Goal: Task Accomplishment & Management: Use online tool/utility

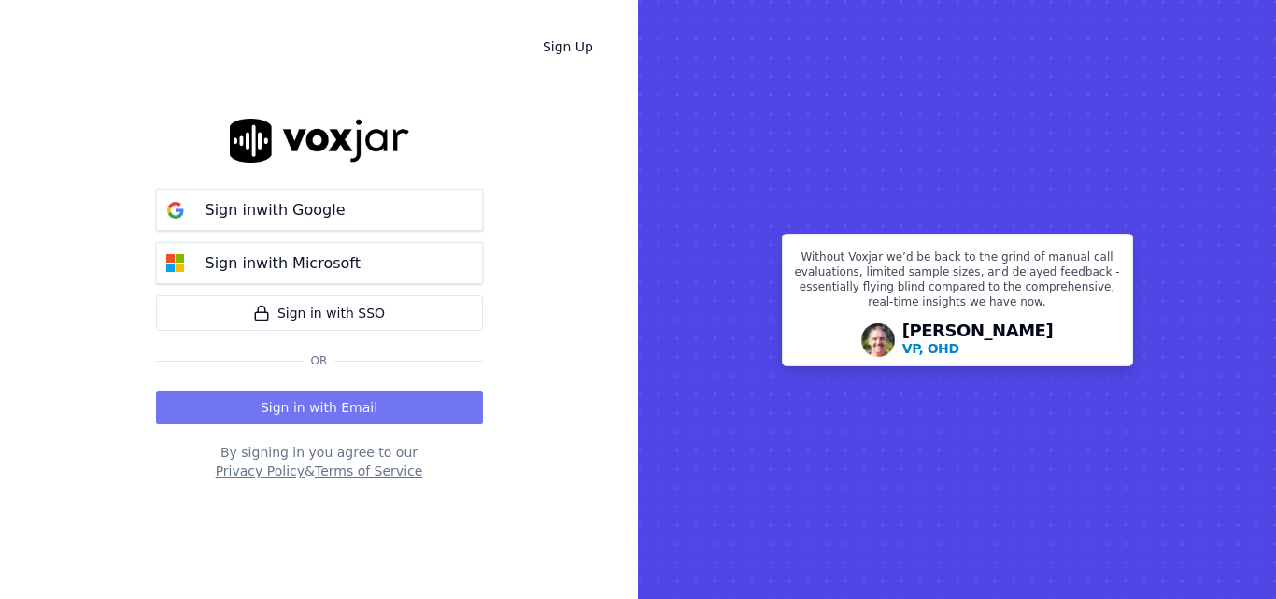
click at [390, 406] on button "Sign in with Email" at bounding box center [319, 407] width 327 height 34
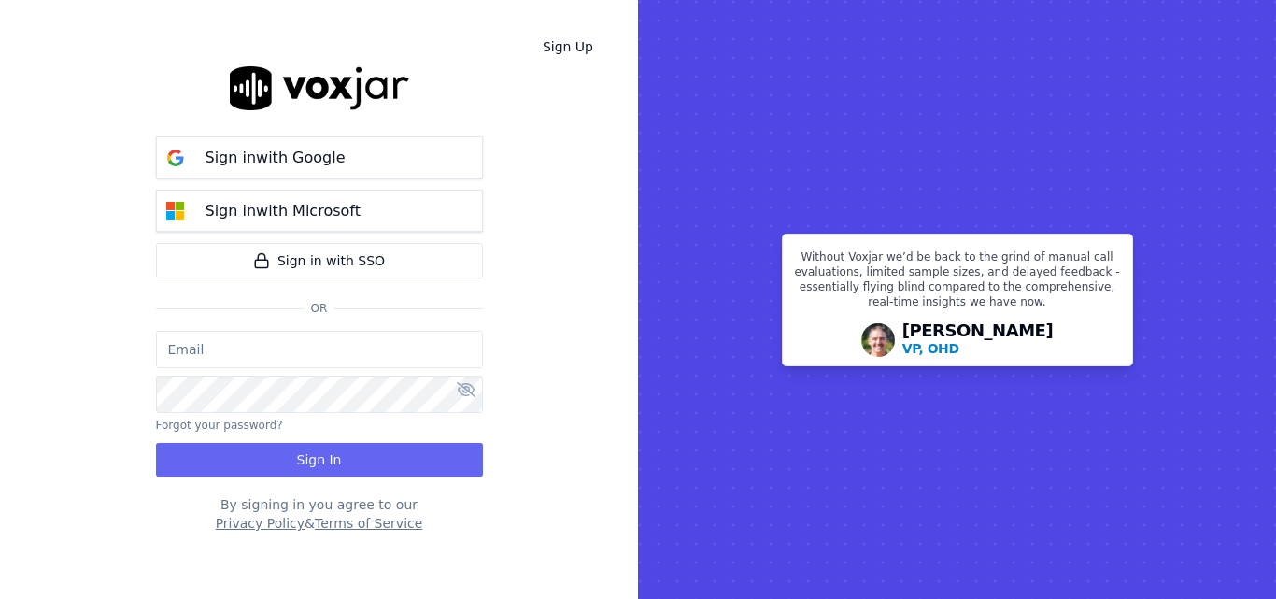
type input "sheila.decastro-new.baq@nwfg.net"
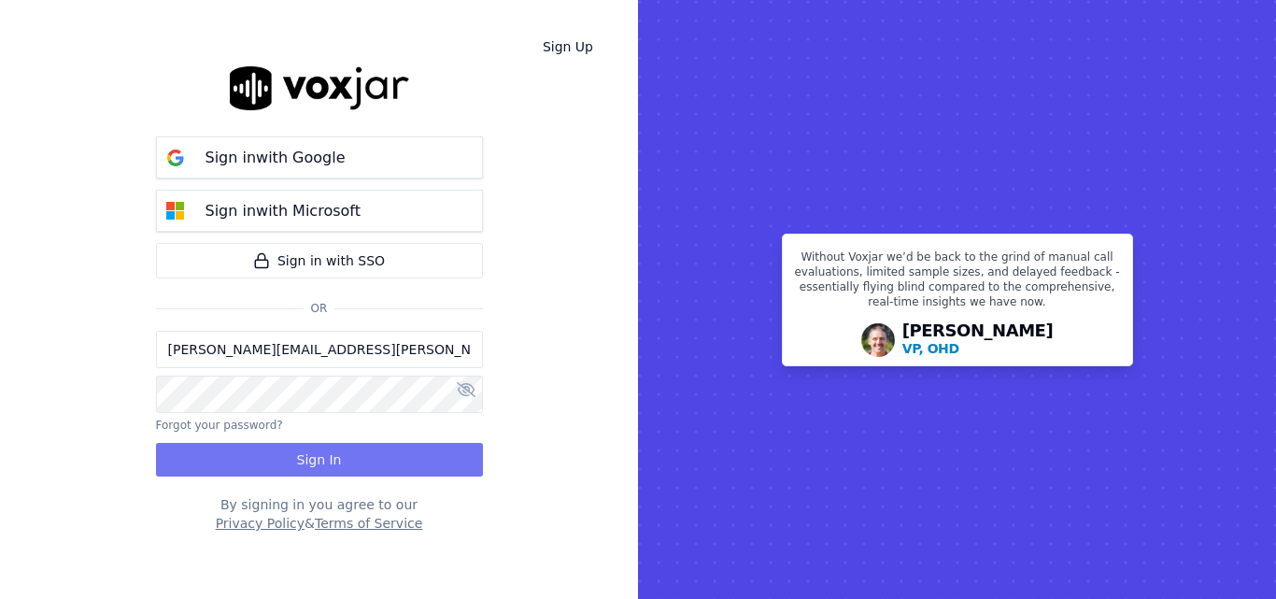
click at [384, 446] on button "Sign In" at bounding box center [319, 460] width 327 height 34
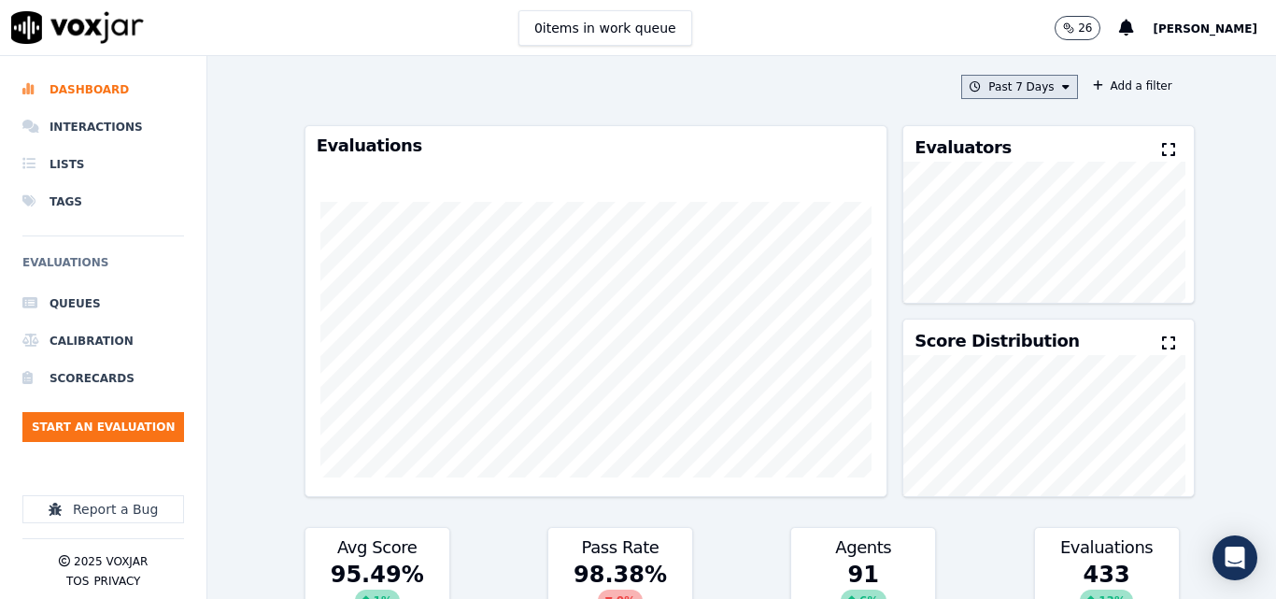
click at [1018, 85] on button "Past 7 Days" at bounding box center [1019, 87] width 116 height 24
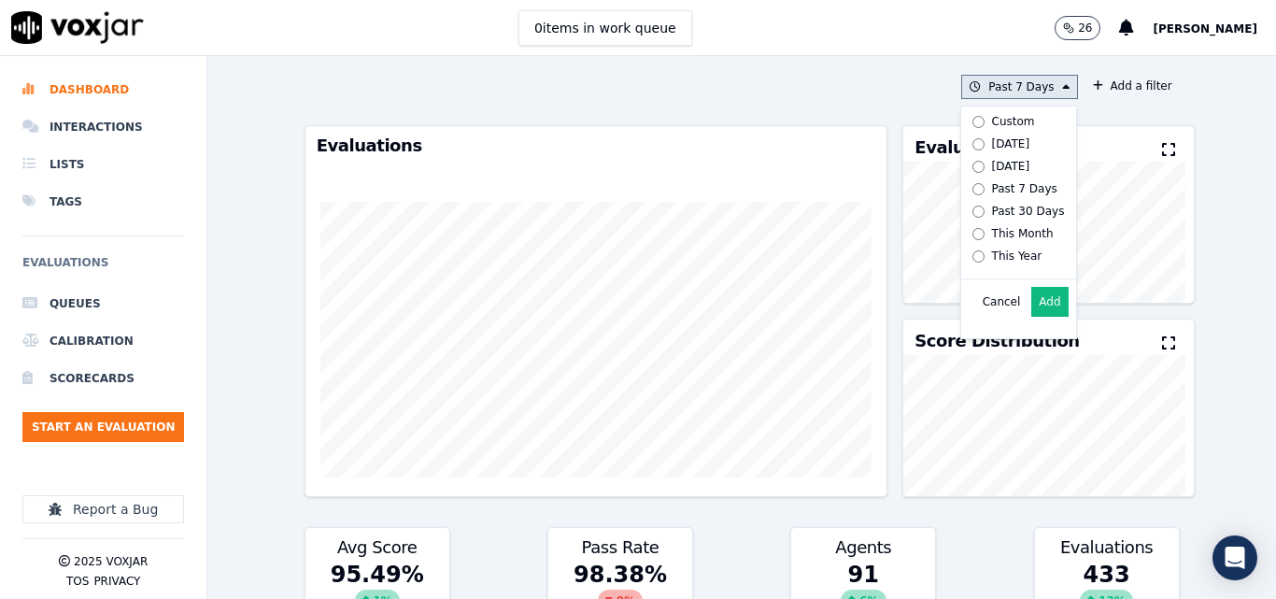
click at [1017, 145] on label "Today" at bounding box center [1015, 144] width 100 height 22
click at [1031, 311] on button "Add" at bounding box center [1049, 302] width 36 height 30
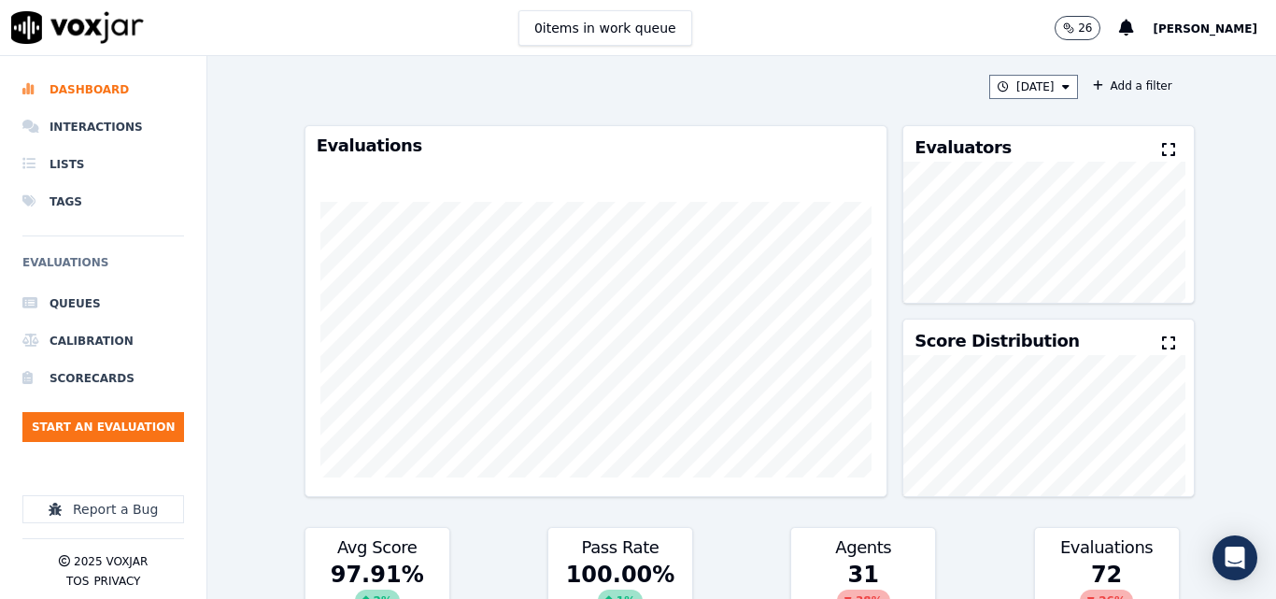
click at [1150, 133] on div "Evaluators" at bounding box center [1048, 143] width 290 height 35
click at [1162, 149] on icon at bounding box center [1168, 149] width 13 height 15
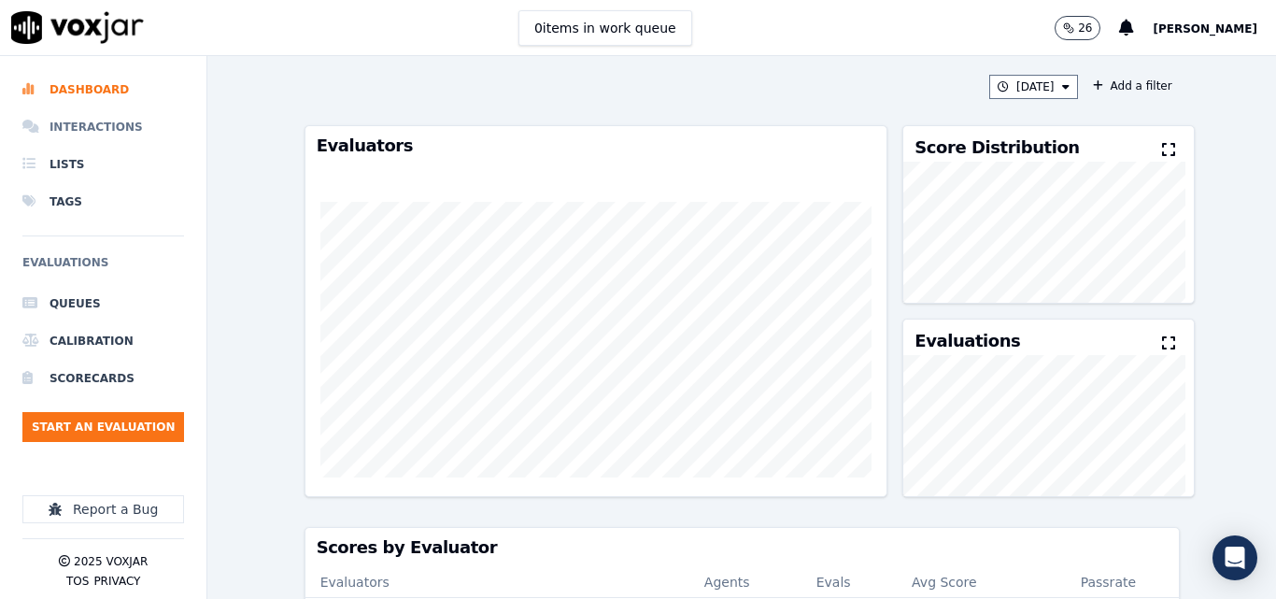
click at [85, 134] on li "Interactions" at bounding box center [103, 126] width 162 height 37
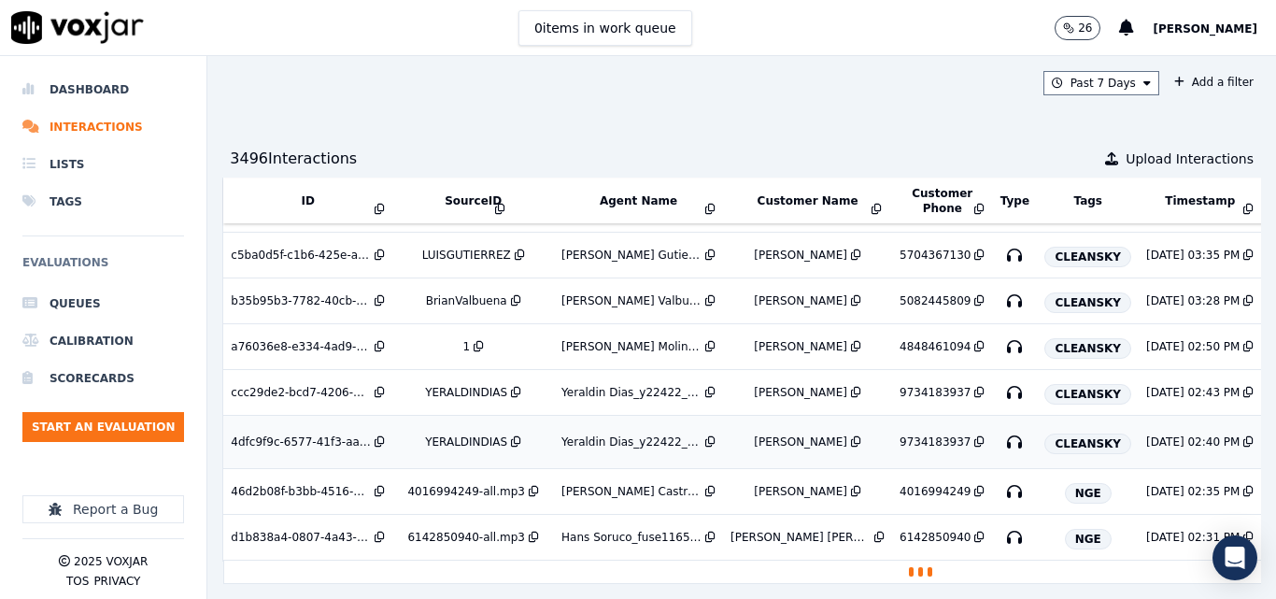
scroll to position [1675, 0]
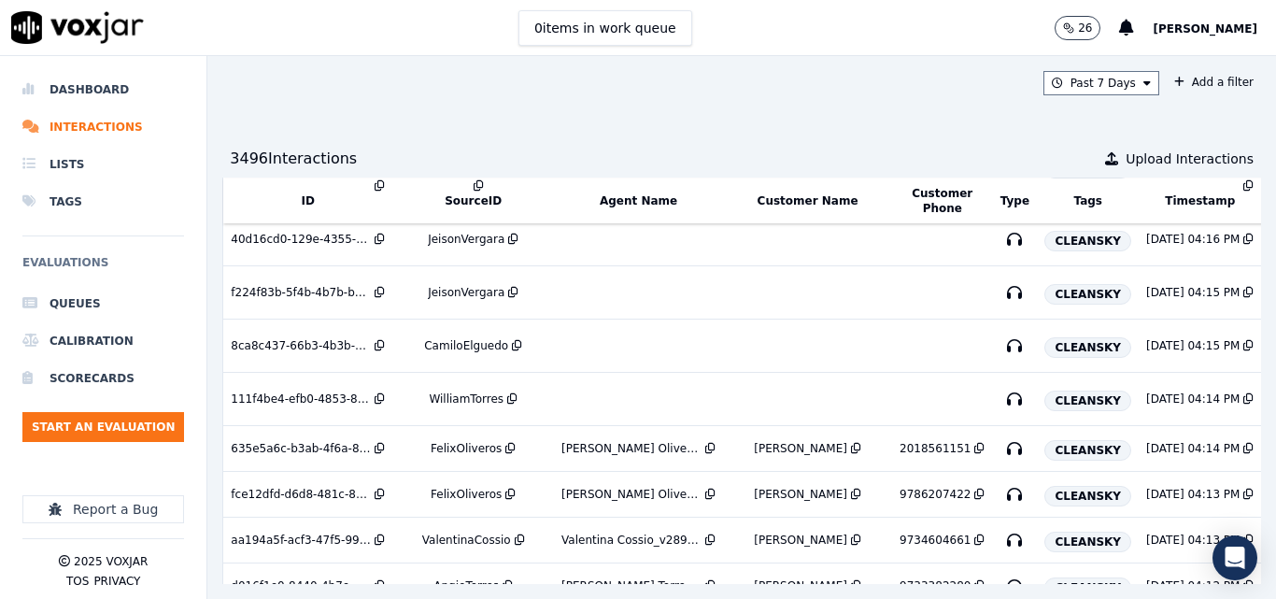
scroll to position [984, 0]
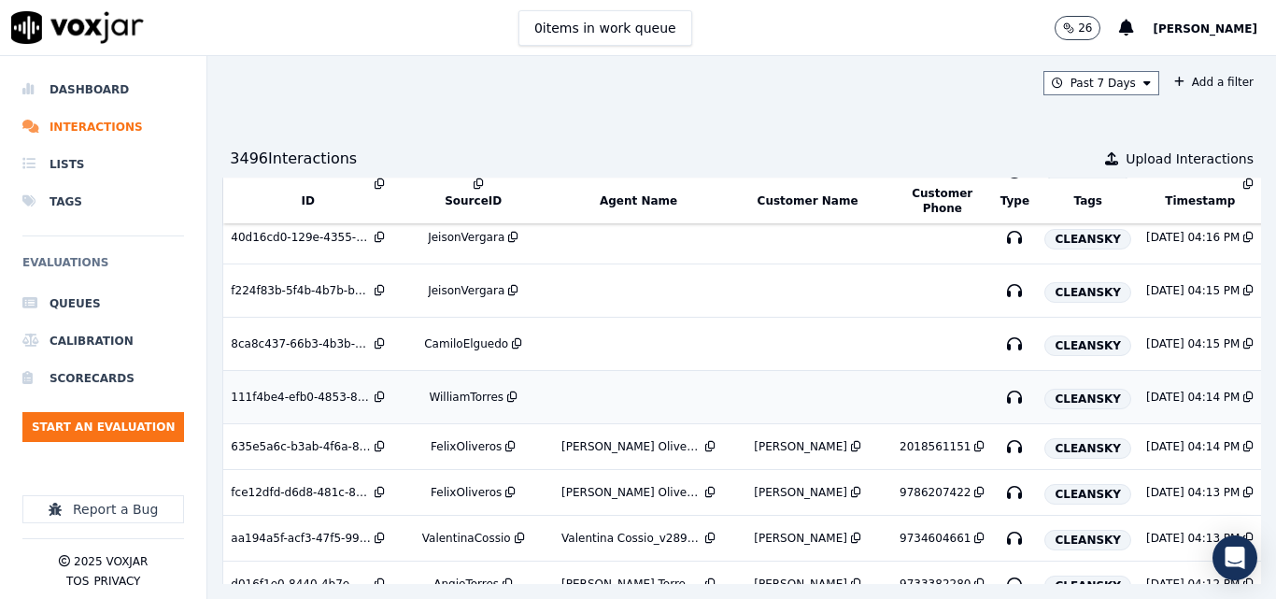
click at [453, 391] on div "WilliamTorres" at bounding box center [466, 397] width 75 height 15
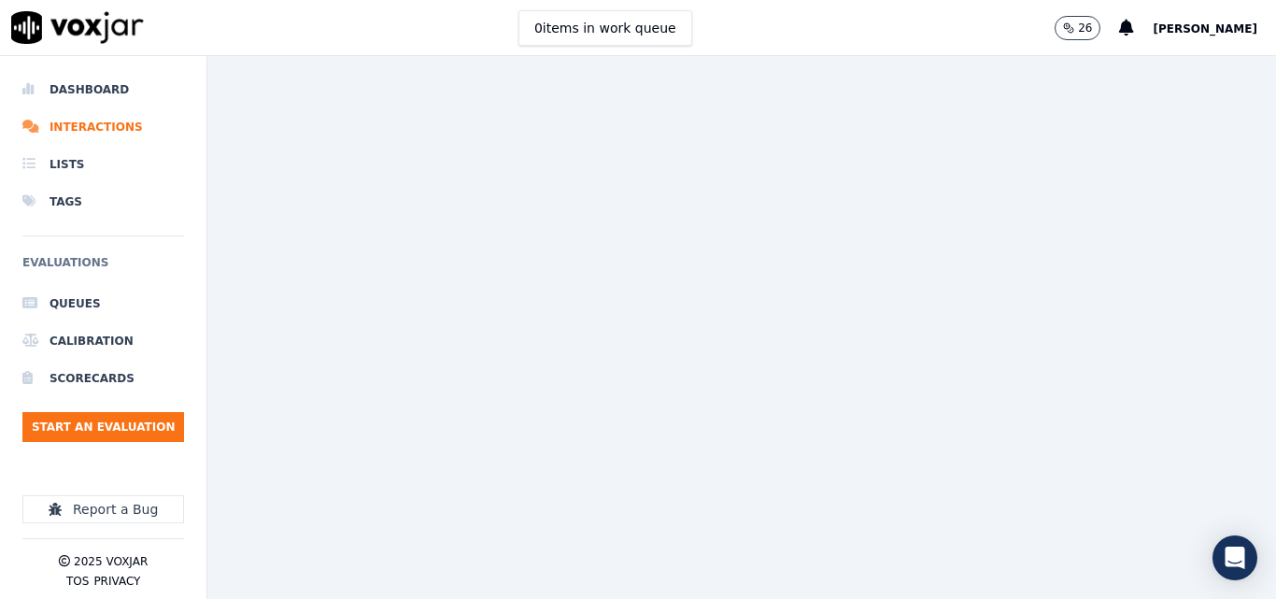
click at [742, 35] on div "0 items in work queue 26 [PERSON_NAME]" at bounding box center [638, 28] width 1276 height 56
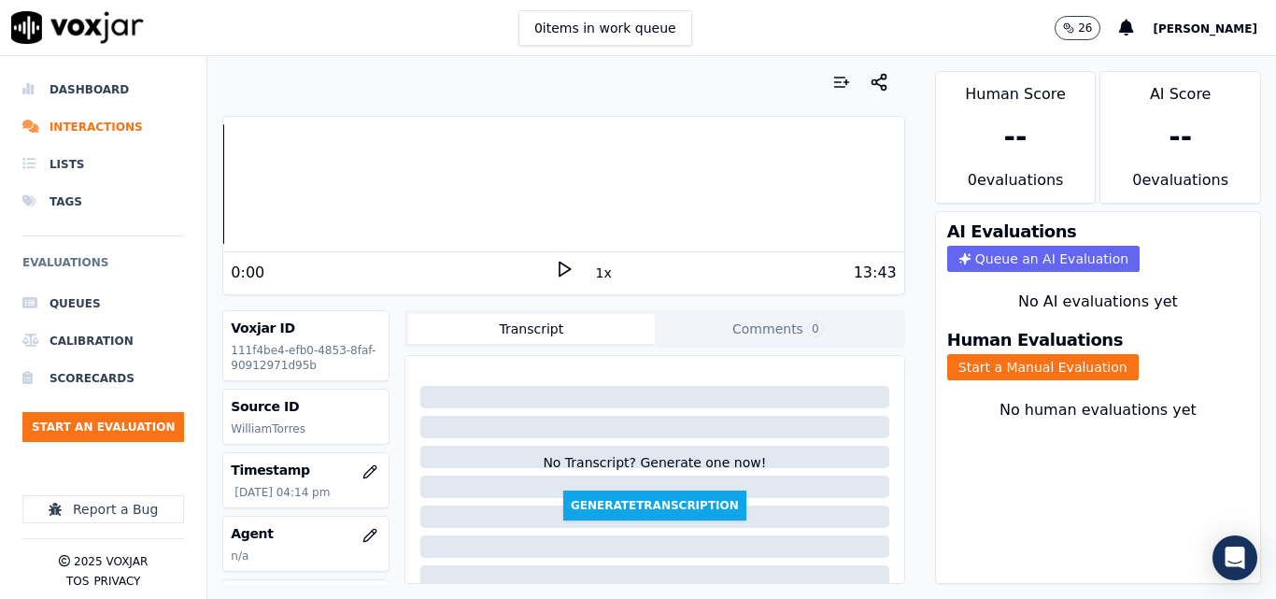
click at [560, 263] on polygon at bounding box center [565, 270] width 11 height 14
click at [369, 343] on div "Voxjar ID 111f4be4-efb0-4853-8faf-90912971d95b" at bounding box center [305, 345] width 165 height 69
click at [404, 333] on div "Transcript Comments 0" at bounding box center [654, 328] width 501 height 37
click at [555, 273] on icon at bounding box center [564, 269] width 19 height 19
click at [544, 190] on div at bounding box center [563, 184] width 680 height 120
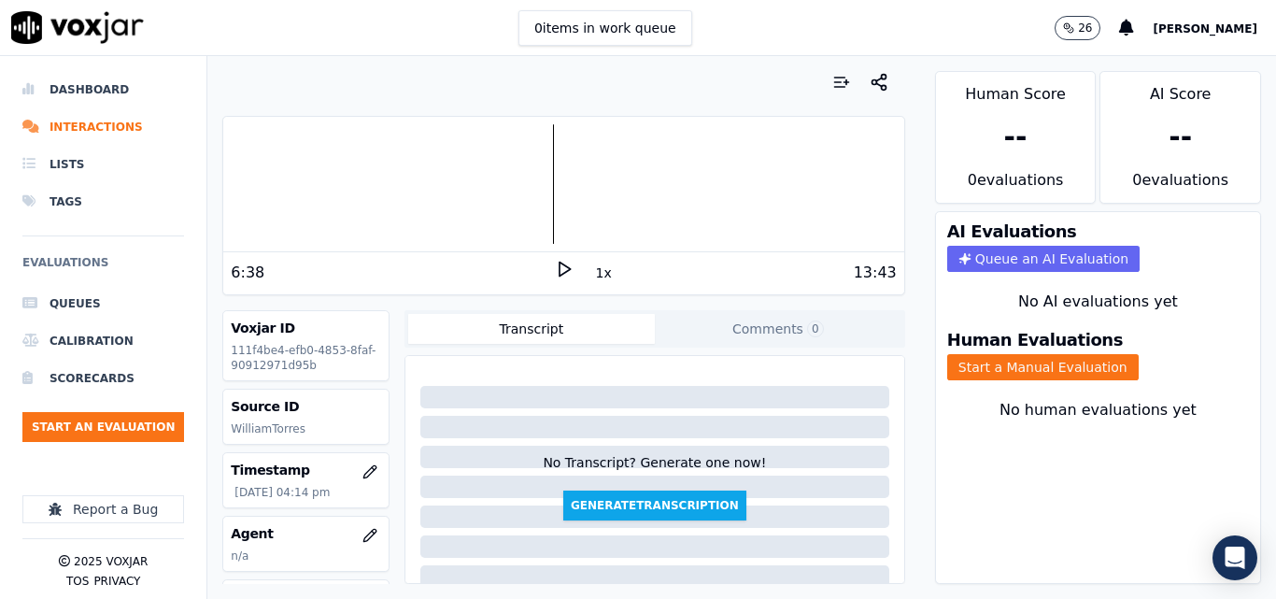
click at [551, 262] on div "6:38 1x 13:43" at bounding box center [563, 272] width 680 height 40
click at [555, 262] on icon at bounding box center [564, 269] width 19 height 19
click at [555, 270] on icon at bounding box center [564, 269] width 19 height 19
click at [1055, 357] on button "Start a Manual Evaluation" at bounding box center [1043, 367] width 192 height 26
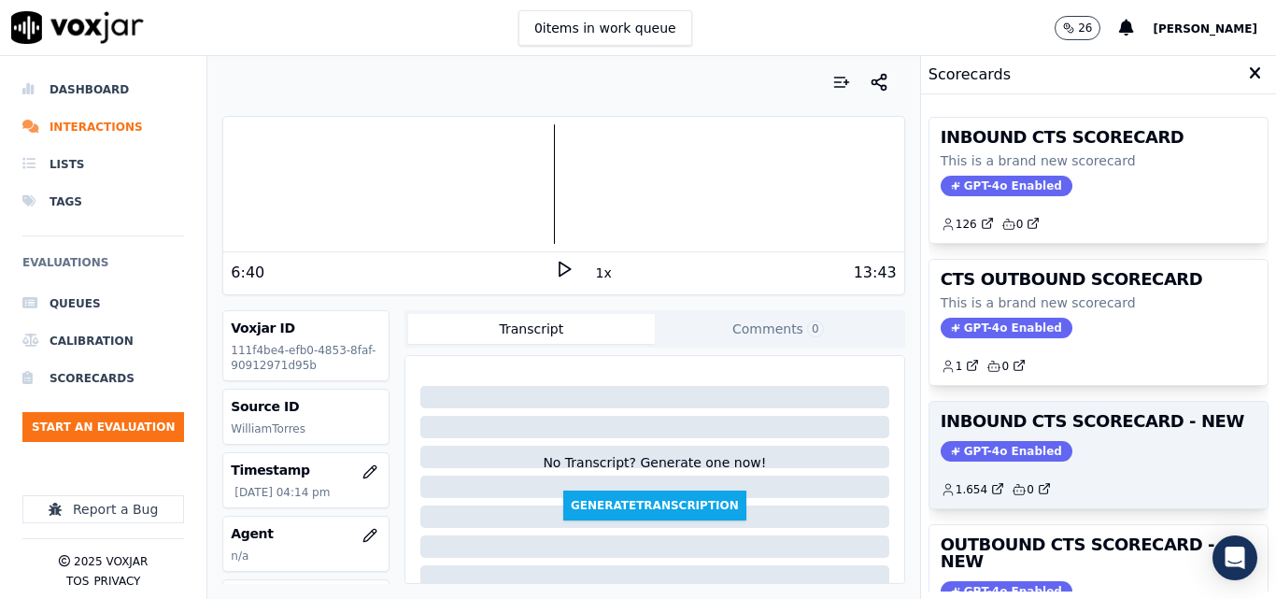
click at [1151, 417] on h3 "INBOUND CTS SCORECARD - NEW" at bounding box center [1099, 421] width 316 height 17
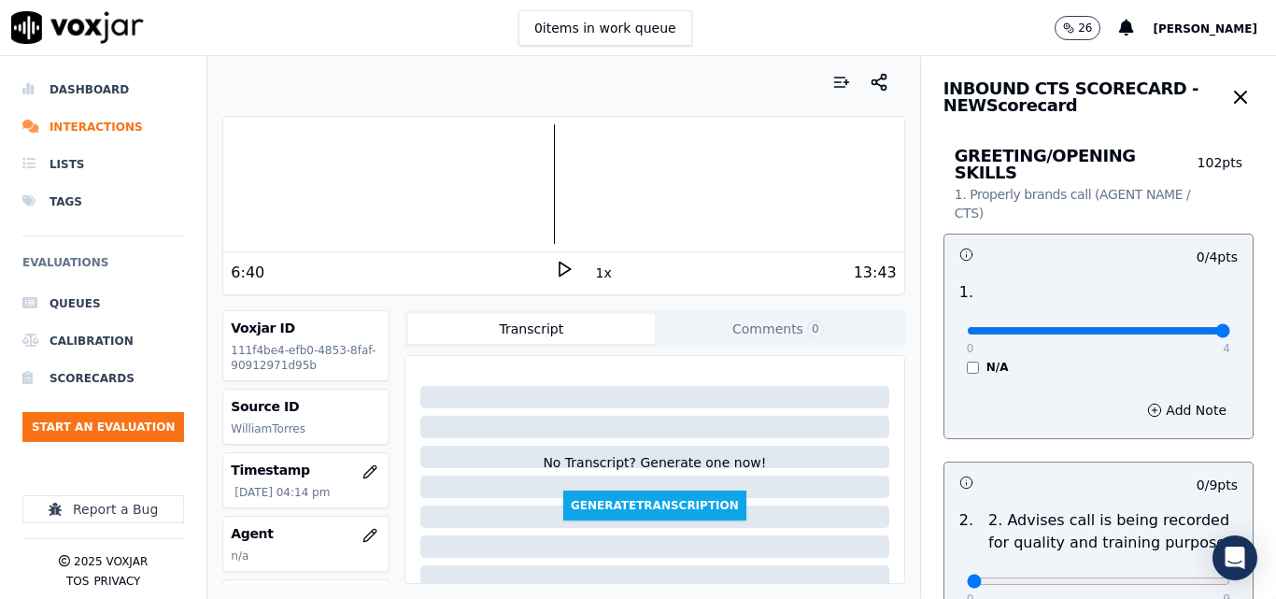
type input "4"
click at [1172, 327] on input "range" at bounding box center [1098, 330] width 263 height 7
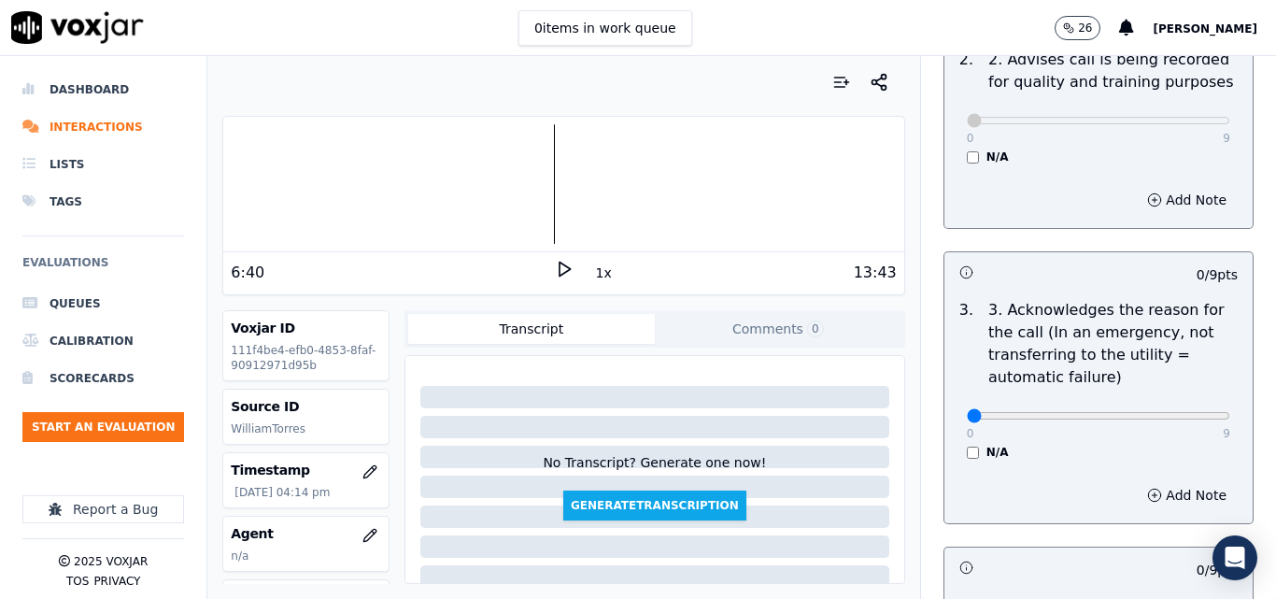
scroll to position [467, 0]
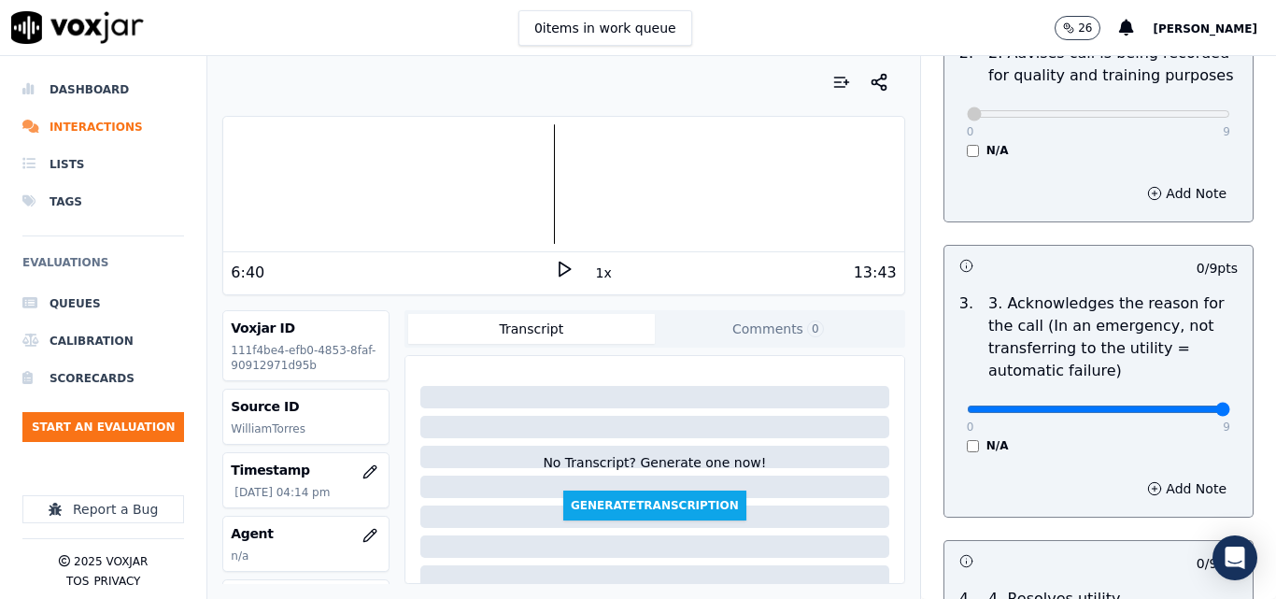
drag, startPoint x: 1178, startPoint y: 393, endPoint x: 1162, endPoint y: 389, distance: 16.6
type input "9"
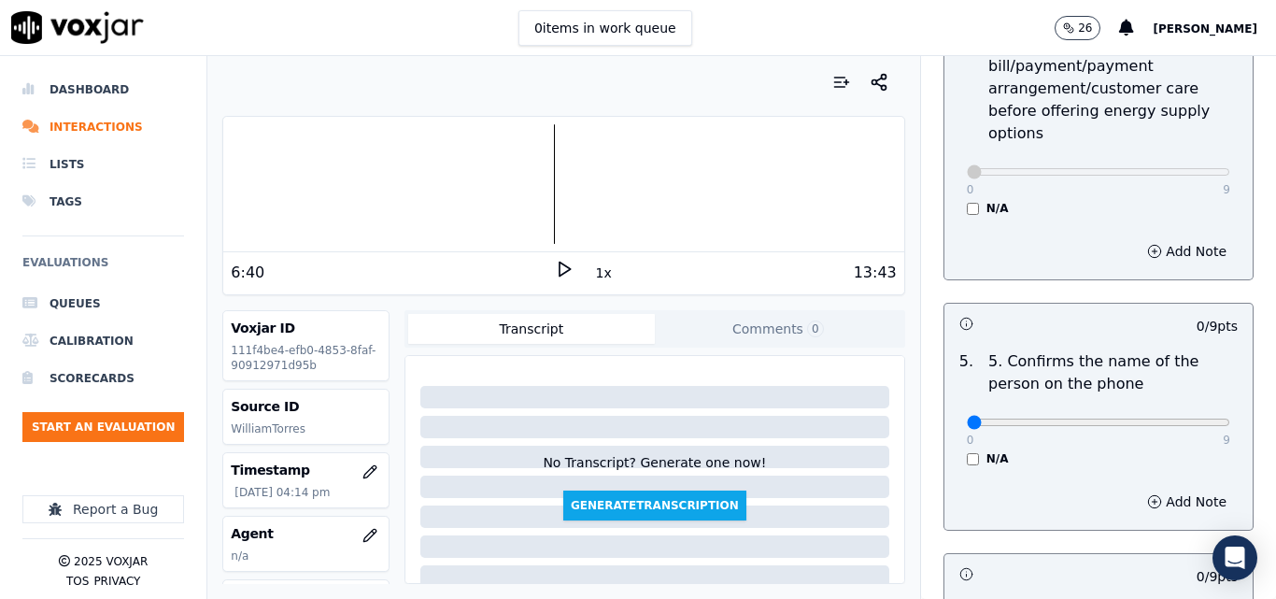
scroll to position [1028, 0]
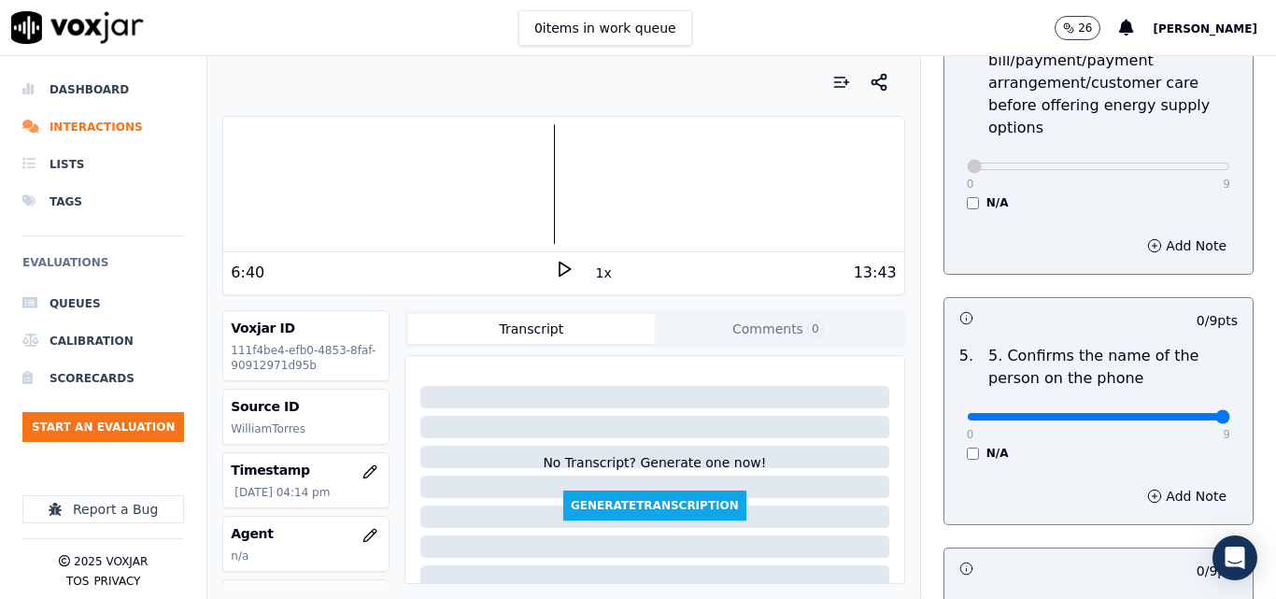
type input "9"
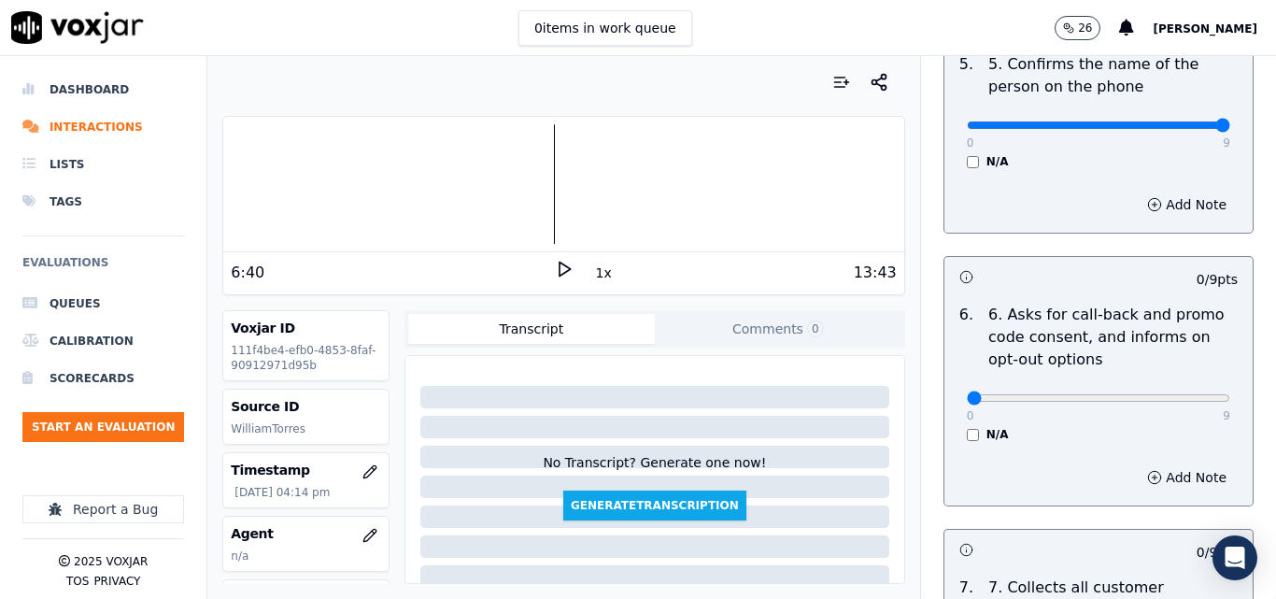
scroll to position [1401, 0]
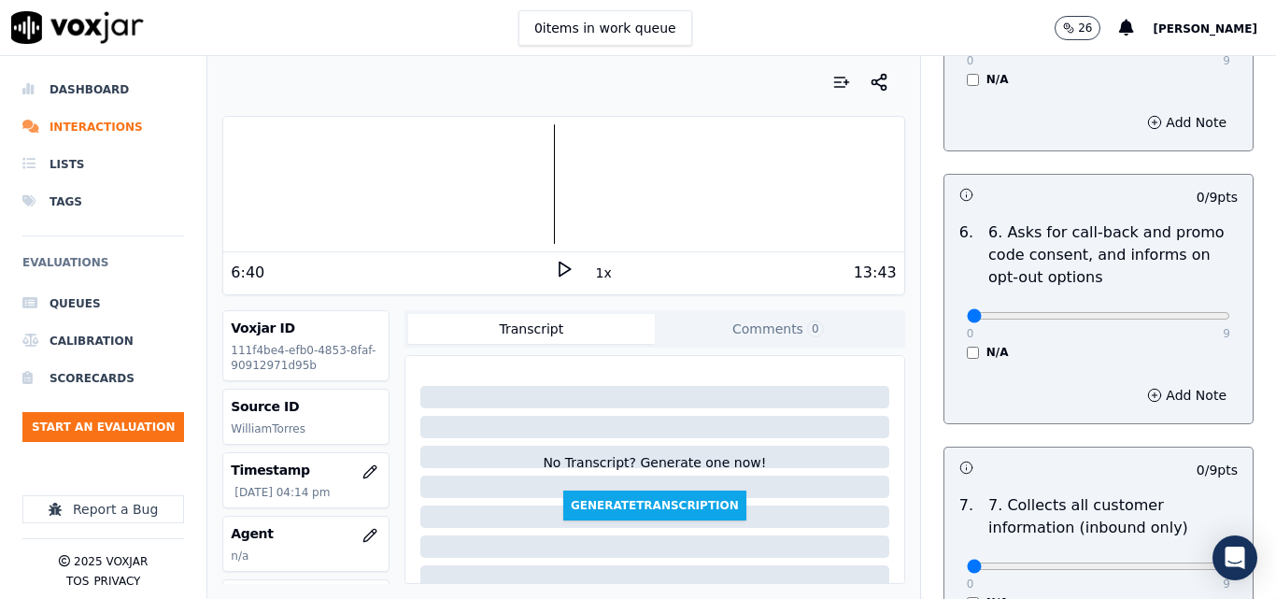
click at [967, 345] on div "N/A" at bounding box center [1098, 352] width 263 height 15
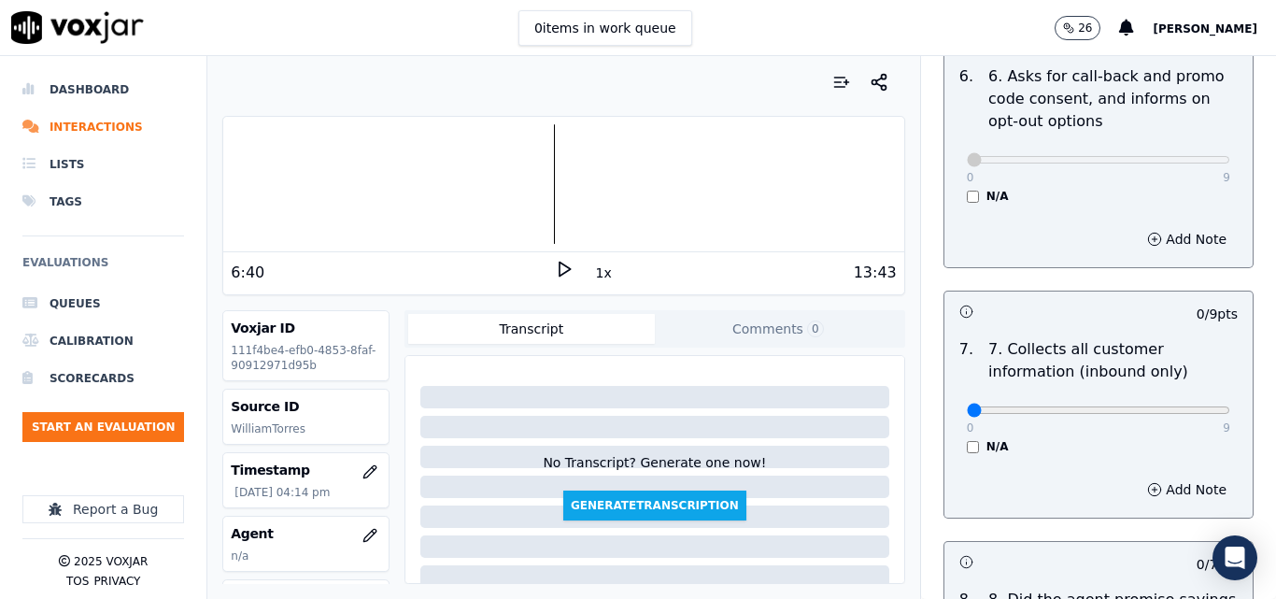
scroll to position [1588, 0]
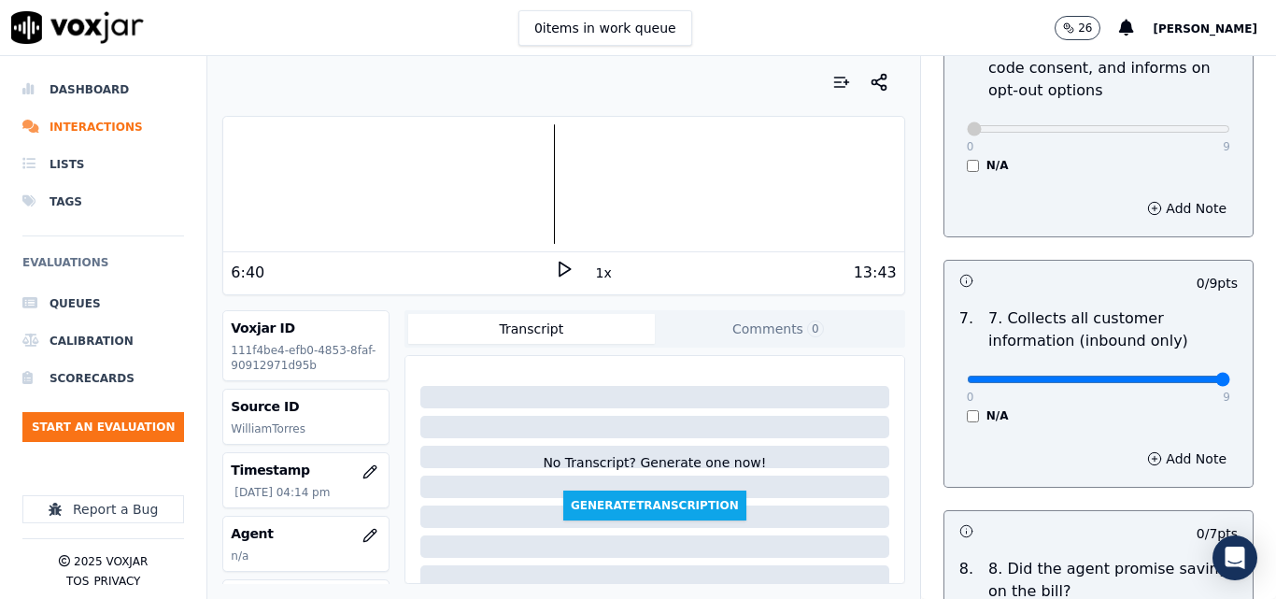
type input "9"
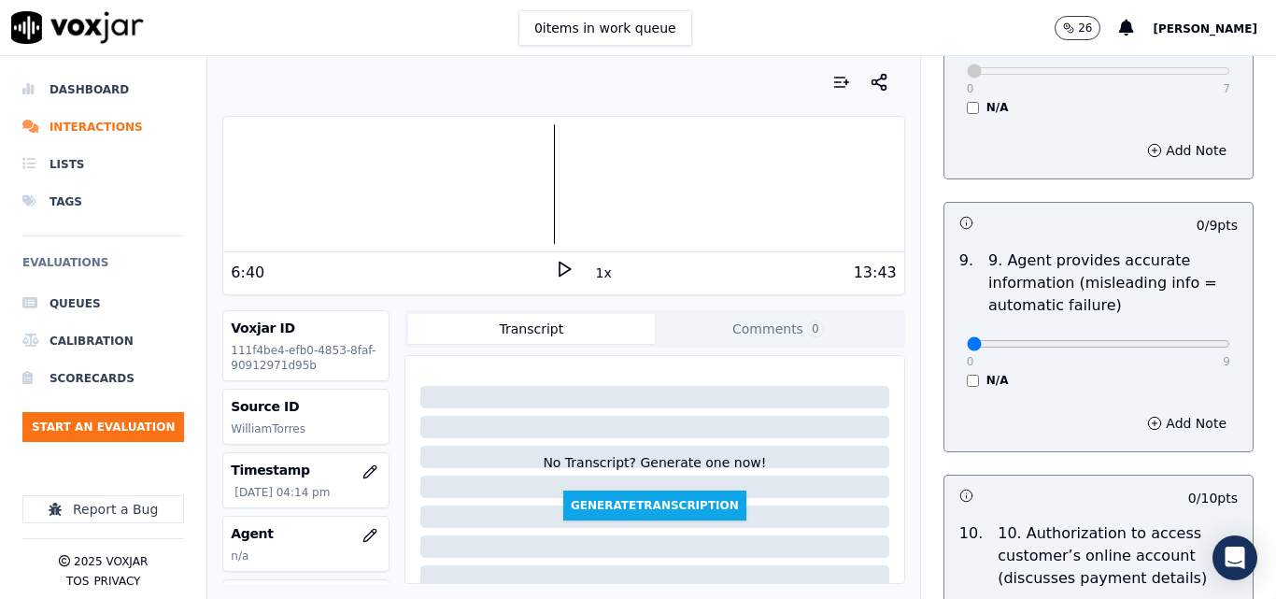
scroll to position [2149, 0]
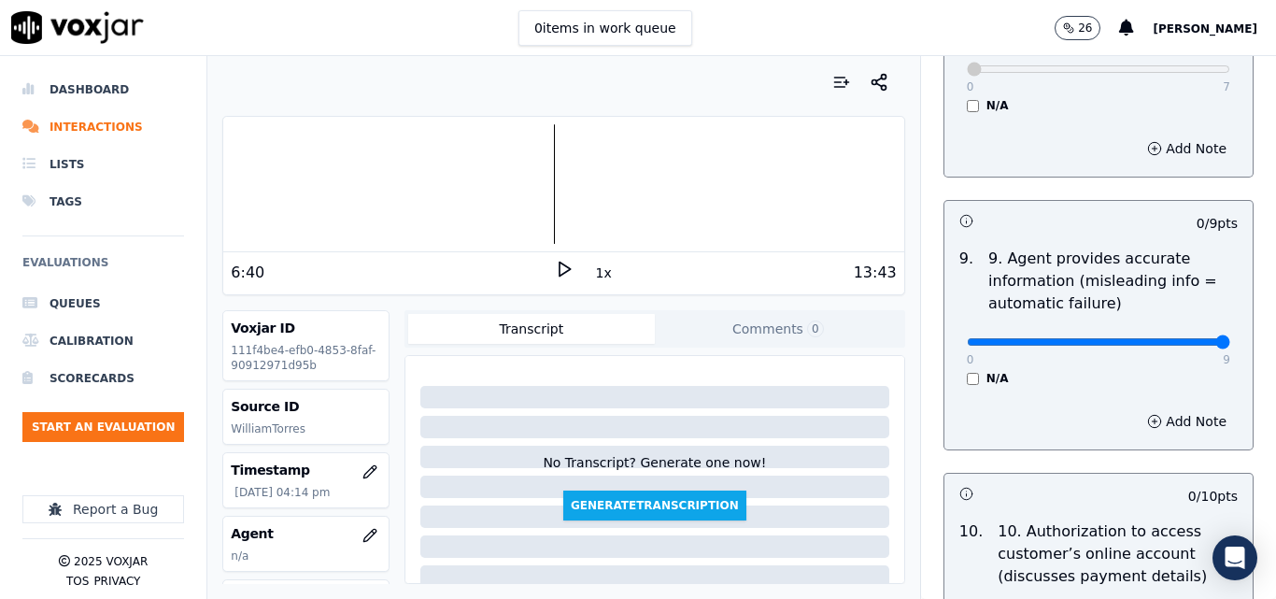
type input "9"
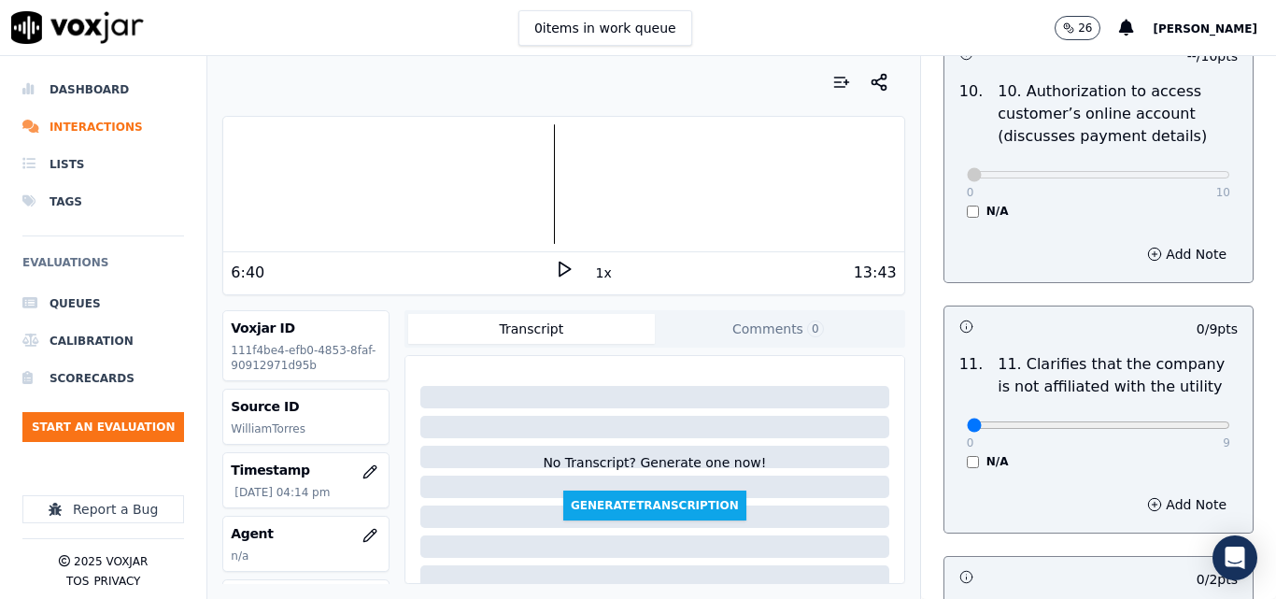
scroll to position [2616, 0]
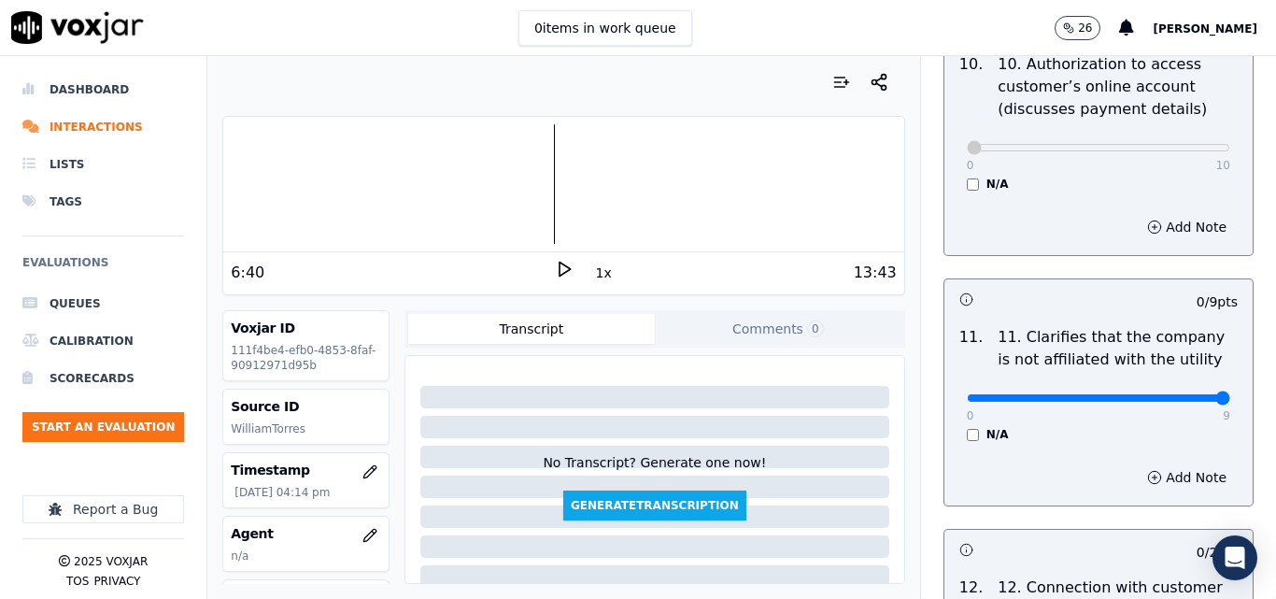
type input "9"
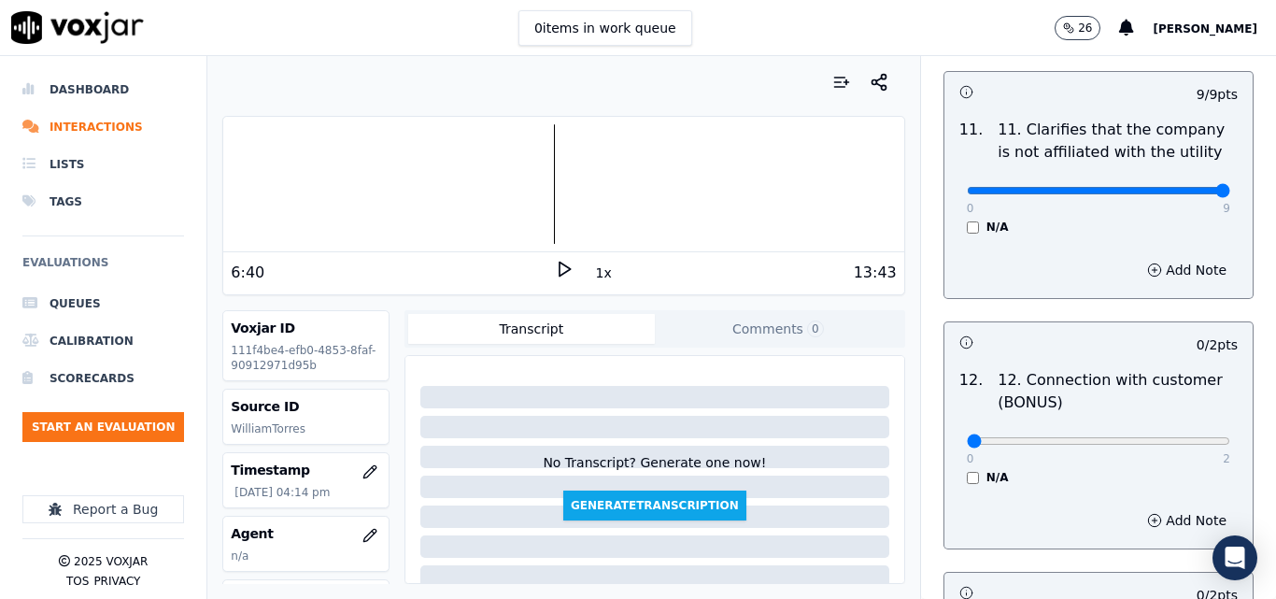
scroll to position [2896, 0]
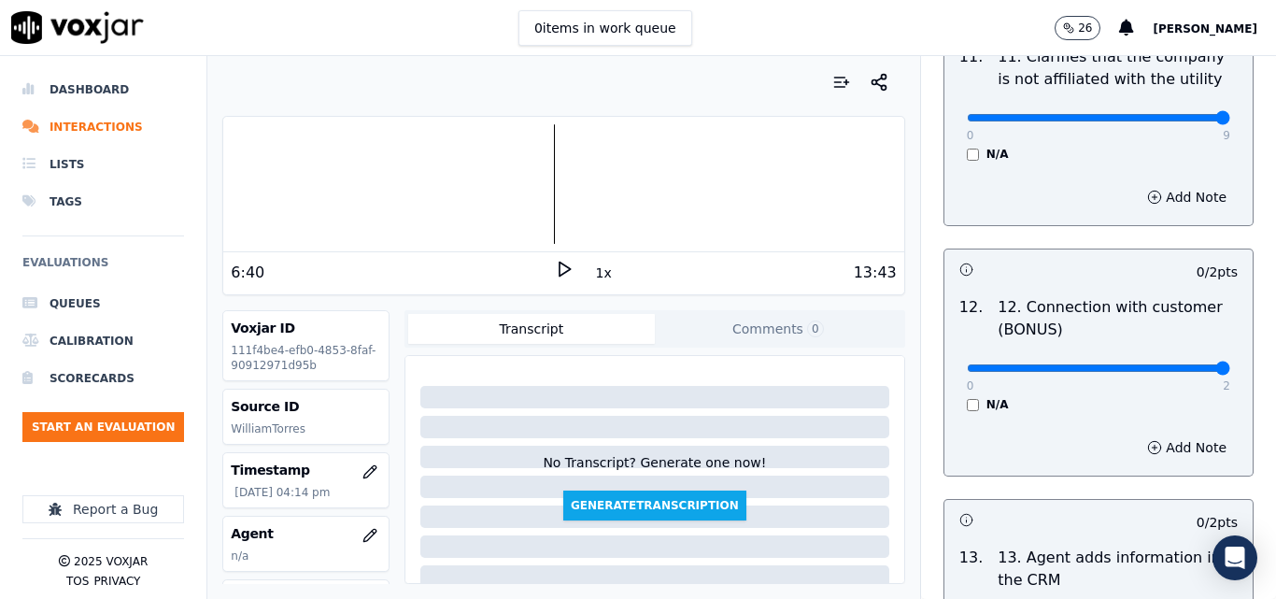
type input "2"
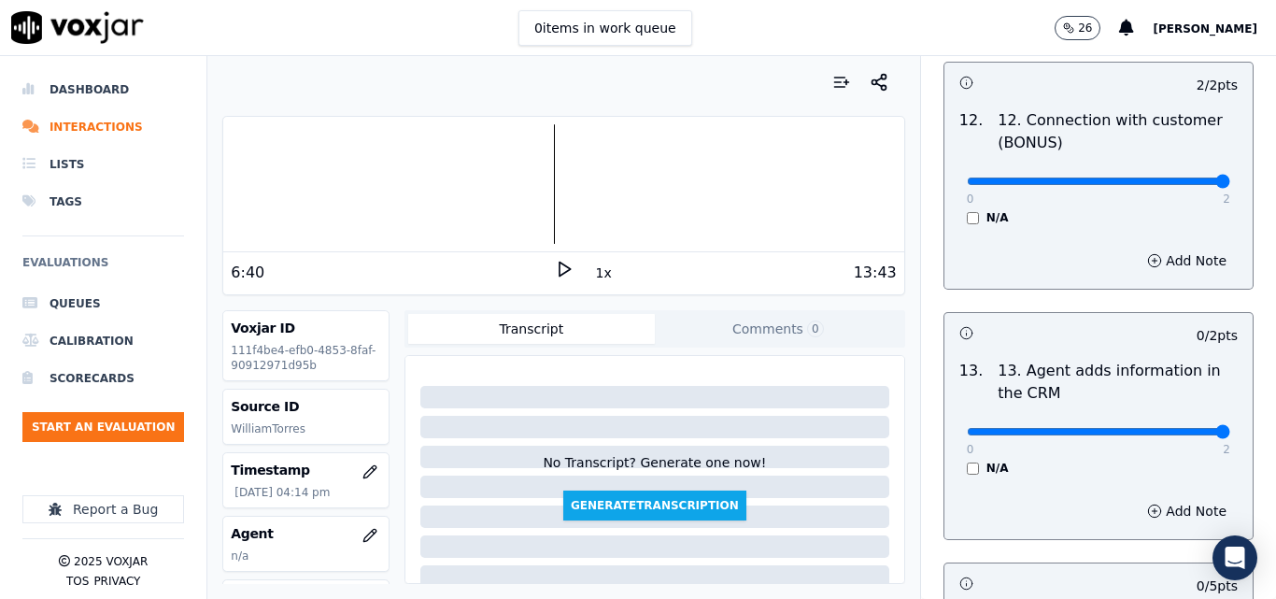
type input "2"
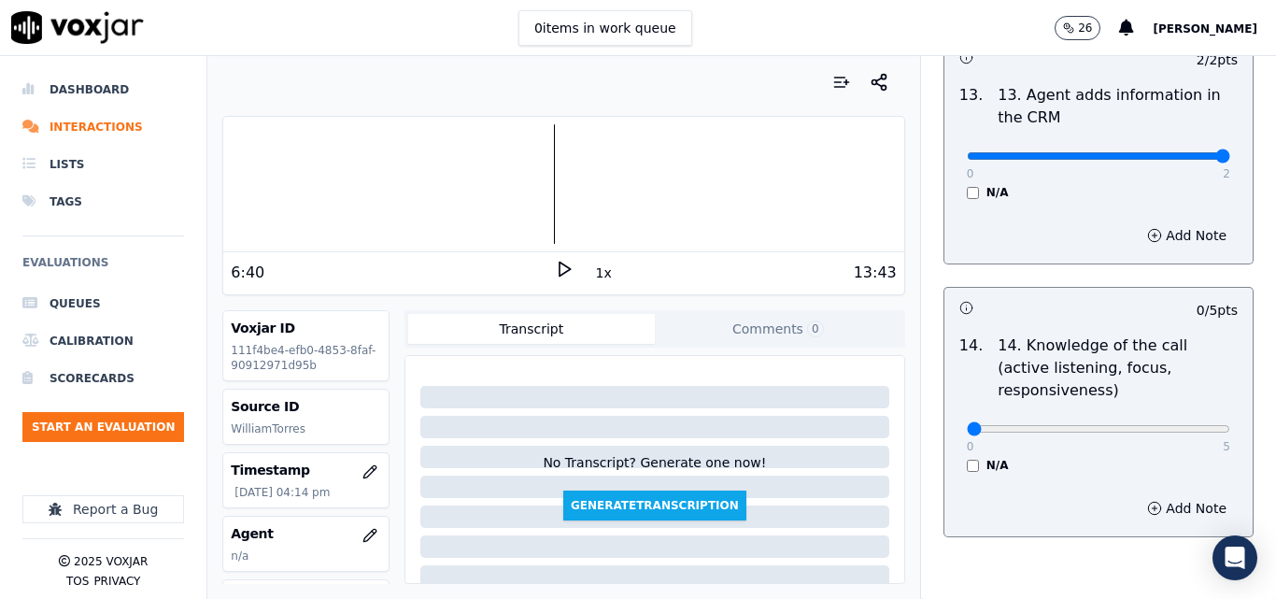
scroll to position [3363, 0]
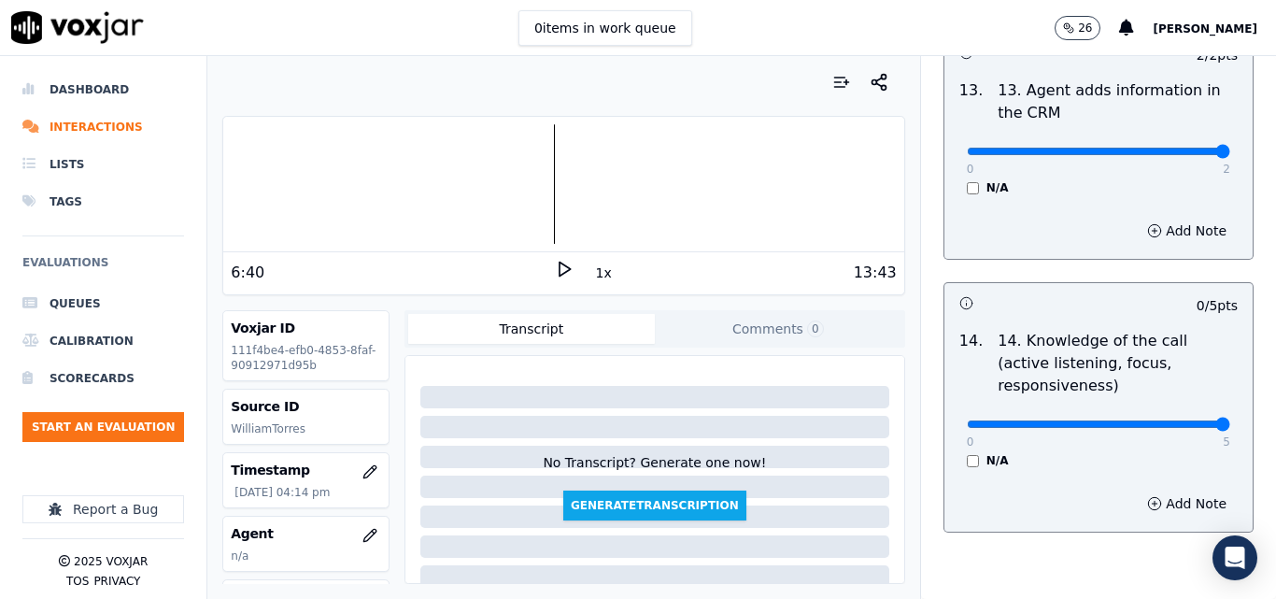
type input "5"
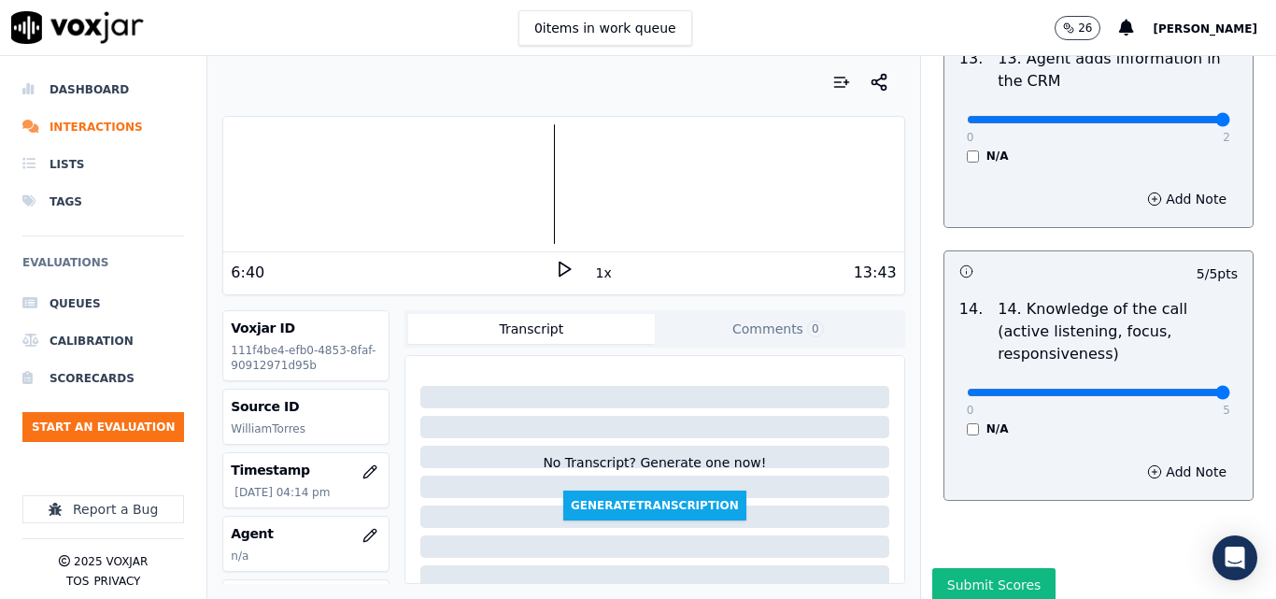
scroll to position [3412, 0]
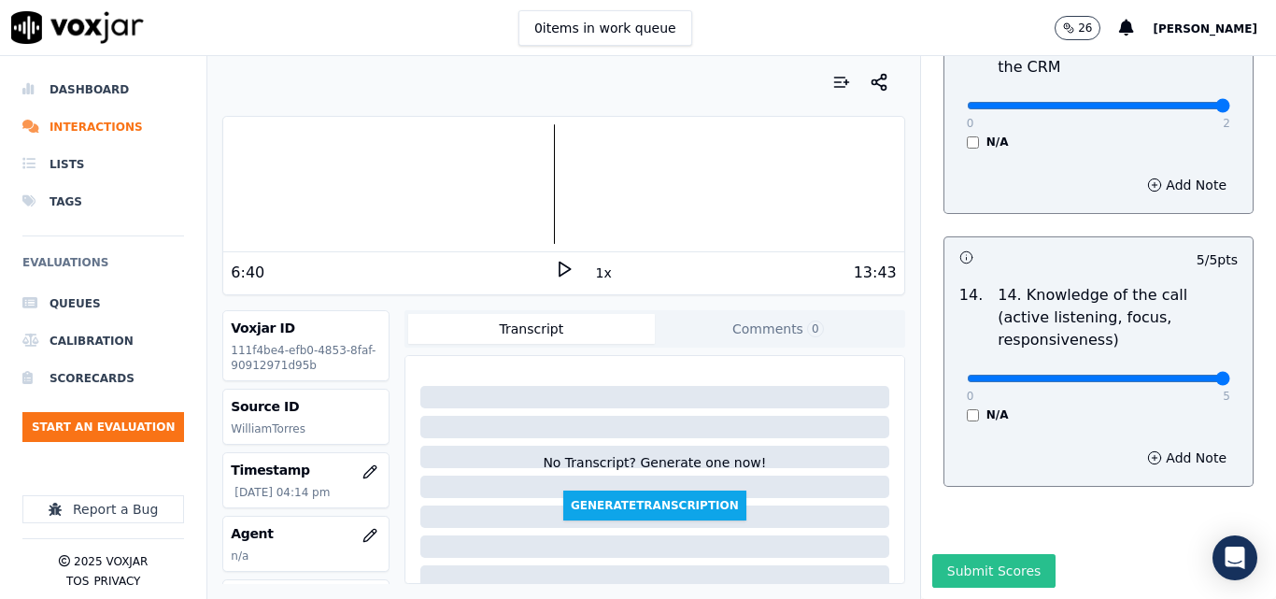
click at [1001, 554] on button "Submit Scores" at bounding box center [994, 571] width 124 height 34
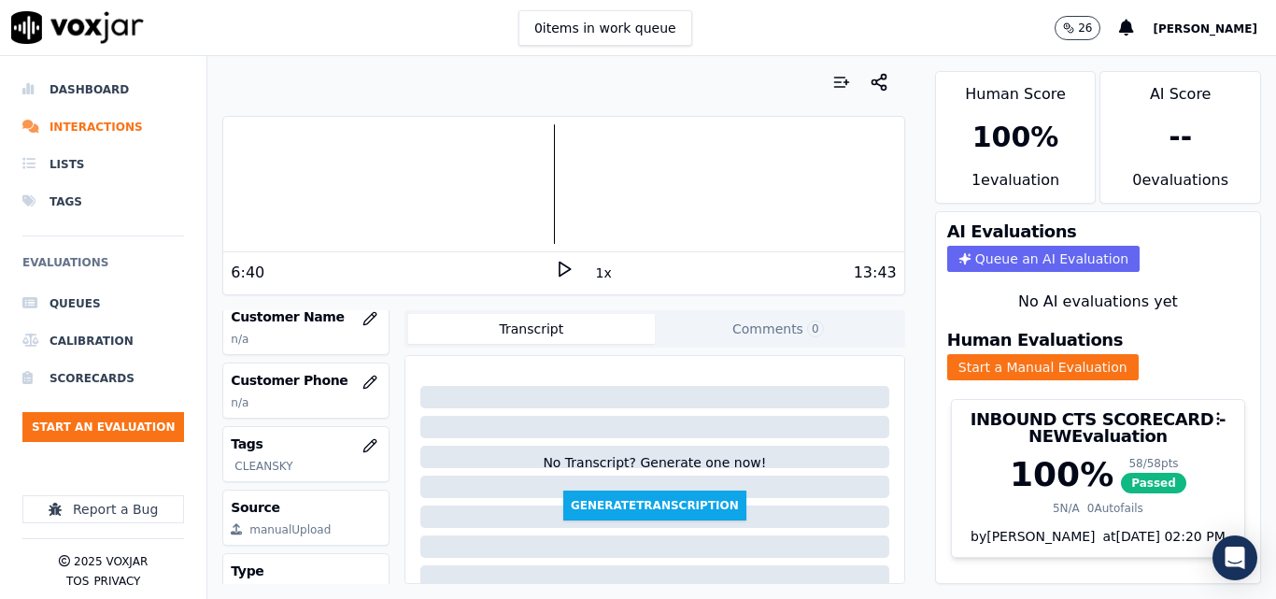
scroll to position [187, 0]
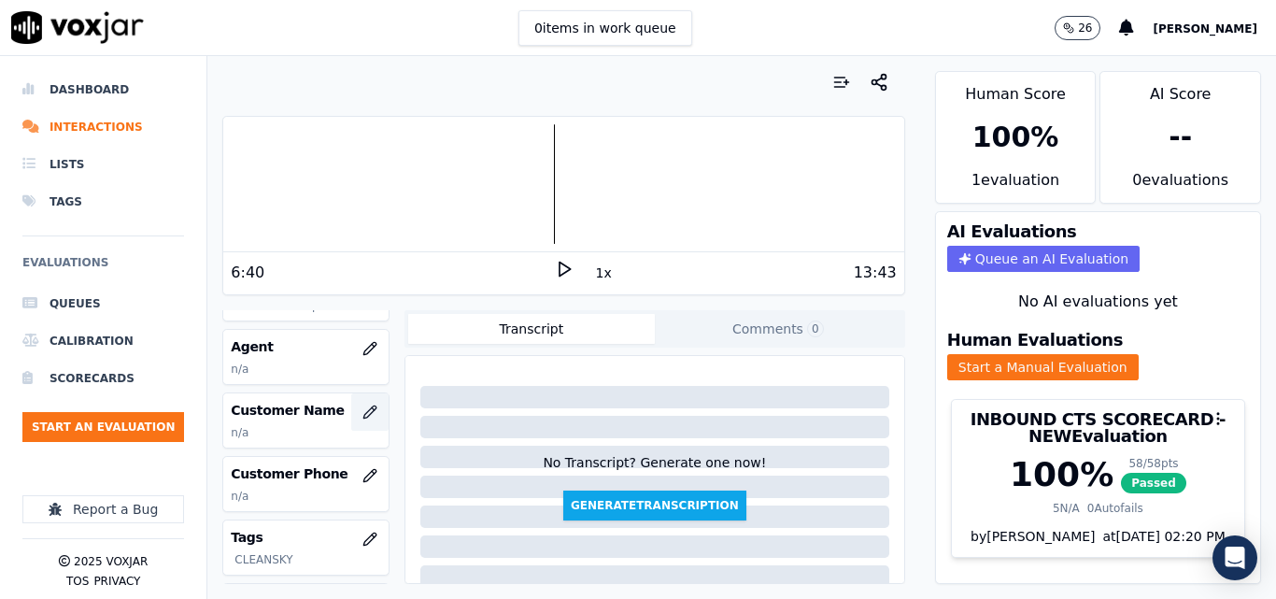
click at [362, 408] on icon "button" at bounding box center [369, 411] width 15 height 15
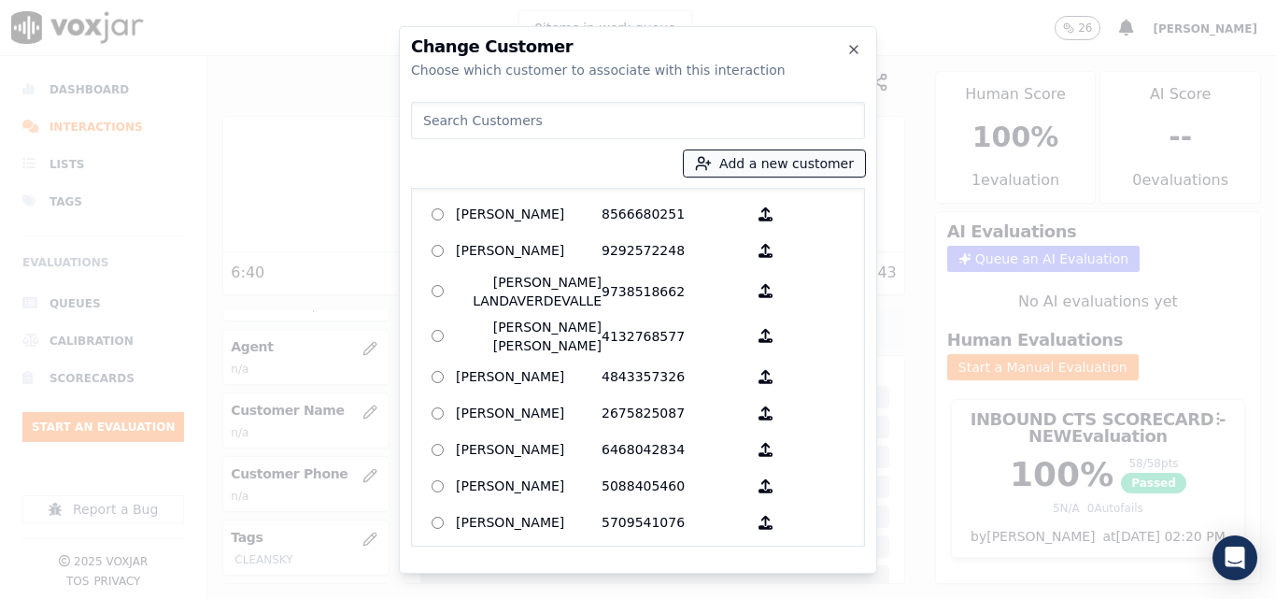
click at [751, 161] on button "Add a new customer" at bounding box center [774, 163] width 181 height 26
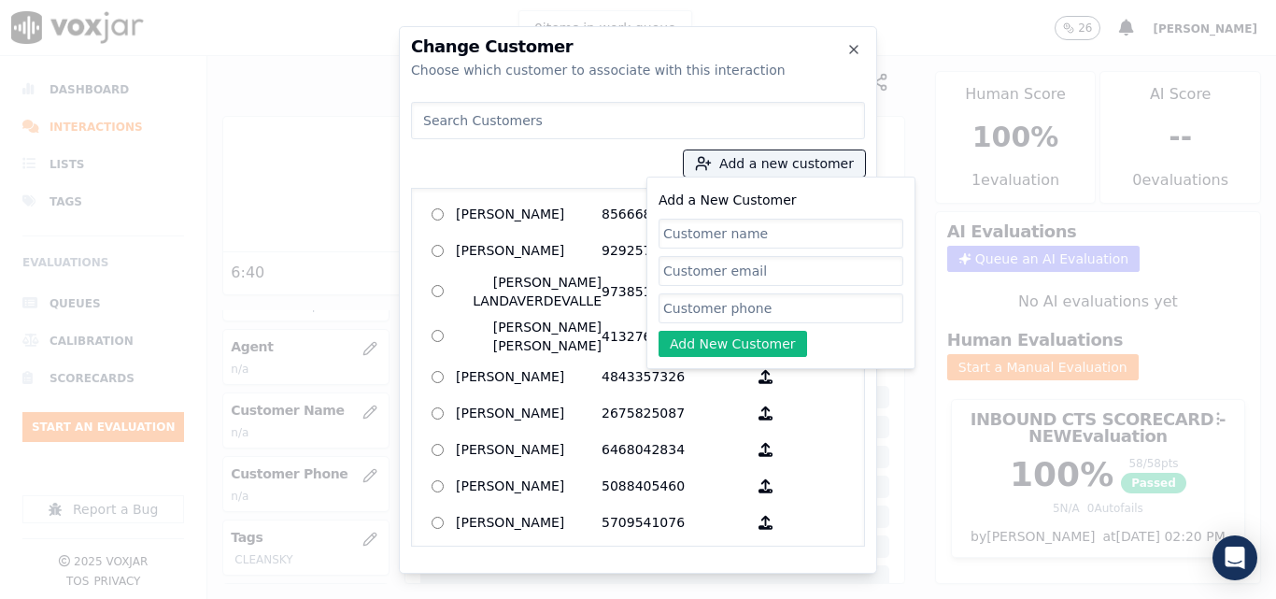
click at [773, 235] on input "Add a New Customer" at bounding box center [781, 234] width 245 height 30
click at [723, 232] on input "Add a New Customer" at bounding box center [781, 234] width 245 height 30
click at [819, 242] on input "Floyd Hardwe" at bounding box center [781, 234] width 245 height 30
type input "Floyd Harwell"
click at [705, 304] on input "Add a New Customer" at bounding box center [781, 308] width 245 height 30
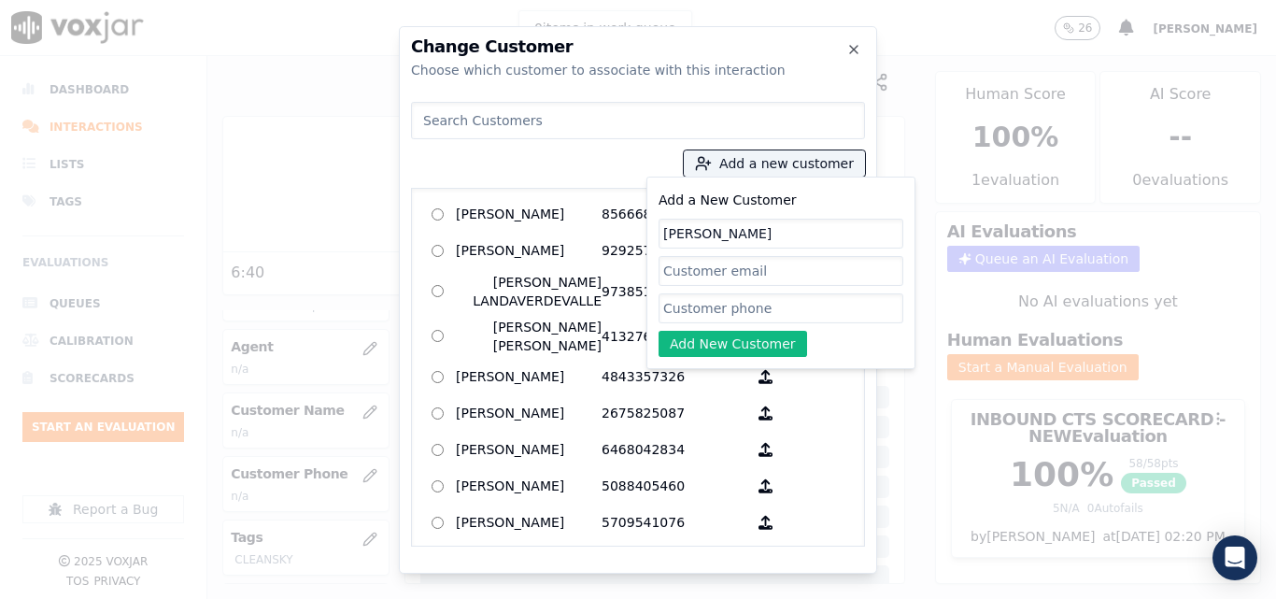
click at [701, 320] on input "Add a New Customer" at bounding box center [781, 308] width 245 height 30
paste input "2163070241"
type input "2163070241"
click at [703, 336] on button "Add New Customer" at bounding box center [733, 344] width 149 height 26
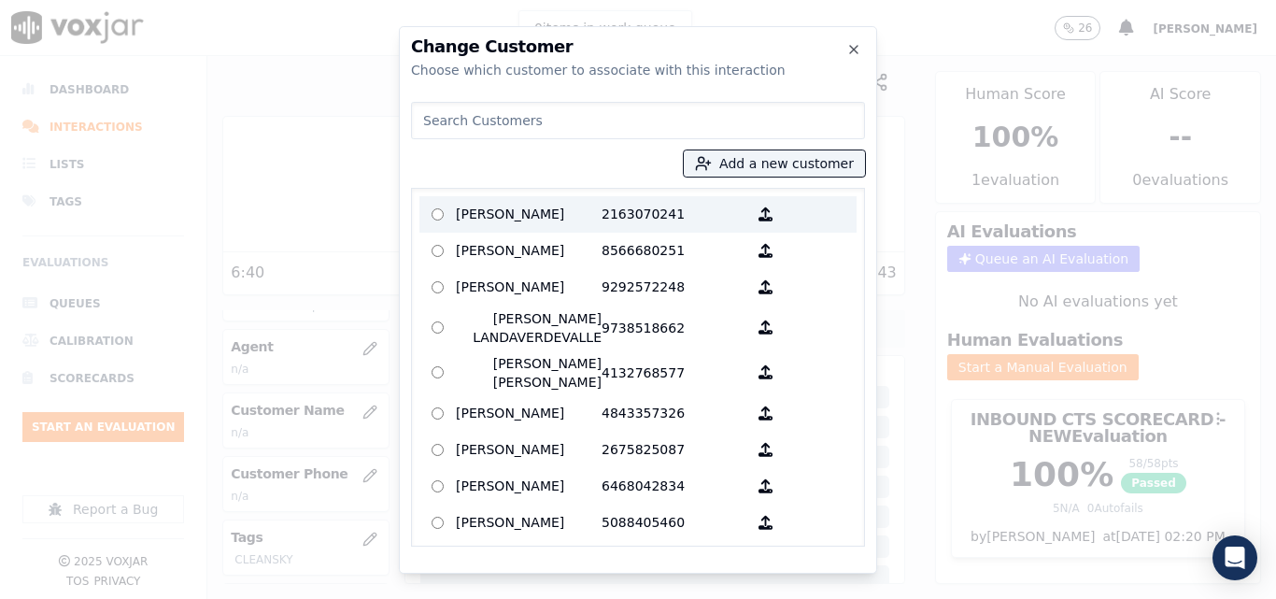
click at [588, 216] on p "[PERSON_NAME]" at bounding box center [529, 214] width 146 height 29
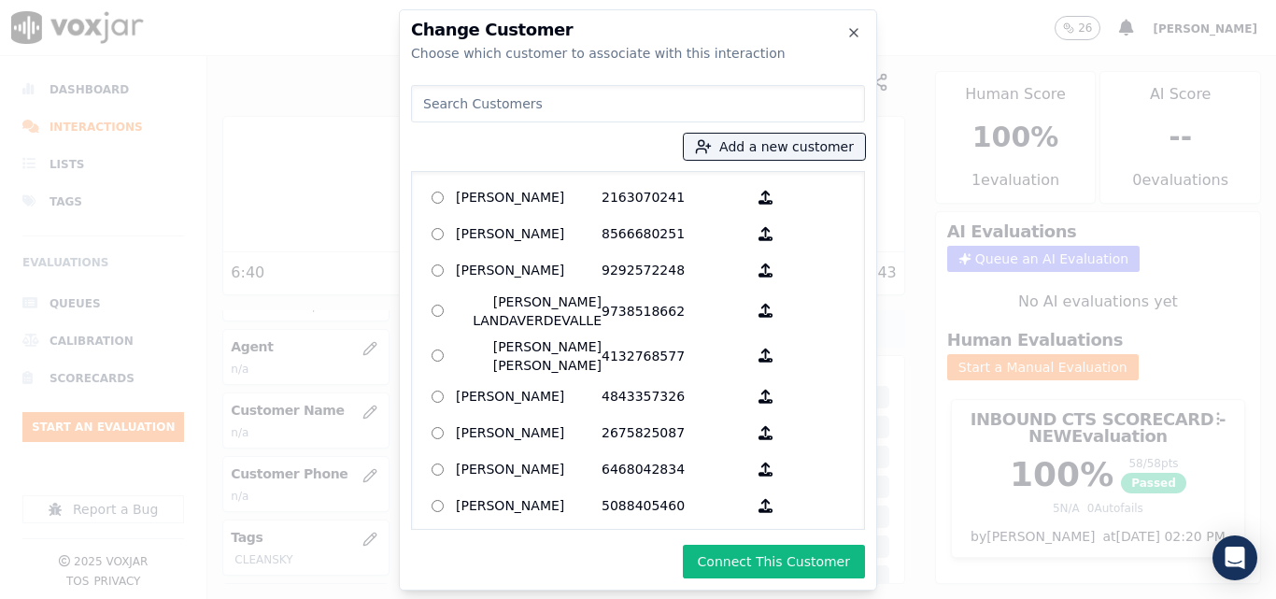
click at [812, 546] on button "Connect This Customer" at bounding box center [774, 562] width 182 height 34
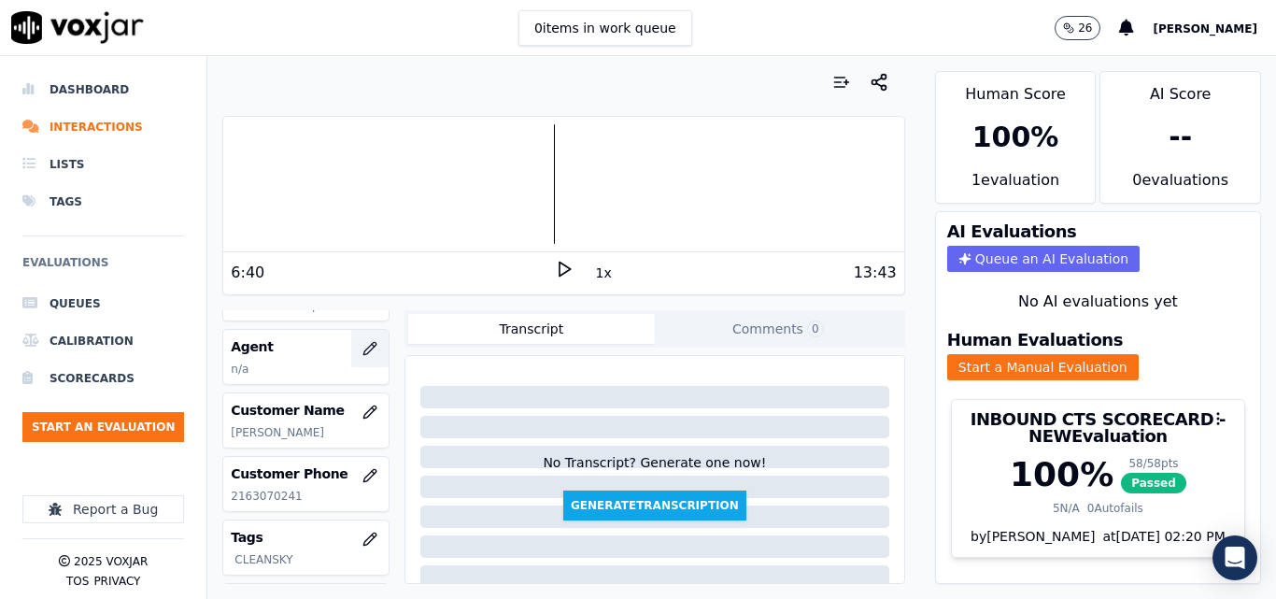
click at [362, 351] on icon "button" at bounding box center [369, 348] width 15 height 15
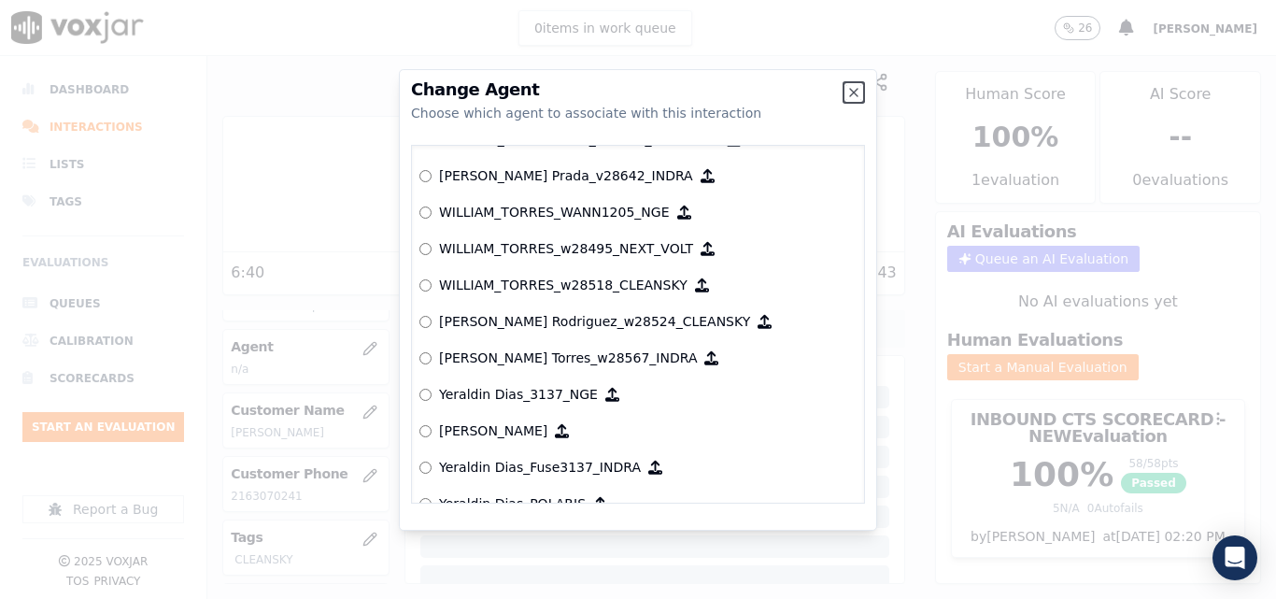
scroll to position [9119, 0]
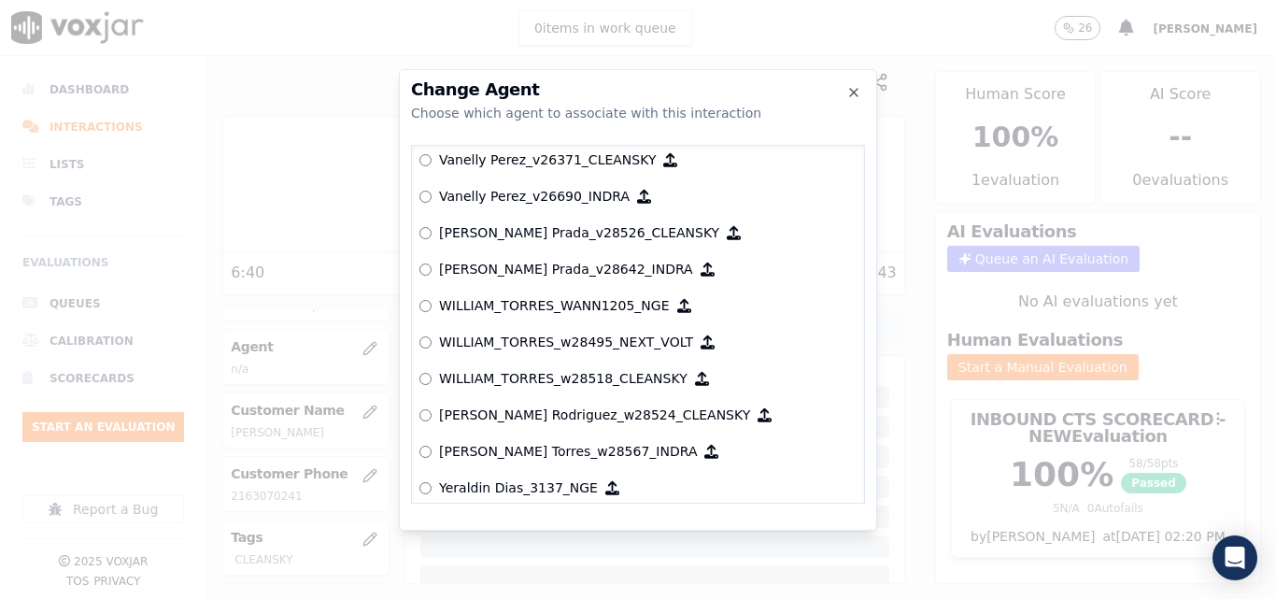
click at [418, 377] on div "null Yeraldin Dias_YDiasNWFG_SPARK ANGIE_TORRES_ATorresNWFG_SPARK ANGIE_TORRES_…" at bounding box center [638, 324] width 454 height 359
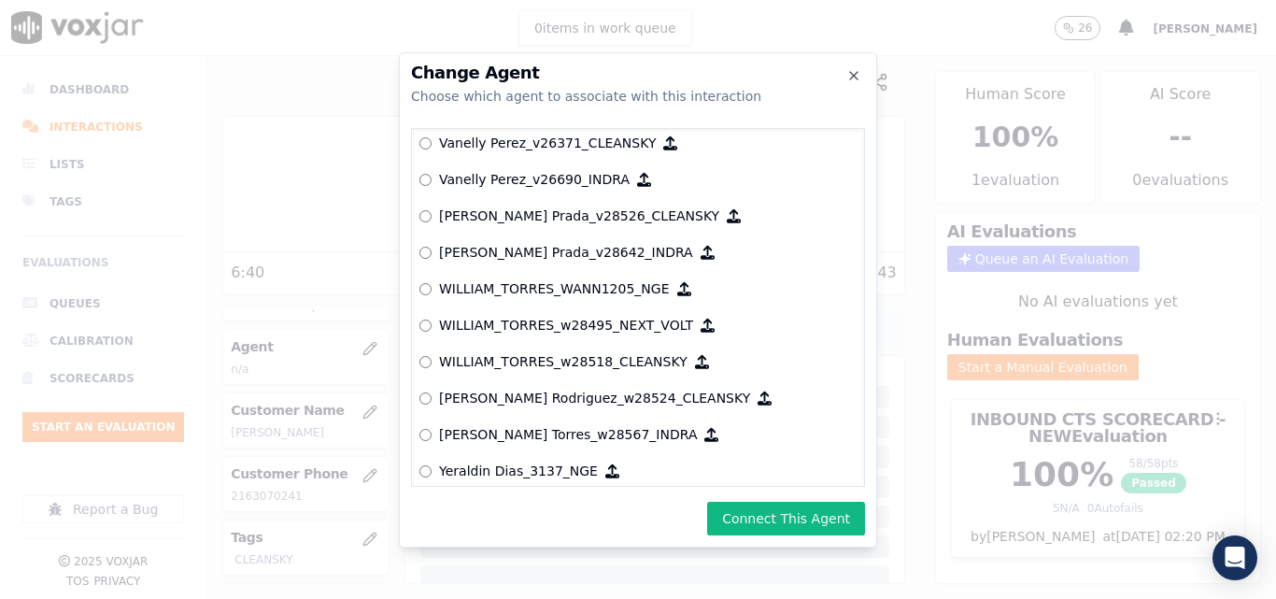
click at [835, 515] on button "Connect This Agent" at bounding box center [786, 519] width 158 height 34
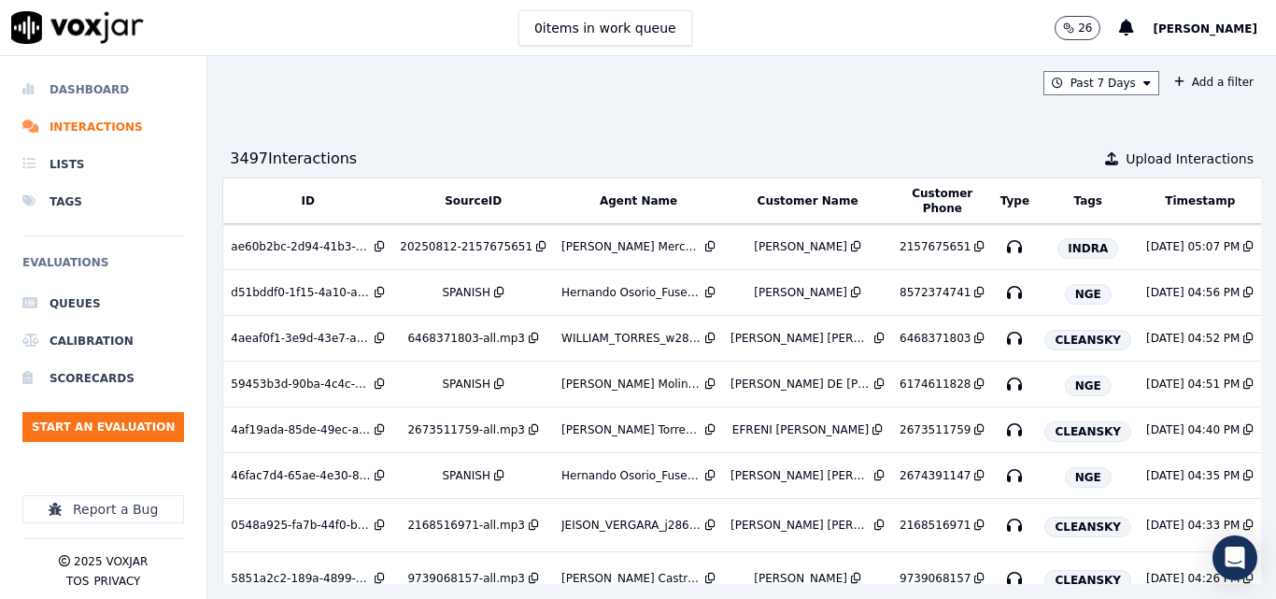
click at [107, 83] on li "Dashboard" at bounding box center [103, 89] width 162 height 37
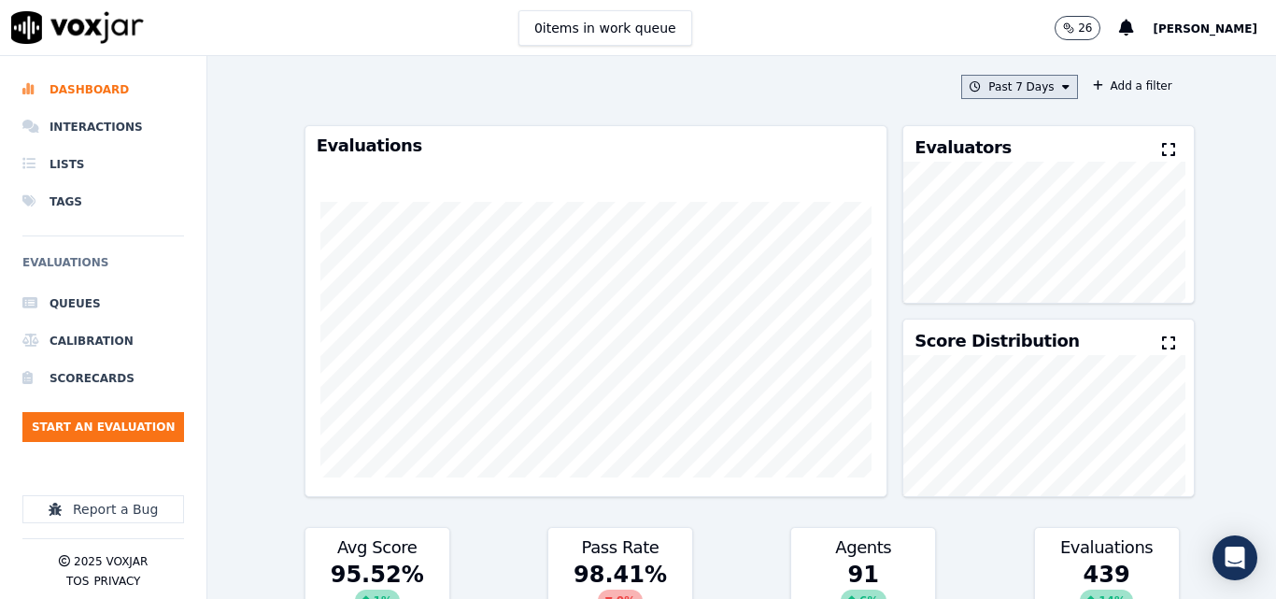
click at [1021, 85] on button "Past 7 Days" at bounding box center [1019, 87] width 116 height 24
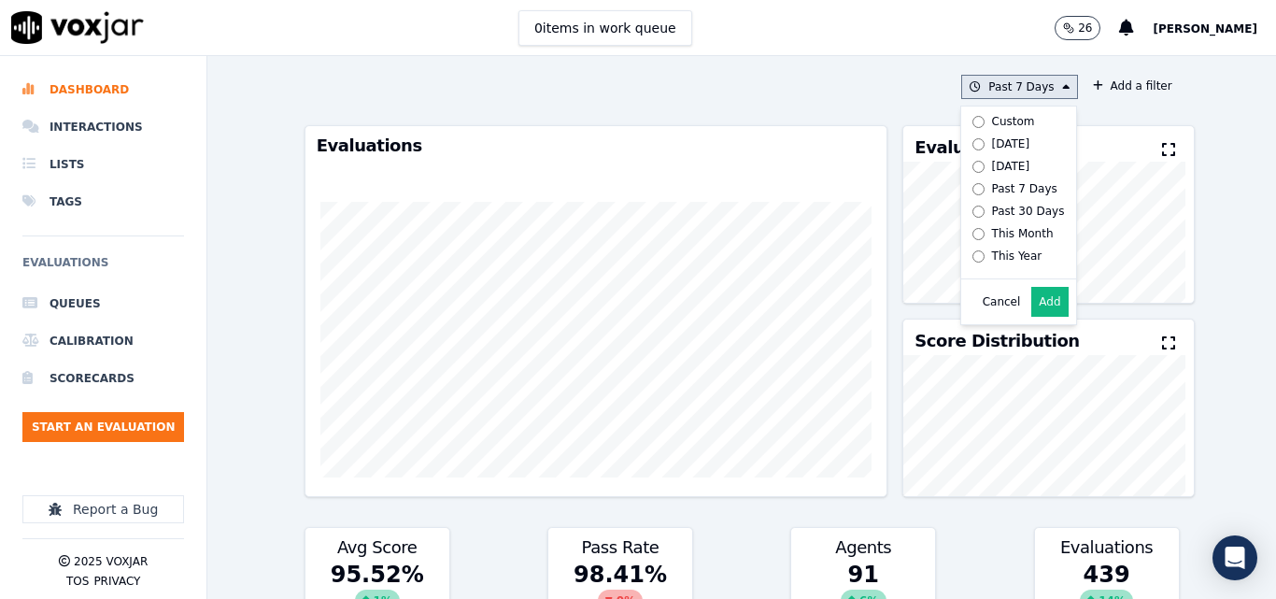
click at [992, 137] on div "Today" at bounding box center [1011, 143] width 38 height 15
click at [1031, 308] on button "Add" at bounding box center [1049, 302] width 36 height 30
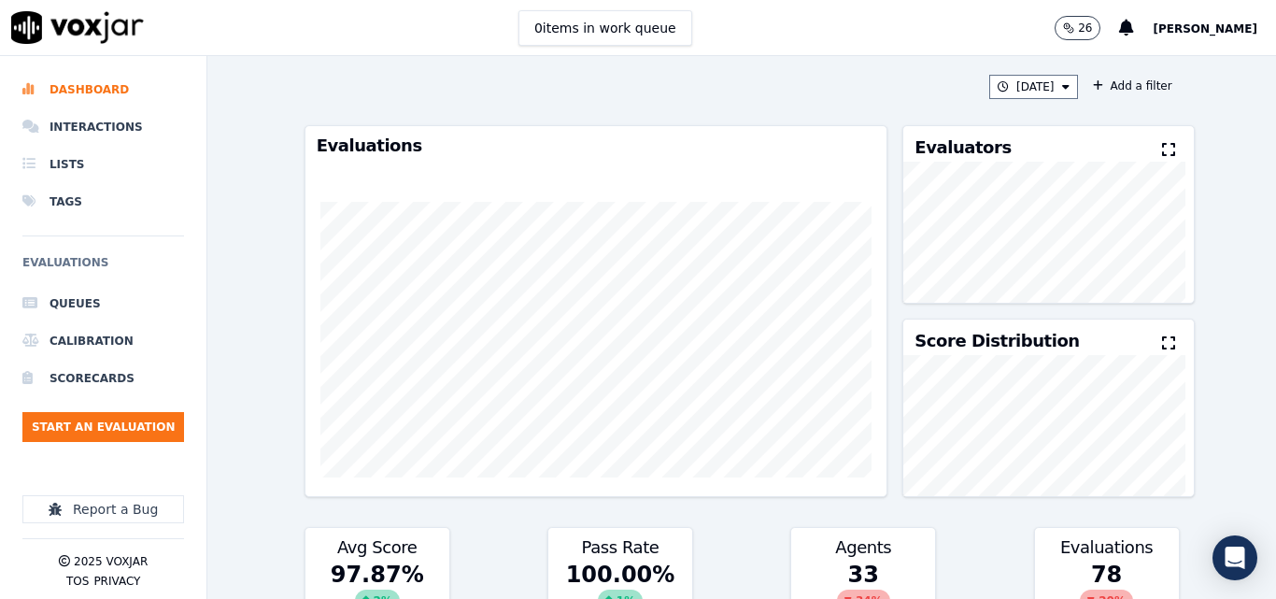
click at [1128, 149] on div "Evaluators" at bounding box center [1048, 143] width 290 height 35
click at [1162, 149] on button at bounding box center [1172, 150] width 21 height 22
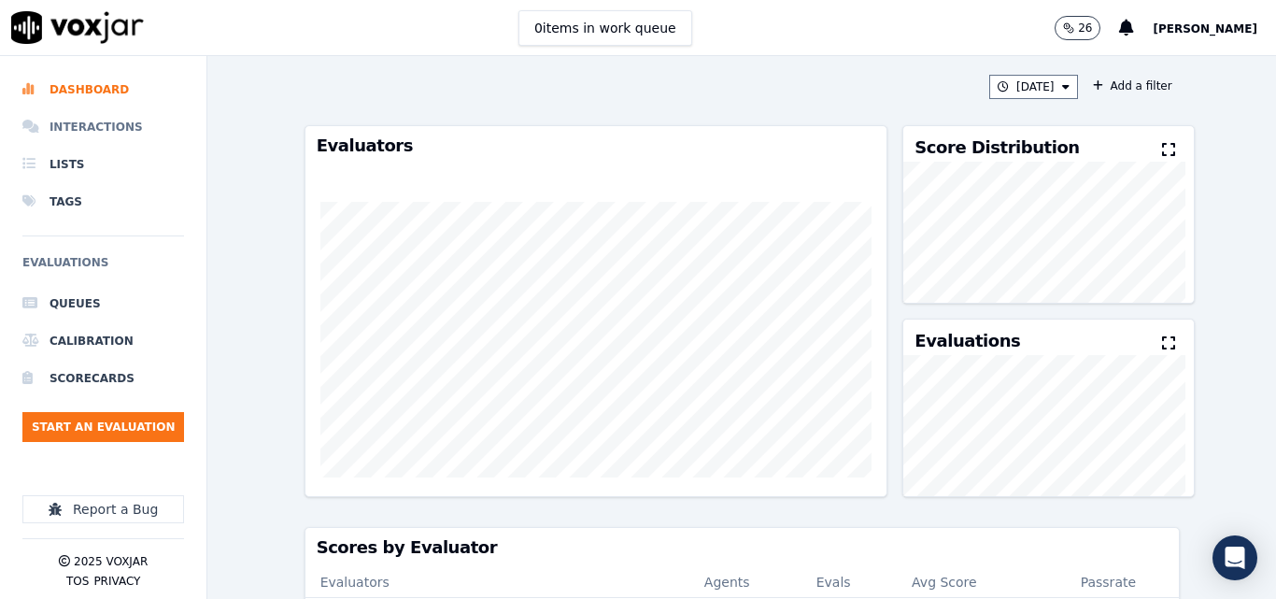
click at [124, 128] on li "Interactions" at bounding box center [103, 126] width 162 height 37
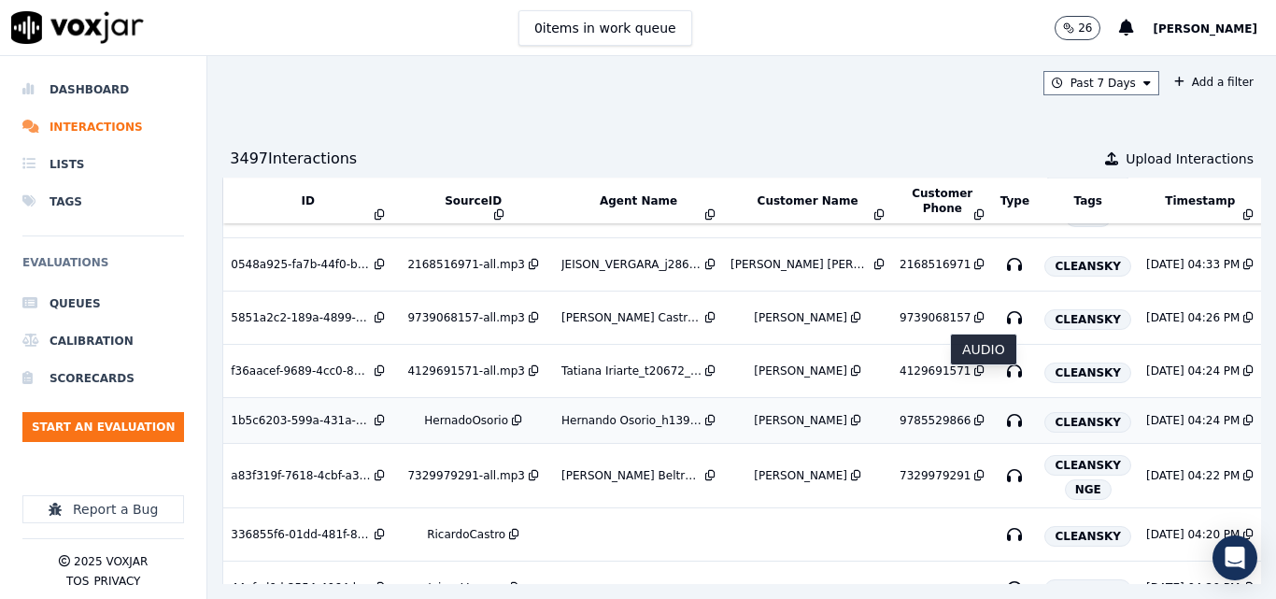
scroll to position [280, 0]
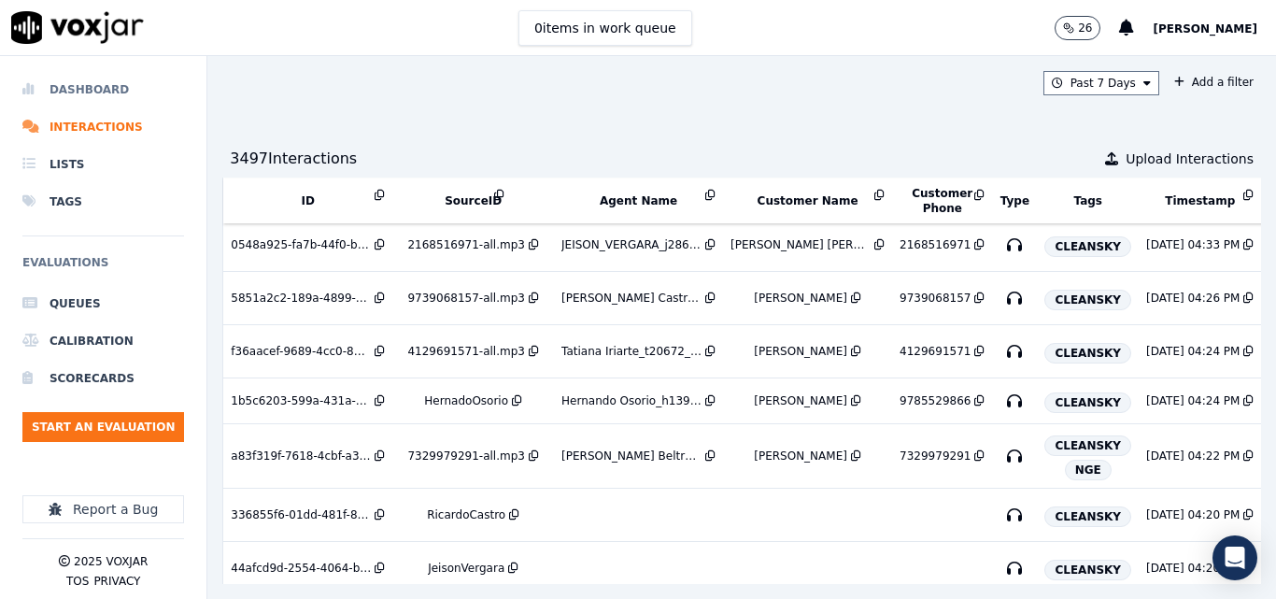
click at [97, 82] on li "Dashboard" at bounding box center [103, 89] width 162 height 37
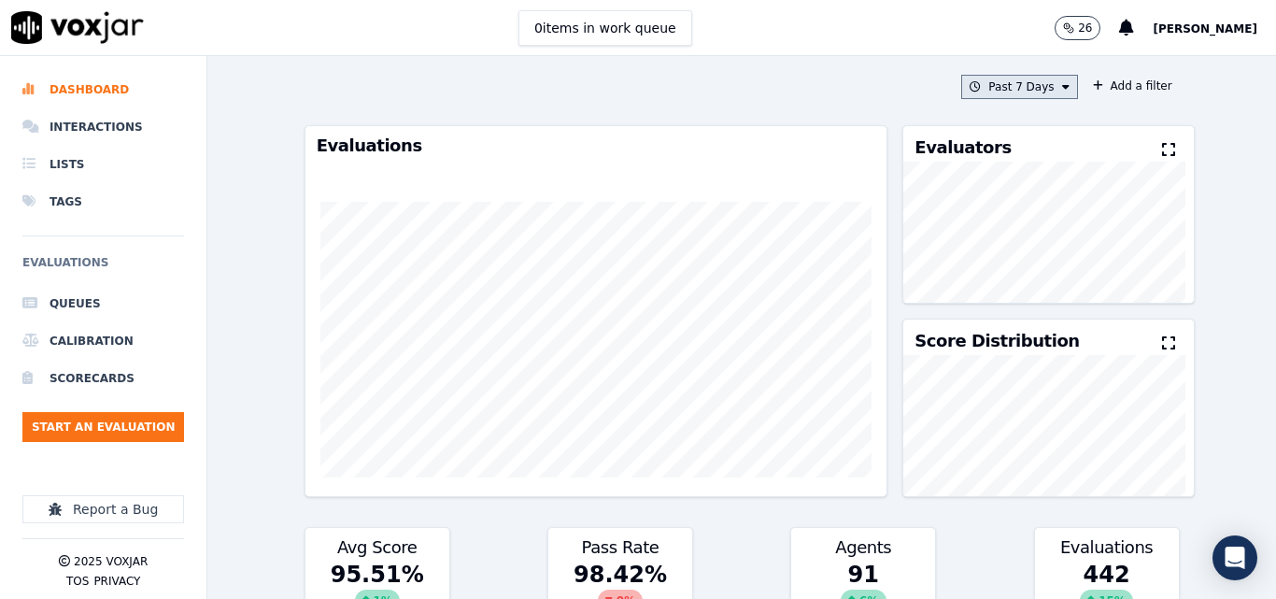
drag, startPoint x: 1028, startPoint y: 78, endPoint x: 1020, endPoint y: 92, distance: 15.9
click at [1025, 82] on button "Past 7 Days" at bounding box center [1019, 87] width 116 height 24
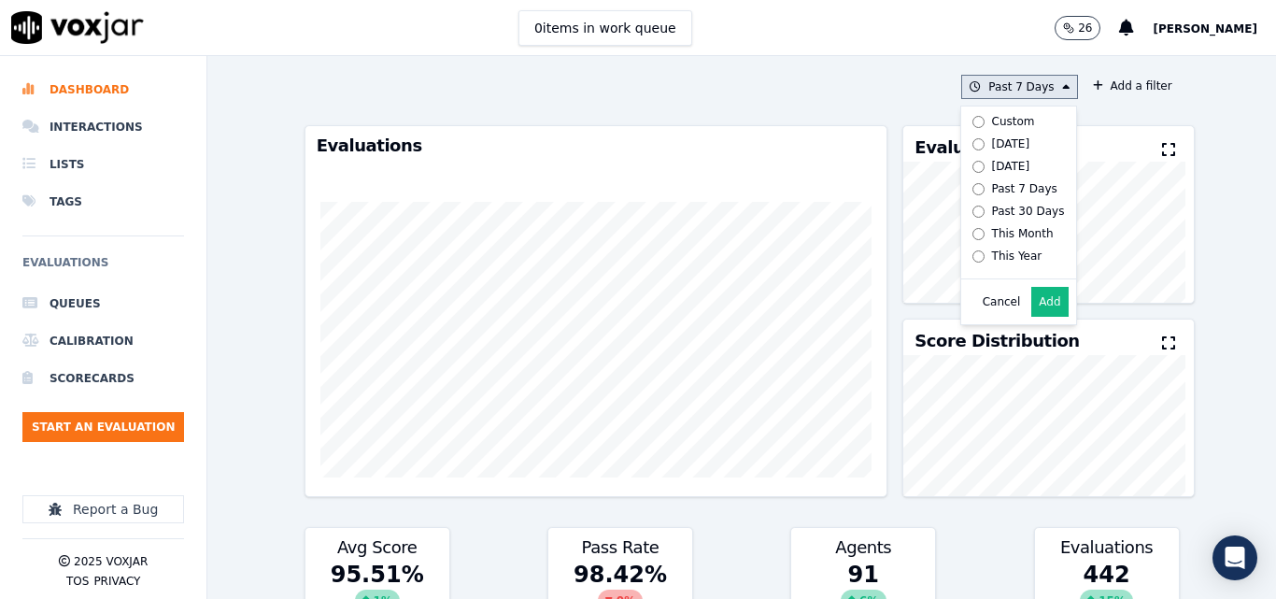
click at [992, 141] on div "Today" at bounding box center [1011, 143] width 38 height 15
click at [1017, 300] on div "Cancel Add" at bounding box center [1018, 301] width 115 height 45
click at [1031, 310] on button "Add" at bounding box center [1049, 302] width 36 height 30
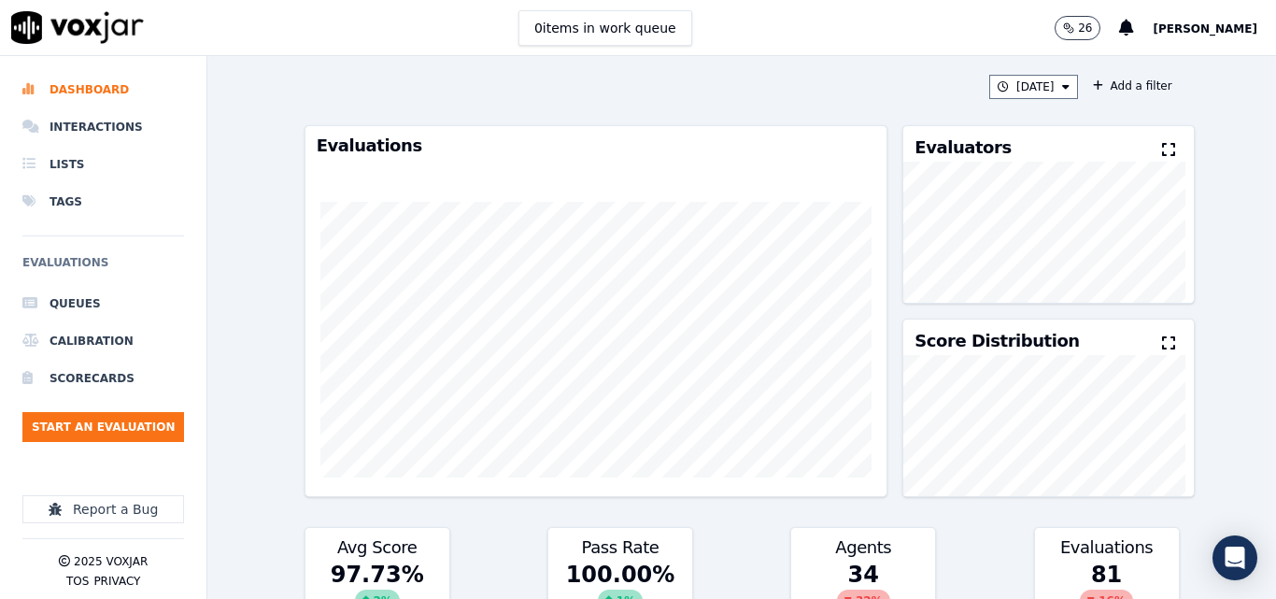
click at [1162, 154] on icon at bounding box center [1168, 149] width 13 height 15
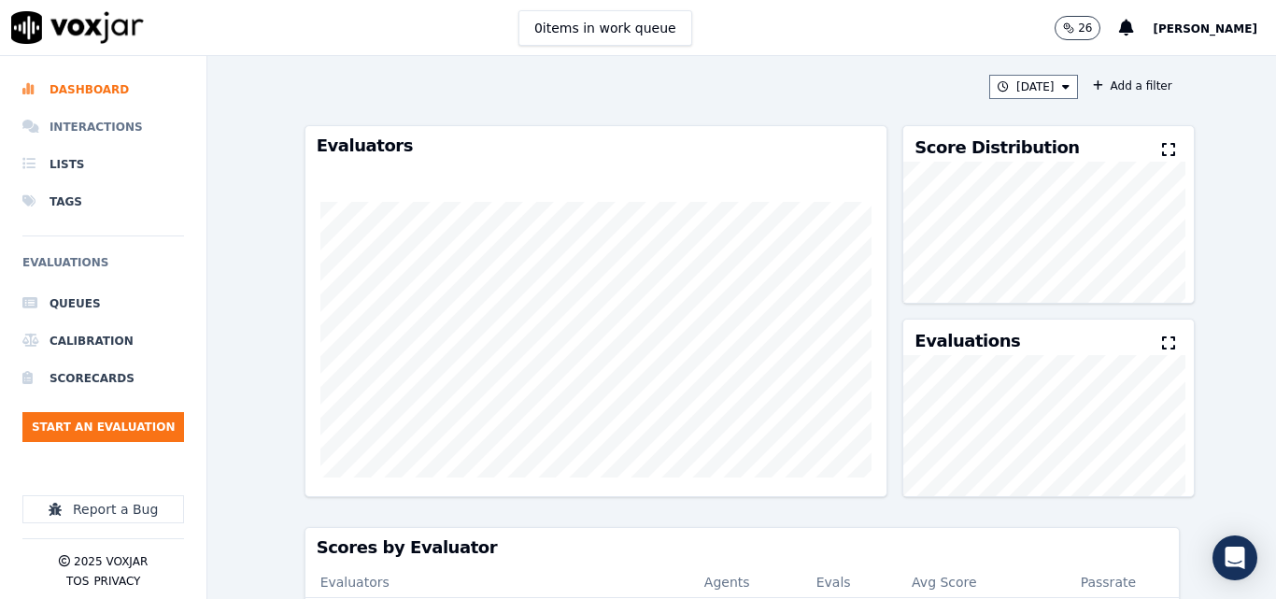
click at [55, 133] on li "Interactions" at bounding box center [103, 126] width 162 height 37
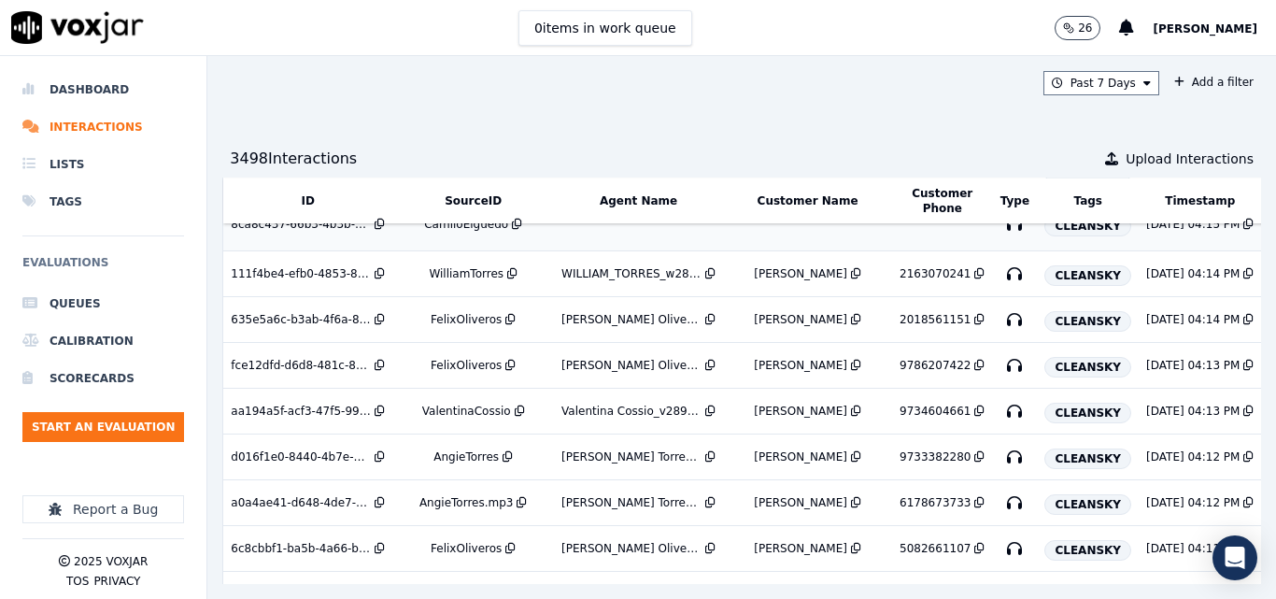
scroll to position [909, 0]
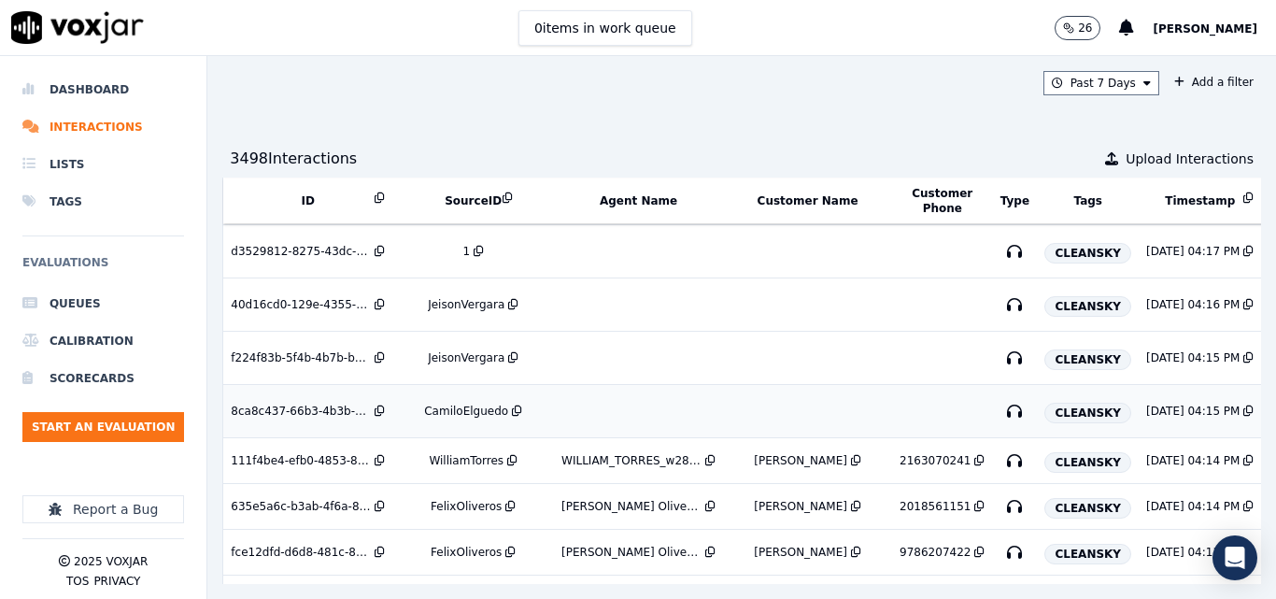
click at [437, 406] on div "CamiloElguedo" at bounding box center [466, 411] width 84 height 15
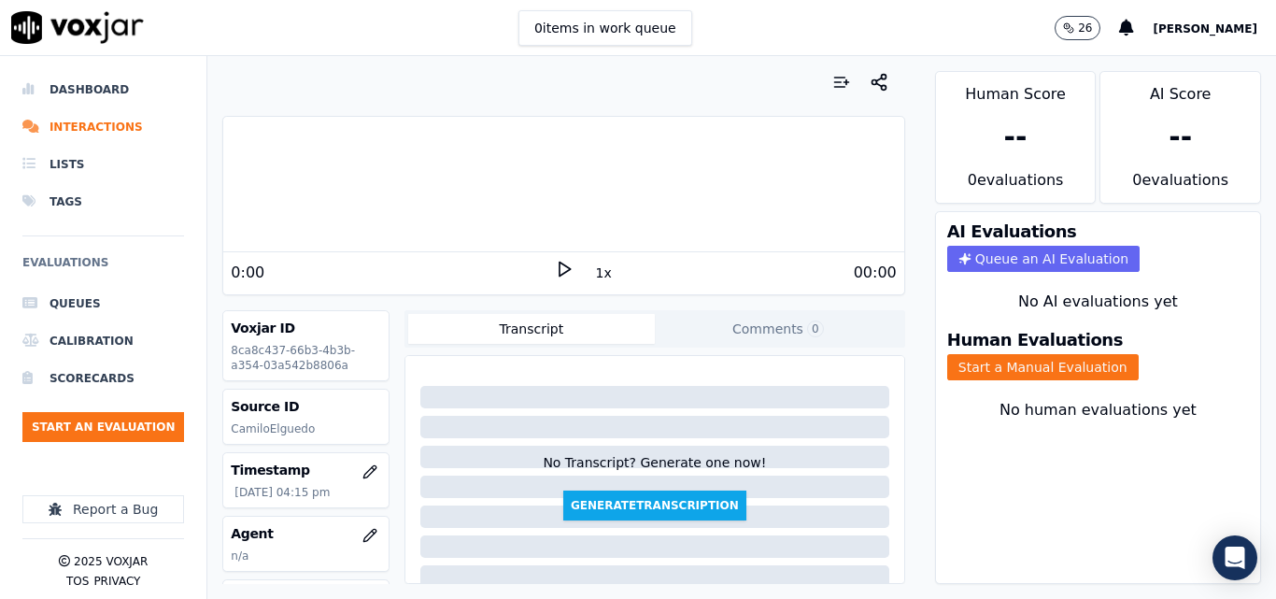
click at [773, 49] on div "0 items in work queue 26 [PERSON_NAME]" at bounding box center [638, 28] width 1276 height 56
click at [558, 265] on icon at bounding box center [564, 269] width 19 height 19
click at [422, 189] on div at bounding box center [563, 184] width 680 height 120
click at [409, 177] on div at bounding box center [563, 184] width 680 height 120
click at [394, 175] on div at bounding box center [563, 184] width 680 height 120
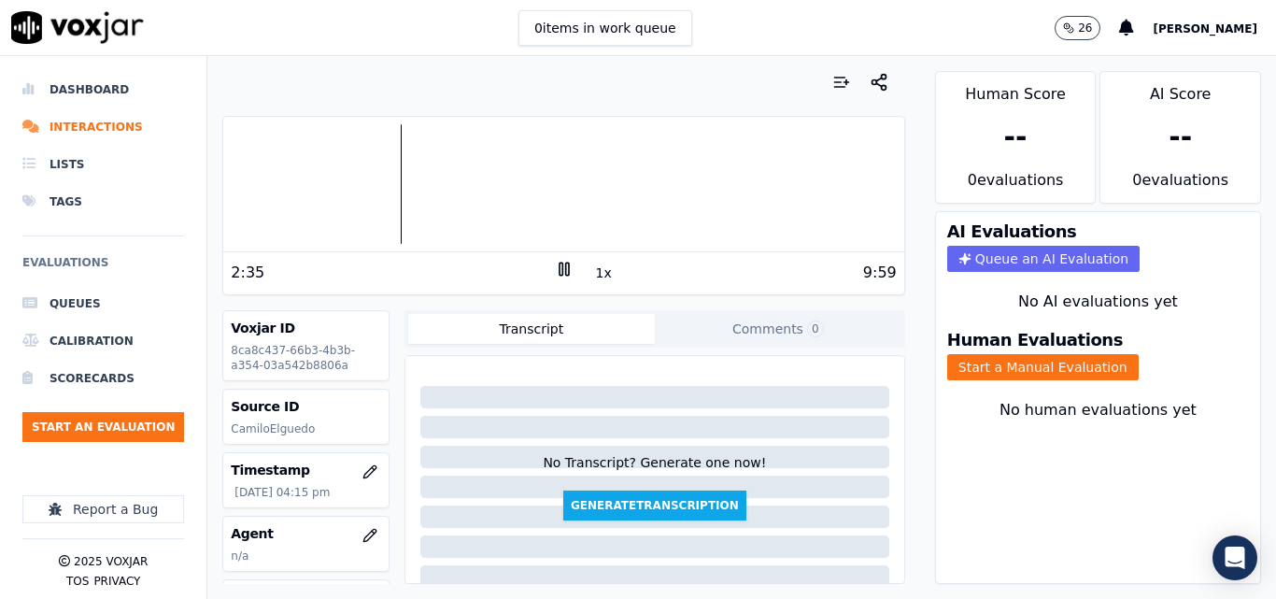
click at [384, 164] on div at bounding box center [563, 184] width 680 height 120
click at [370, 170] on div at bounding box center [563, 184] width 680 height 120
click at [362, 173] on div at bounding box center [563, 184] width 680 height 120
click at [344, 176] on div at bounding box center [563, 184] width 680 height 120
click at [330, 174] on div at bounding box center [563, 184] width 680 height 120
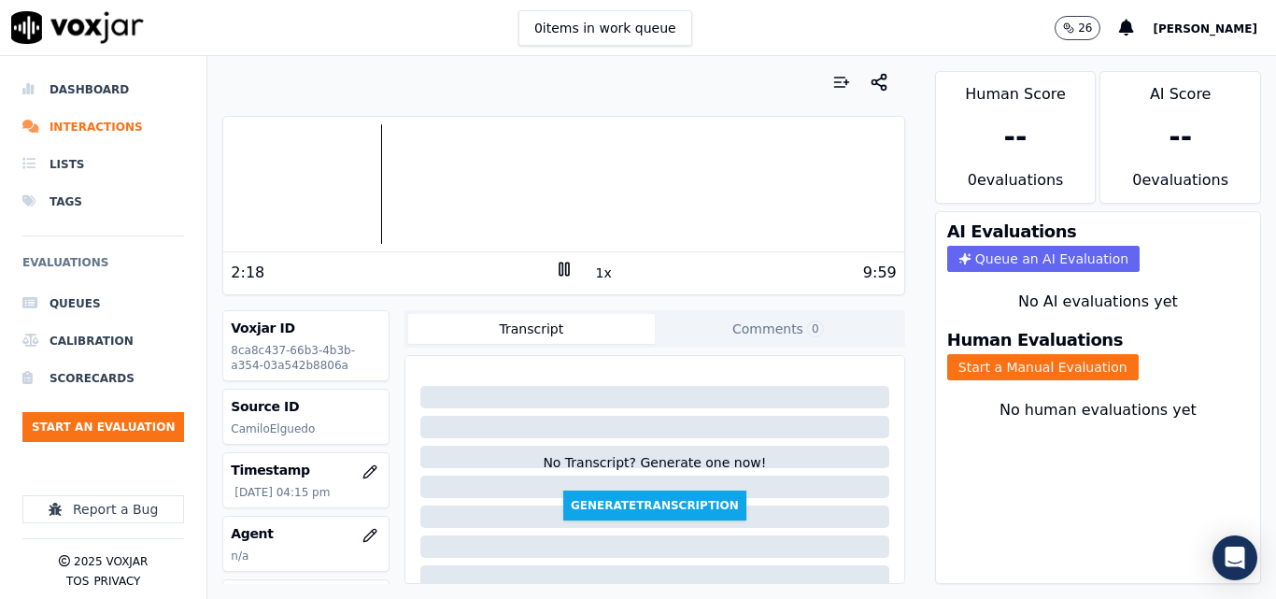
click at [558, 259] on div "2:18 1x 9:59" at bounding box center [563, 272] width 680 height 40
click at [558, 259] on div "2:19 1x 9:59" at bounding box center [563, 272] width 680 height 40
click at [558, 271] on icon at bounding box center [564, 269] width 19 height 19
click at [1029, 377] on button "Start a Manual Evaluation" at bounding box center [1043, 367] width 192 height 26
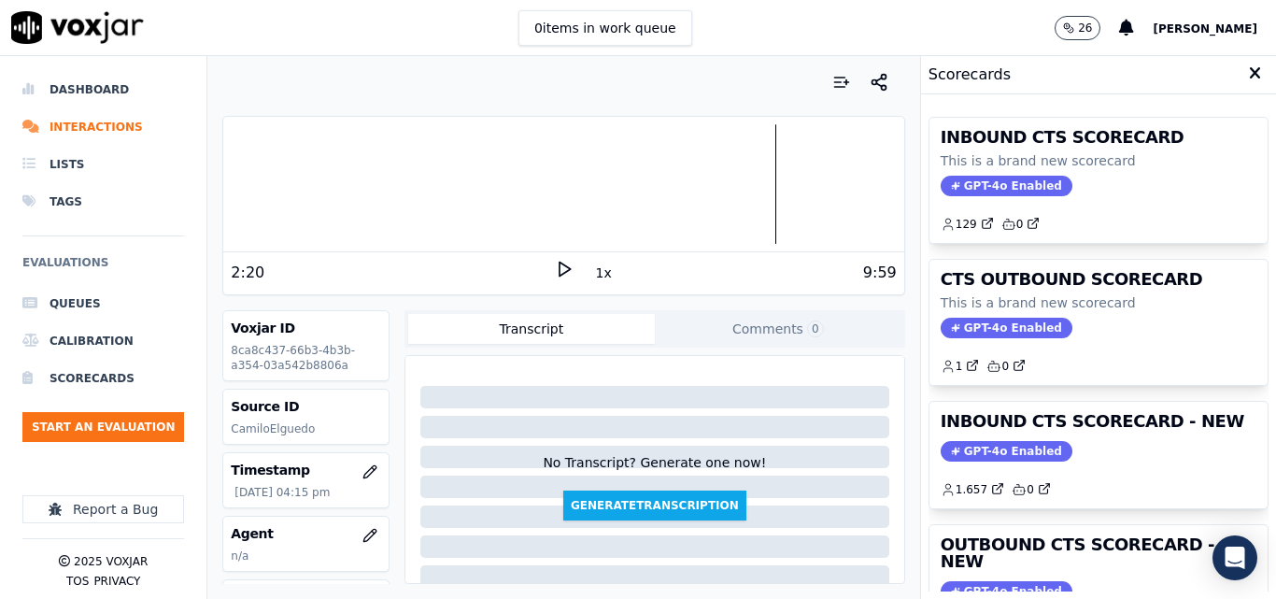
click at [760, 211] on div at bounding box center [563, 184] width 680 height 120
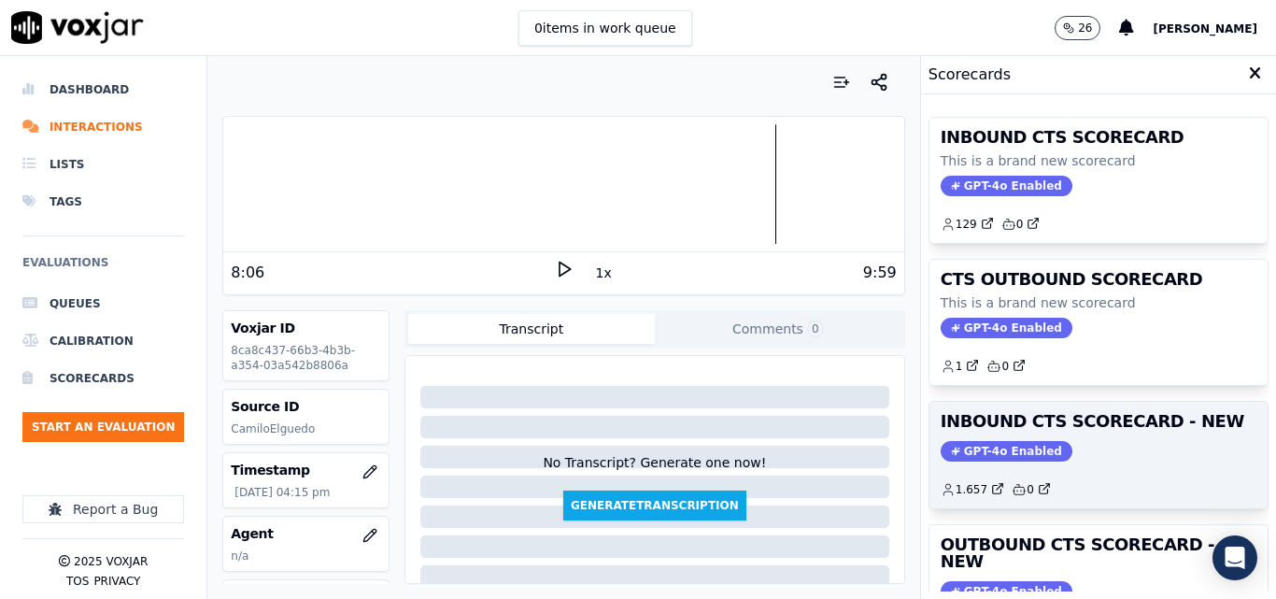
click at [1162, 453] on div "GPT-4o Enabled" at bounding box center [1099, 451] width 316 height 21
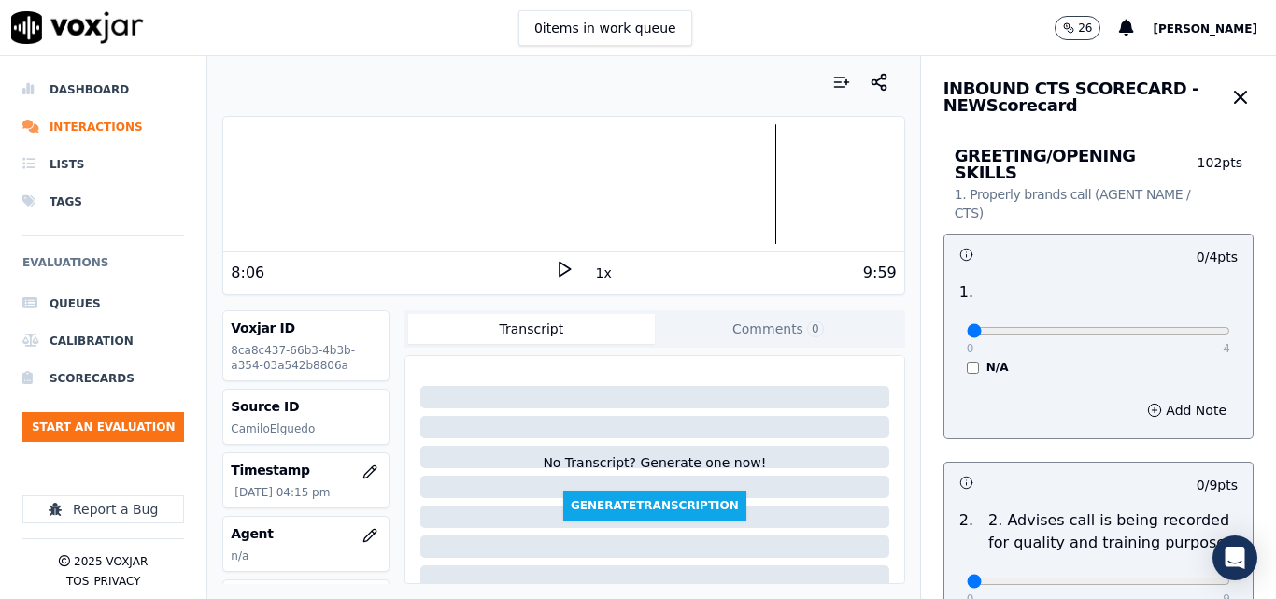
click at [1180, 323] on div "0 4" at bounding box center [1098, 330] width 263 height 22
type input "4"
click at [1183, 327] on input "range" at bounding box center [1098, 330] width 263 height 7
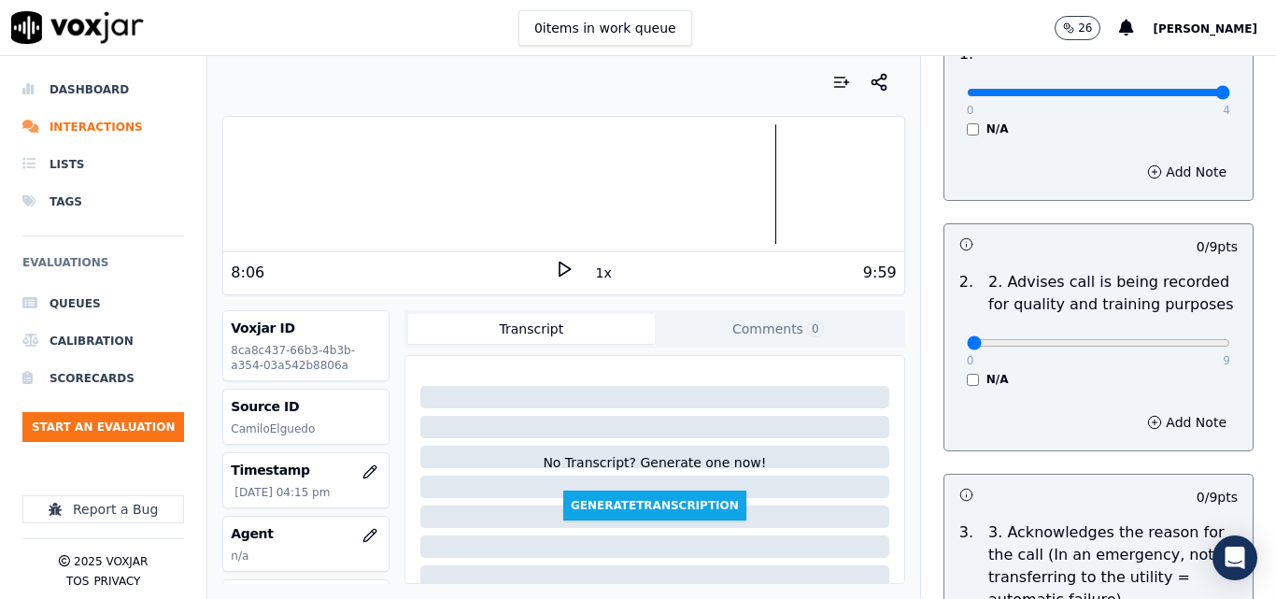
scroll to position [280, 0]
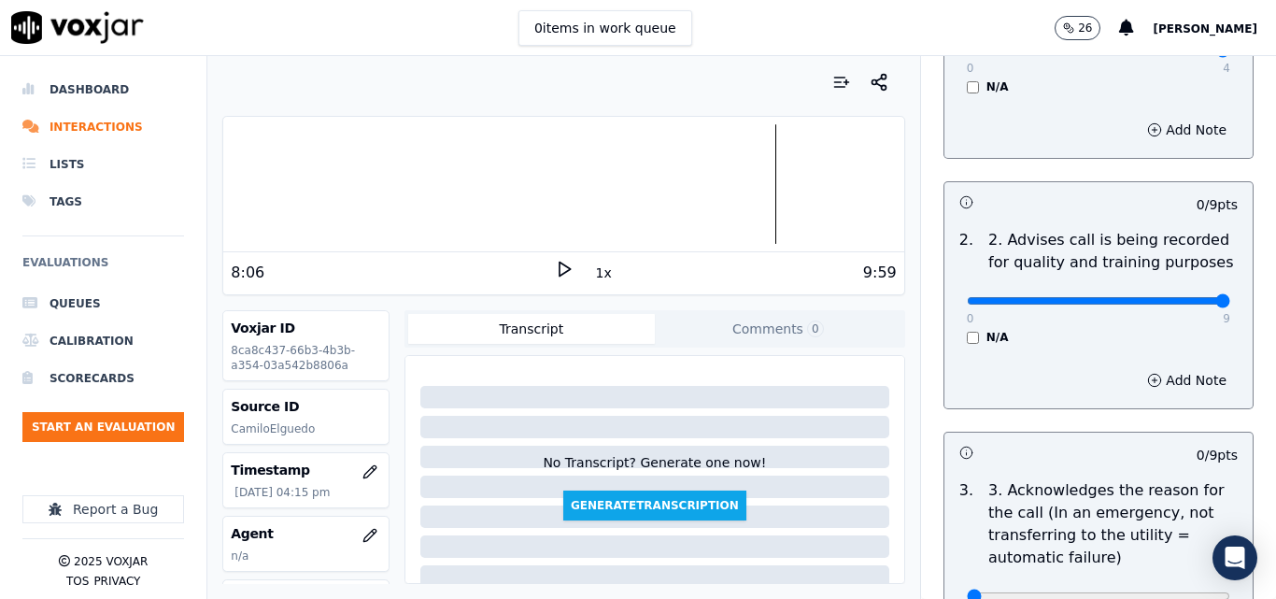
click at [1186, 54] on input "range" at bounding box center [1098, 50] width 263 height 7
drag, startPoint x: 1170, startPoint y: 280, endPoint x: 962, endPoint y: 312, distance: 209.8
type input "0"
click at [967, 54] on input "range" at bounding box center [1098, 50] width 263 height 7
click at [967, 330] on div "N/A" at bounding box center [1098, 337] width 263 height 15
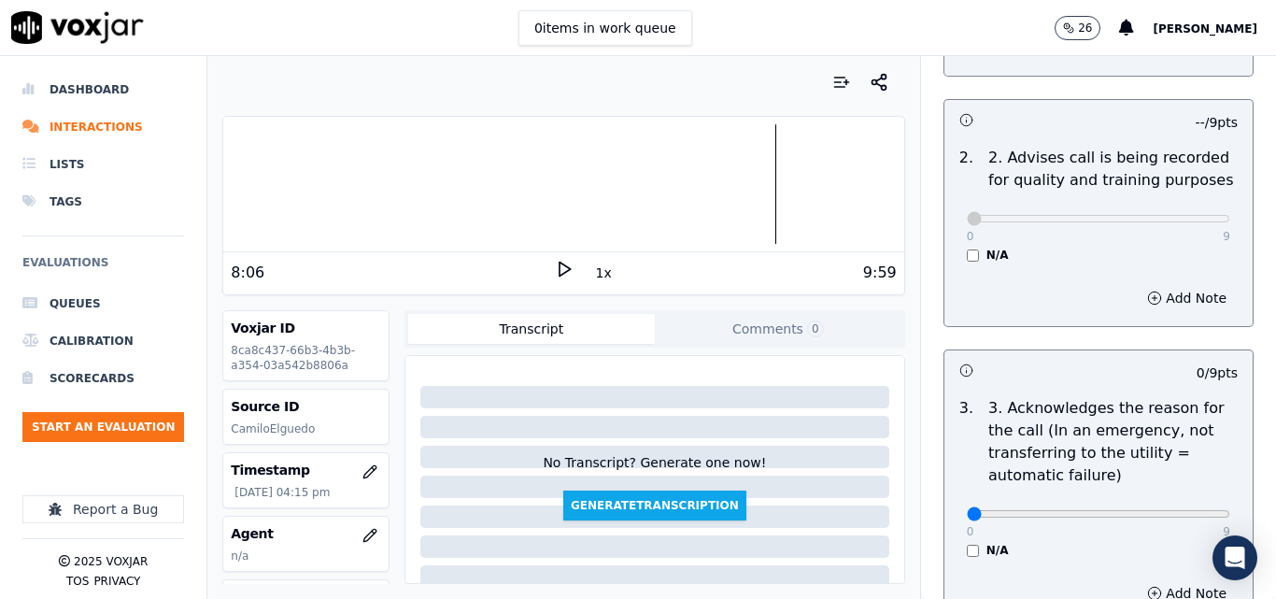
scroll to position [561, 0]
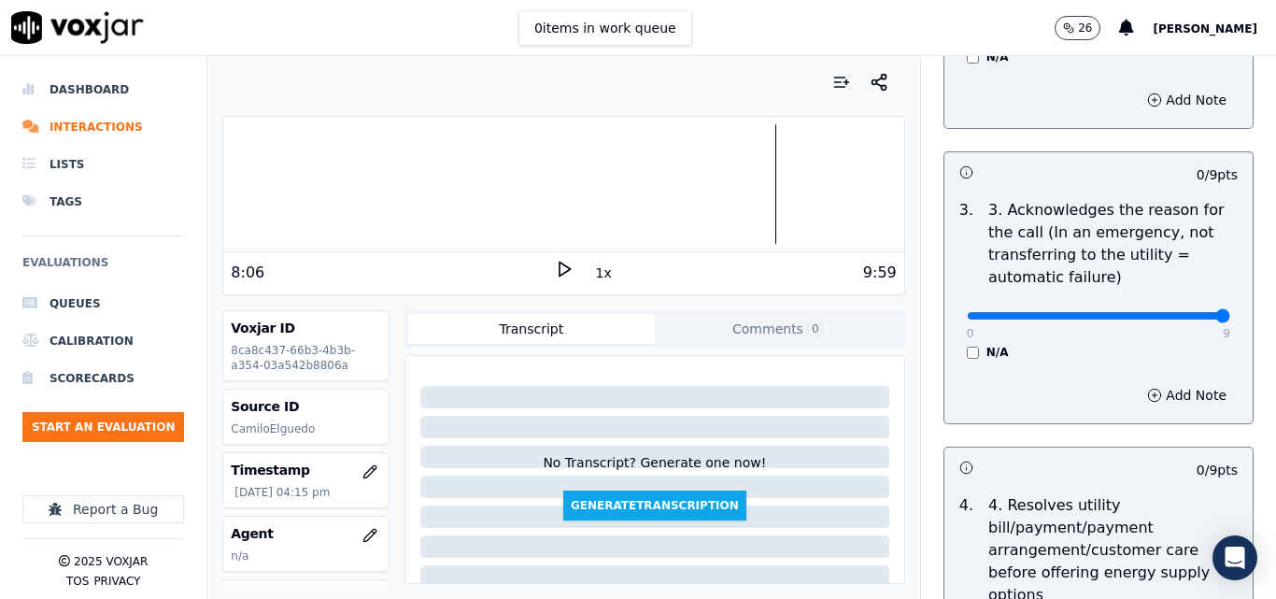
type input "9"
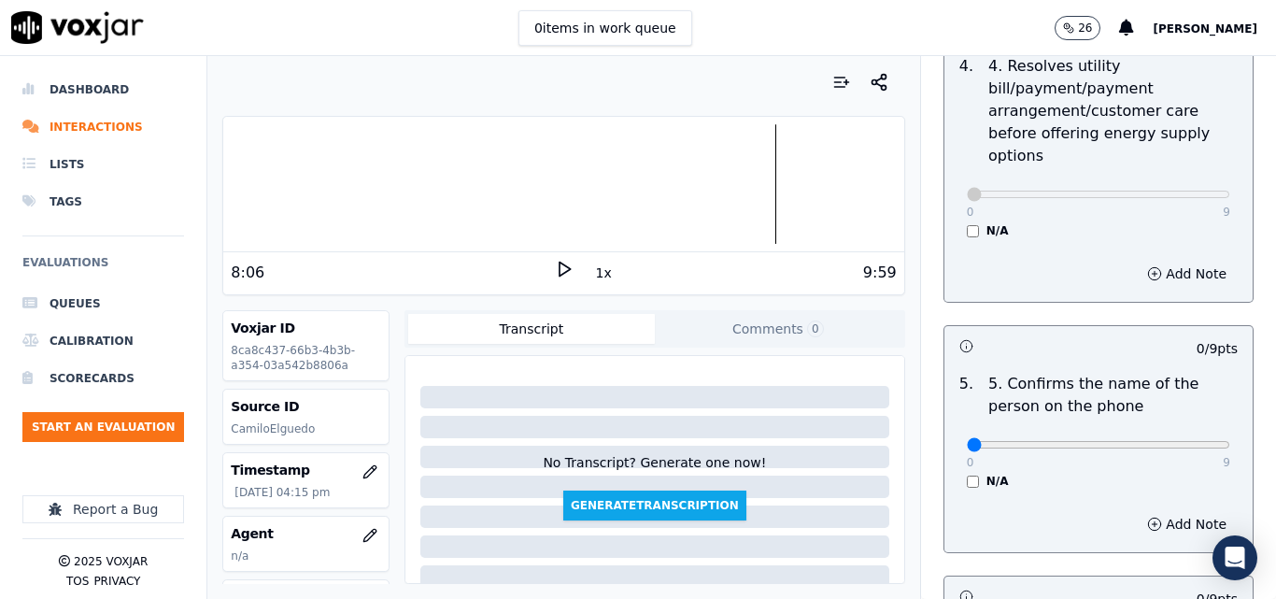
scroll to position [1028, 0]
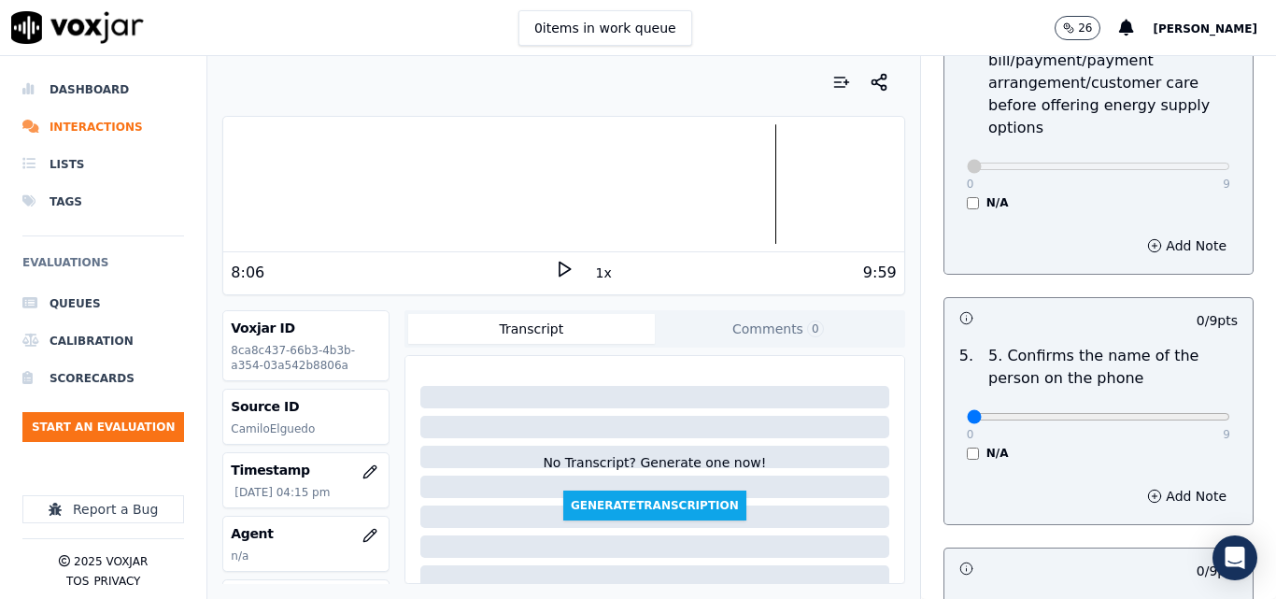
click at [1190, 398] on div "0 9 N/A" at bounding box center [1098, 425] width 293 height 71
type input "9"
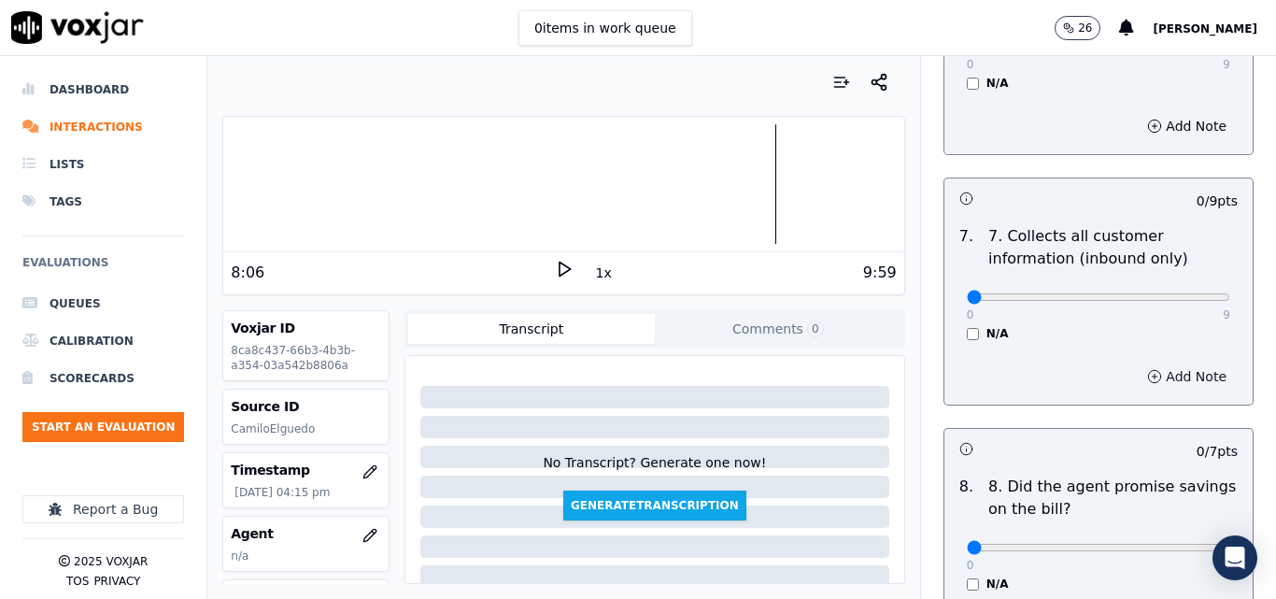
scroll to position [1682, 0]
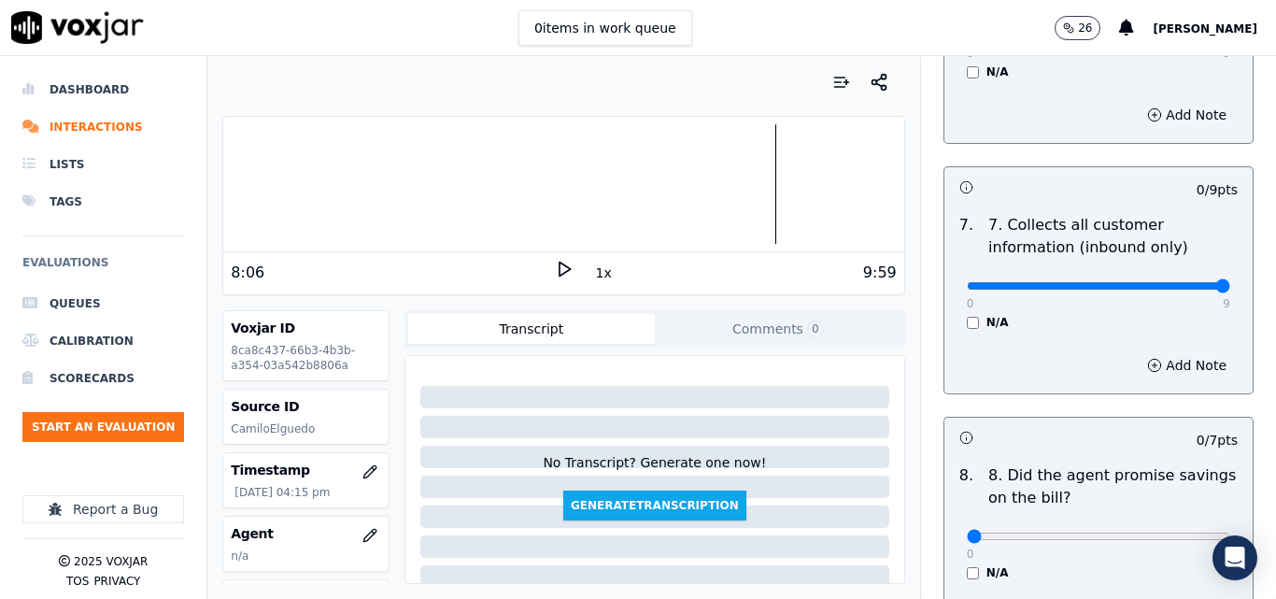
type input "9"
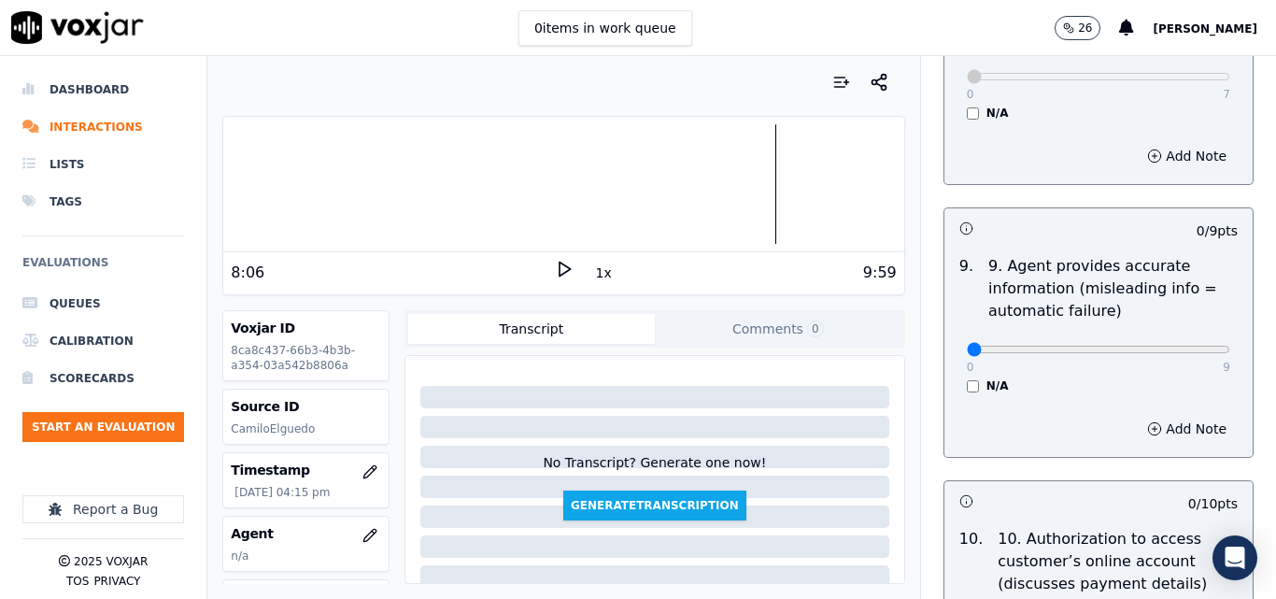
scroll to position [2149, 0]
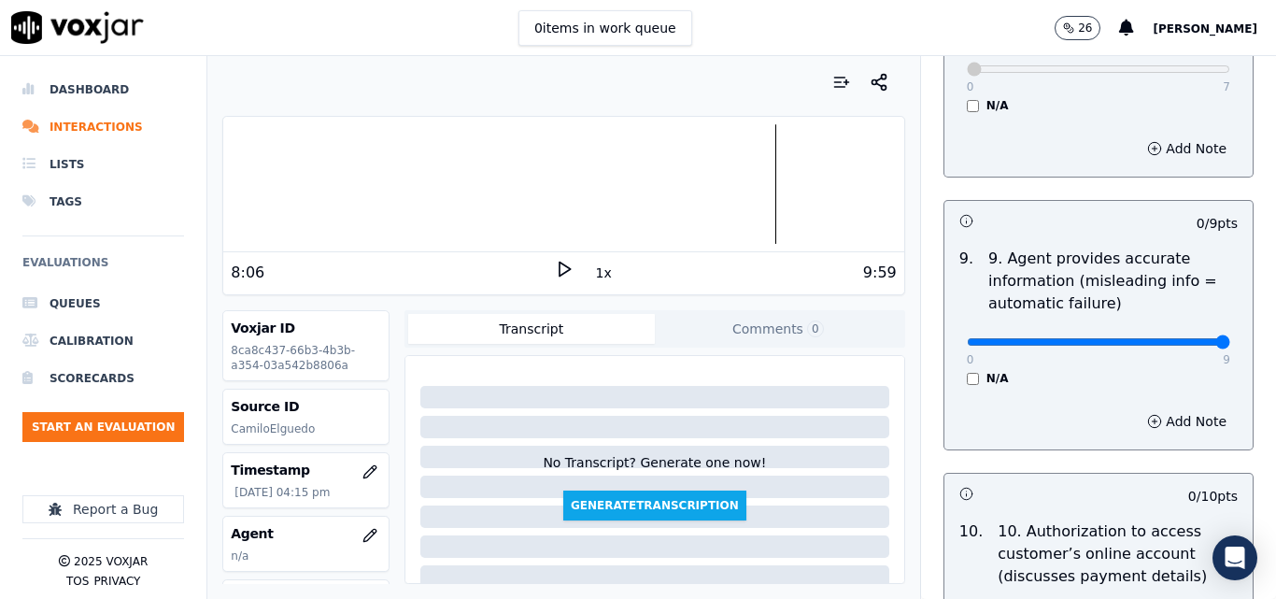
type input "9"
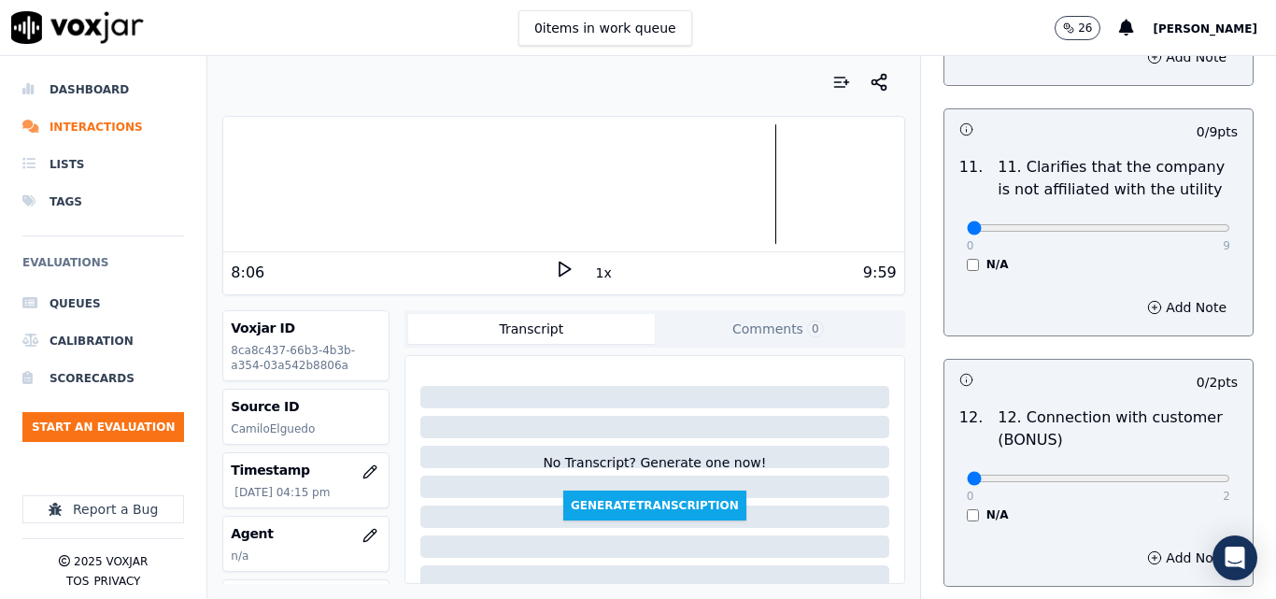
scroll to position [2803, 0]
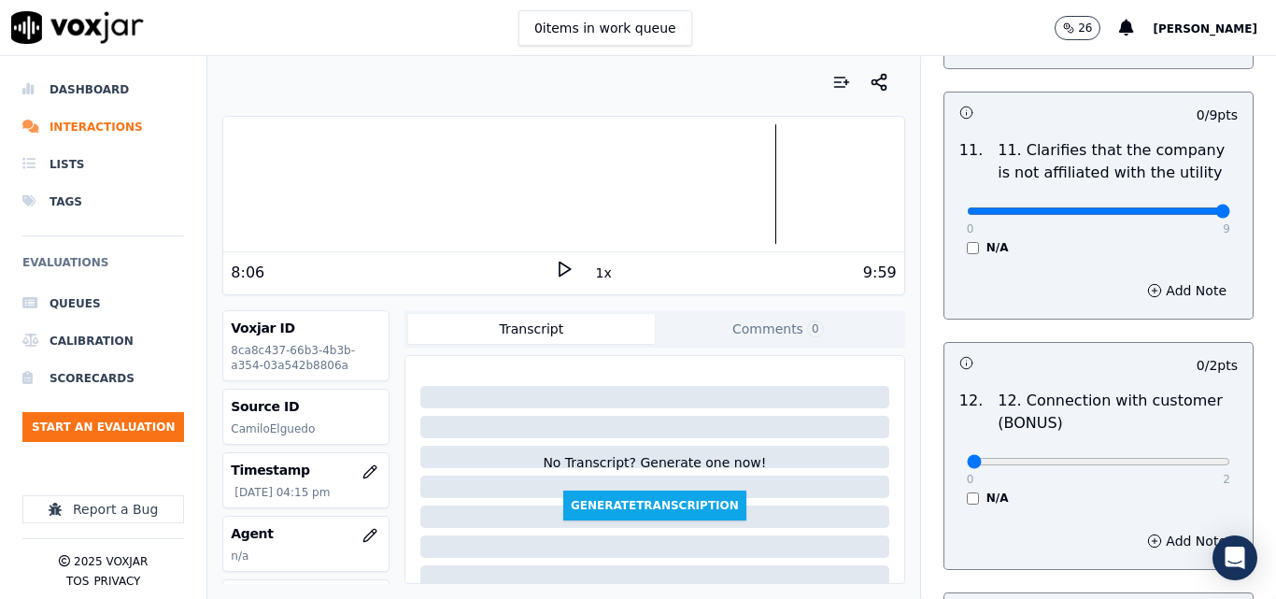
type input "9"
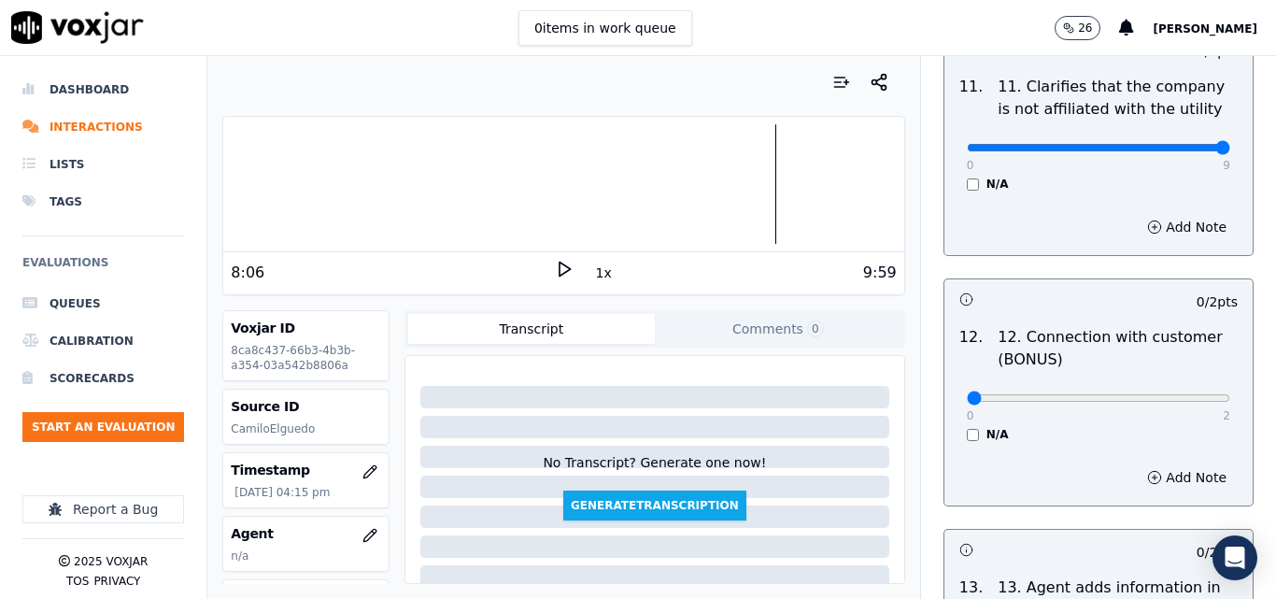
scroll to position [2896, 0]
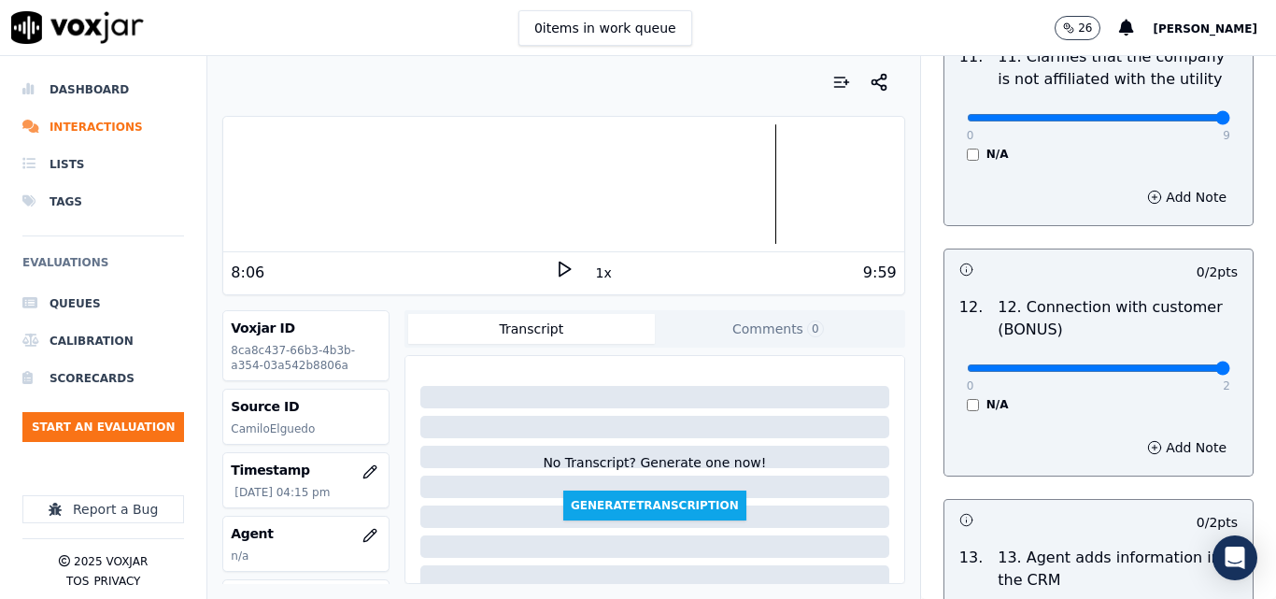
type input "2"
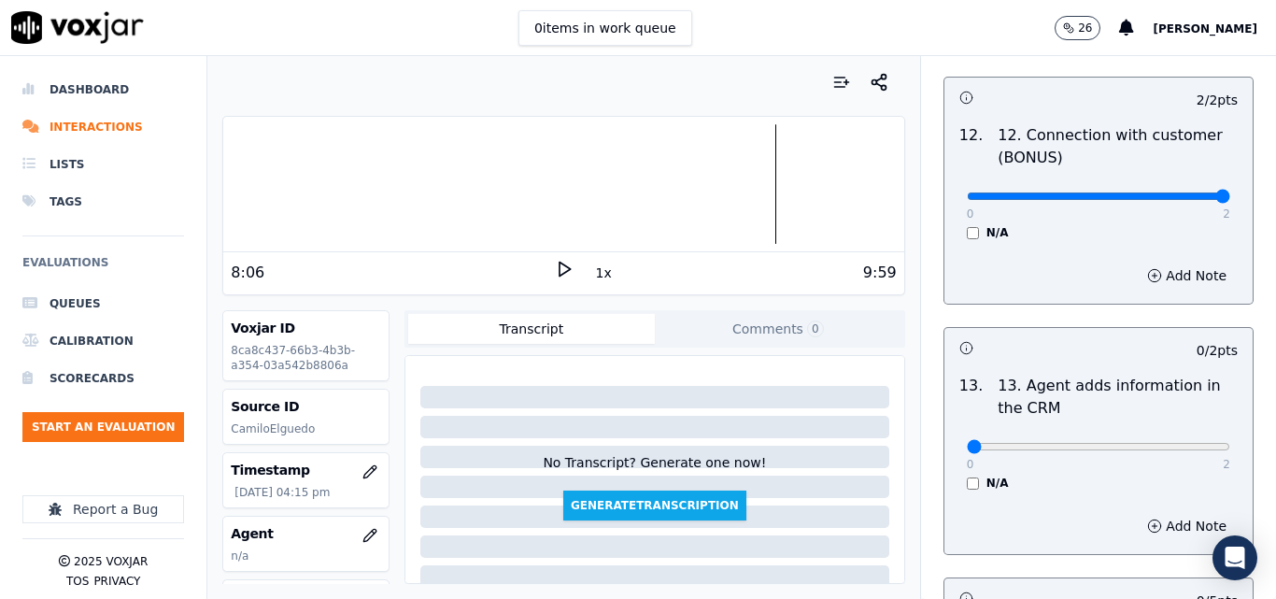
scroll to position [3176, 0]
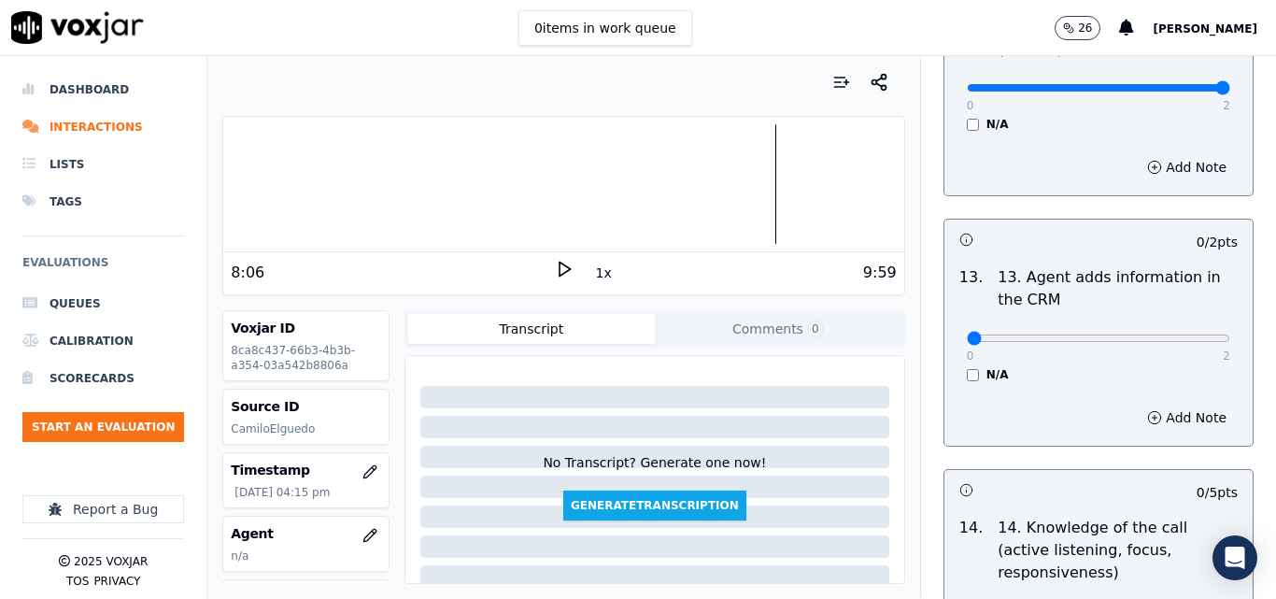
click at [1188, 319] on div "0 2 N/A" at bounding box center [1098, 346] width 293 height 71
type input "2"
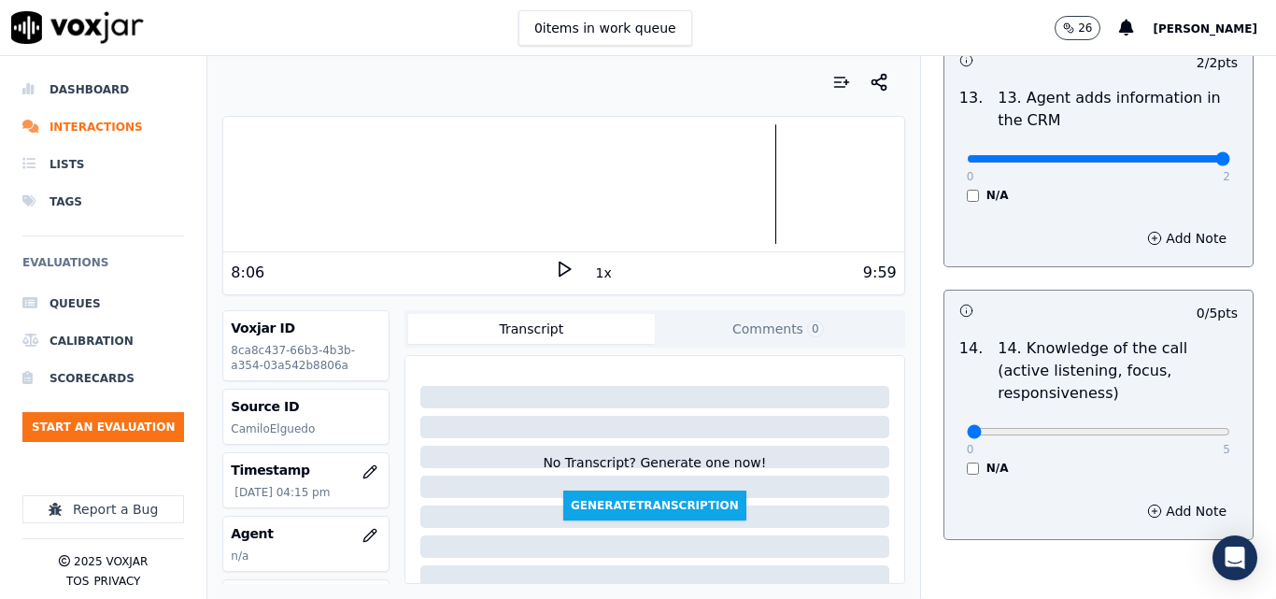
scroll to position [3363, 0]
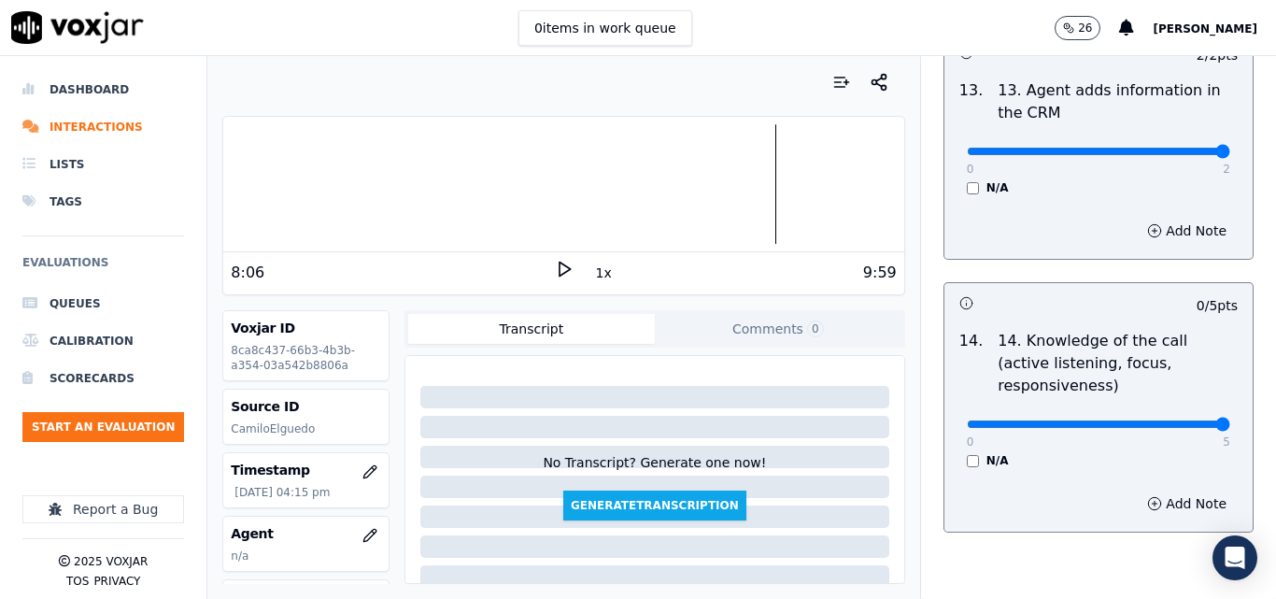
type input "5"
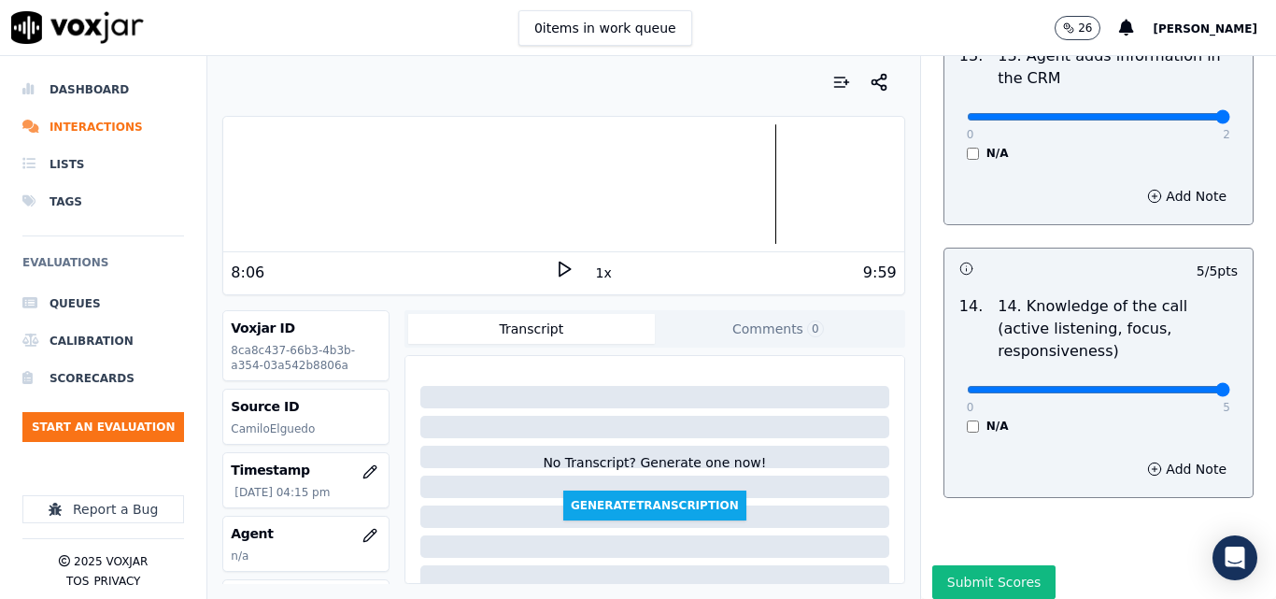
scroll to position [3412, 0]
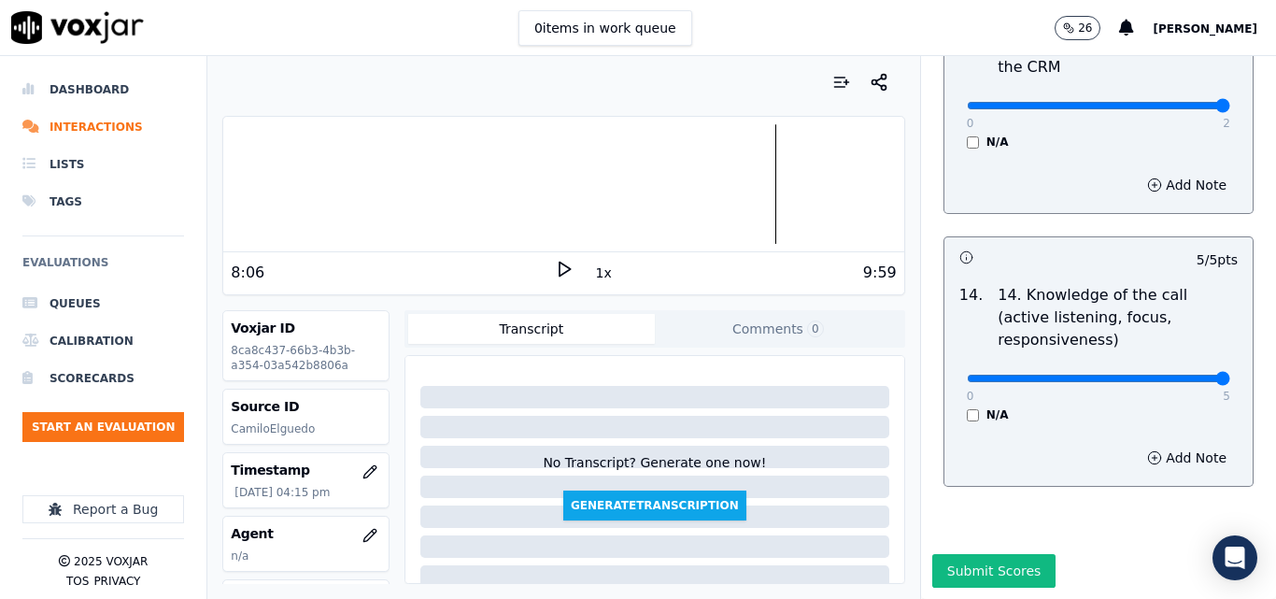
click at [965, 554] on button "Submit Scores" at bounding box center [994, 571] width 124 height 34
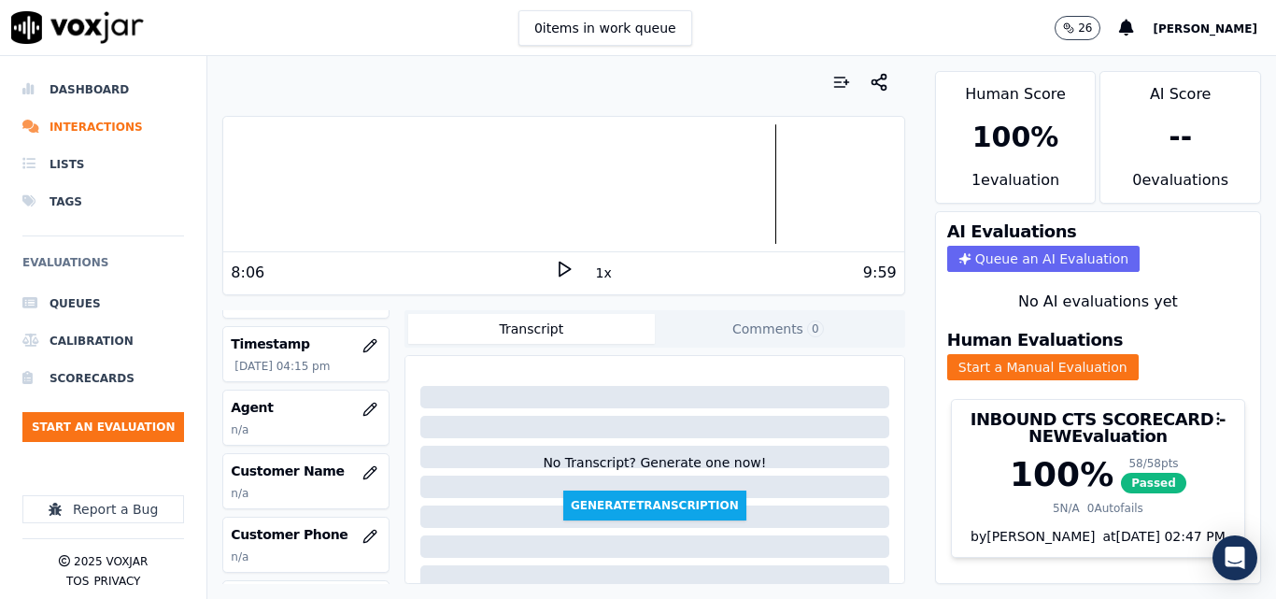
scroll to position [93, 0]
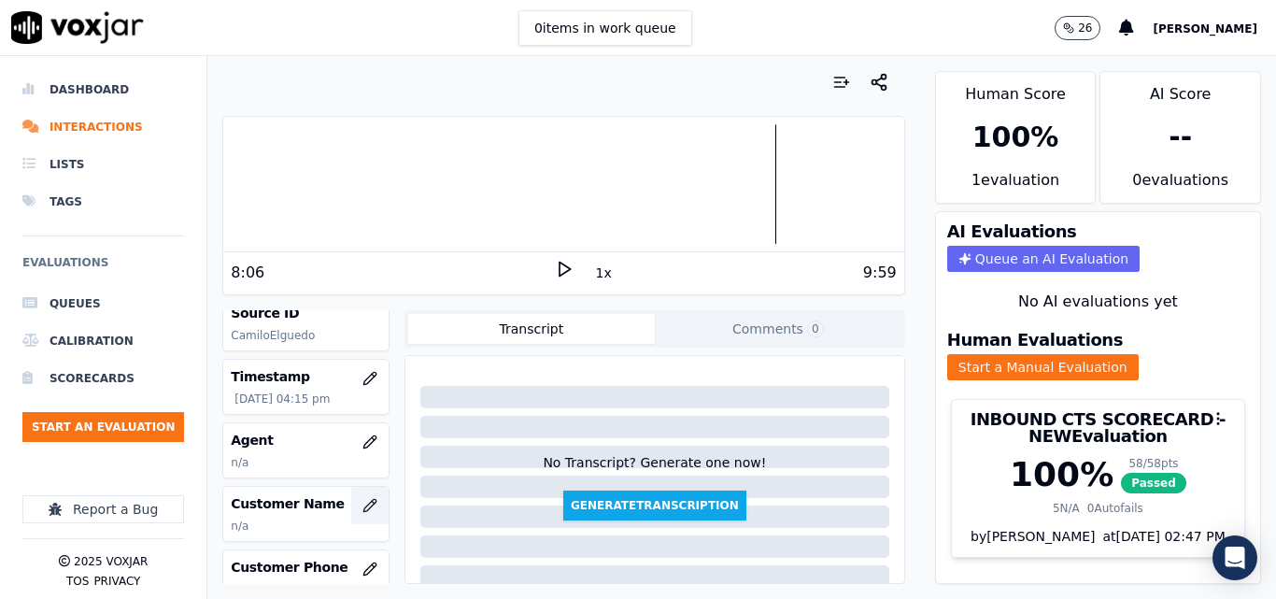
click at [351, 495] on button "button" at bounding box center [369, 505] width 37 height 37
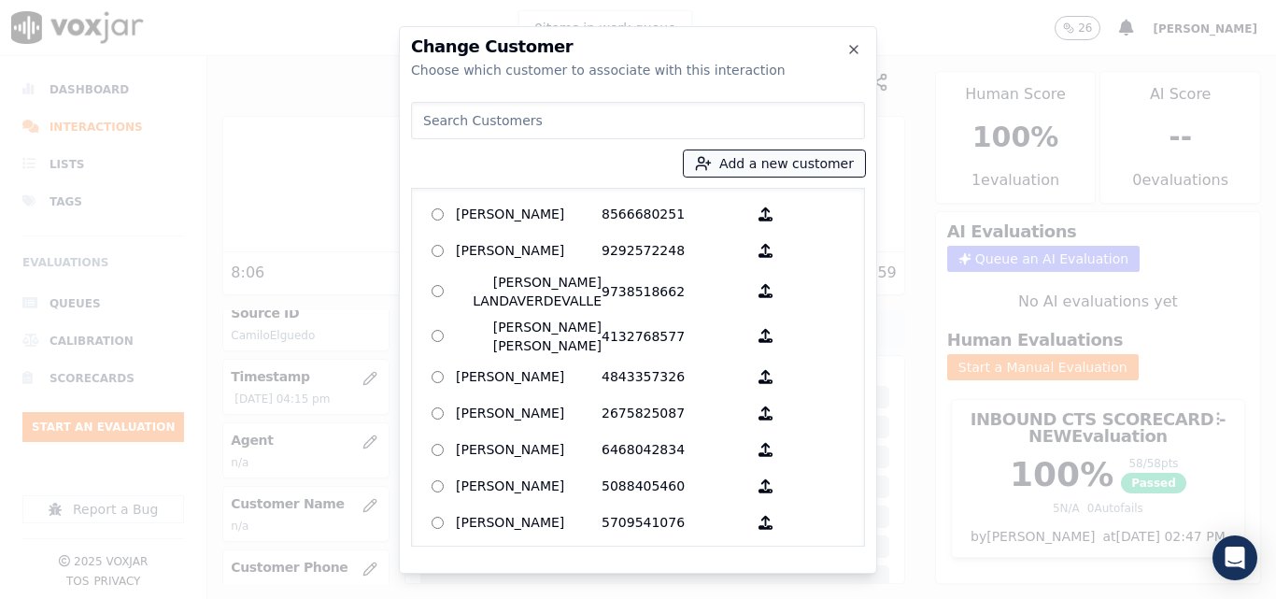
click at [726, 149] on div "Add a new customer AGUEDA SANTANA 8566680251 ALEXIS SUNQUI 9292572248 AMILCAR L…" at bounding box center [638, 320] width 454 height 452
click at [732, 183] on div "Add a new customer AGUEDA SANTANA 8566680251 ALEXIS SUNQUI 9292572248 AMILCAR L…" at bounding box center [638, 320] width 454 height 452
click at [745, 170] on button "Add a new customer" at bounding box center [774, 163] width 181 height 26
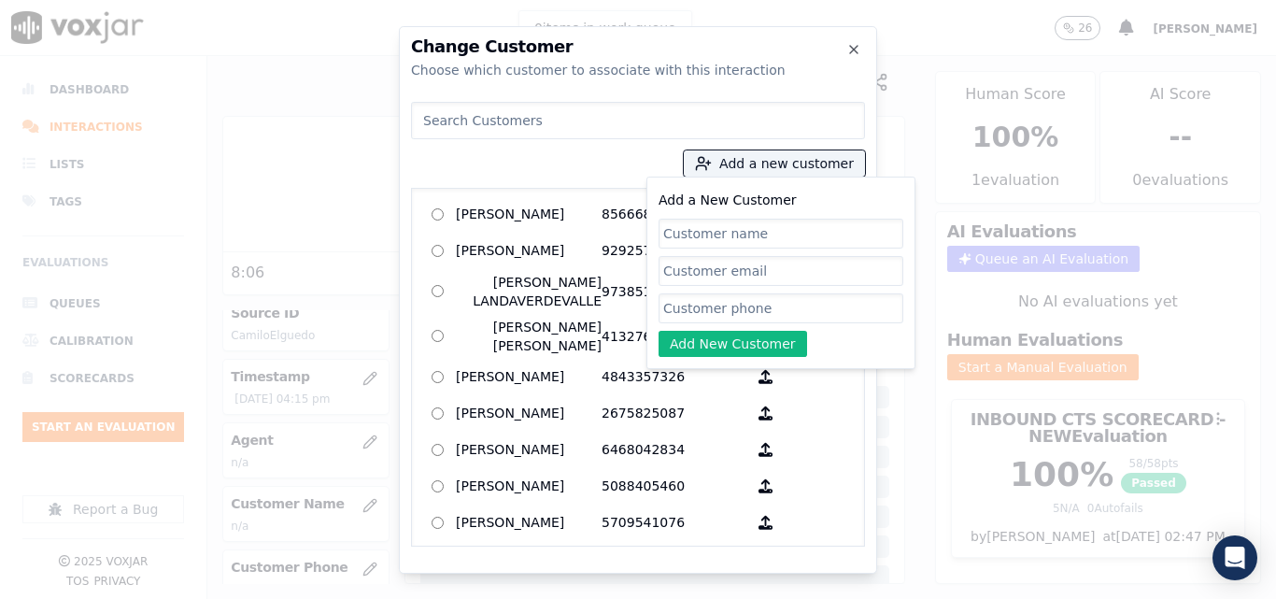
click at [756, 234] on input "Add a New Customer" at bounding box center [781, 234] width 245 height 30
click at [691, 221] on input "Add a New Customer" at bounding box center [781, 234] width 245 height 30
type input "[PERSON_NAME]"
click at [798, 300] on input "Add a New Customer" at bounding box center [781, 308] width 245 height 30
click at [789, 306] on input "Add a New Customer" at bounding box center [781, 308] width 245 height 30
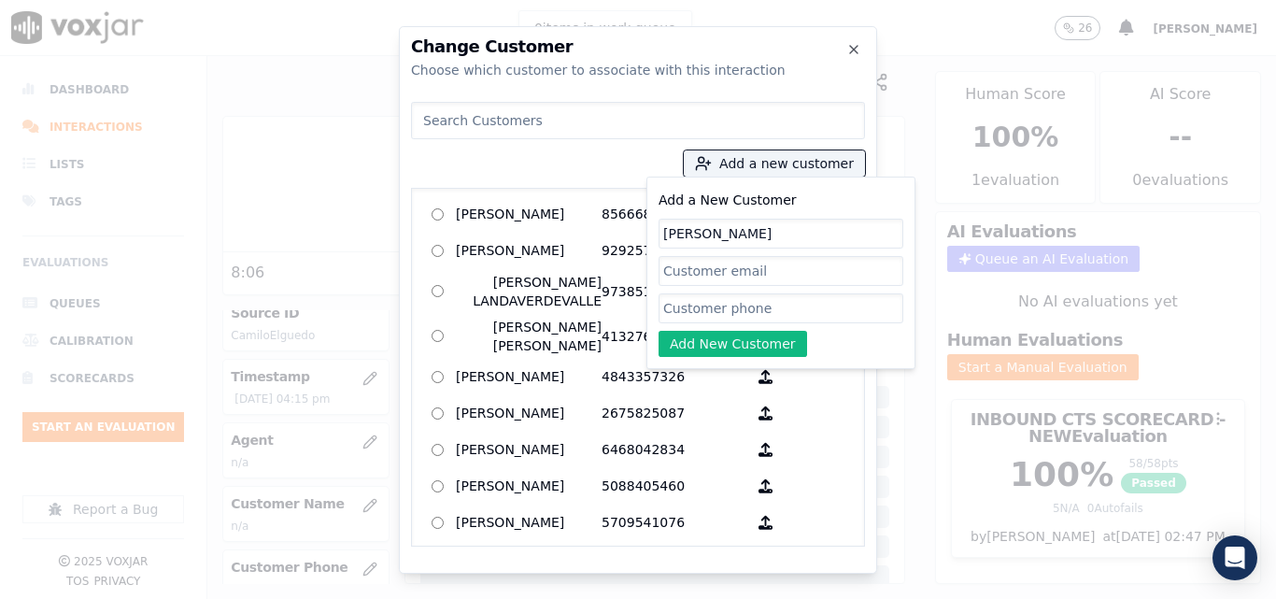
paste input "2674185894"
type input "2674185894"
click at [752, 334] on button "Add New Customer" at bounding box center [733, 344] width 149 height 26
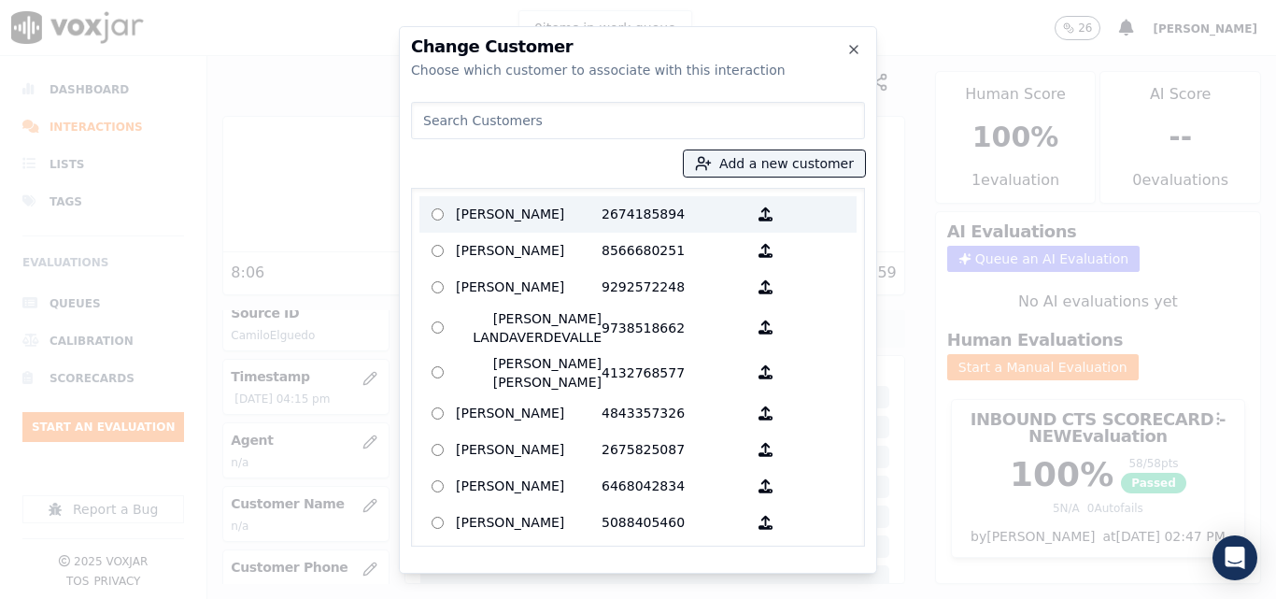
click at [573, 228] on p "[PERSON_NAME]" at bounding box center [529, 214] width 146 height 29
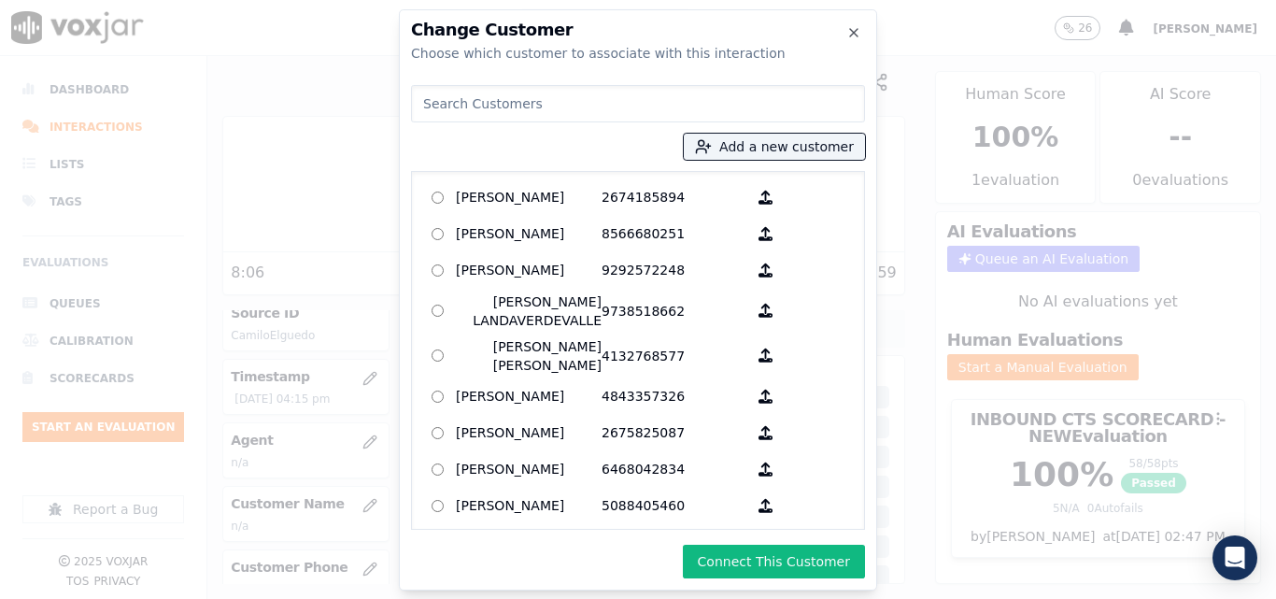
click at [766, 580] on div "Change Customer Choose which customer to associate with this interaction Add a …" at bounding box center [638, 299] width 478 height 581
click at [770, 553] on button "Connect This Customer" at bounding box center [774, 562] width 182 height 34
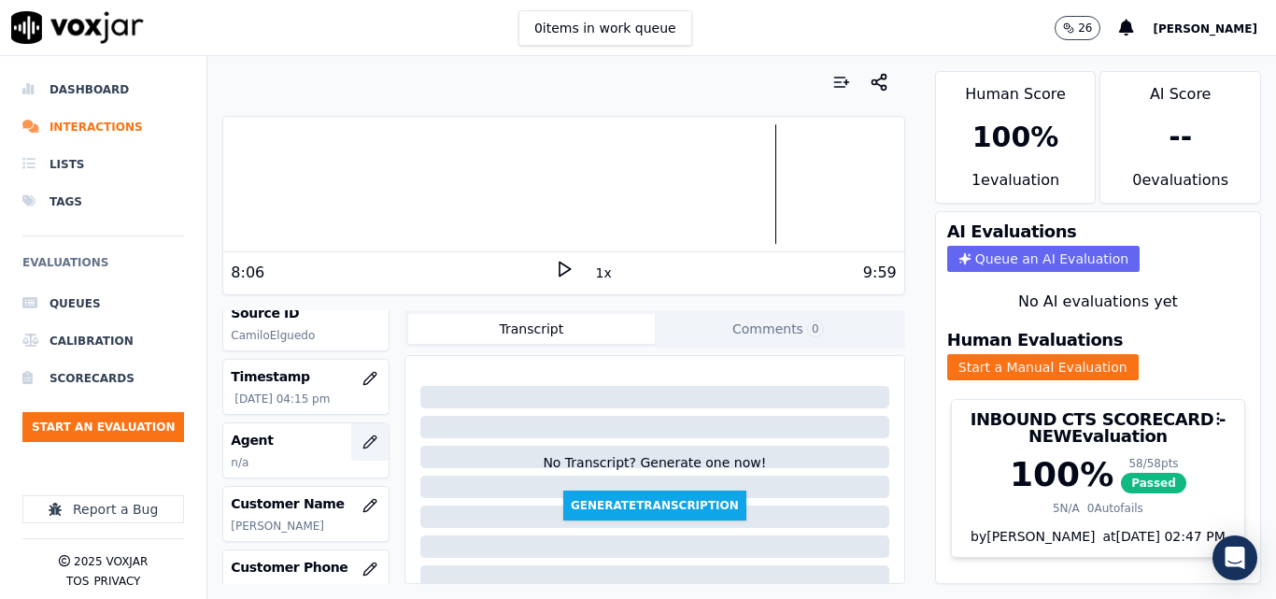
click at [361, 438] on button "button" at bounding box center [369, 441] width 37 height 37
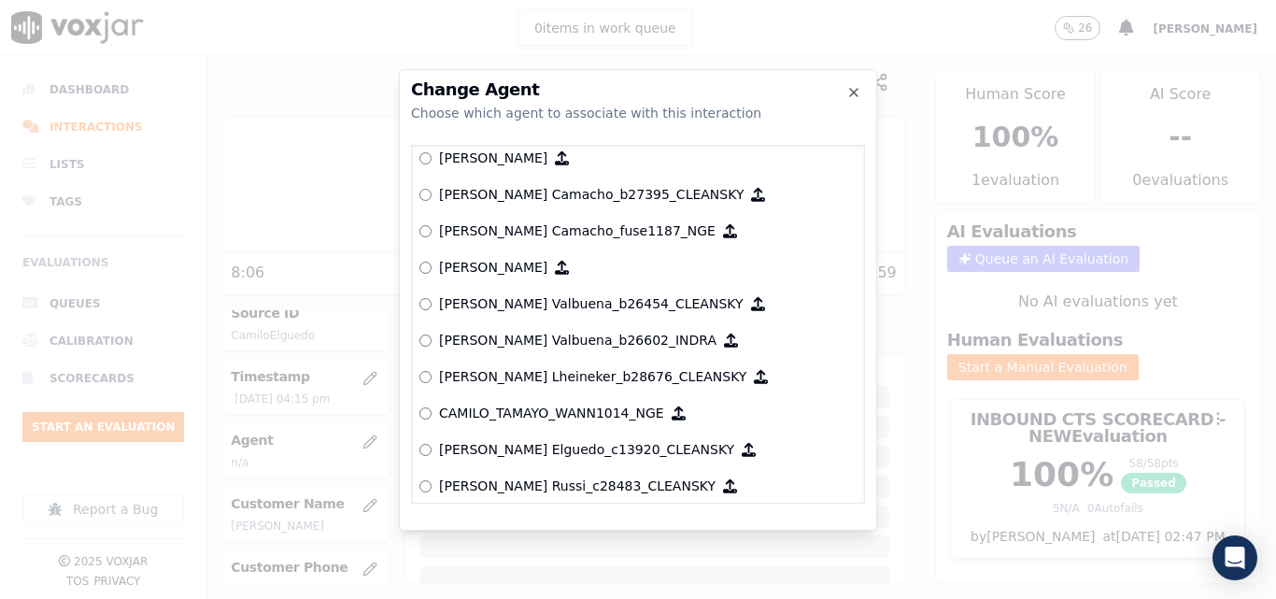
scroll to position [1424, 0]
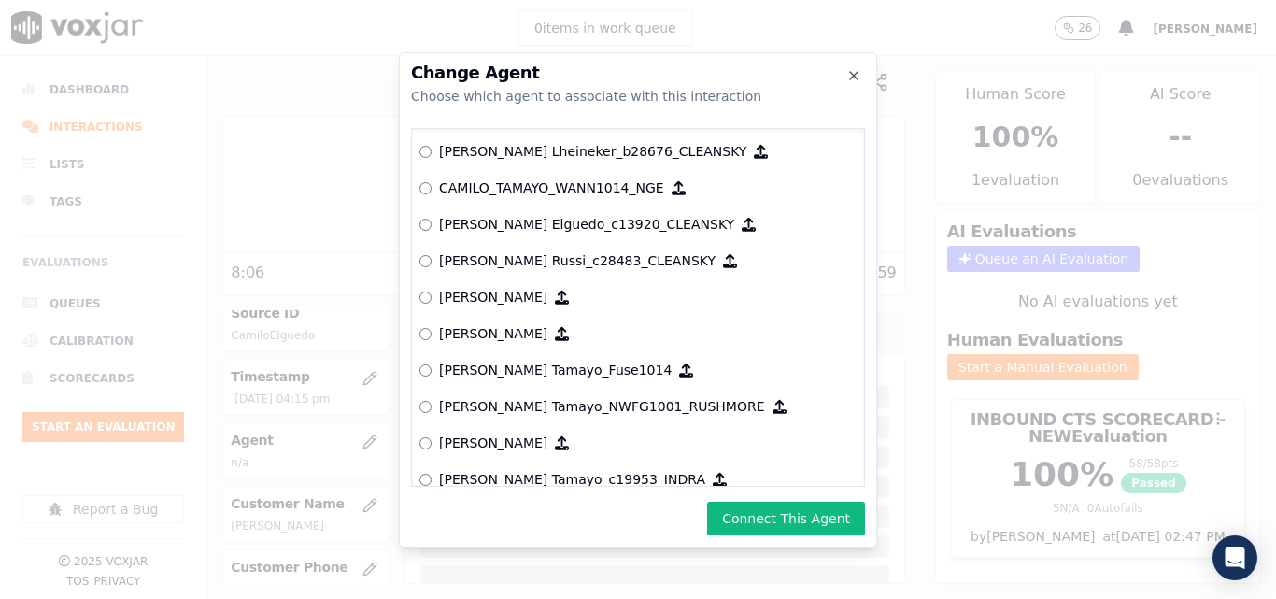
click at [802, 536] on div "Change Agent Choose which agent to associate with this interaction null Yeraldi…" at bounding box center [638, 299] width 478 height 495
click at [802, 515] on button "Connect This Agent" at bounding box center [786, 519] width 158 height 34
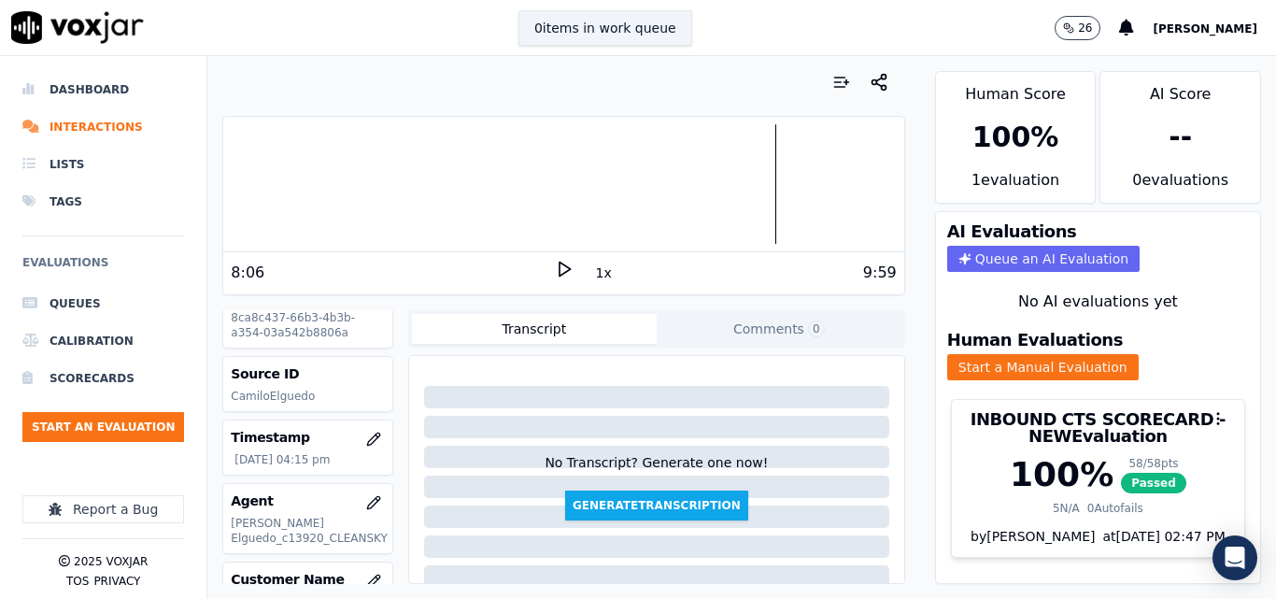
scroll to position [0, 0]
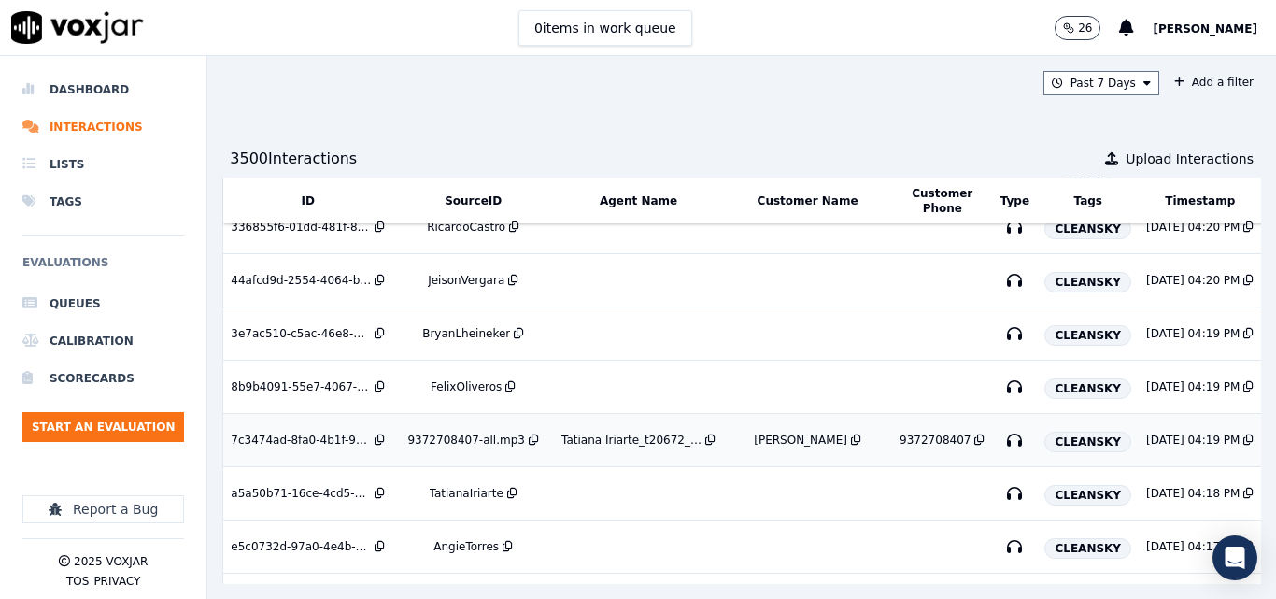
scroll to position [700, 0]
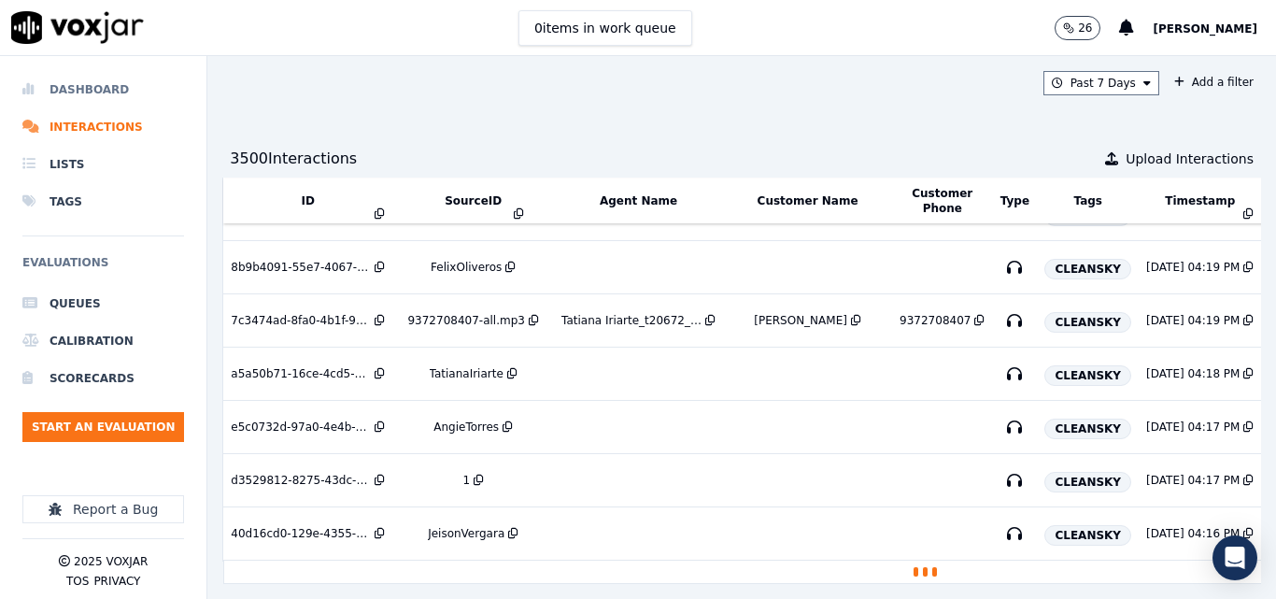
click at [68, 75] on li "Dashboard" at bounding box center [103, 89] width 162 height 37
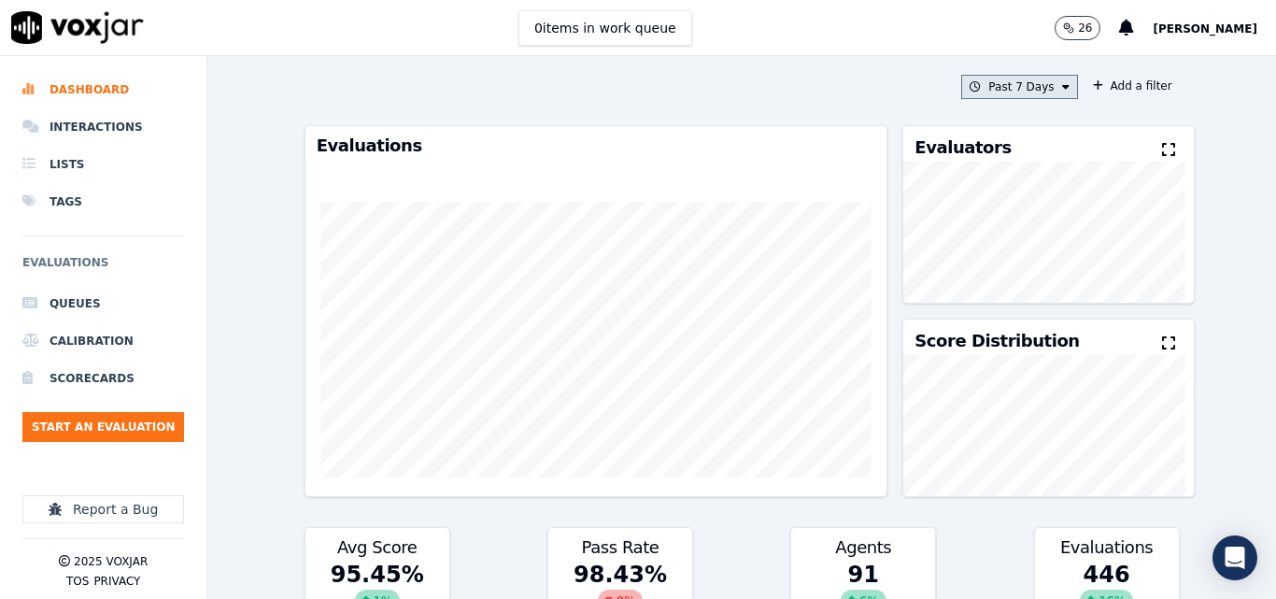
click at [1062, 84] on icon at bounding box center [1065, 86] width 7 height 11
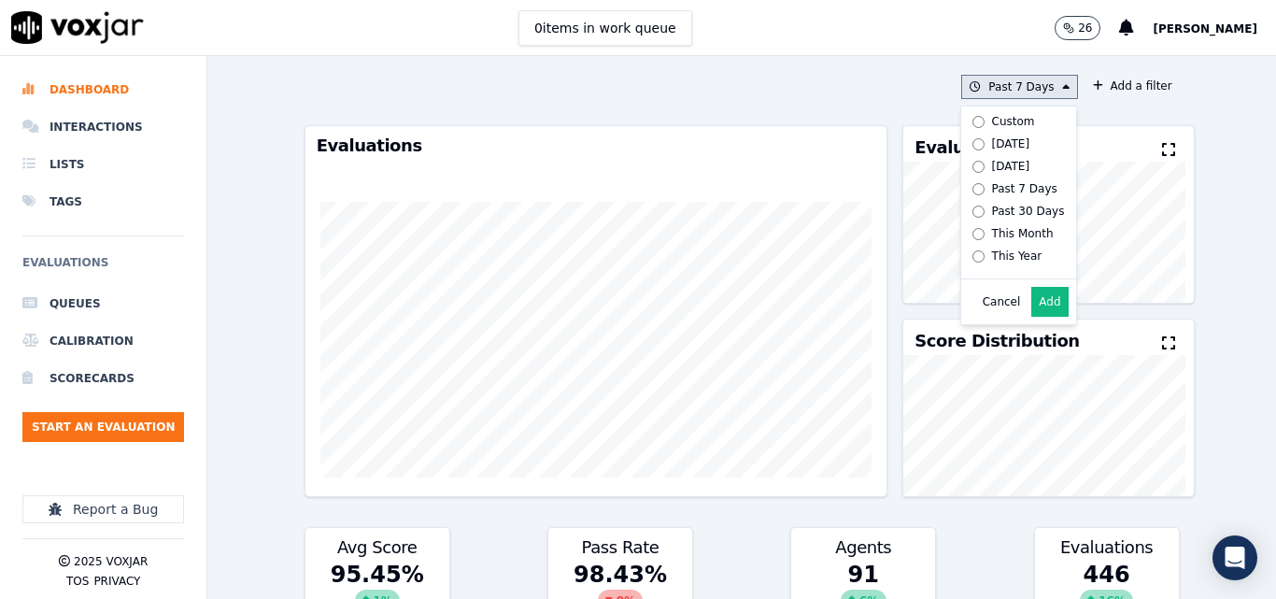
click at [965, 139] on label "[DATE]" at bounding box center [1015, 144] width 100 height 22
click at [1039, 317] on button "Add" at bounding box center [1049, 302] width 36 height 30
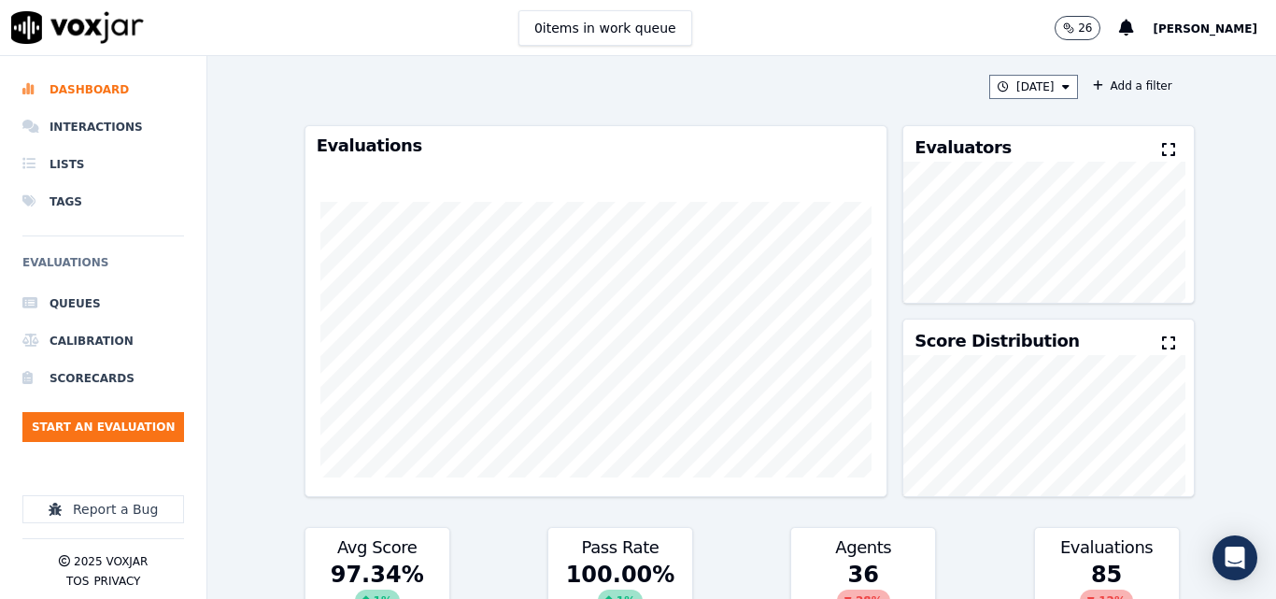
click at [1162, 156] on icon at bounding box center [1168, 149] width 13 height 15
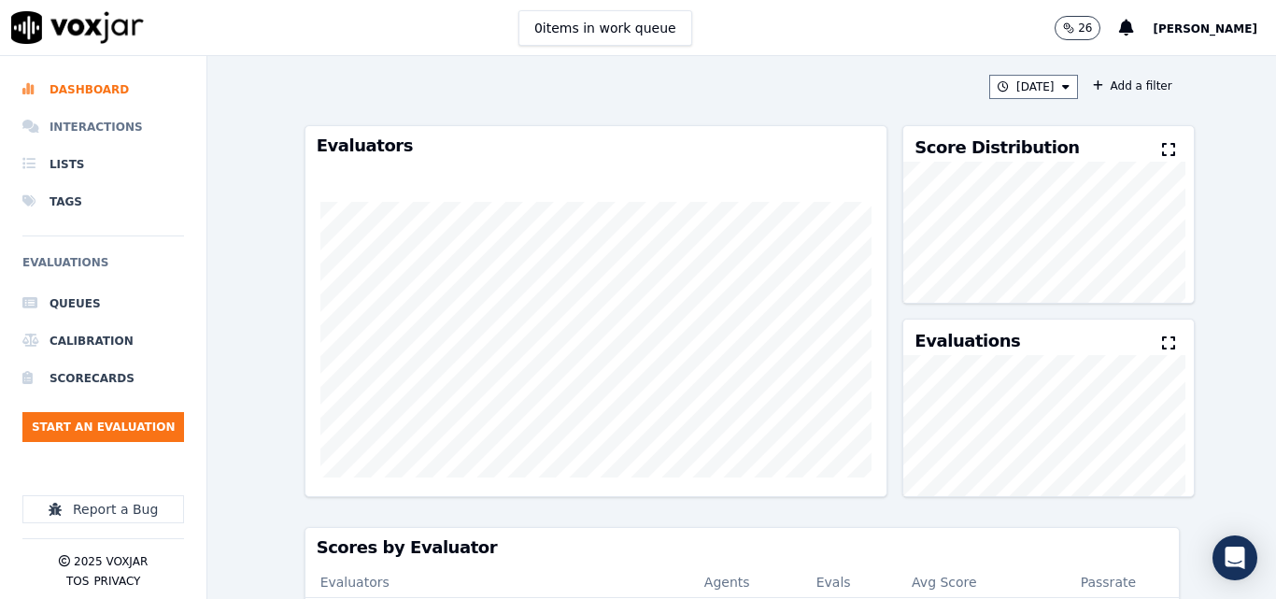
click at [111, 118] on li "Interactions" at bounding box center [103, 126] width 162 height 37
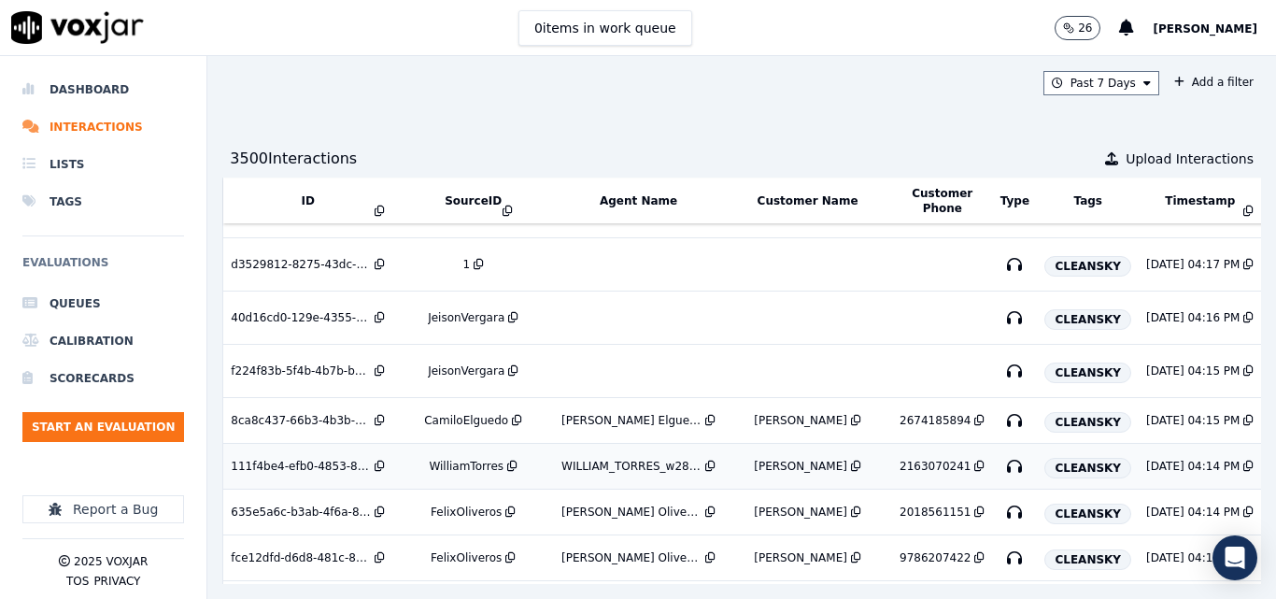
scroll to position [909, 0]
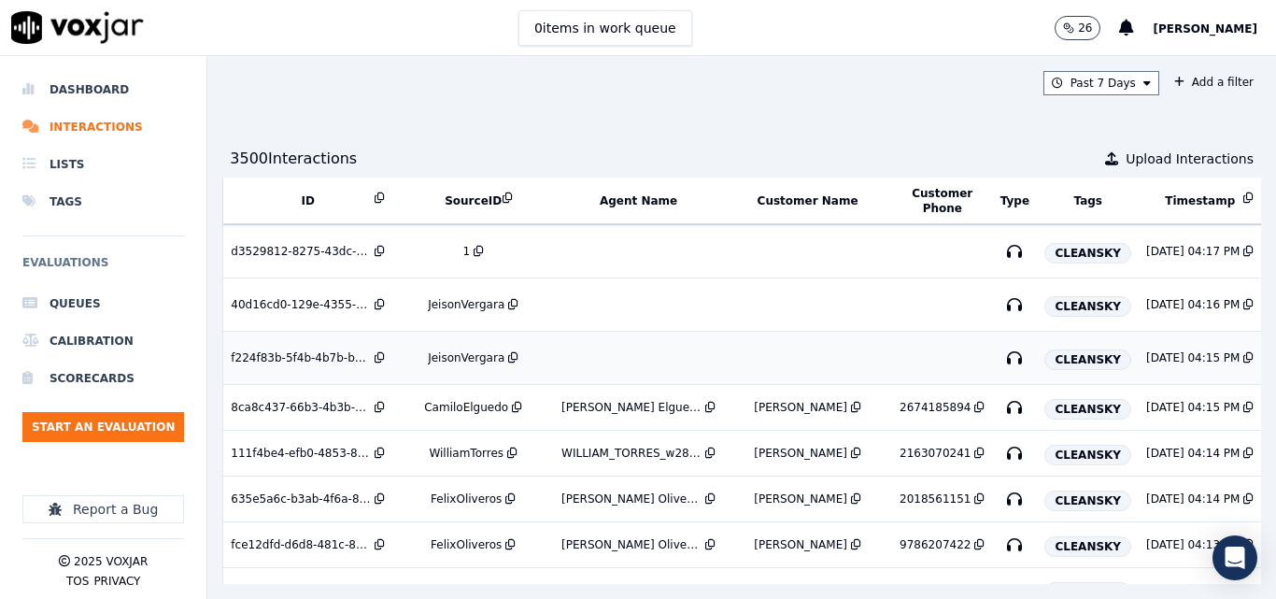
click at [461, 354] on div "JeisonVergara" at bounding box center [466, 357] width 77 height 15
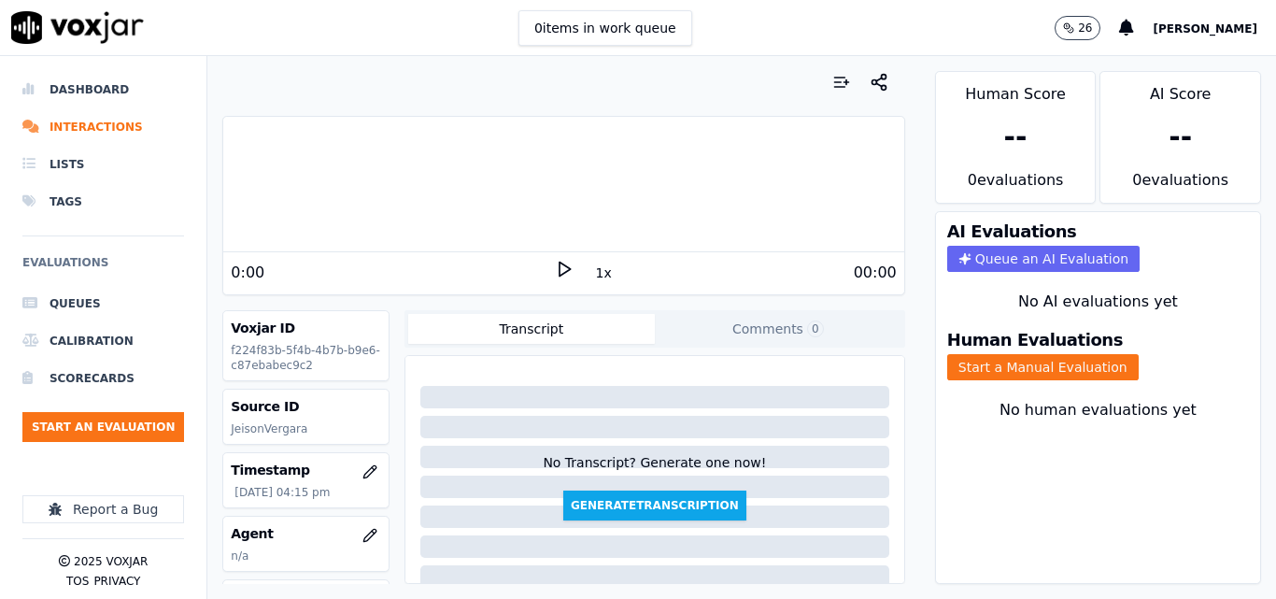
click at [745, 13] on div "0 items in work queue 26 [PERSON_NAME]" at bounding box center [638, 28] width 1276 height 56
click at [555, 271] on icon at bounding box center [564, 269] width 19 height 19
click at [749, 28] on div "0 items in work queue 26 [PERSON_NAME]" at bounding box center [638, 28] width 1276 height 56
click at [560, 274] on polygon at bounding box center [565, 270] width 11 height 14
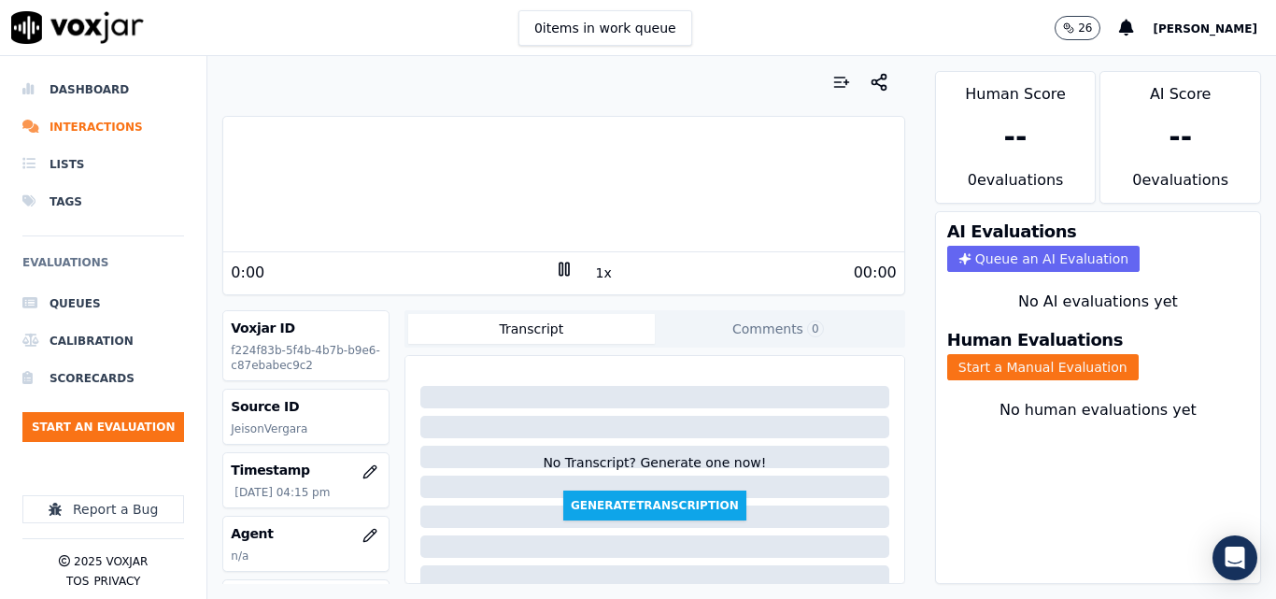
click at [560, 274] on rect at bounding box center [561, 269] width 3 height 12
click at [560, 274] on polygon at bounding box center [565, 270] width 11 height 14
click at [555, 268] on icon at bounding box center [564, 269] width 19 height 19
click at [556, 263] on icon at bounding box center [564, 269] width 19 height 19
click at [355, 180] on div at bounding box center [563, 184] width 680 height 120
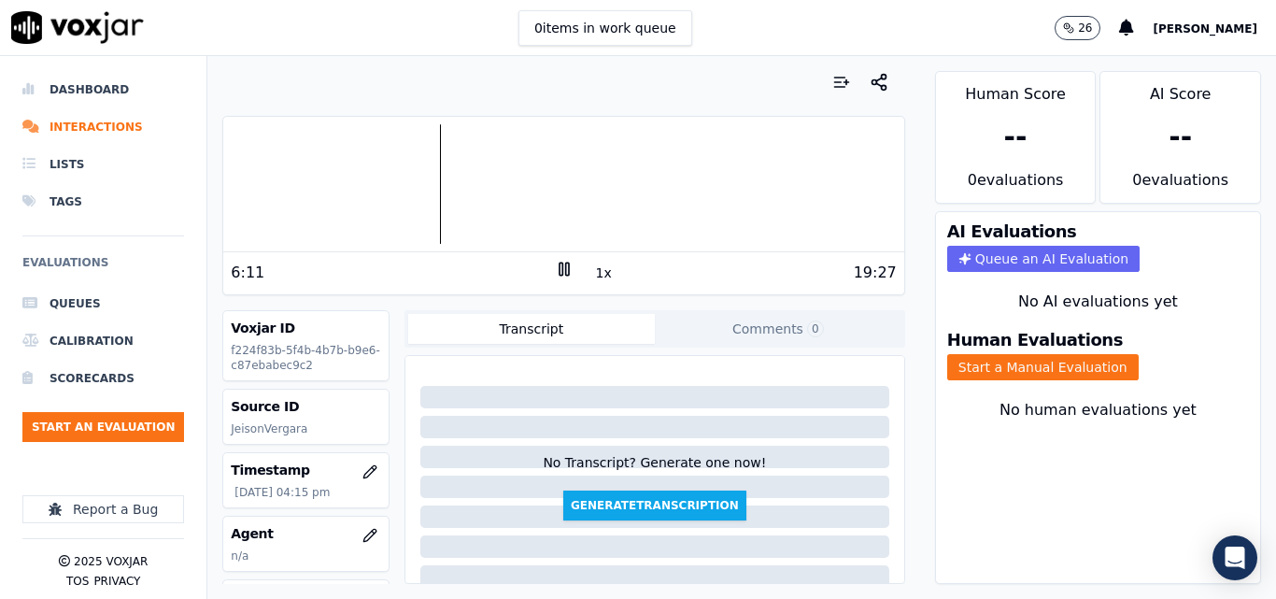
click at [557, 277] on icon at bounding box center [564, 269] width 19 height 19
click at [1093, 366] on button "Start a Manual Evaluation" at bounding box center [1043, 367] width 192 height 26
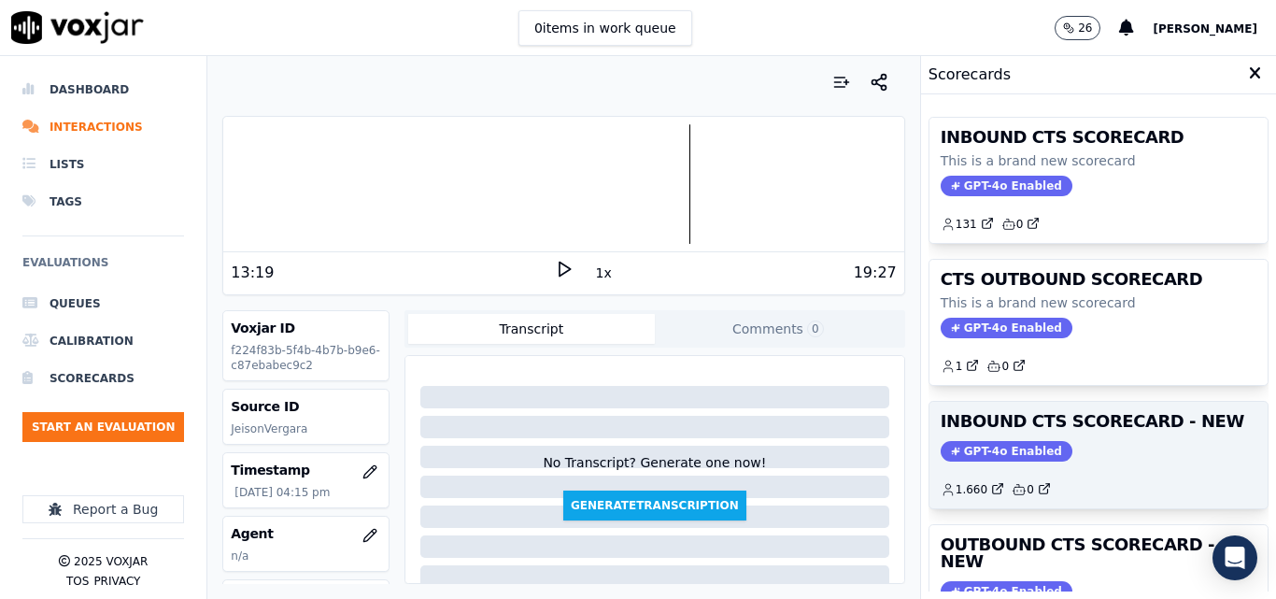
click at [1119, 433] on div "INBOUND CTS SCORECARD - NEW GPT-4o Enabled 1.660 0" at bounding box center [1099, 455] width 338 height 106
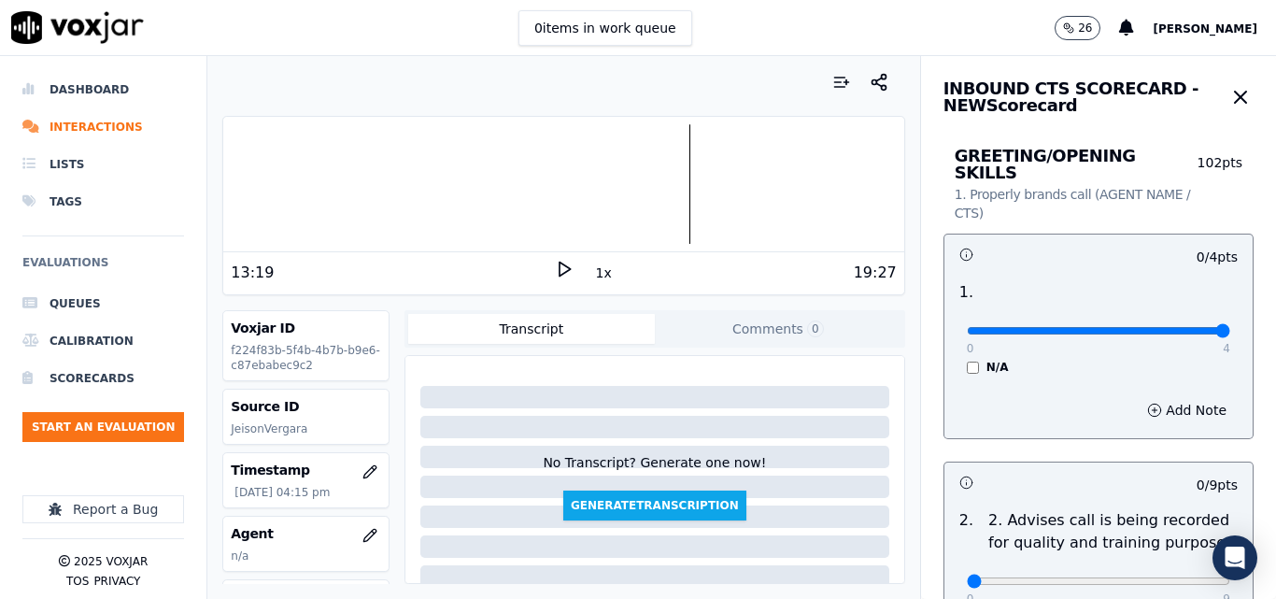
type input "4"
click at [1178, 327] on input "range" at bounding box center [1098, 330] width 263 height 7
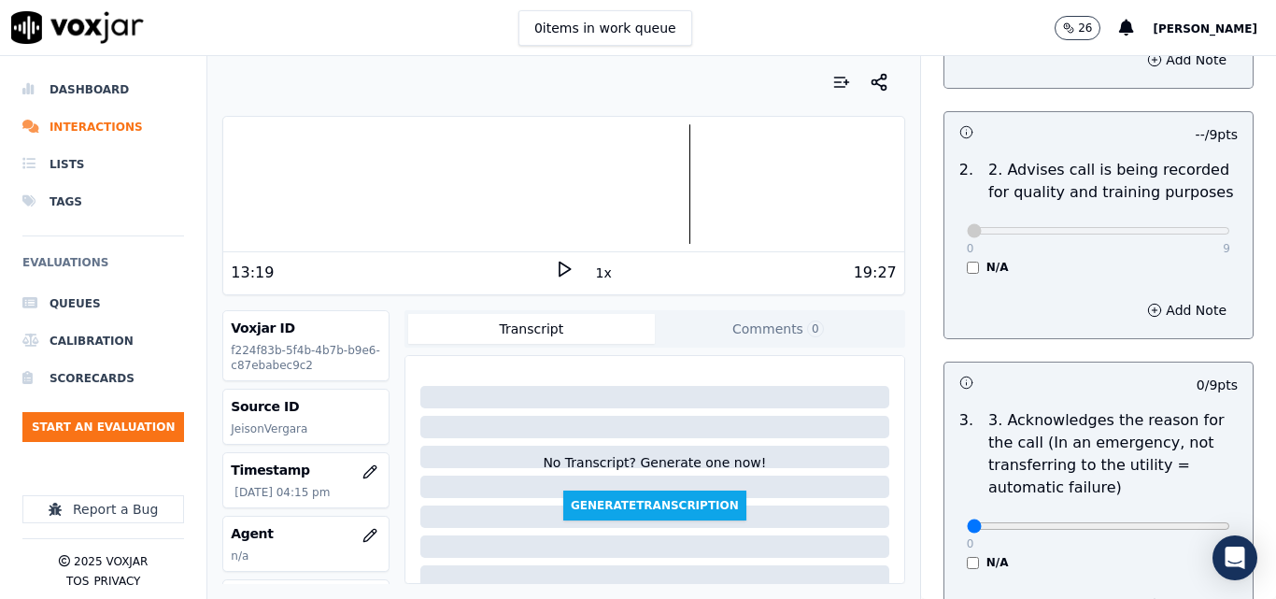
scroll to position [561, 0]
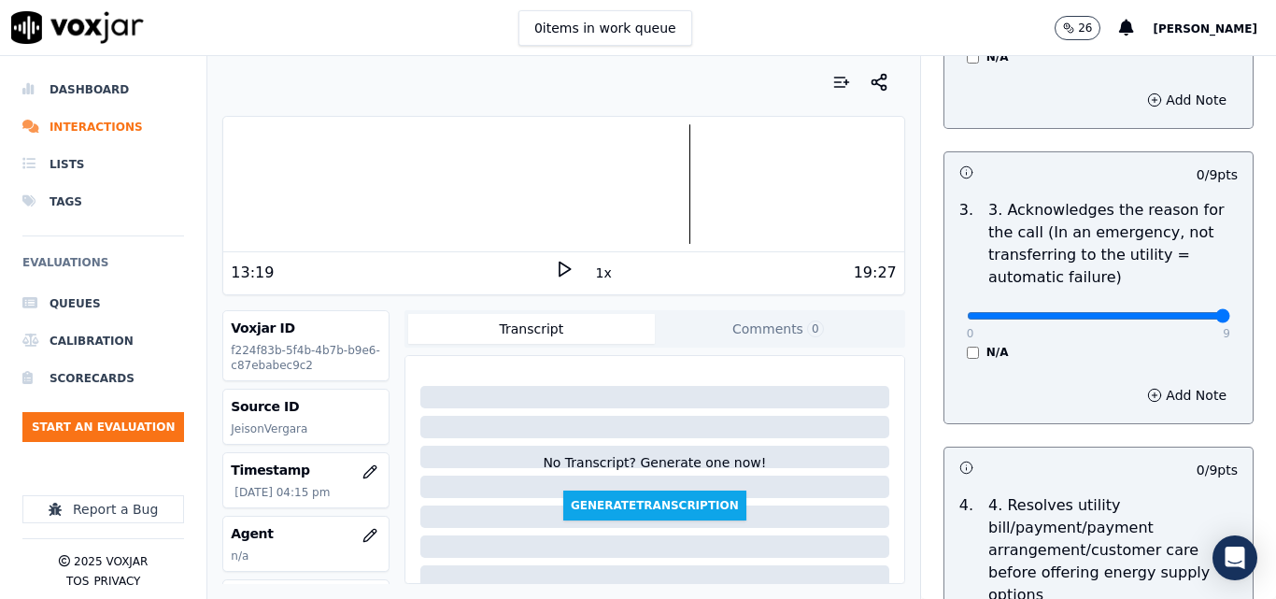
type input "9"
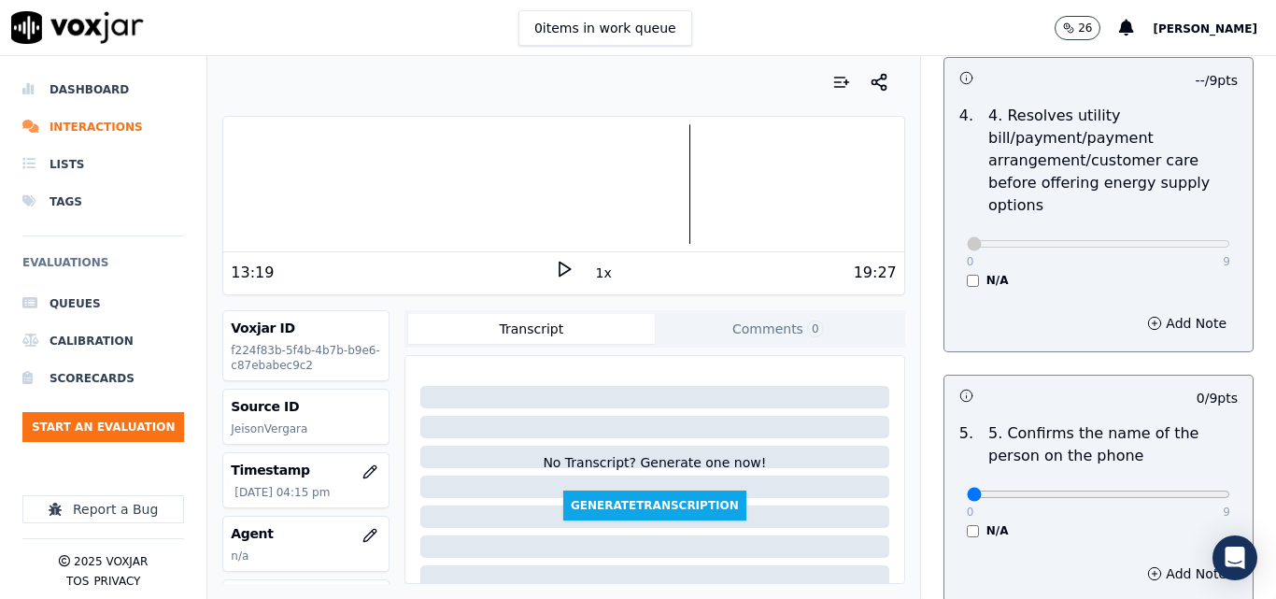
scroll to position [1028, 0]
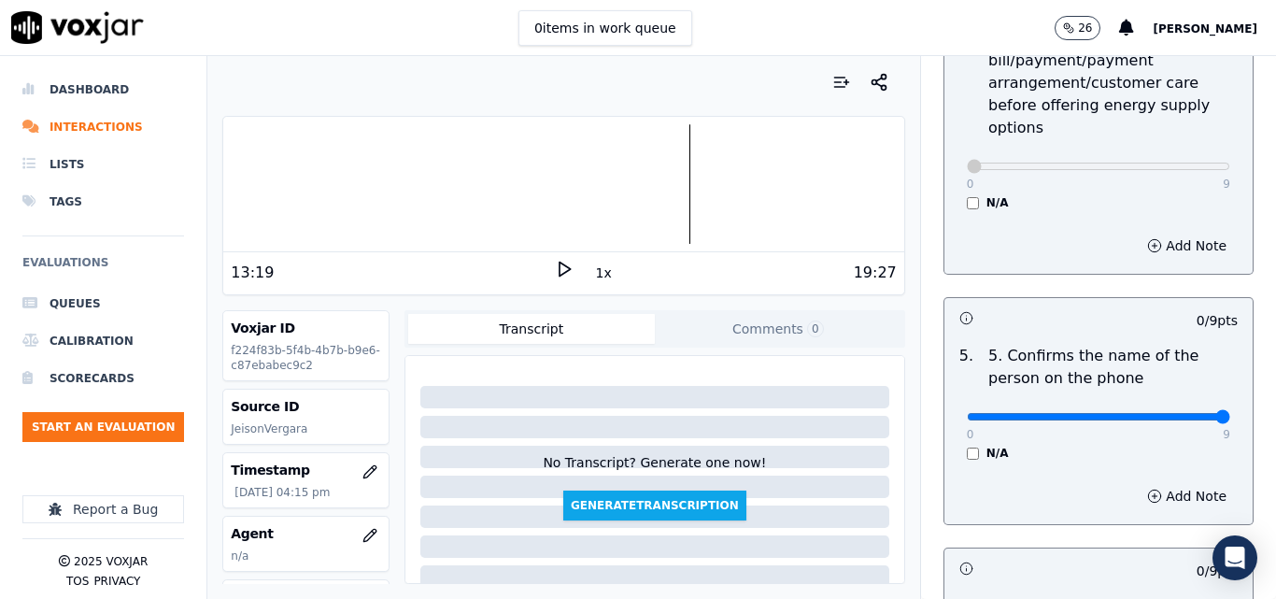
type input "9"
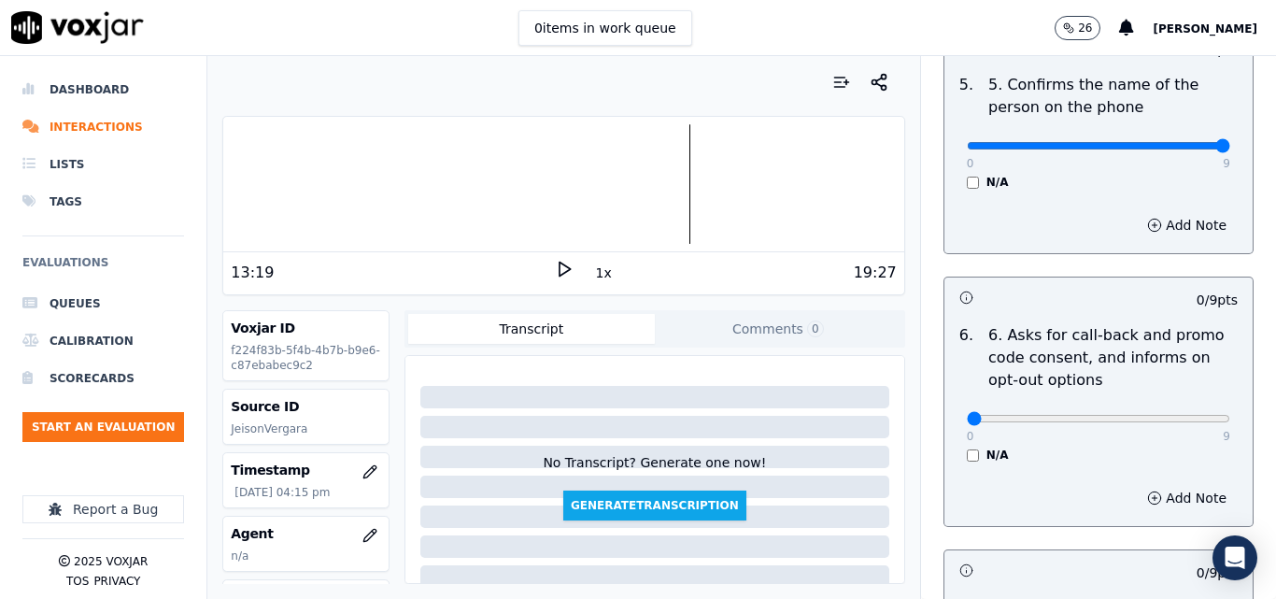
scroll to position [1308, 0]
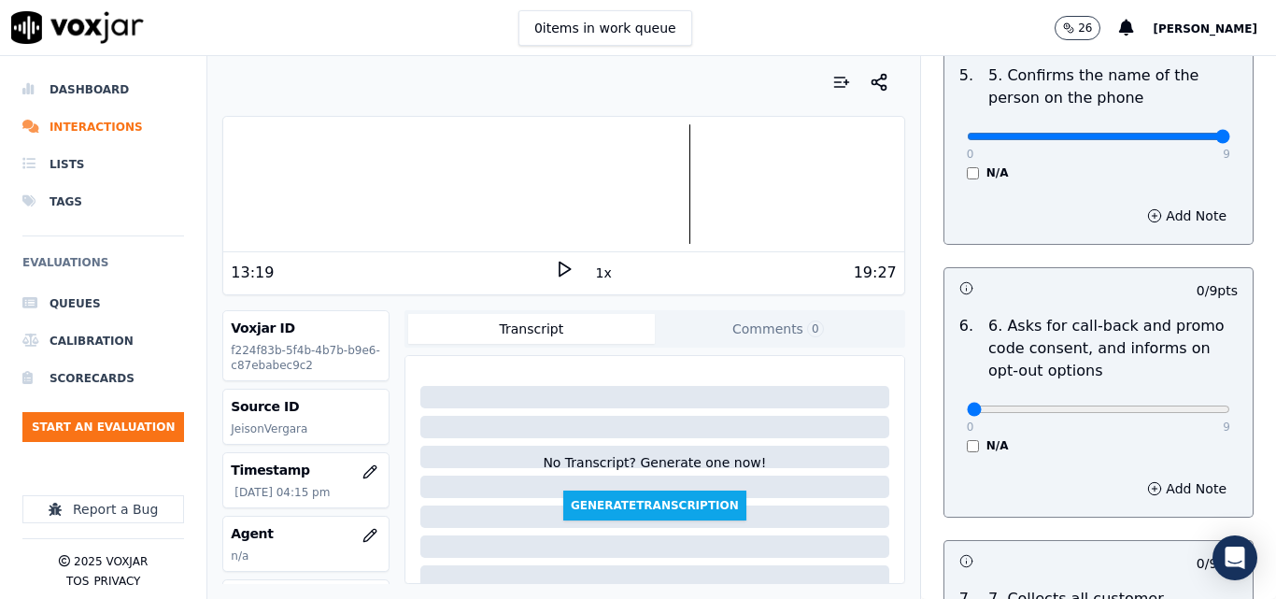
click at [969, 438] on div "N/A" at bounding box center [1098, 445] width 263 height 15
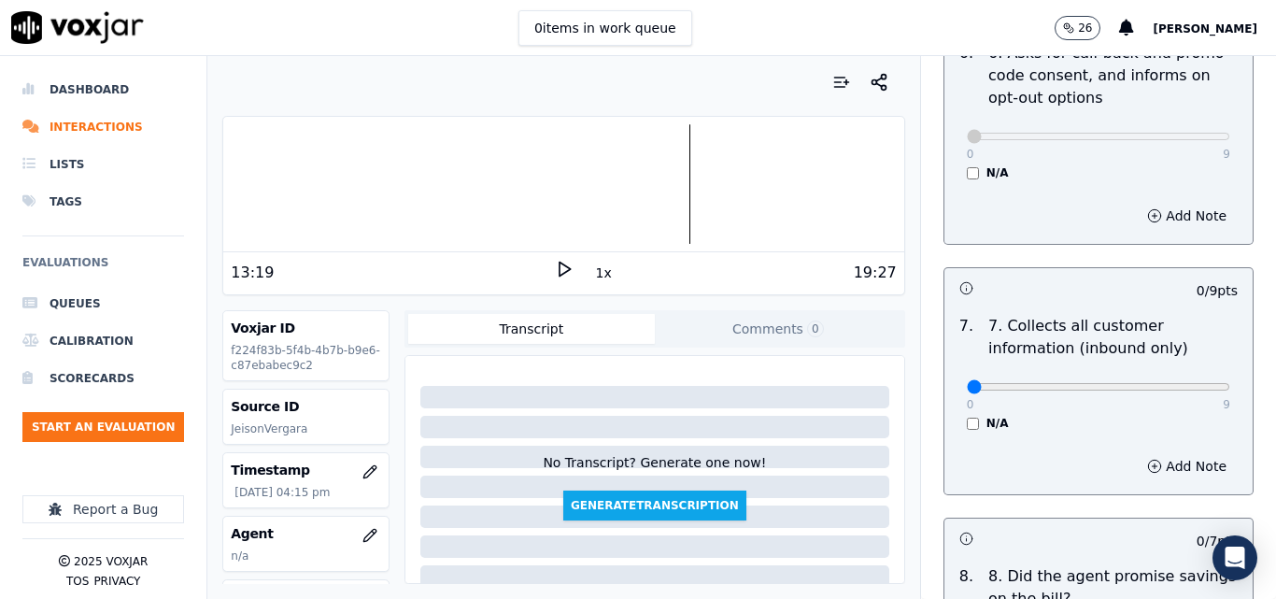
scroll to position [1588, 0]
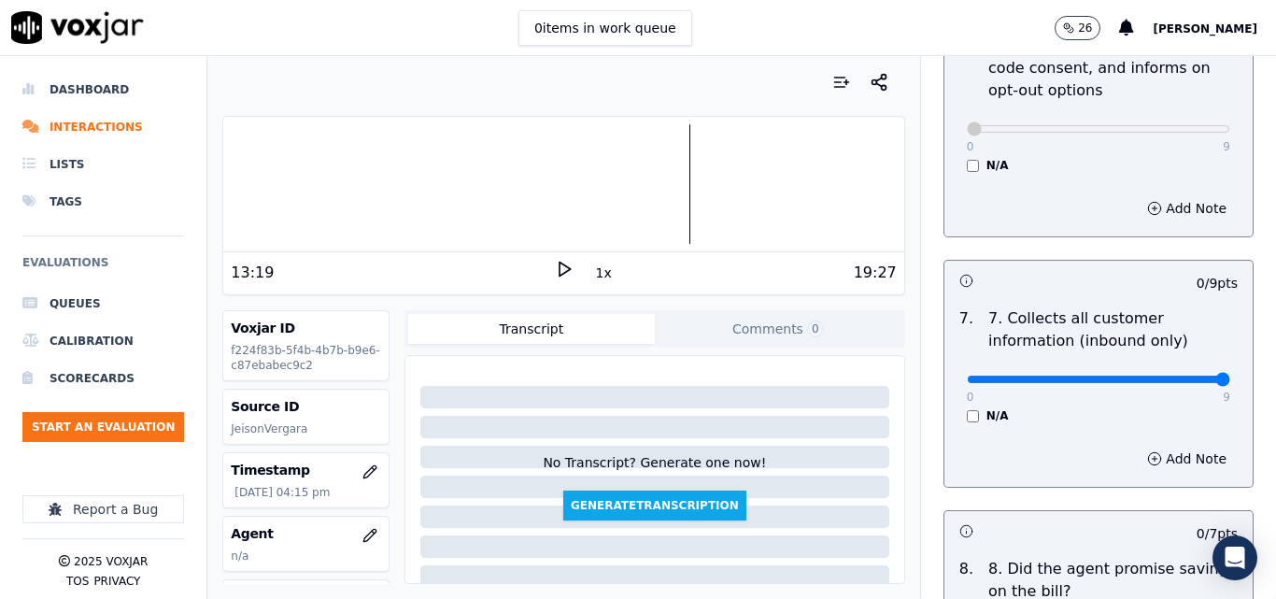
type input "9"
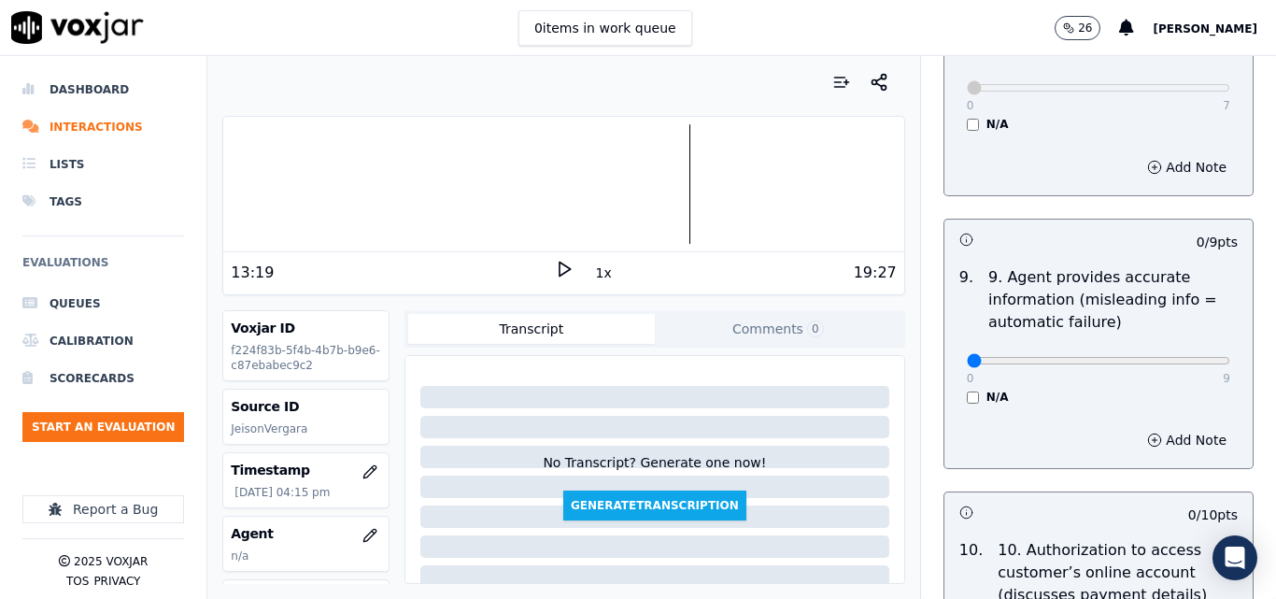
scroll to position [2149, 0]
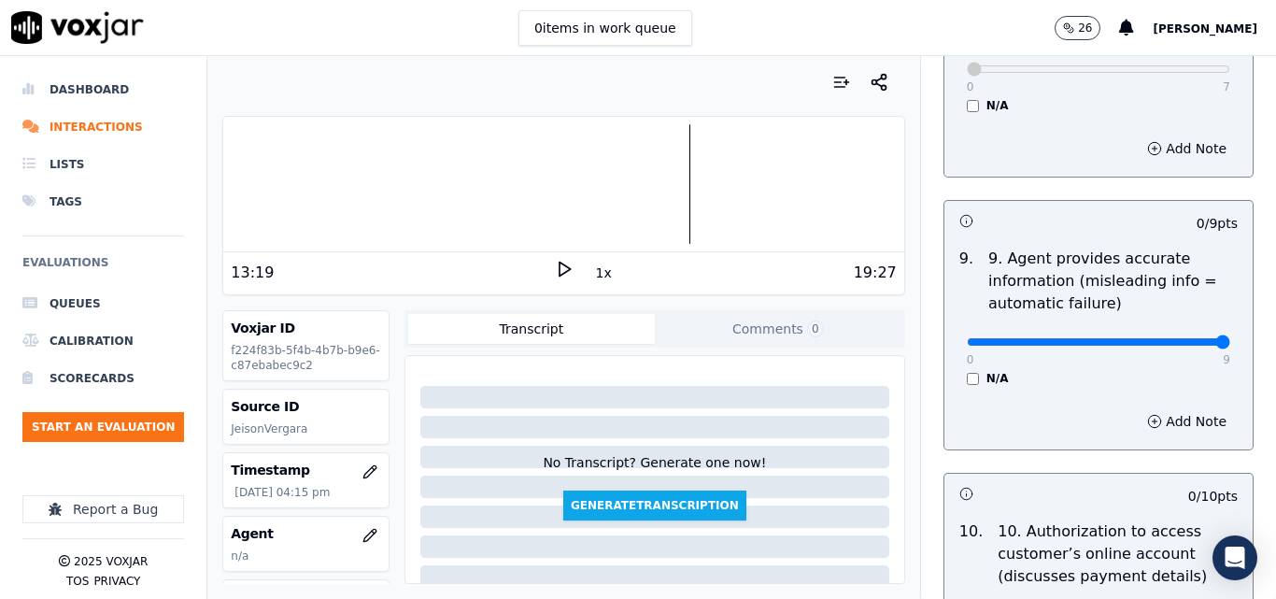
type input "9"
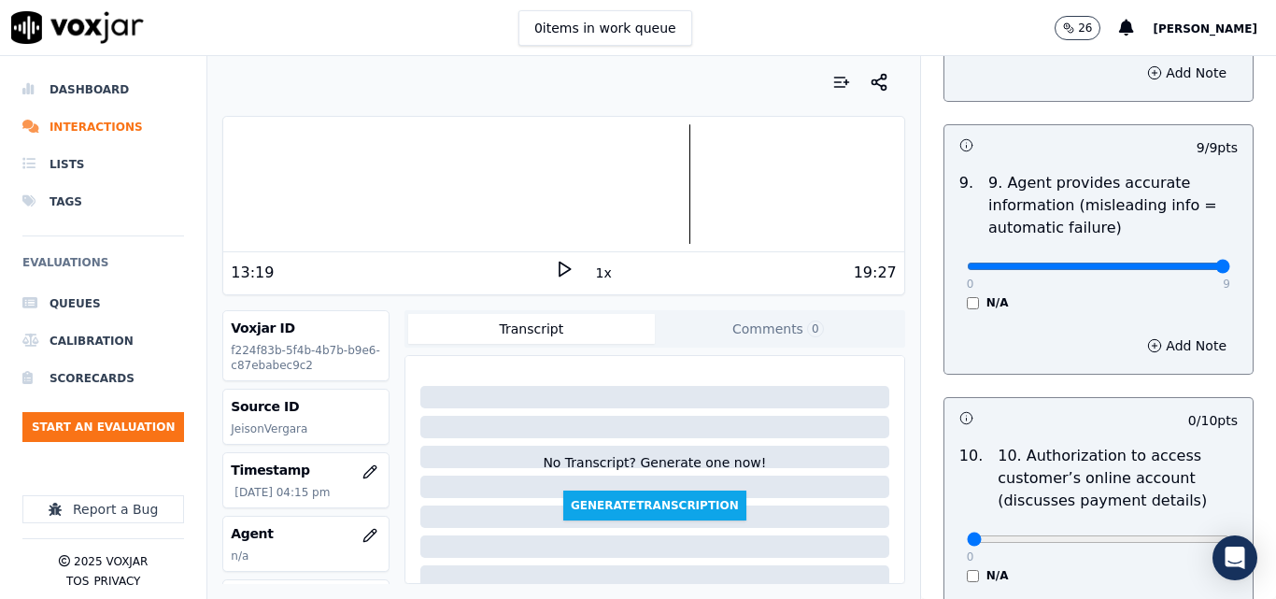
scroll to position [2429, 0]
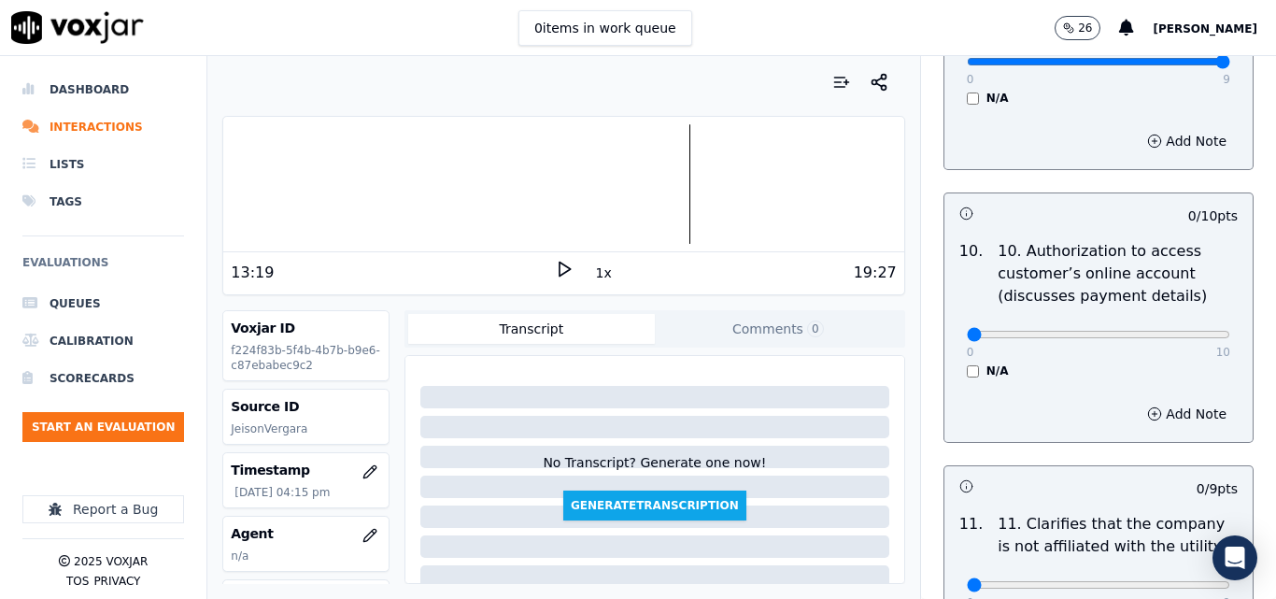
click at [967, 363] on div "N/A" at bounding box center [1098, 370] width 263 height 15
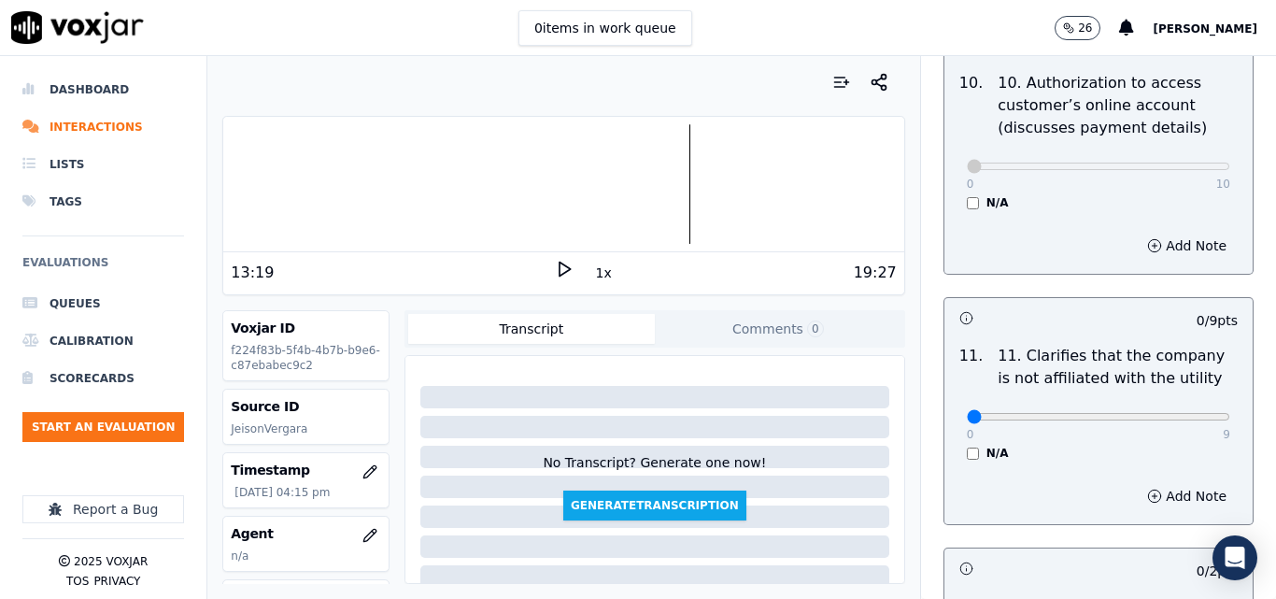
scroll to position [2616, 0]
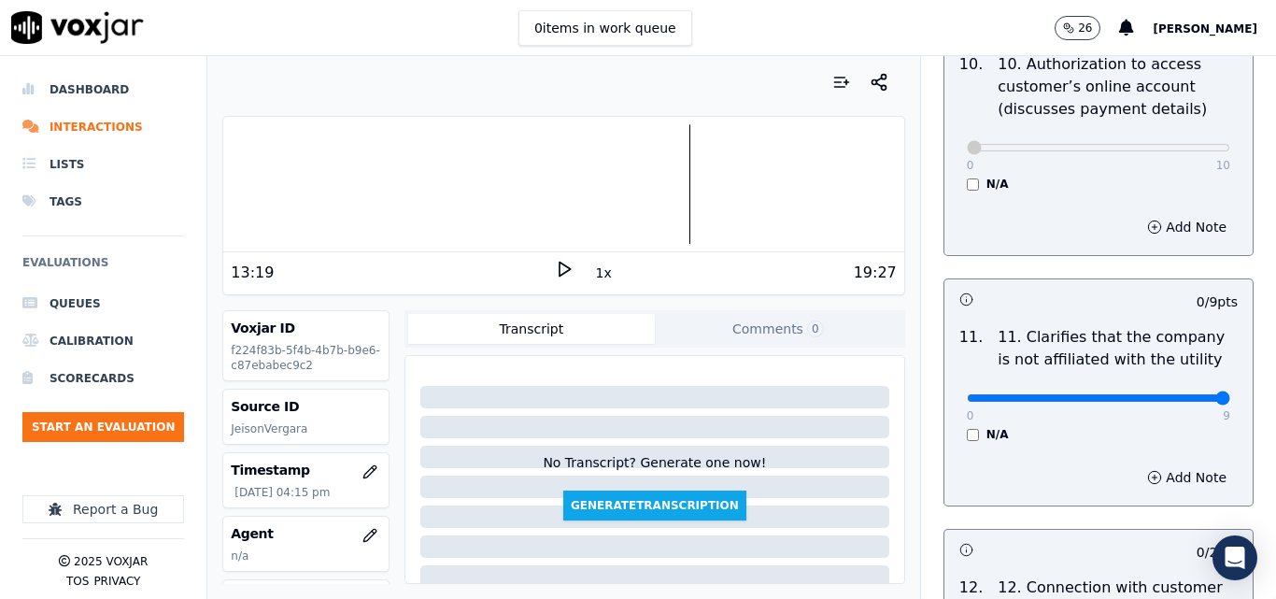
drag, startPoint x: 1177, startPoint y: 387, endPoint x: 1174, endPoint y: 376, distance: 11.6
type input "9"
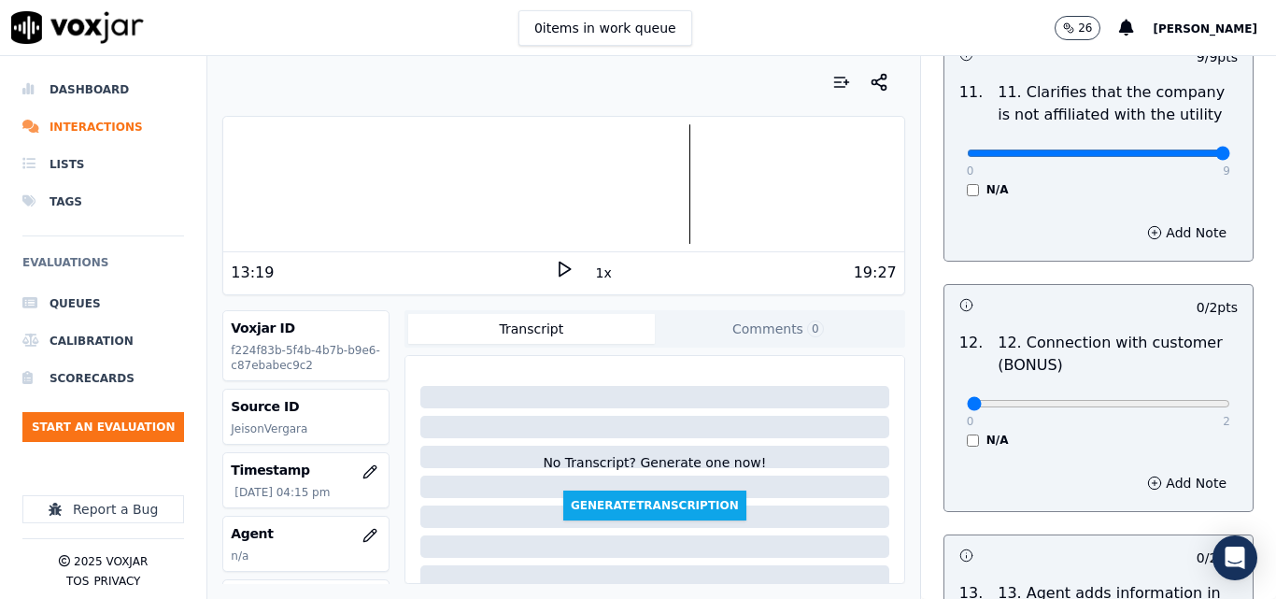
scroll to position [2896, 0]
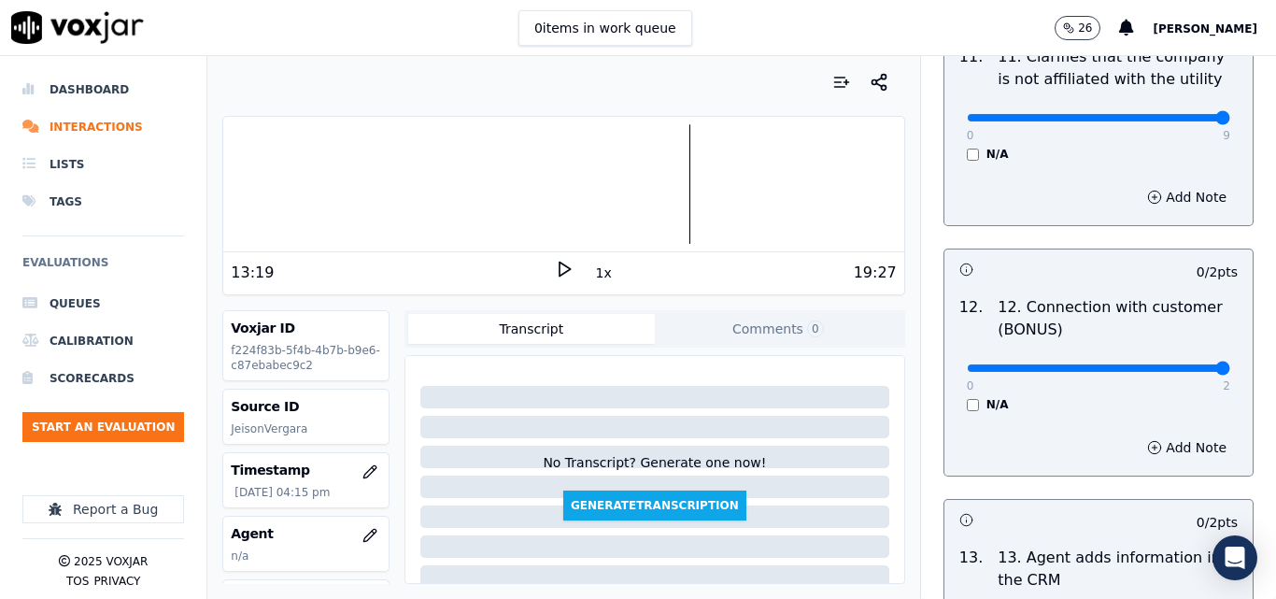
type input "2"
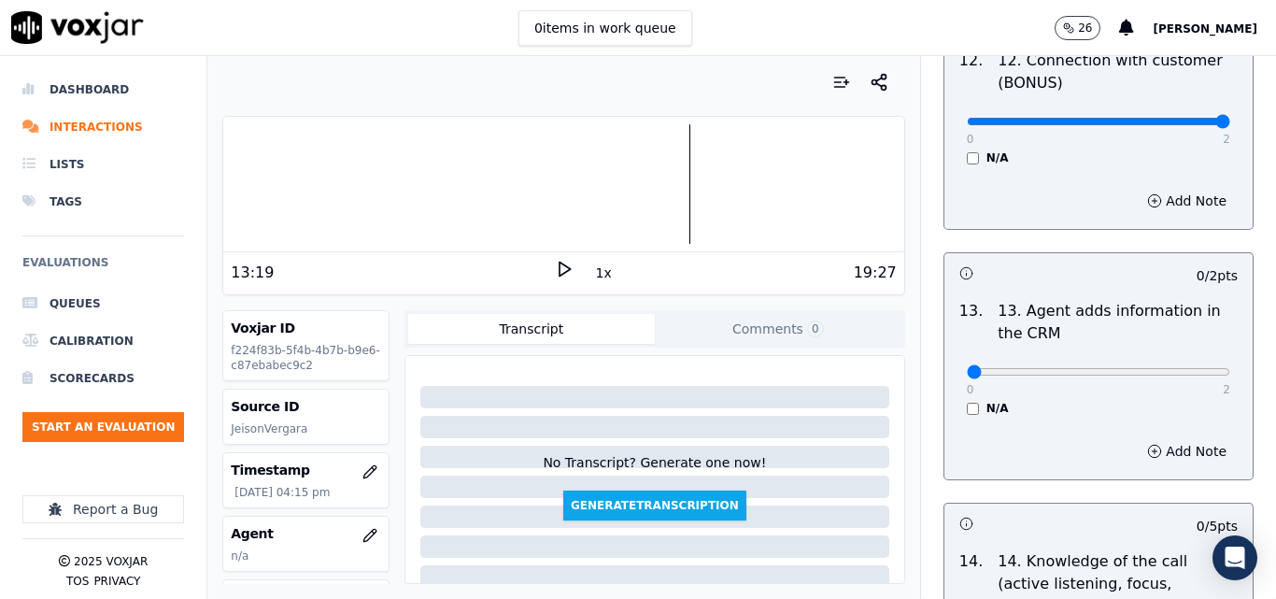
scroll to position [3270, 0]
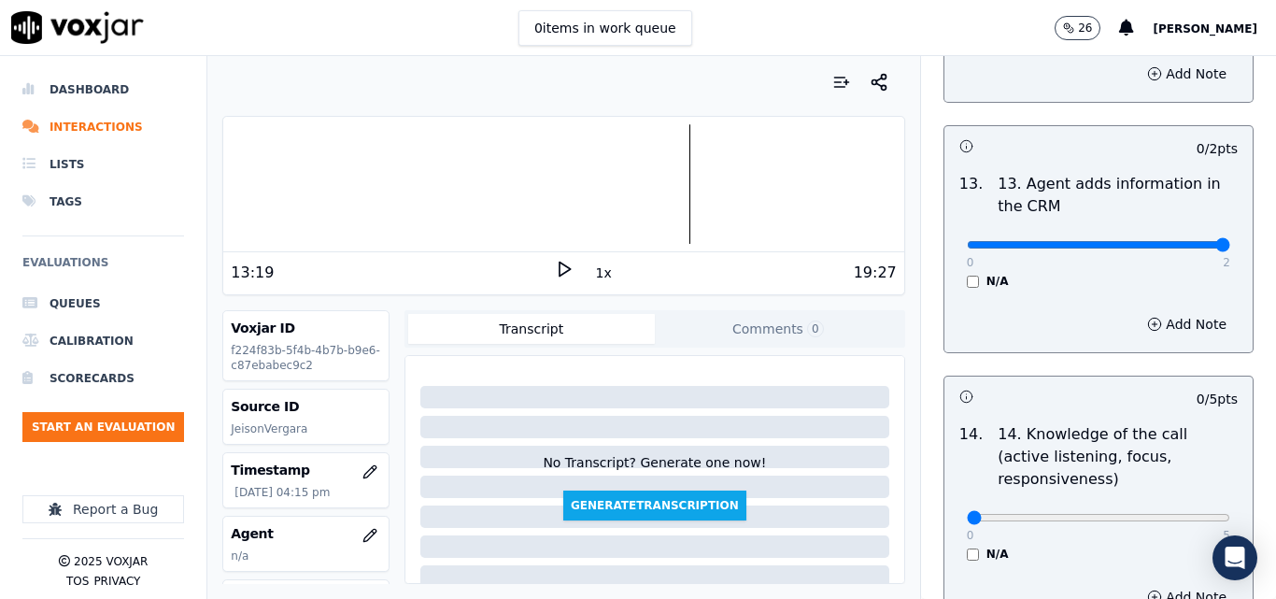
type input "2"
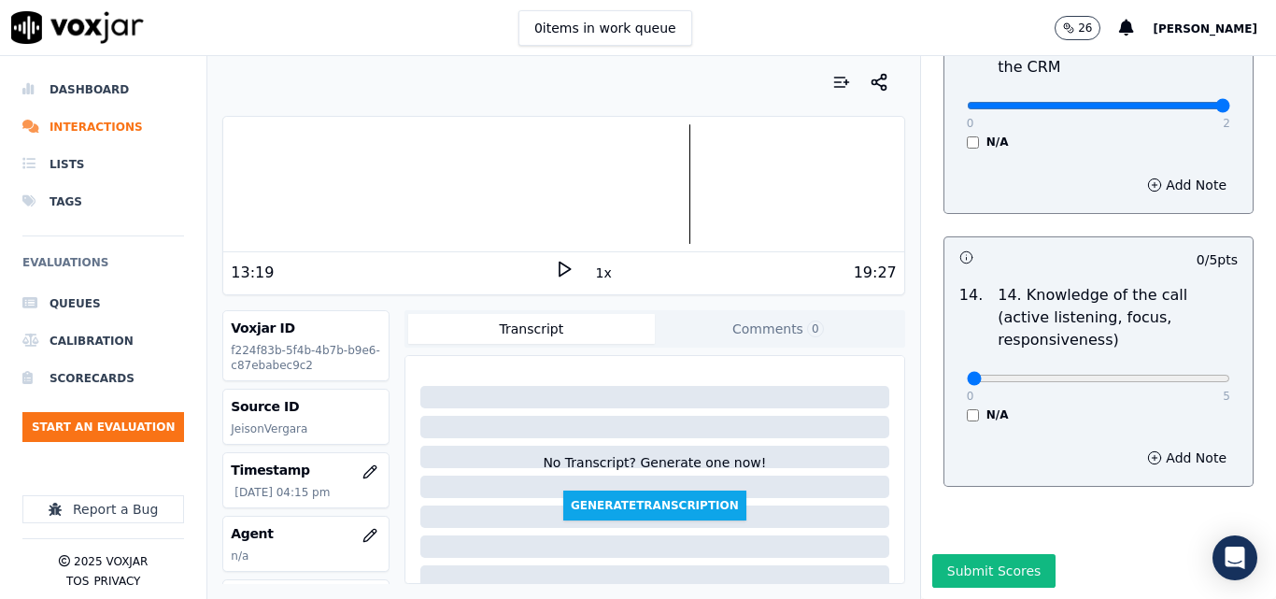
scroll to position [3412, 0]
type input "5"
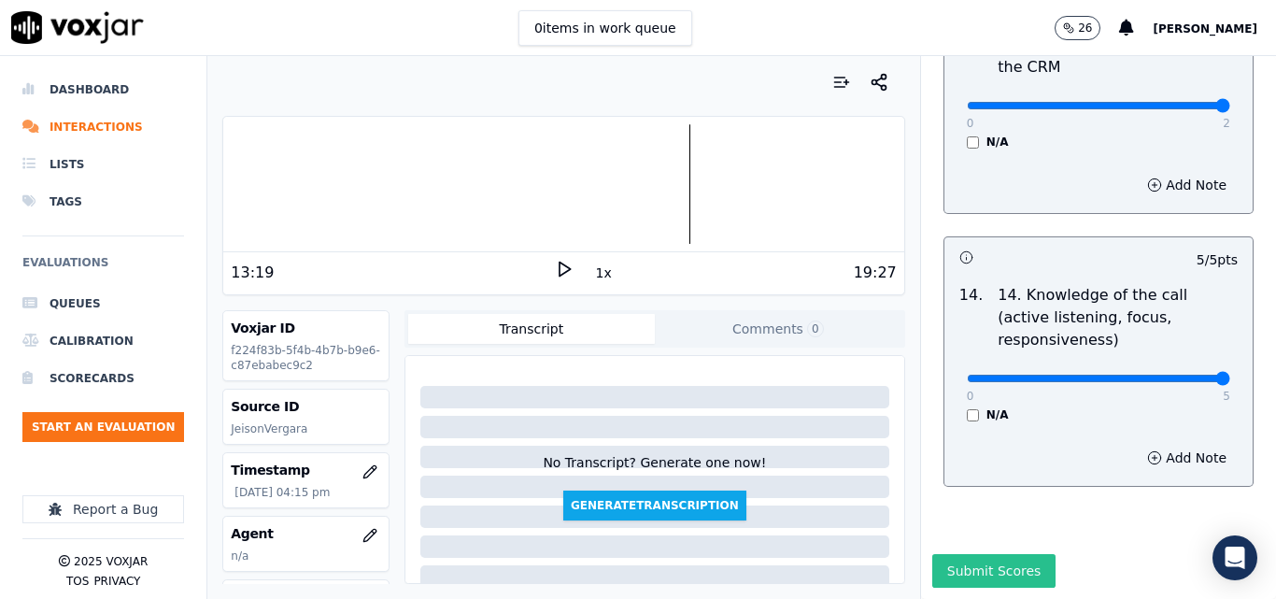
click at [986, 554] on button "Submit Scores" at bounding box center [994, 571] width 124 height 34
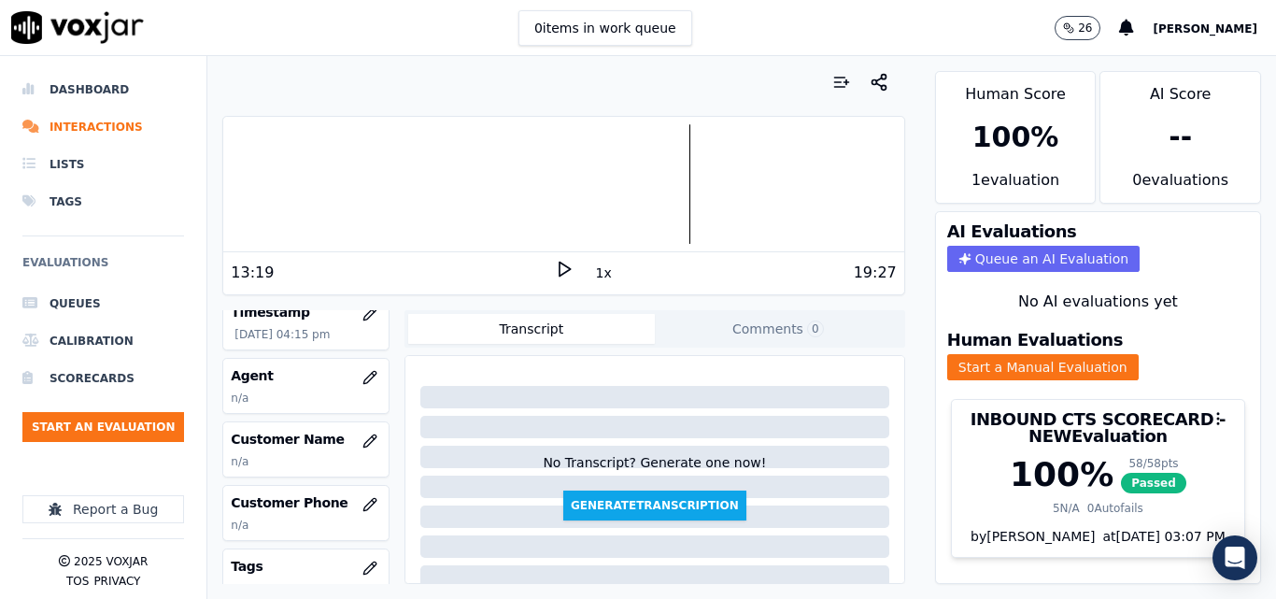
scroll to position [187, 0]
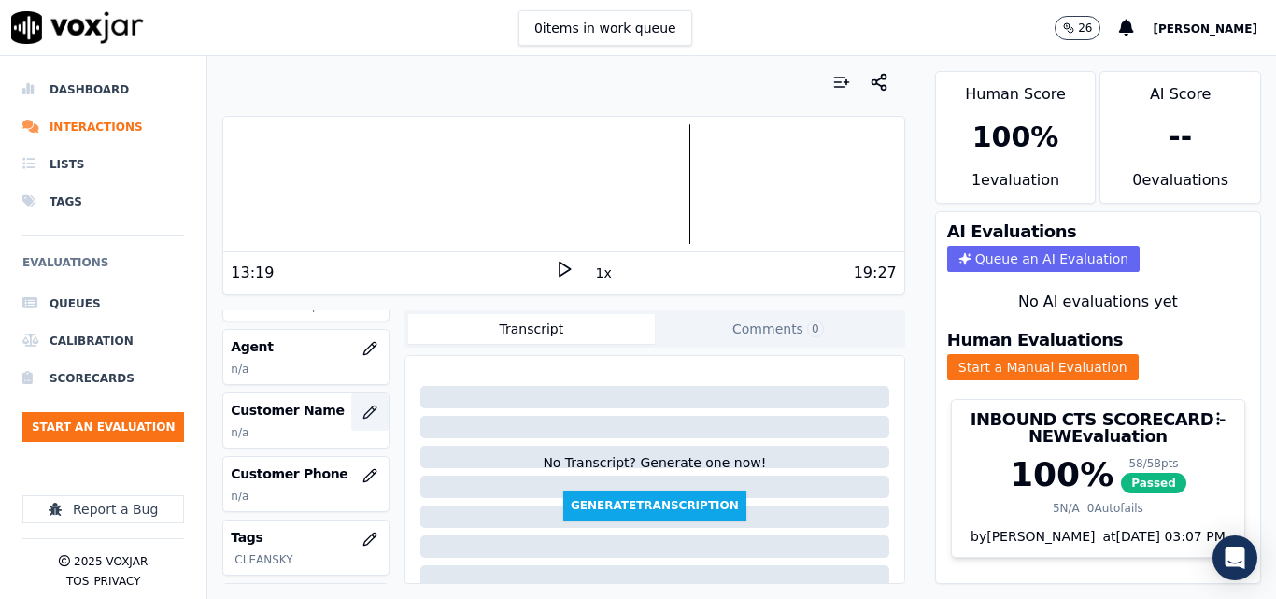
click at [362, 405] on icon "button" at bounding box center [369, 411] width 15 height 15
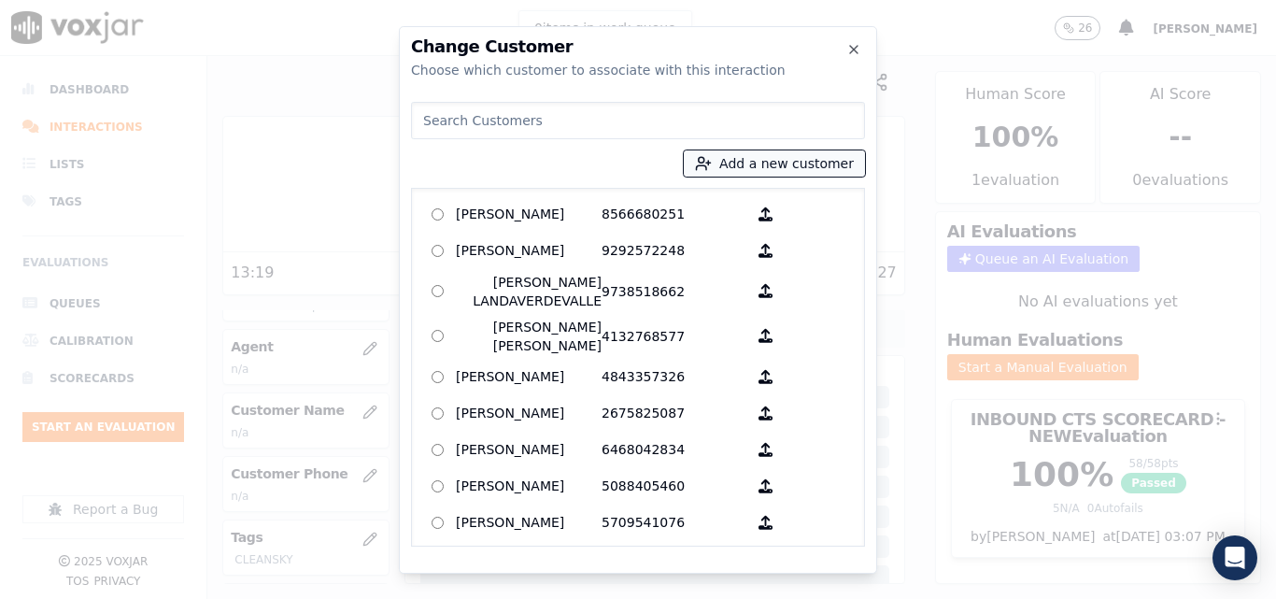
click at [788, 158] on button "Add a new customer" at bounding box center [774, 163] width 181 height 26
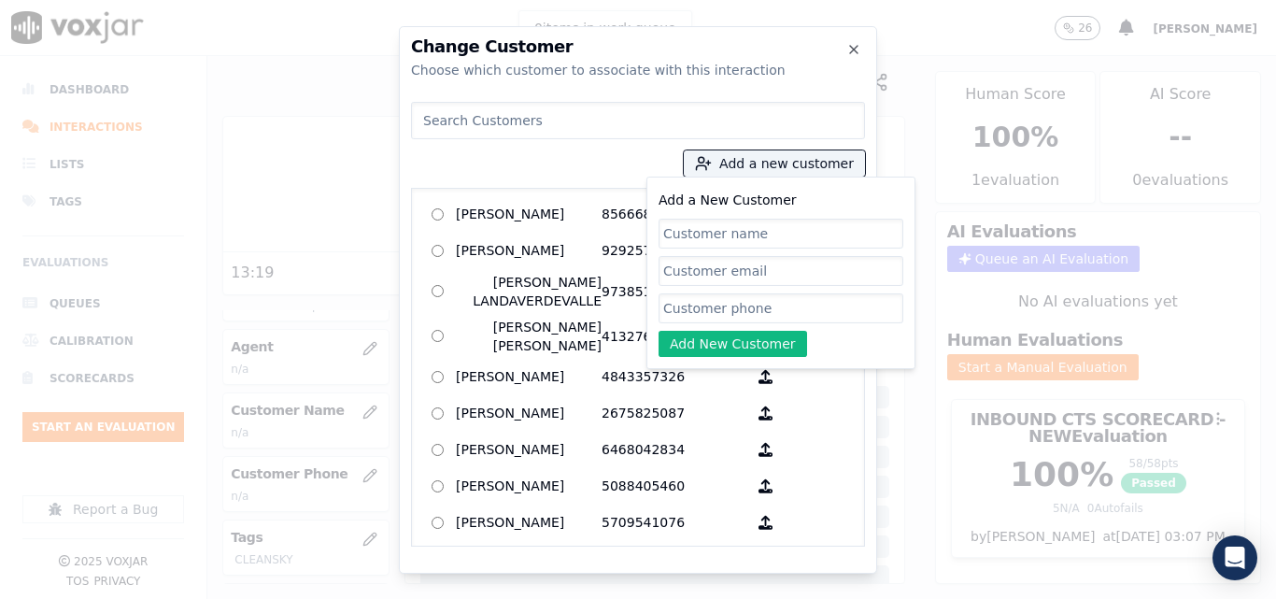
click at [755, 222] on input "Add a New Customer" at bounding box center [781, 234] width 245 height 30
type input "Mary Ellen Ross"
click at [732, 318] on input "Add a New Customer" at bounding box center [781, 308] width 245 height 30
click at [727, 305] on input "Add a New Customer" at bounding box center [781, 308] width 245 height 30
paste input "4402230146"
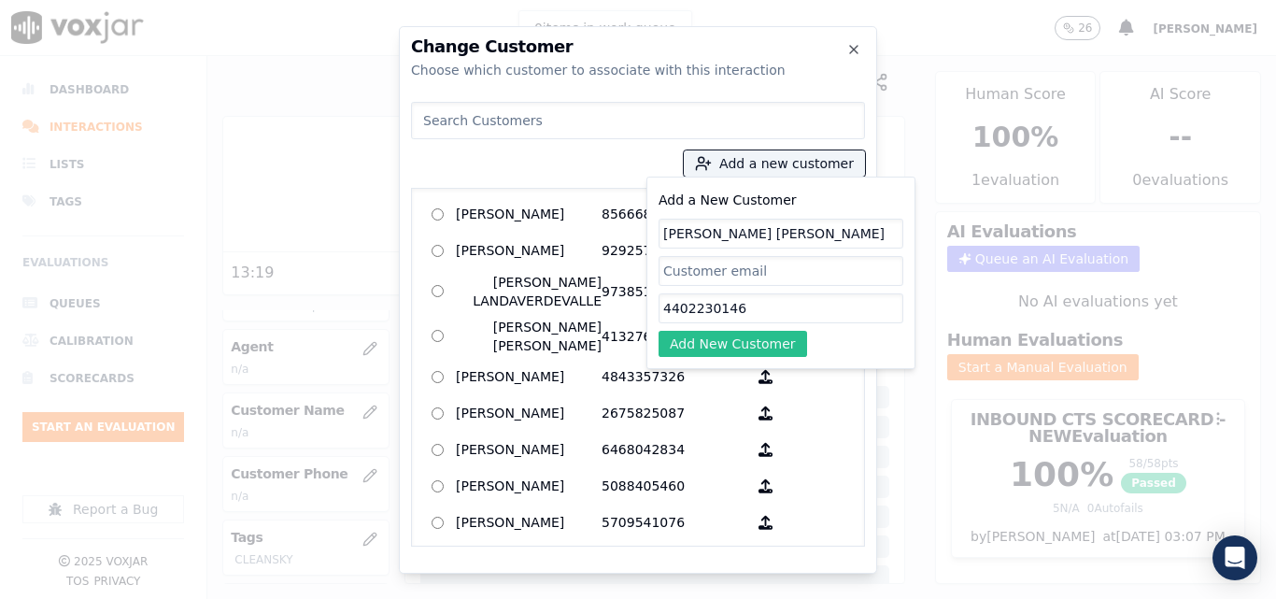
type input "4402230146"
click at [686, 340] on button "Add New Customer" at bounding box center [733, 344] width 149 height 26
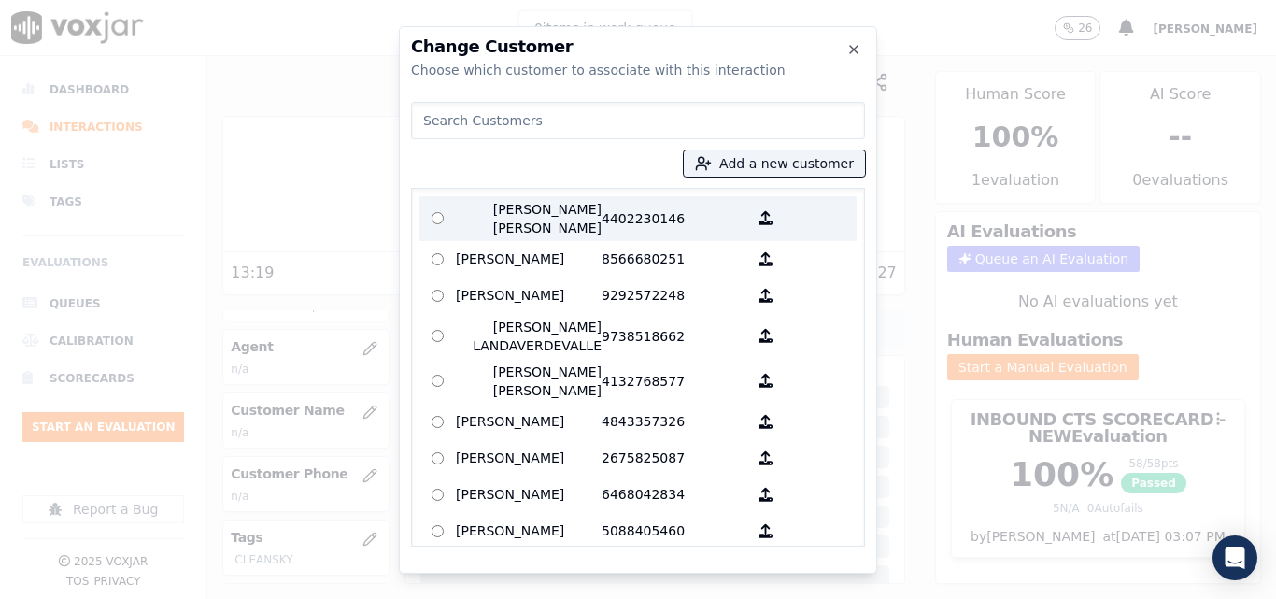
click at [560, 214] on p "Mary Ellen Ross" at bounding box center [529, 218] width 146 height 37
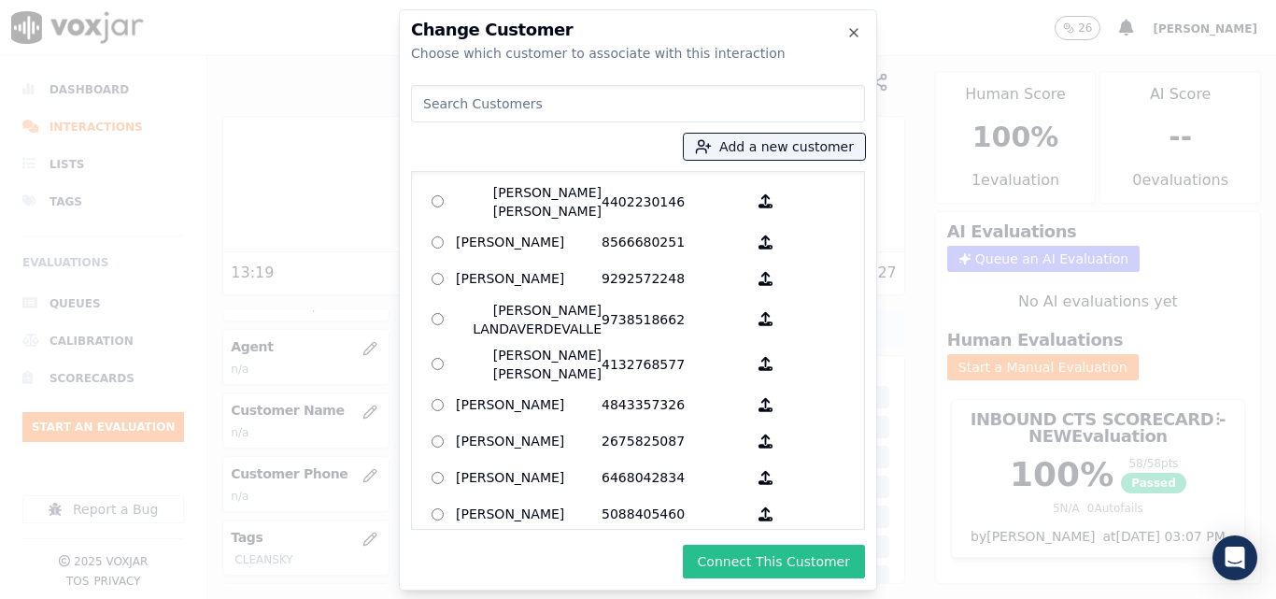
click at [752, 573] on button "Connect This Customer" at bounding box center [774, 562] width 182 height 34
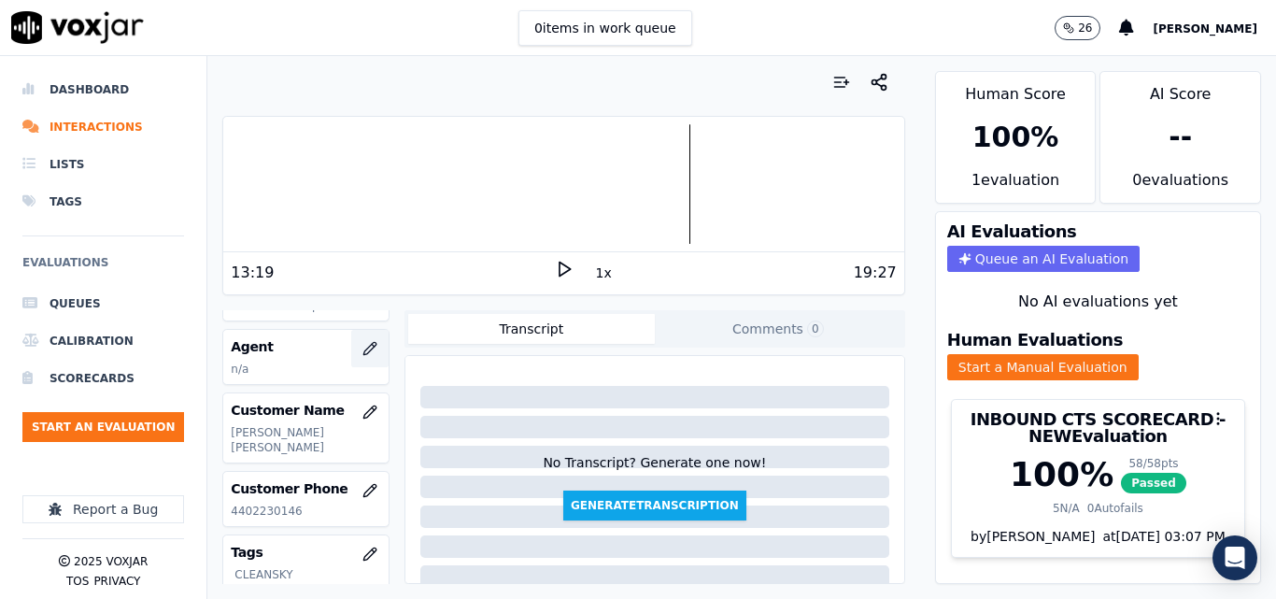
click at [362, 351] on icon "button" at bounding box center [369, 348] width 15 height 15
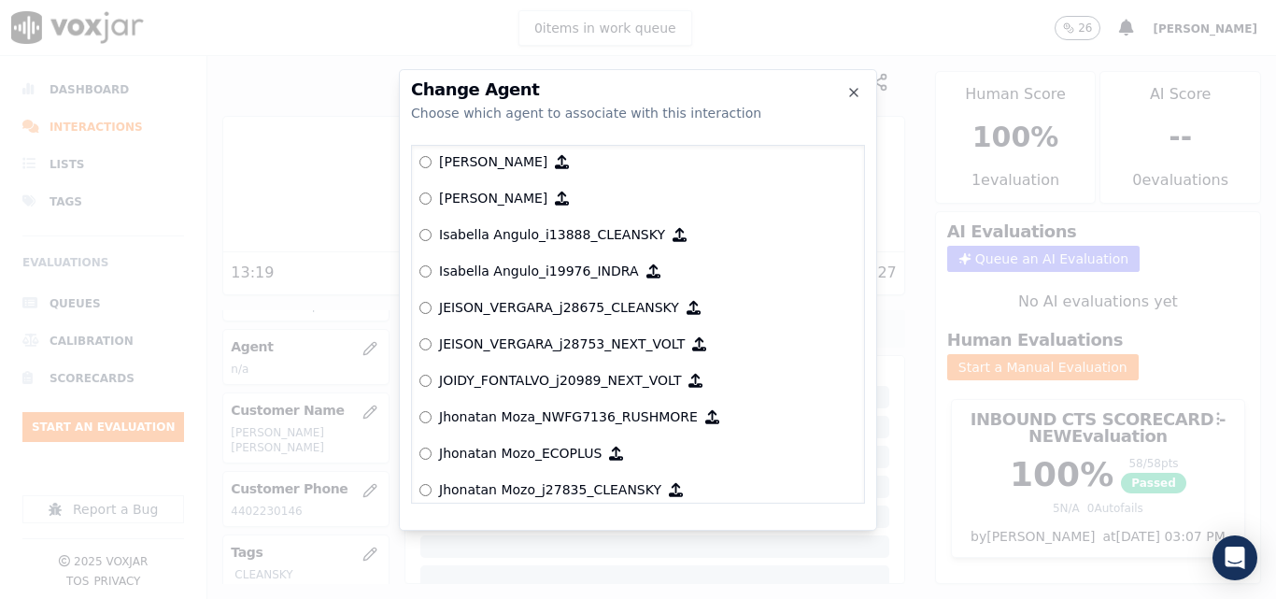
scroll to position [4460, 0]
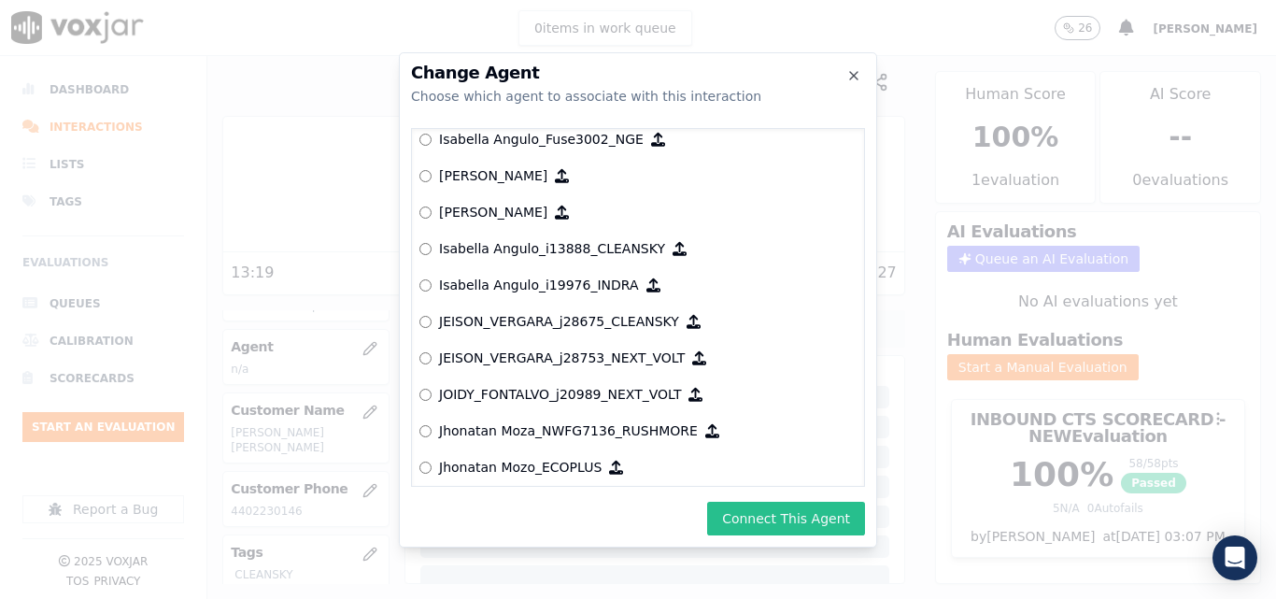
click at [814, 502] on button "Connect This Agent" at bounding box center [786, 519] width 158 height 34
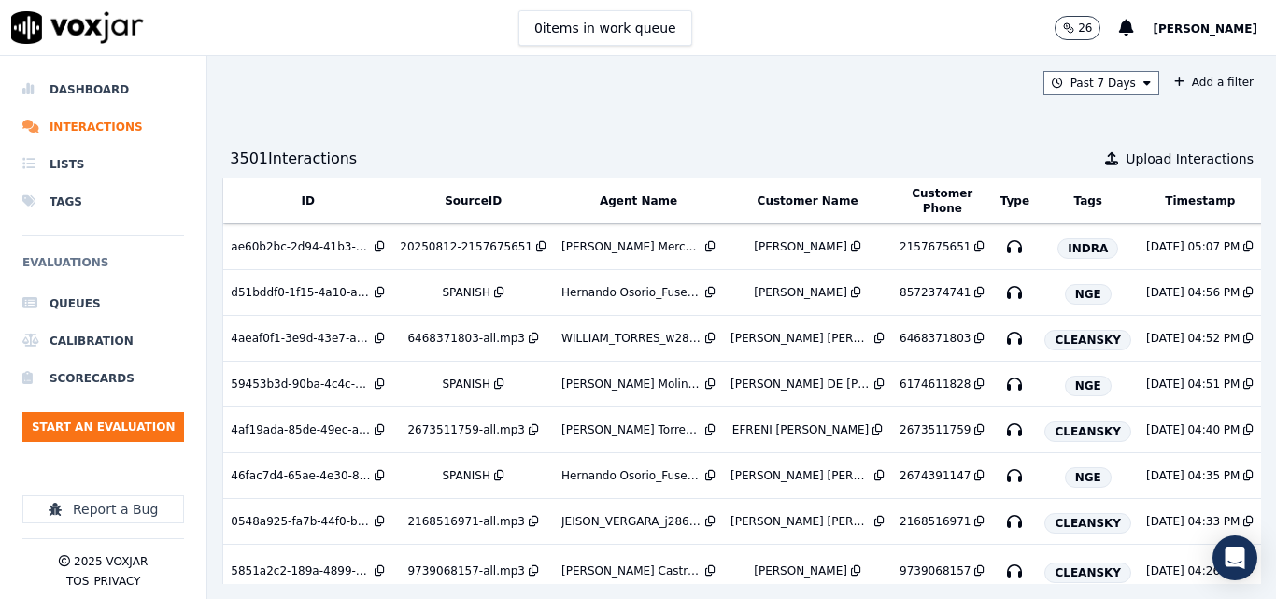
click at [788, 104] on div "Past 7 Days Add a filter 3501 Interaction s Upload Interactions ID SourceID Age…" at bounding box center [741, 327] width 1069 height 543
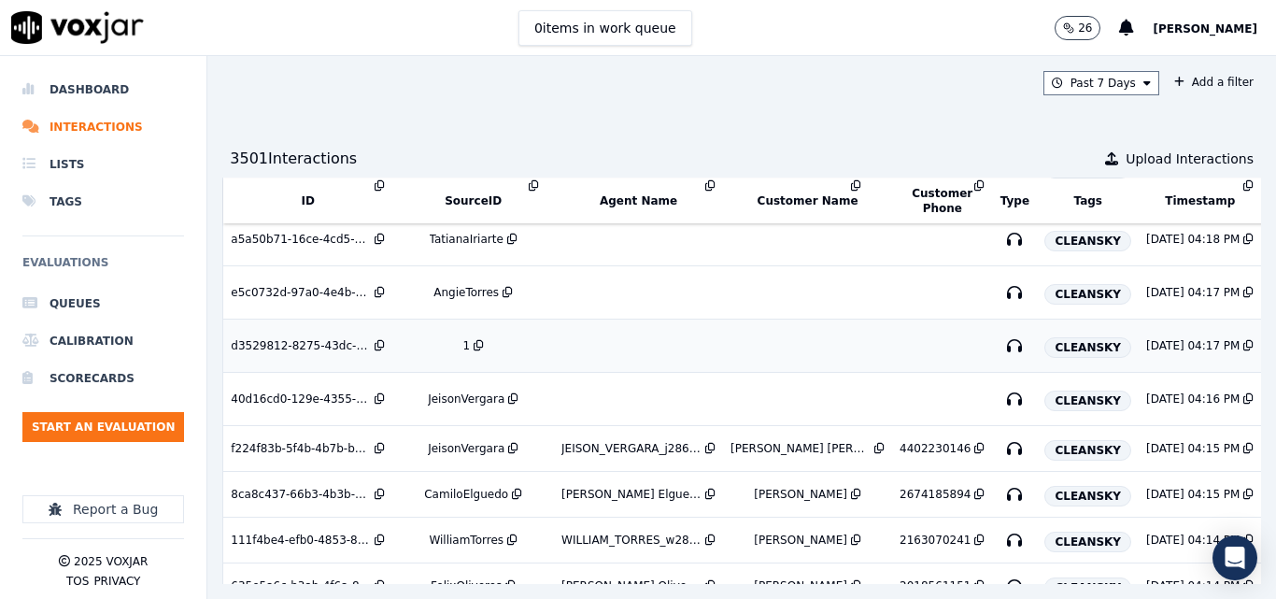
scroll to position [909, 0]
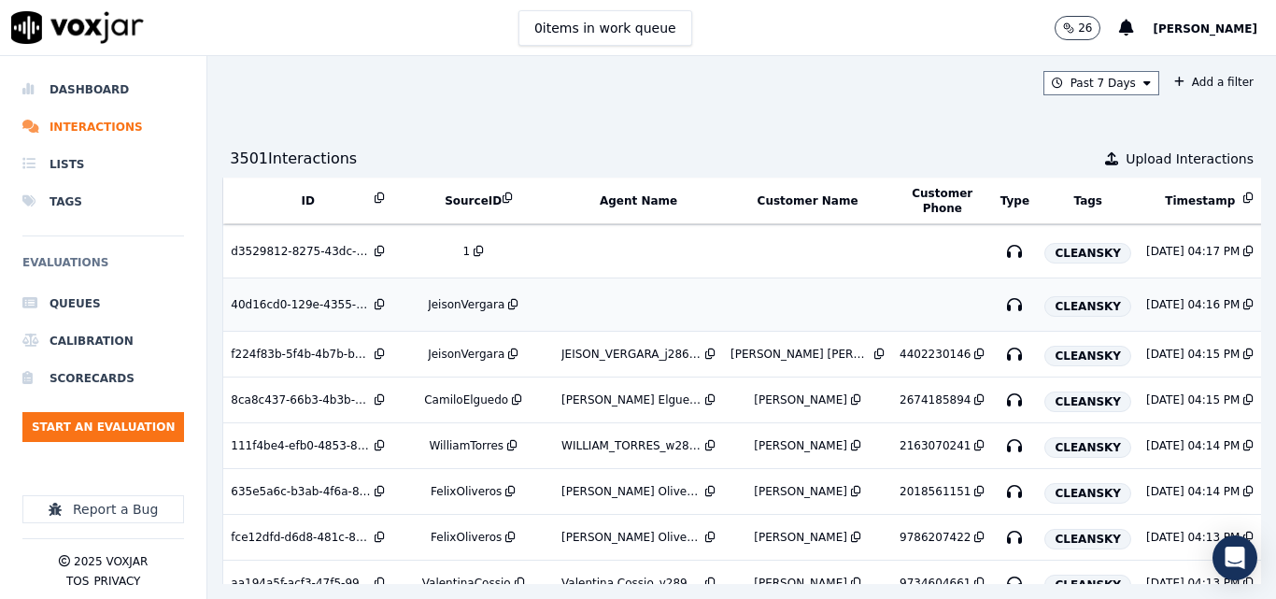
click at [454, 305] on div "JeisonVergara" at bounding box center [466, 304] width 77 height 15
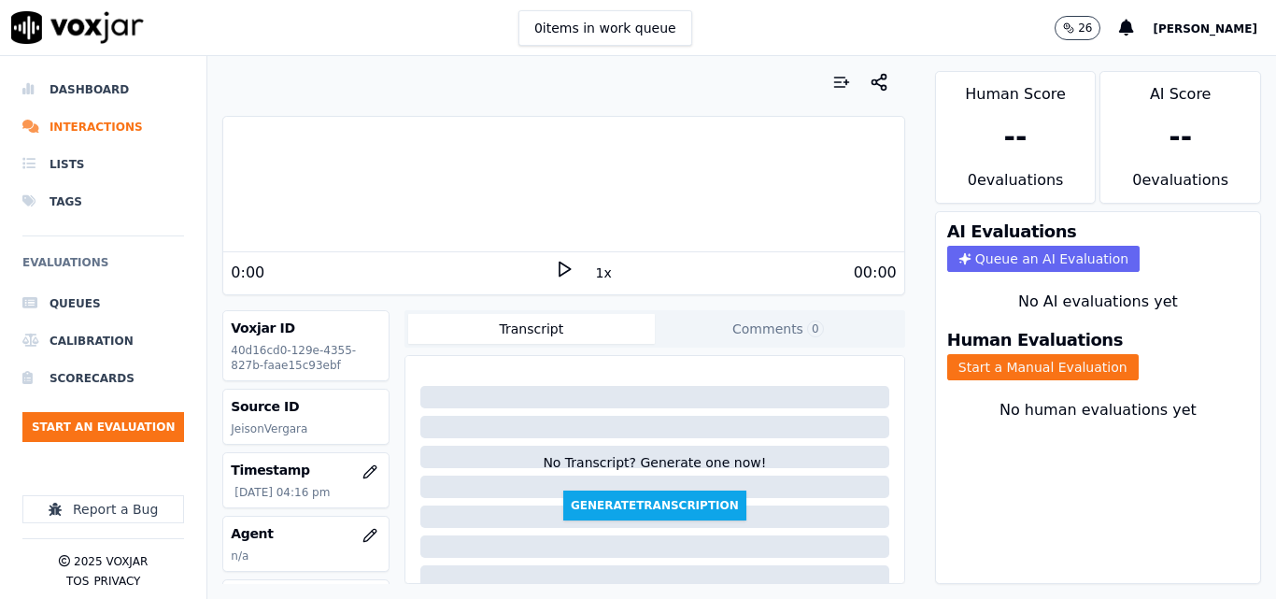
click at [769, 20] on div "0 items in work queue 26 Sheila De Castro" at bounding box center [638, 28] width 1276 height 56
click at [738, 31] on div "0 items in work queue 26 Sheila De Castro" at bounding box center [638, 28] width 1276 height 56
click at [559, 264] on icon at bounding box center [564, 269] width 19 height 19
click at [565, 264] on rect at bounding box center [566, 269] width 3 height 12
click at [560, 264] on icon at bounding box center [564, 269] width 19 height 19
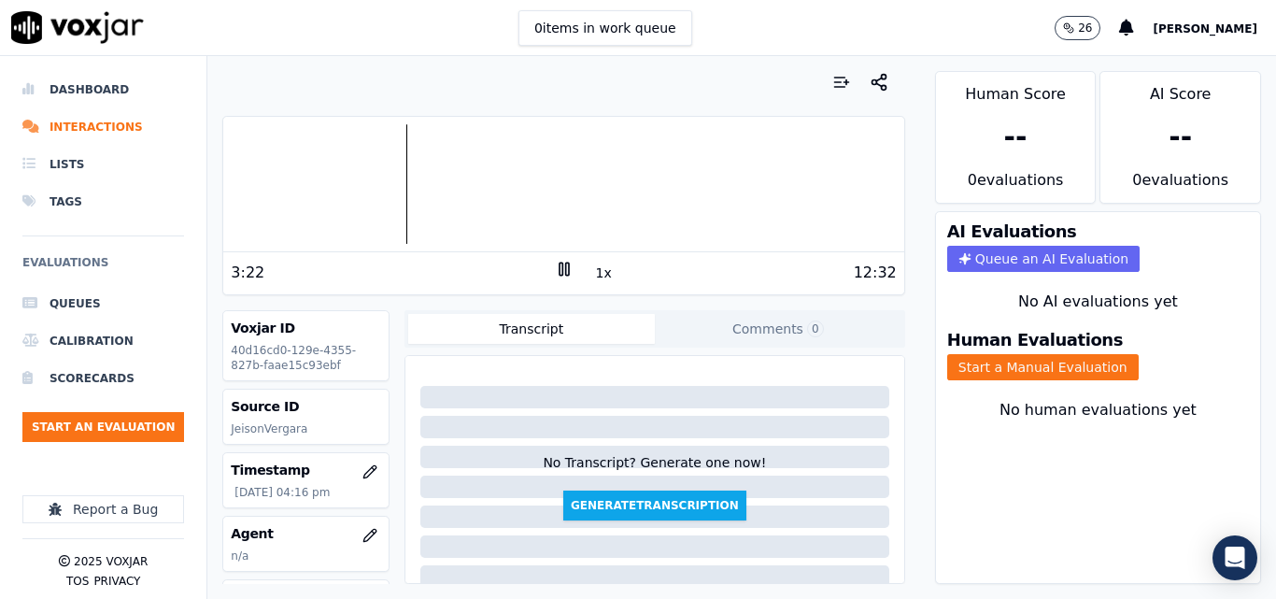
click at [560, 262] on icon at bounding box center [564, 269] width 19 height 19
click at [985, 359] on button "Start a Manual Evaluation" at bounding box center [1043, 367] width 192 height 26
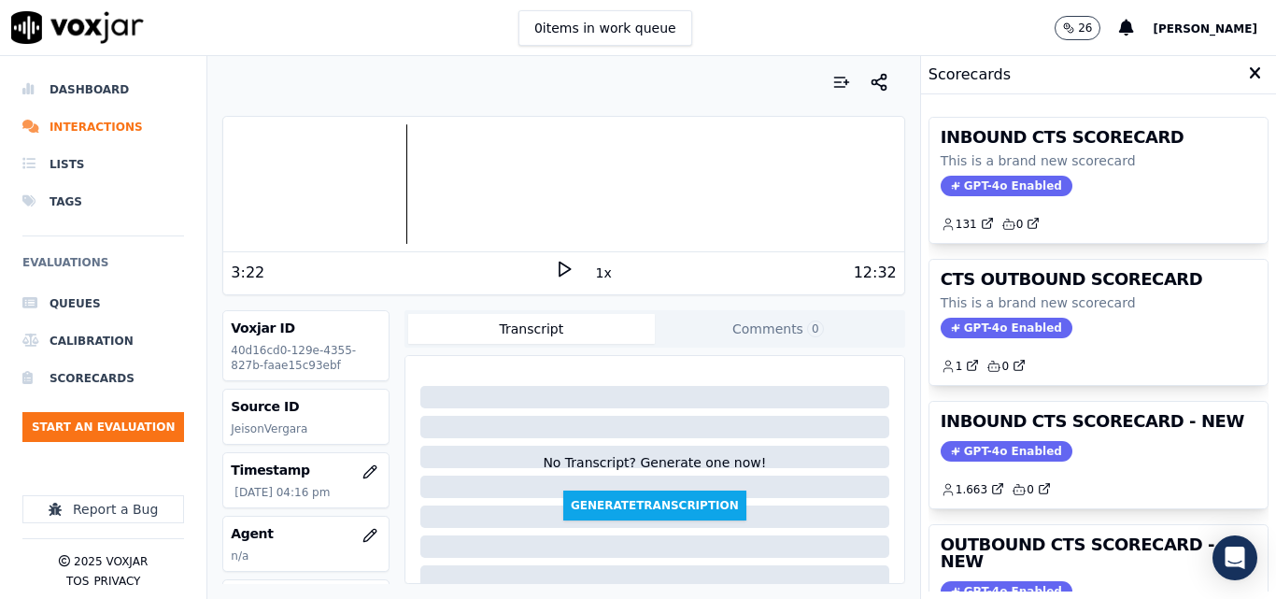
click at [1125, 443] on div "GPT-4o Enabled" at bounding box center [1099, 451] width 316 height 21
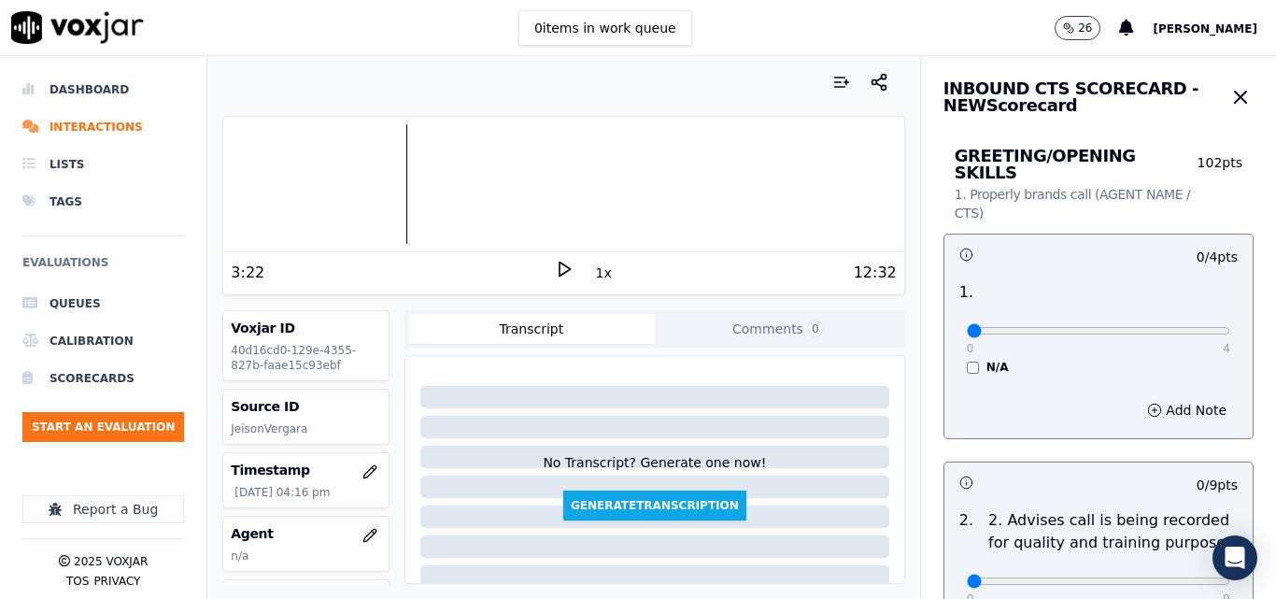
click at [1178, 319] on div "0 4" at bounding box center [1098, 330] width 263 height 22
type input "4"
click at [1178, 327] on input "range" at bounding box center [1098, 330] width 263 height 7
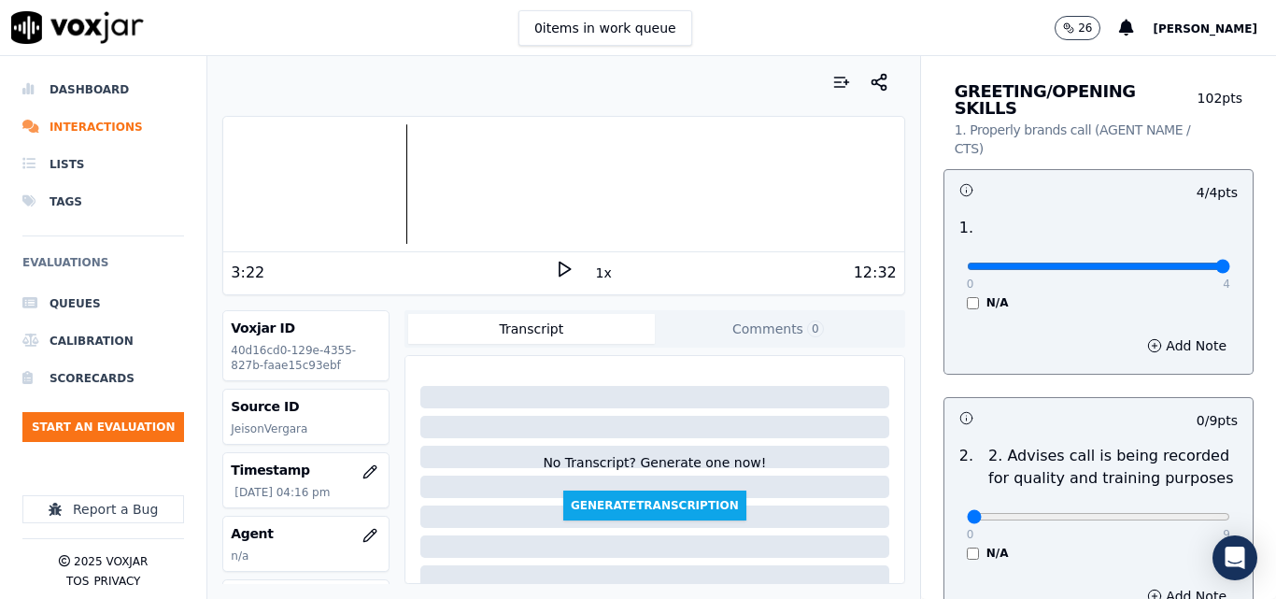
scroll to position [187, 0]
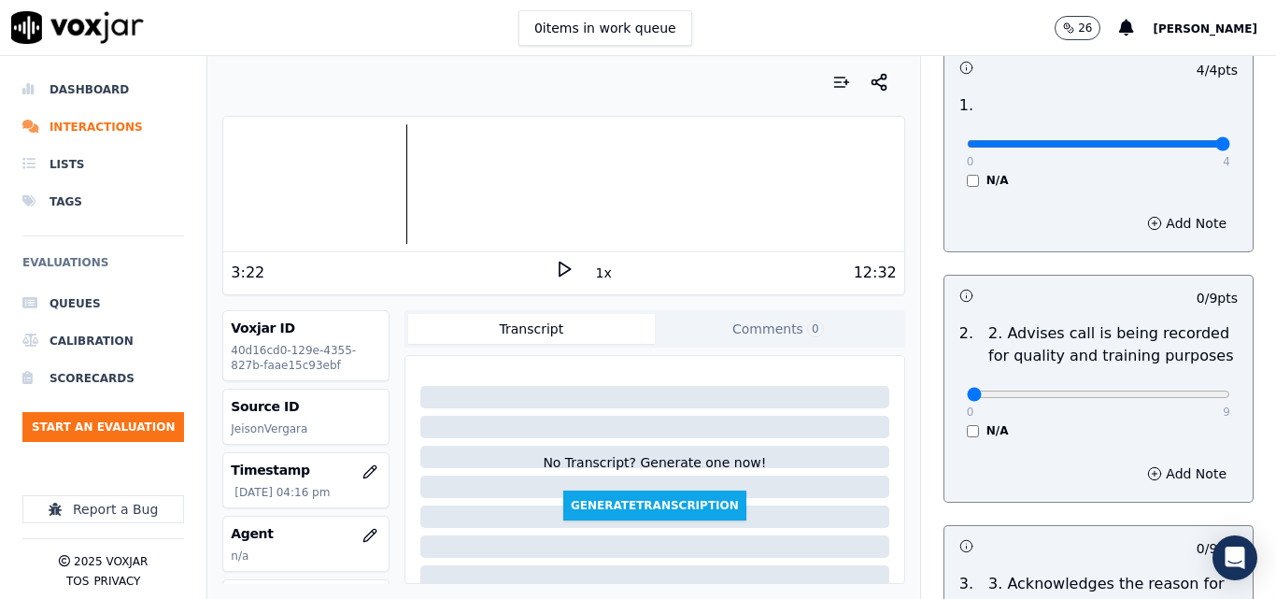
click at [967, 423] on div "N/A" at bounding box center [1098, 430] width 263 height 15
click at [949, 424] on div "2 . 2. Advises call is being recorded for quality and training purposes 0 9 N/A" at bounding box center [1098, 380] width 308 height 131
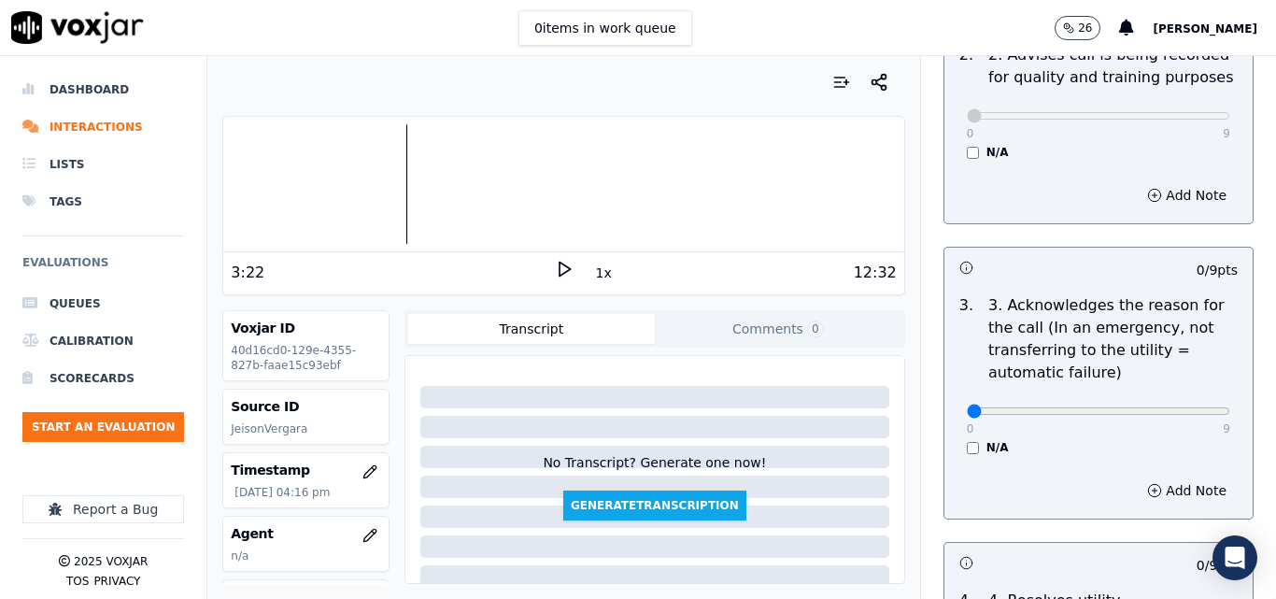
scroll to position [467, 0]
type input "9"
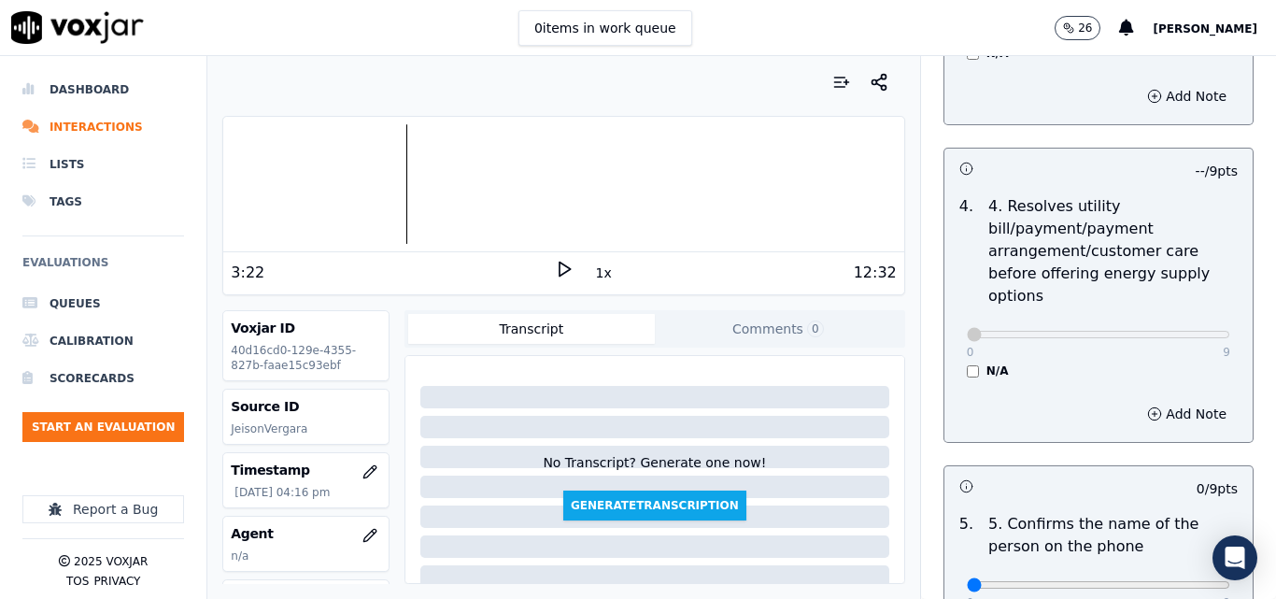
scroll to position [1121, 0]
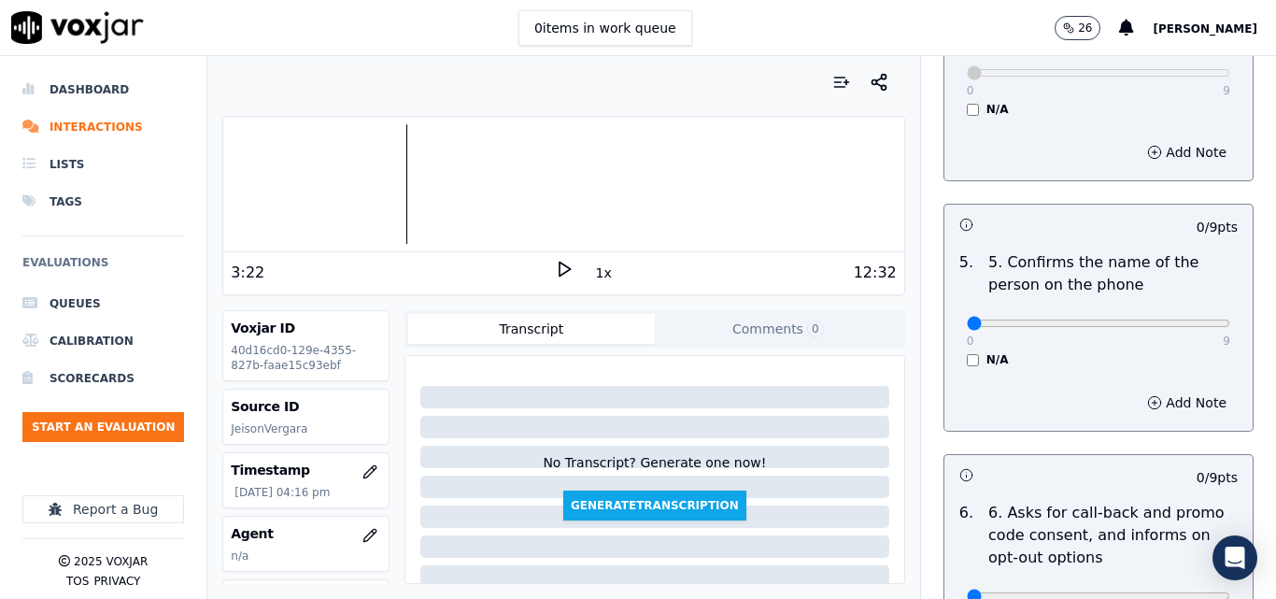
click at [1187, 308] on div "0 9 N/A" at bounding box center [1098, 331] width 293 height 71
type input "9"
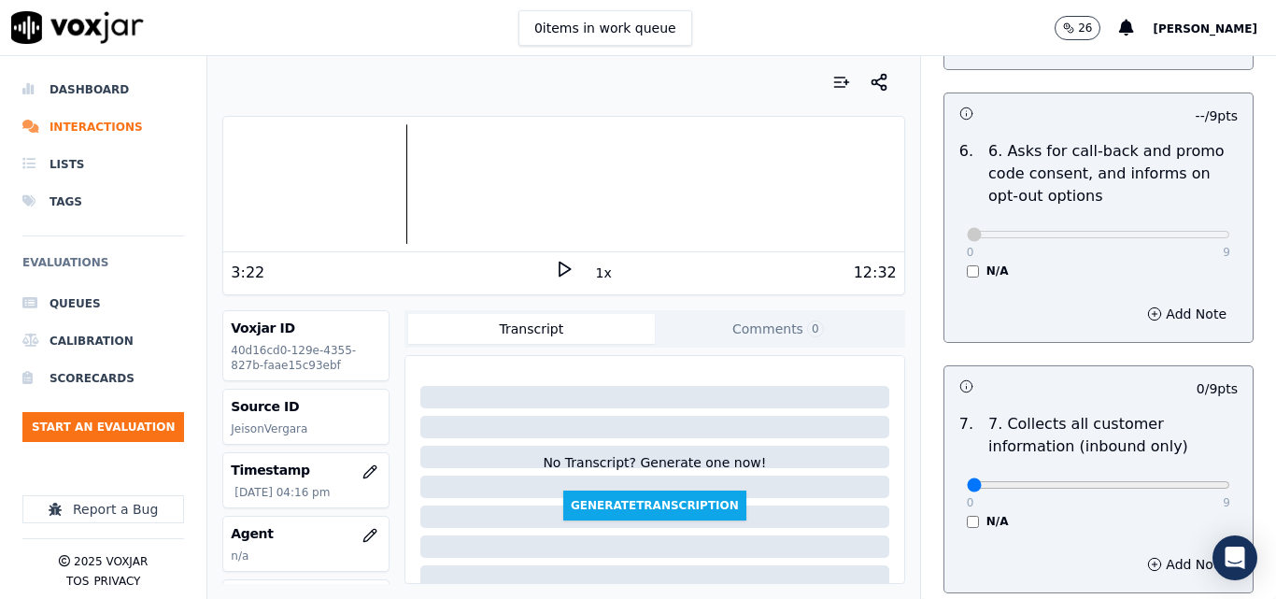
scroll to position [1588, 0]
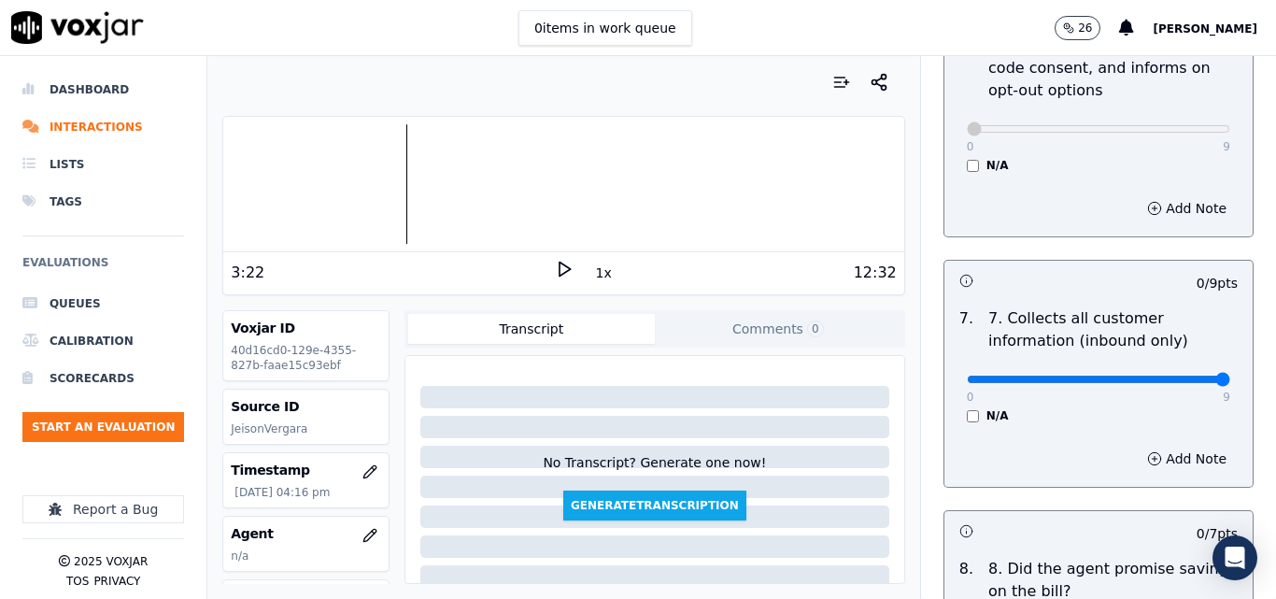
type input "9"
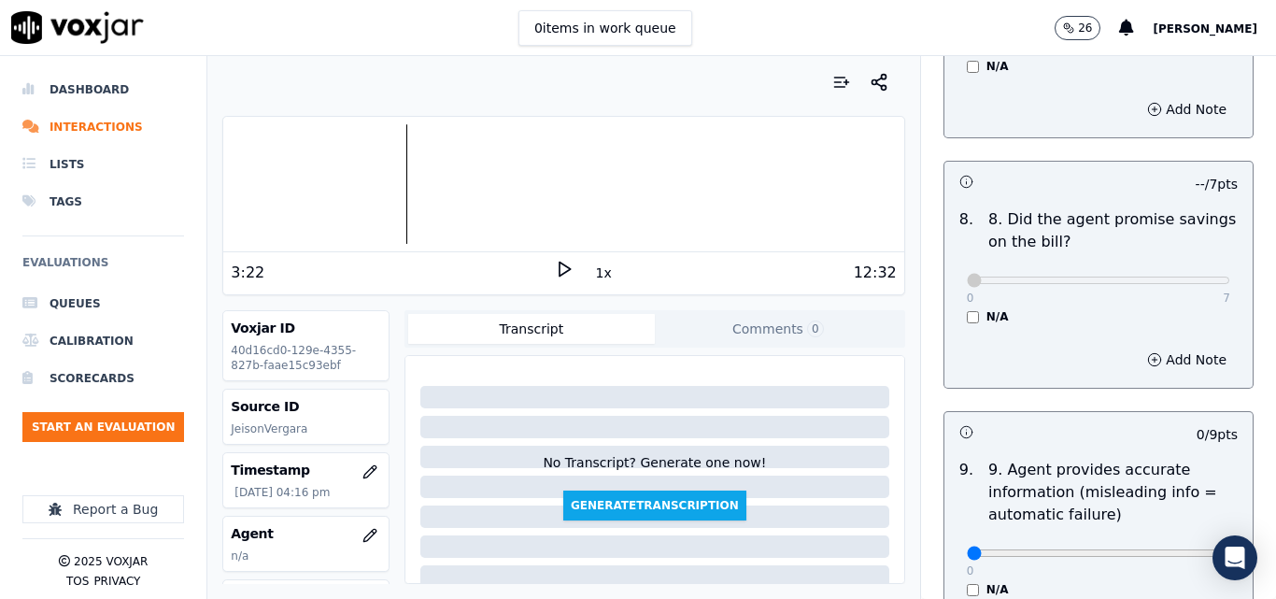
scroll to position [2055, 0]
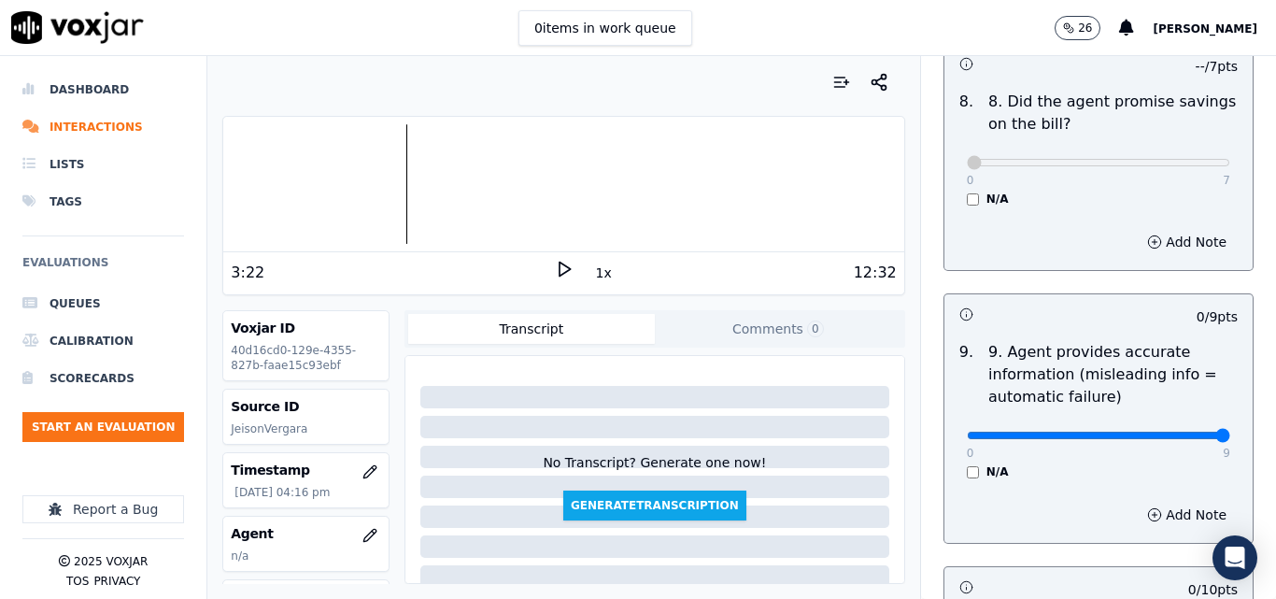
type input "9"
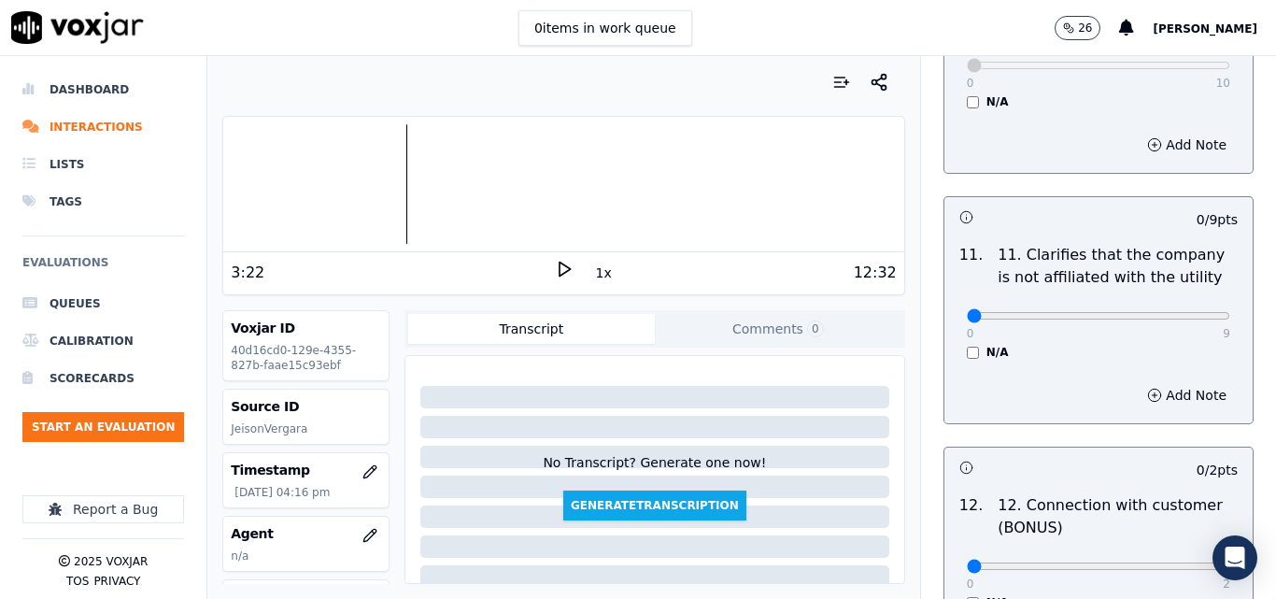
scroll to position [2709, 0]
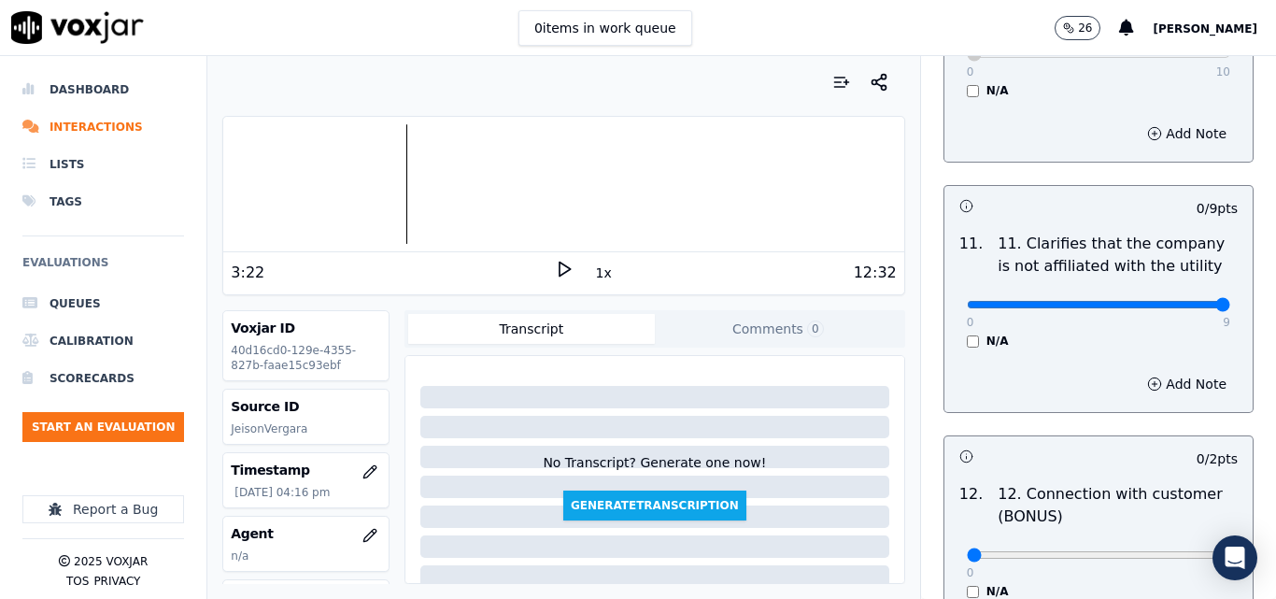
type input "9"
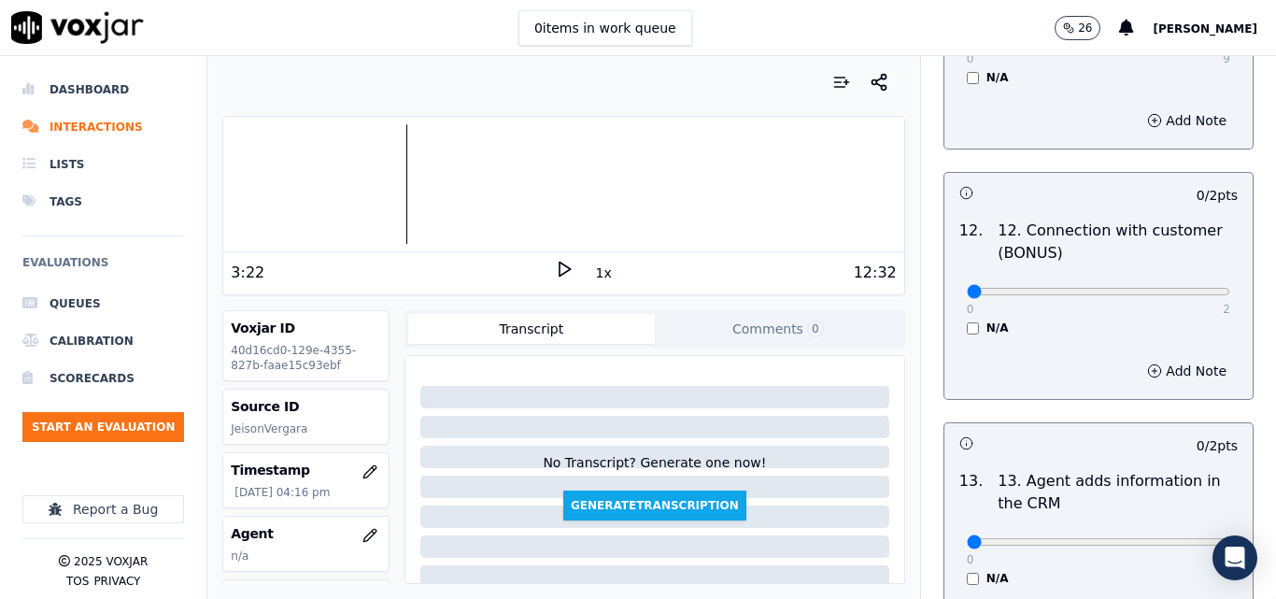
scroll to position [2989, 0]
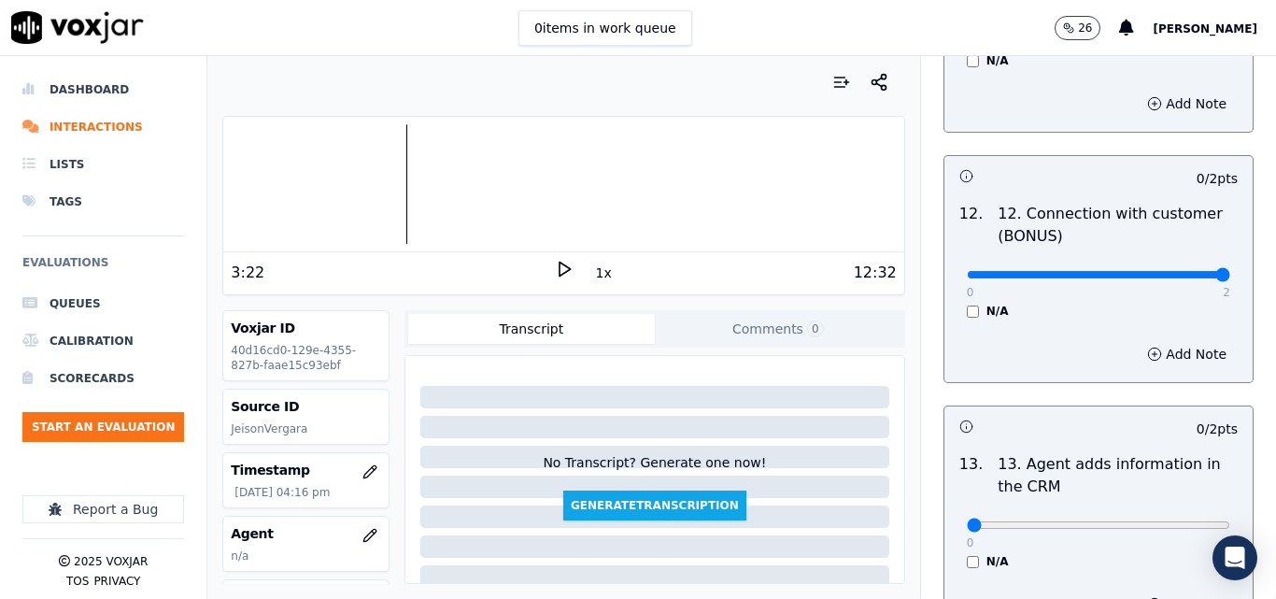
type input "2"
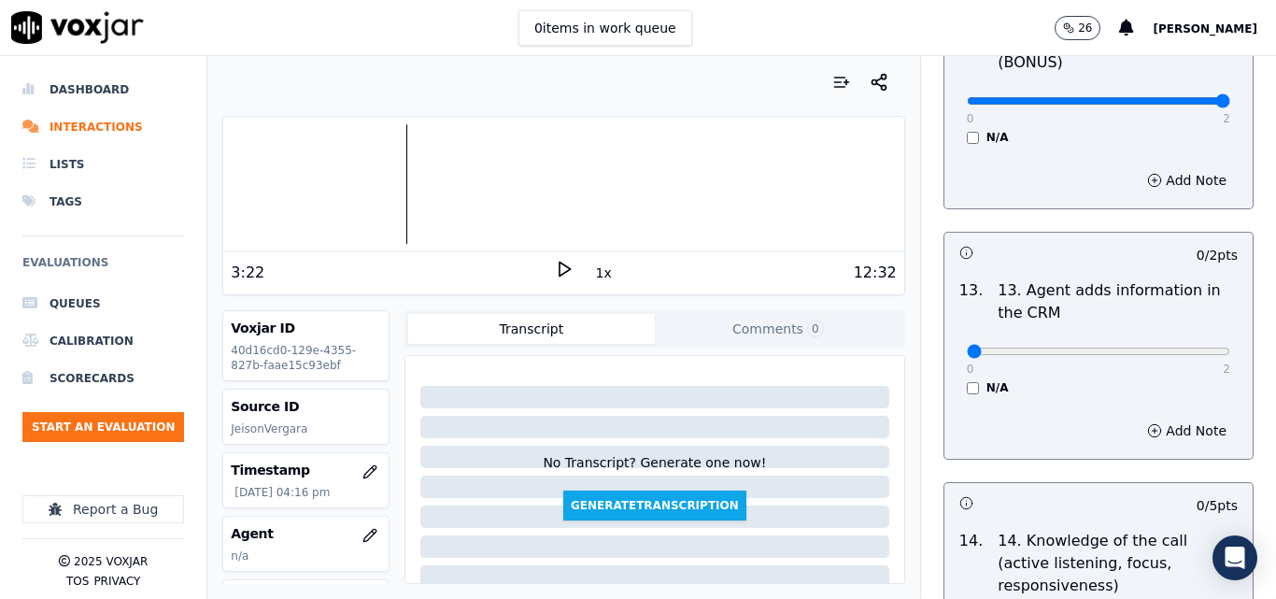
scroll to position [3176, 0]
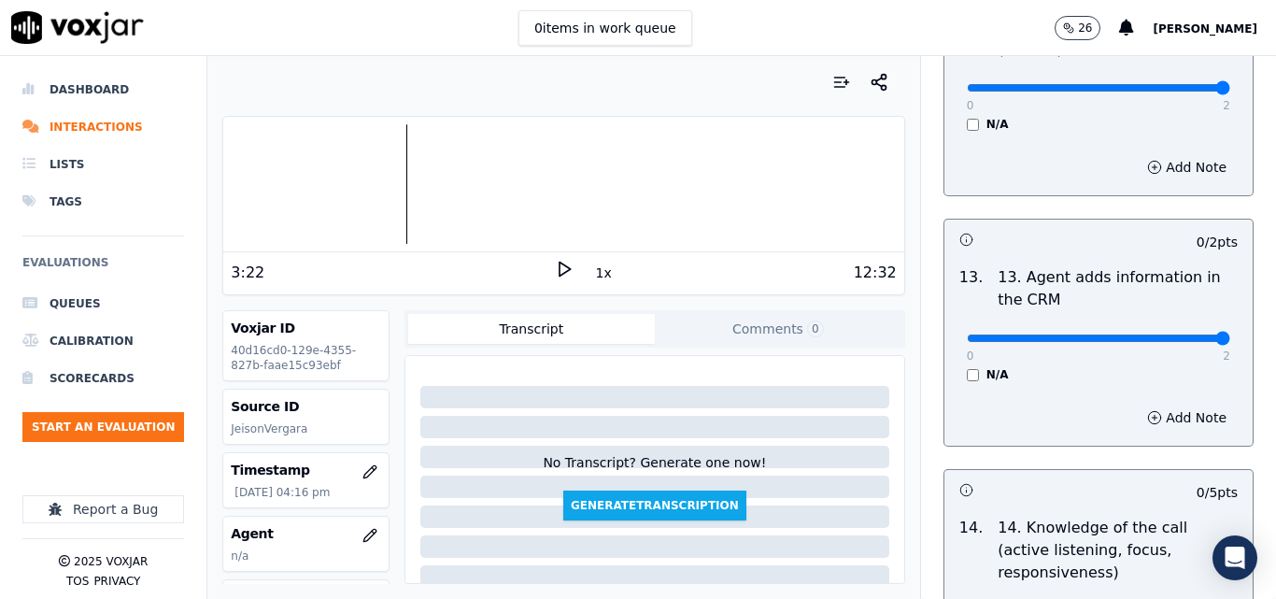
type input "2"
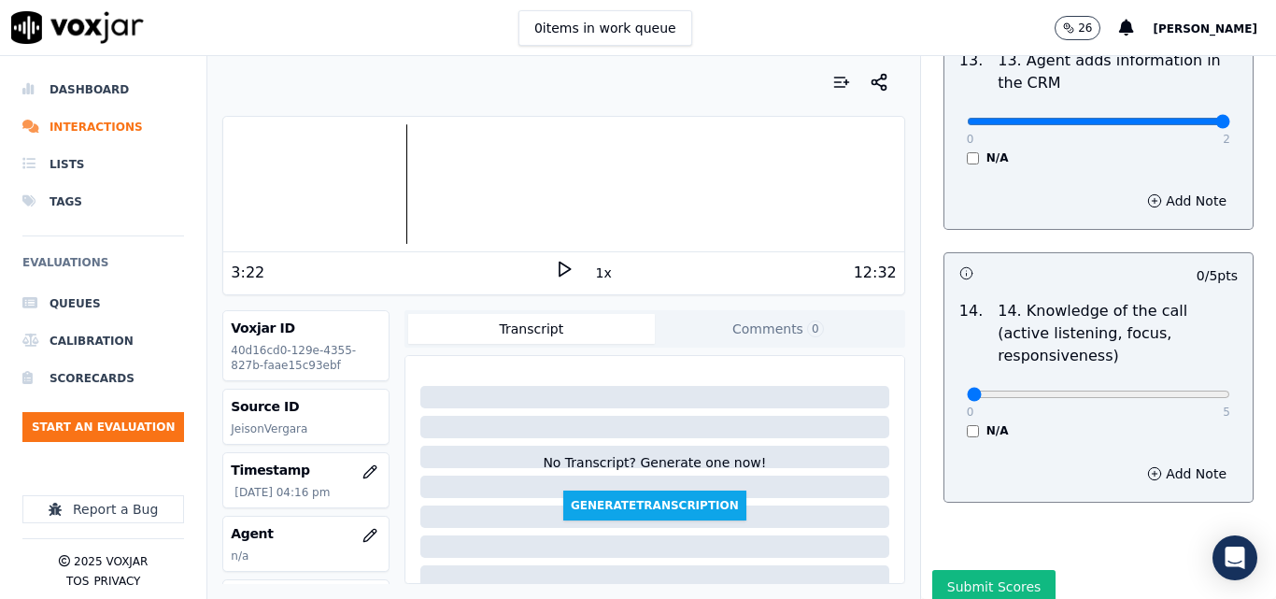
scroll to position [3412, 0]
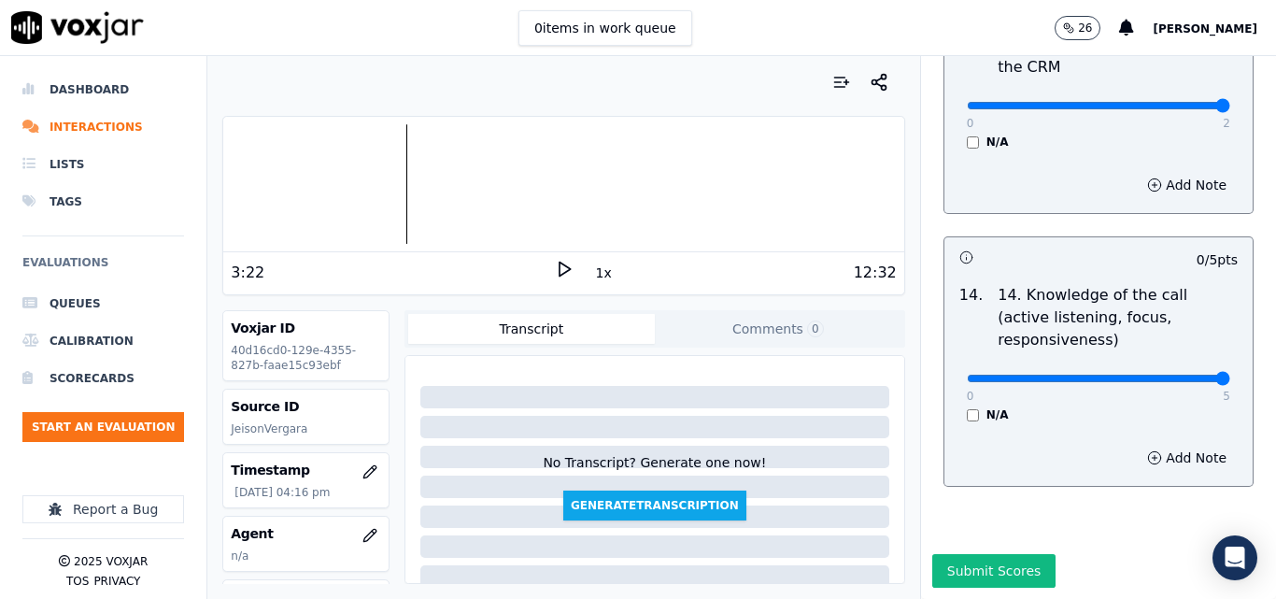
type input "5"
click at [988, 554] on button "Submit Scores" at bounding box center [994, 571] width 124 height 34
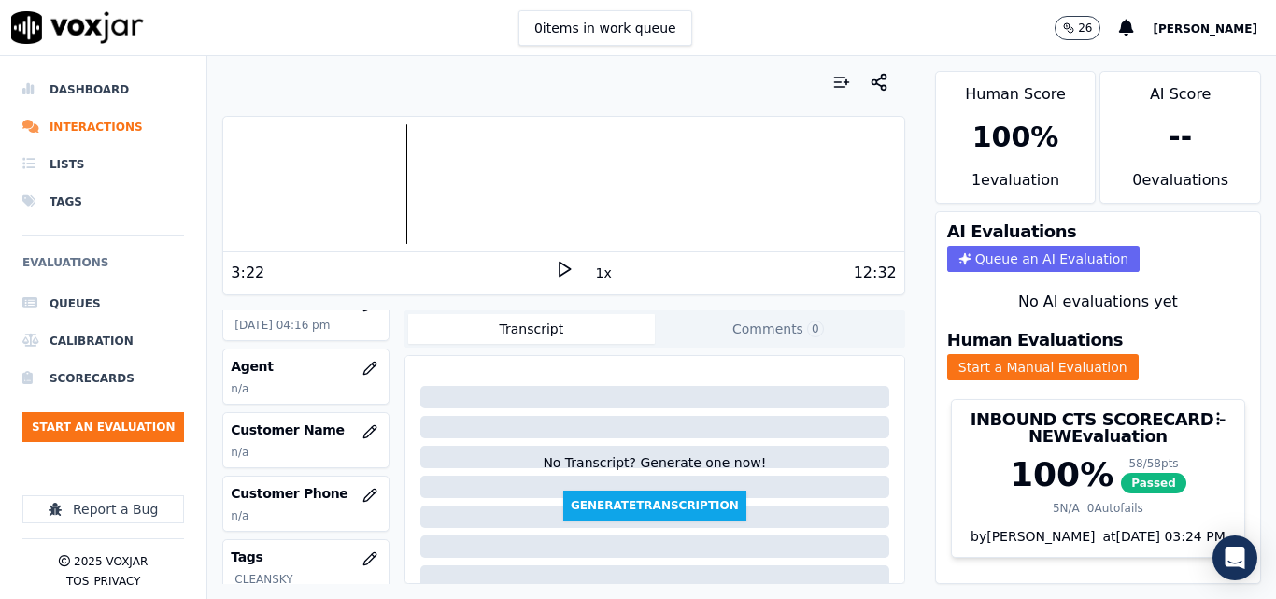
scroll to position [187, 0]
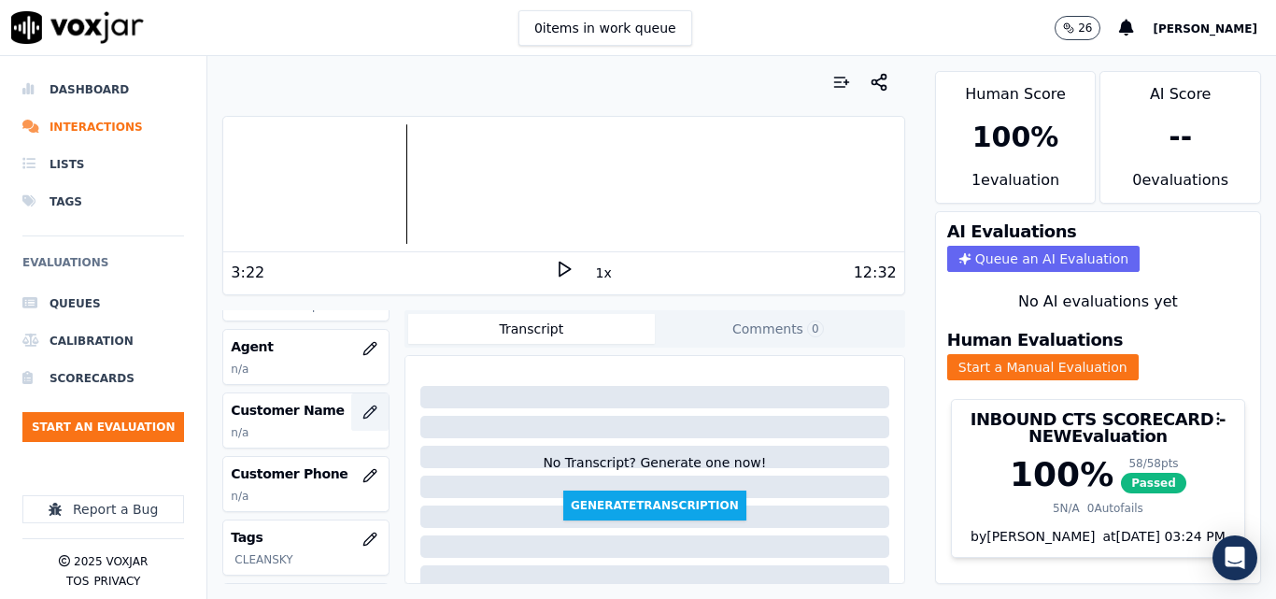
click at [351, 404] on button "button" at bounding box center [369, 411] width 37 height 37
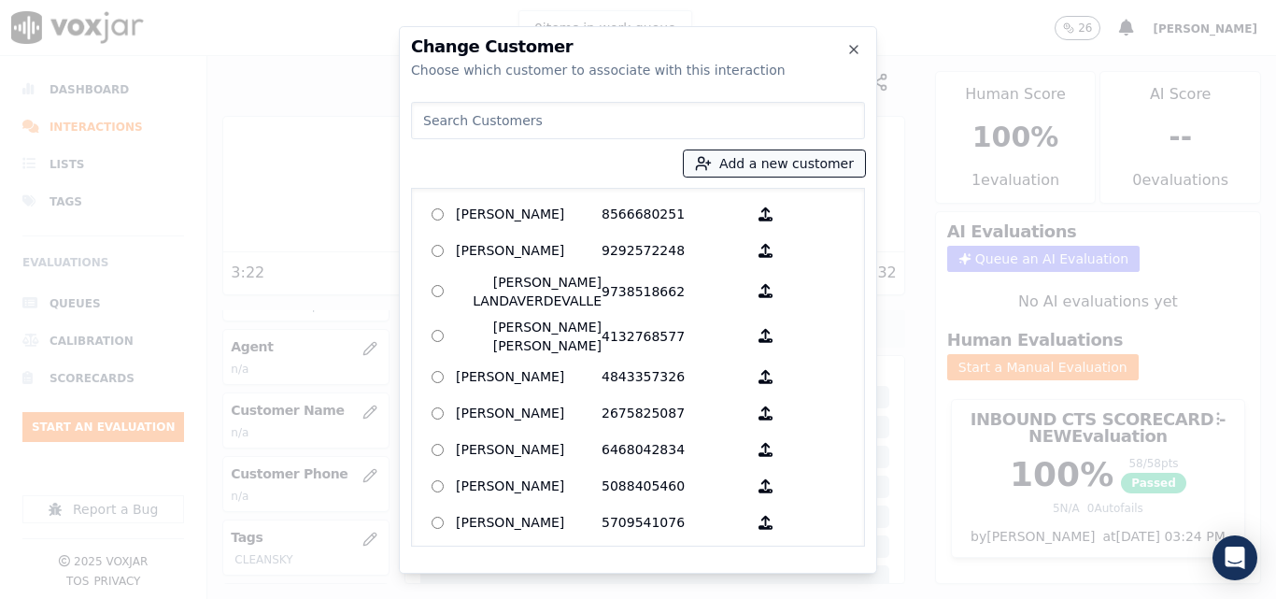
click at [813, 169] on button "Add a new customer" at bounding box center [774, 163] width 181 height 26
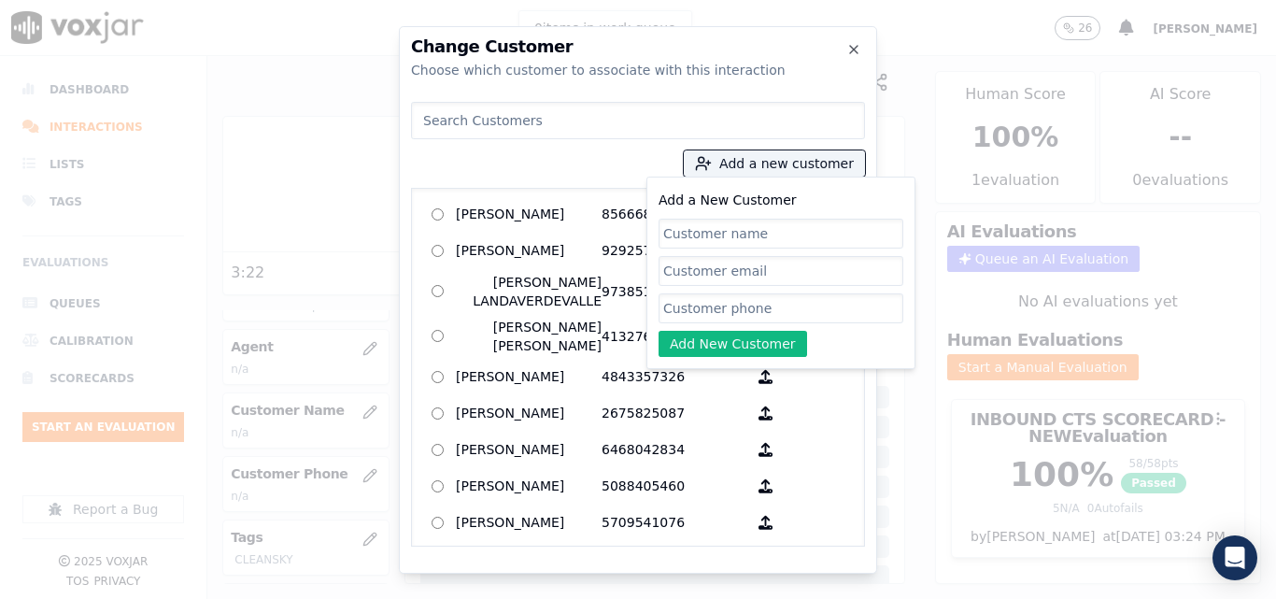
drag, startPoint x: 810, startPoint y: 229, endPoint x: 813, endPoint y: 243, distance: 14.3
click at [811, 229] on input "Add a New Customer" at bounding box center [781, 234] width 245 height 30
type input "[PERSON_NAME]"
click at [718, 302] on input "Add a New Customer" at bounding box center [781, 308] width 245 height 30
click at [802, 304] on input "Add a New Customer" at bounding box center [781, 308] width 245 height 30
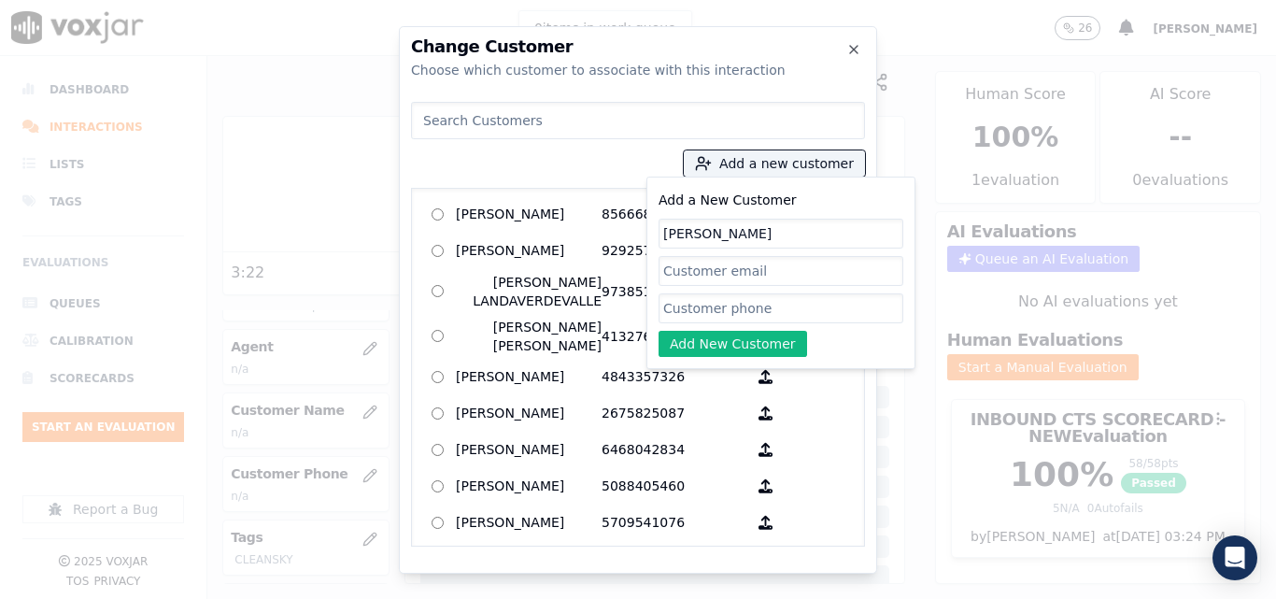
paste input "5085940211"
type input "5085940211"
click at [732, 341] on button "Add New Customer" at bounding box center [733, 344] width 149 height 26
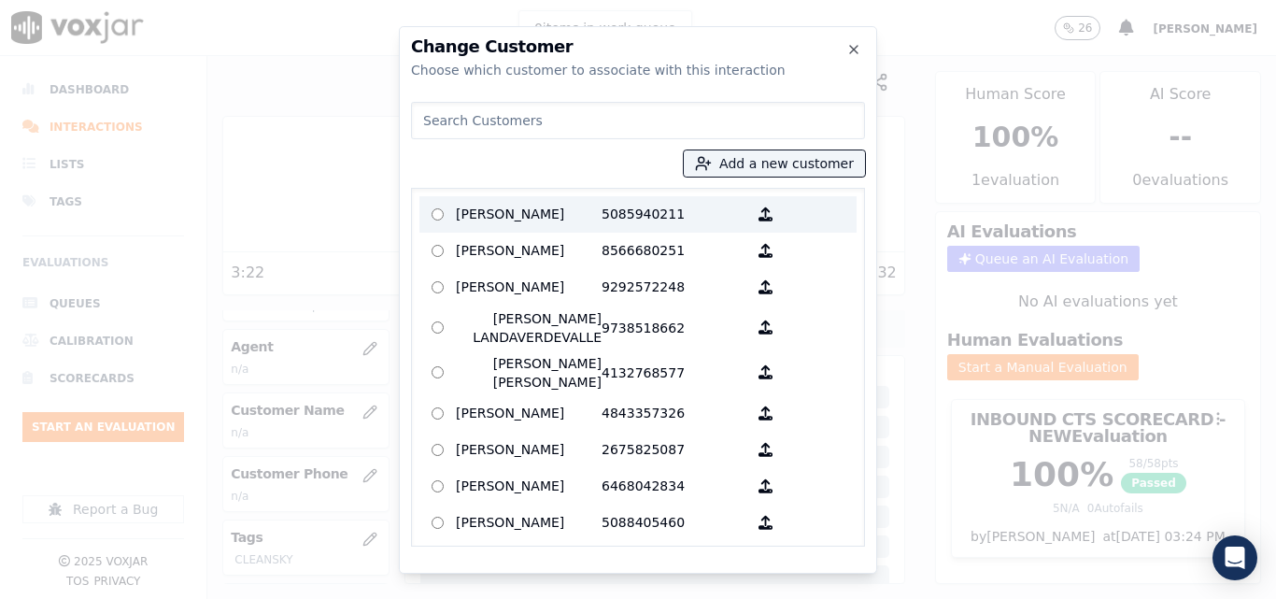
click at [552, 218] on p "[PERSON_NAME]" at bounding box center [529, 214] width 146 height 29
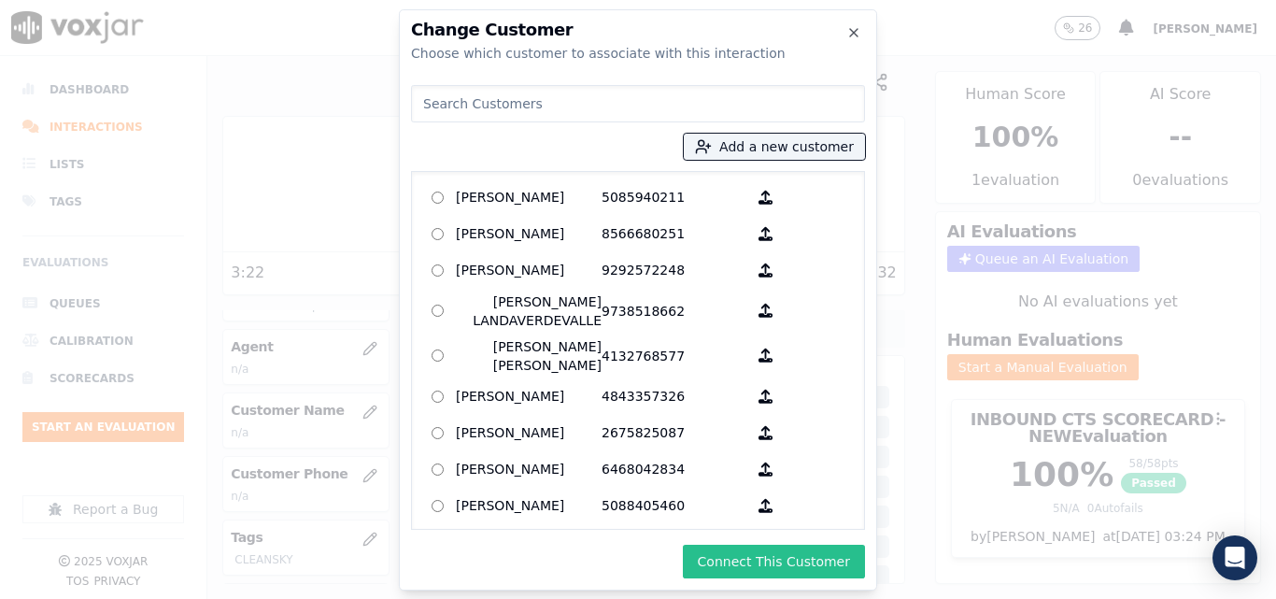
click at [745, 553] on button "Connect This Customer" at bounding box center [774, 562] width 182 height 34
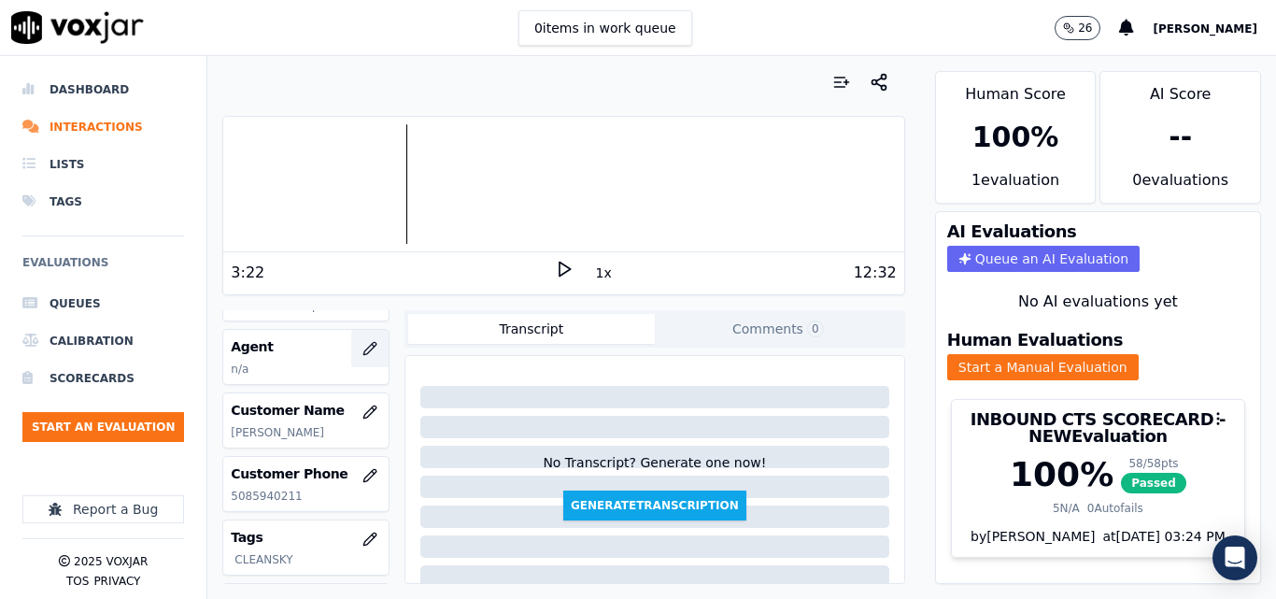
click at [351, 345] on button "button" at bounding box center [369, 348] width 37 height 37
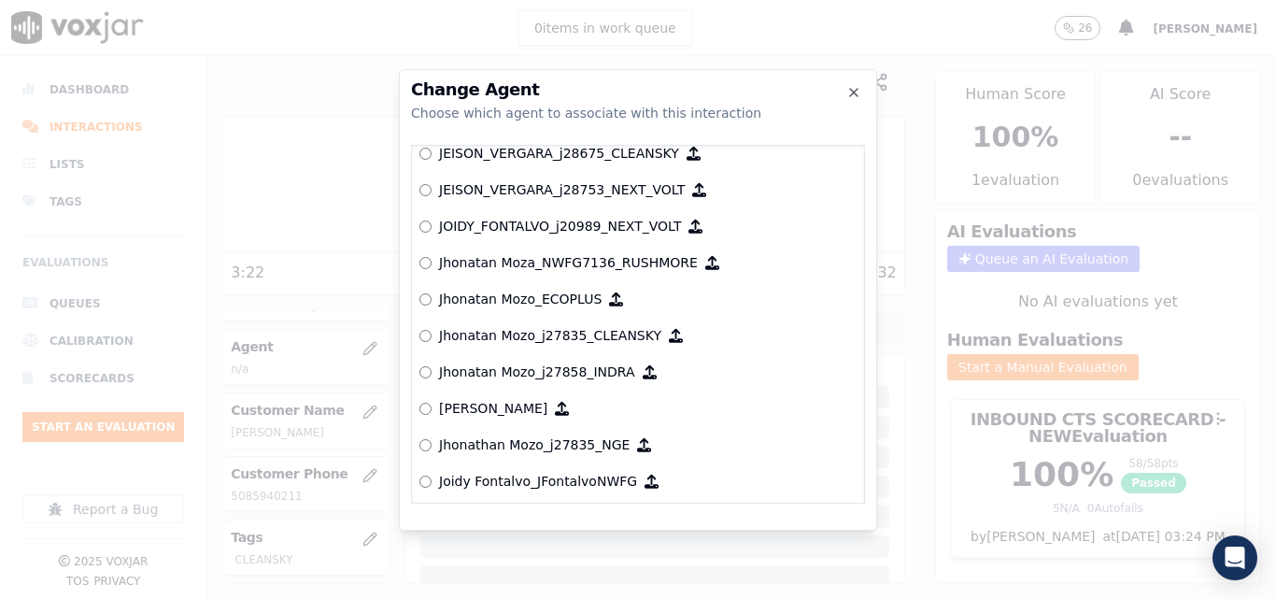
scroll to position [4551, 0]
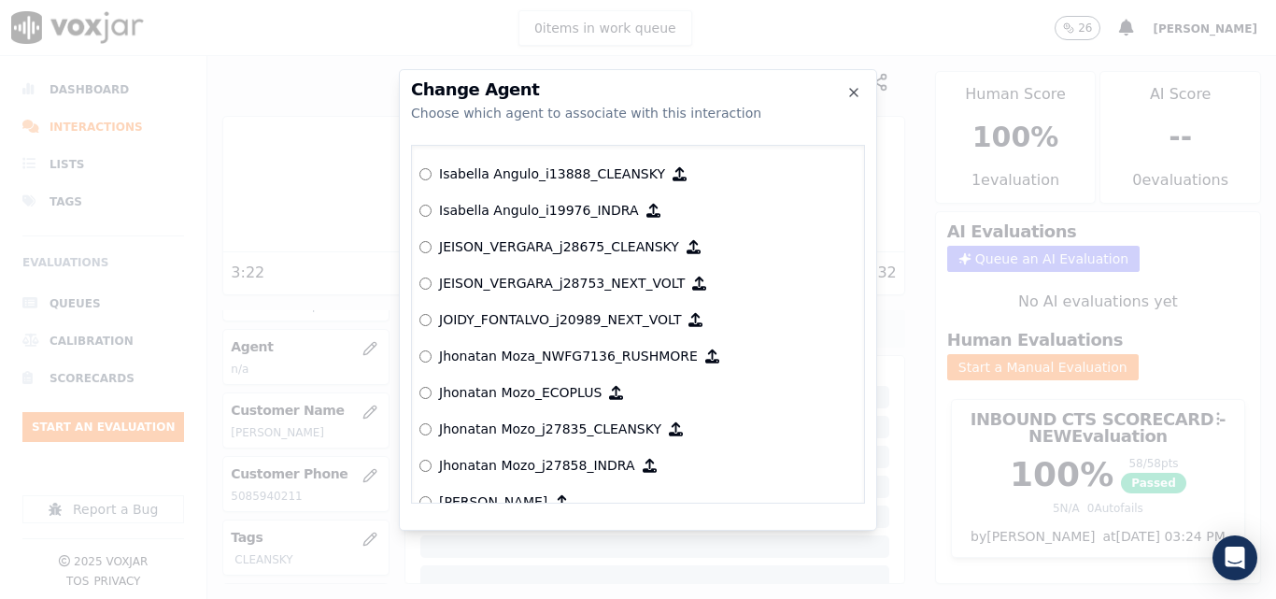
click at [560, 248] on p "JEISON_VERGARA_j28675_CLEANSKY" at bounding box center [559, 246] width 240 height 19
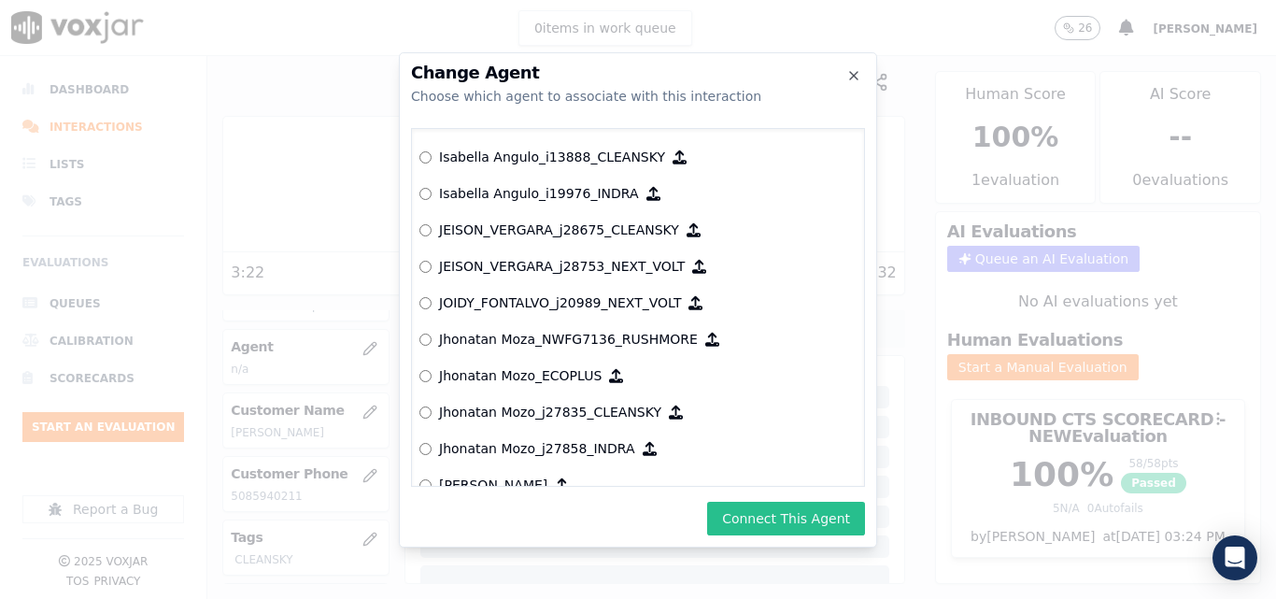
click at [766, 502] on button "Connect This Agent" at bounding box center [786, 519] width 158 height 34
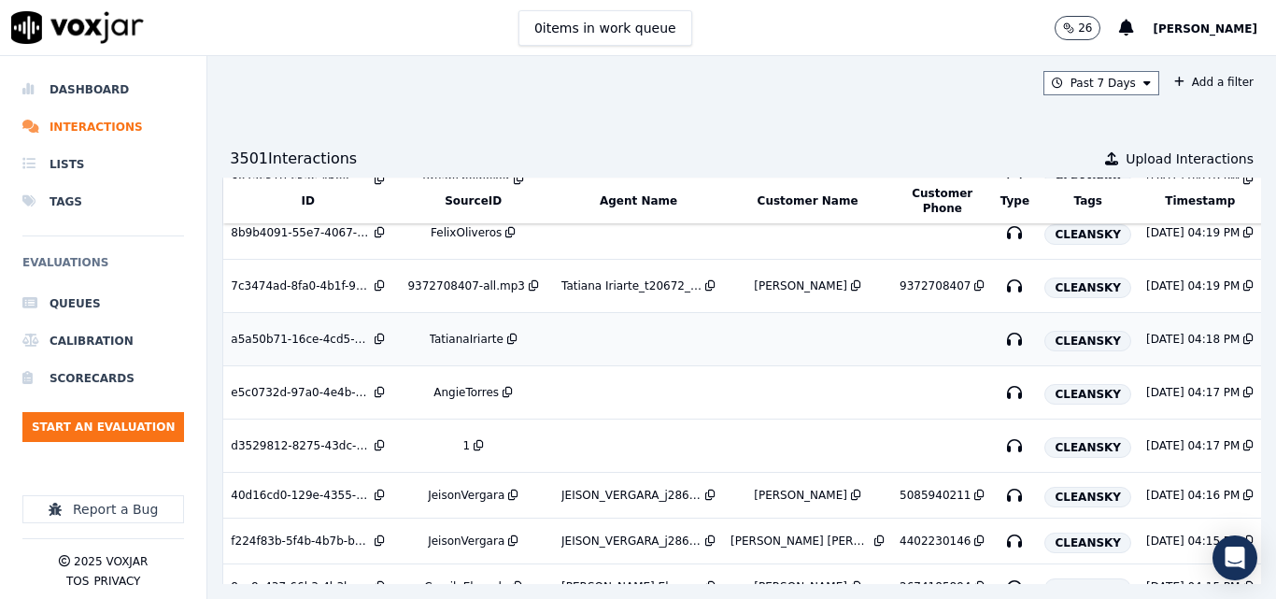
scroll to position [808, 0]
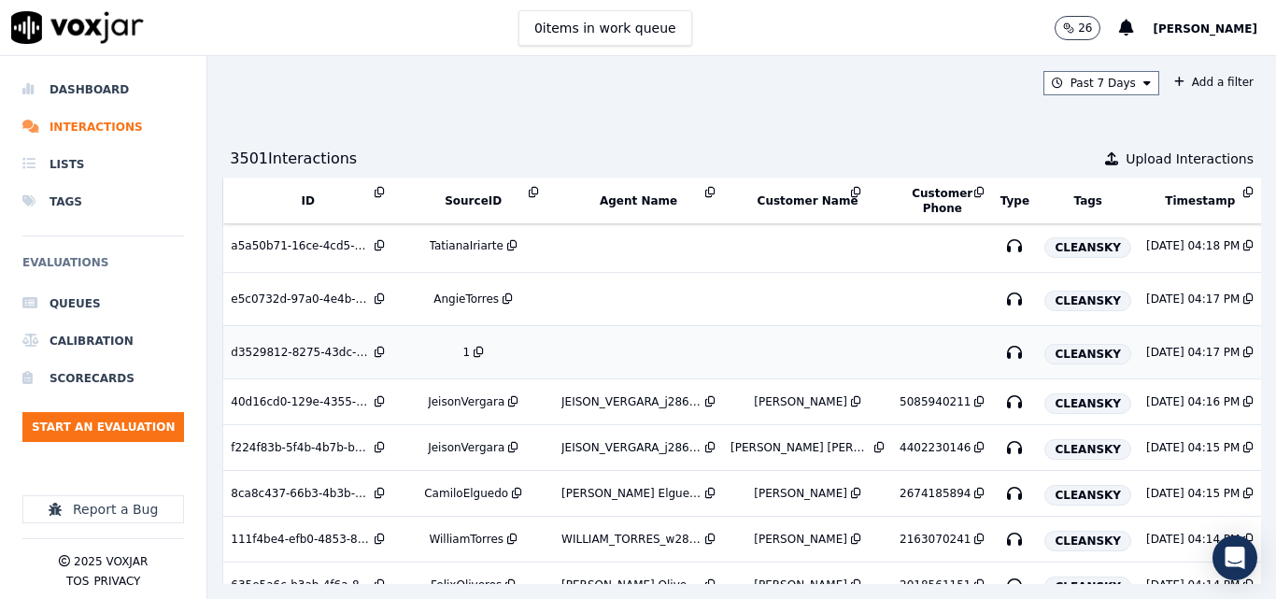
click at [451, 353] on div "1" at bounding box center [473, 352] width 147 height 15
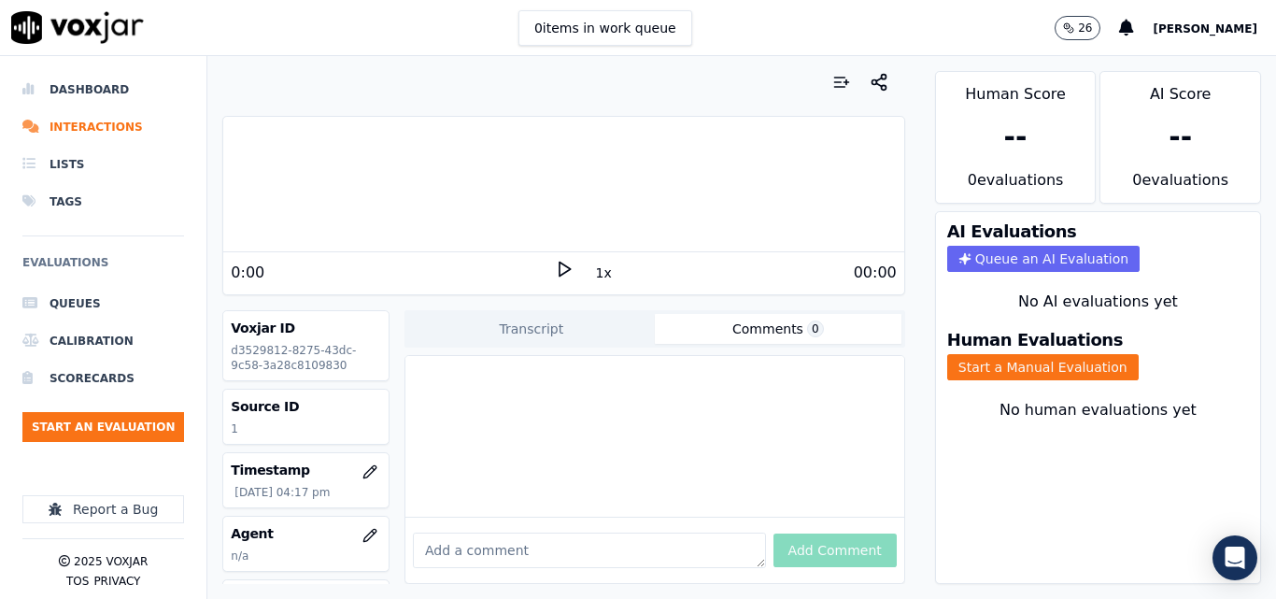
click at [773, 320] on button "Comments 0" at bounding box center [778, 329] width 247 height 30
click at [528, 320] on button "Transcript" at bounding box center [531, 329] width 247 height 30
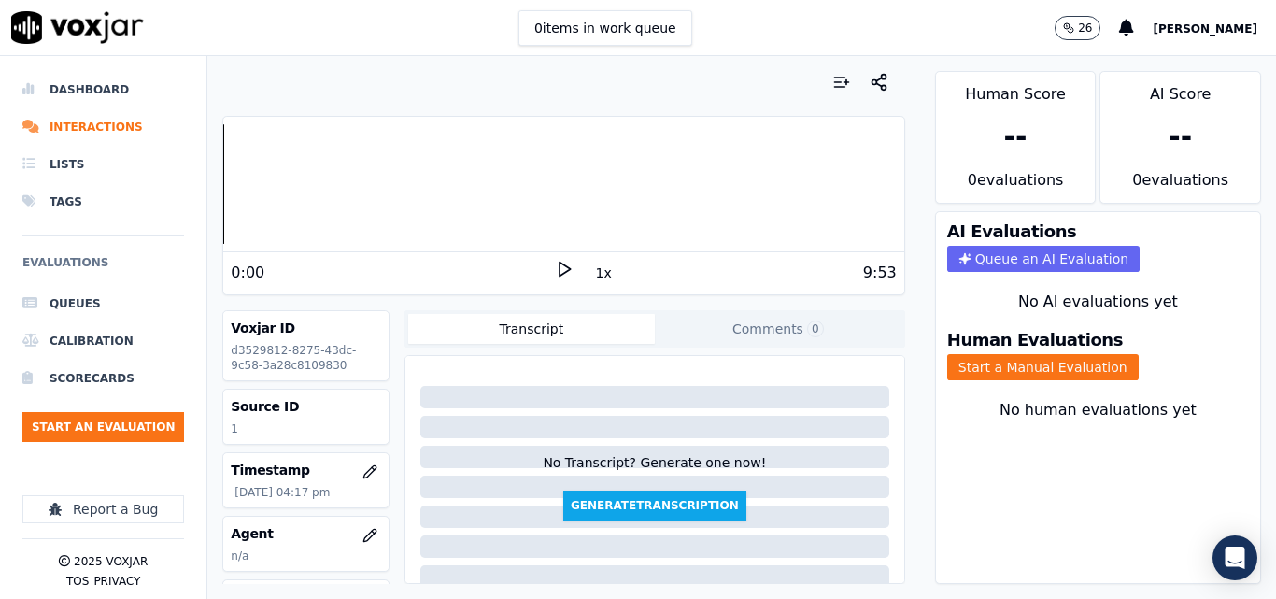
click at [555, 270] on icon at bounding box center [564, 269] width 19 height 19
click at [555, 262] on icon at bounding box center [564, 269] width 19 height 19
click at [1017, 351] on div "Human Evaluations Start a Manual Evaluation" at bounding box center [1098, 355] width 324 height 71
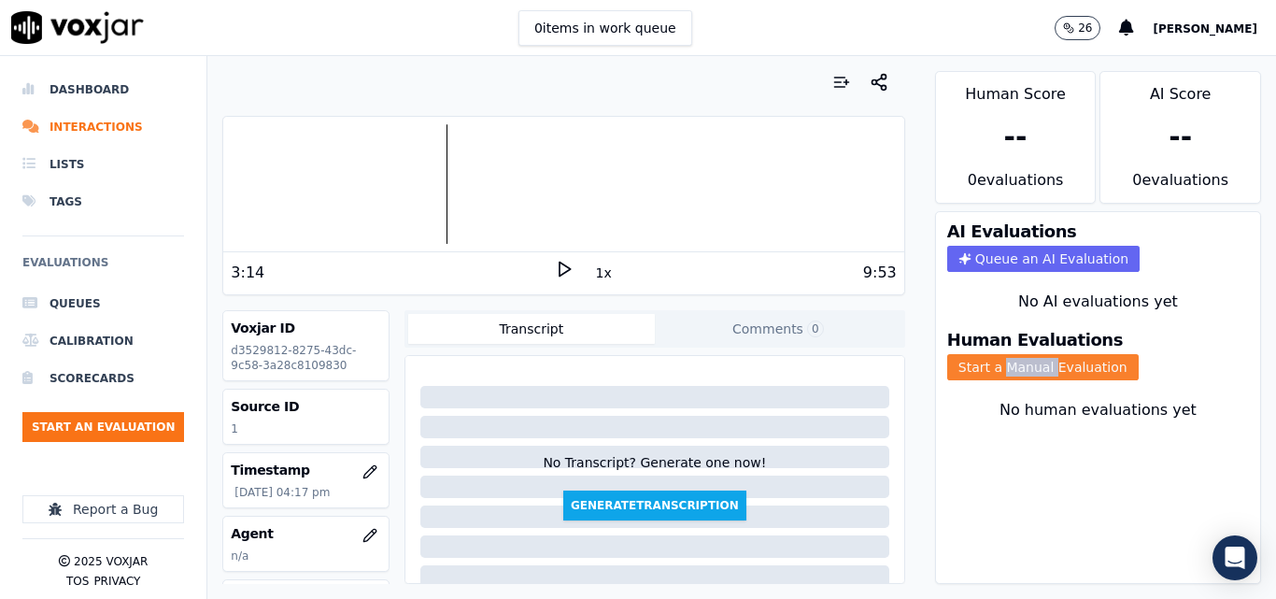
drag, startPoint x: 1019, startPoint y: 353, endPoint x: 1056, endPoint y: 364, distance: 38.1
click at [1020, 354] on div "Human Evaluations Start a Manual Evaluation" at bounding box center [1098, 355] width 324 height 71
click at [1082, 363] on button "Start a Manual Evaluation" at bounding box center [1043, 367] width 192 height 26
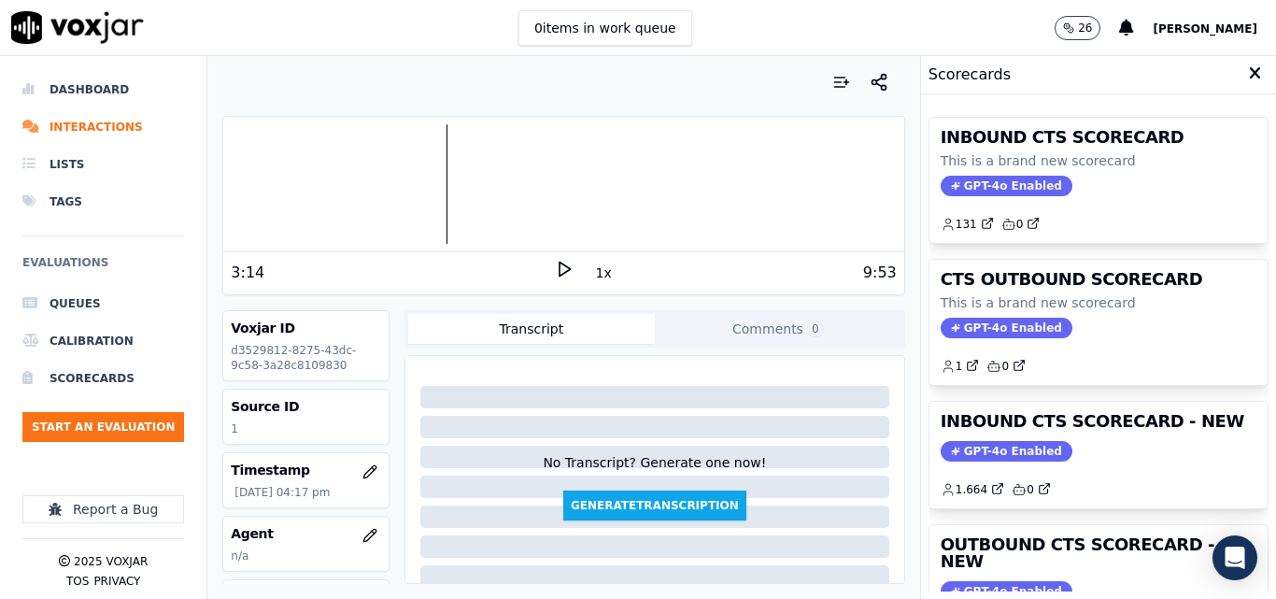
drag, startPoint x: 1152, startPoint y: 445, endPoint x: 1142, endPoint y: 447, distance: 10.4
click at [1149, 447] on div "GPT-4o Enabled" at bounding box center [1099, 451] width 316 height 21
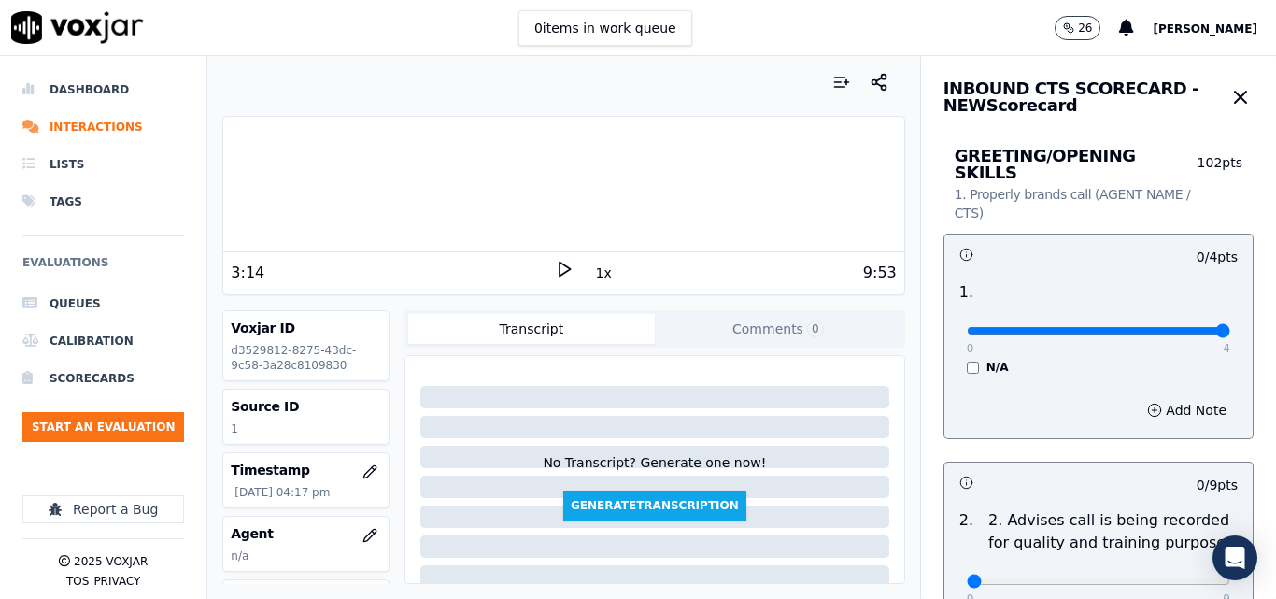
type input "4"
click at [1172, 327] on input "range" at bounding box center [1098, 330] width 263 height 7
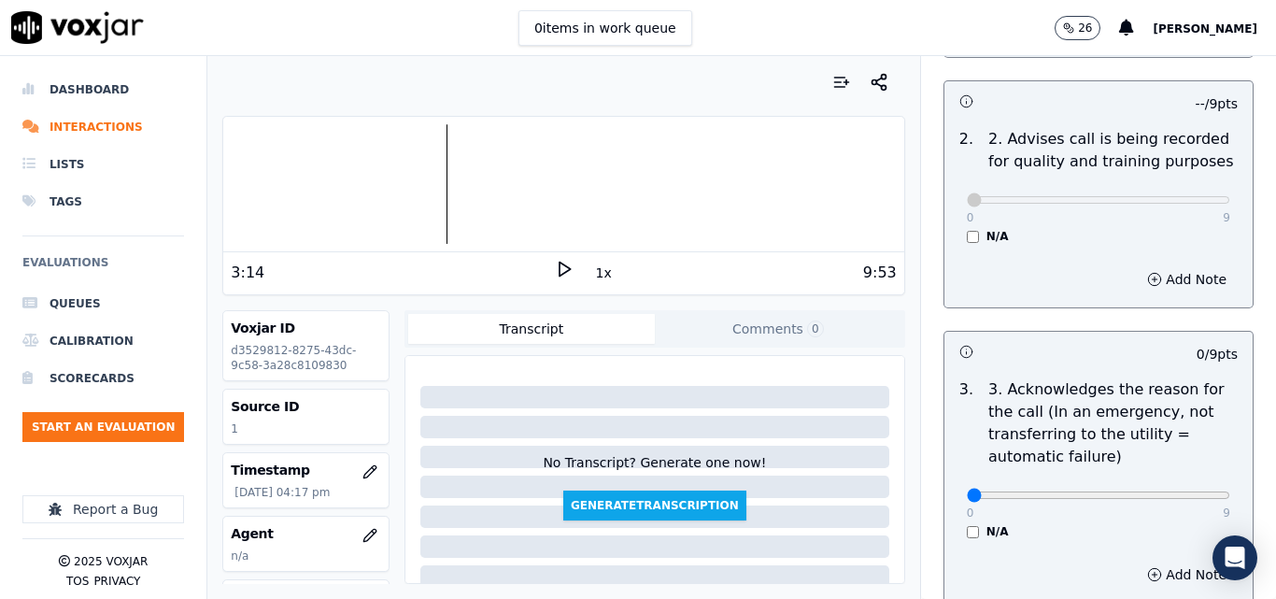
scroll to position [561, 0]
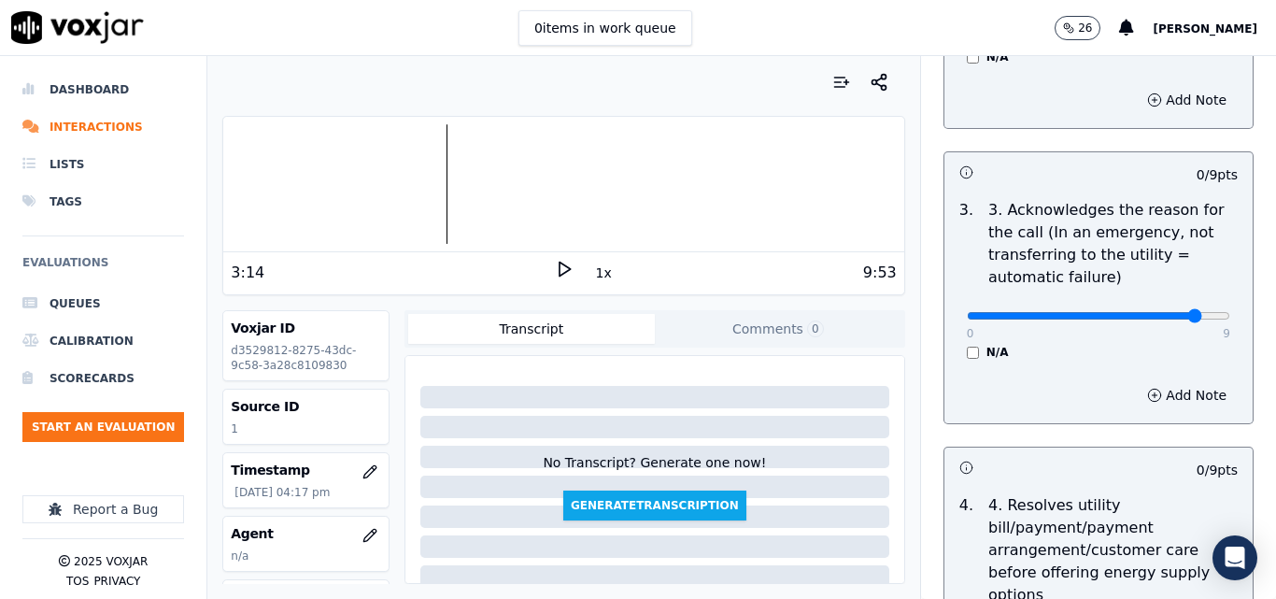
type input "9"
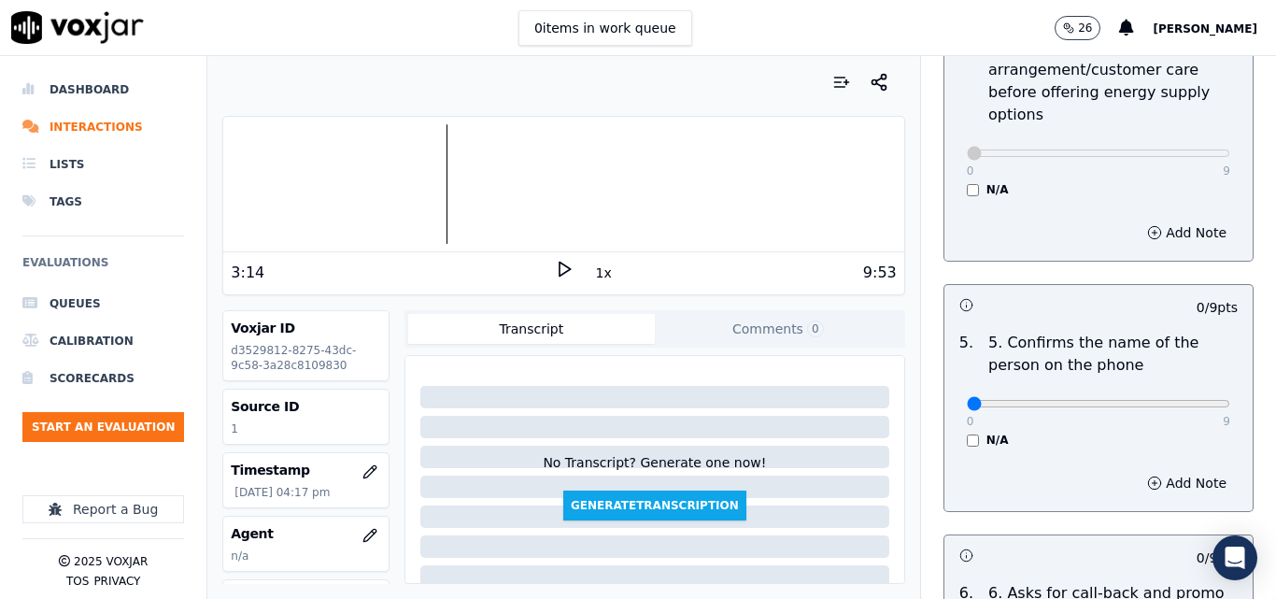
scroll to position [1121, 0]
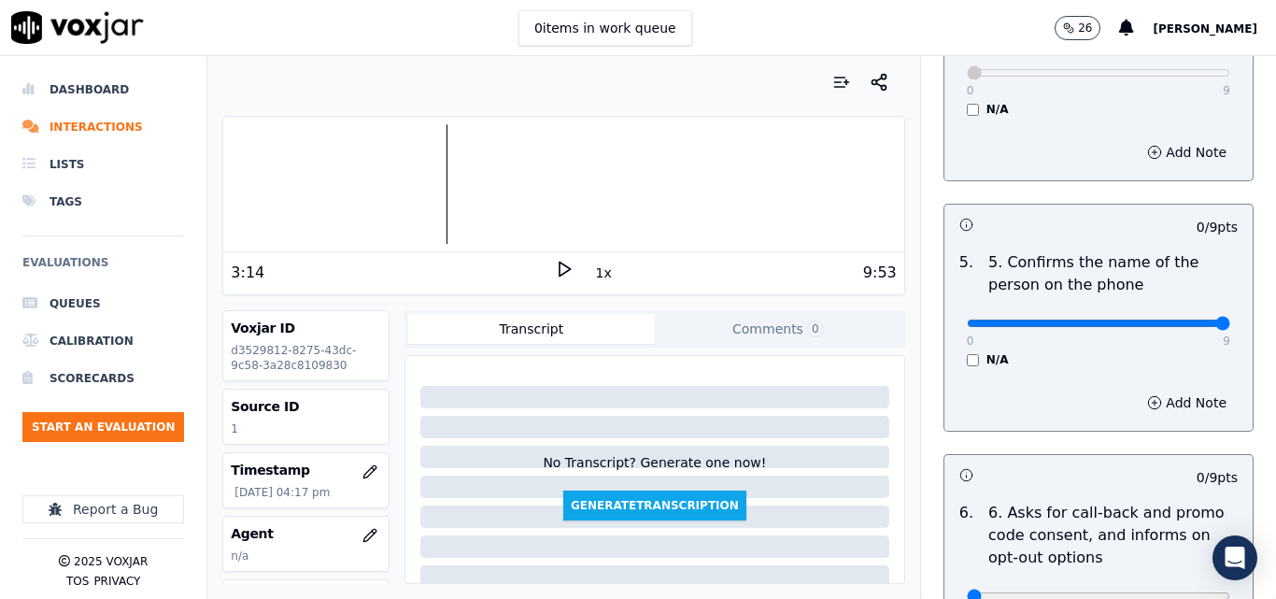
type input "9"
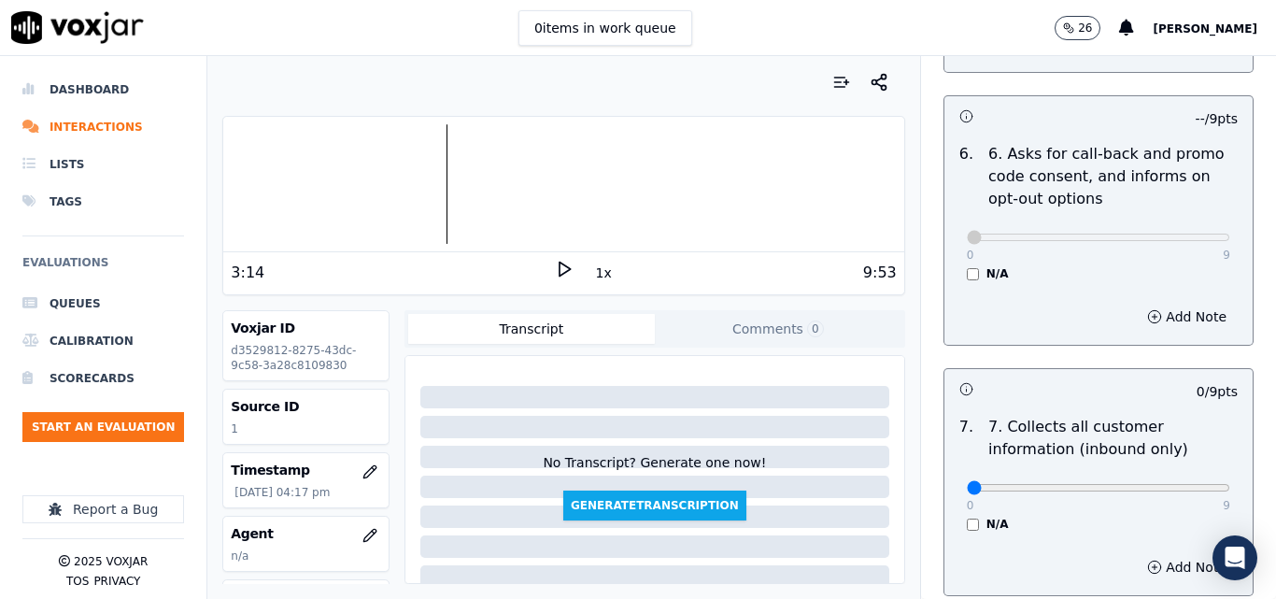
scroll to position [1682, 0]
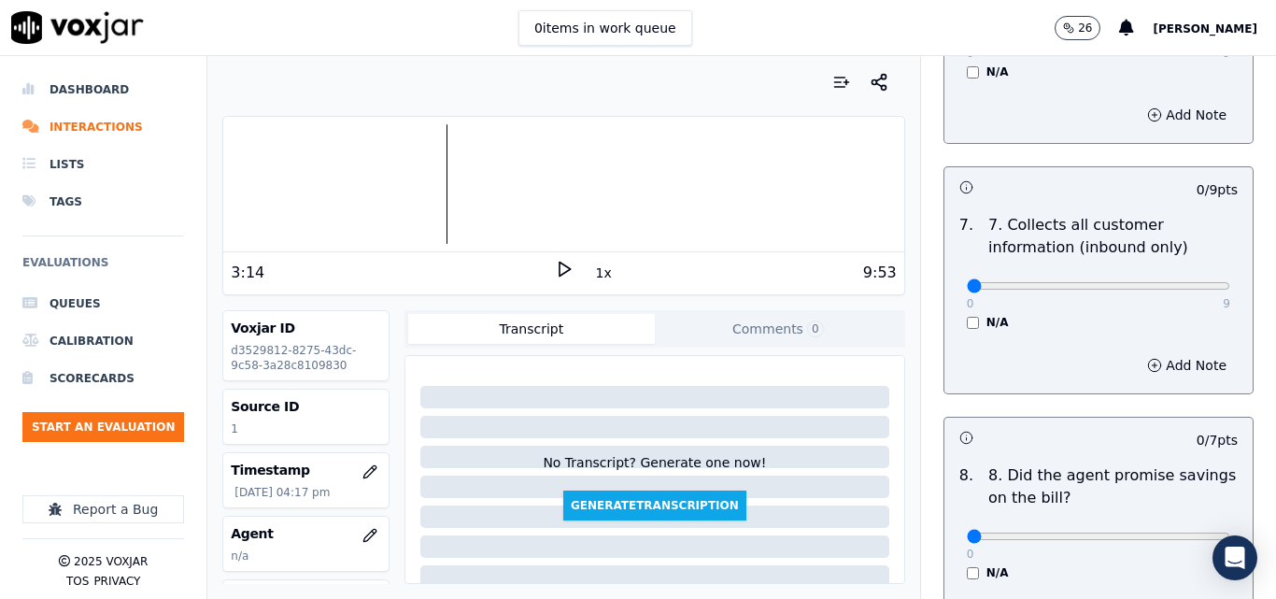
click at [1190, 271] on div "0 9 N/A" at bounding box center [1098, 294] width 293 height 71
type input "9"
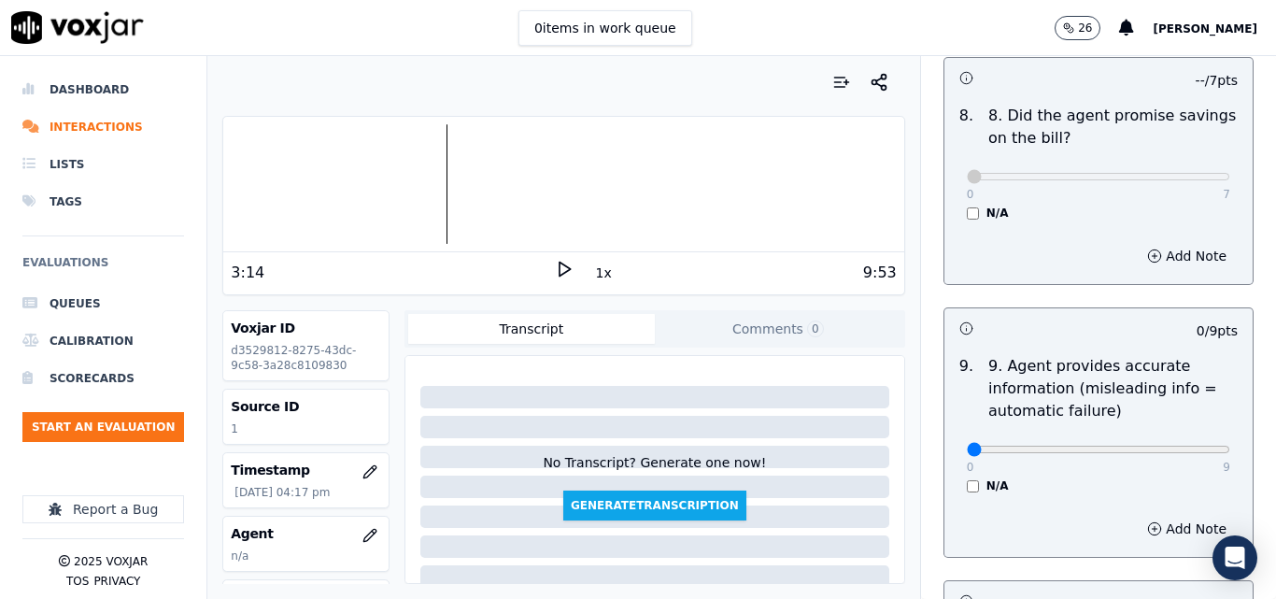
scroll to position [2149, 0]
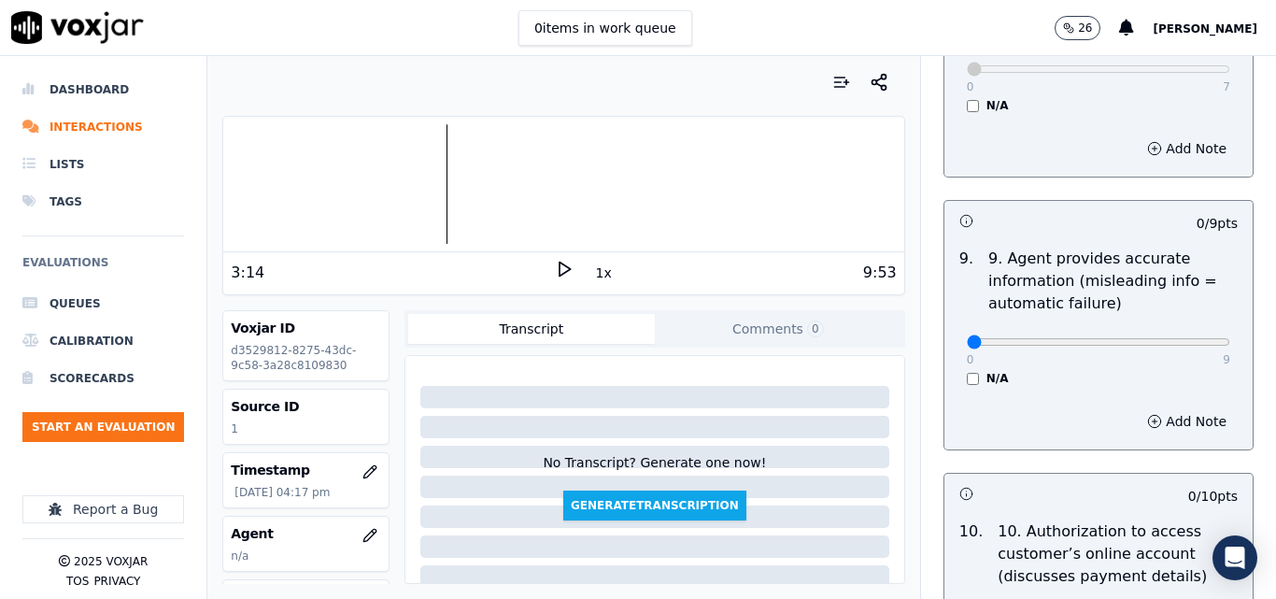
click at [1189, 323] on div "0 9 N/A" at bounding box center [1098, 350] width 293 height 71
type input "9"
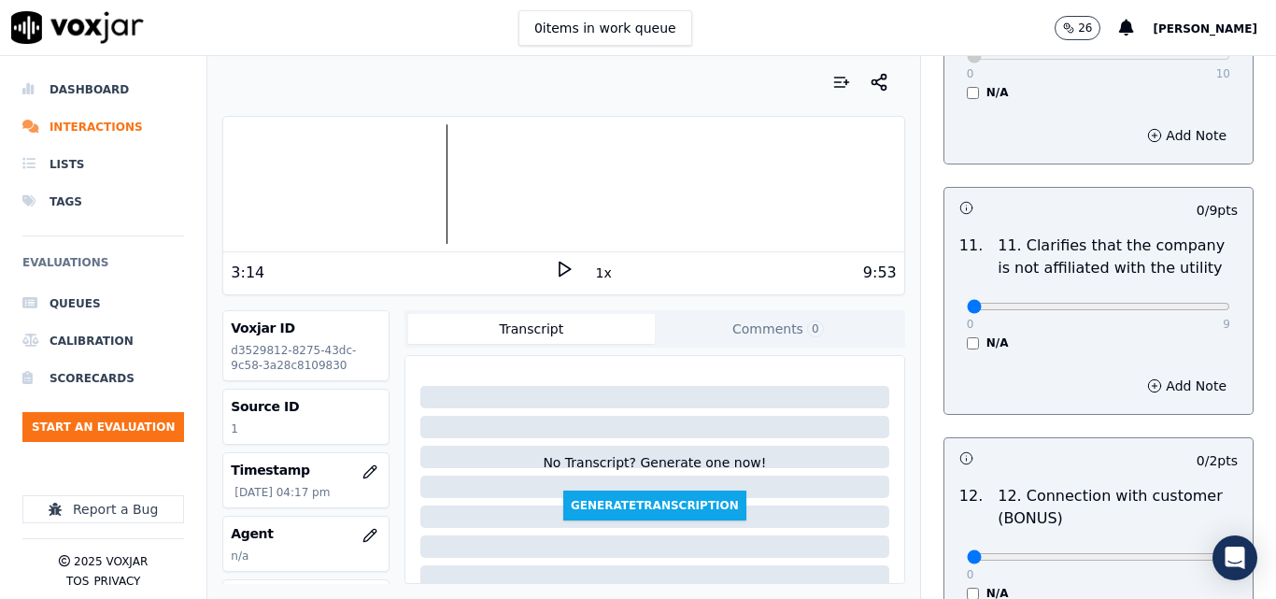
scroll to position [2709, 0]
type input "9"
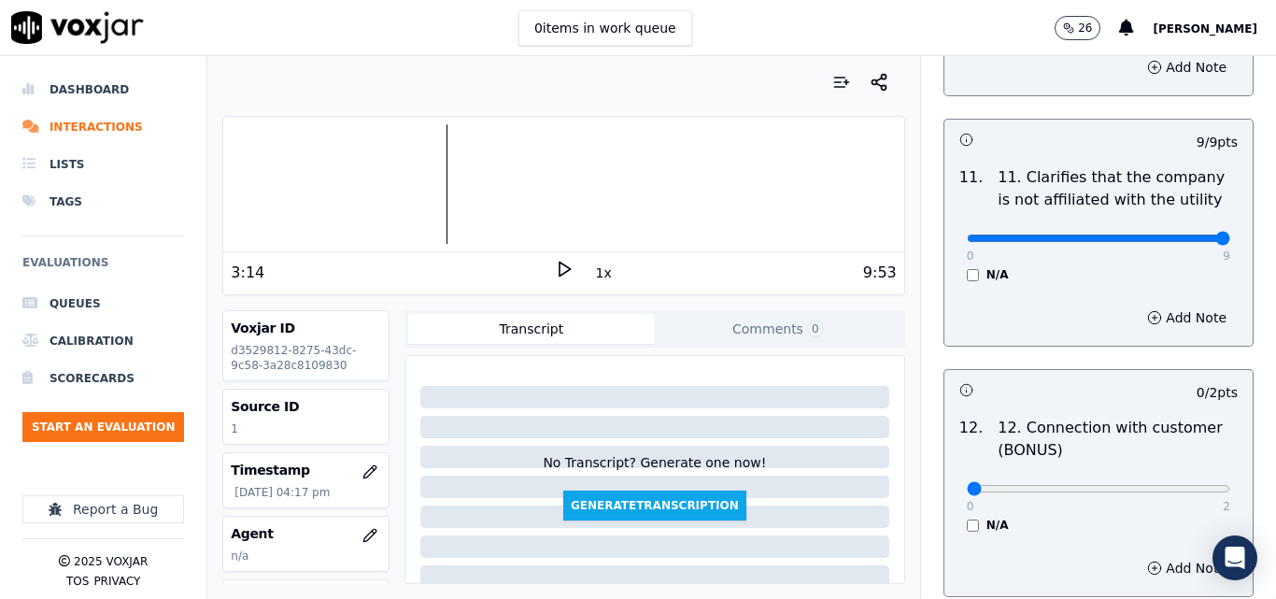
scroll to position [2989, 0]
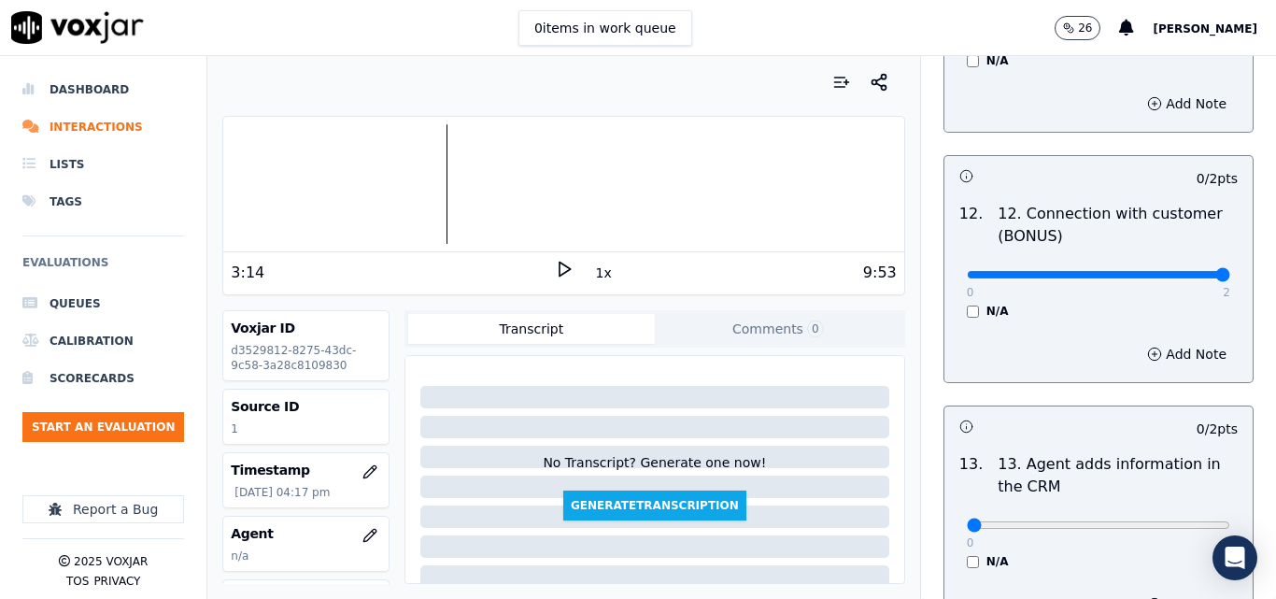
type input "2"
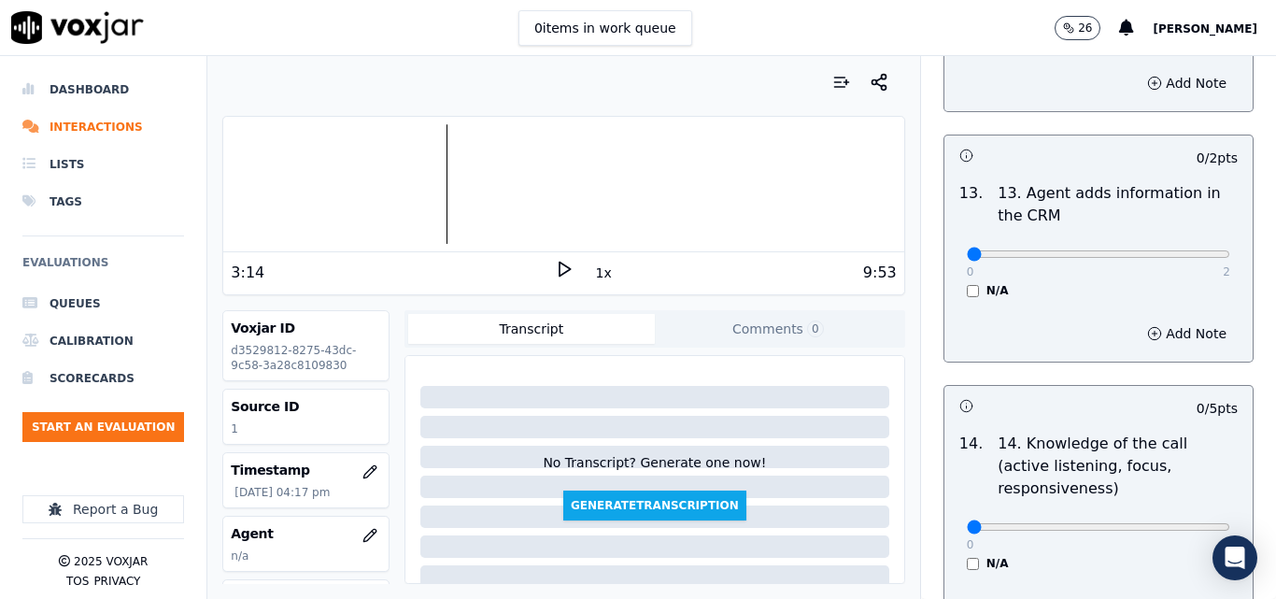
scroll to position [3270, 0]
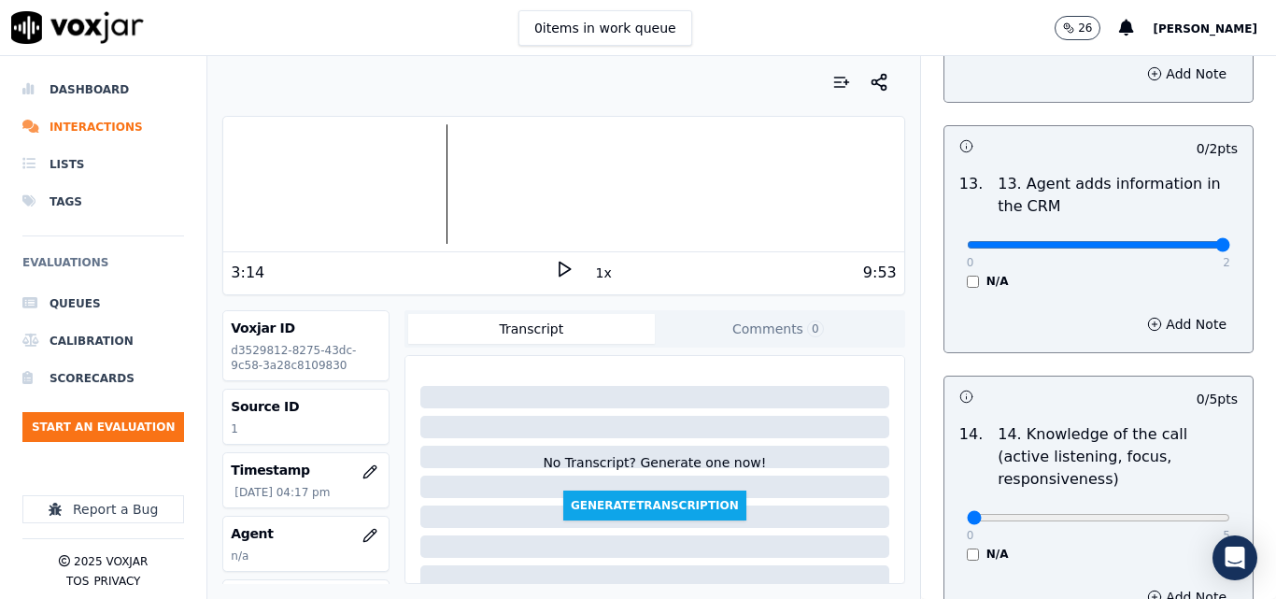
type input "2"
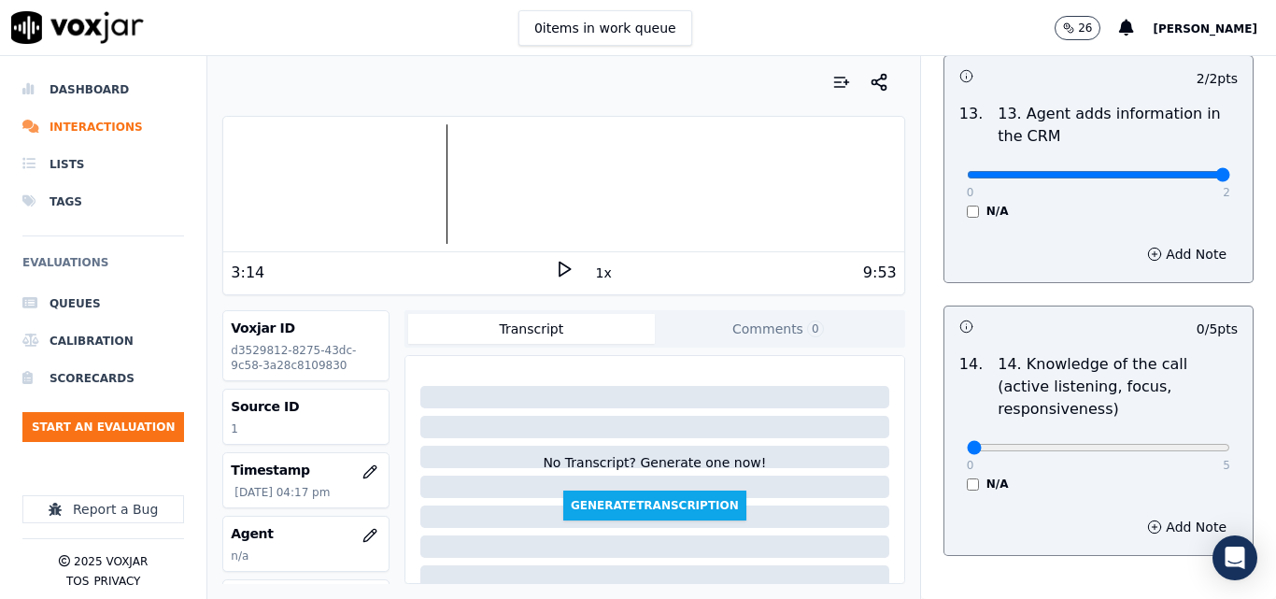
scroll to position [3412, 0]
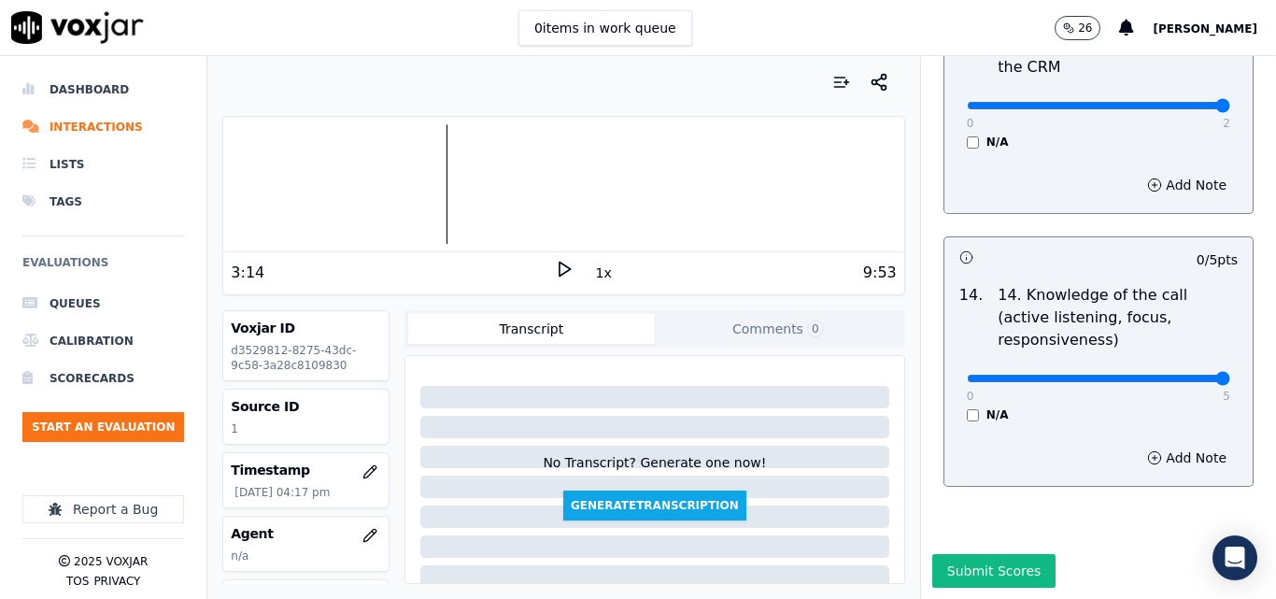
drag, startPoint x: 1177, startPoint y: 334, endPoint x: 1135, endPoint y: 367, distance: 53.3
type input "5"
click at [983, 554] on button "Submit Scores" at bounding box center [994, 571] width 124 height 34
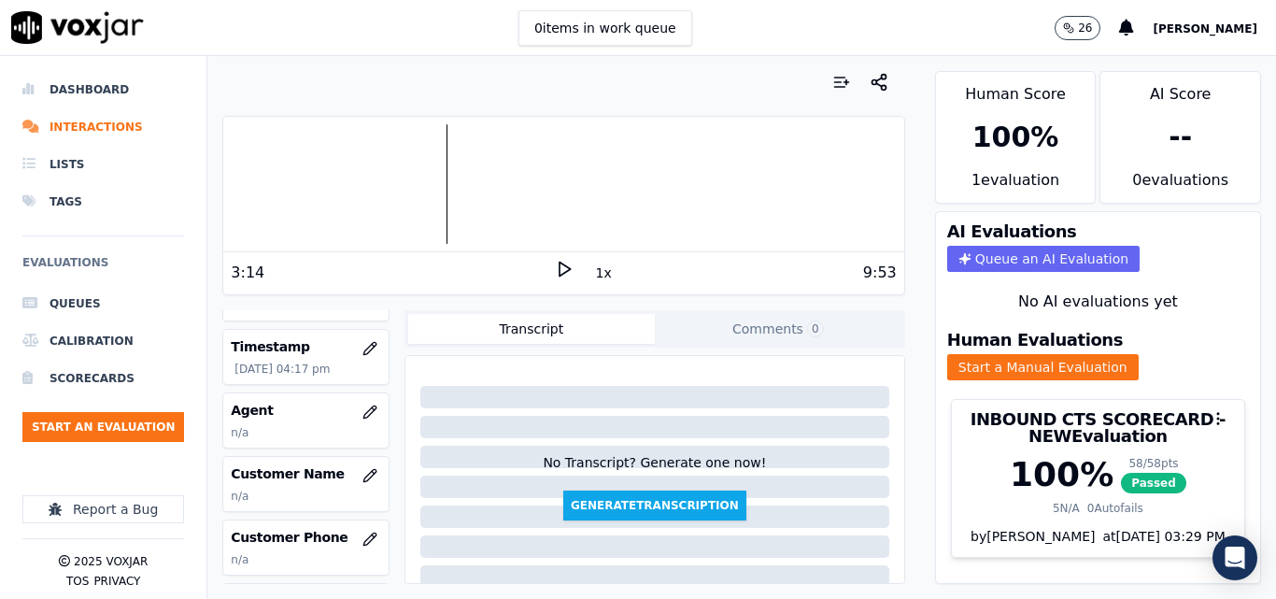
scroll to position [187, 0]
click at [350, 389] on div "Voxjar ID d3529812-8275-43dc-9c58-3a28c8109830 Source ID 1 Timestamp 08/13/2025…" at bounding box center [305, 447] width 167 height 274
click at [362, 412] on icon "button" at bounding box center [369, 411] width 15 height 15
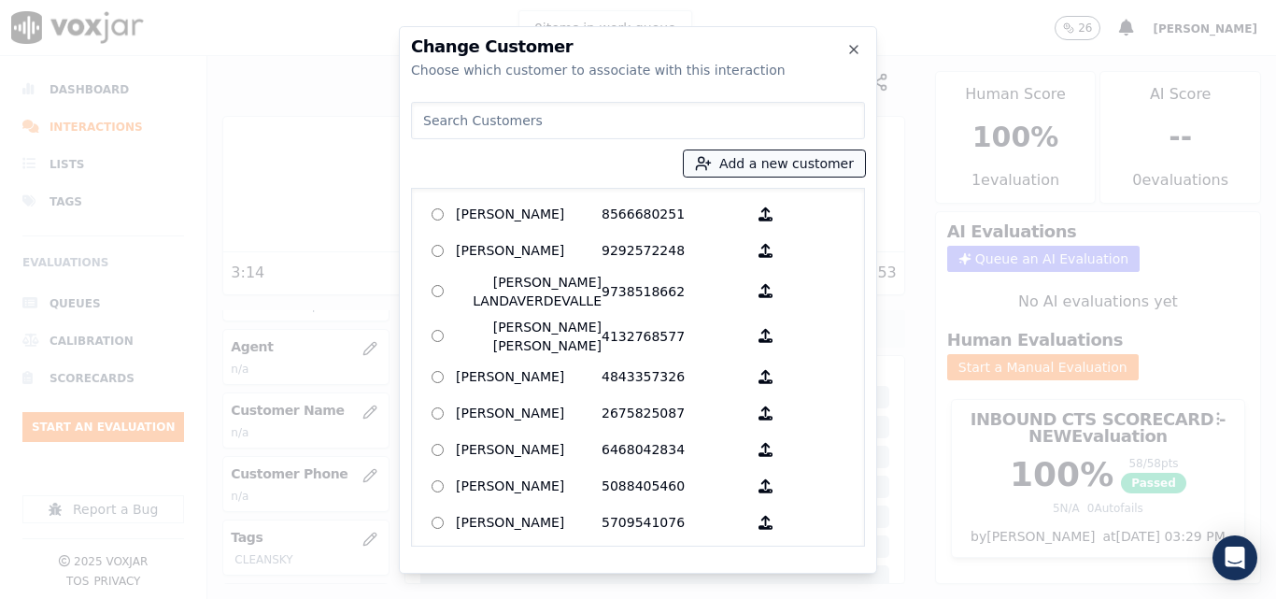
click at [726, 164] on button "Add a new customer" at bounding box center [774, 163] width 181 height 26
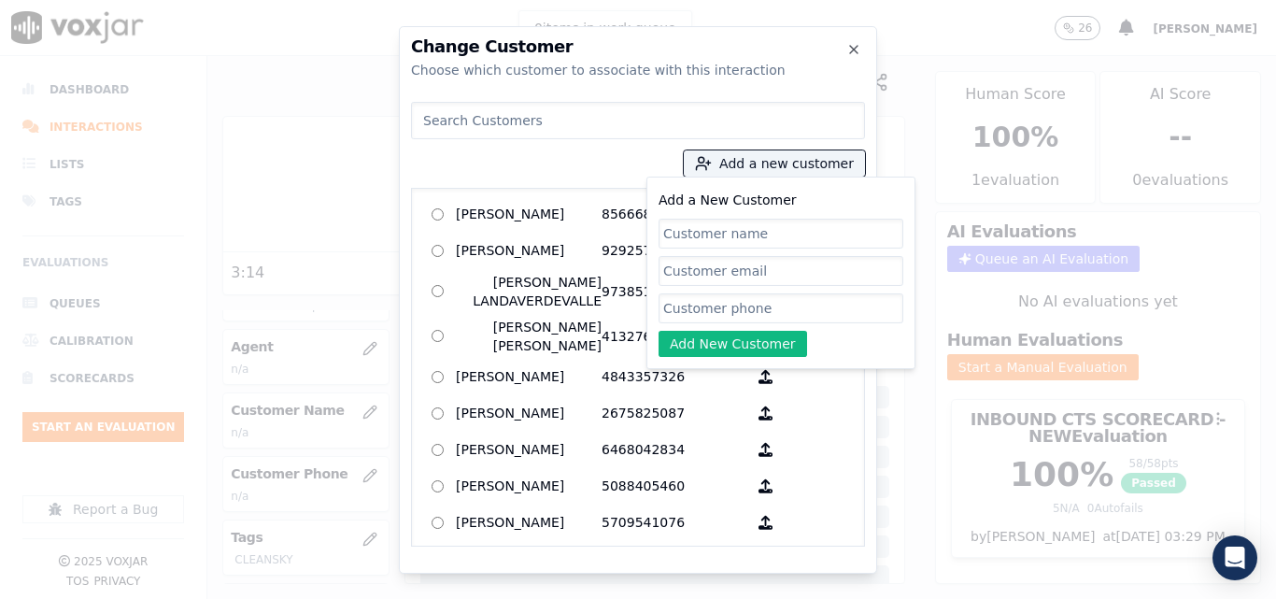
drag, startPoint x: 720, startPoint y: 174, endPoint x: 709, endPoint y: 221, distance: 48.9
click at [709, 221] on input "Add a New Customer" at bounding box center [781, 234] width 245 height 30
drag, startPoint x: 791, startPoint y: 234, endPoint x: 758, endPoint y: 241, distance: 34.5
click at [758, 241] on input "Isella Hernandez Parada" at bounding box center [781, 234] width 245 height 30
type input "[PERSON_NAME]"
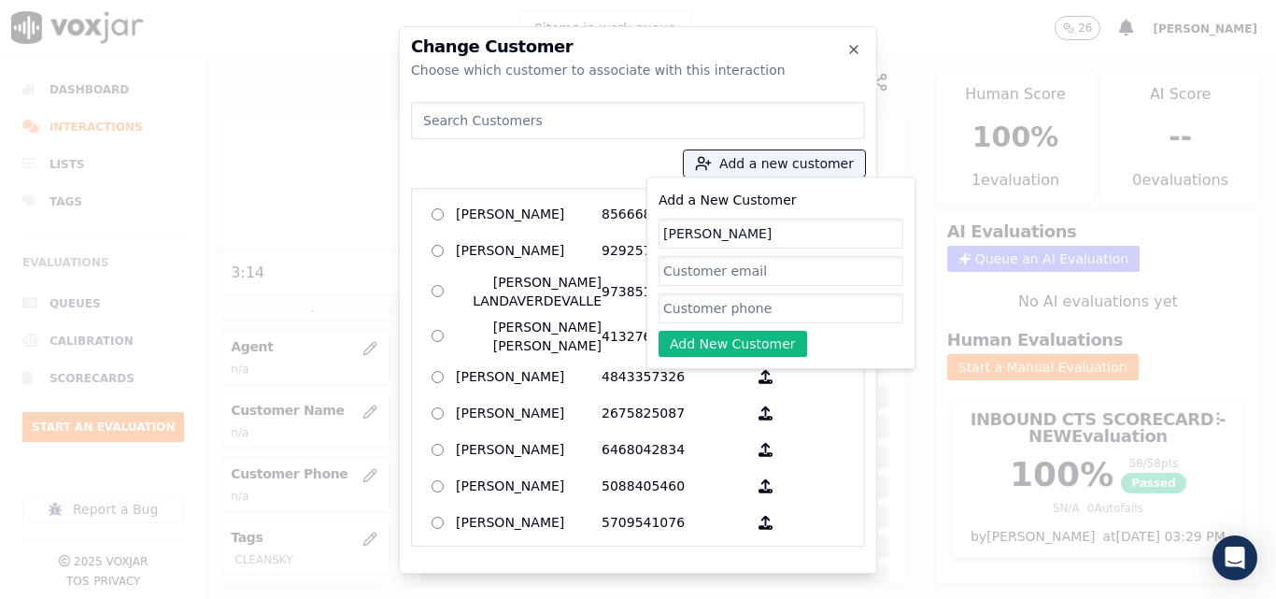
click at [740, 308] on input "Add a New Customer" at bounding box center [781, 308] width 245 height 30
click at [773, 305] on input "Add a New Customer" at bounding box center [781, 308] width 245 height 30
paste input "6149305280"
type input "6149305280"
click at [726, 339] on button "Add New Customer" at bounding box center [733, 344] width 149 height 26
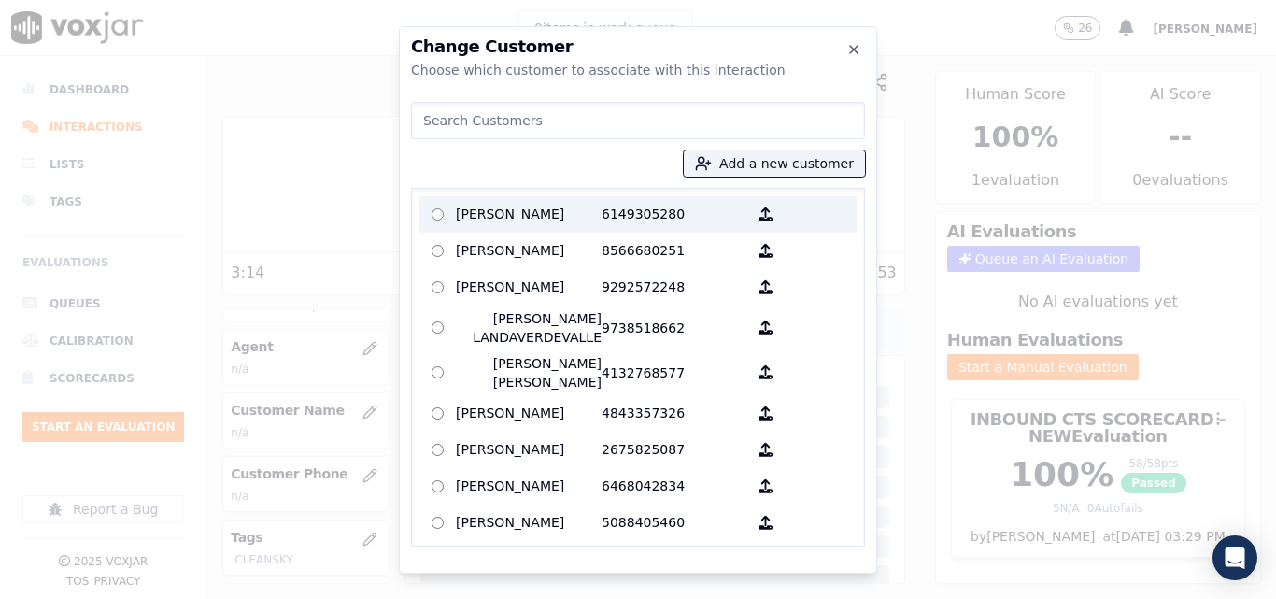
click at [575, 208] on p "Isella Hernandez" at bounding box center [529, 214] width 146 height 29
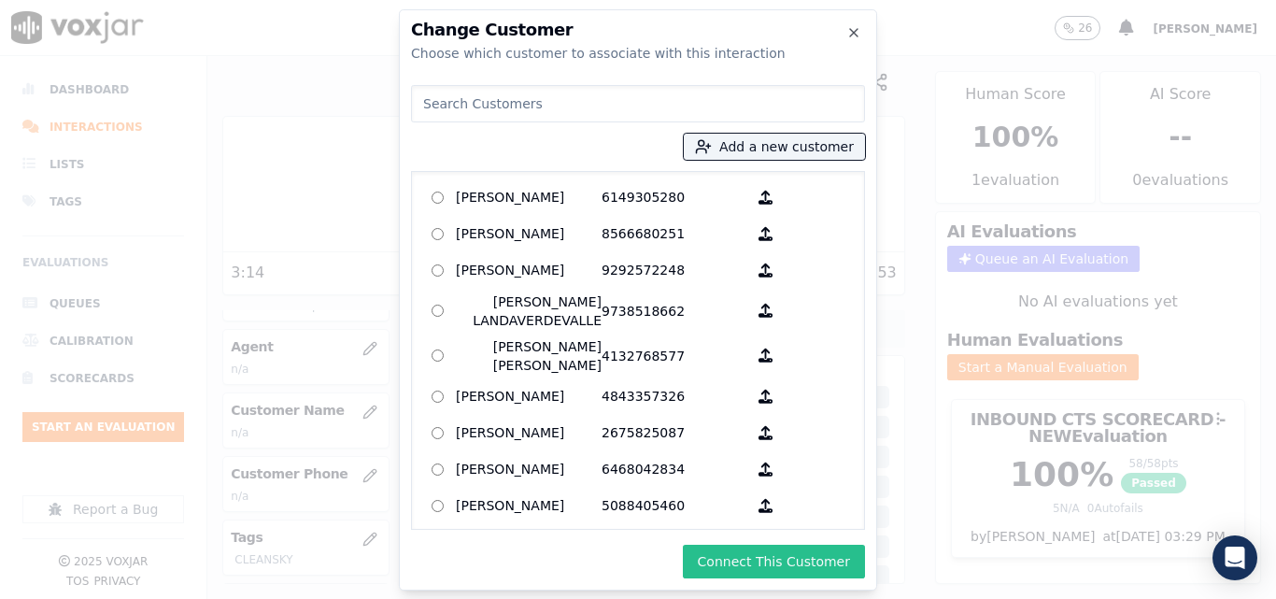
click at [787, 558] on button "Connect This Customer" at bounding box center [774, 562] width 182 height 34
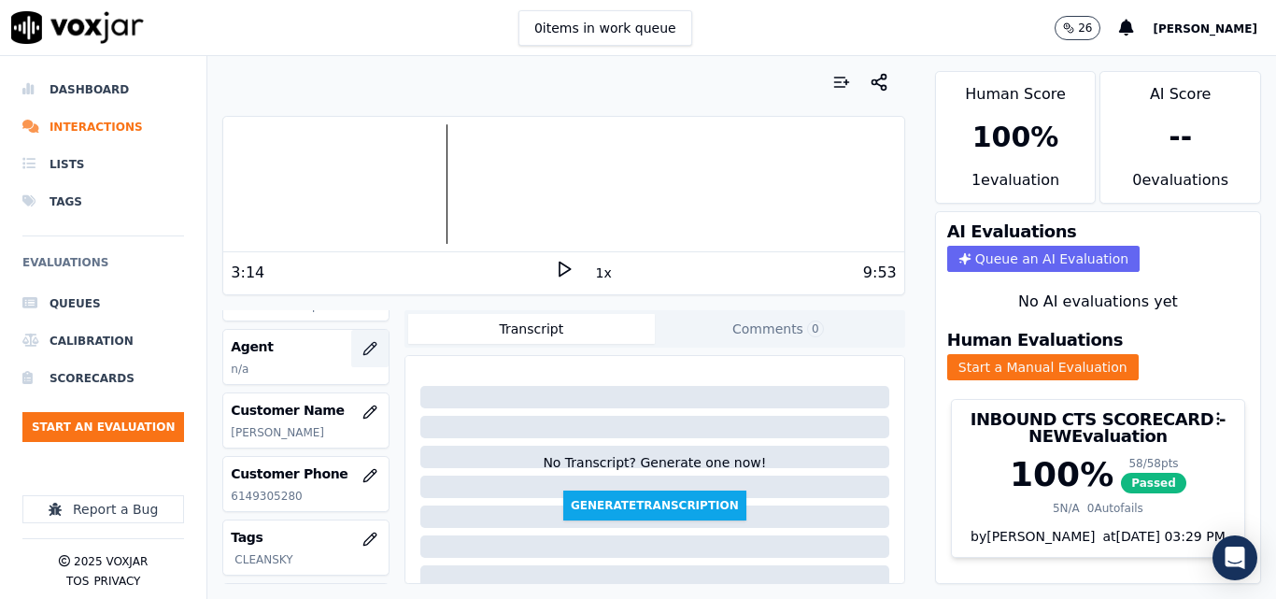
click at [362, 346] on icon "button" at bounding box center [369, 348] width 15 height 15
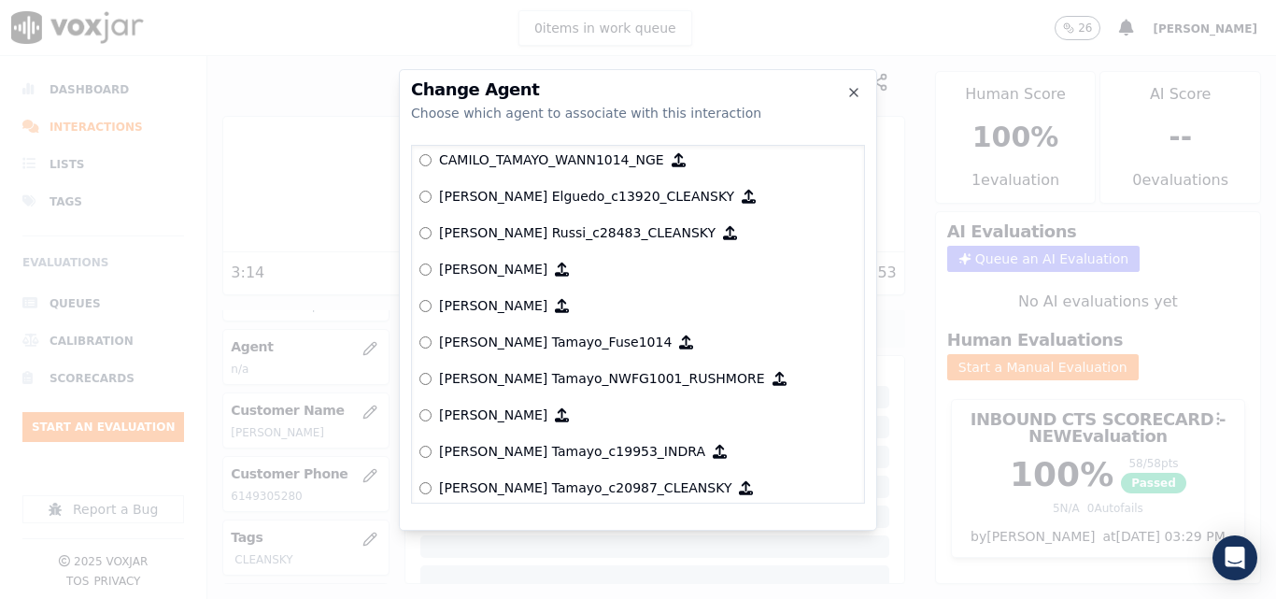
scroll to position [1494, 0]
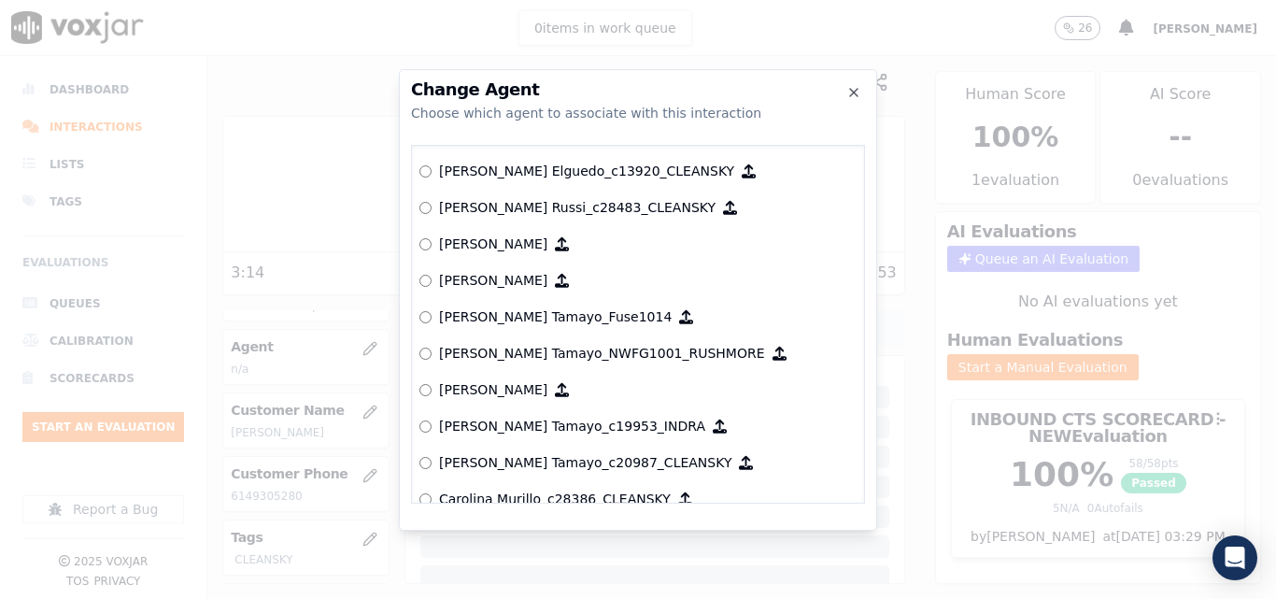
click at [434, 166] on label "[PERSON_NAME] Elguedo_c13920_CLEANSKY" at bounding box center [637, 171] width 437 height 36
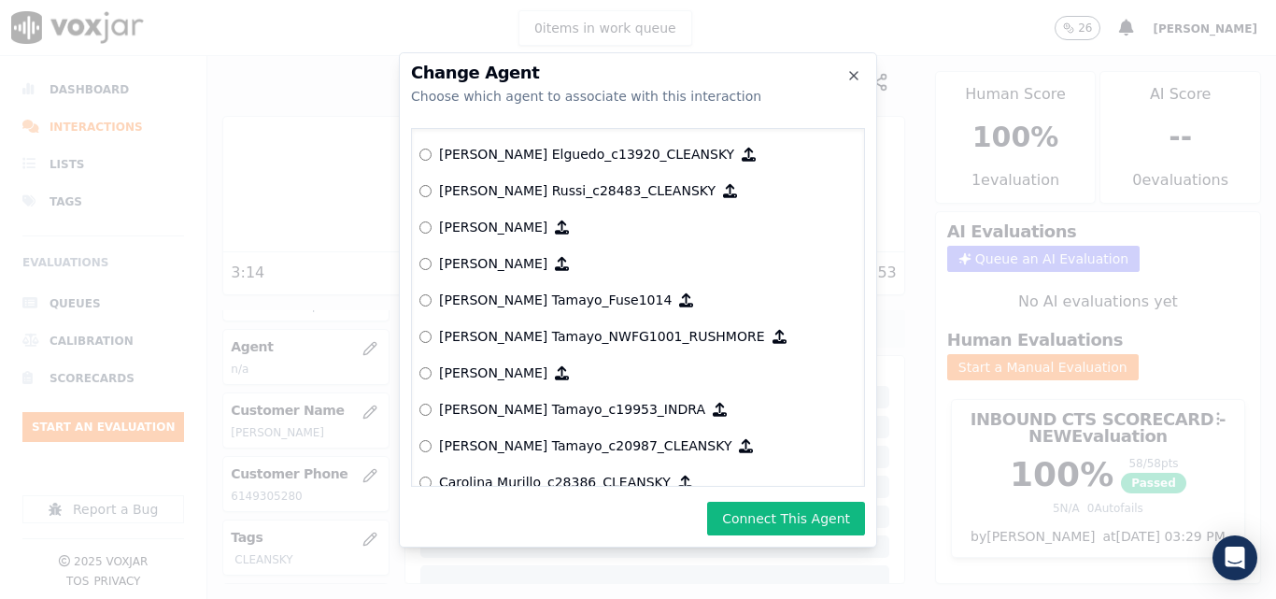
drag, startPoint x: 741, startPoint y: 511, endPoint x: 763, endPoint y: 506, distance: 22.9
click at [743, 511] on button "Connect This Agent" at bounding box center [786, 519] width 158 height 34
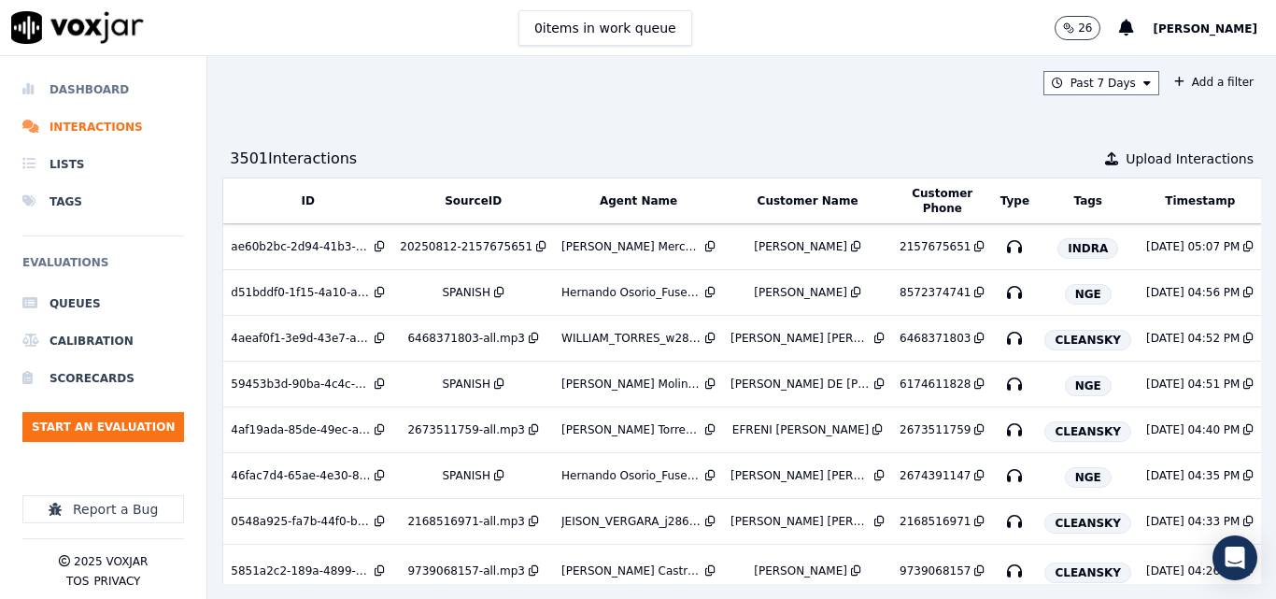
click at [83, 91] on li "Dashboard" at bounding box center [103, 89] width 162 height 37
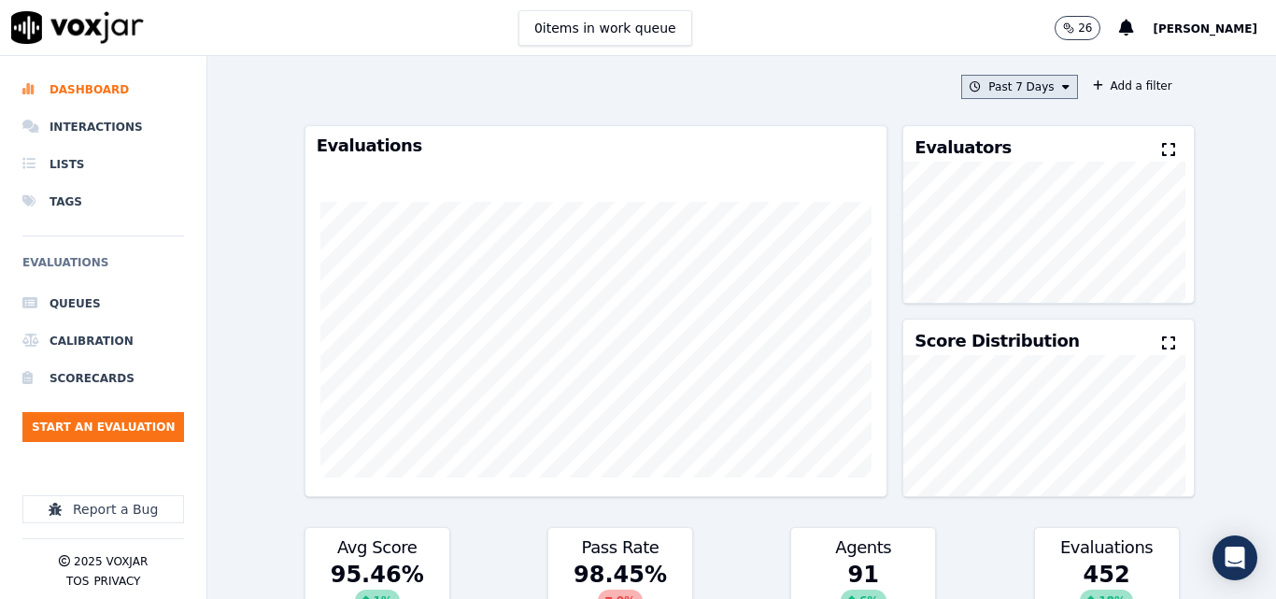
click at [1046, 93] on button "Past 7 Days" at bounding box center [1019, 87] width 116 height 24
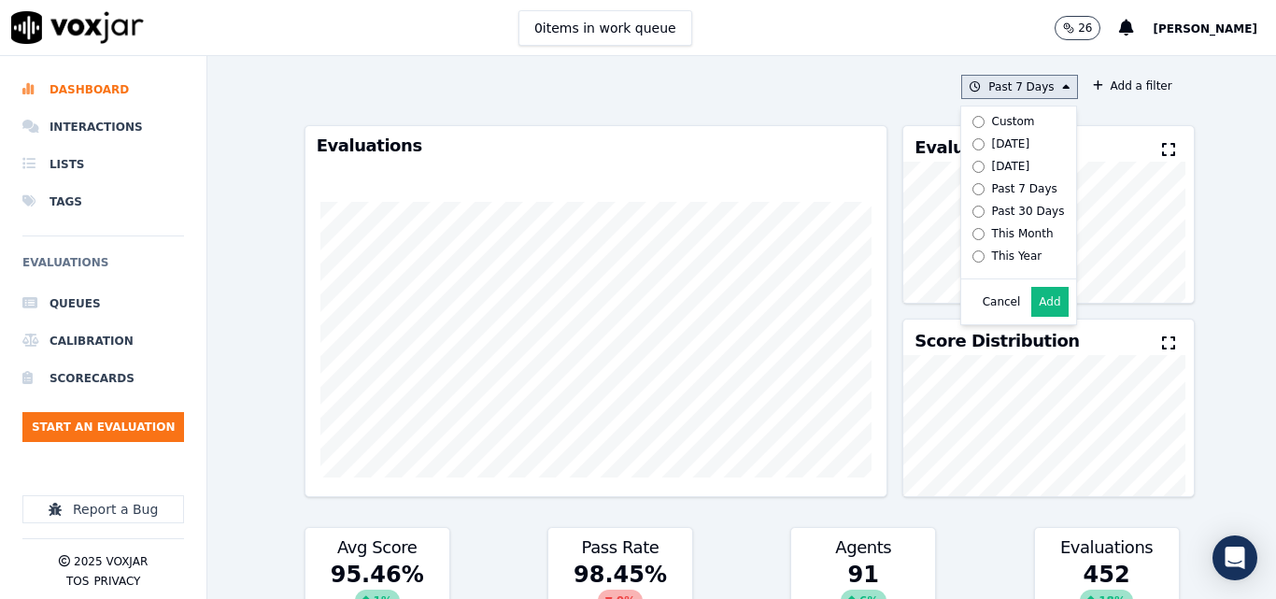
click at [1006, 135] on label "[DATE]" at bounding box center [1015, 144] width 100 height 22
click at [1032, 317] on button "Add" at bounding box center [1049, 302] width 36 height 30
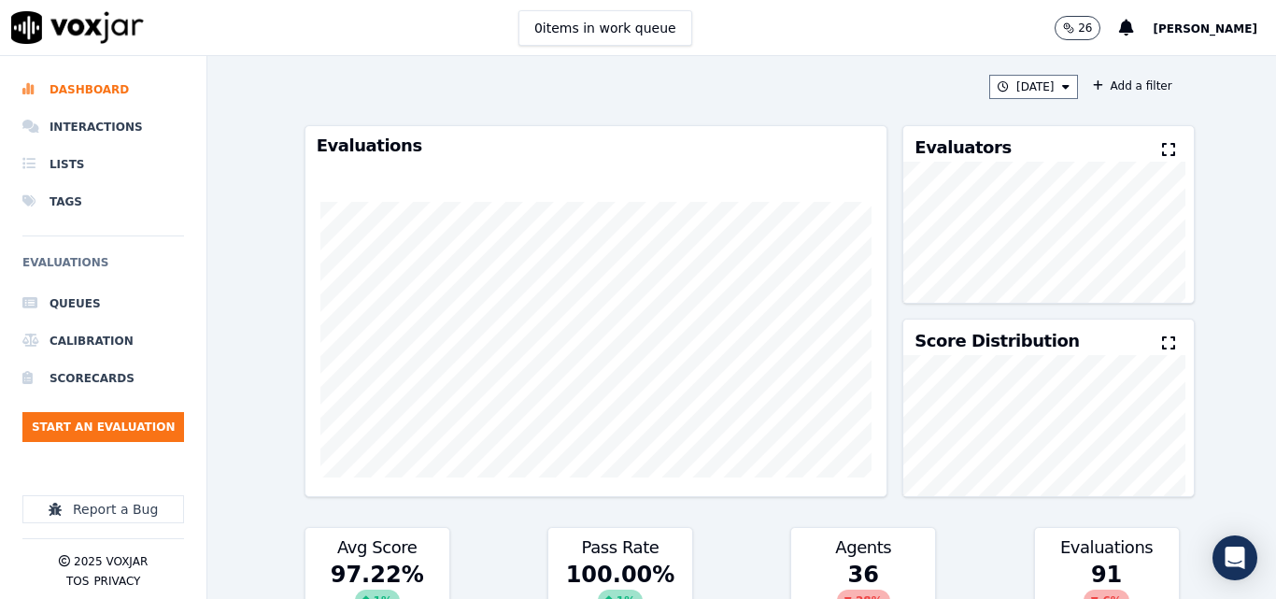
click at [1162, 145] on icon at bounding box center [1168, 149] width 13 height 15
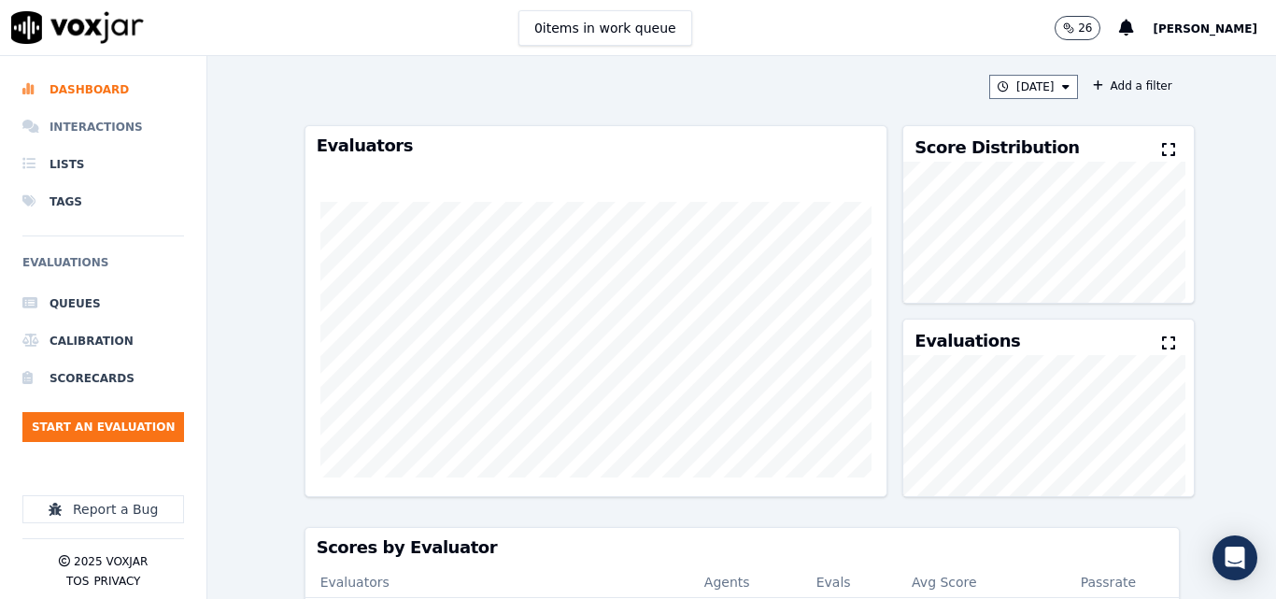
click at [99, 131] on li "Interactions" at bounding box center [103, 126] width 162 height 37
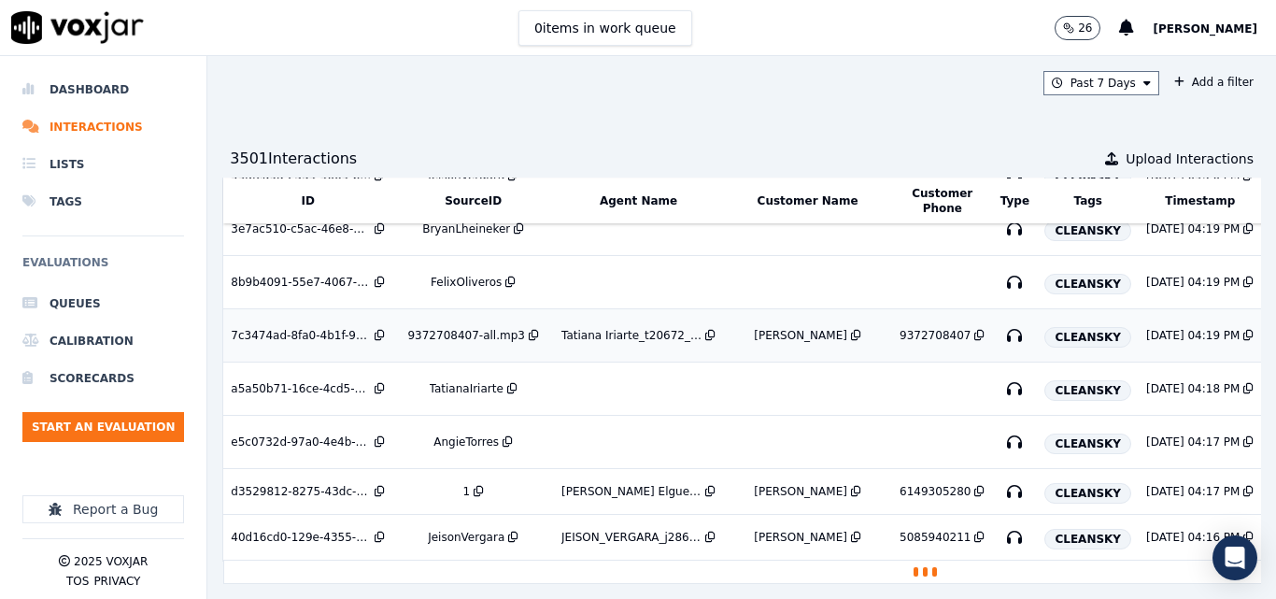
scroll to position [707, 0]
click at [475, 416] on td "AngieTorres" at bounding box center [473, 442] width 162 height 53
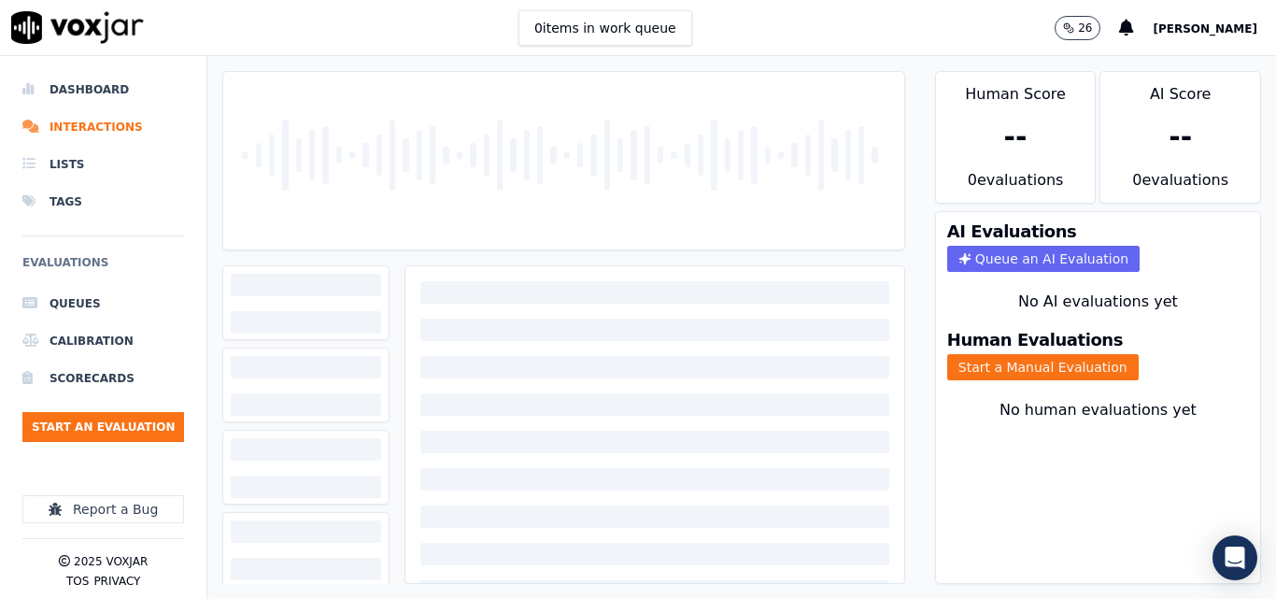
click at [770, 49] on div "0 items in work queue 26 Sheila De Castro" at bounding box center [638, 28] width 1276 height 56
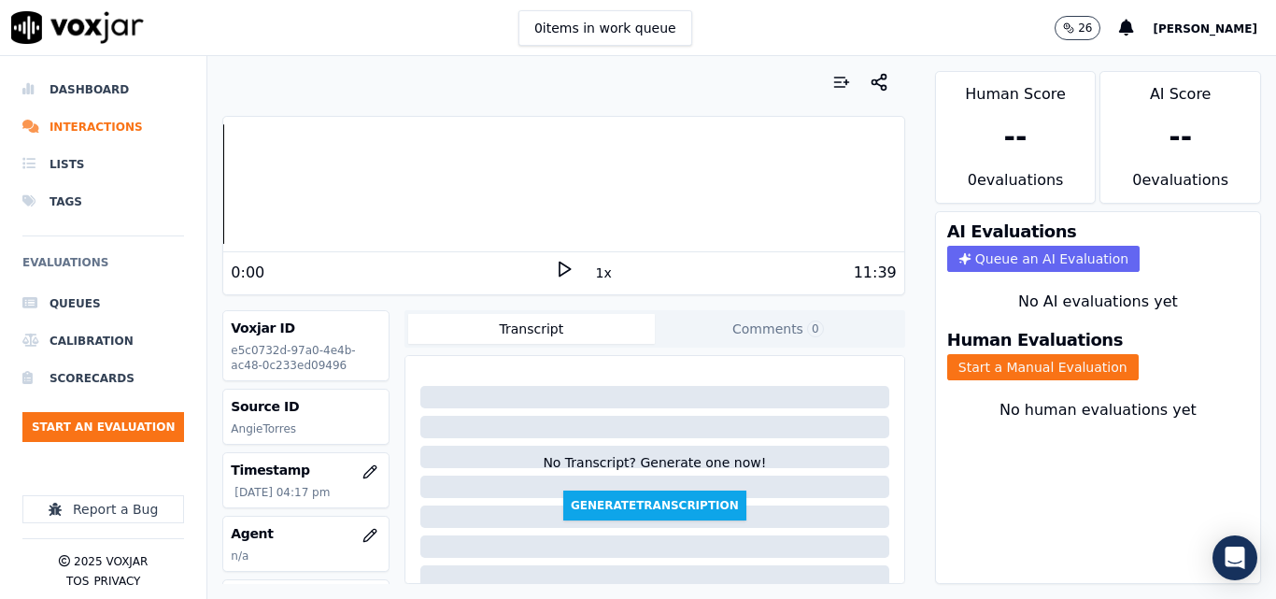
click at [789, 25] on div "0 items in work queue 26 Sheila De Castro" at bounding box center [638, 28] width 1276 height 56
click at [555, 263] on icon at bounding box center [564, 269] width 19 height 19
click at [559, 258] on div "3:32 1x 11:39" at bounding box center [563, 272] width 680 height 40
click at [568, 272] on div "3:32 1x 11:39" at bounding box center [563, 272] width 680 height 40
click at [565, 270] on rect at bounding box center [566, 269] width 3 height 12
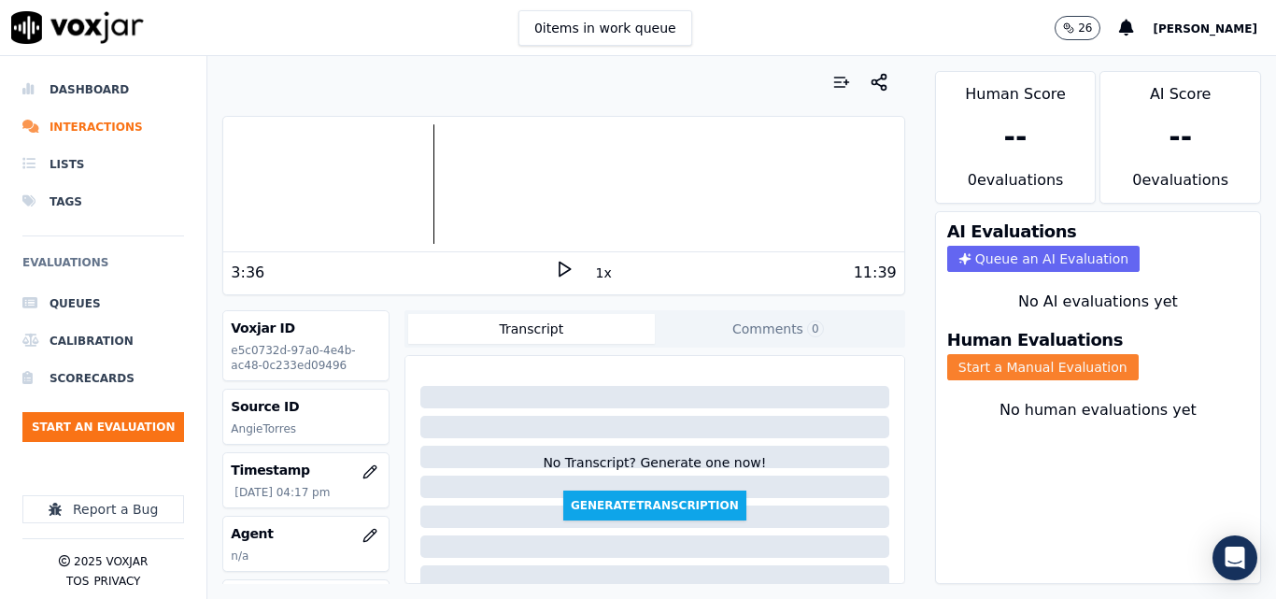
click at [974, 370] on button "Start a Manual Evaluation" at bounding box center [1043, 367] width 192 height 26
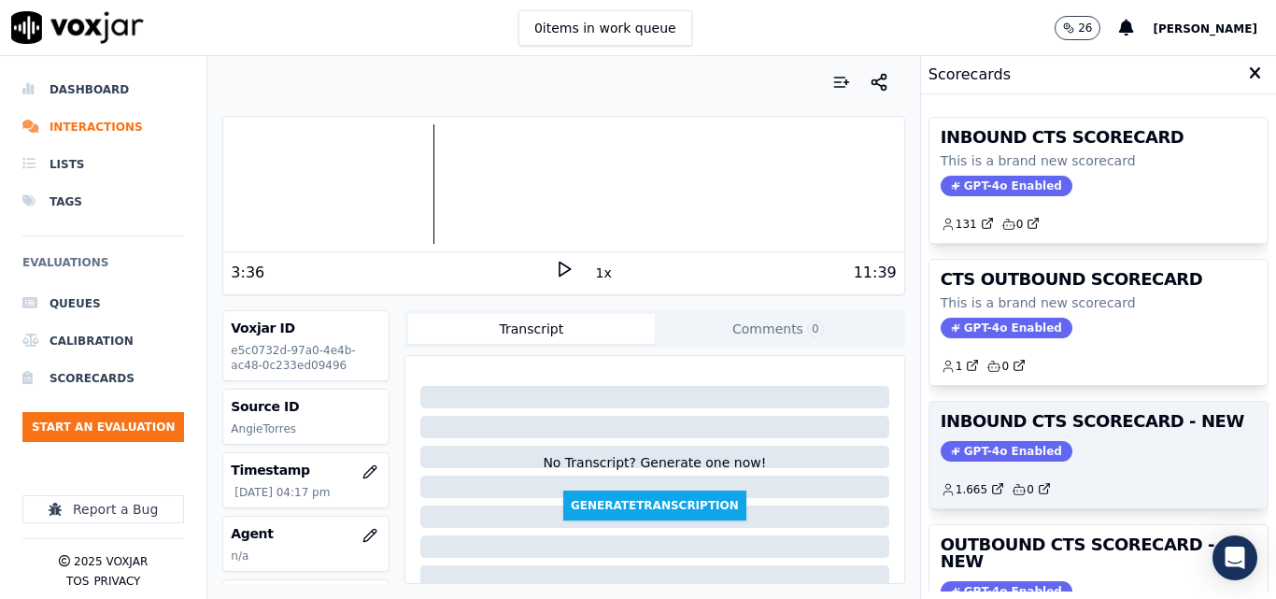
click at [1132, 441] on div "GPT-4o Enabled" at bounding box center [1099, 451] width 316 height 21
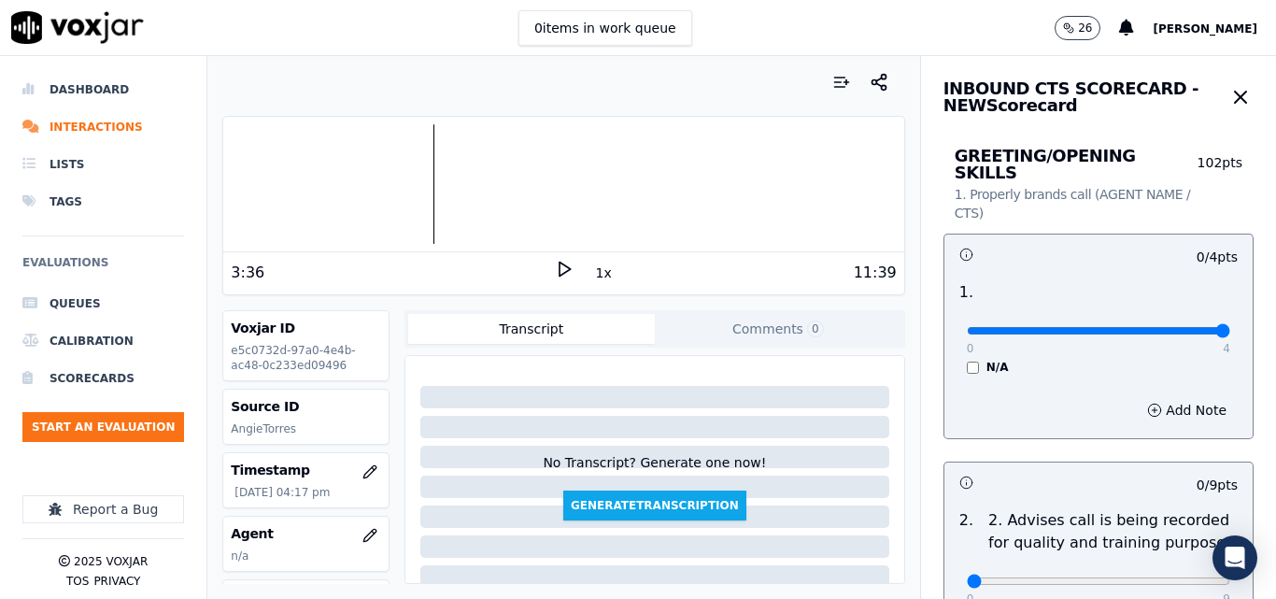
type input "4"
click at [1170, 327] on input "range" at bounding box center [1098, 330] width 263 height 7
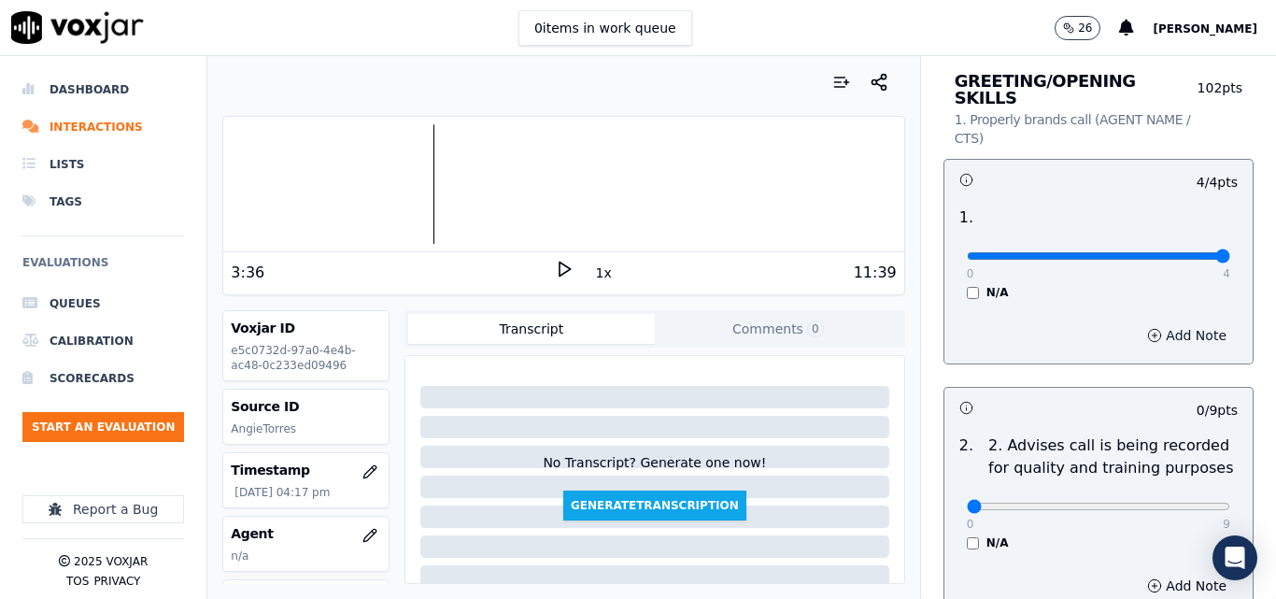
scroll to position [280, 0]
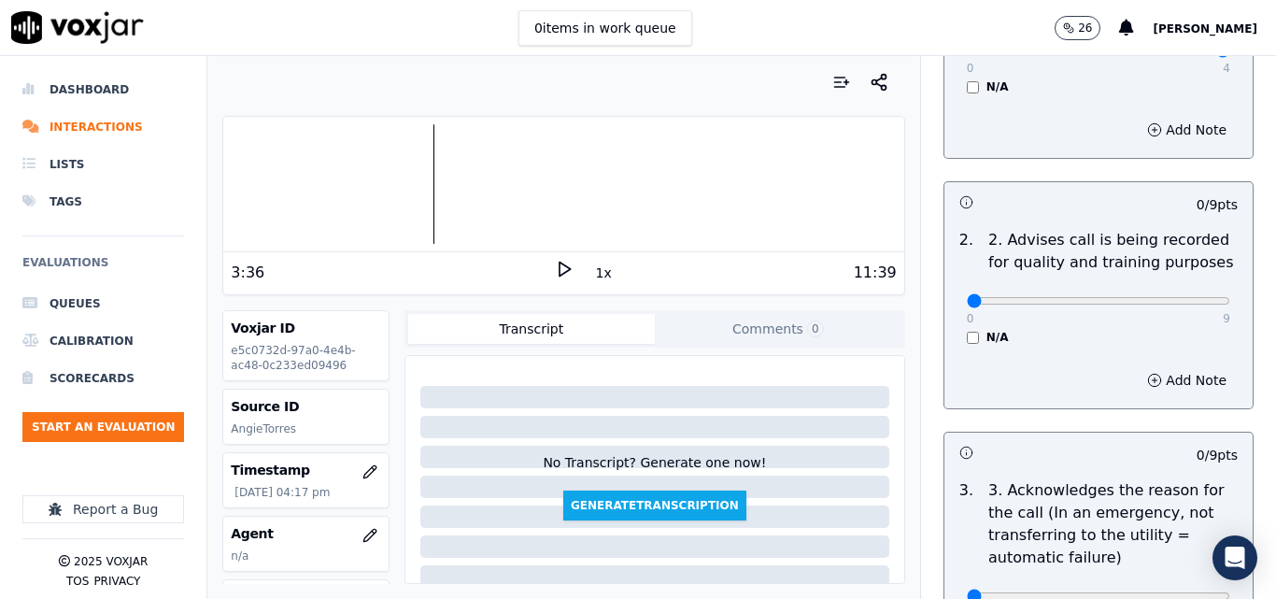
click at [966, 330] on div "2 . 2. Advises call is being recorded for quality and training purposes 0 9 N/A" at bounding box center [1098, 286] width 308 height 131
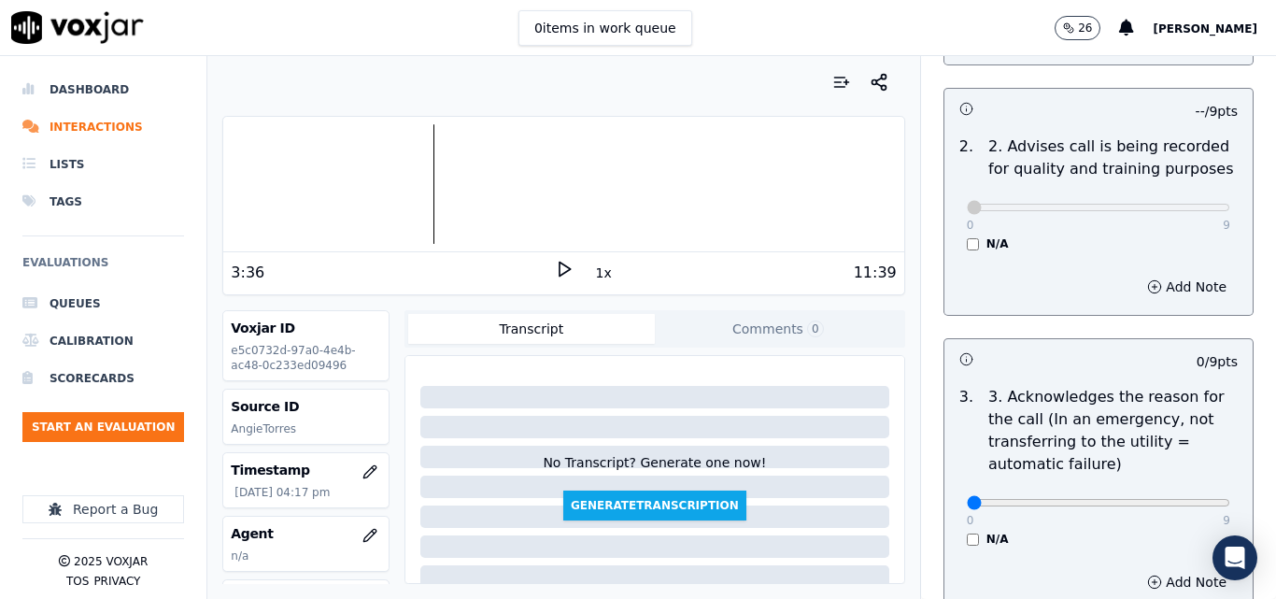
scroll to position [561, 0]
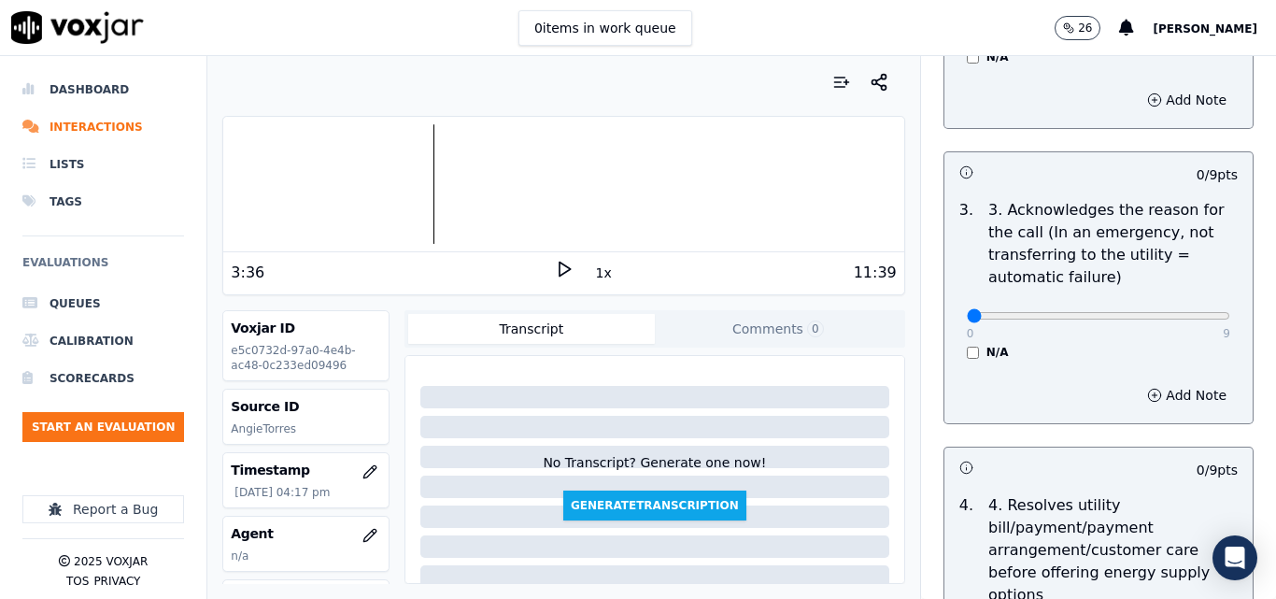
click at [1196, 306] on div "0 9 N/A" at bounding box center [1098, 324] width 293 height 71
type input "9"
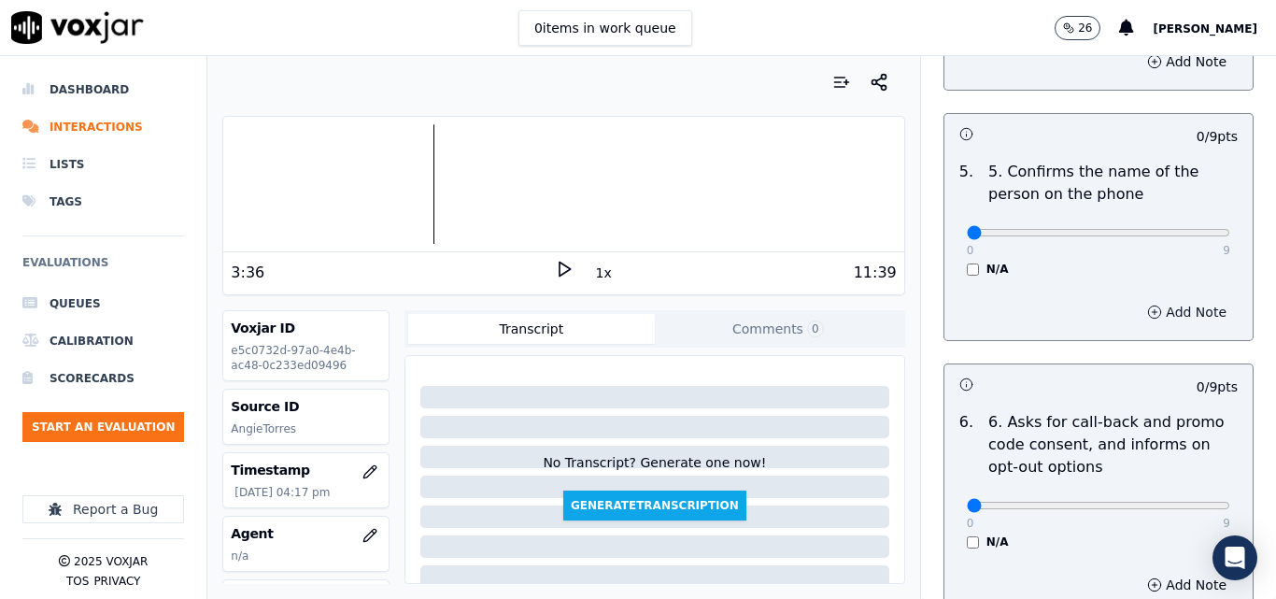
scroll to position [1214, 0]
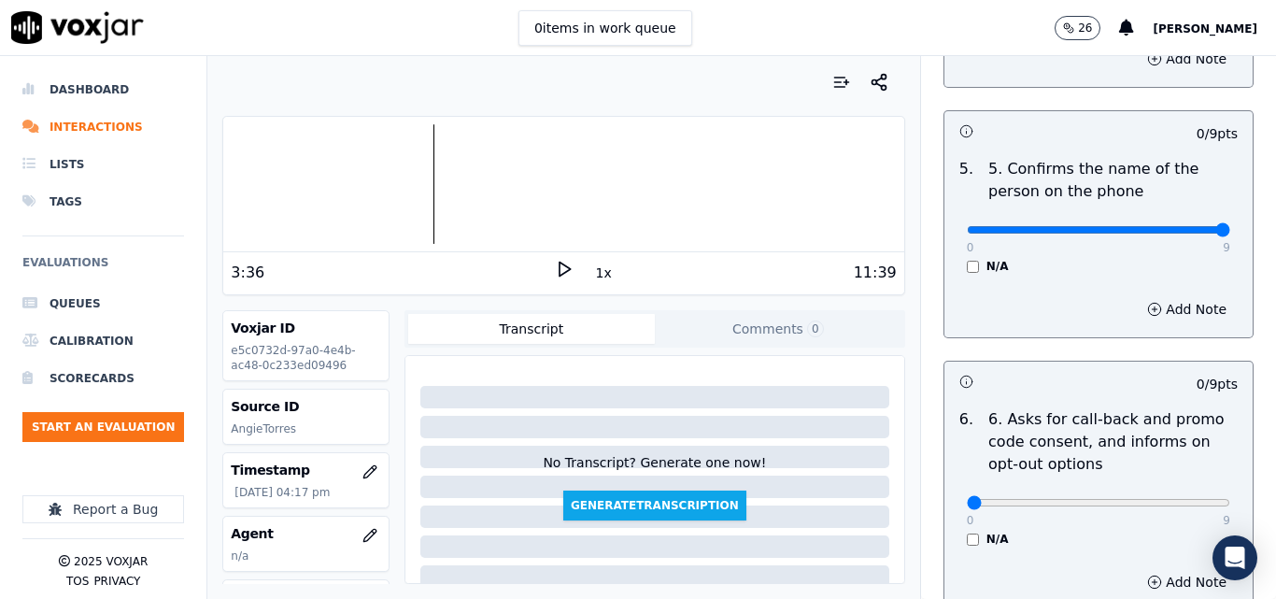
type input "9"
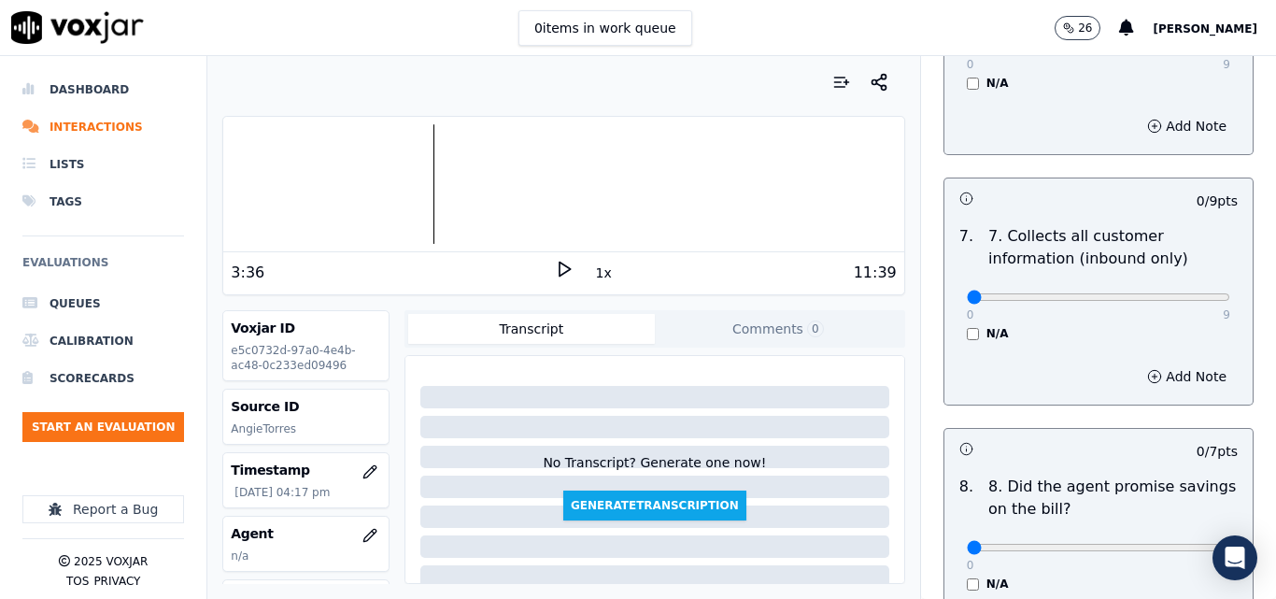
scroll to position [1682, 0]
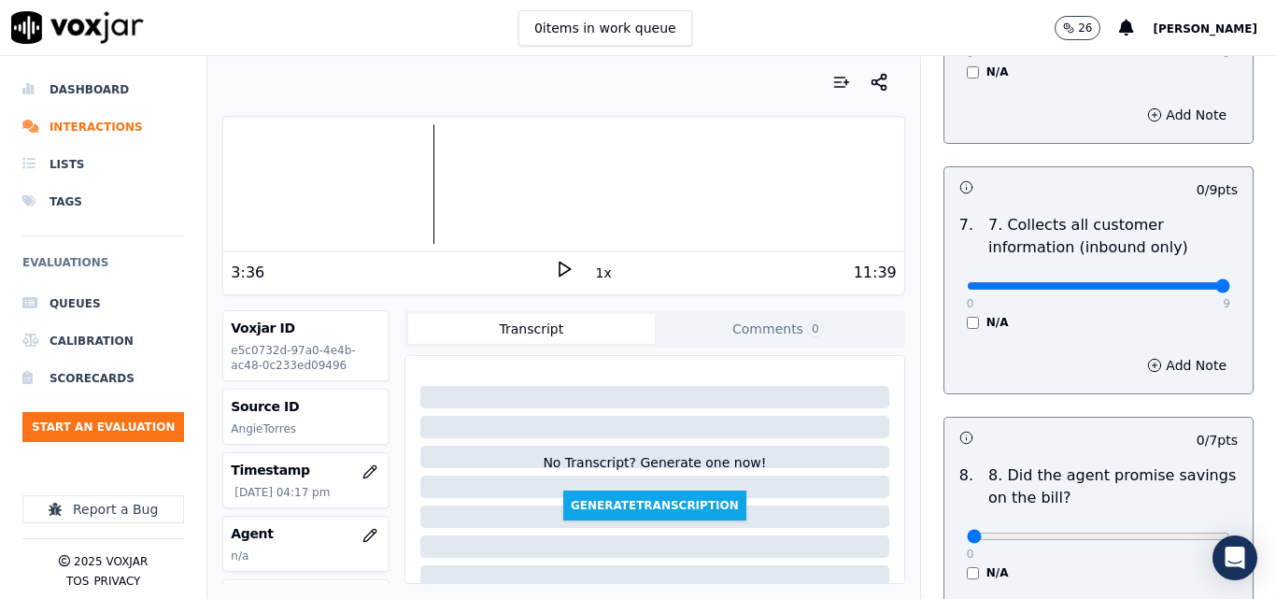
type input "9"
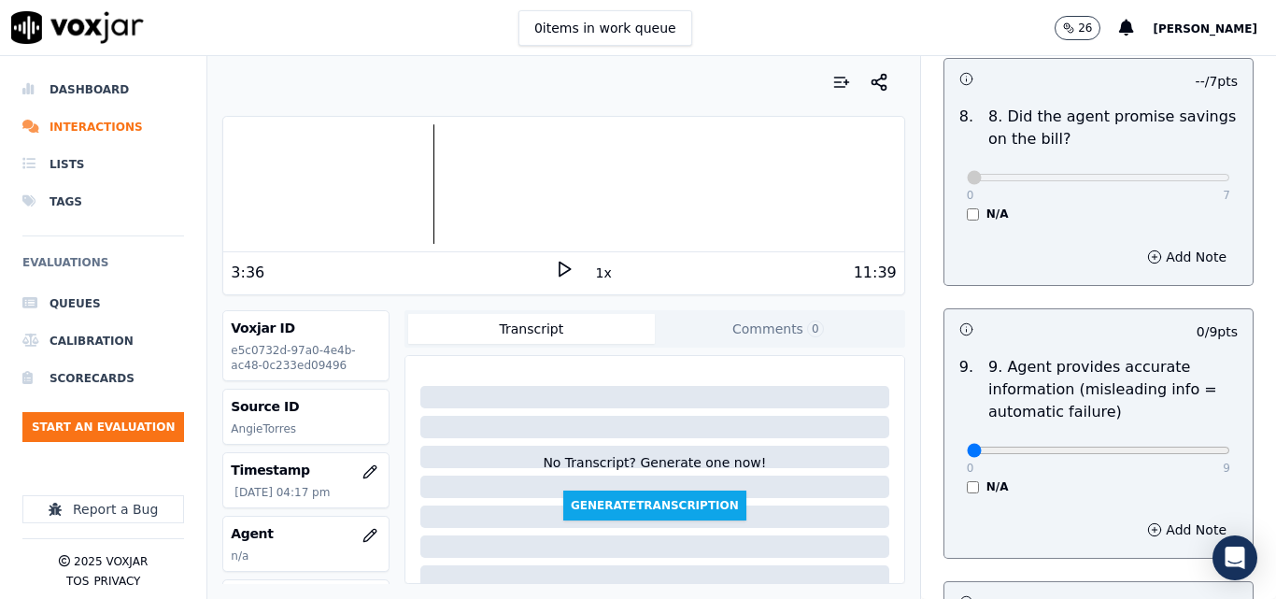
scroll to position [2149, 0]
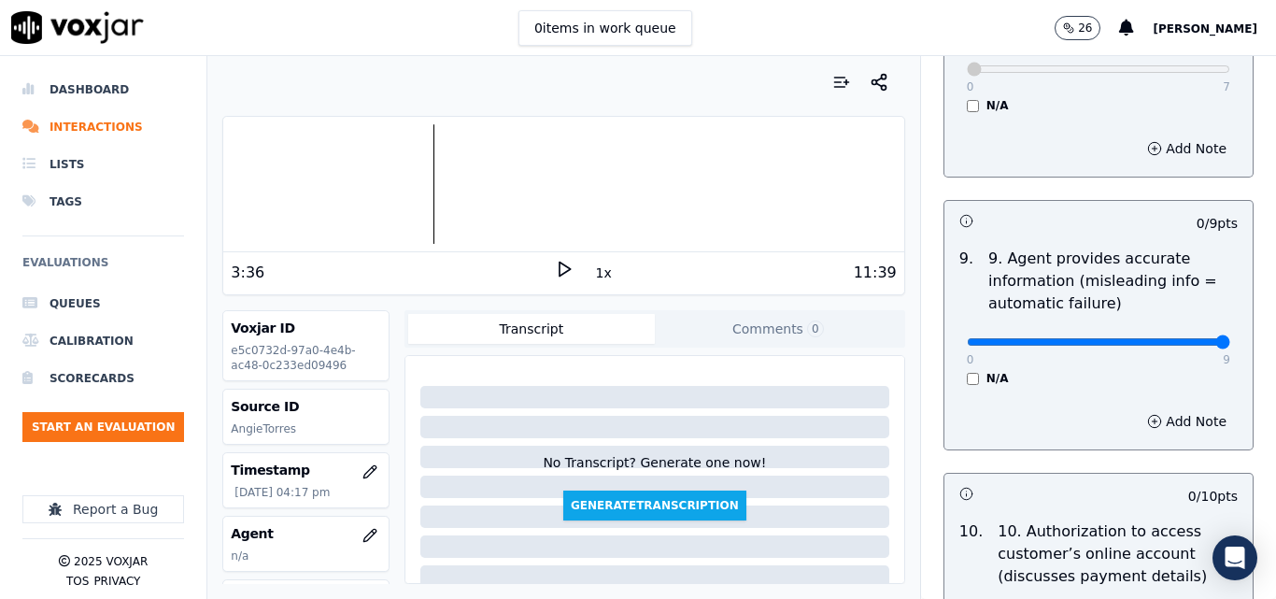
type input "9"
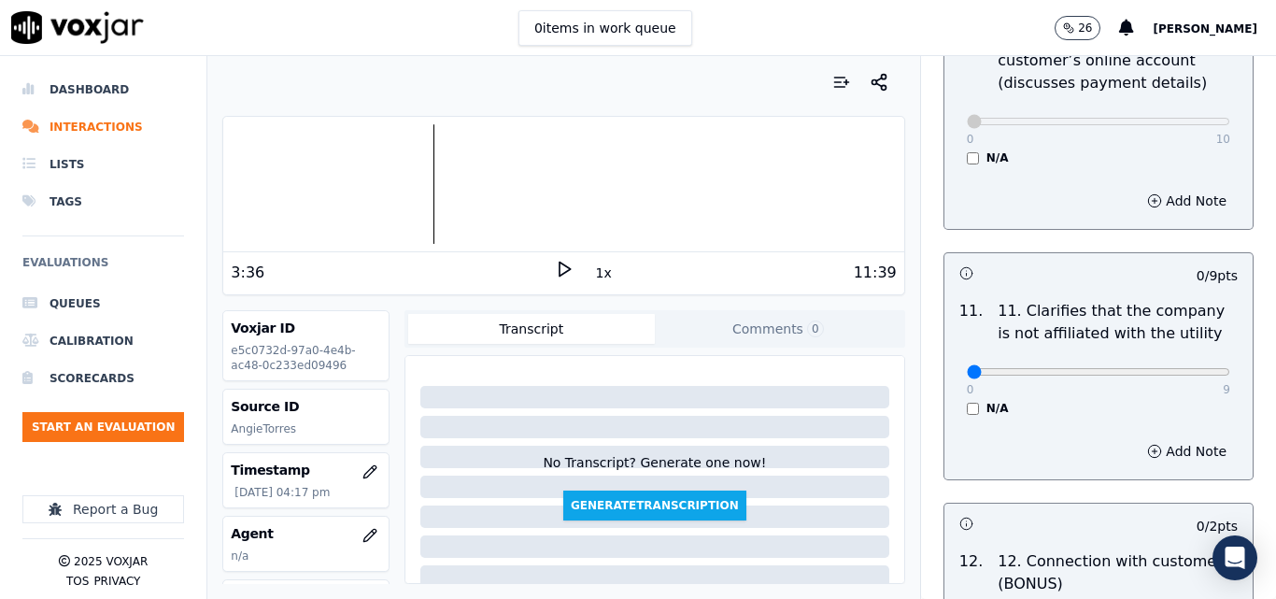
scroll to position [2709, 0]
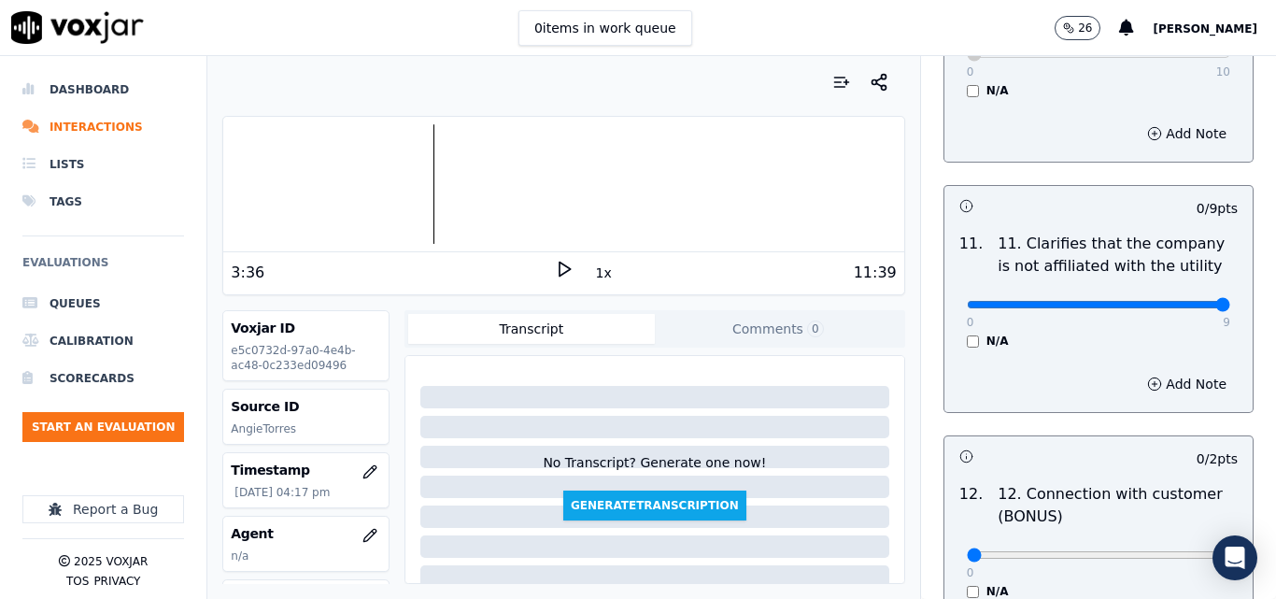
type input "9"
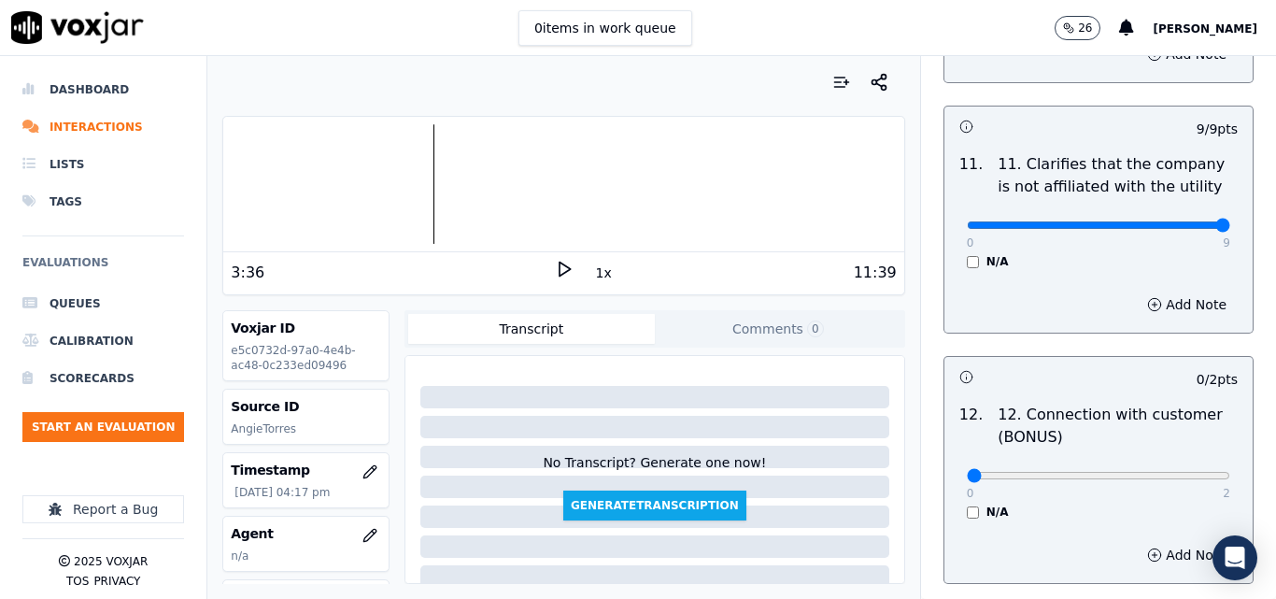
scroll to position [2896, 0]
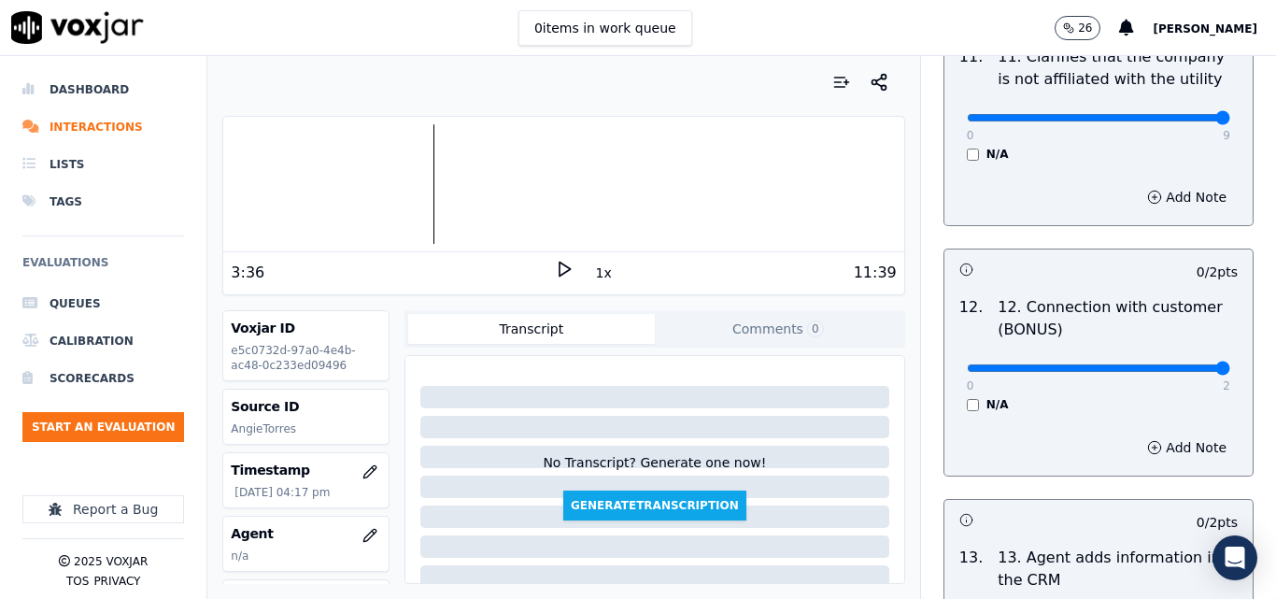
type input "2"
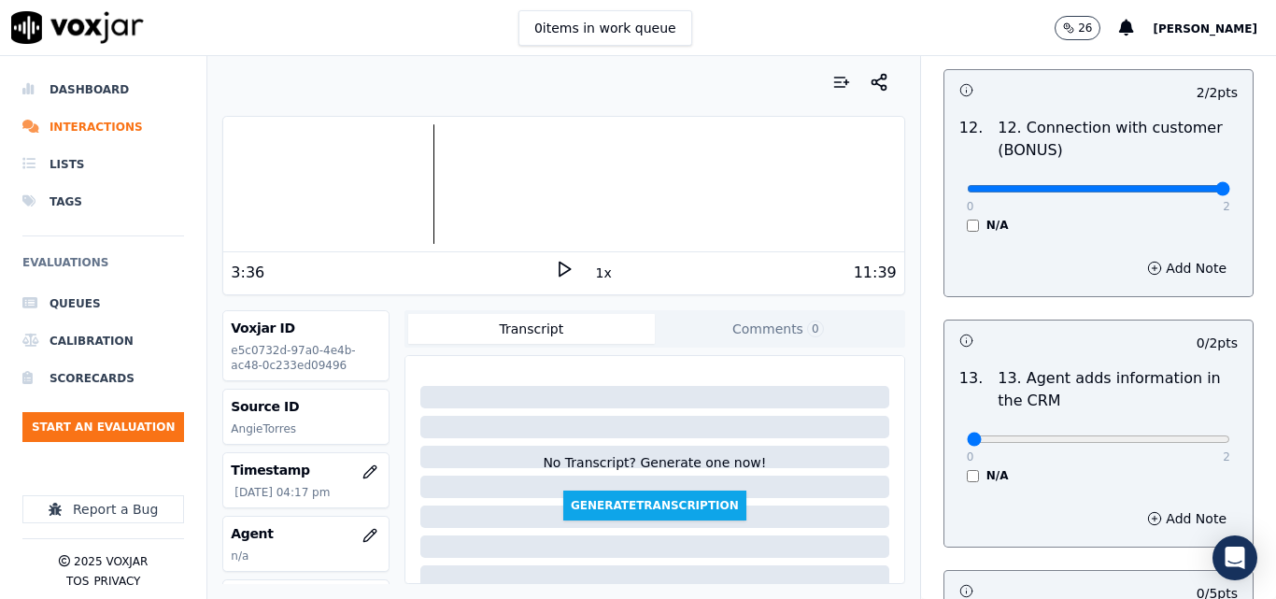
scroll to position [3083, 0]
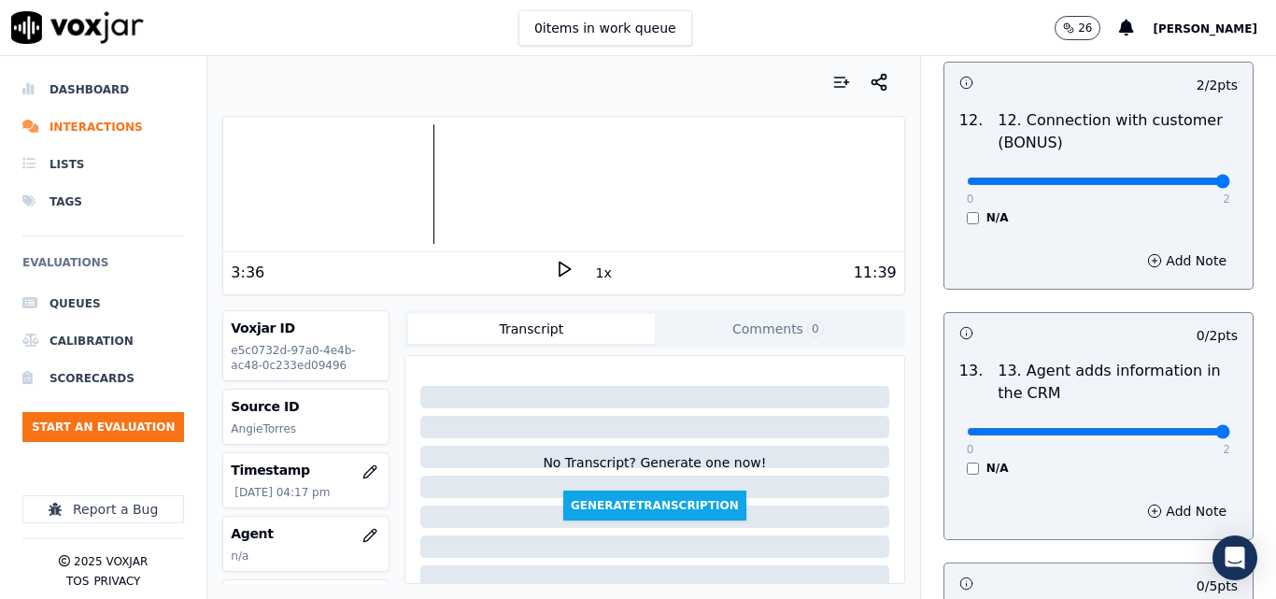
type input "2"
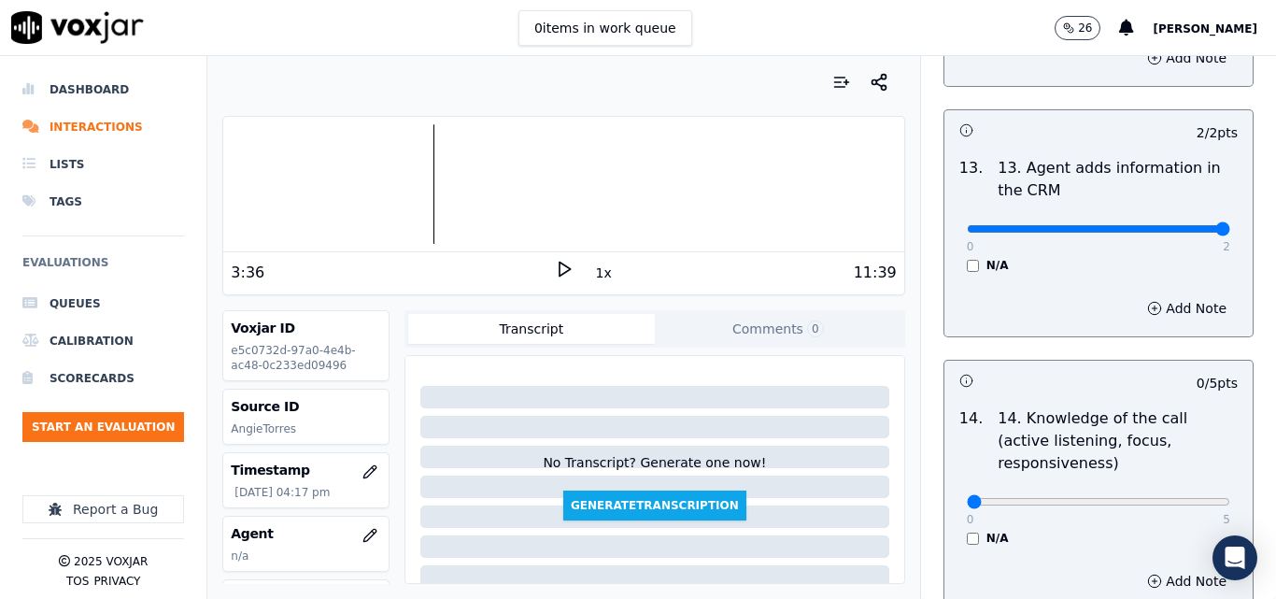
scroll to position [3363, 0]
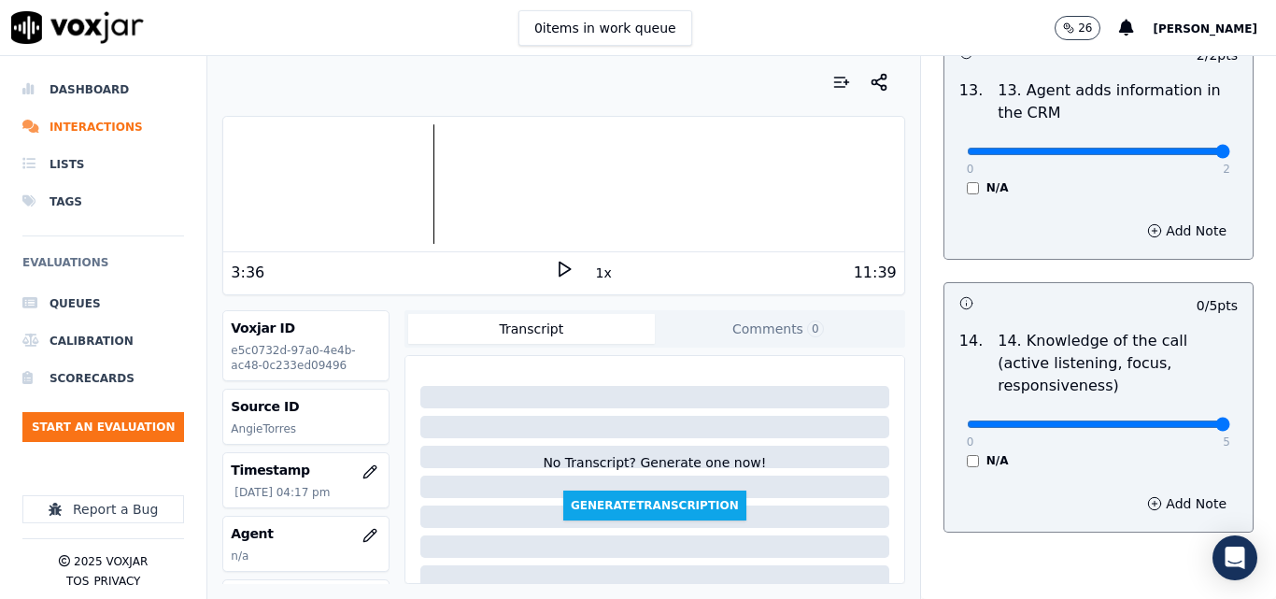
type input "5"
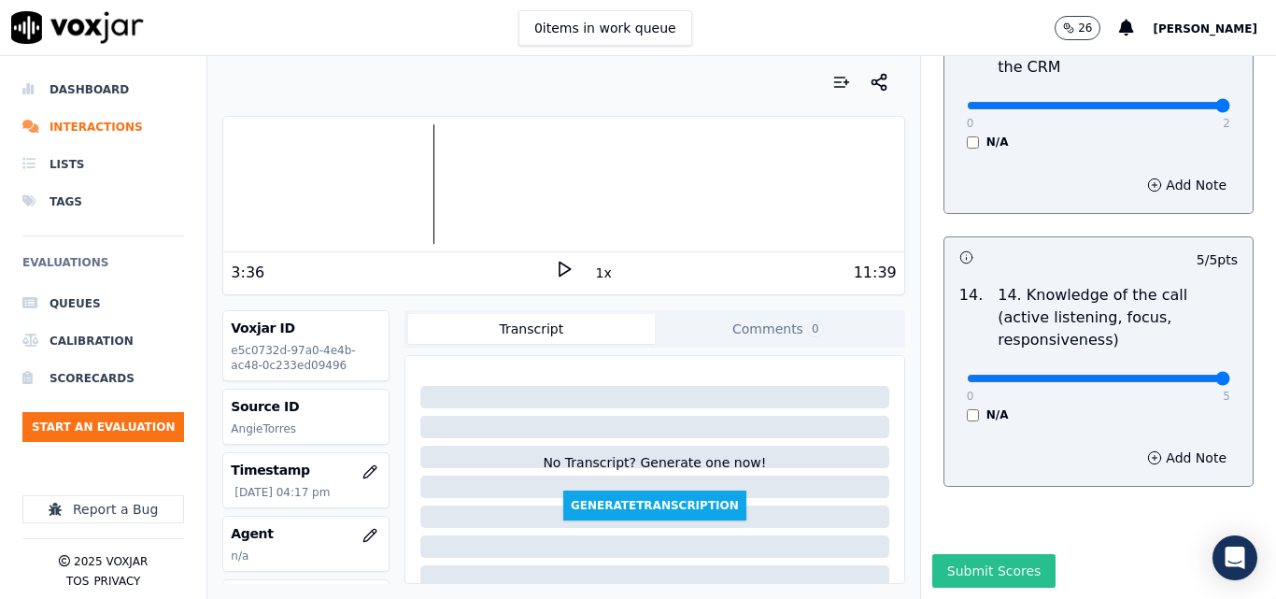
drag, startPoint x: 938, startPoint y: 525, endPoint x: 959, endPoint y: 514, distance: 24.2
click at [940, 554] on button "Submit Scores" at bounding box center [994, 571] width 124 height 34
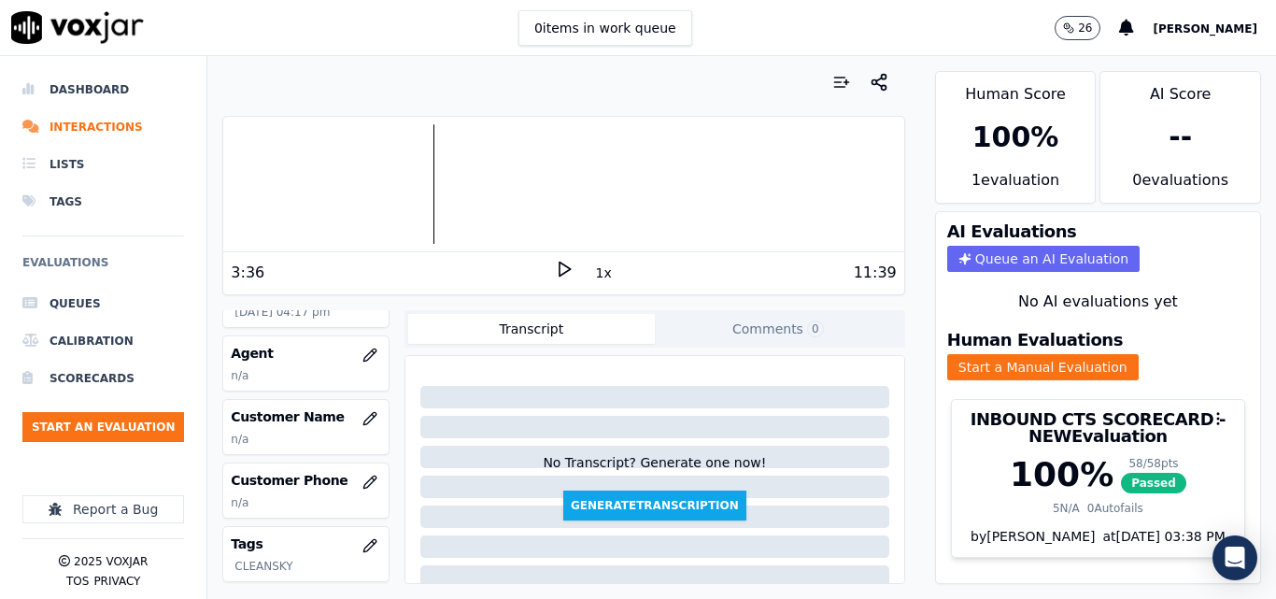
scroll to position [187, 0]
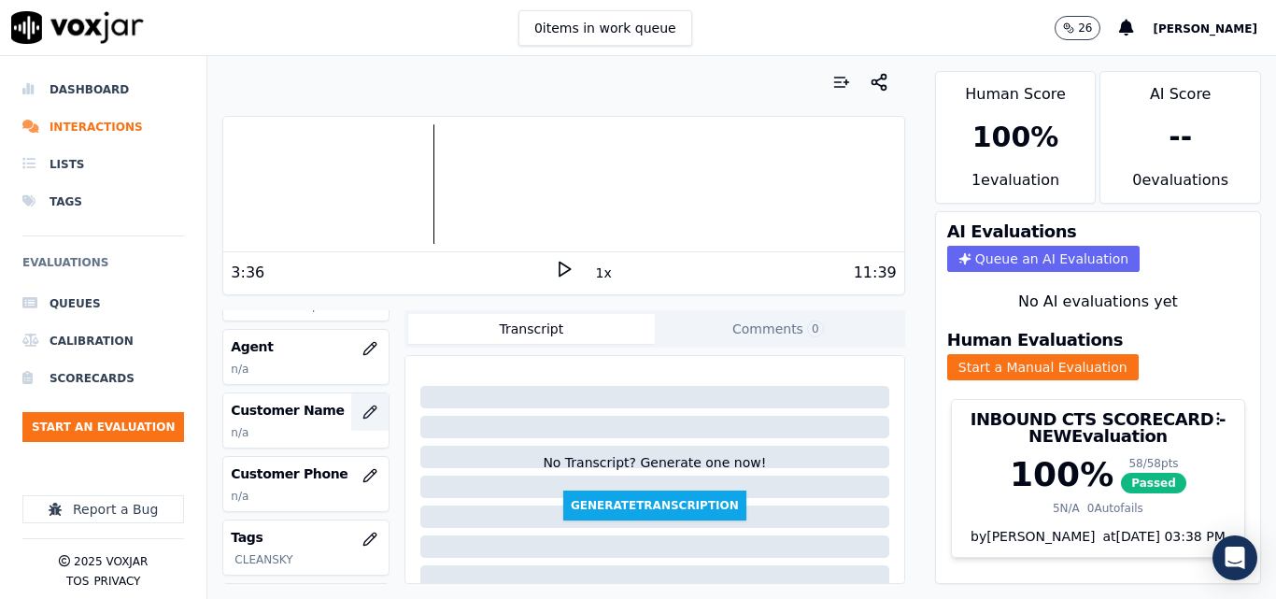
click at [351, 400] on button "button" at bounding box center [369, 411] width 37 height 37
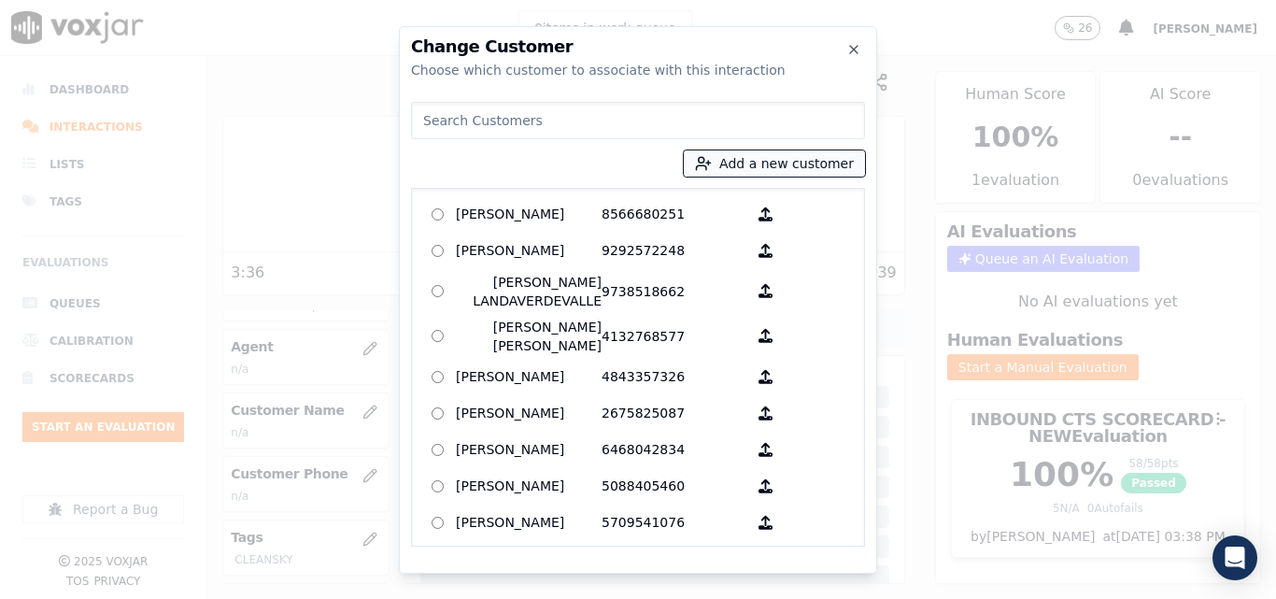
click at [833, 158] on button "Add a new customer" at bounding box center [774, 163] width 181 height 26
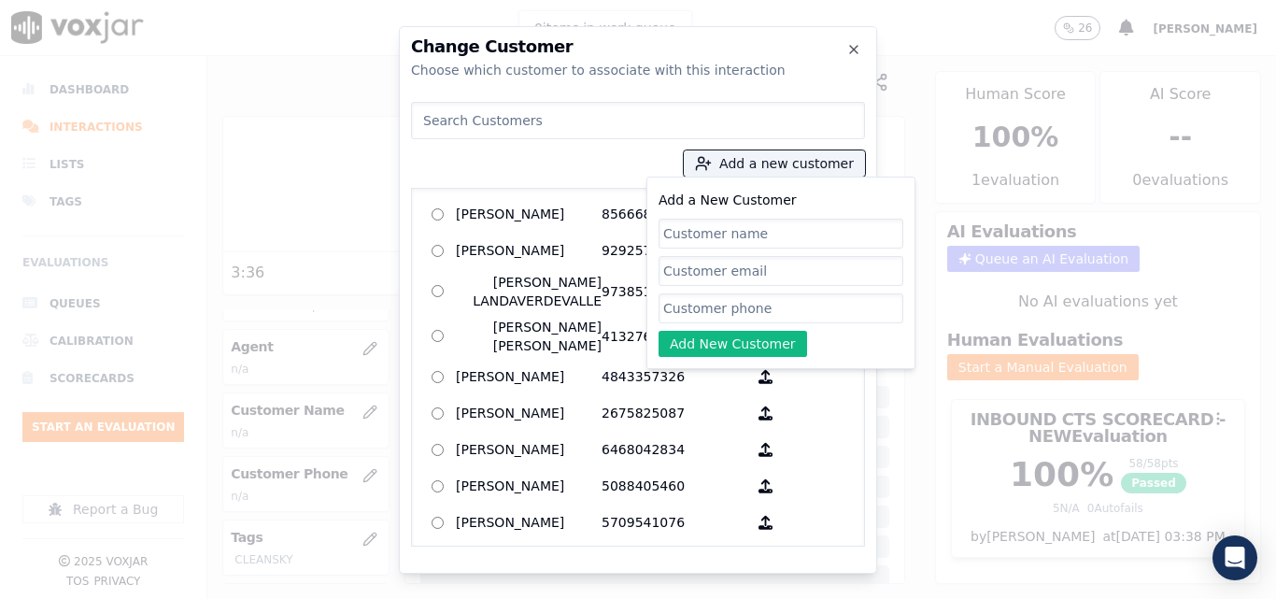
click at [783, 222] on input "Add a New Customer" at bounding box center [781, 234] width 245 height 30
type input "JIMENEZ TLEHUACTLE"
click at [779, 304] on input "Add a New Customer" at bounding box center [781, 308] width 245 height 30
click at [760, 302] on input "Add a New Customer" at bounding box center [781, 308] width 245 height 30
paste input "6102158630"
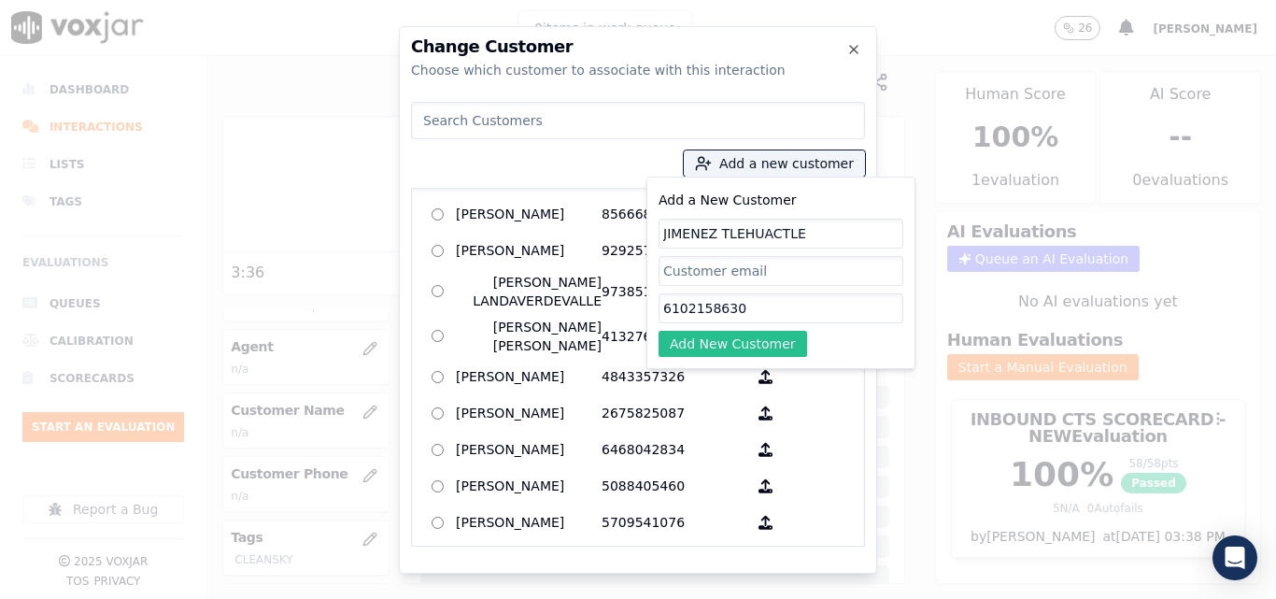
type input "6102158630"
click at [777, 339] on button "Add New Customer" at bounding box center [733, 344] width 149 height 26
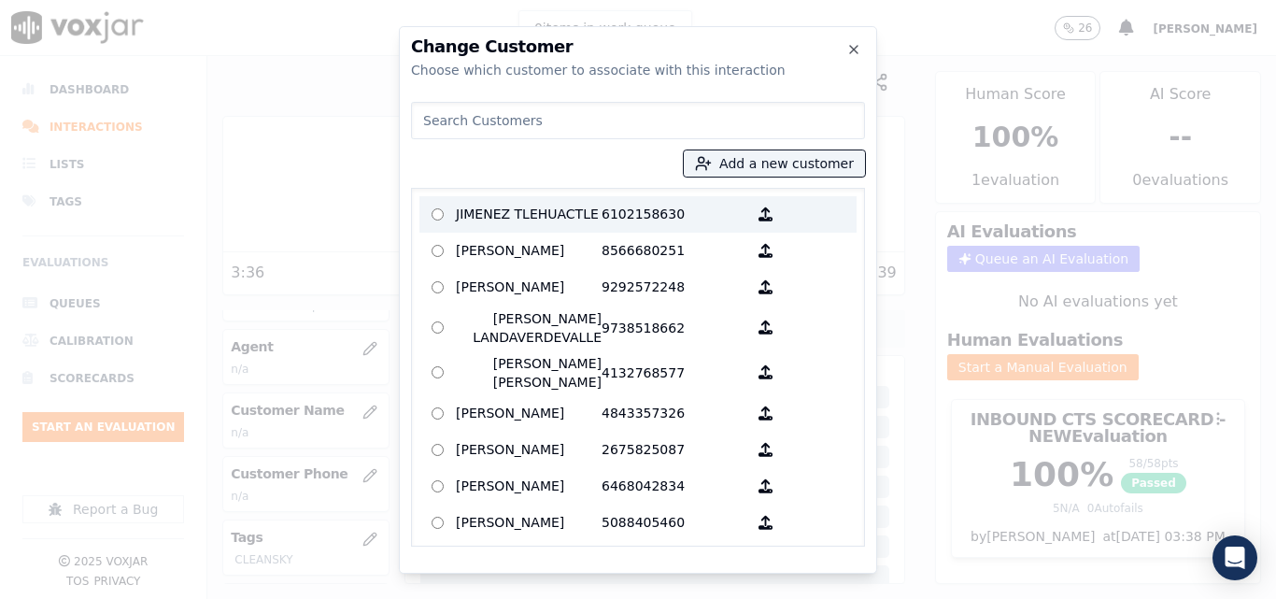
click at [621, 208] on p "6102158630" at bounding box center [675, 214] width 146 height 29
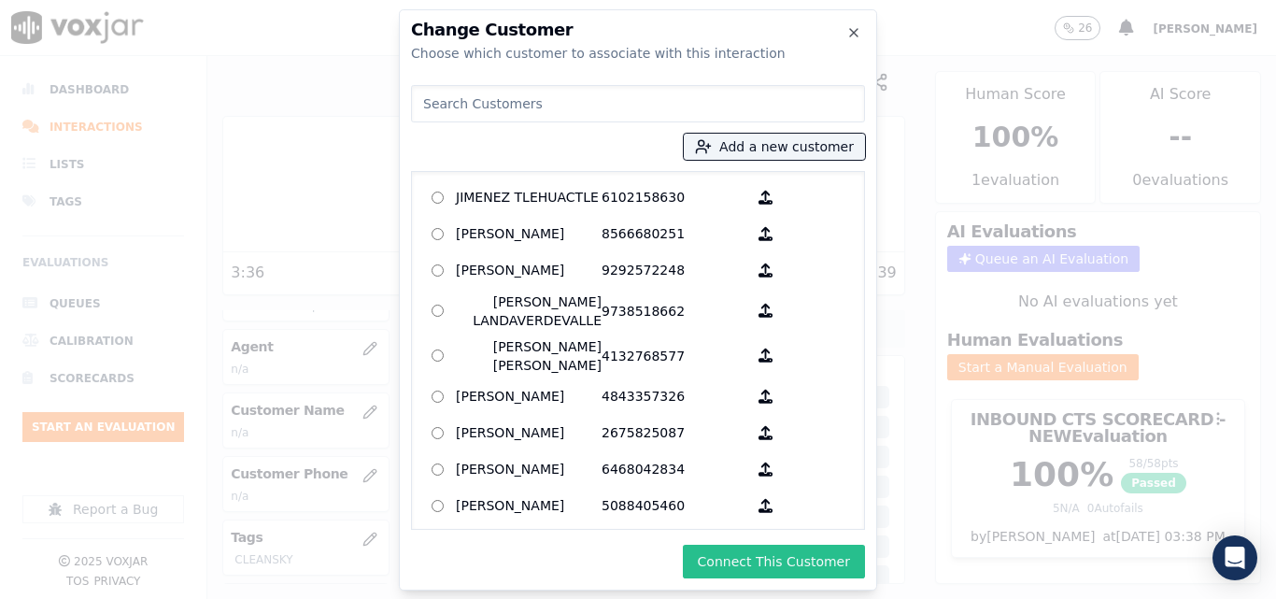
click at [783, 554] on button "Connect This Customer" at bounding box center [774, 562] width 182 height 34
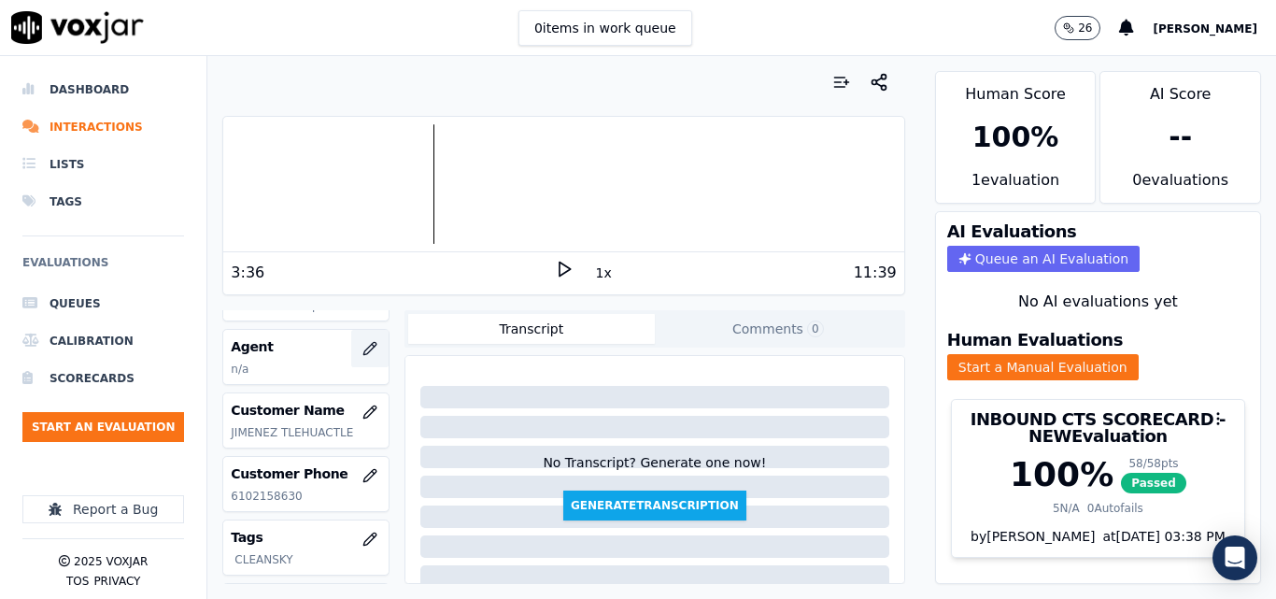
click at [362, 345] on icon "button" at bounding box center [369, 348] width 15 height 15
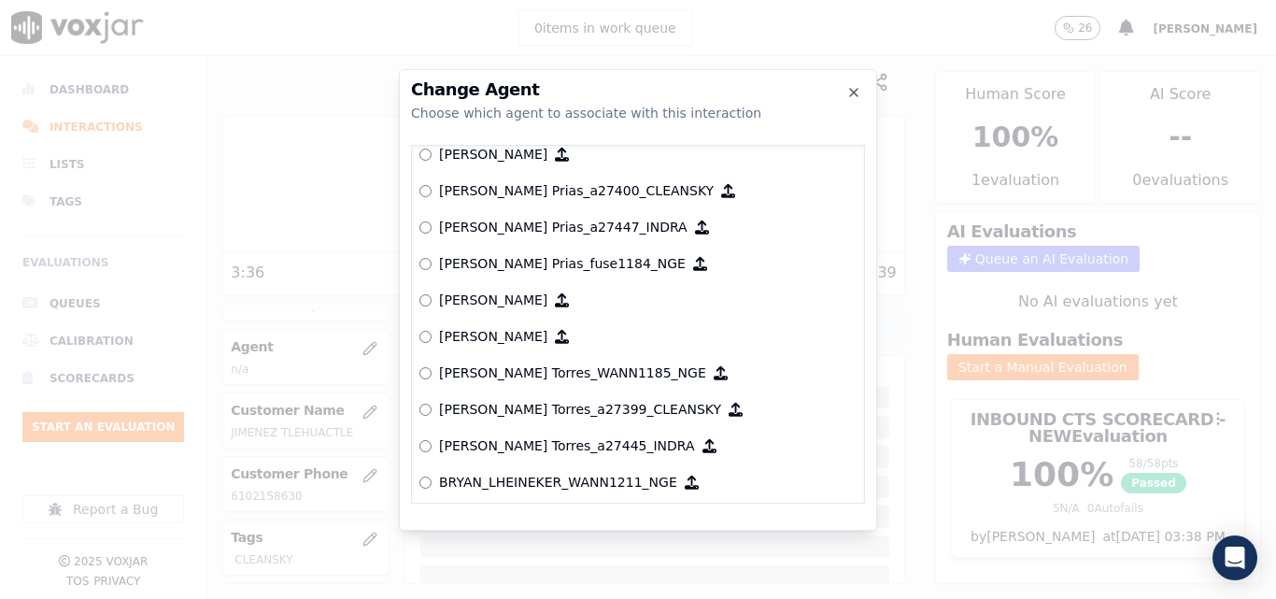
scroll to position [840, 0]
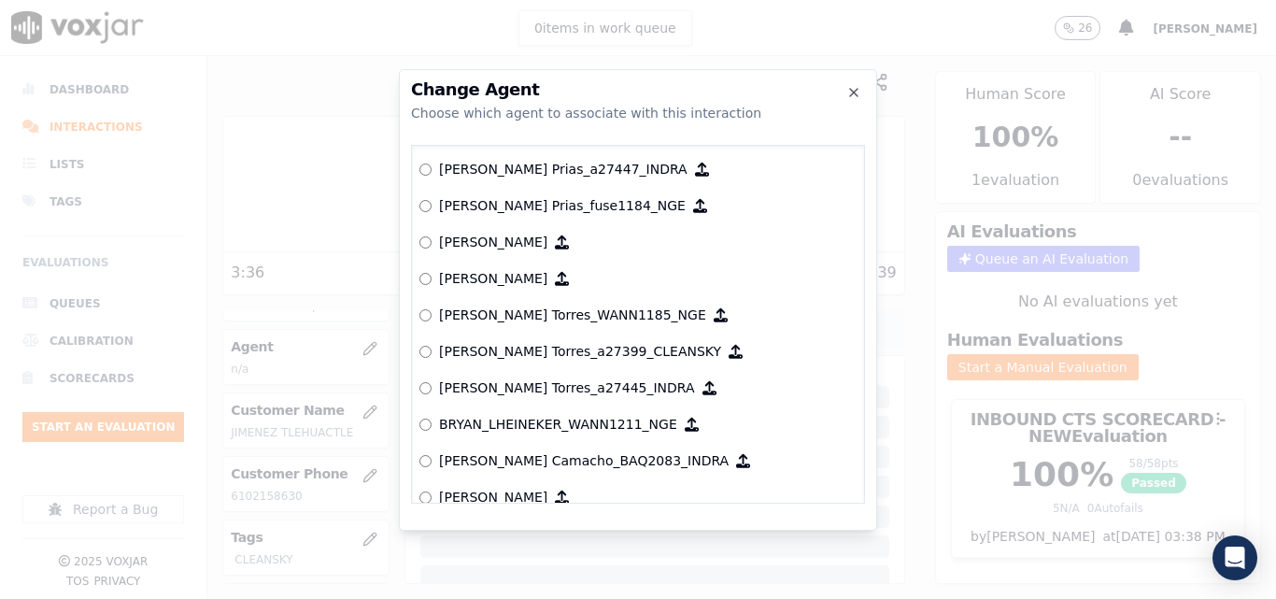
click at [432, 356] on label "[PERSON_NAME] Torres_a27399_CLEANSKY" at bounding box center [637, 352] width 437 height 36
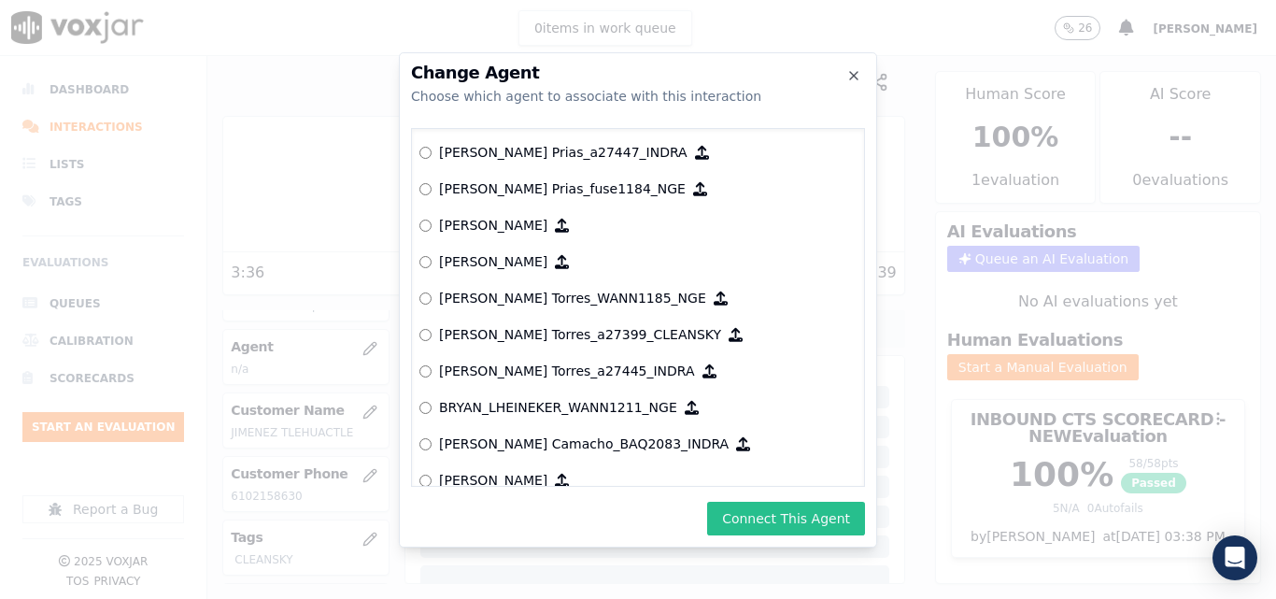
click at [789, 524] on button "Connect This Agent" at bounding box center [786, 519] width 158 height 34
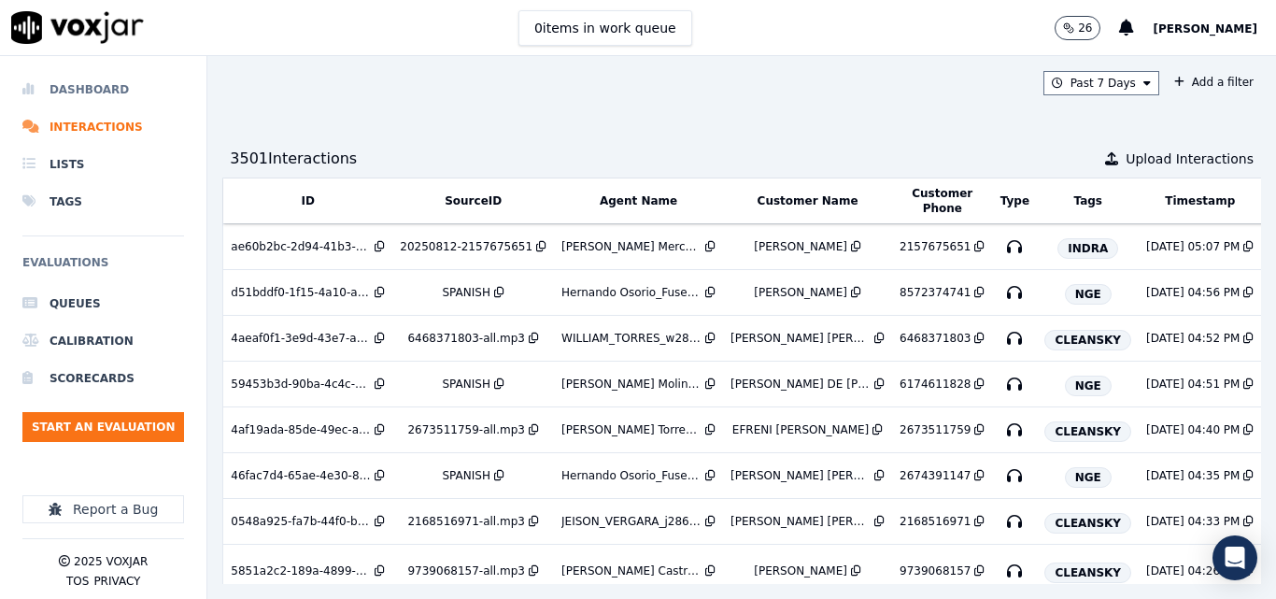
click at [78, 84] on li "Dashboard" at bounding box center [103, 89] width 162 height 37
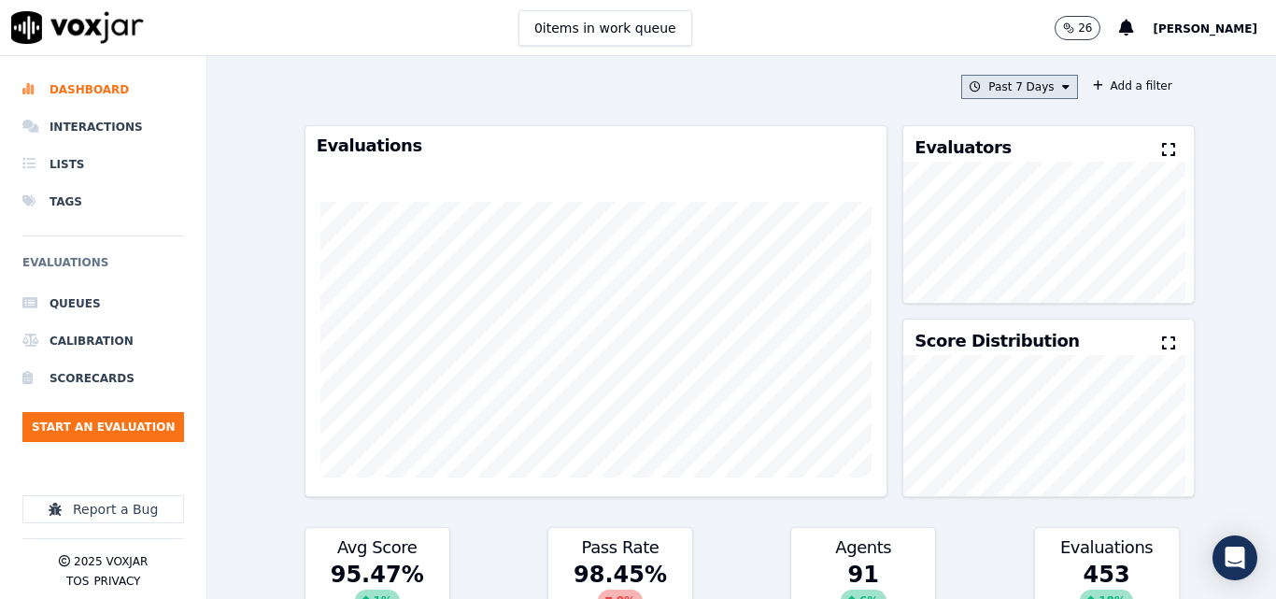
click at [1007, 85] on button "Past 7 Days" at bounding box center [1019, 87] width 116 height 24
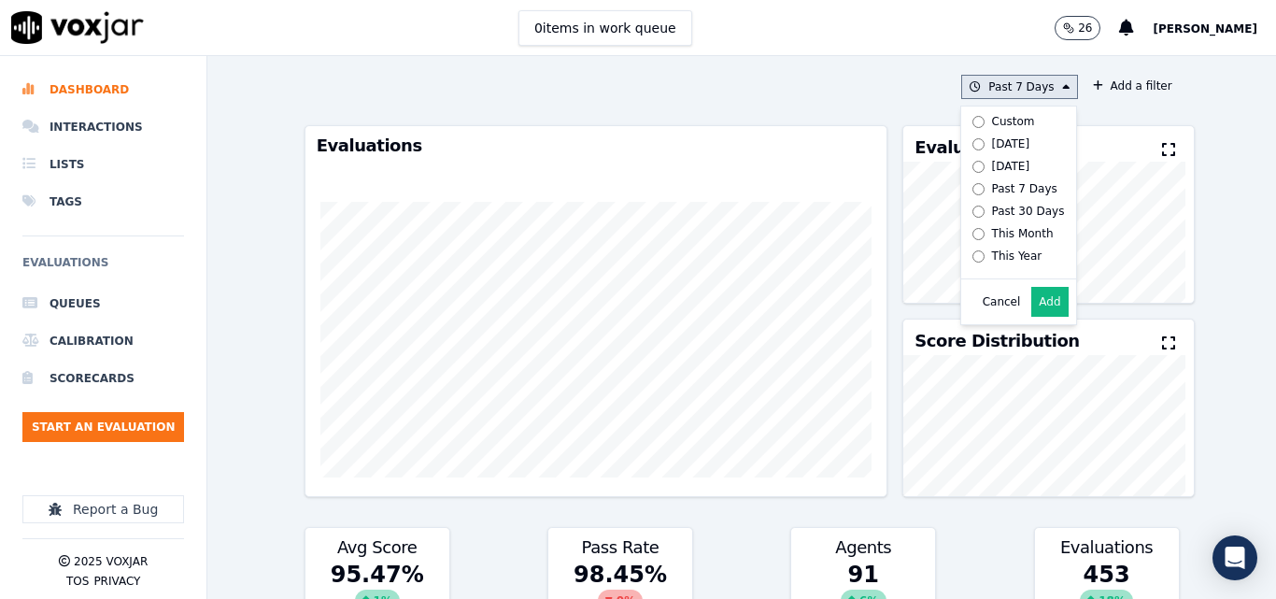
click at [1031, 305] on button "Add" at bounding box center [1049, 302] width 36 height 30
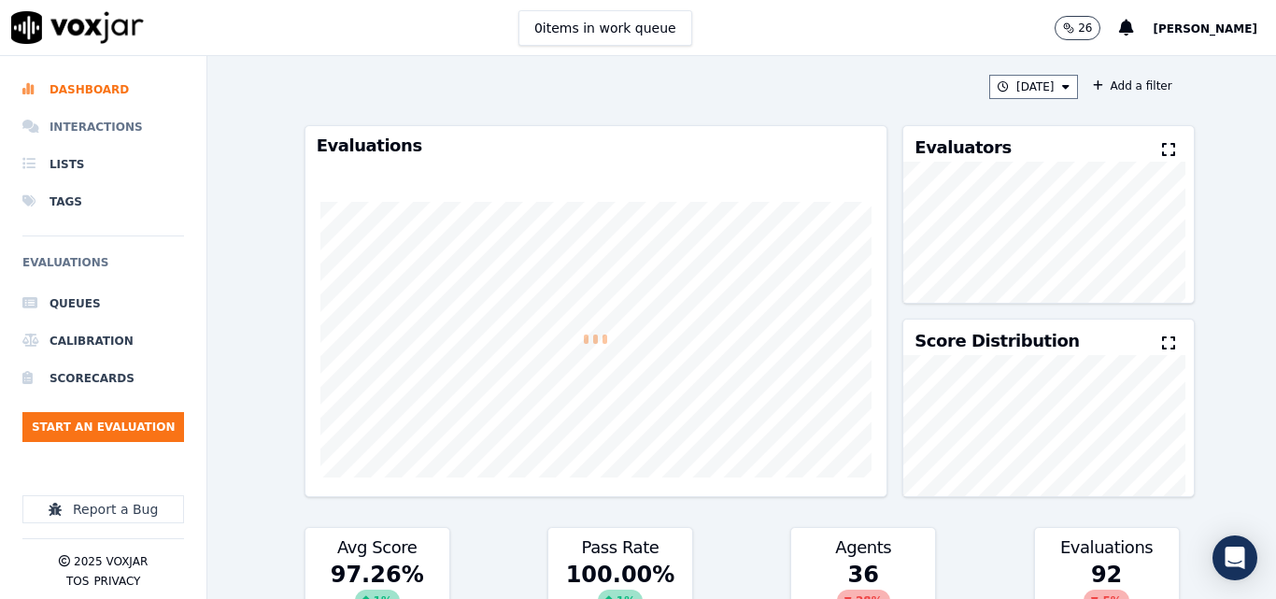
click at [98, 116] on li "Interactions" at bounding box center [103, 126] width 162 height 37
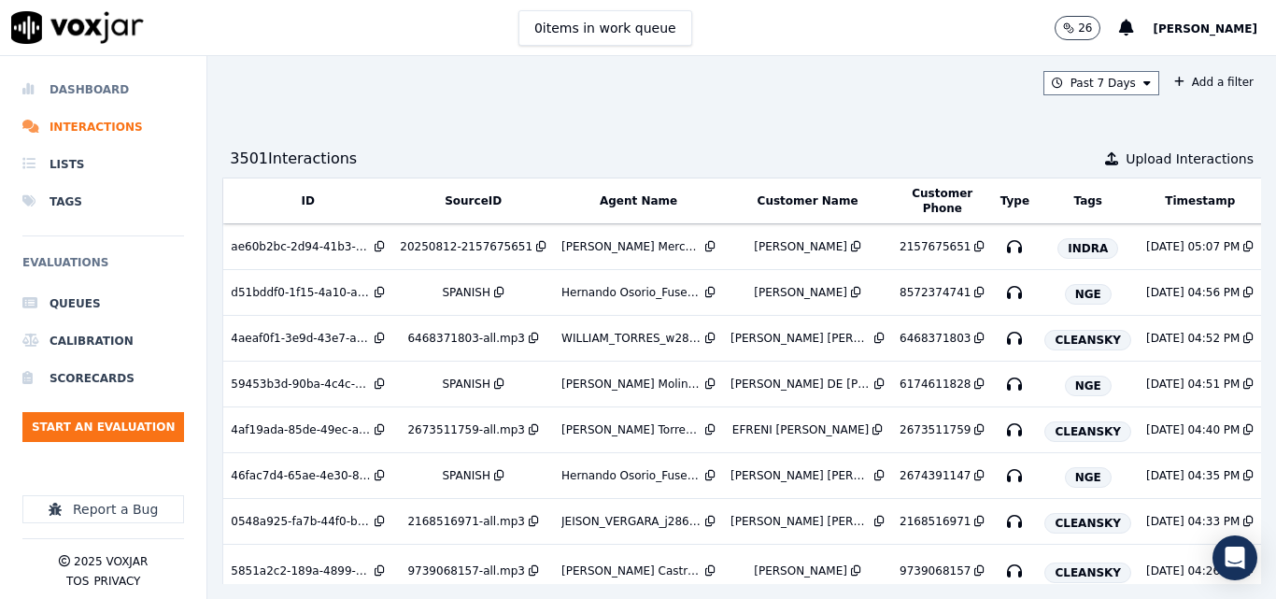
click at [65, 80] on li "Dashboard" at bounding box center [103, 89] width 162 height 37
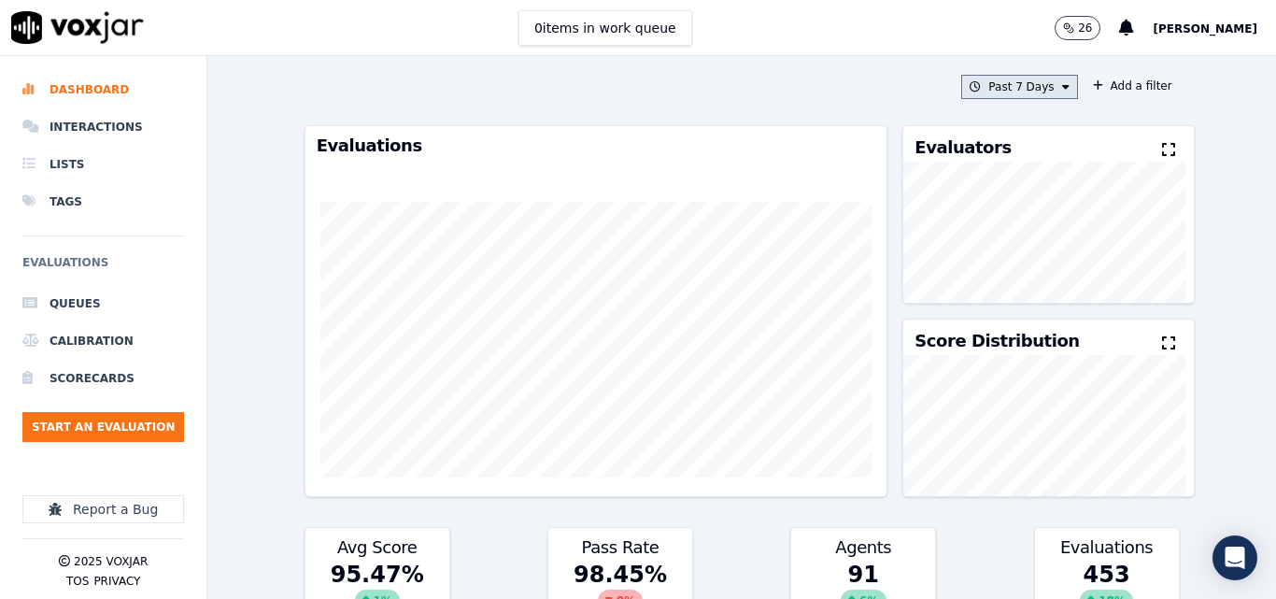
click at [1014, 75] on button "Past 7 Days" at bounding box center [1019, 87] width 116 height 24
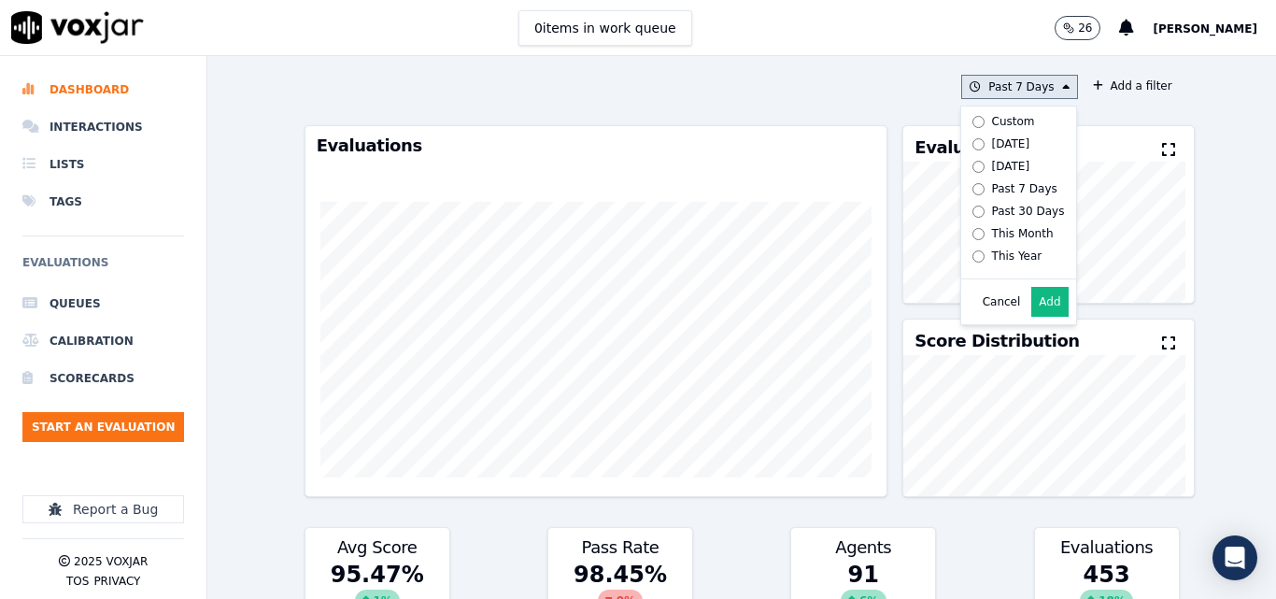
click at [972, 135] on label "Today" at bounding box center [1015, 144] width 100 height 22
click at [1031, 317] on button "Add" at bounding box center [1049, 302] width 36 height 30
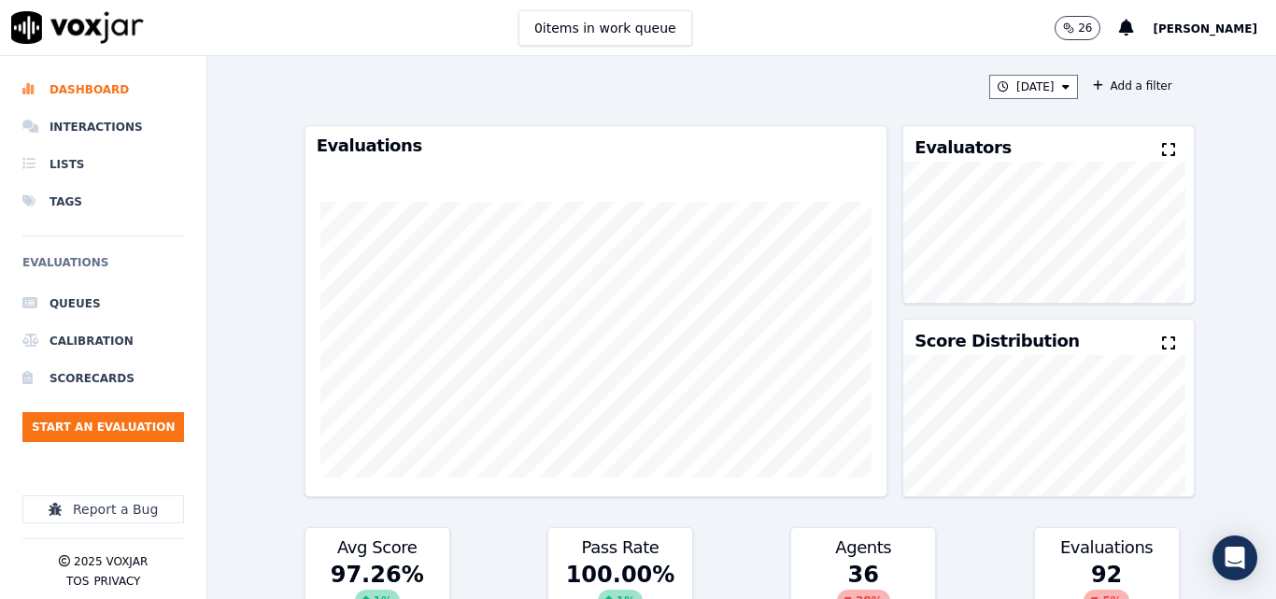
click at [1162, 143] on icon at bounding box center [1168, 149] width 13 height 15
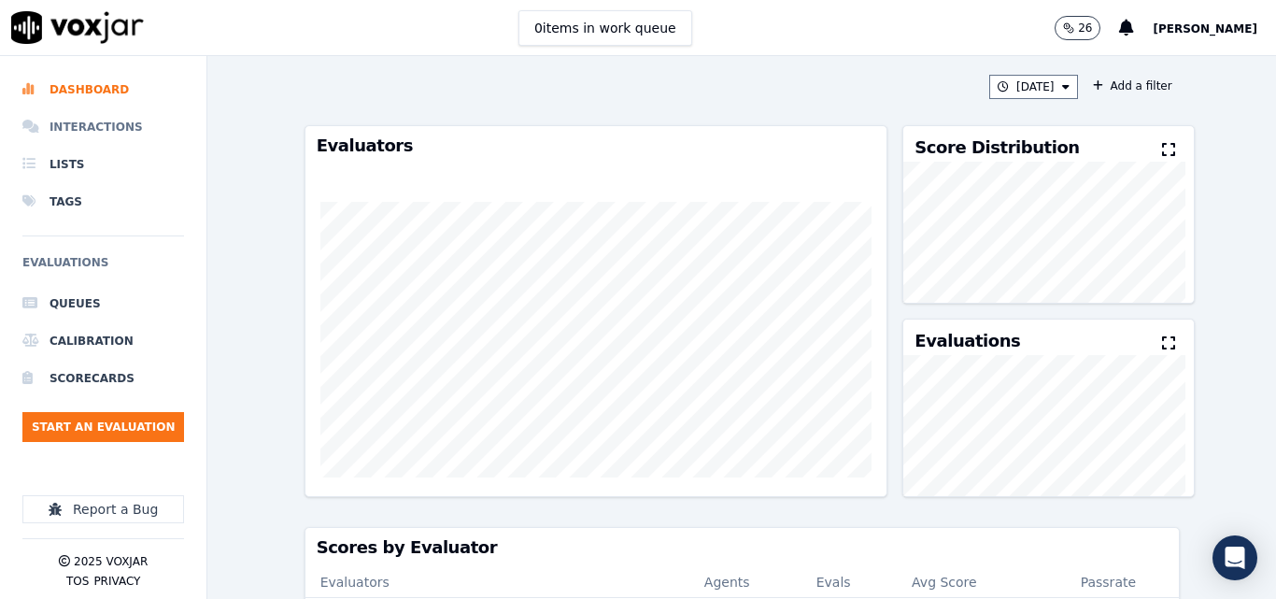
click at [112, 113] on li "Interactions" at bounding box center [103, 126] width 162 height 37
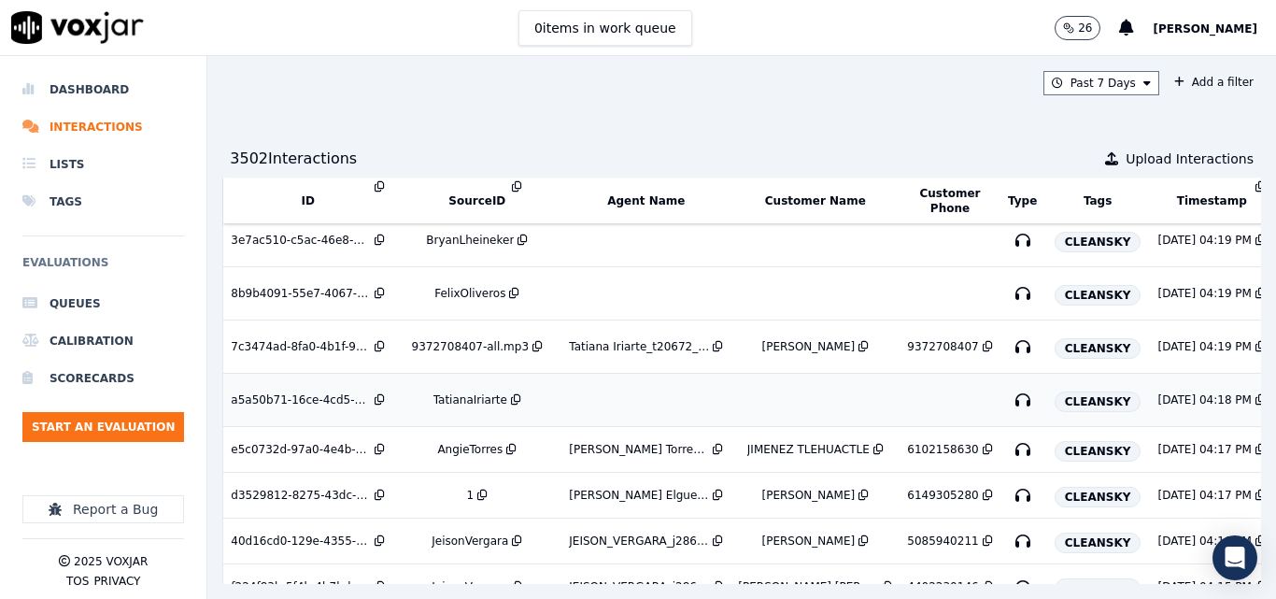
scroll to position [801, 0]
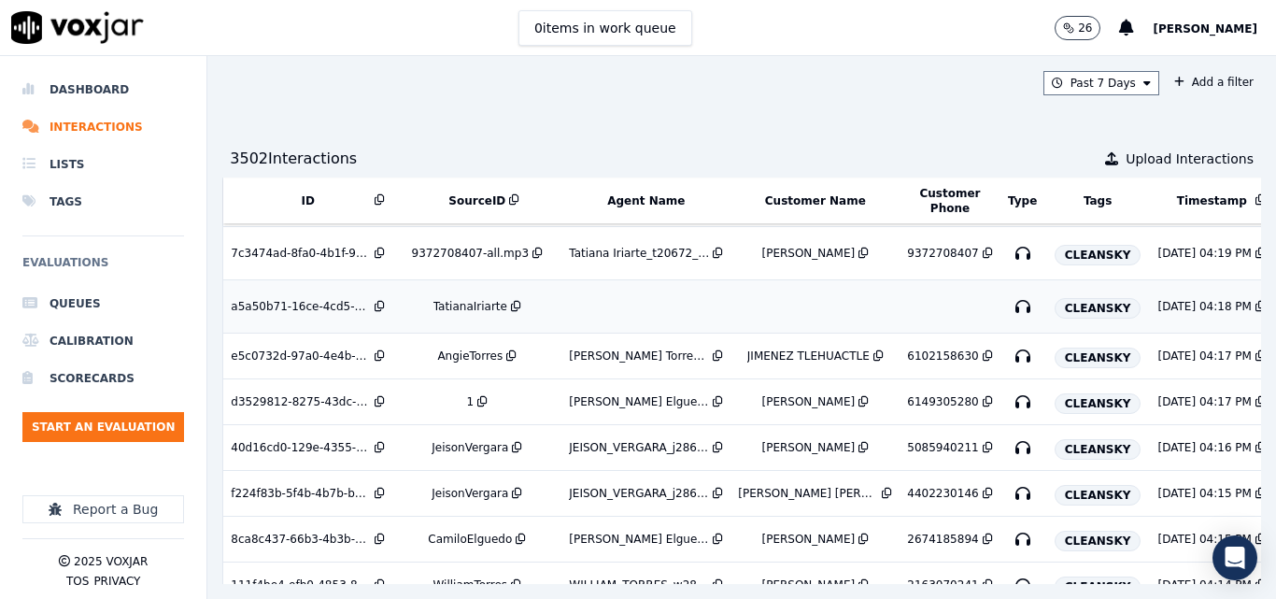
click at [468, 305] on div "TatianaIriarte" at bounding box center [470, 306] width 74 height 15
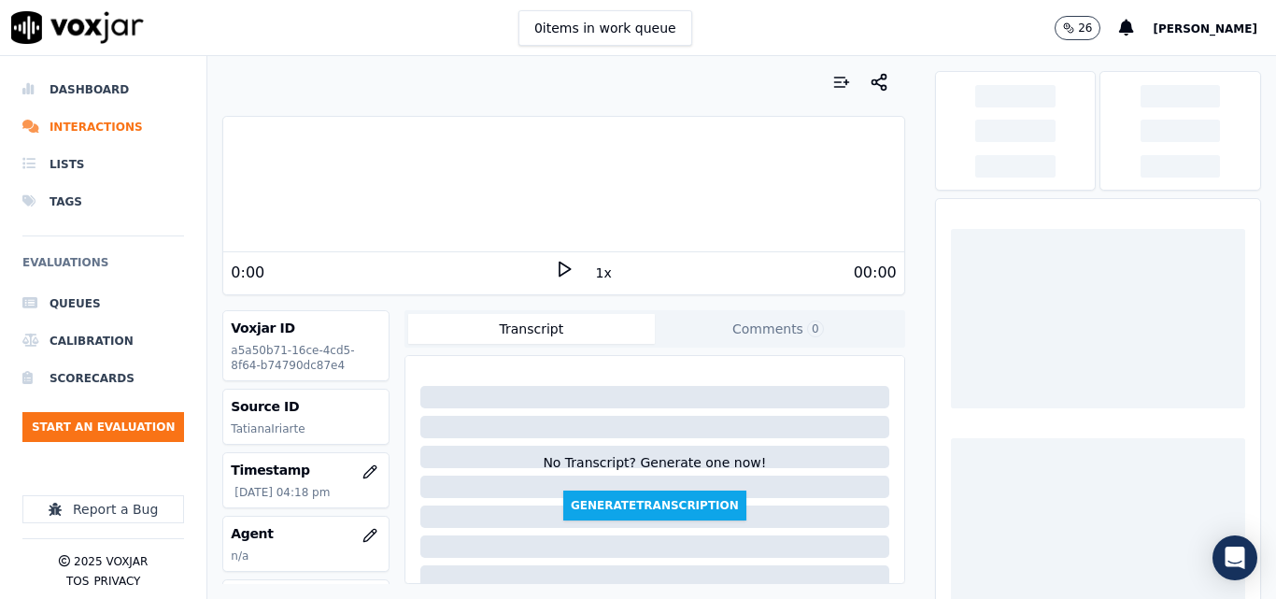
click at [756, 31] on div "0 items in work queue 26 [PERSON_NAME]" at bounding box center [638, 28] width 1276 height 56
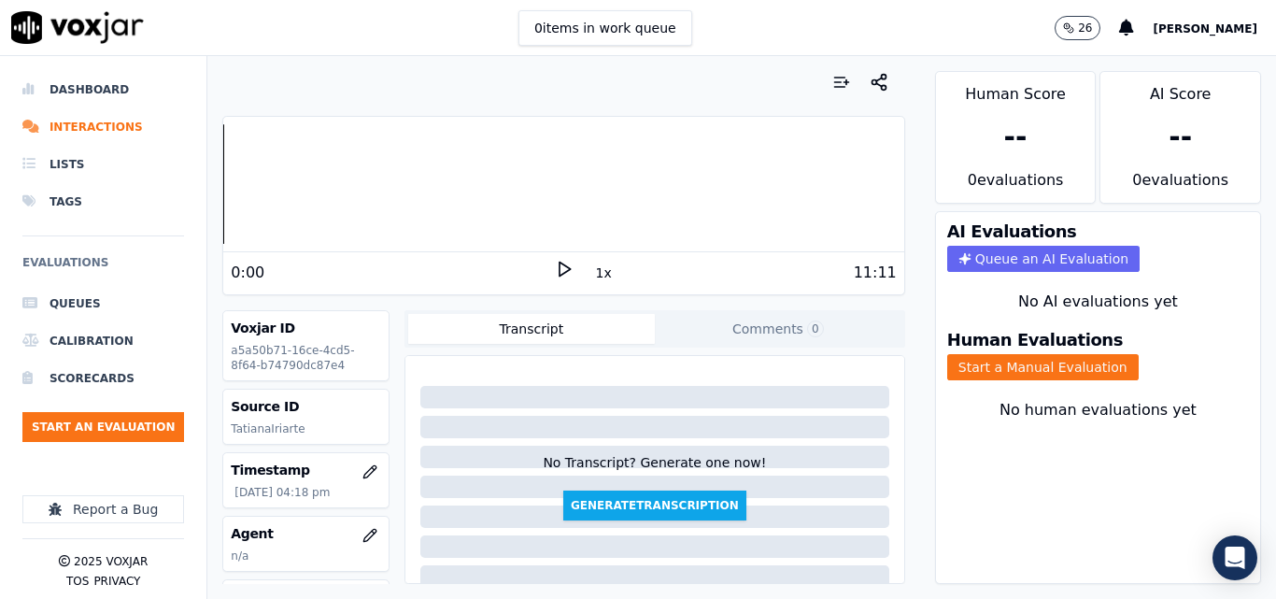
click at [560, 263] on icon at bounding box center [564, 269] width 19 height 19
click at [987, 356] on button "Start a Manual Evaluation" at bounding box center [1043, 367] width 192 height 26
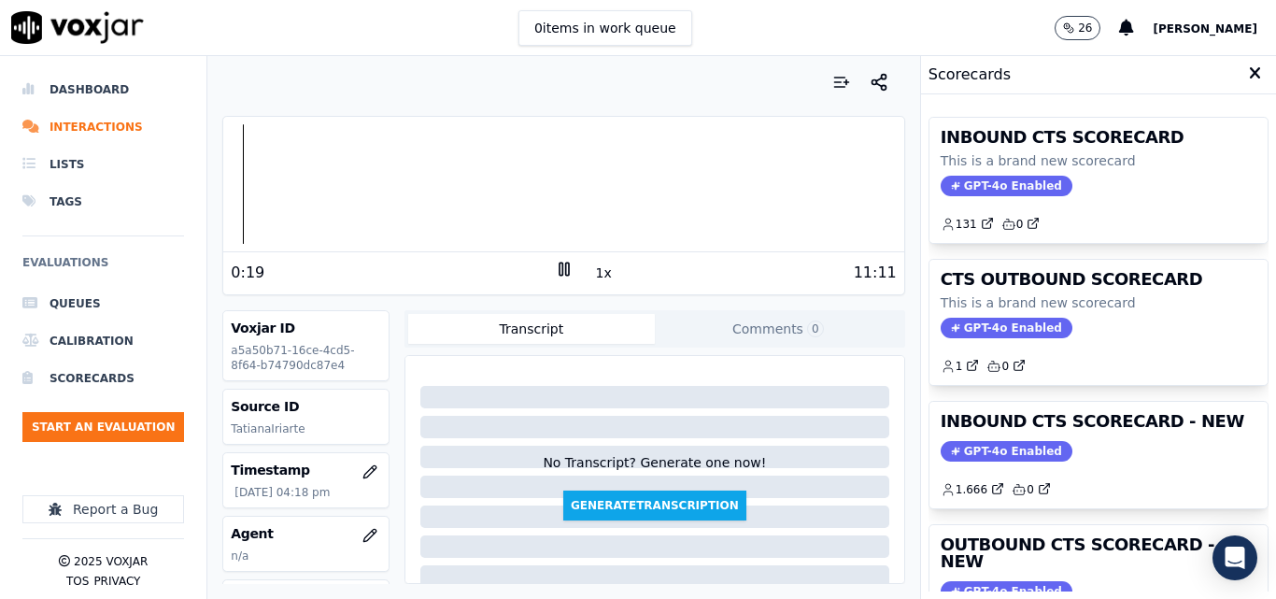
click at [789, 282] on div "11:11" at bounding box center [735, 273] width 323 height 22
click at [1249, 73] on icon at bounding box center [1255, 73] width 12 height 17
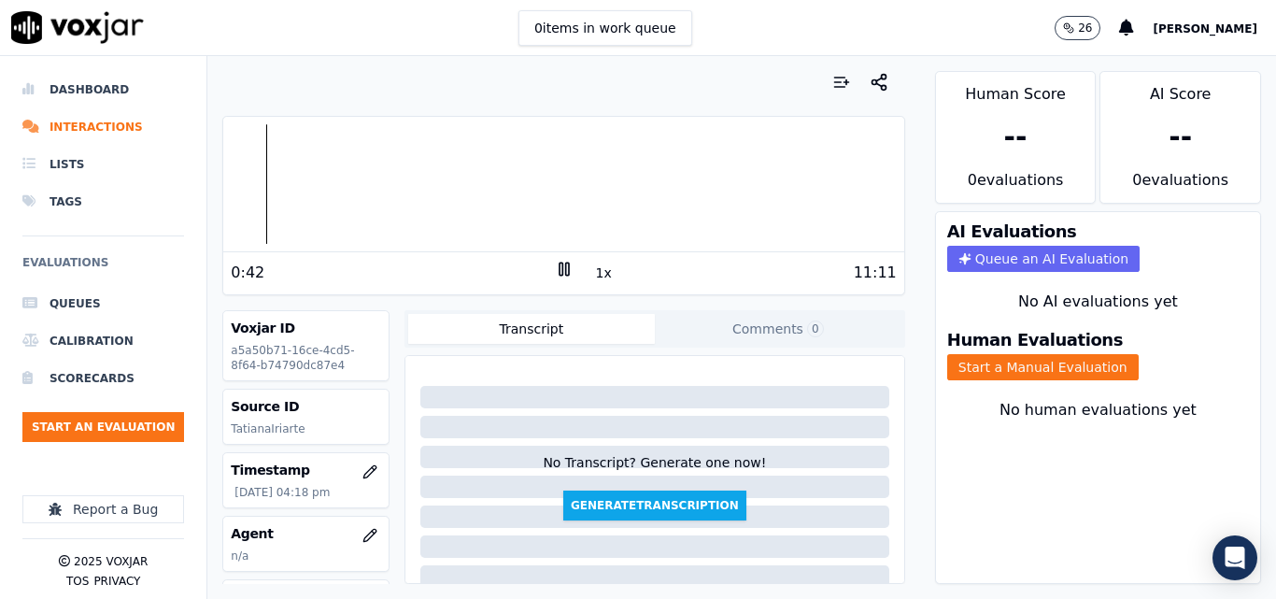
click at [557, 267] on icon at bounding box center [564, 269] width 19 height 19
click at [560, 260] on icon at bounding box center [564, 269] width 19 height 19
click at [555, 271] on icon at bounding box center [564, 269] width 19 height 19
click at [555, 280] on div "1x" at bounding box center [564, 272] width 19 height 25
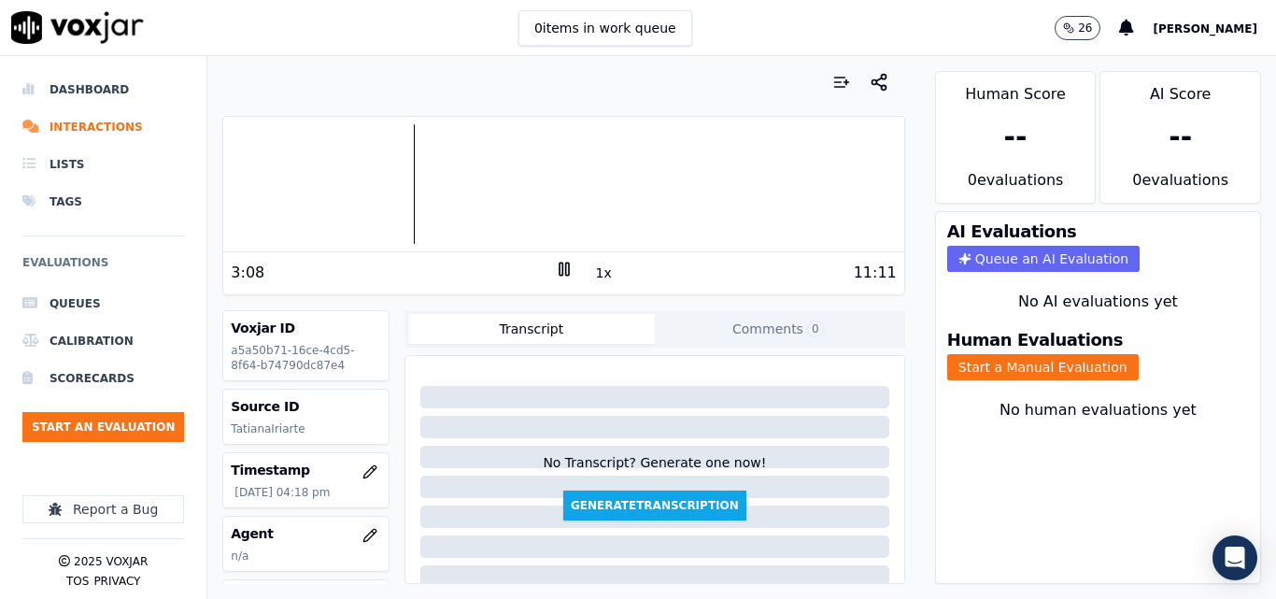
click at [555, 268] on icon at bounding box center [564, 269] width 19 height 19
click at [403, 193] on div at bounding box center [563, 184] width 680 height 120
click at [396, 192] on div at bounding box center [563, 184] width 680 height 120
click at [555, 268] on icon at bounding box center [564, 269] width 19 height 19
click at [560, 262] on icon at bounding box center [564, 269] width 19 height 19
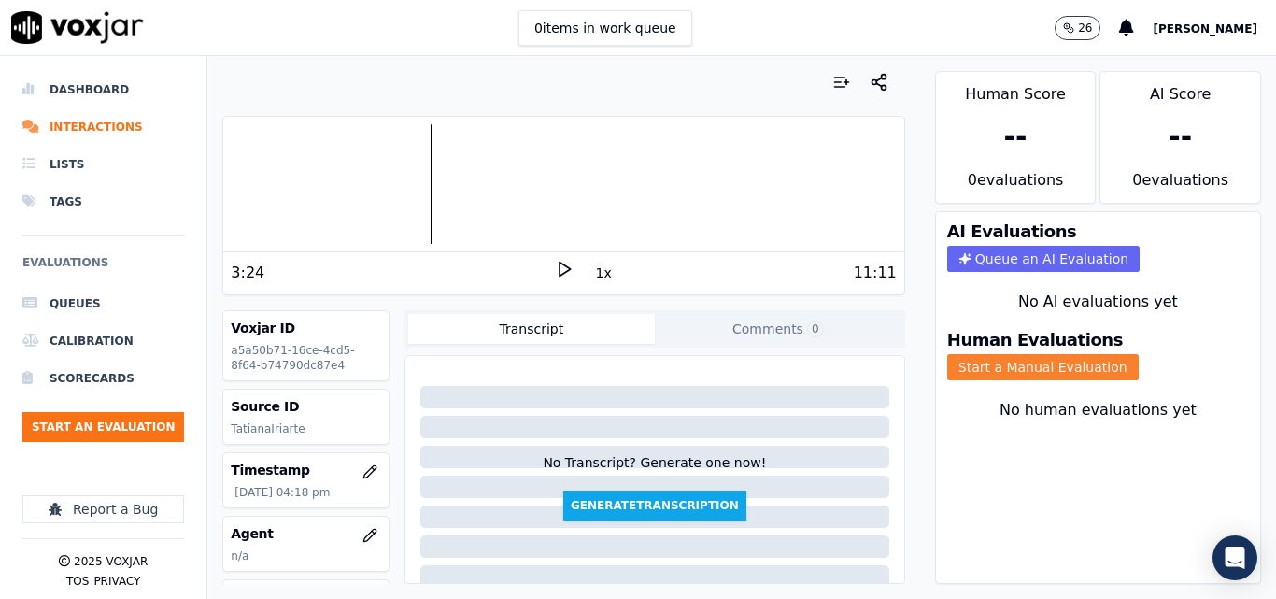
click at [1031, 372] on button "Start a Manual Evaluation" at bounding box center [1043, 367] width 192 height 26
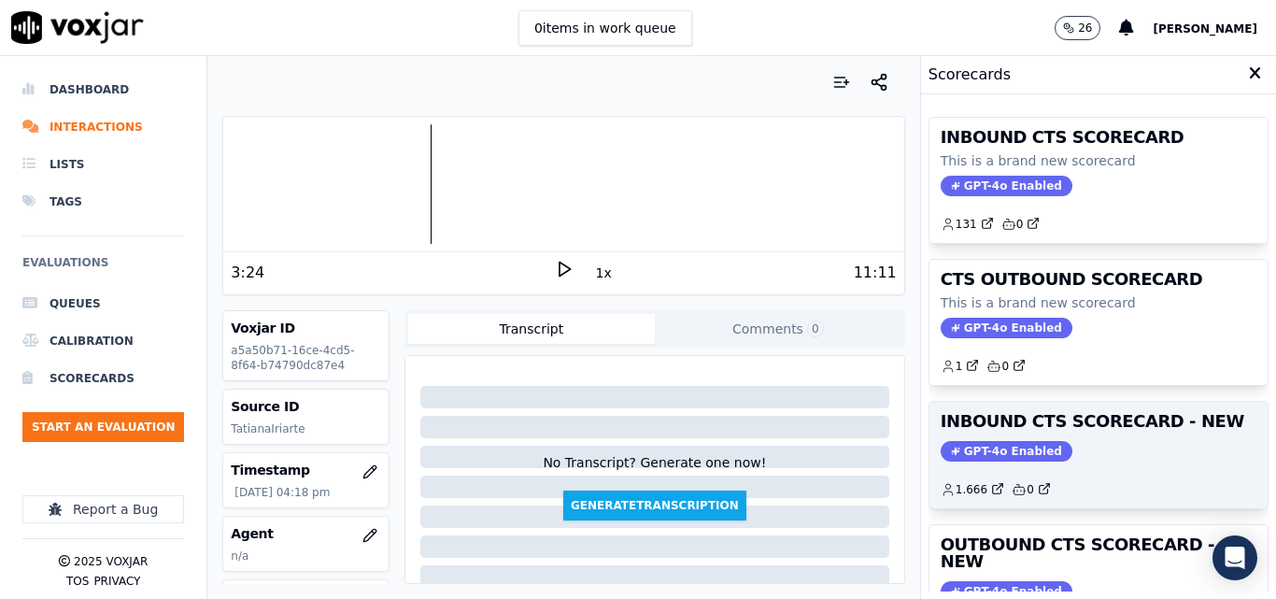
click at [1119, 438] on div "INBOUND CTS SCORECARD - NEW GPT-4o Enabled 1.666 0" at bounding box center [1099, 455] width 338 height 106
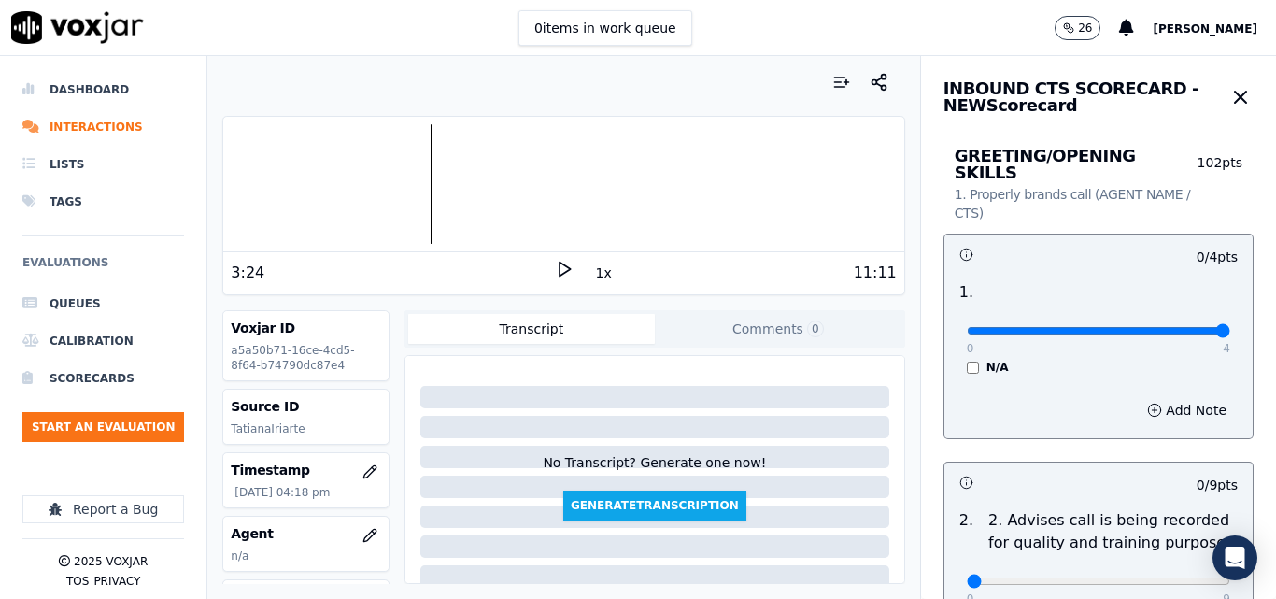
type input "4"
click at [1180, 327] on input "range" at bounding box center [1098, 330] width 263 height 7
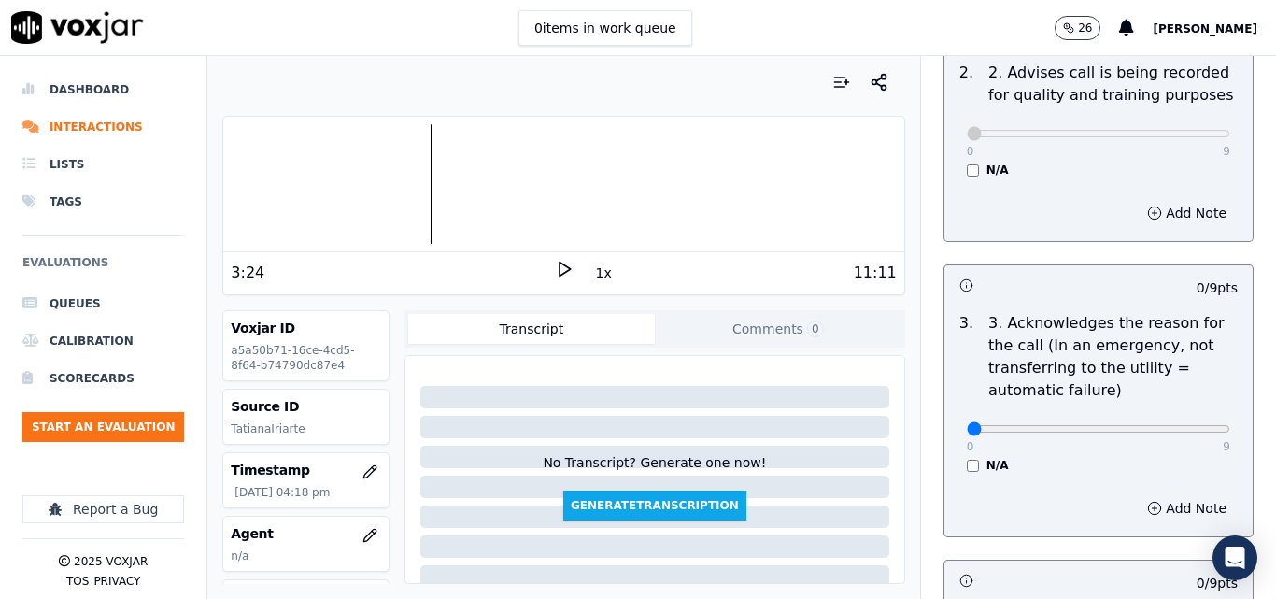
scroll to position [467, 0]
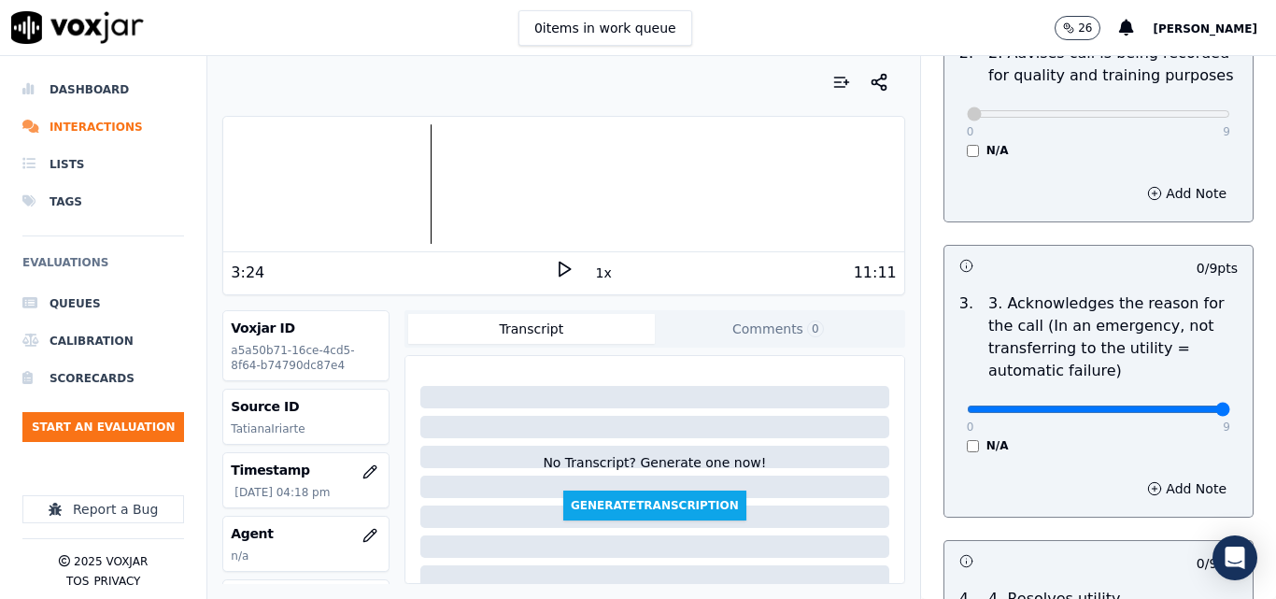
type input "9"
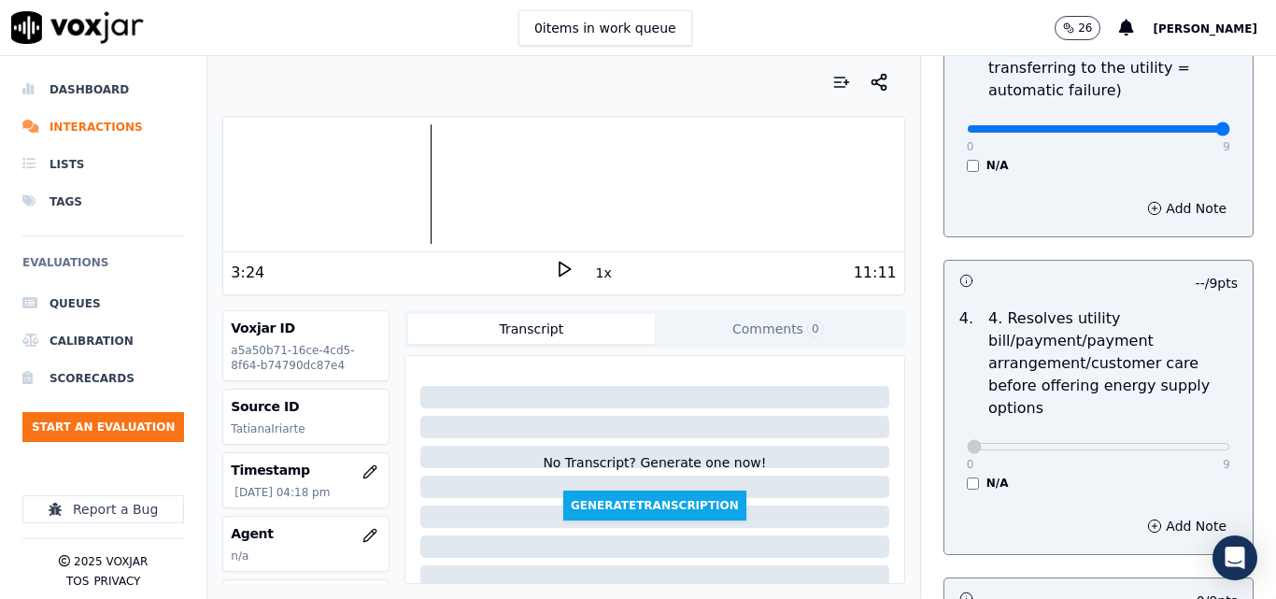
scroll to position [934, 0]
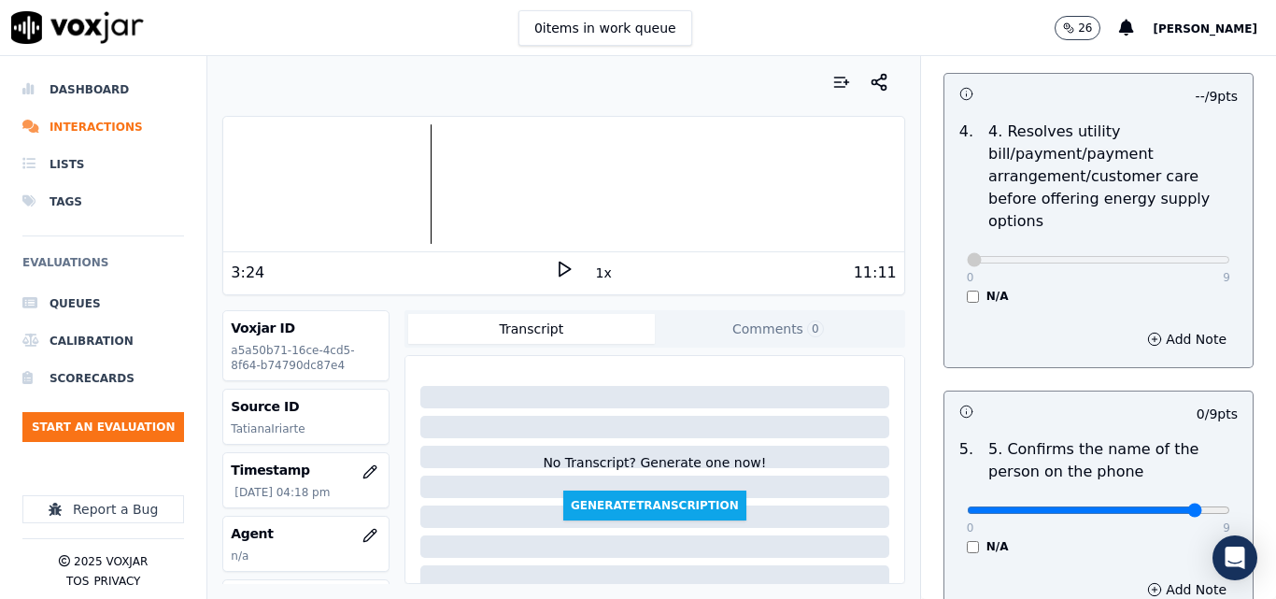
type input "9"
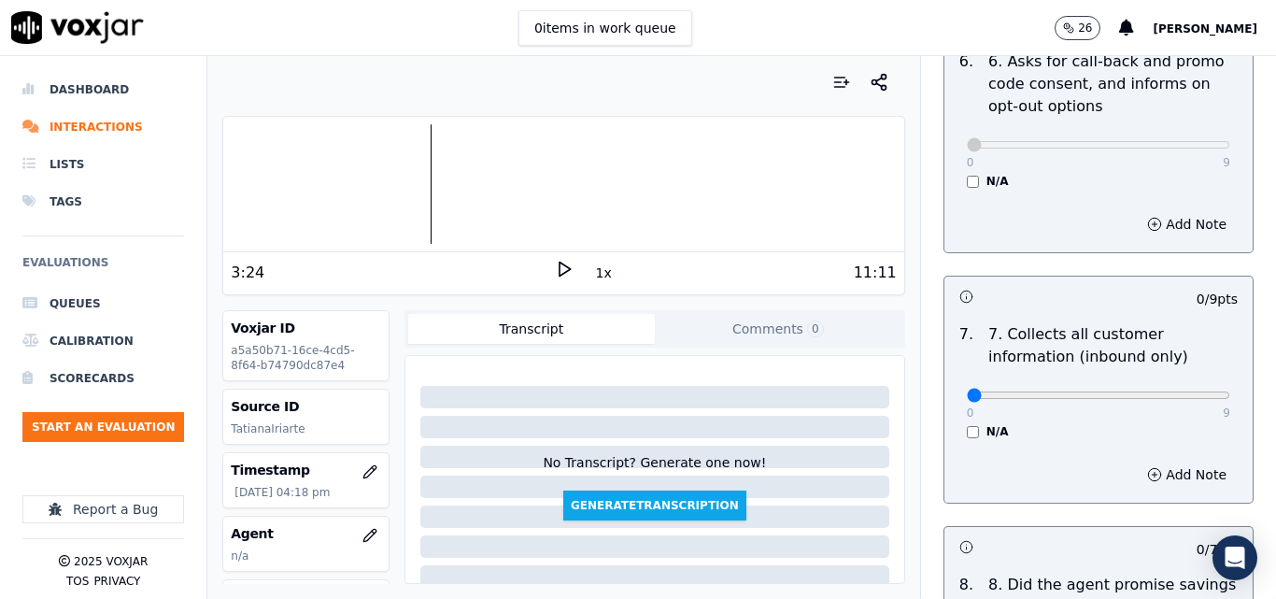
scroll to position [1588, 0]
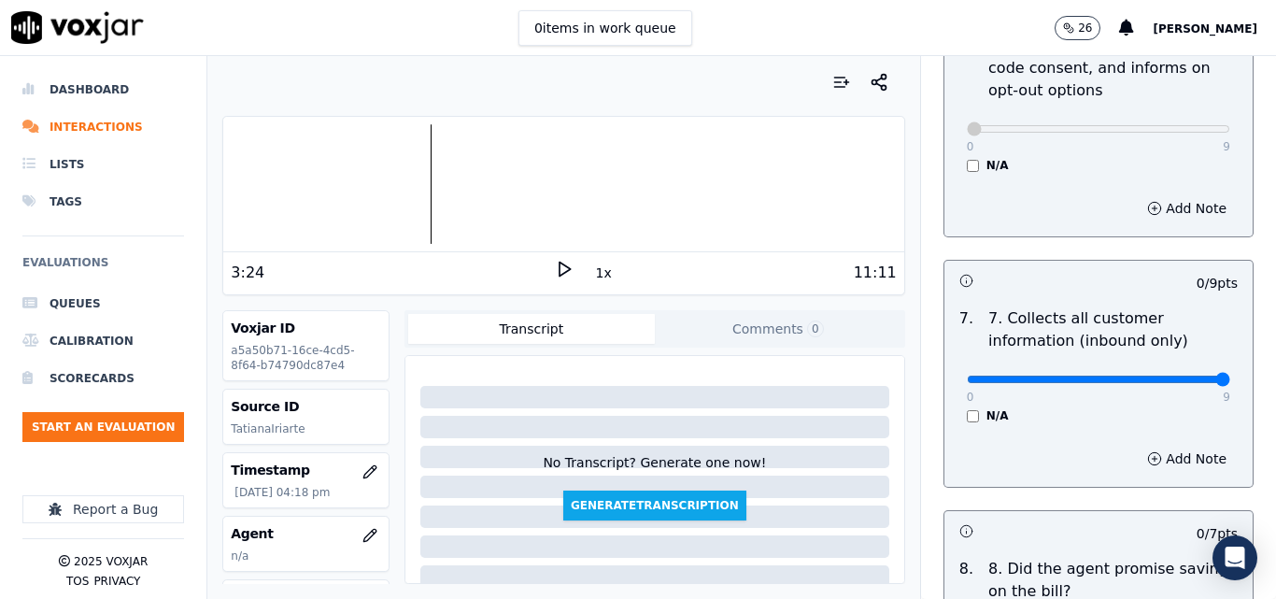
type input "9"
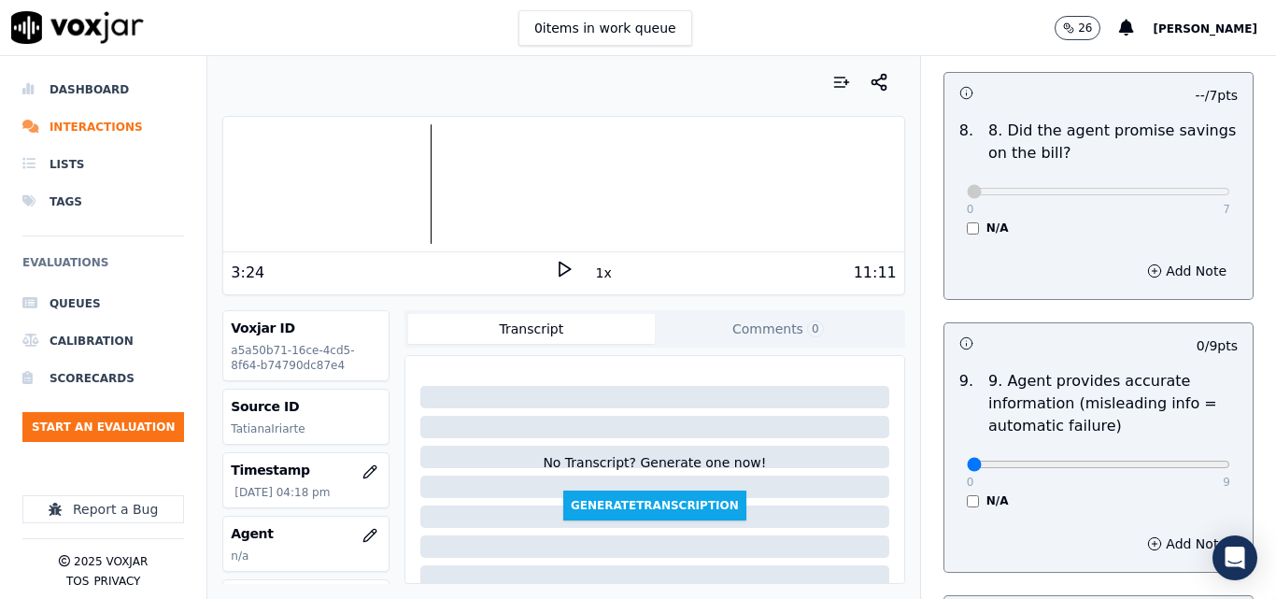
scroll to position [2149, 0]
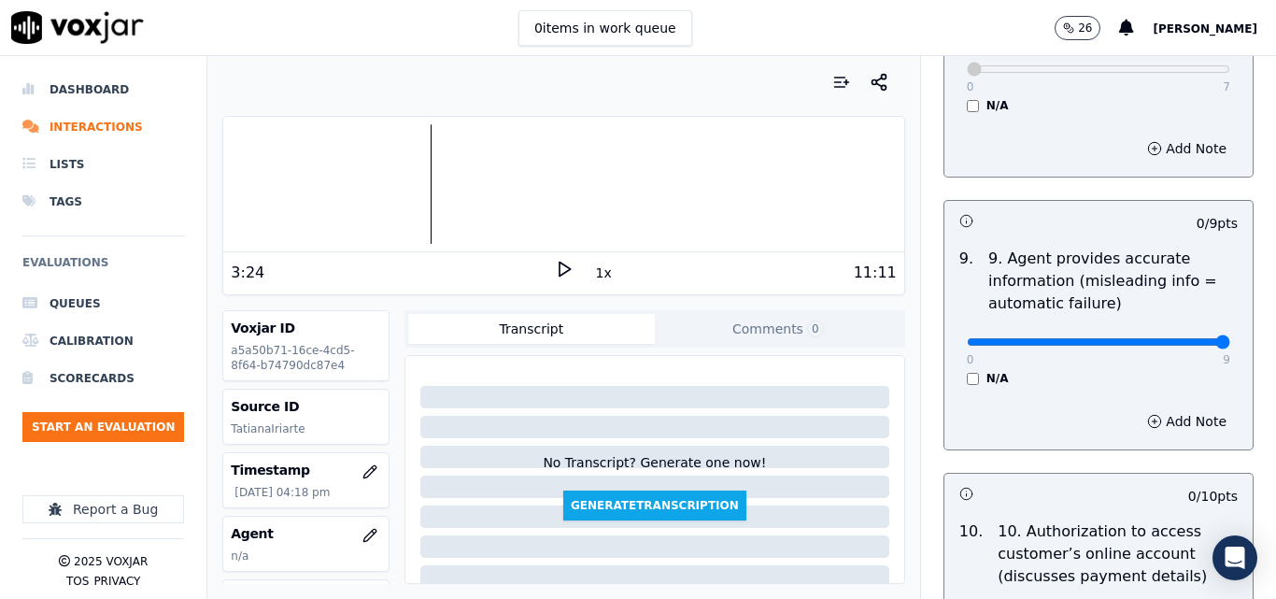
type input "9"
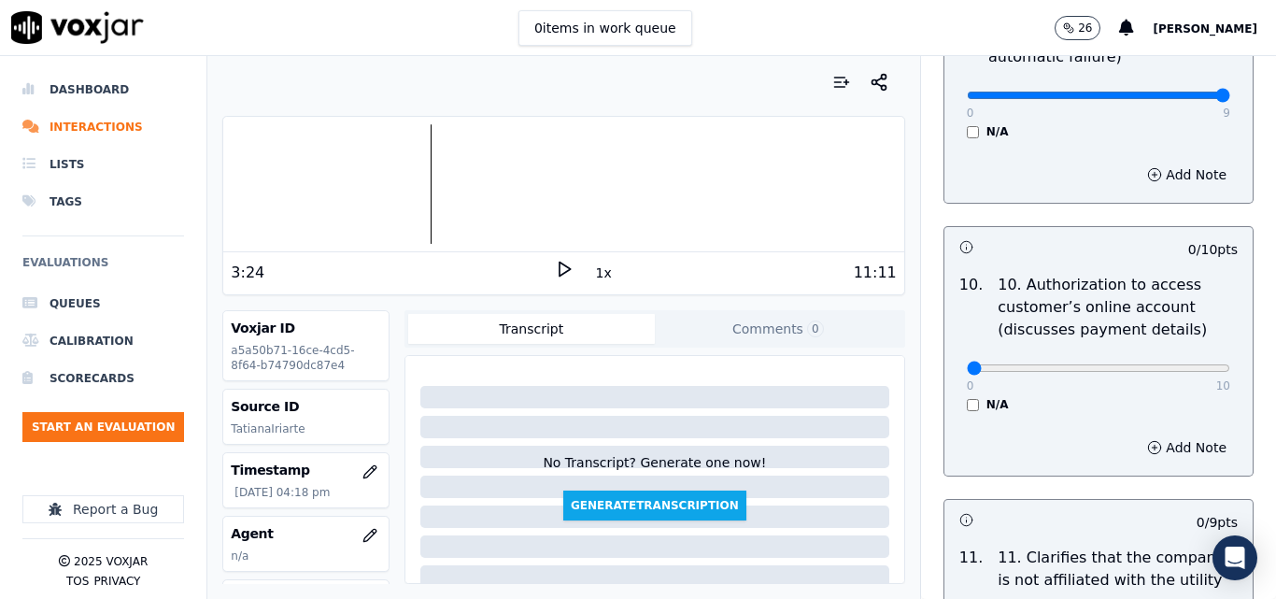
scroll to position [2429, 0]
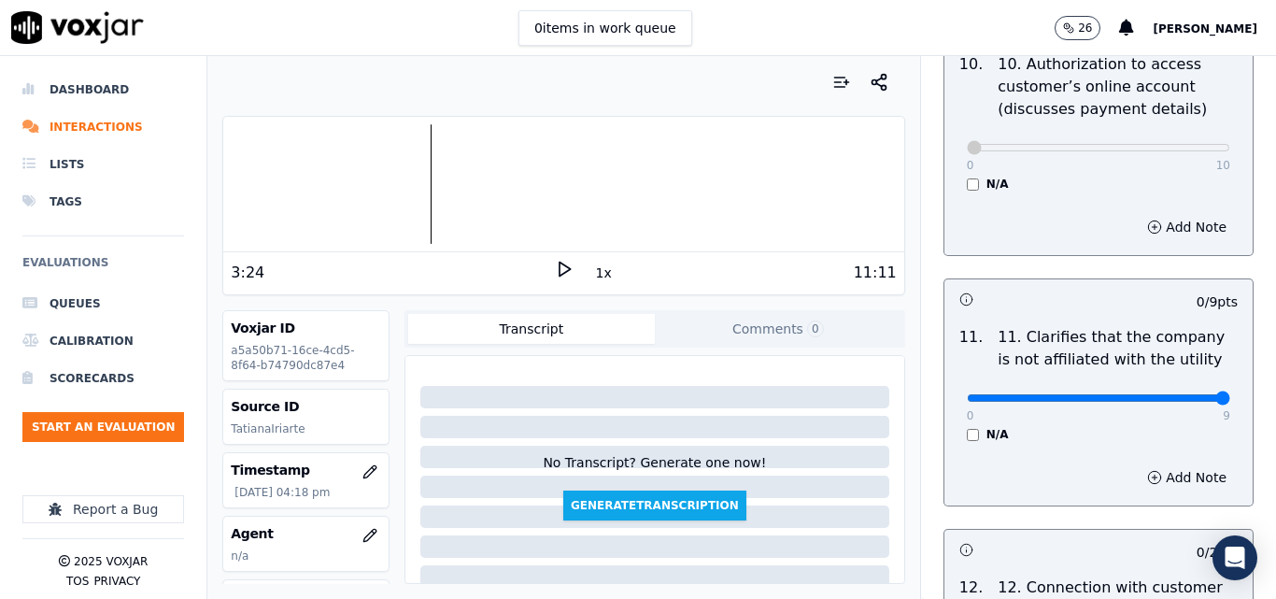
type input "9"
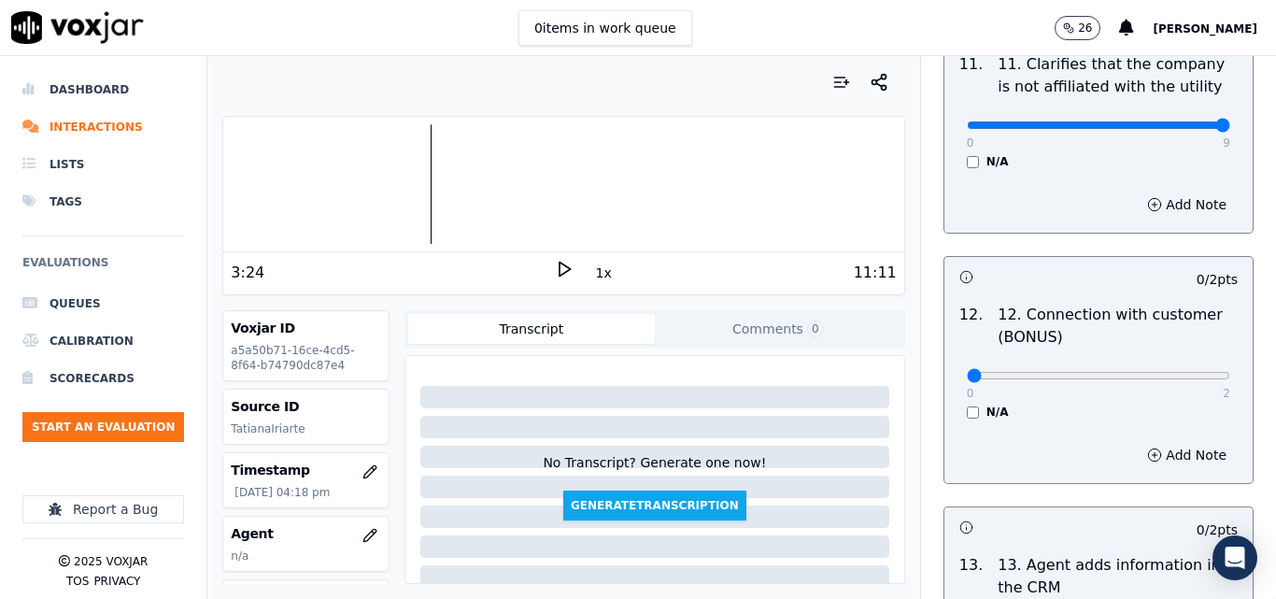
scroll to position [2896, 0]
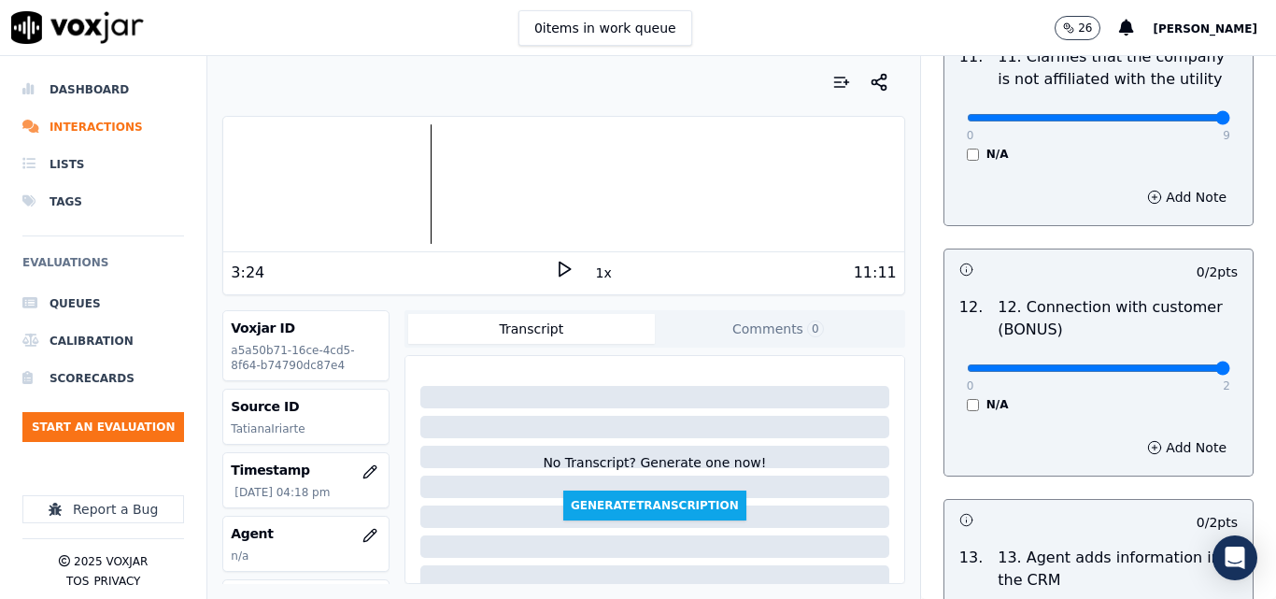
type input "2"
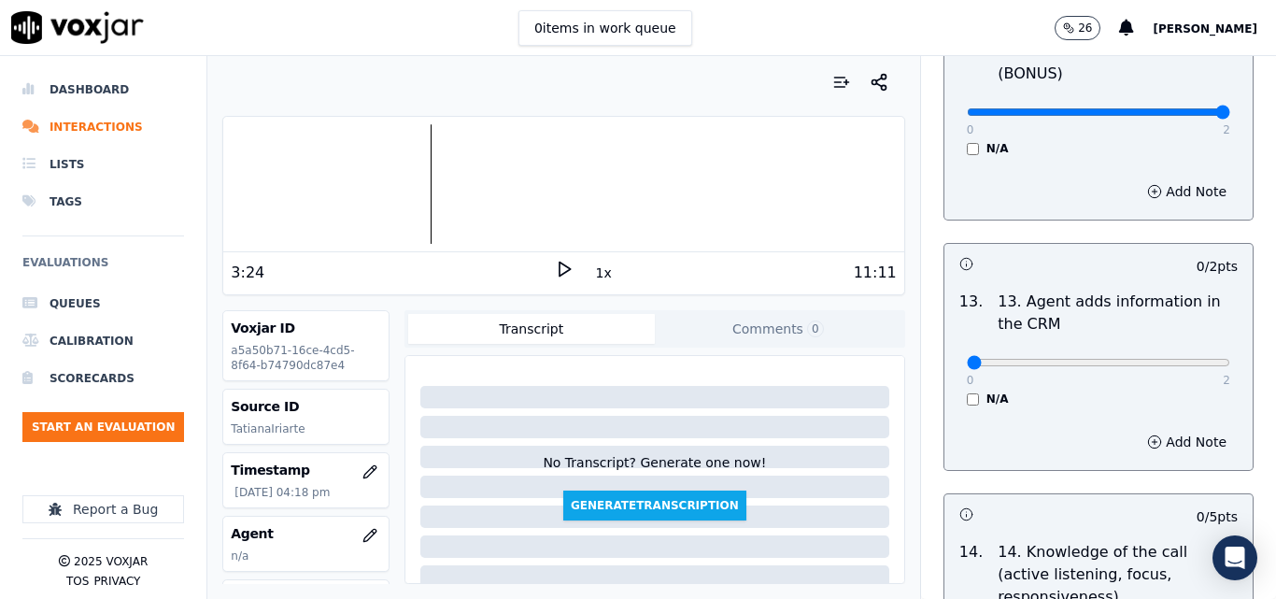
scroll to position [3176, 0]
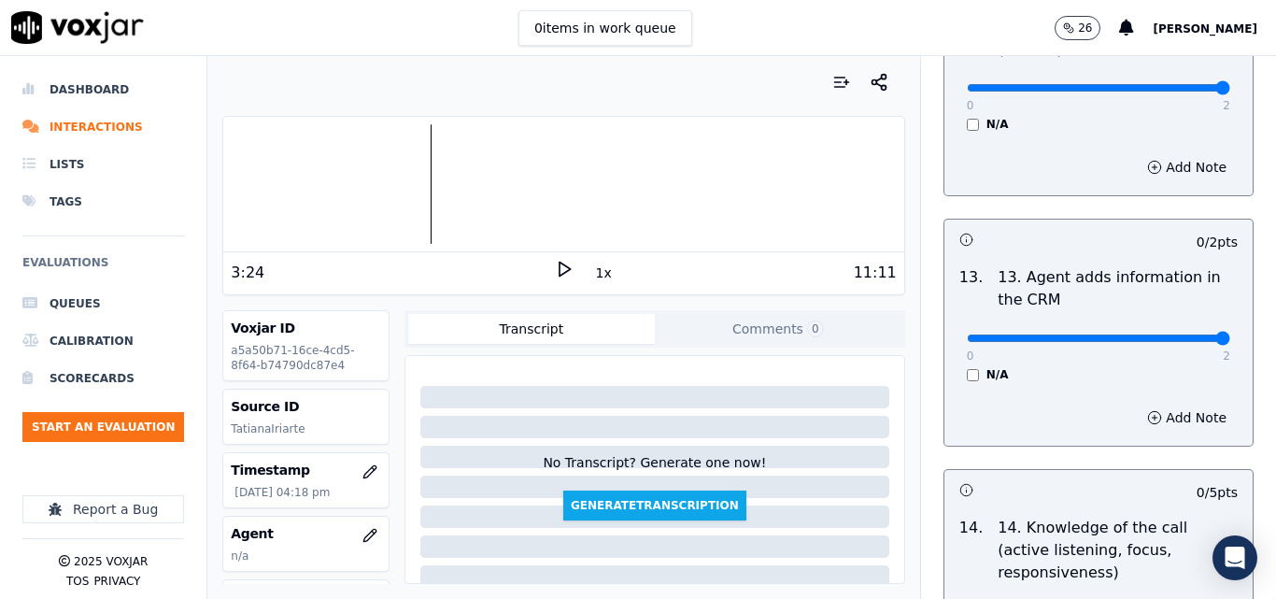
type input "2"
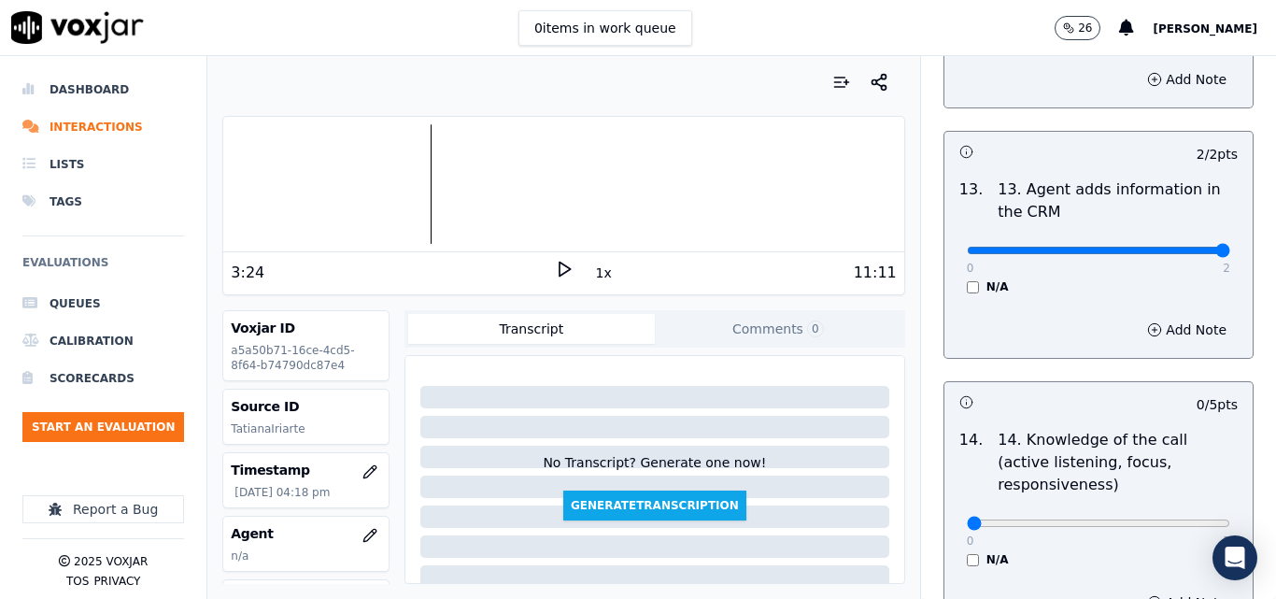
scroll to position [3363, 0]
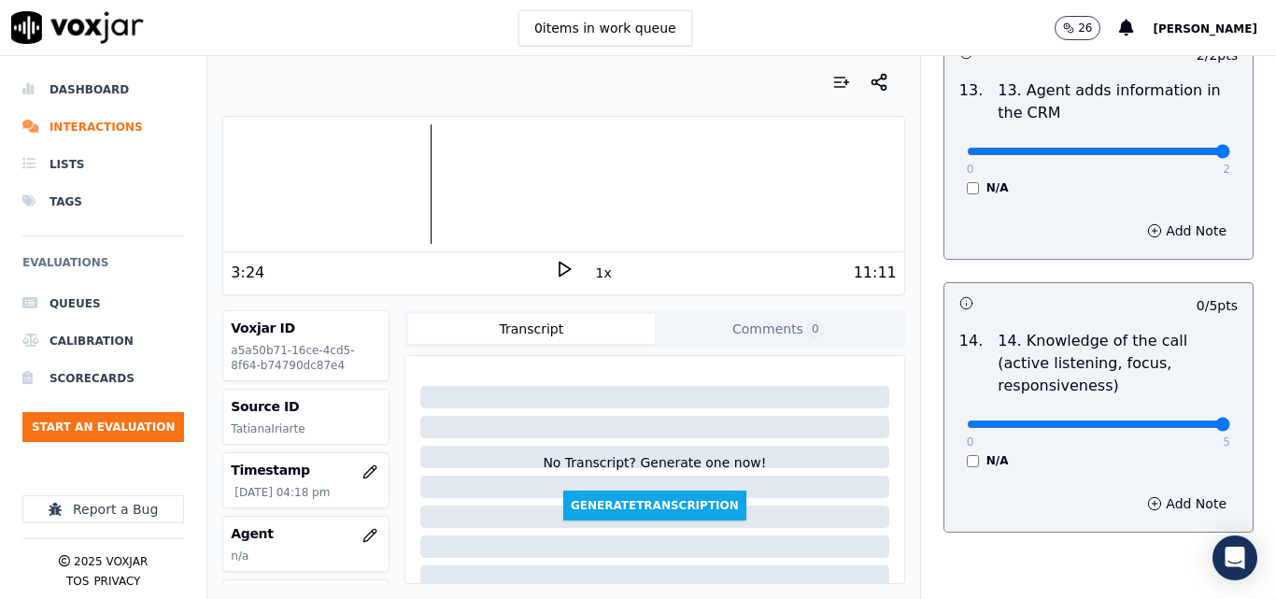
type input "5"
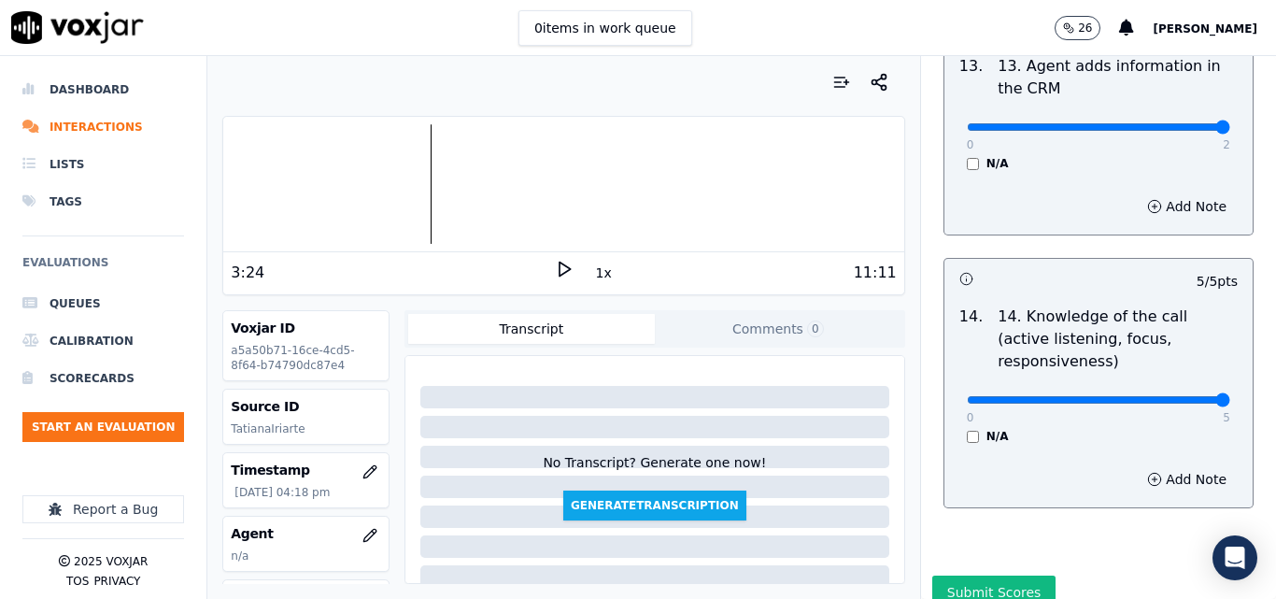
scroll to position [3412, 0]
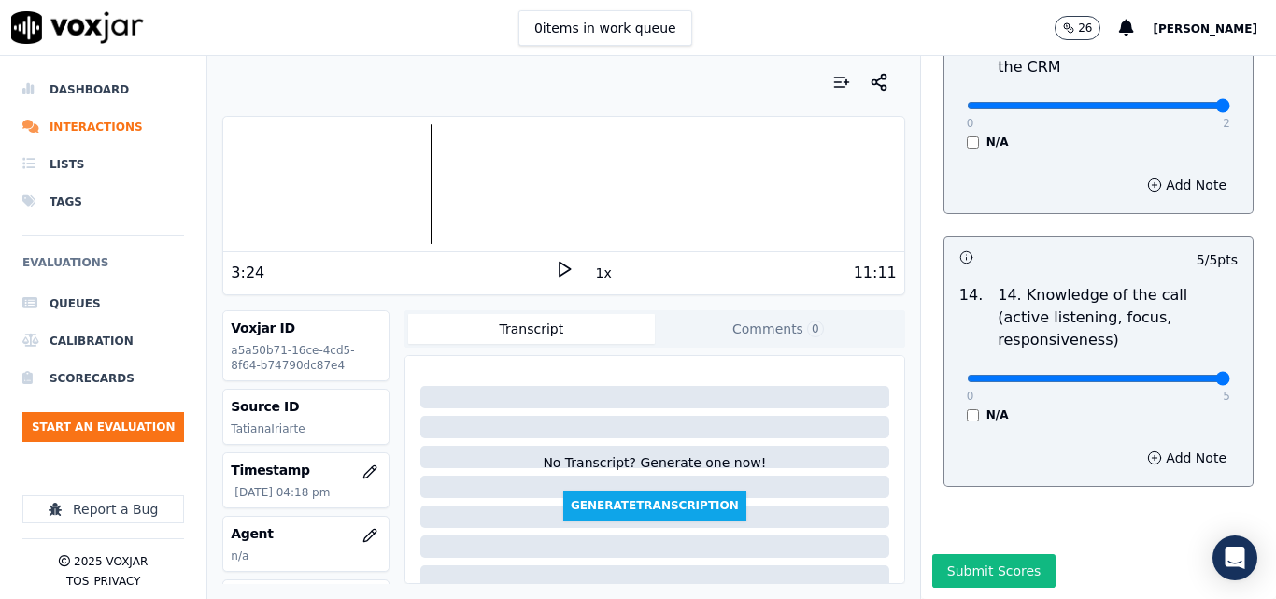
click at [969, 554] on button "Submit Scores" at bounding box center [994, 571] width 124 height 34
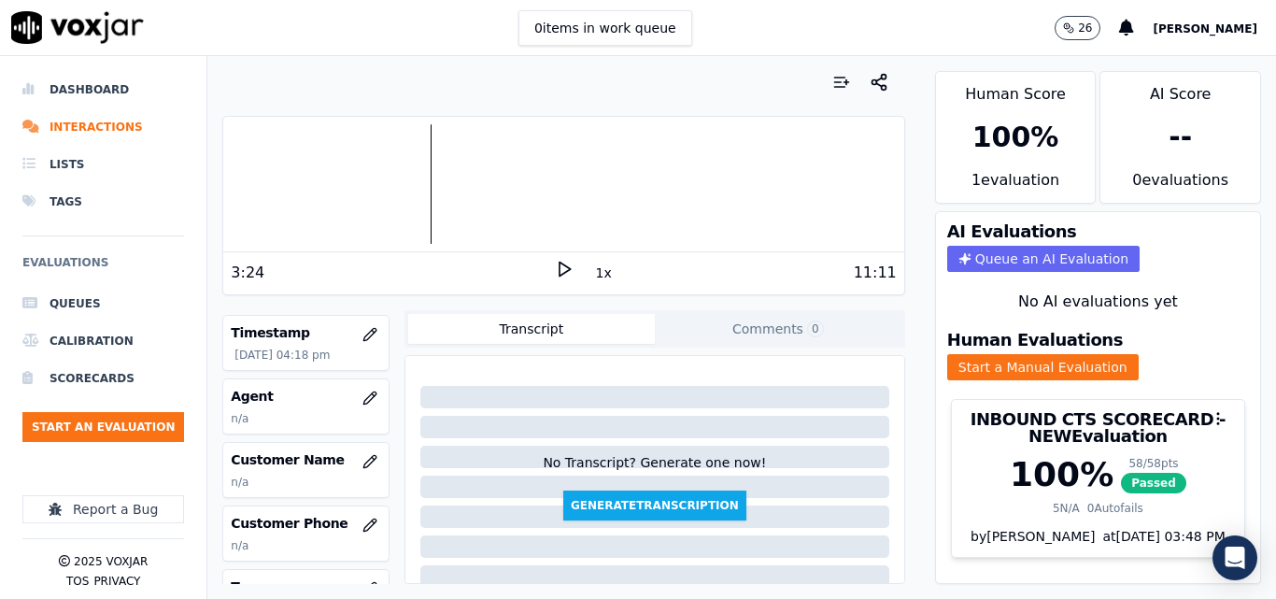
scroll to position [187, 0]
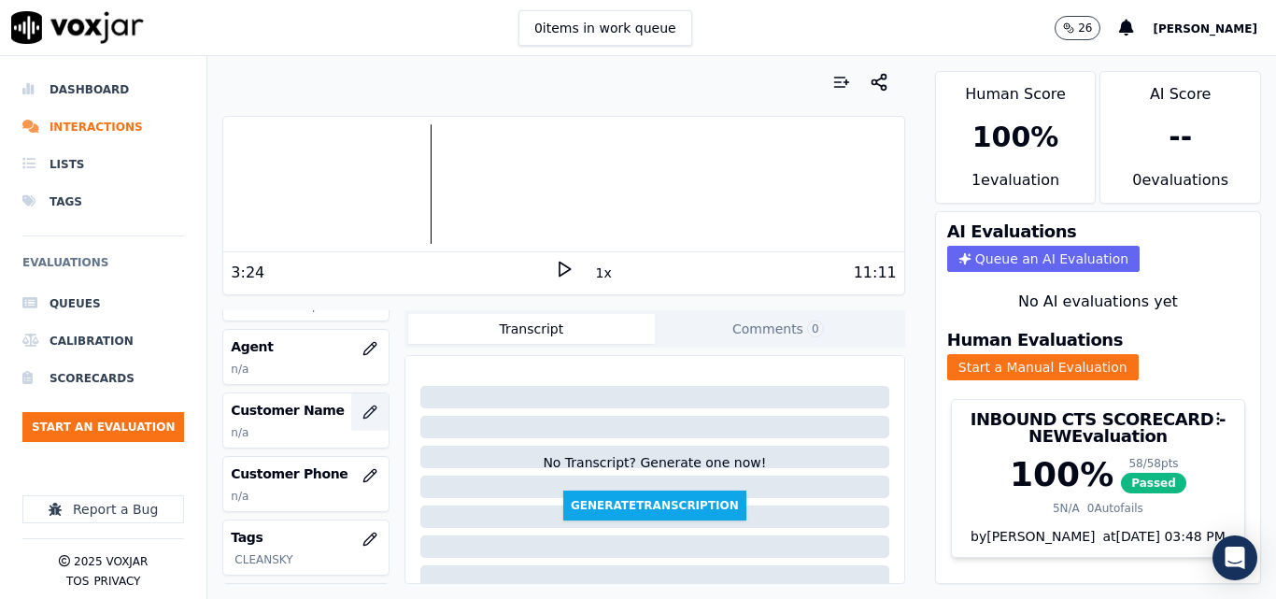
click at [362, 411] on icon "button" at bounding box center [369, 411] width 15 height 15
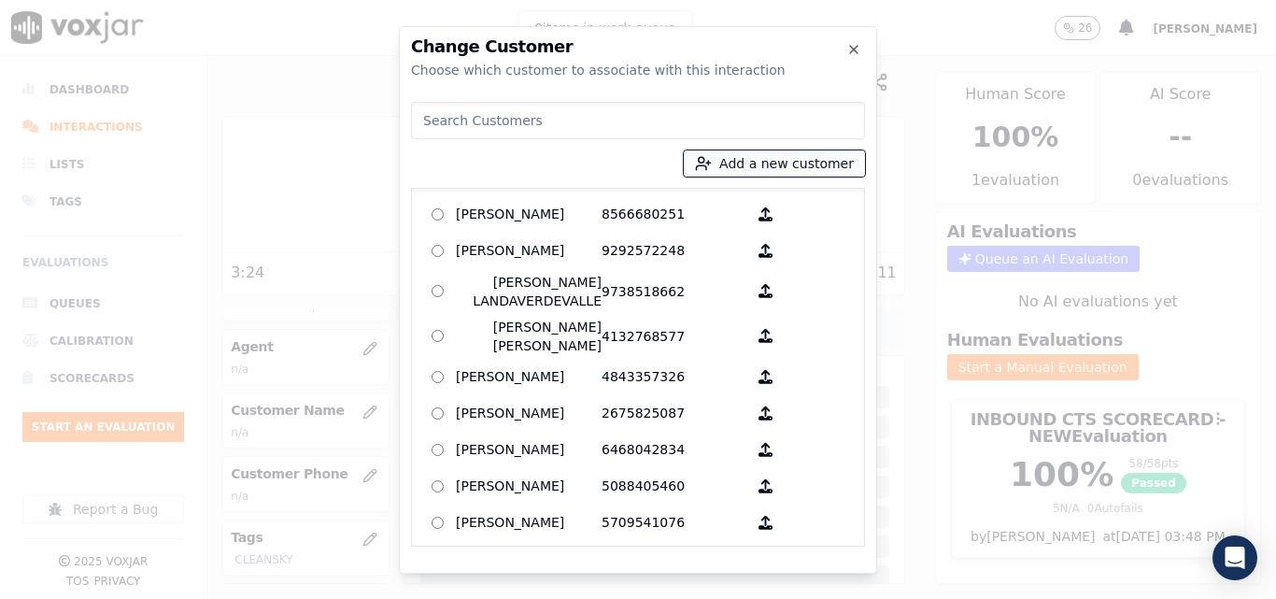
click at [812, 163] on button "Add a new customer" at bounding box center [774, 163] width 181 height 26
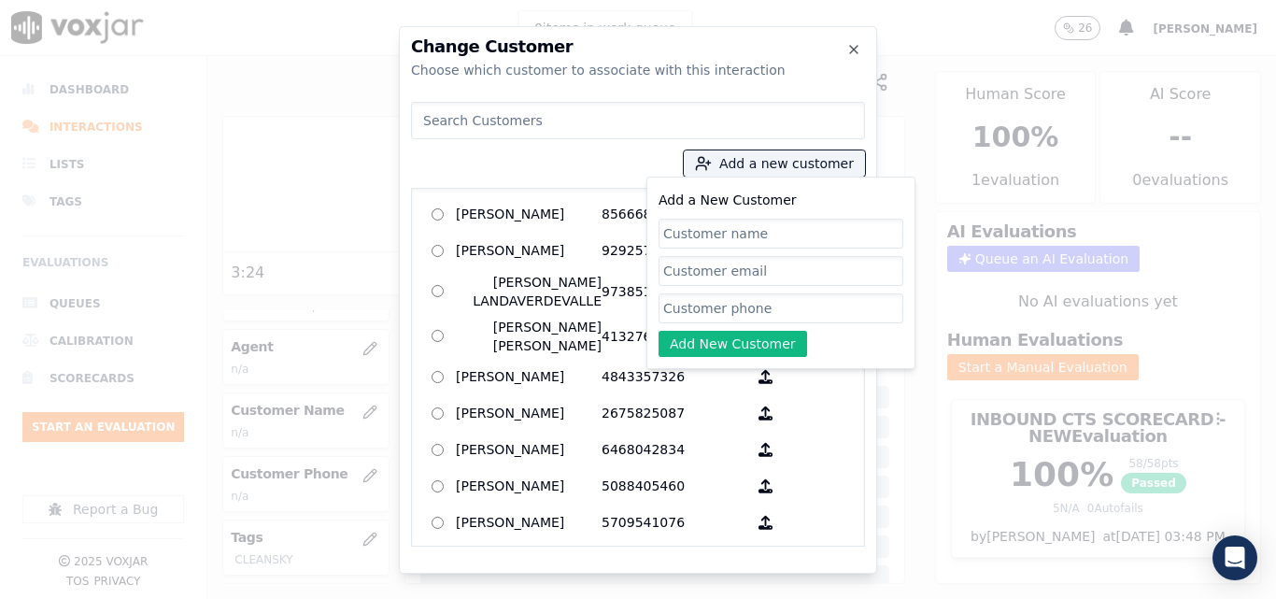
click at [719, 229] on input "Add a New Customer" at bounding box center [781, 234] width 245 height 30
type input "Samuel Delgado"
click at [727, 313] on input "Add a New Customer" at bounding box center [781, 308] width 245 height 30
click at [765, 305] on input "Add a New Customer" at bounding box center [781, 308] width 245 height 30
paste input "7247772278"
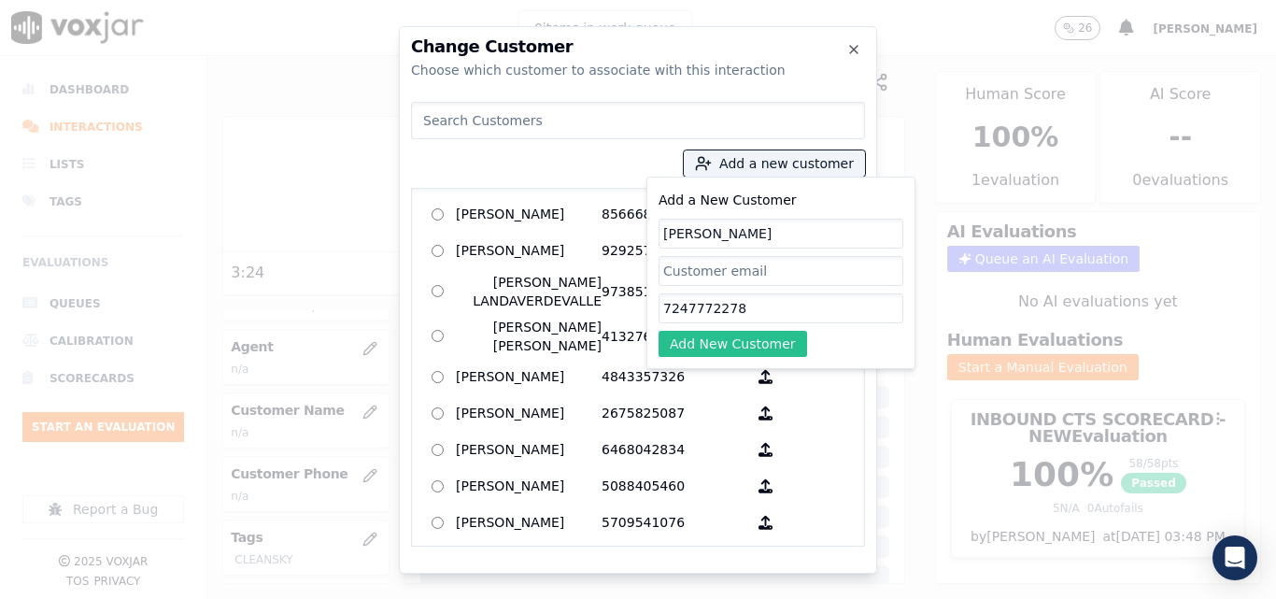
type input "7247772278"
click at [758, 335] on button "Add New Customer" at bounding box center [733, 344] width 149 height 26
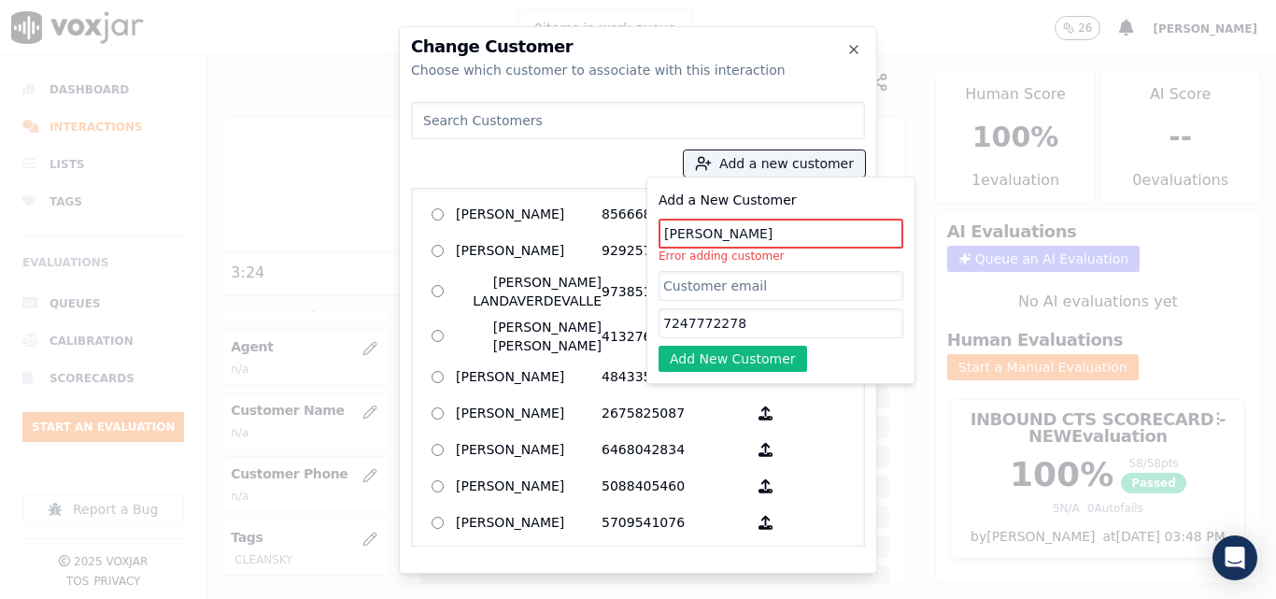
click at [774, 232] on input "Samuel Delgado" at bounding box center [781, 234] width 245 height 30
click at [577, 121] on input at bounding box center [638, 120] width 454 height 37
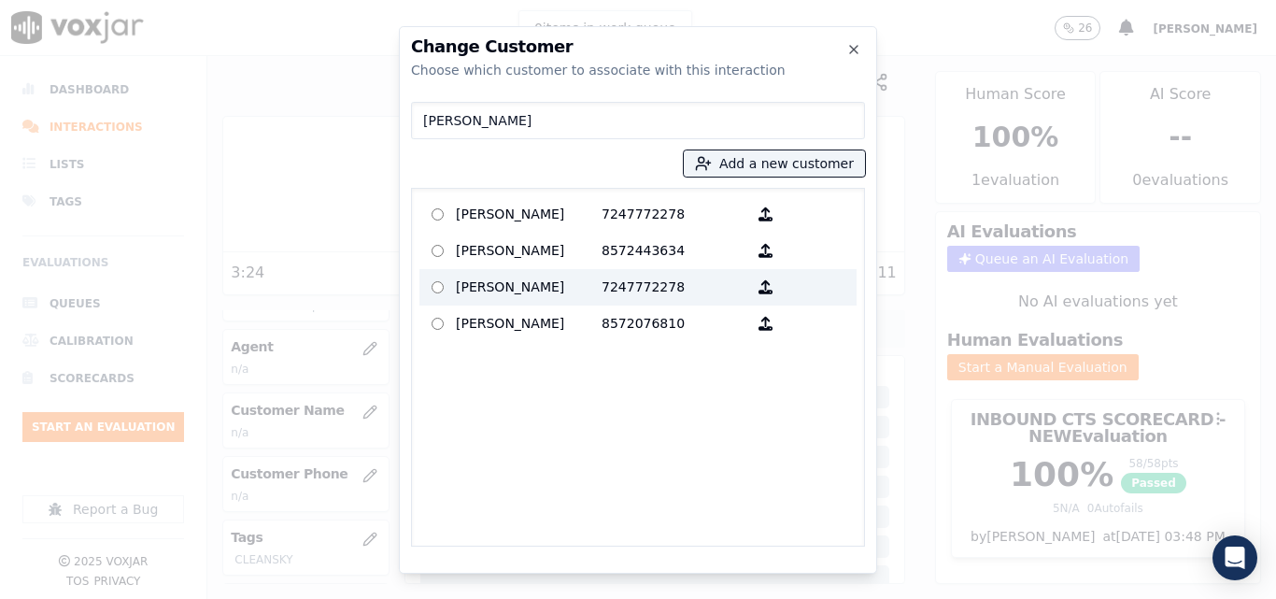
type input "Samuel"
click at [602, 285] on p "7247772278" at bounding box center [675, 287] width 146 height 29
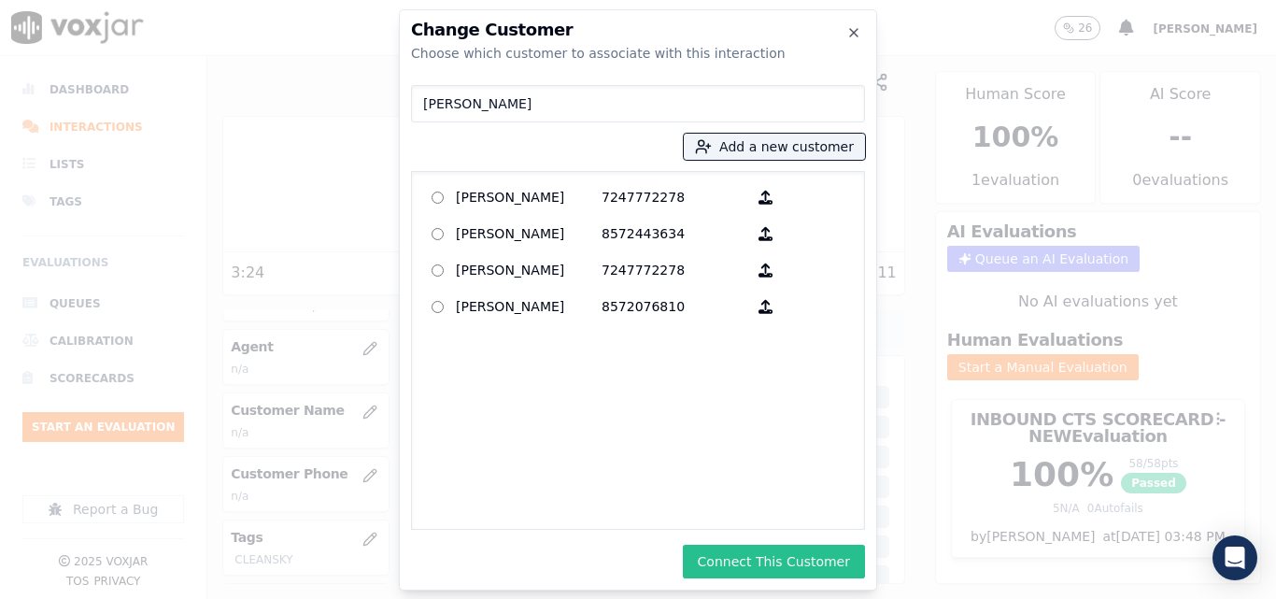
click at [743, 575] on button "Connect This Customer" at bounding box center [774, 562] width 182 height 34
click at [751, 566] on div "Connecting" at bounding box center [638, 562] width 454 height 34
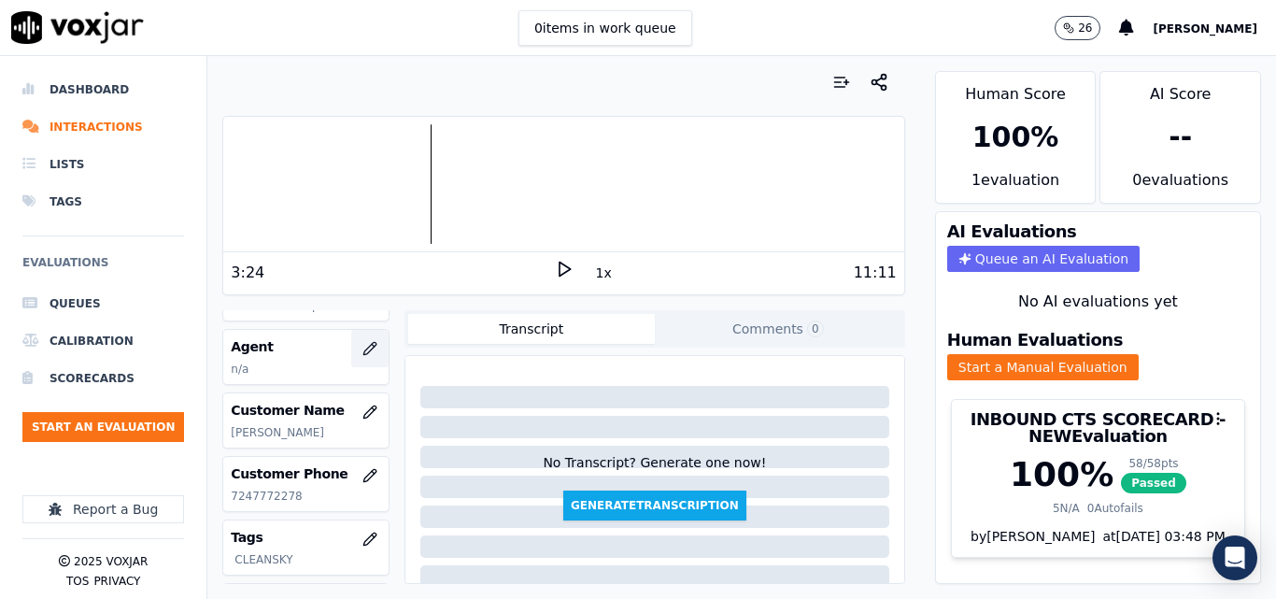
click at [353, 336] on button "button" at bounding box center [369, 348] width 37 height 37
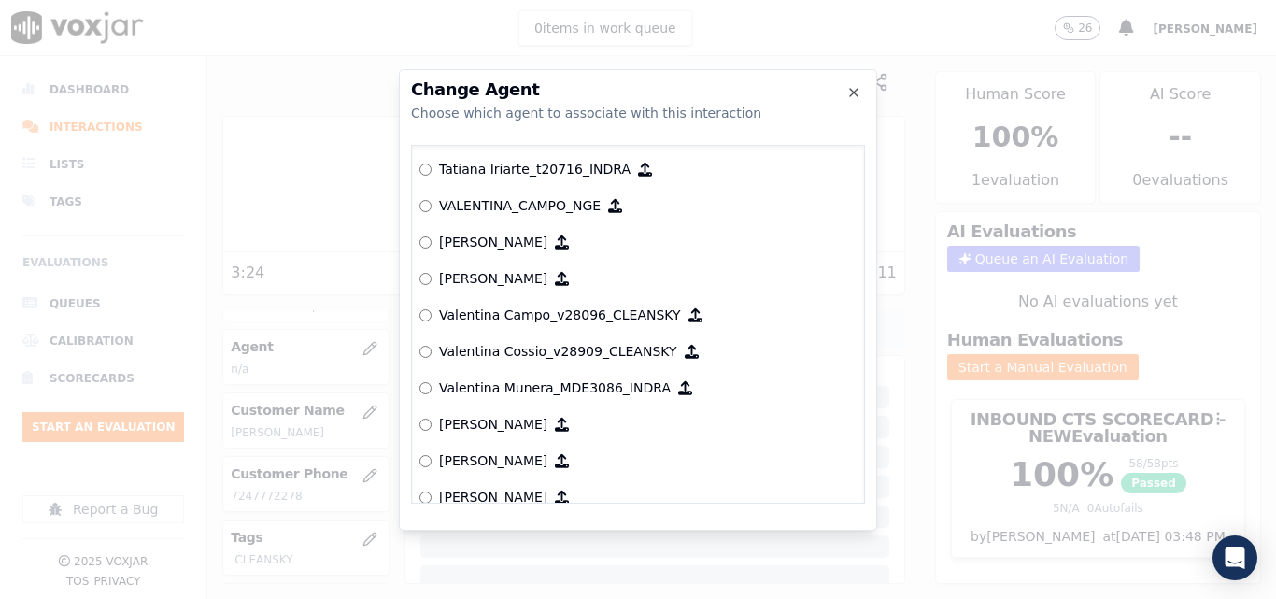
scroll to position [8559, 0]
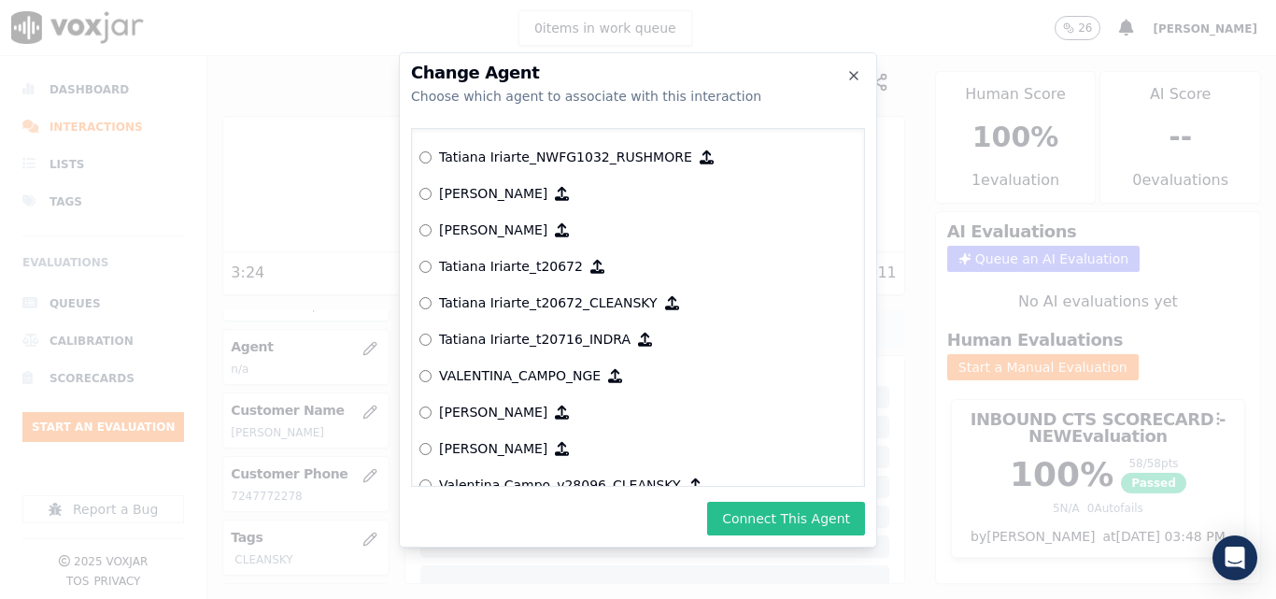
click at [799, 525] on button "Connect This Agent" at bounding box center [786, 519] width 158 height 34
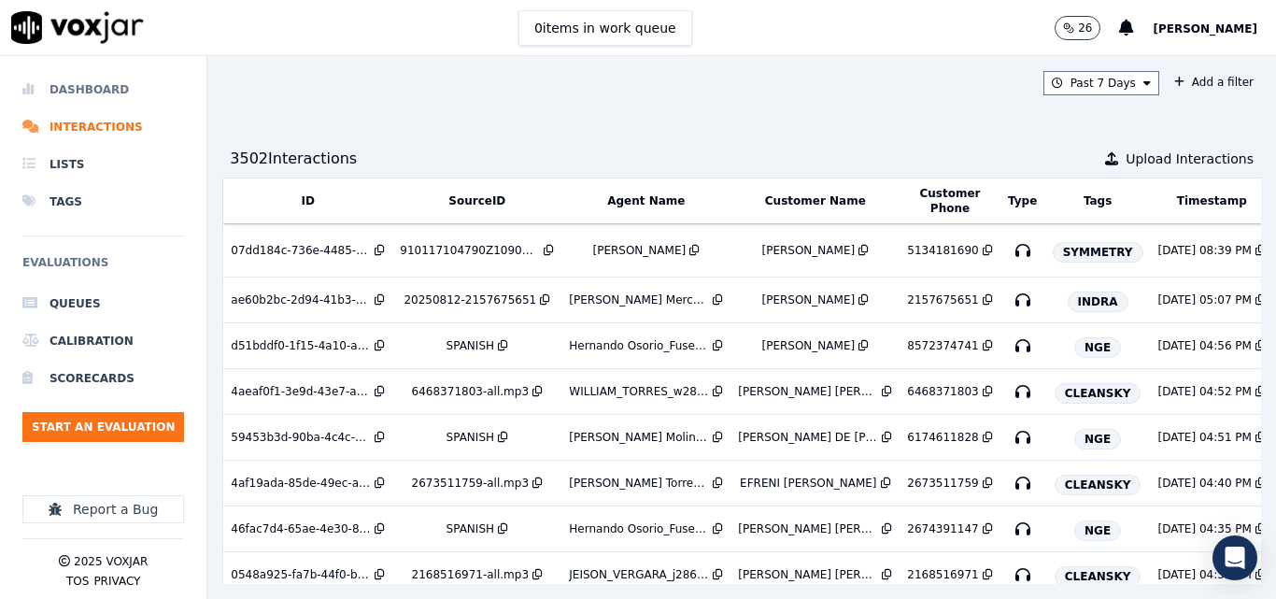
click at [72, 87] on li "Dashboard" at bounding box center [103, 89] width 162 height 37
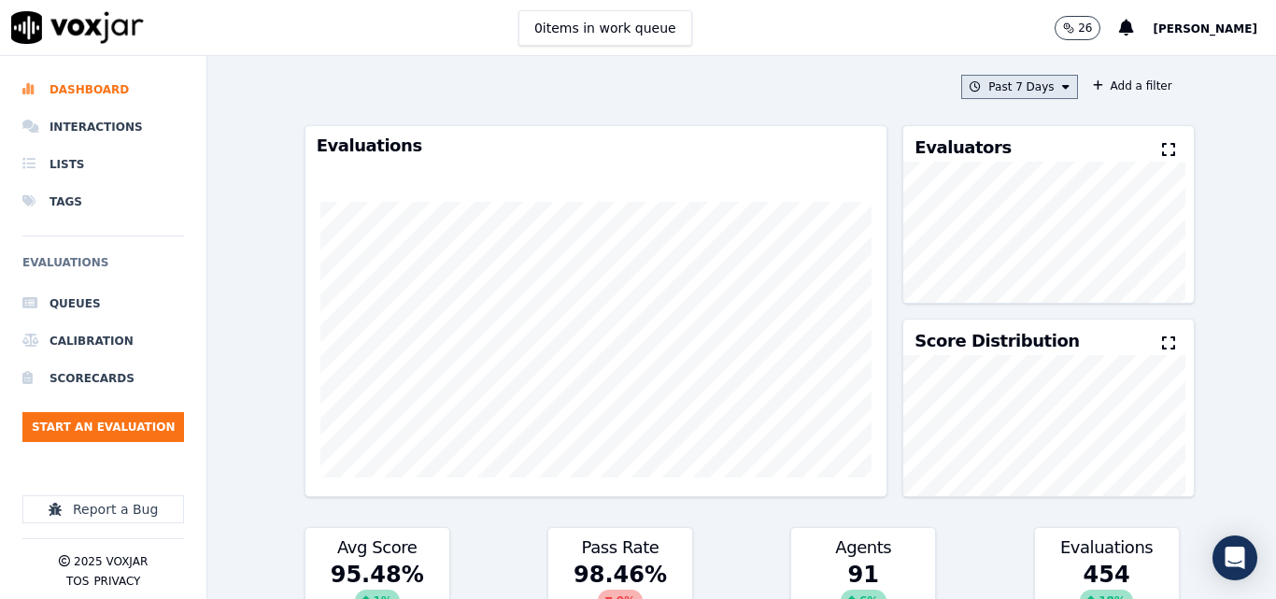
click at [1013, 91] on button "Past 7 Days" at bounding box center [1019, 87] width 116 height 24
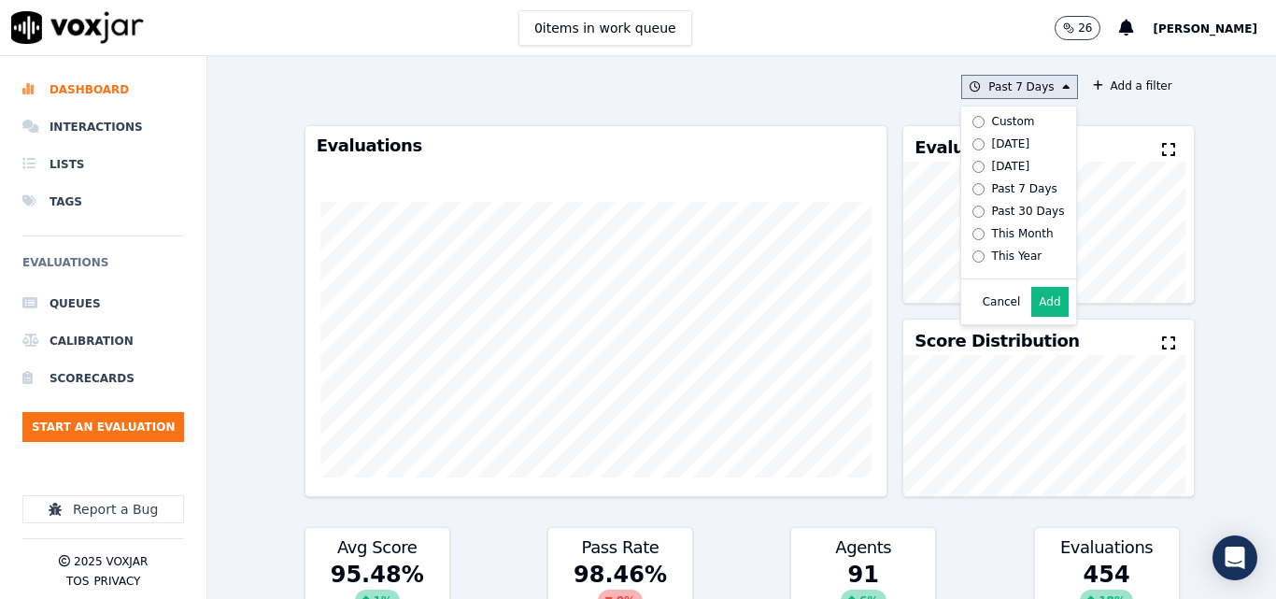
click at [992, 142] on div "[DATE]" at bounding box center [1011, 143] width 38 height 15
click at [1031, 311] on button "Add" at bounding box center [1049, 302] width 36 height 30
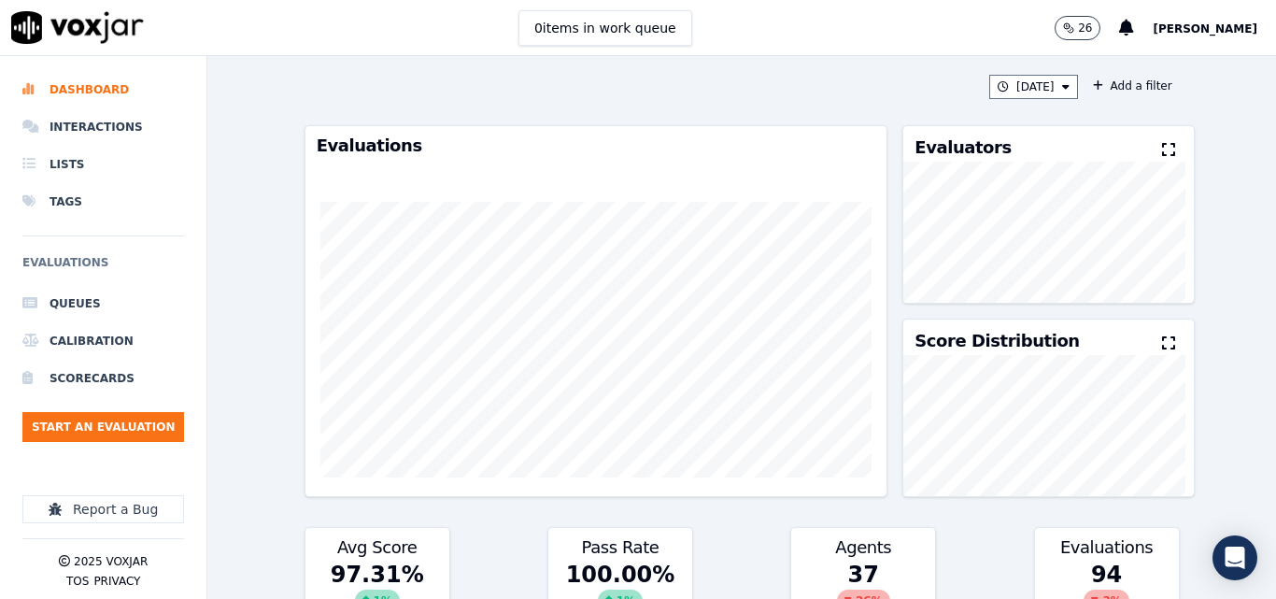
click at [1162, 156] on icon at bounding box center [1168, 149] width 13 height 15
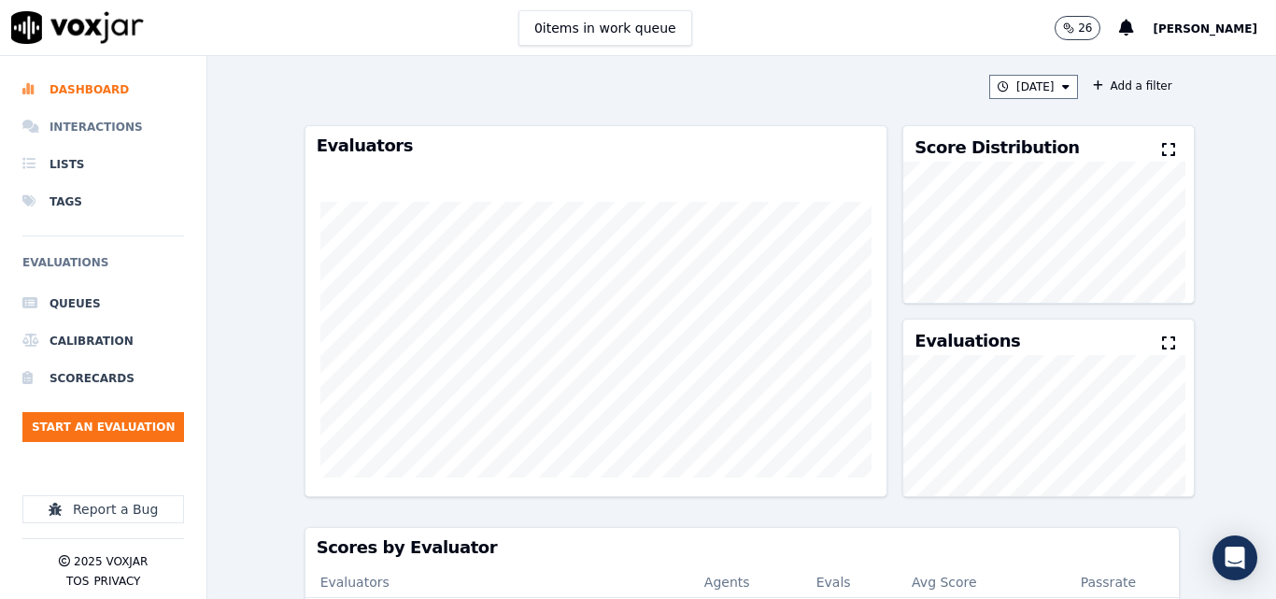
click at [119, 126] on li "Interactions" at bounding box center [103, 126] width 162 height 37
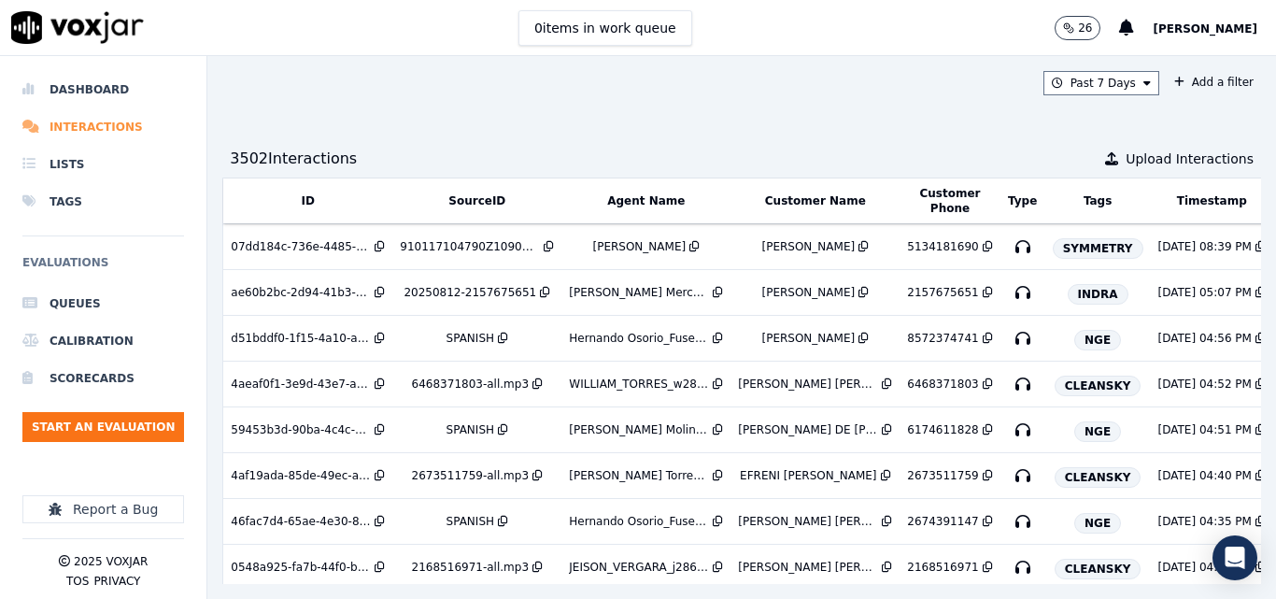
click at [115, 127] on li "Interactions" at bounding box center [103, 126] width 162 height 37
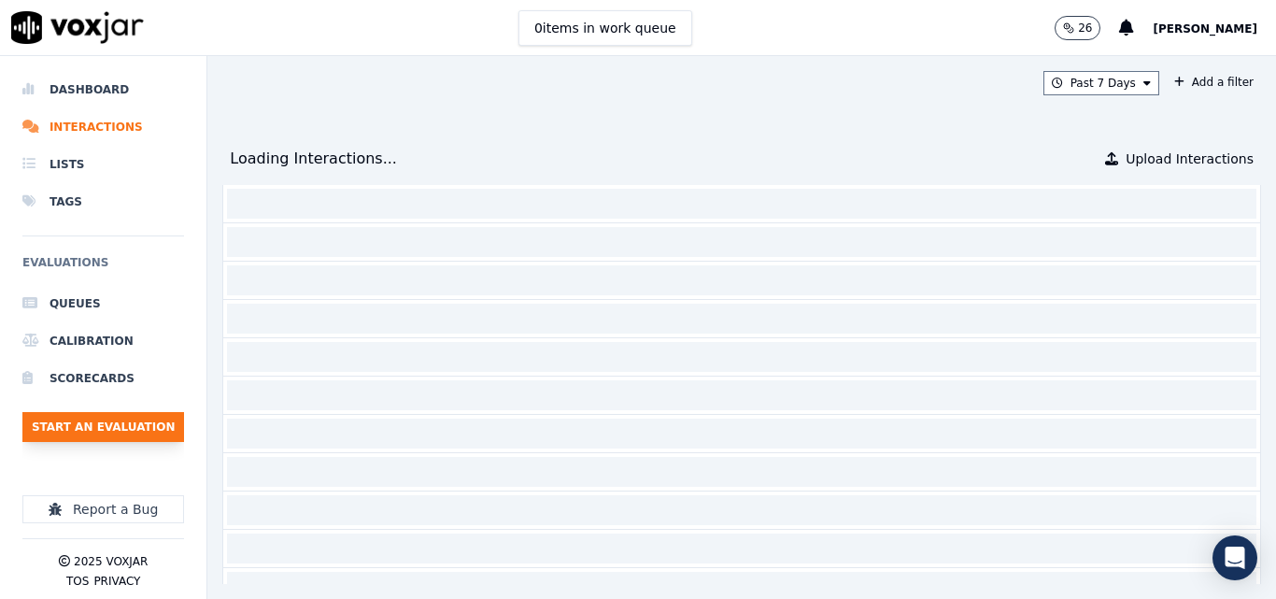
click at [118, 418] on button "Start an Evaluation" at bounding box center [103, 427] width 162 height 30
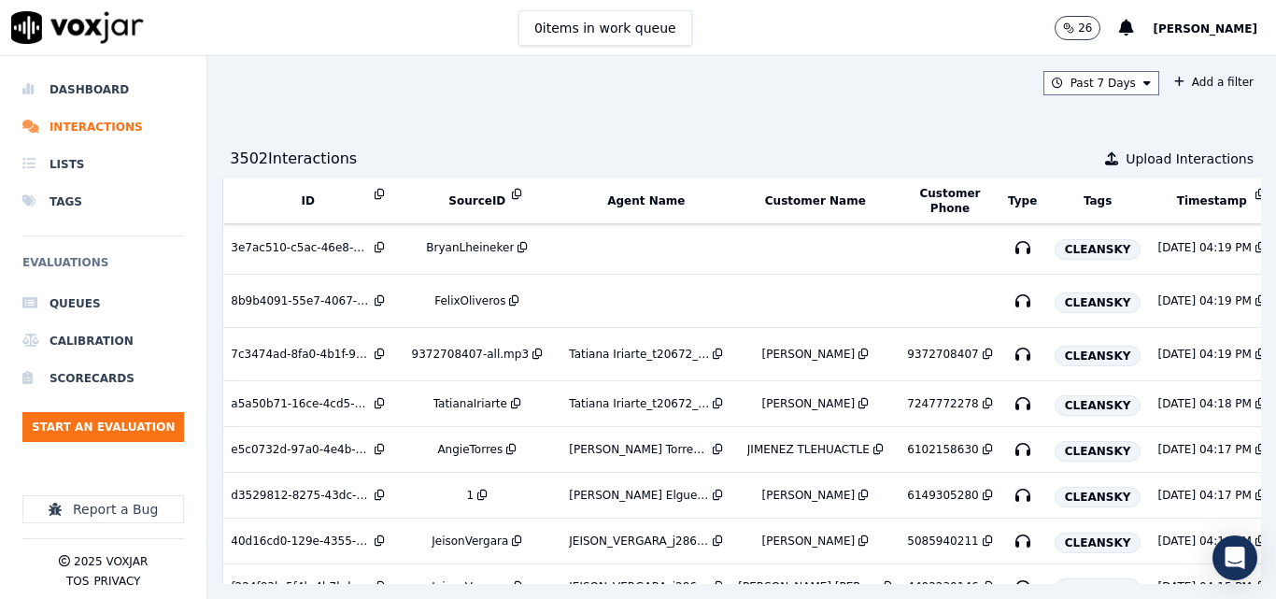
scroll to position [599, 0]
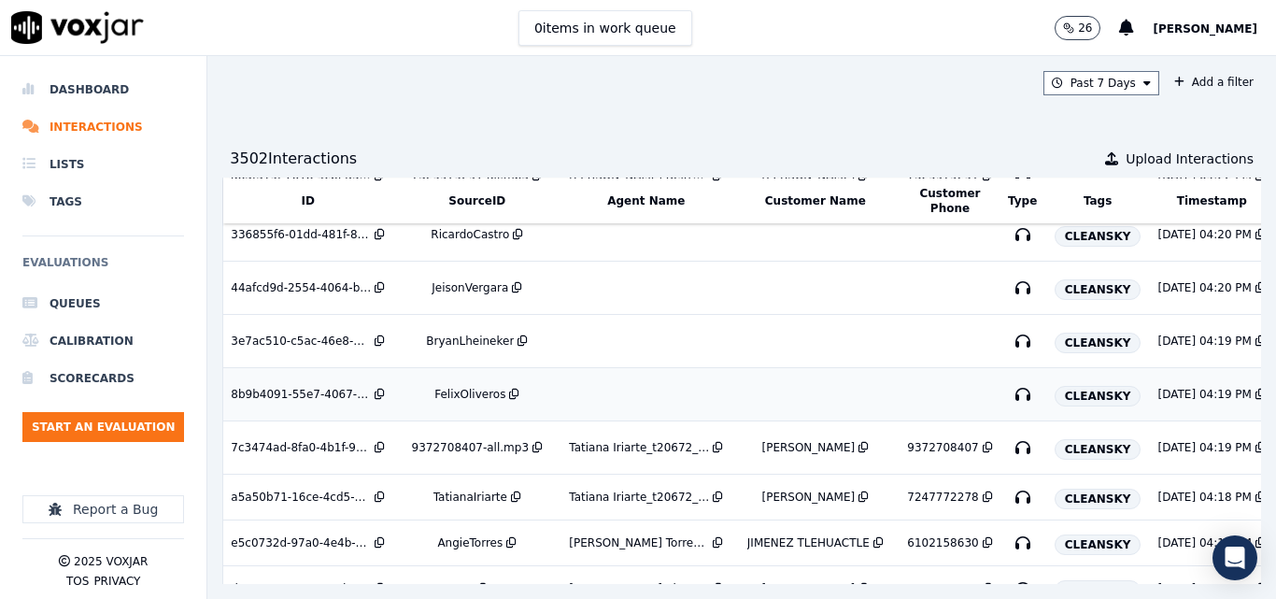
click at [480, 398] on div "FelixOliveros" at bounding box center [469, 394] width 71 height 15
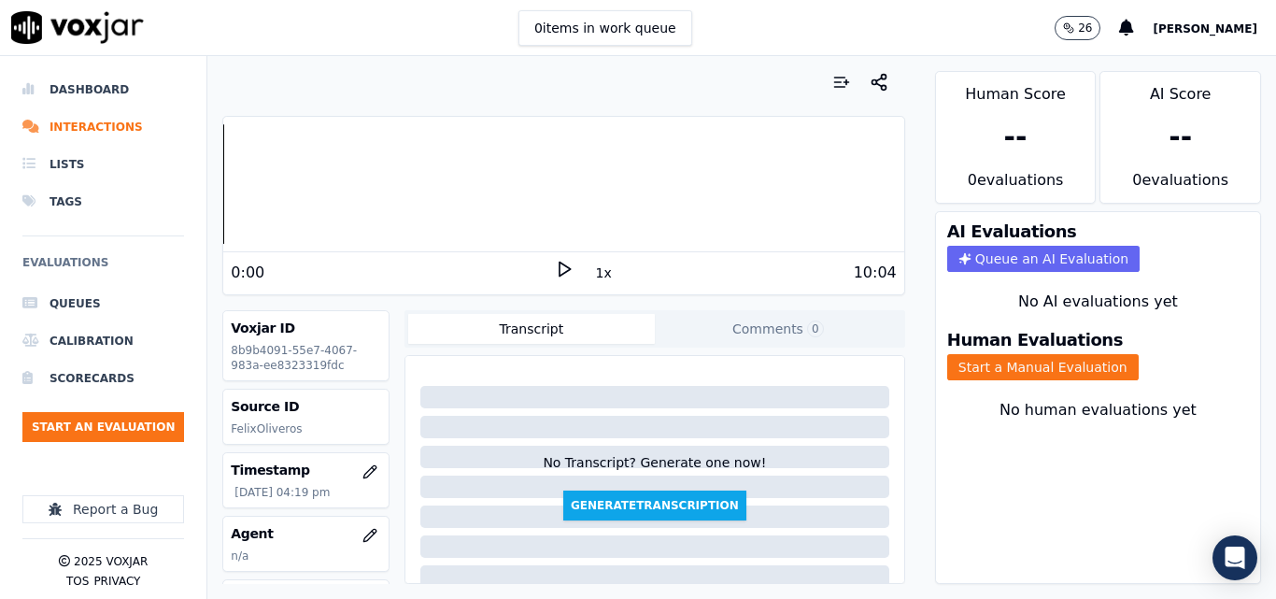
click at [544, 268] on div "0:00" at bounding box center [392, 273] width 323 height 22
click at [561, 268] on icon at bounding box center [564, 269] width 19 height 19
click at [560, 268] on rect at bounding box center [561, 269] width 3 height 12
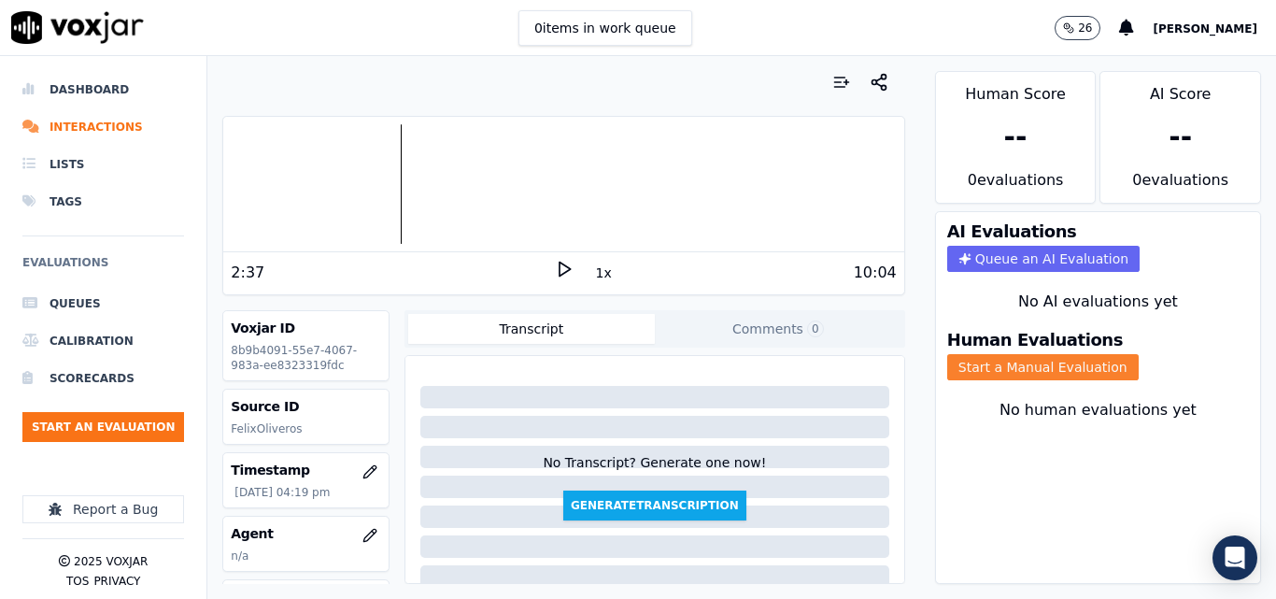
click at [1061, 371] on button "Start a Manual Evaluation" at bounding box center [1043, 367] width 192 height 26
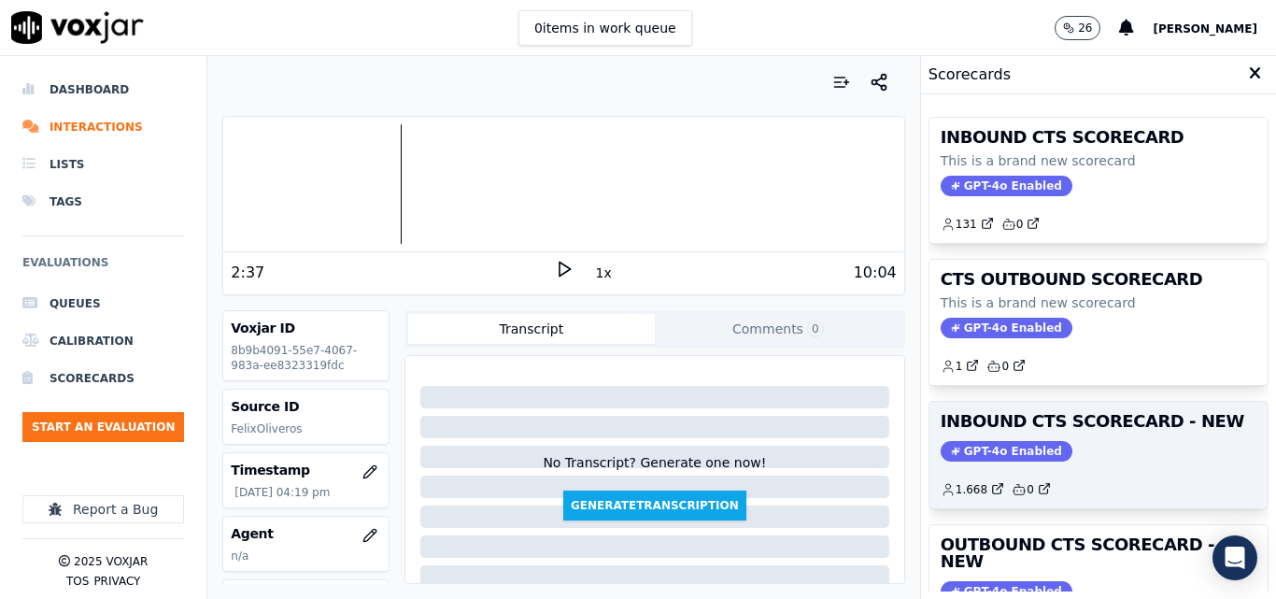
click at [1144, 447] on div "GPT-4o Enabled" at bounding box center [1099, 451] width 316 height 21
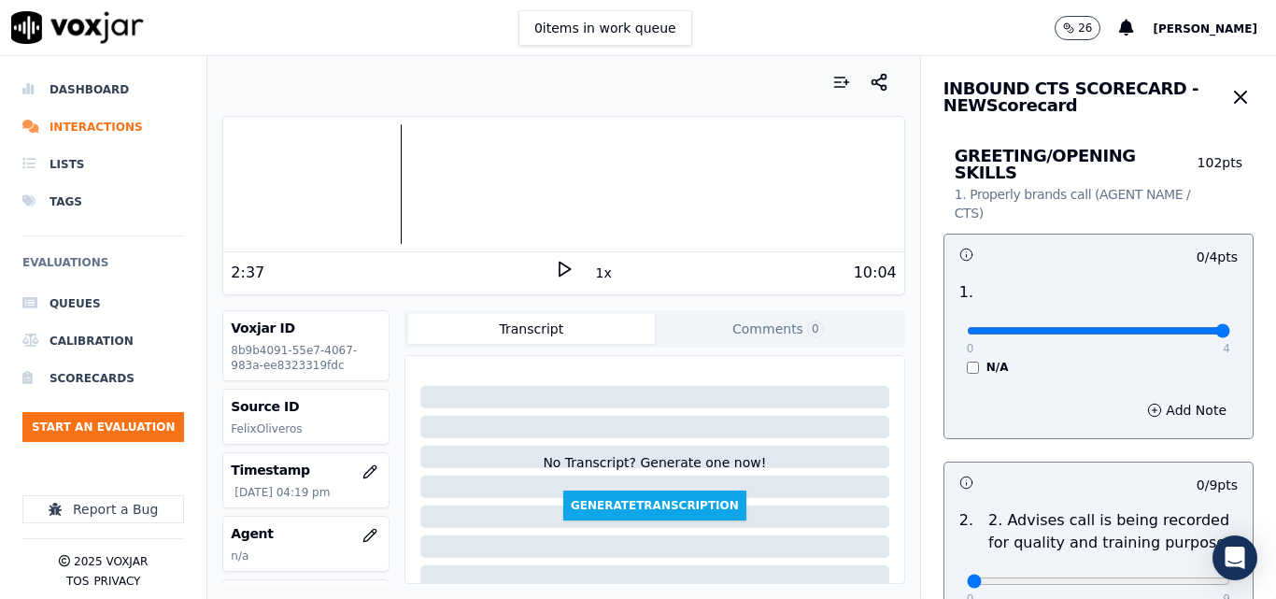
type input "4"
click at [1179, 327] on input "range" at bounding box center [1098, 330] width 263 height 7
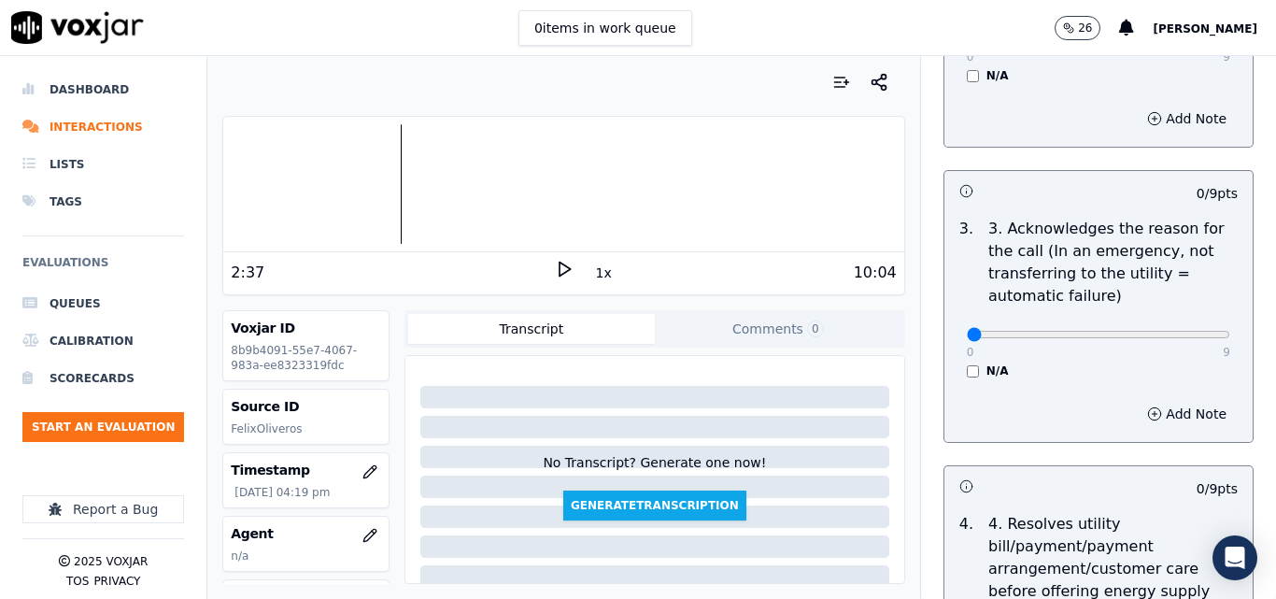
scroll to position [561, 0]
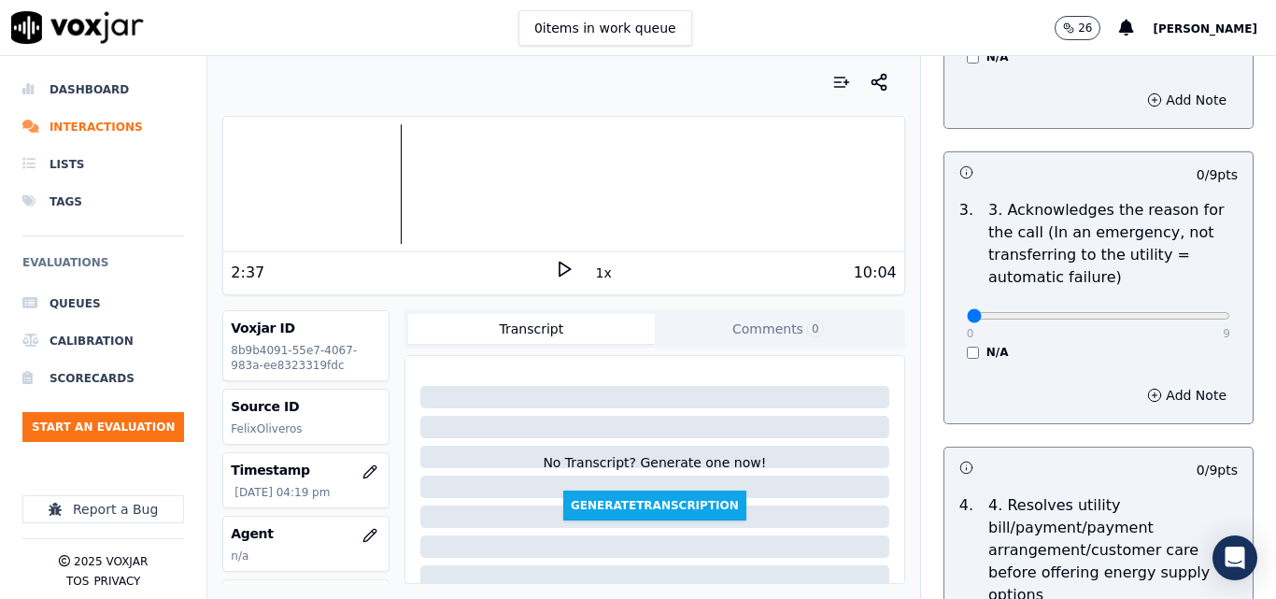
click at [1172, 304] on div "0 9" at bounding box center [1098, 315] width 263 height 22
click at [1176, 304] on div "0 9" at bounding box center [1098, 315] width 263 height 22
type input "9"
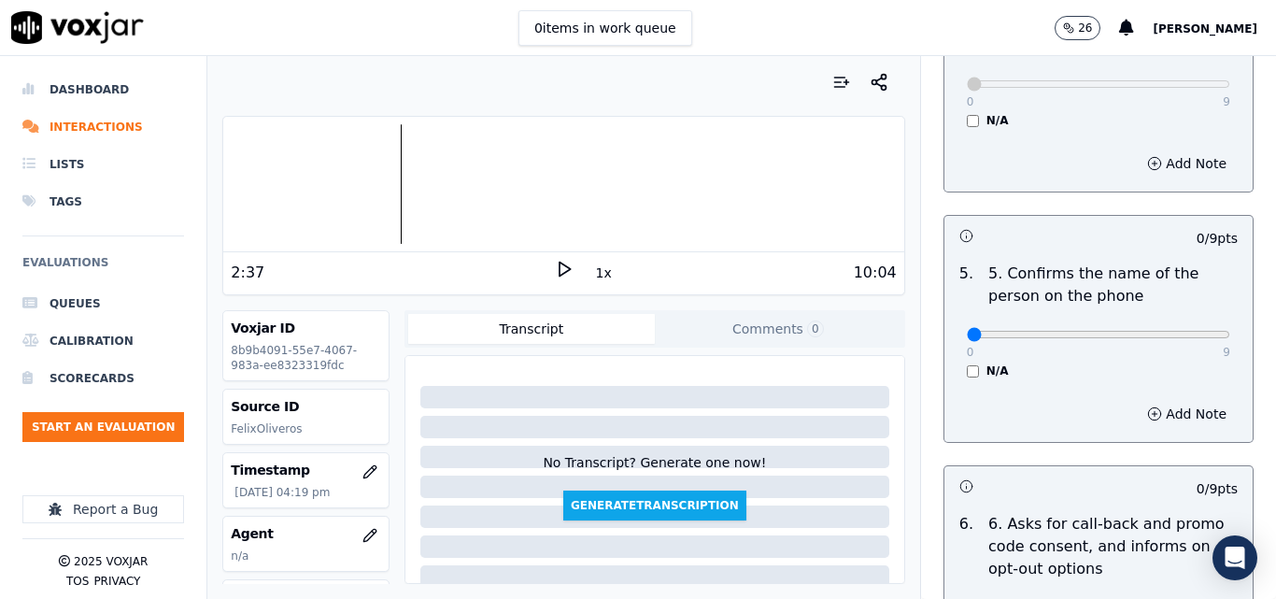
scroll to position [1121, 0]
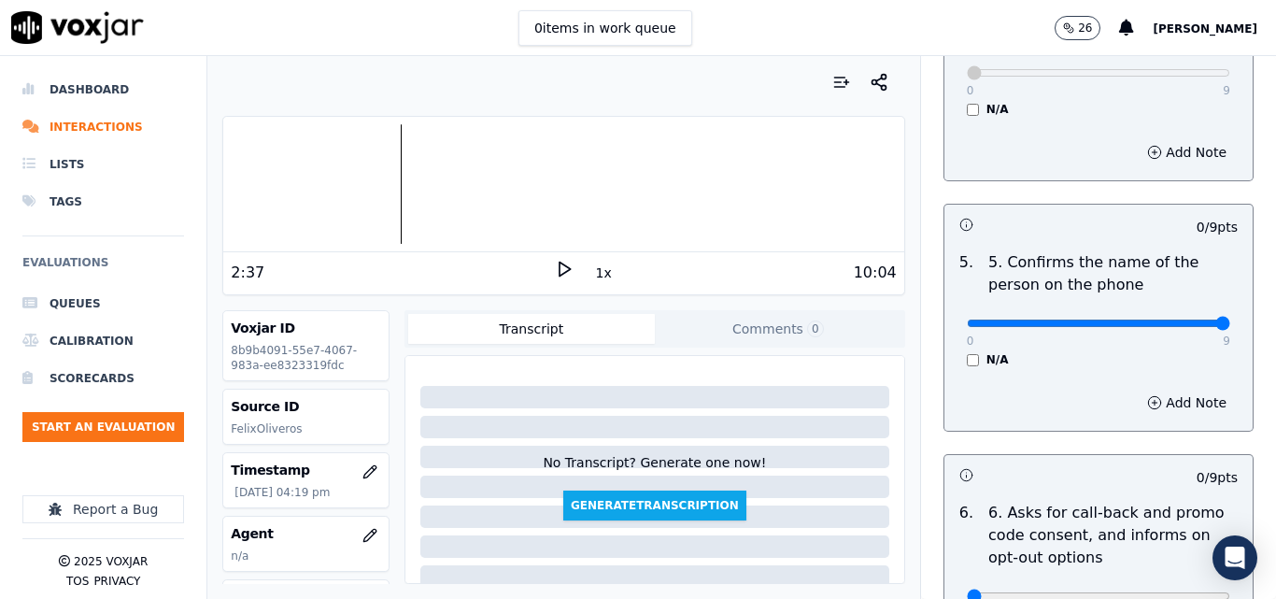
type input "9"
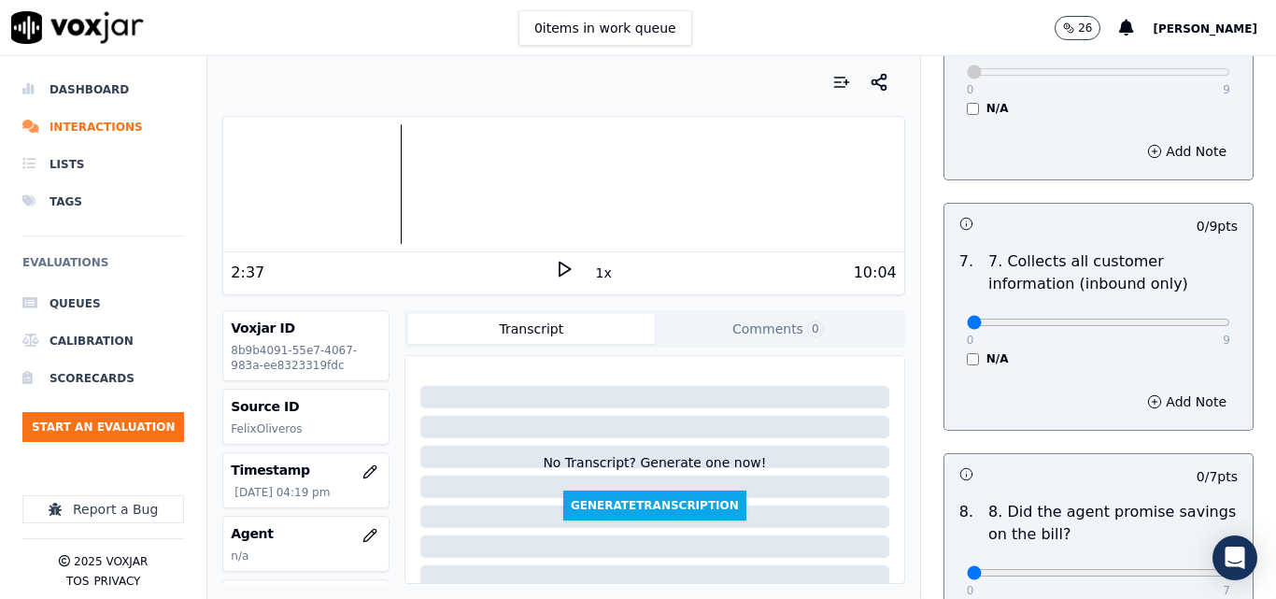
scroll to position [1682, 0]
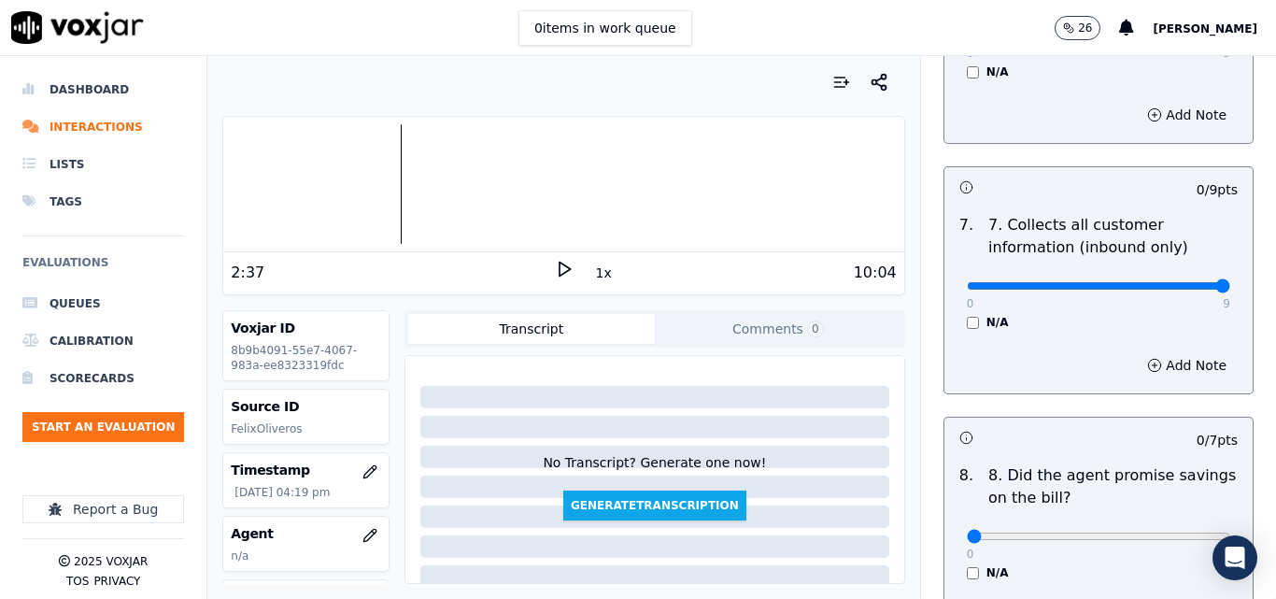
type input "9"
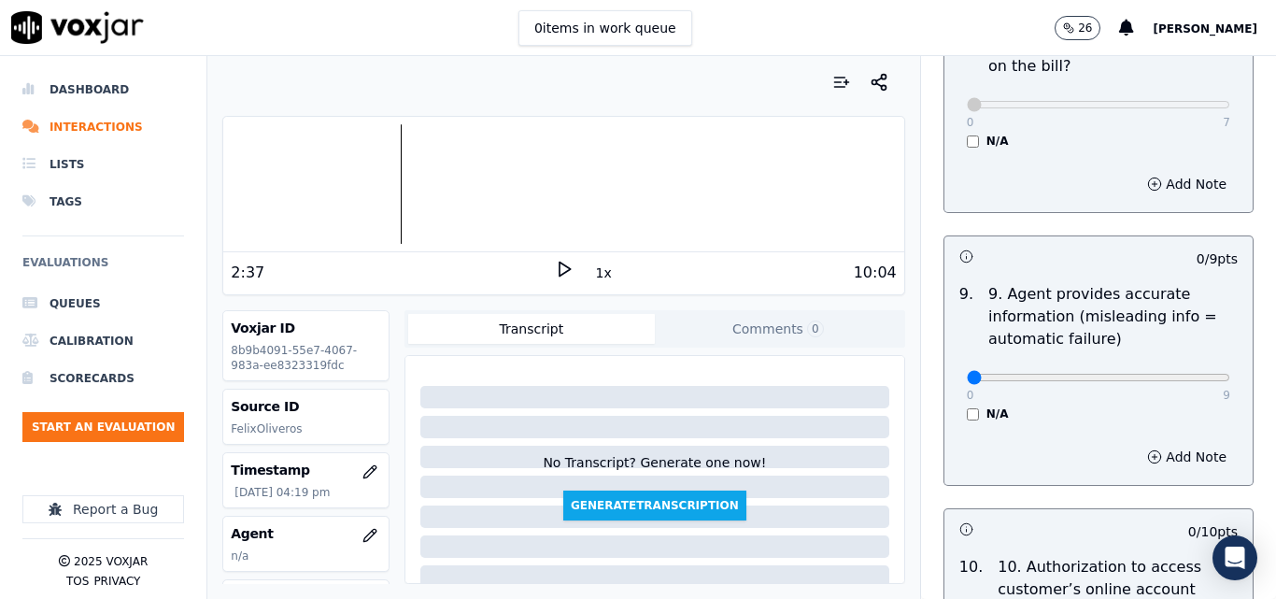
scroll to position [2149, 0]
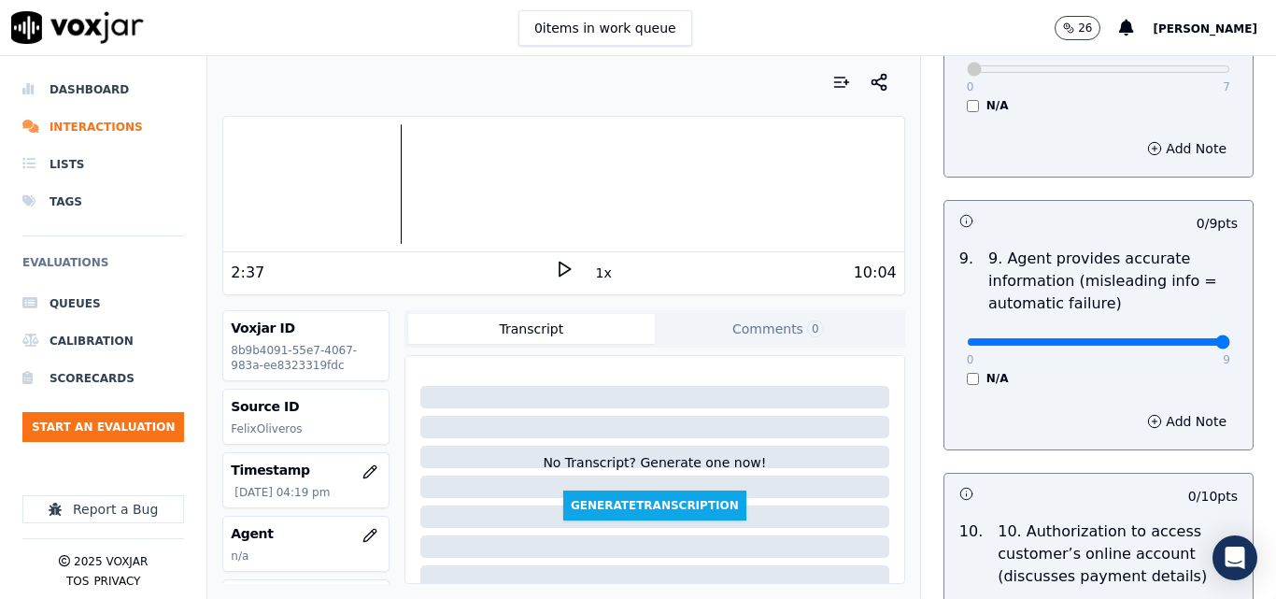
type input "9"
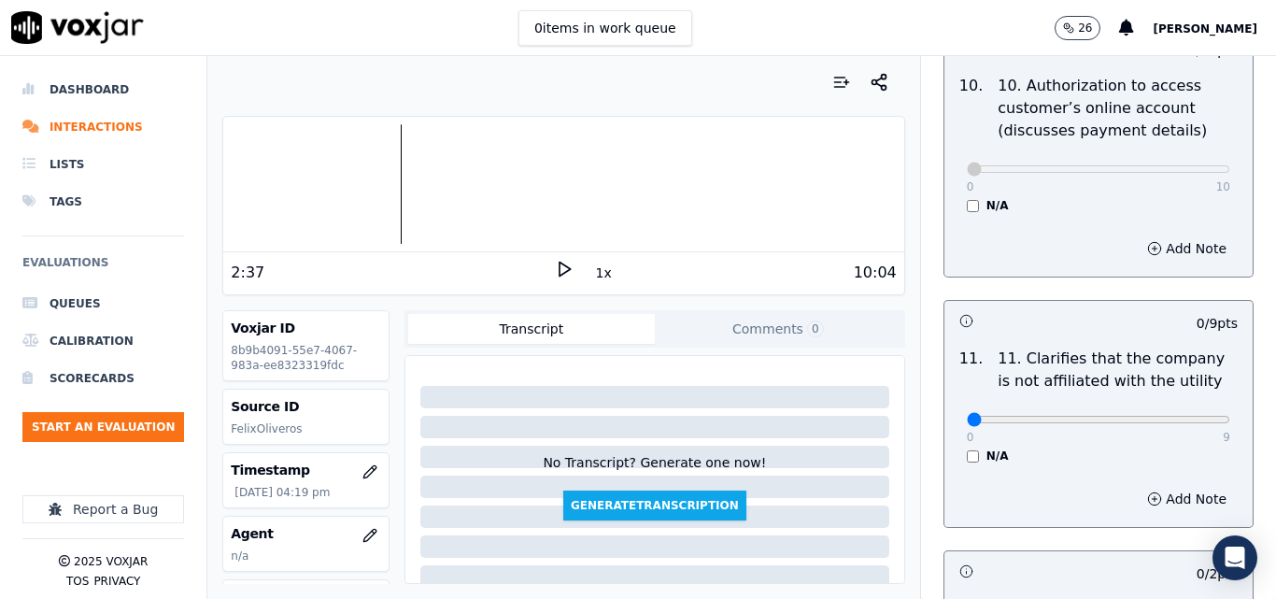
scroll to position [2709, 0]
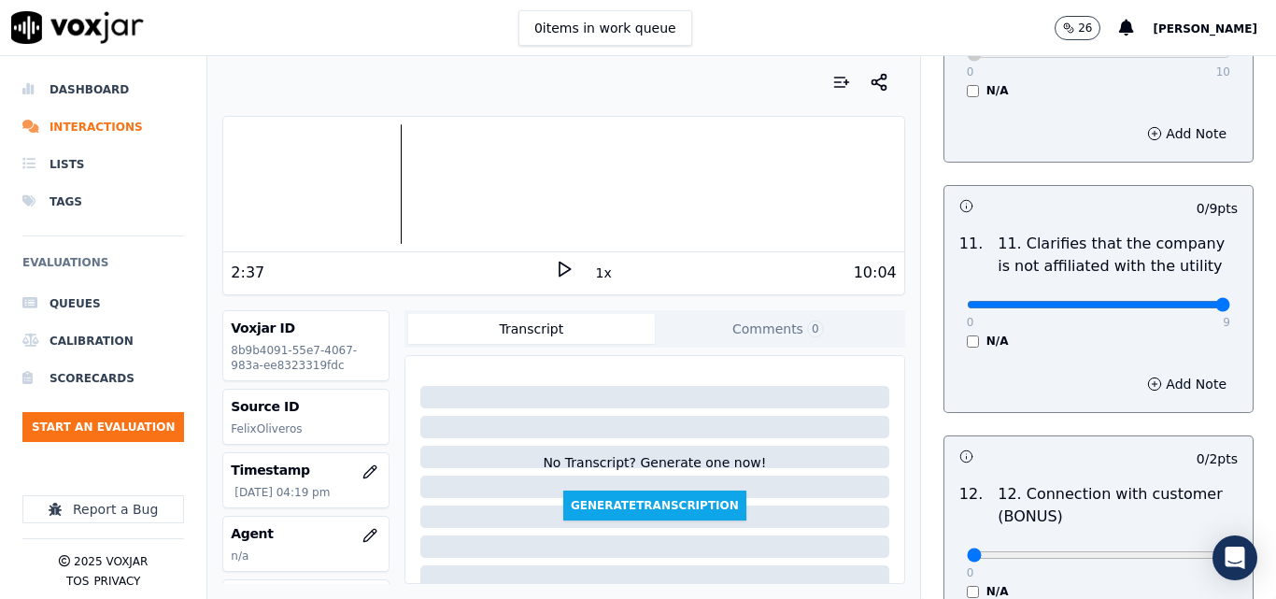
type input "9"
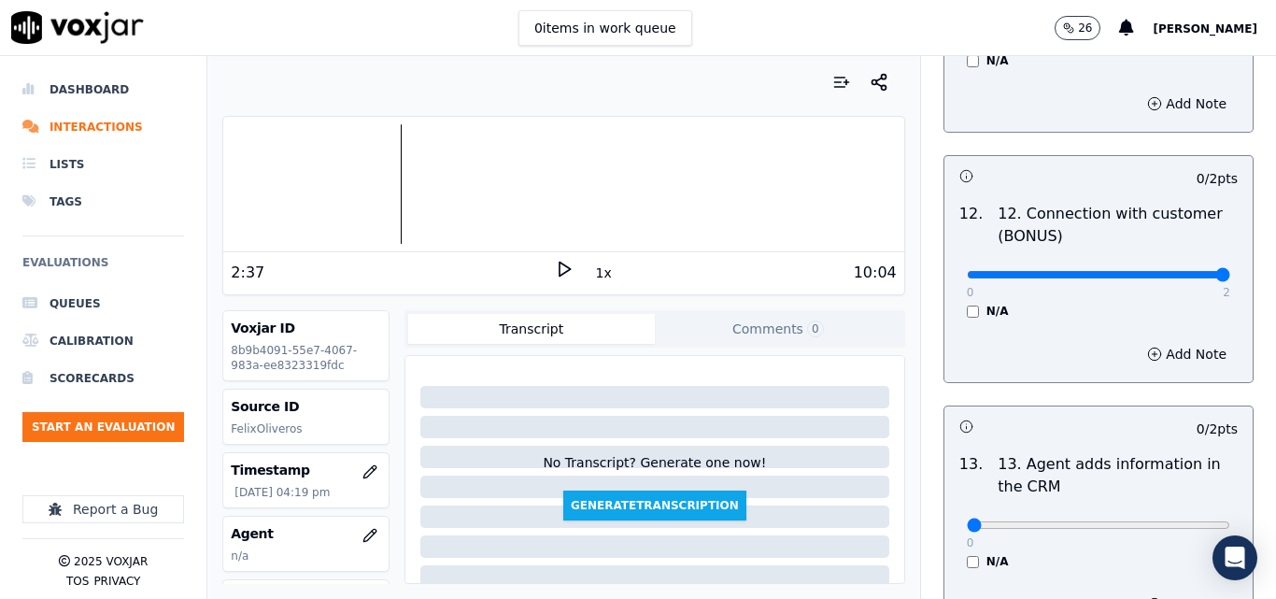
type input "2"
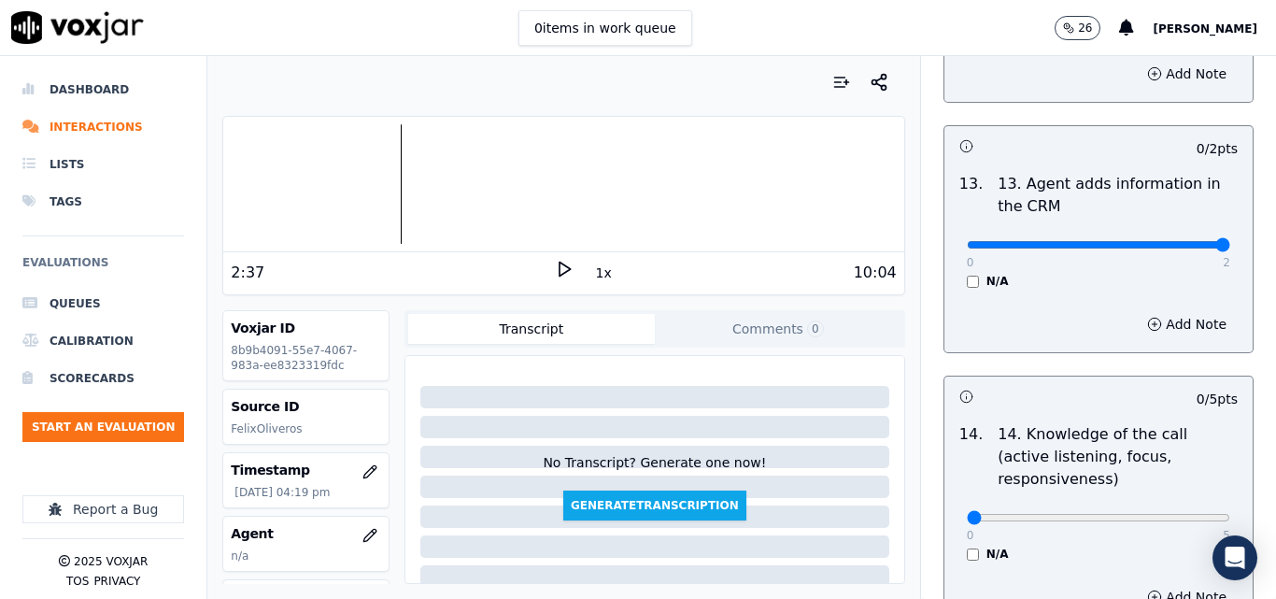
type input "2"
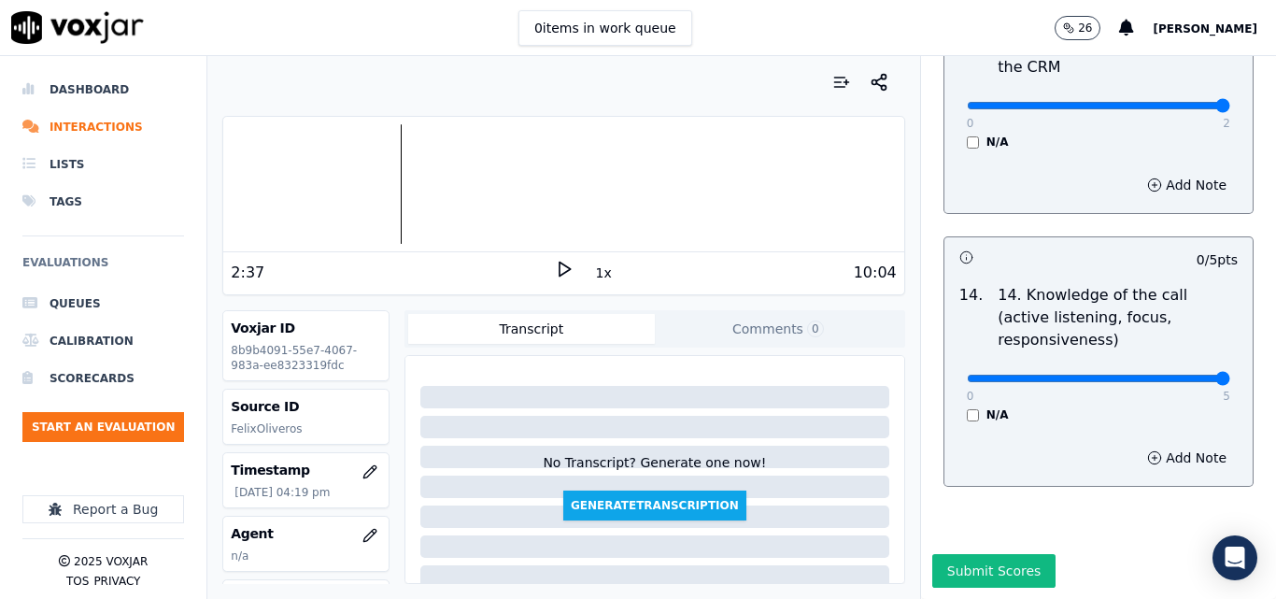
type input "5"
click at [976, 554] on button "Submit Scores" at bounding box center [994, 571] width 124 height 34
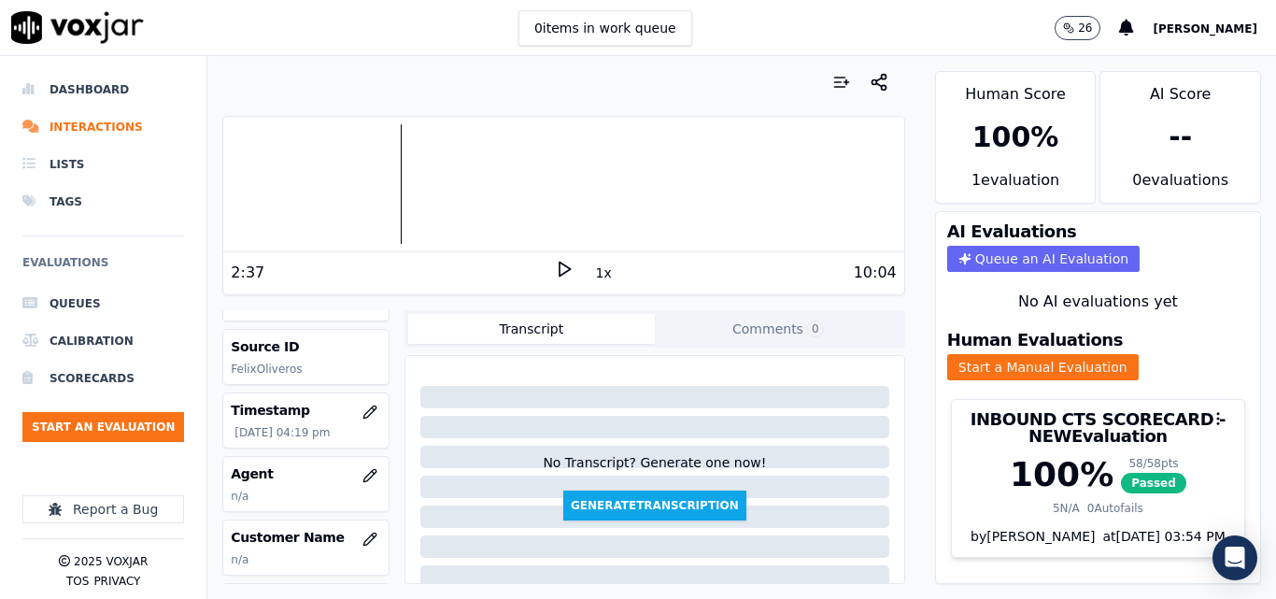
scroll to position [187, 0]
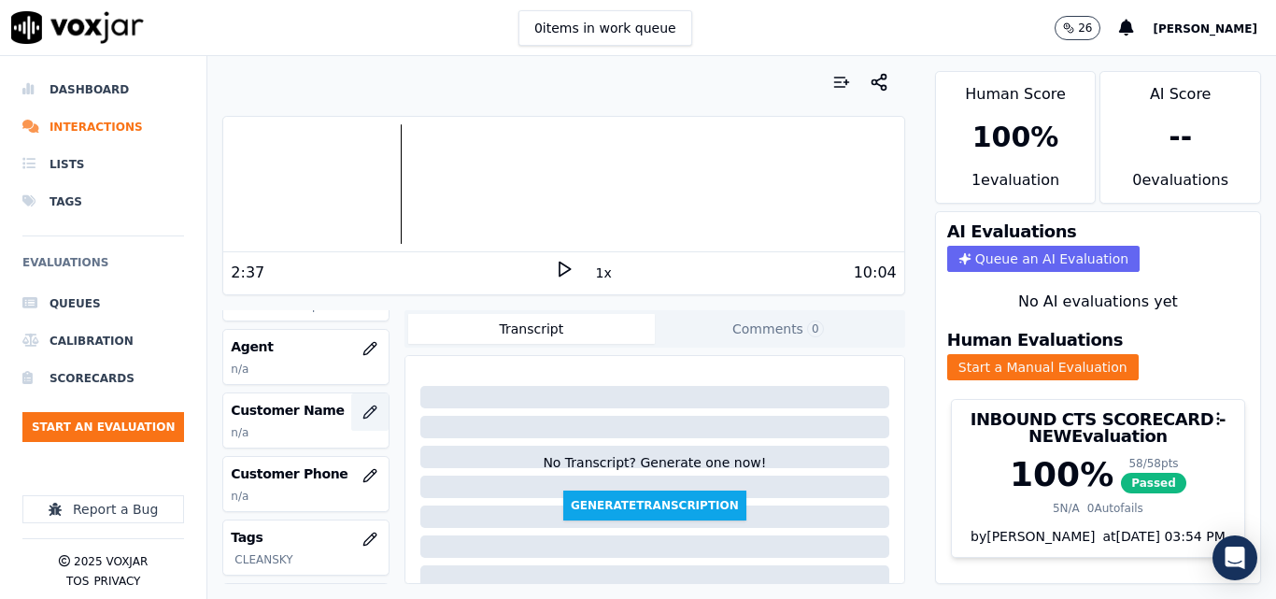
click at [362, 404] on icon "button" at bounding box center [369, 411] width 15 height 15
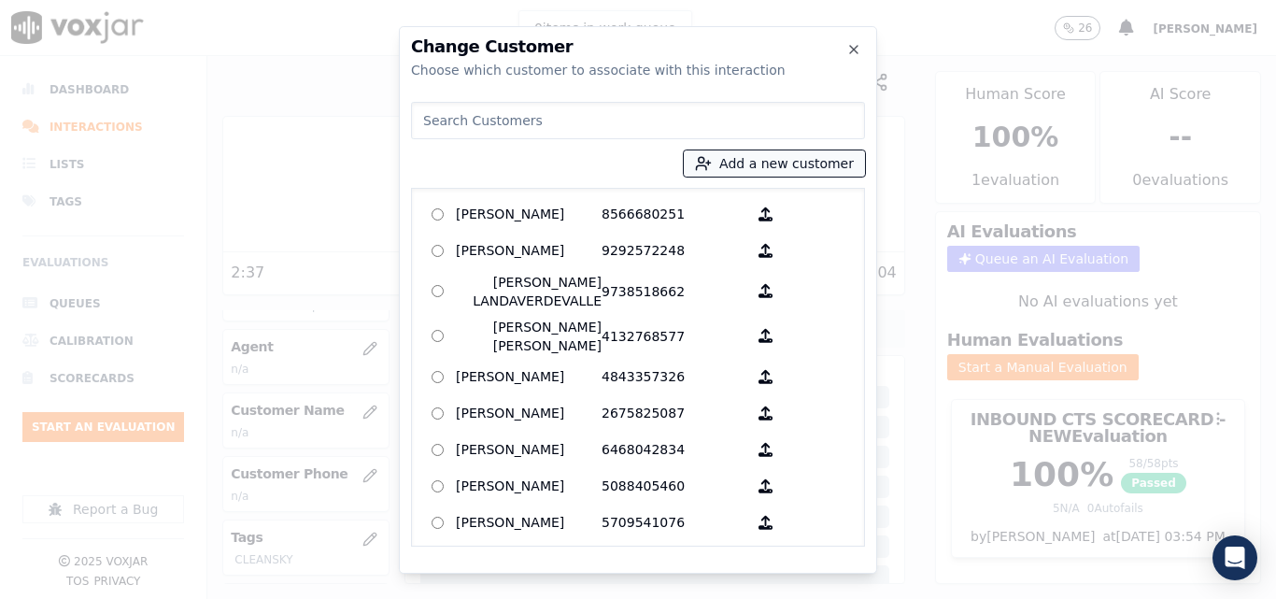
click at [836, 167] on button "Add a new customer" at bounding box center [774, 163] width 181 height 26
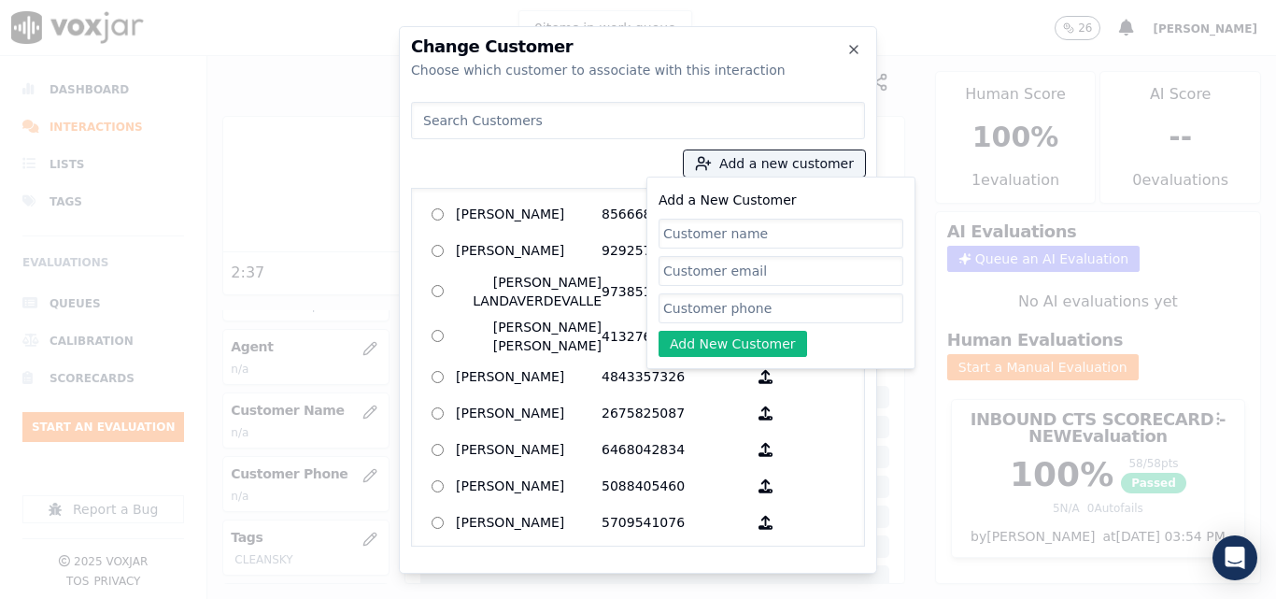
click at [768, 225] on input "Add a New Customer" at bounding box center [781, 234] width 245 height 30
type input "Mirian Calle"
click at [771, 315] on input "Add a New Customer" at bounding box center [781, 308] width 245 height 30
click at [754, 310] on input "Add a New Customer" at bounding box center [781, 308] width 245 height 30
paste input "9082296078"
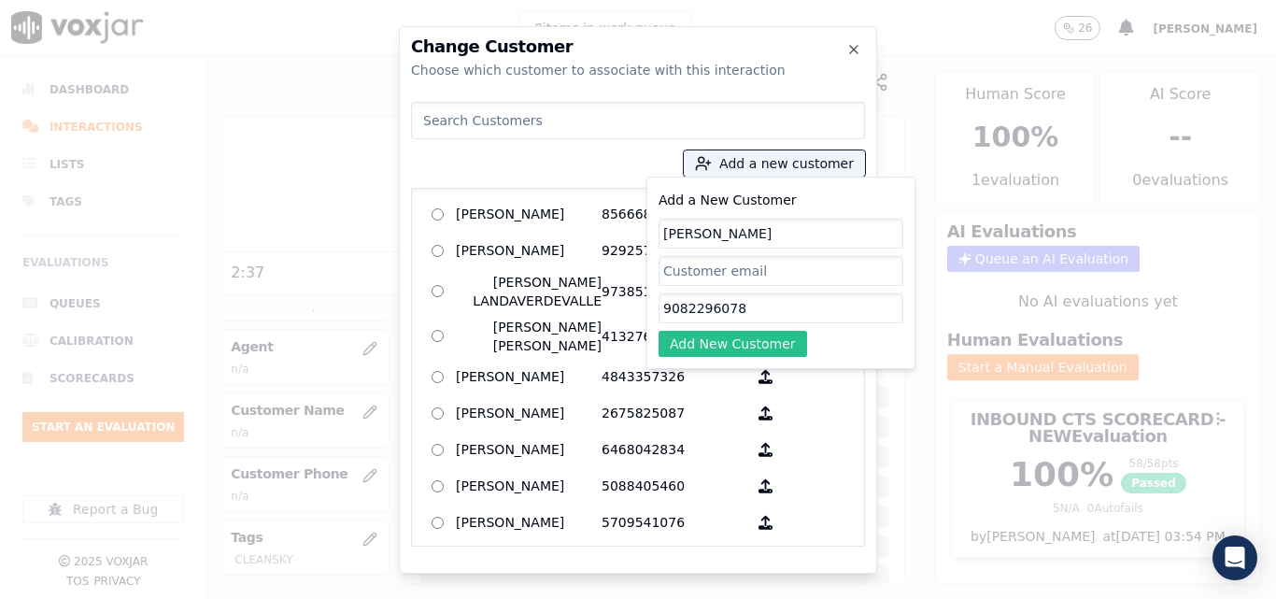
type input "9082296078"
click at [742, 331] on button "Add New Customer" at bounding box center [733, 344] width 149 height 26
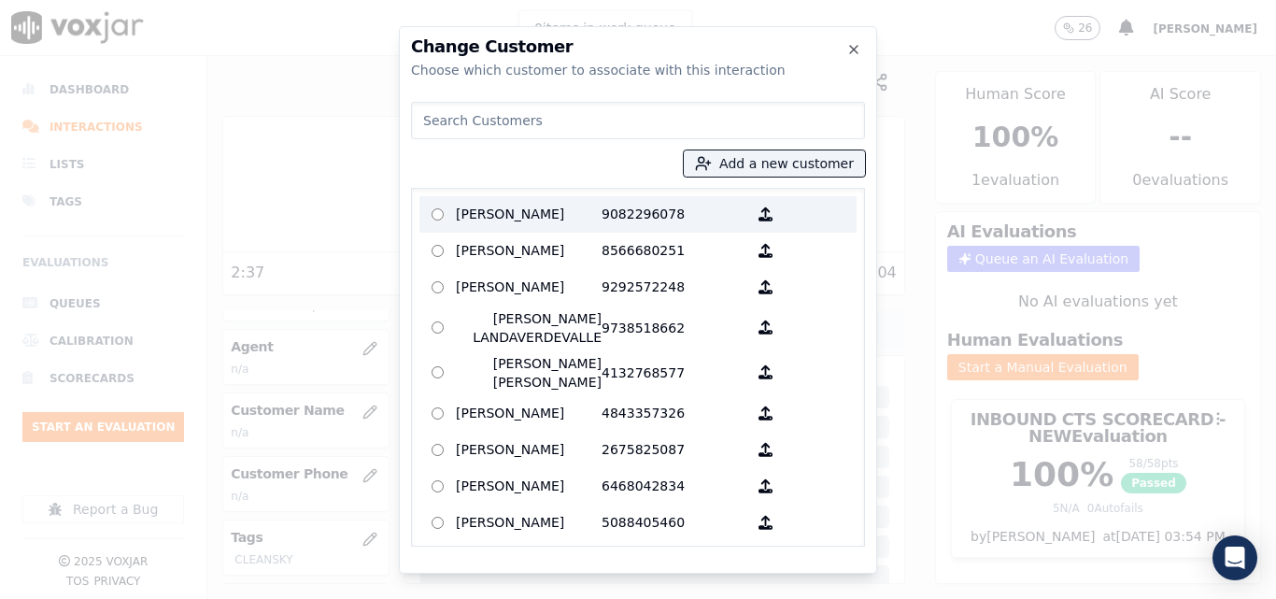
click at [582, 220] on p "Mirian Calle" at bounding box center [529, 214] width 146 height 29
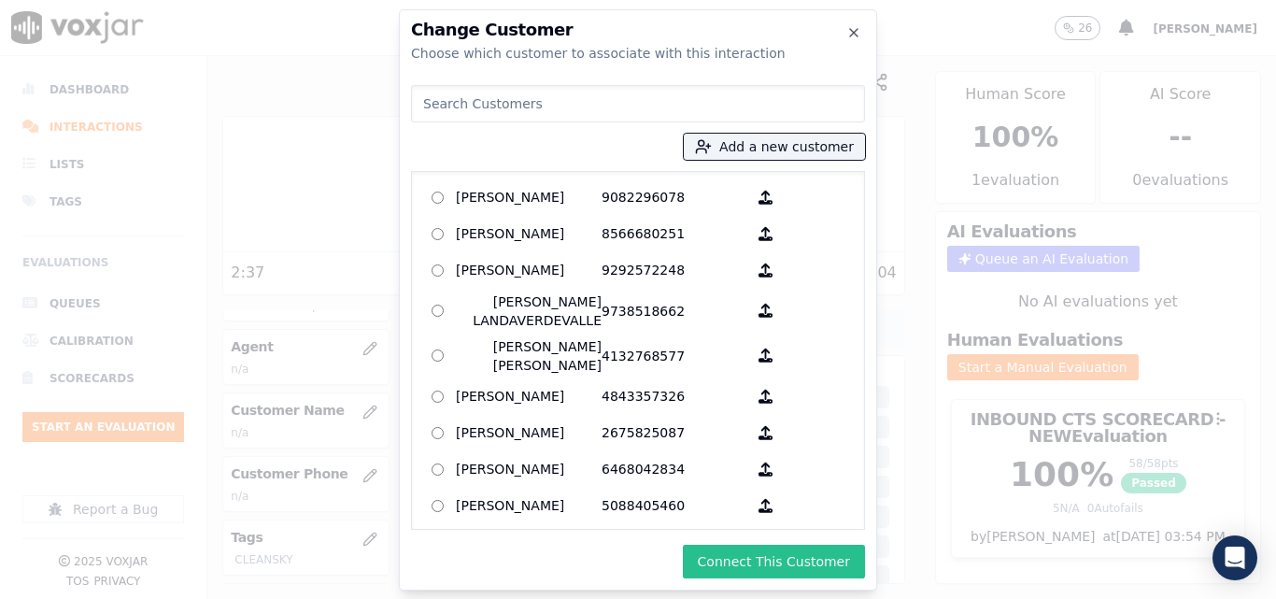
click at [722, 556] on button "Connect This Customer" at bounding box center [774, 562] width 182 height 34
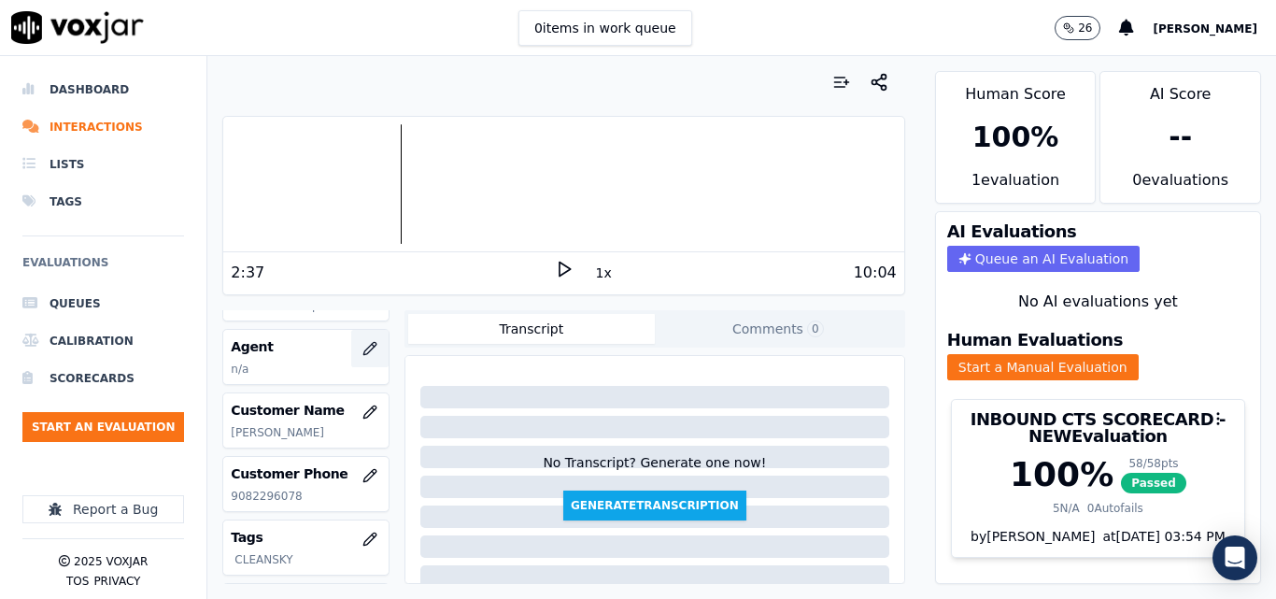
click at [362, 344] on icon "button" at bounding box center [369, 348] width 15 height 15
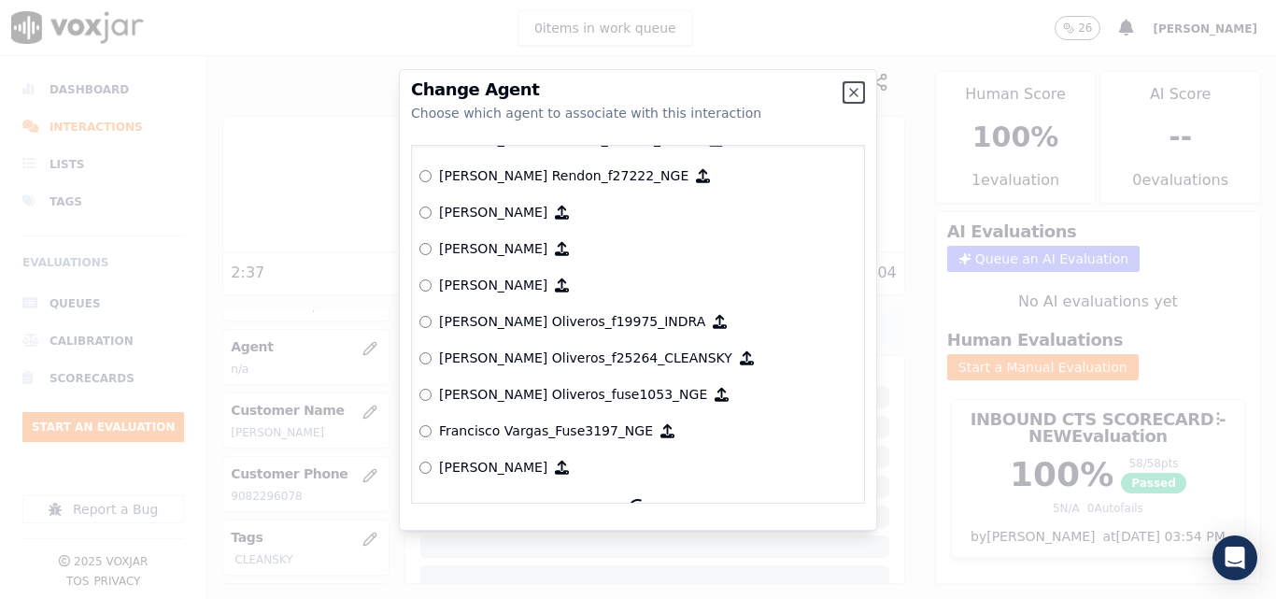
scroll to position [3315, 0]
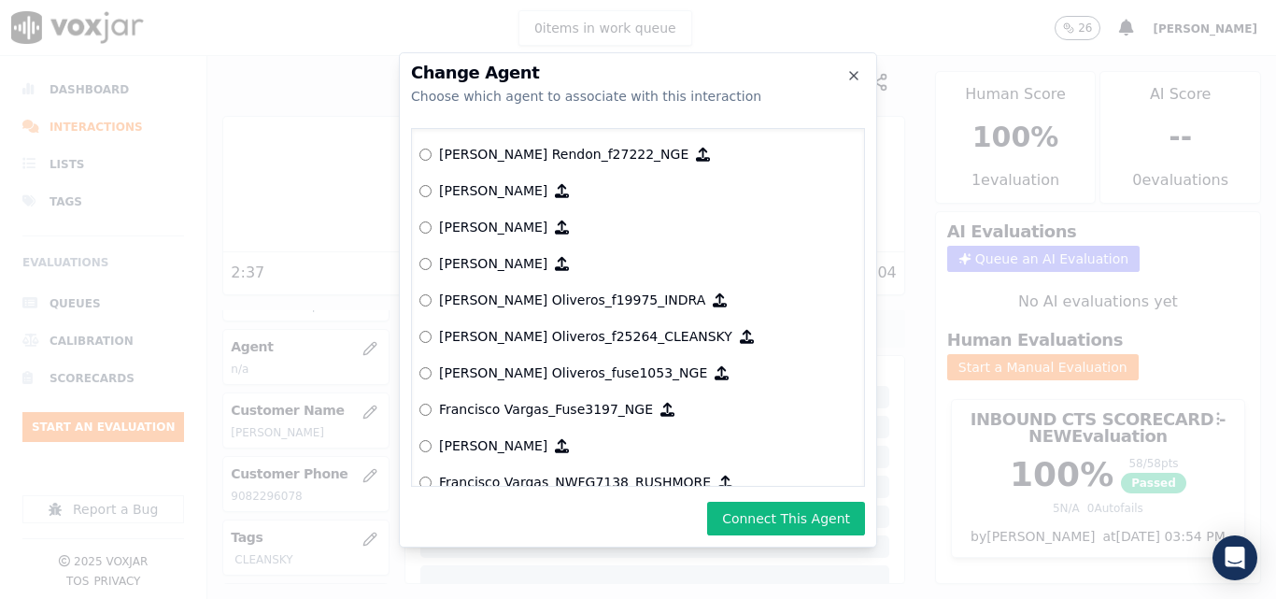
click at [818, 528] on button "Connect This Agent" at bounding box center [786, 519] width 158 height 34
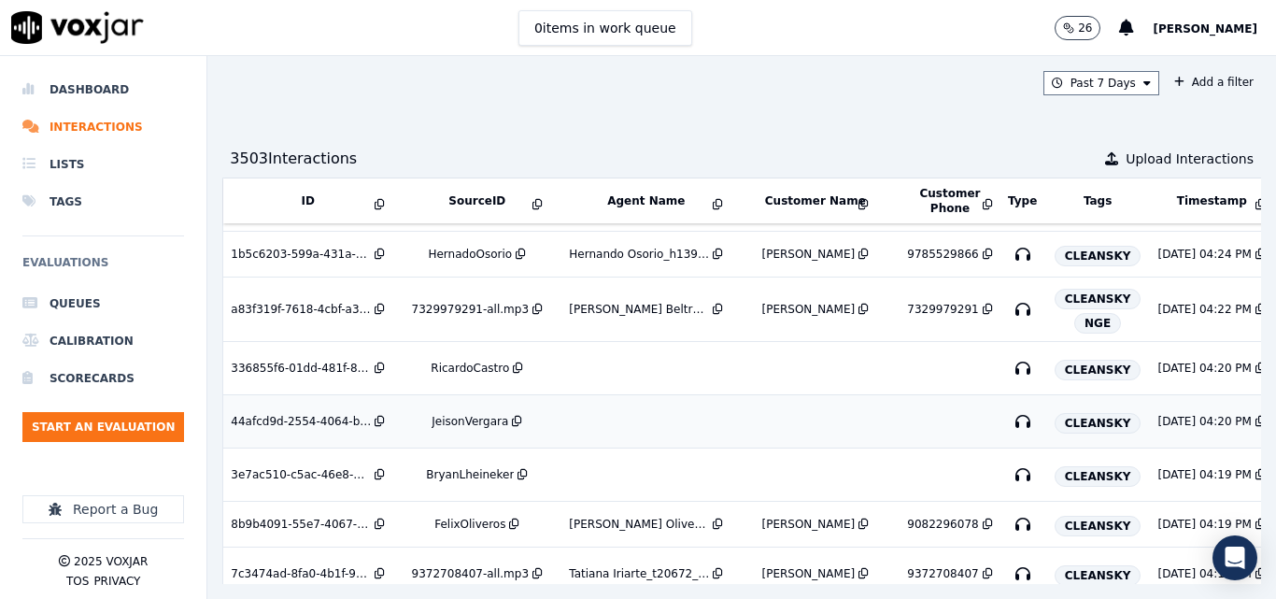
scroll to position [561, 0]
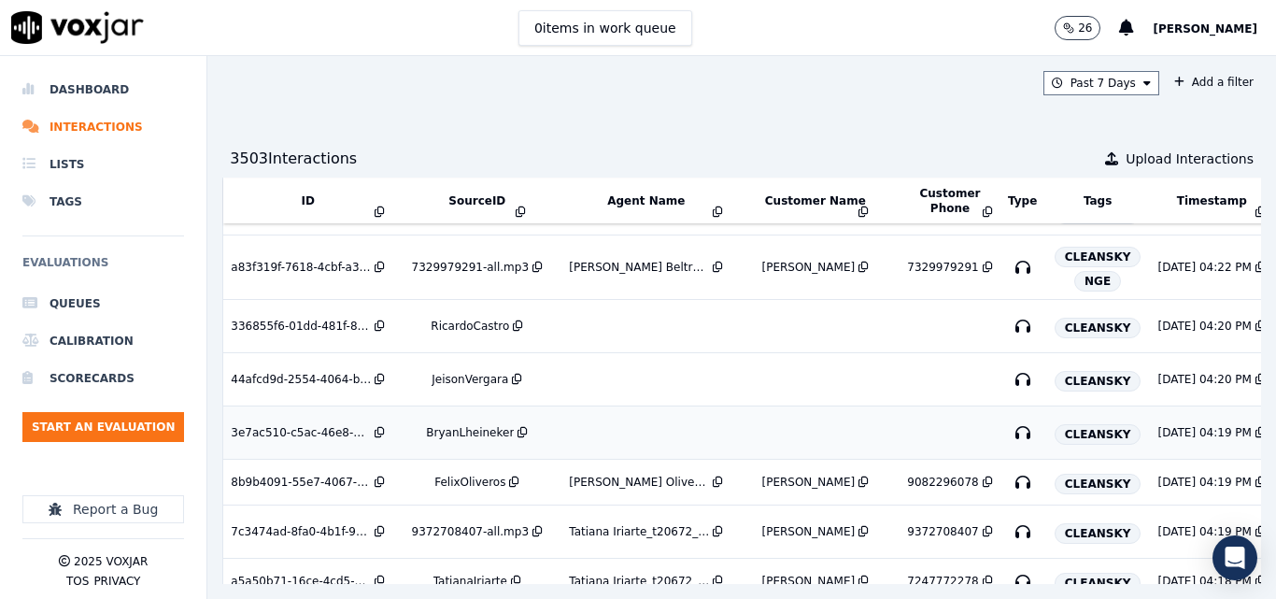
click at [493, 427] on div "BryanLheineker" at bounding box center [470, 432] width 88 height 15
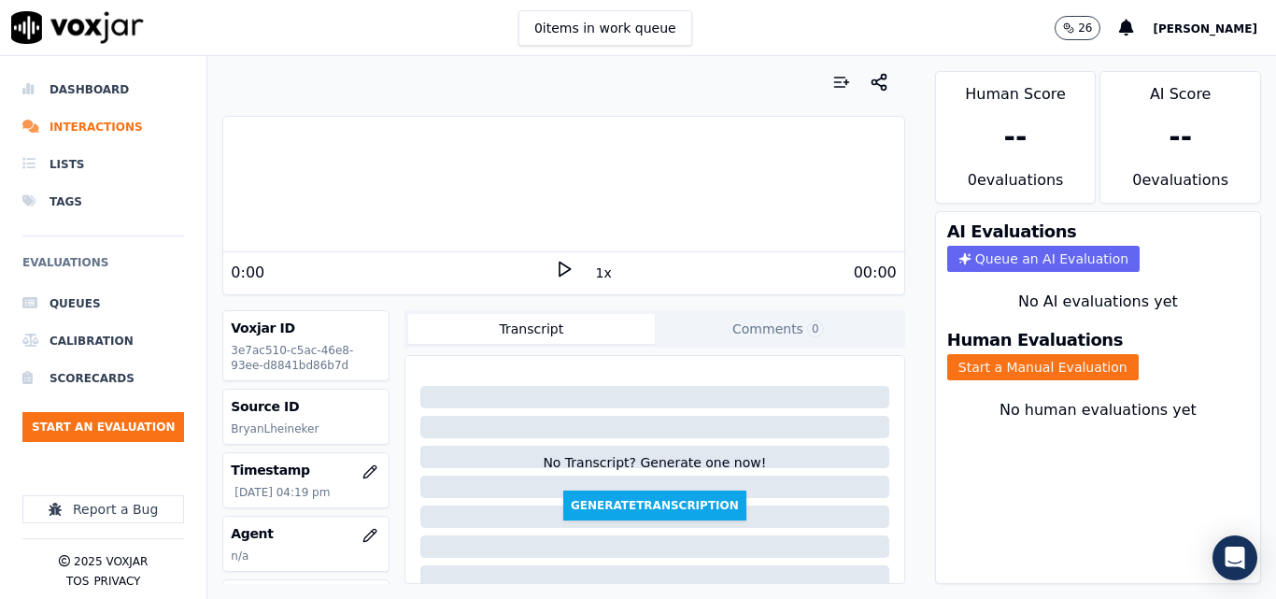
click at [737, 33] on div "0 items in work queue 26 [PERSON_NAME]" at bounding box center [638, 28] width 1276 height 56
click at [560, 269] on polygon at bounding box center [565, 270] width 11 height 14
click at [313, 433] on p "BryanLheineker" at bounding box center [306, 428] width 150 height 15
click at [544, 271] on div "3:36" at bounding box center [392, 273] width 323 height 22
click at [555, 264] on icon at bounding box center [564, 269] width 19 height 19
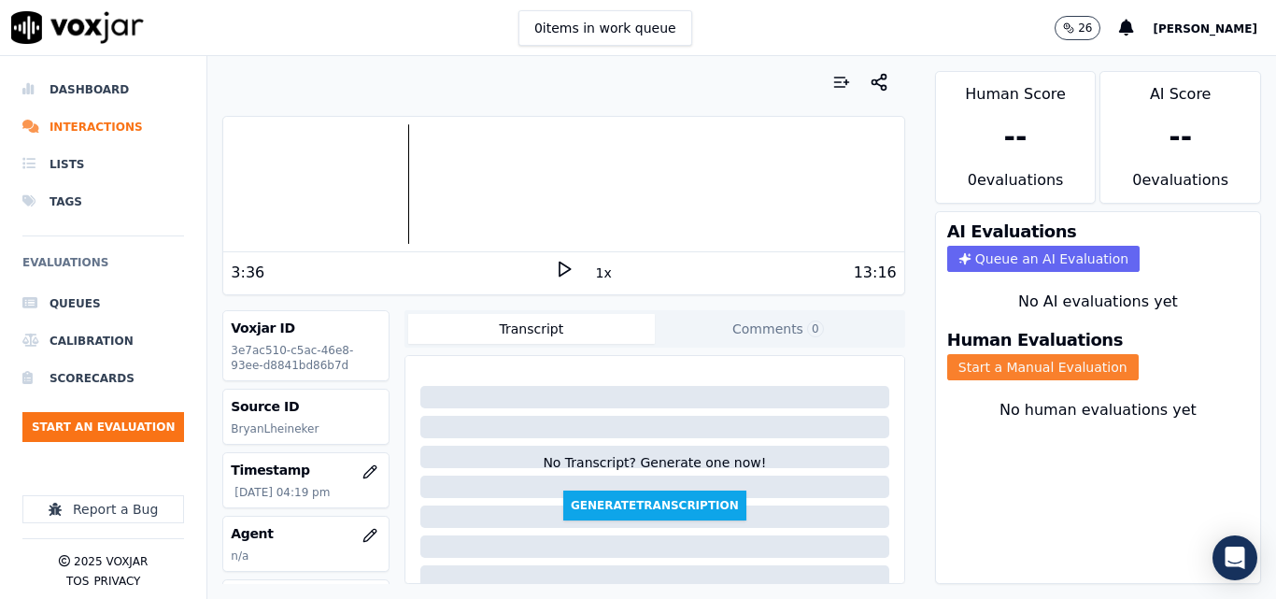
click at [1044, 362] on button "Start a Manual Evaluation" at bounding box center [1043, 367] width 192 height 26
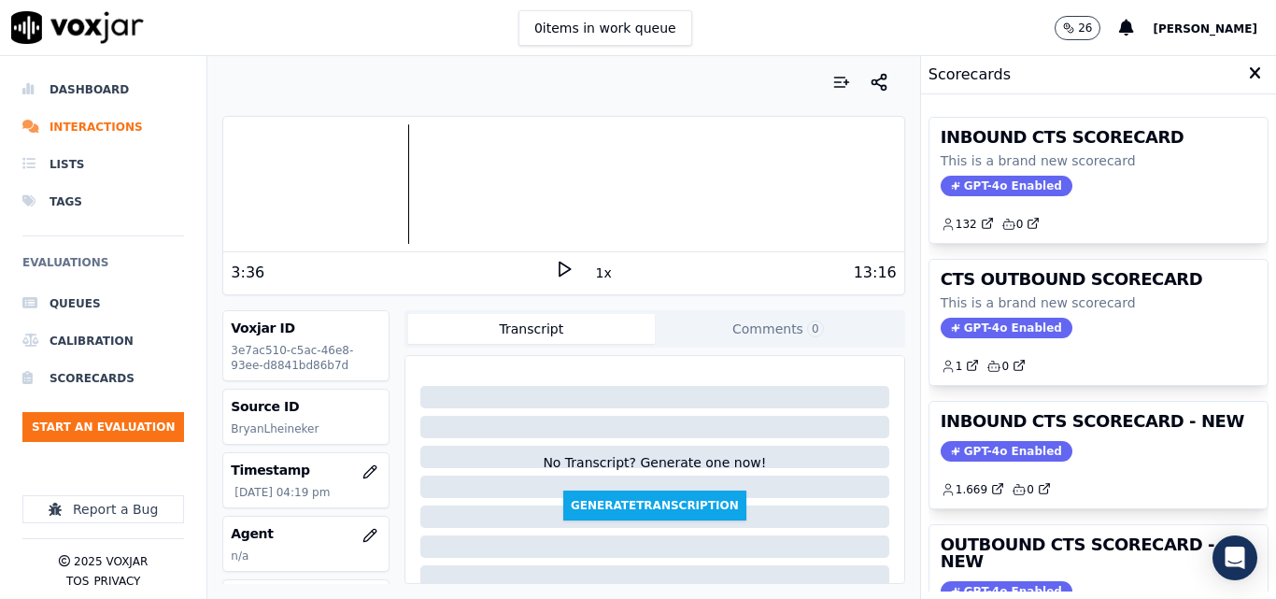
drag, startPoint x: 1119, startPoint y: 426, endPoint x: 1122, endPoint y: 415, distance: 11.6
click at [1120, 426] on h3 "INBOUND CTS SCORECARD - NEW" at bounding box center [1099, 421] width 316 height 17
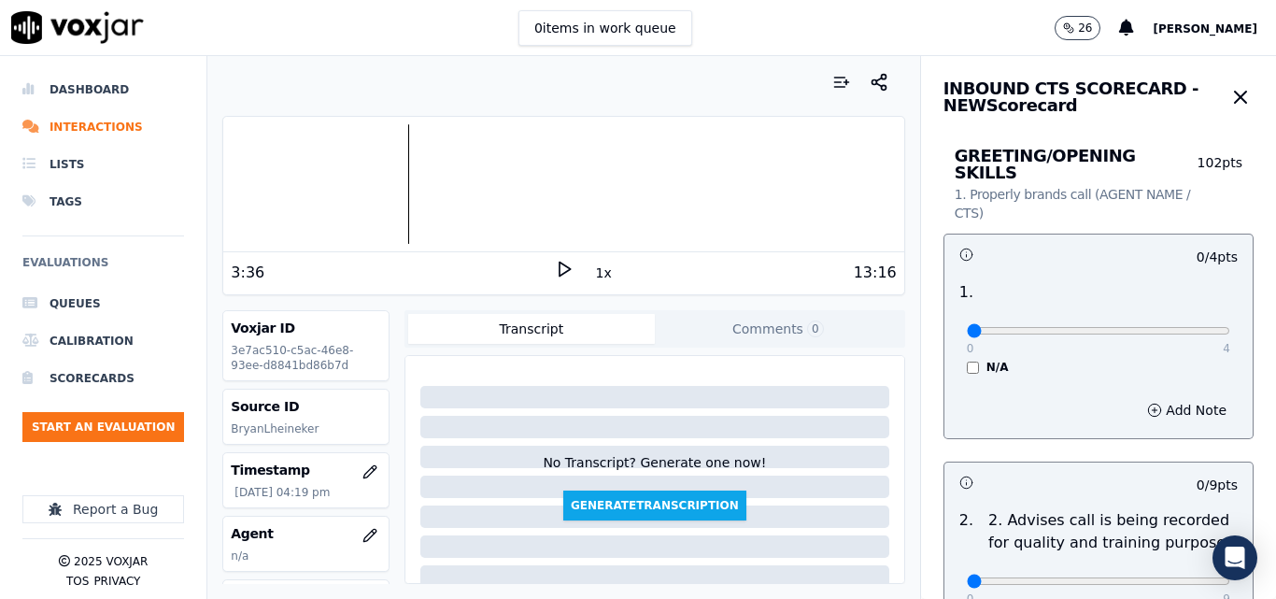
click at [1190, 313] on div "0 4 N/A" at bounding box center [1098, 339] width 293 height 71
type input "4"
click at [1168, 327] on input "range" at bounding box center [1098, 330] width 263 height 7
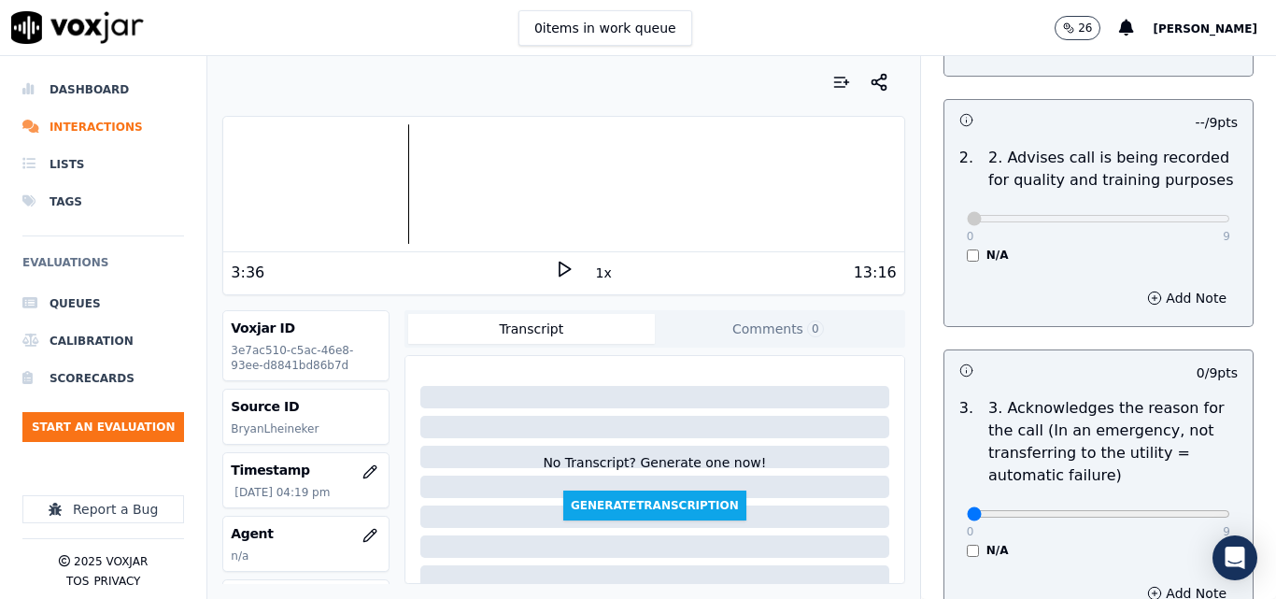
scroll to position [467, 0]
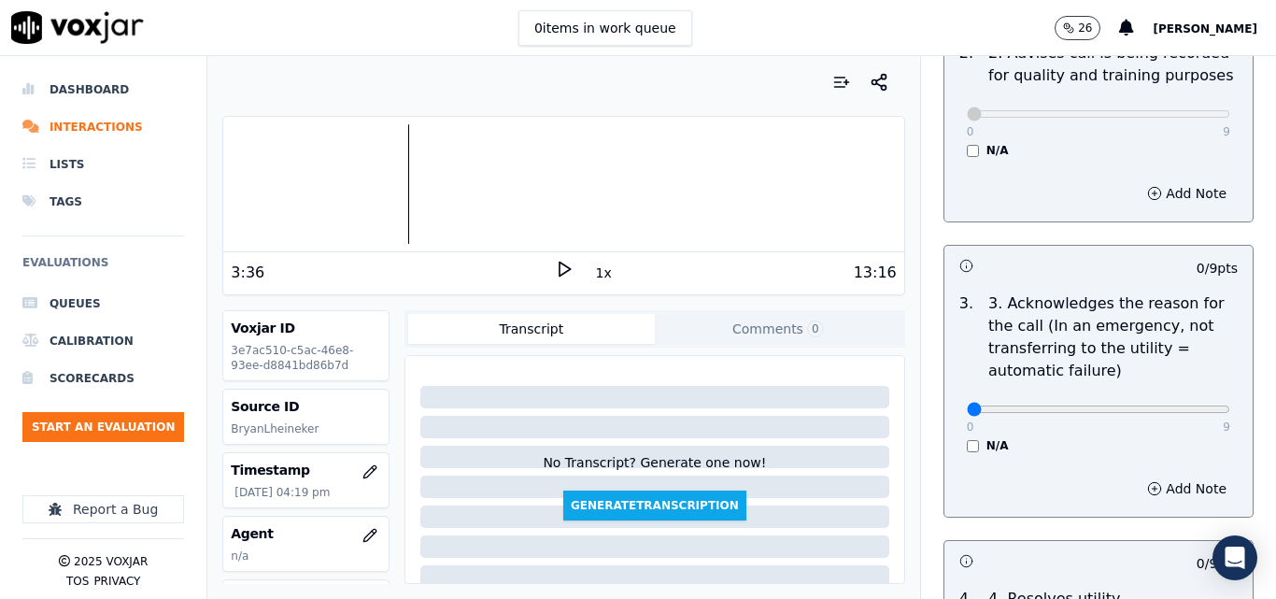
click at [1182, 397] on div "0 9" at bounding box center [1098, 408] width 263 height 22
type input "9"
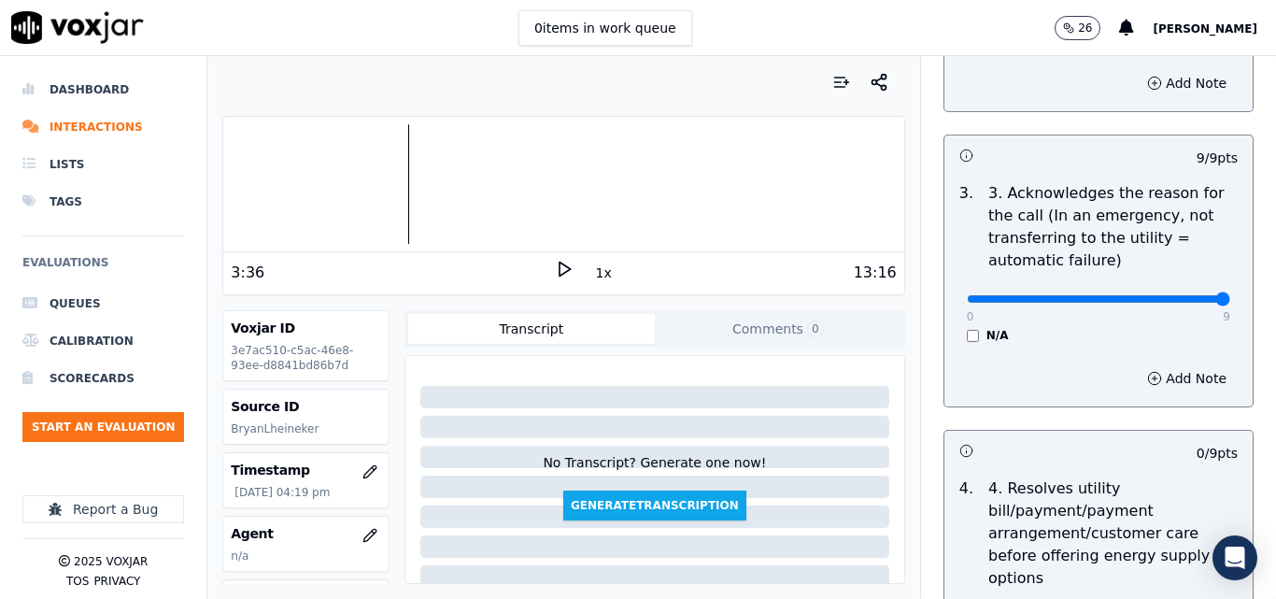
scroll to position [841, 0]
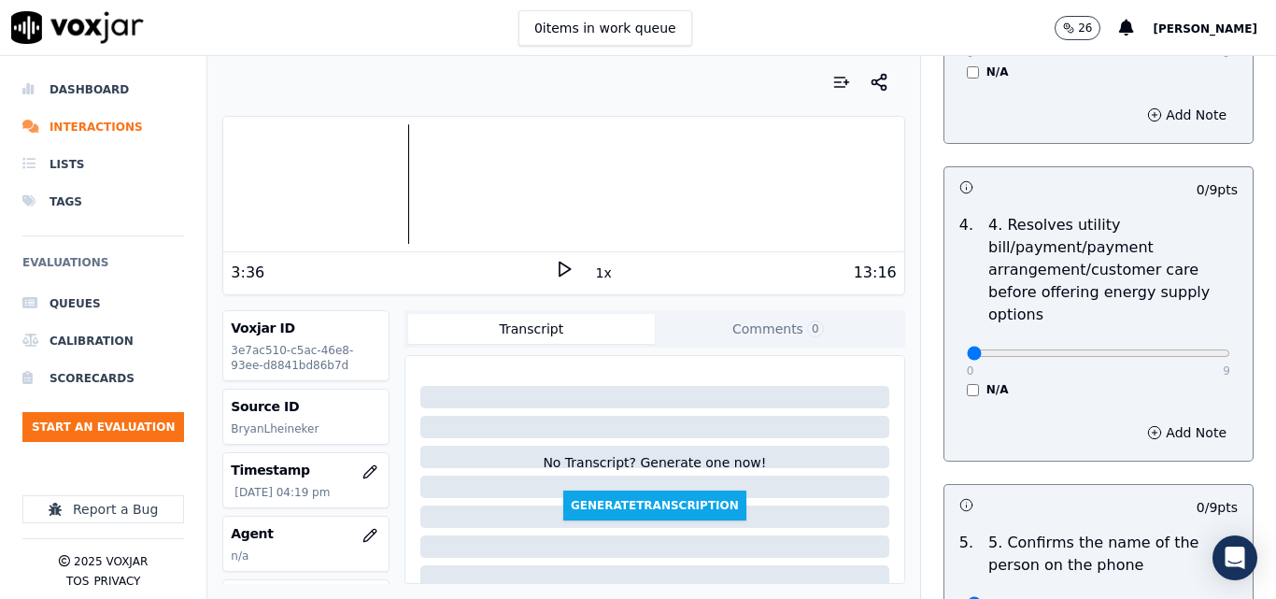
click at [967, 382] on div "N/A" at bounding box center [1098, 389] width 263 height 15
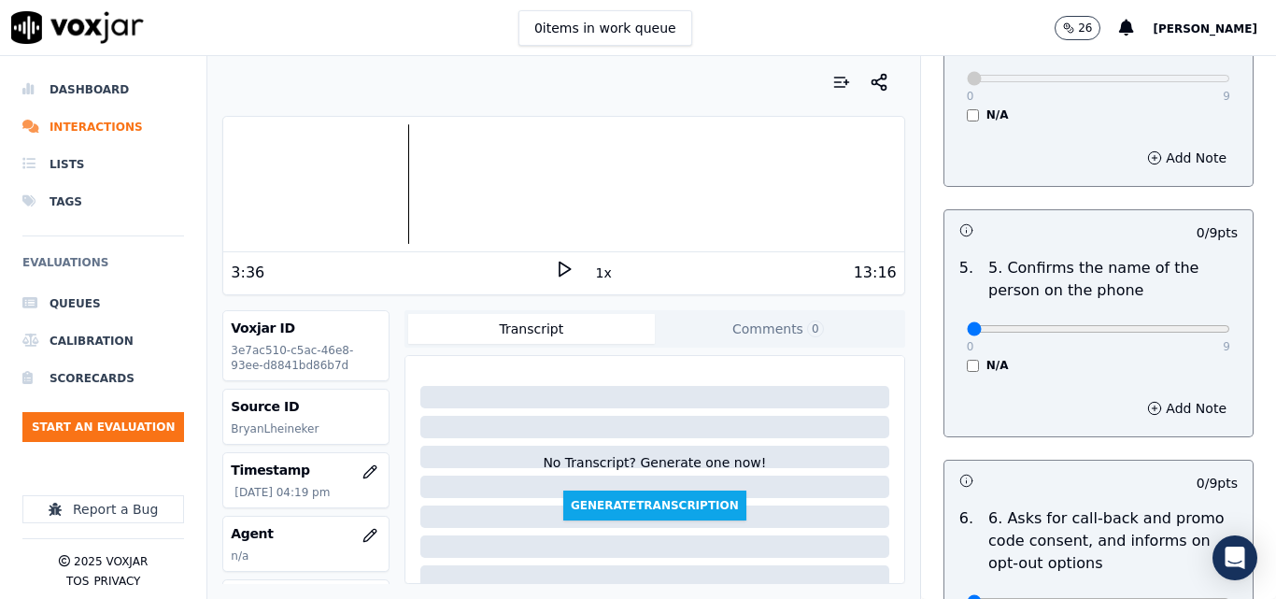
scroll to position [1121, 0]
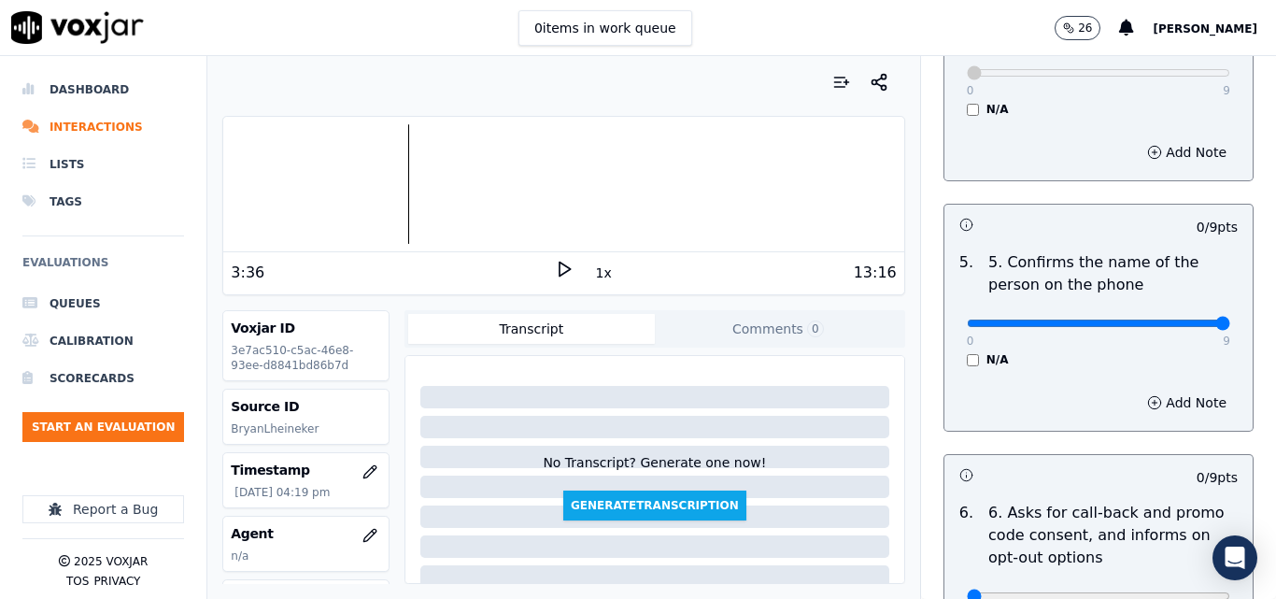
type input "9"
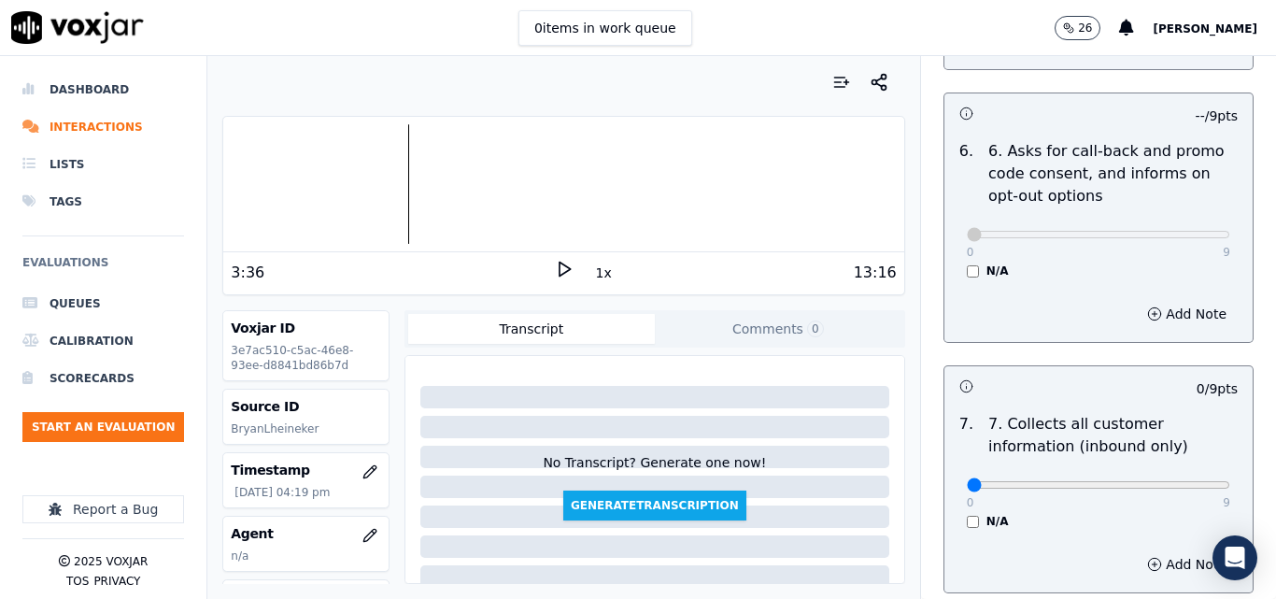
scroll to position [1588, 0]
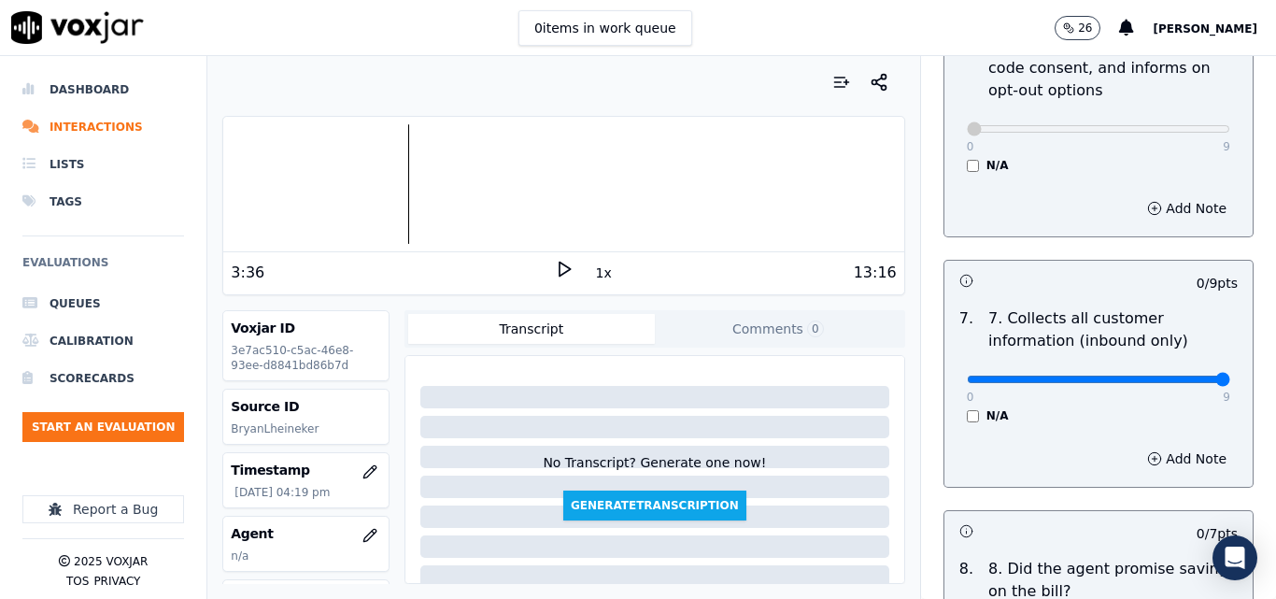
type input "9"
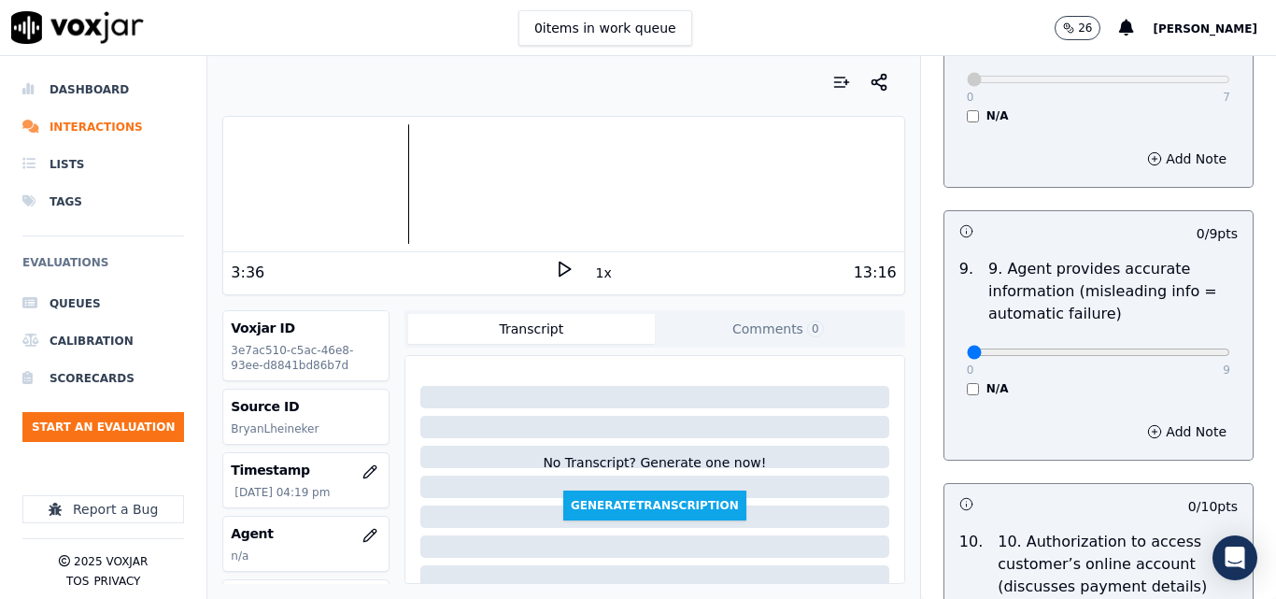
scroll to position [2149, 0]
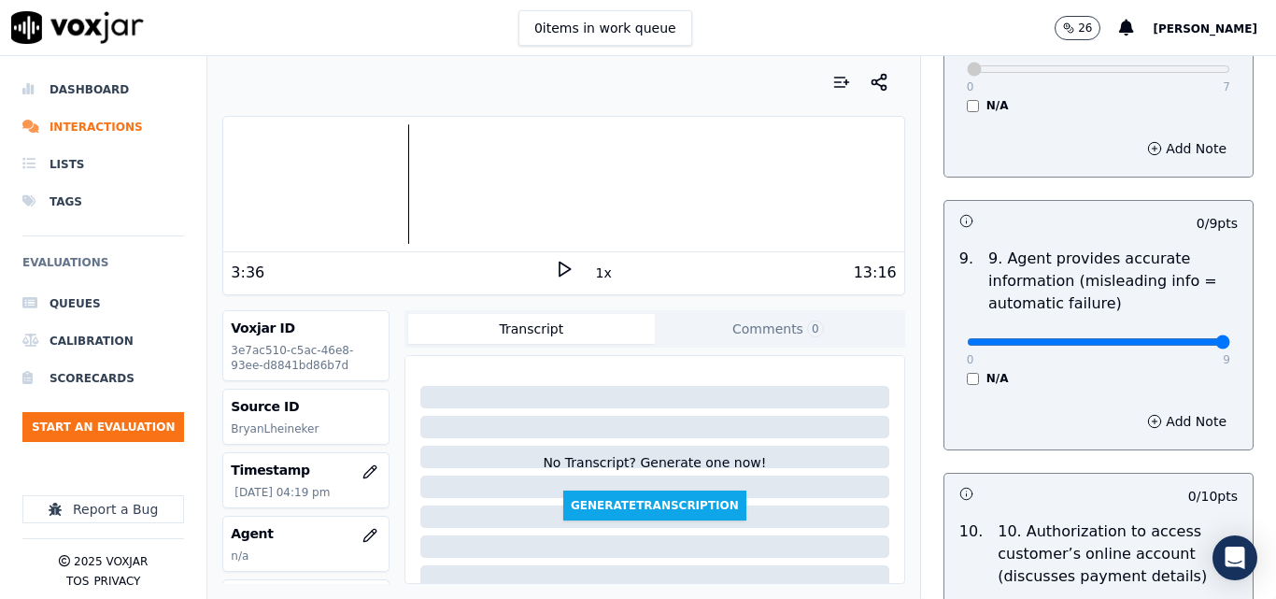
type input "9"
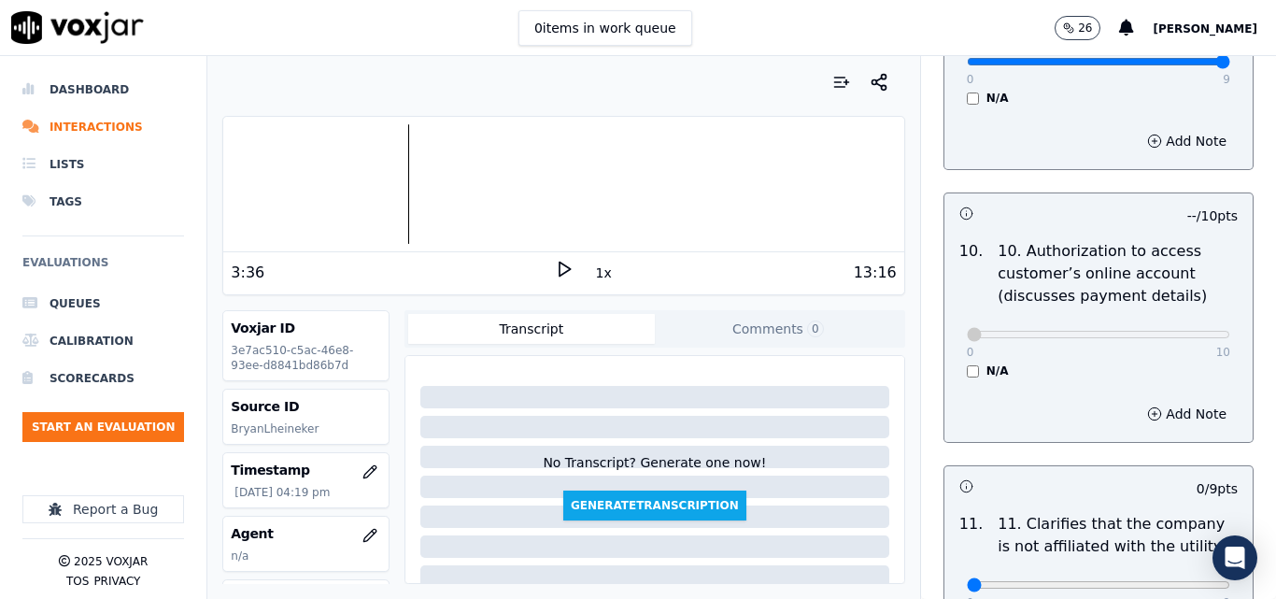
scroll to position [2616, 0]
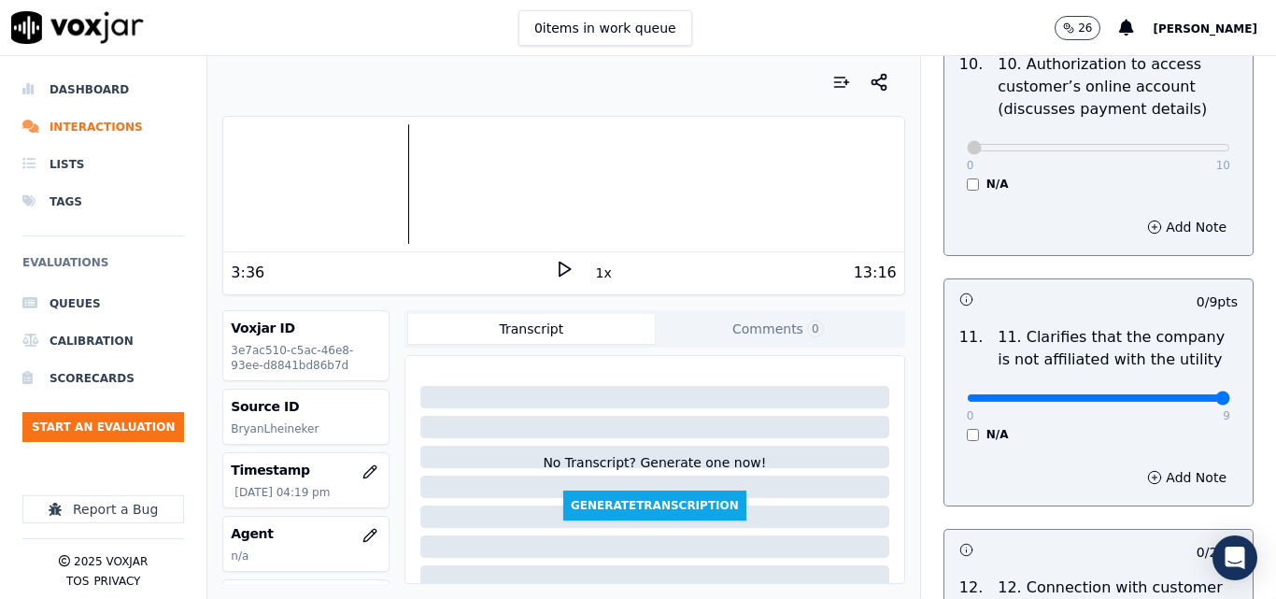
type input "9"
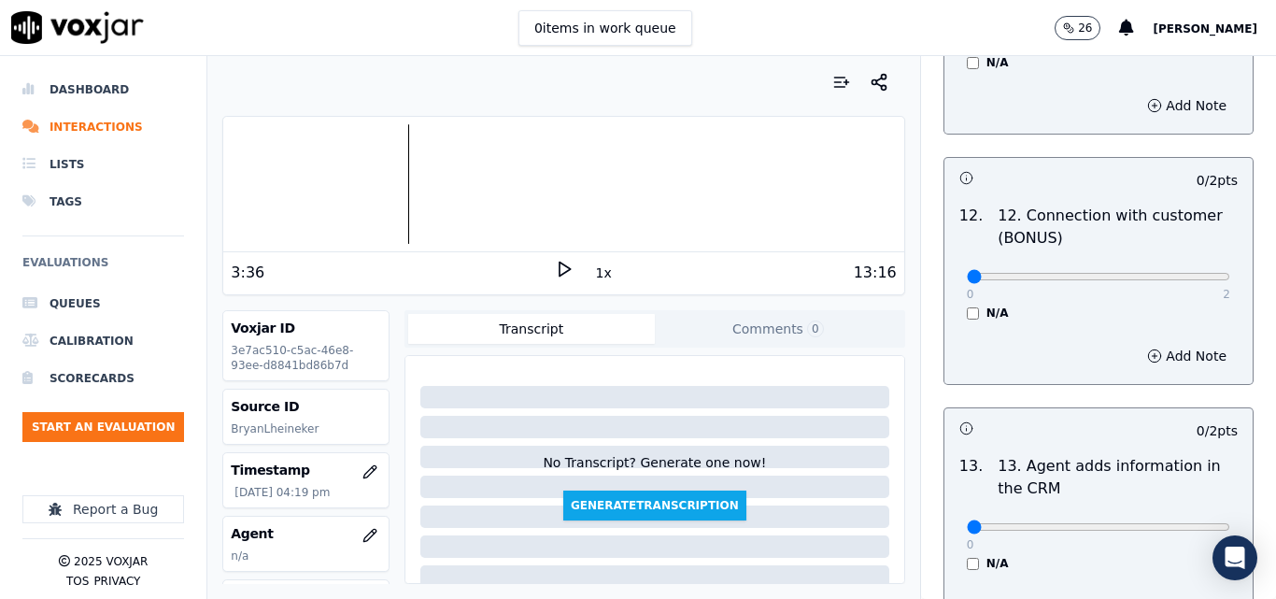
scroll to position [2989, 0]
drag, startPoint x: 1183, startPoint y: 254, endPoint x: 1183, endPoint y: 266, distance: 12.1
type input "2"
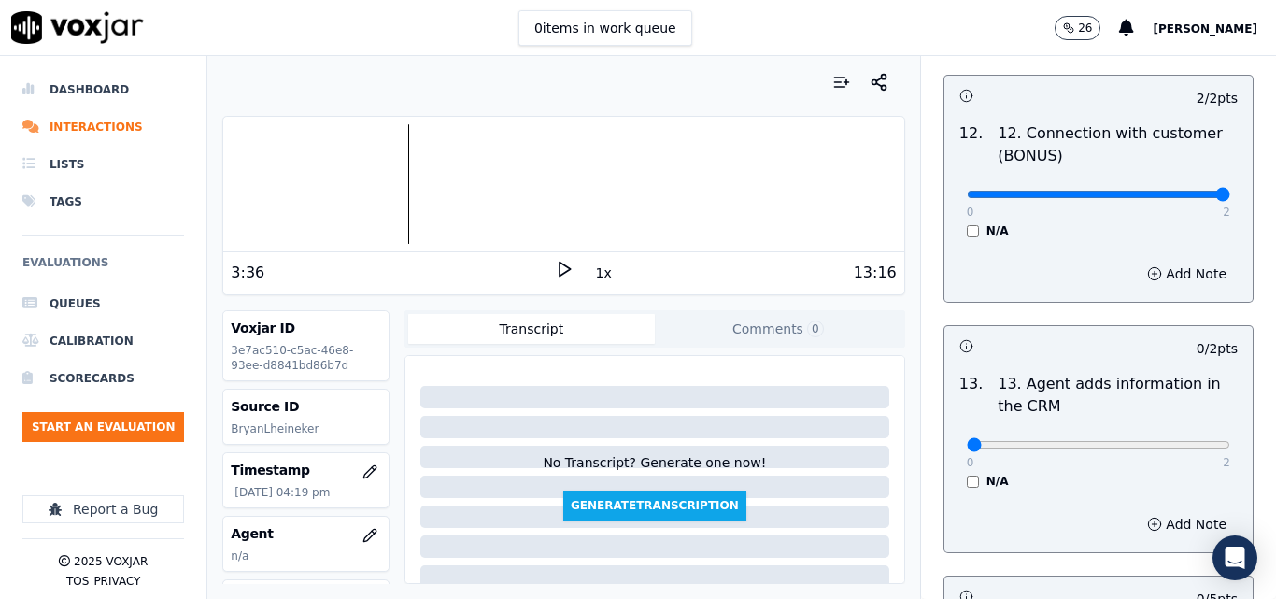
scroll to position [3176, 0]
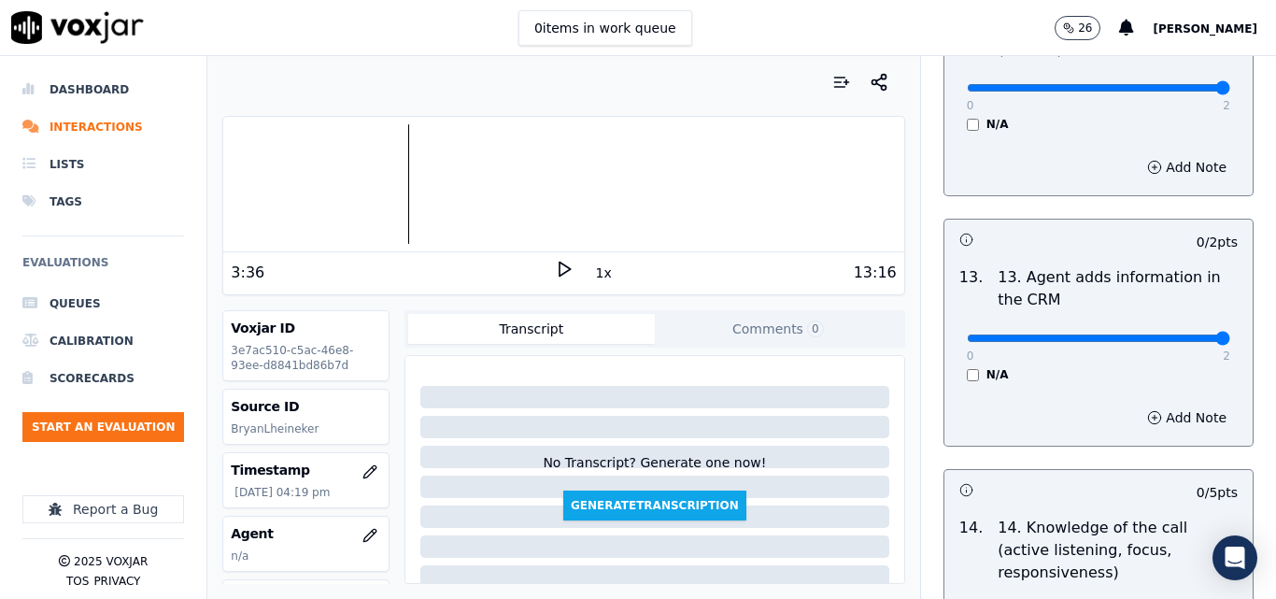
type input "2"
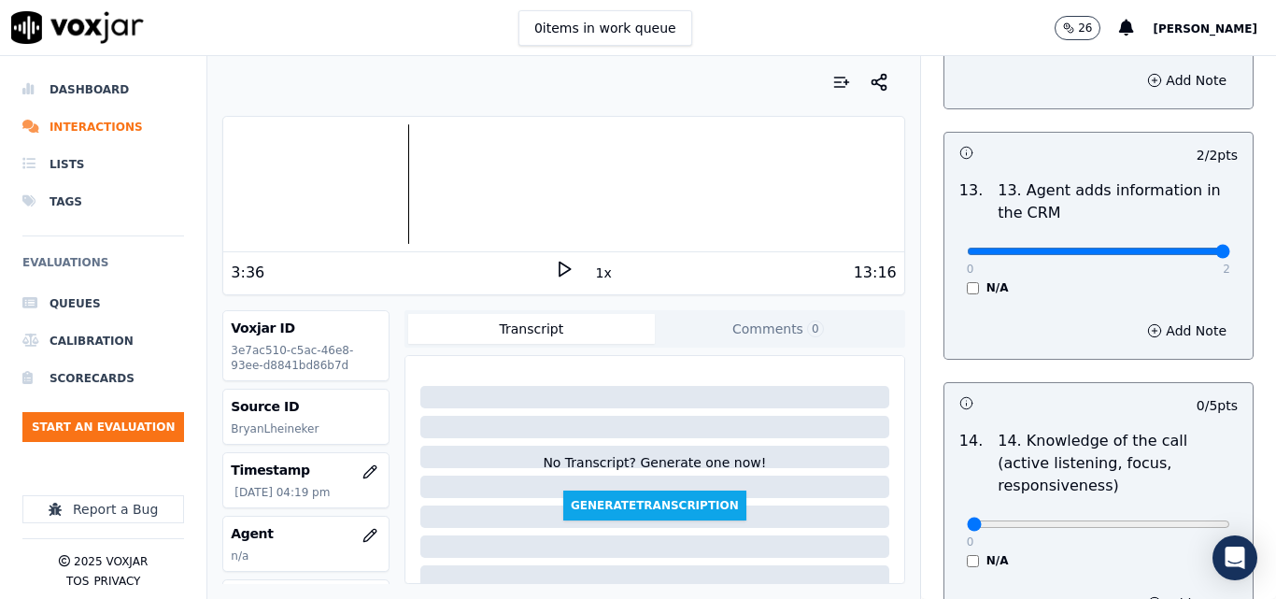
scroll to position [3363, 0]
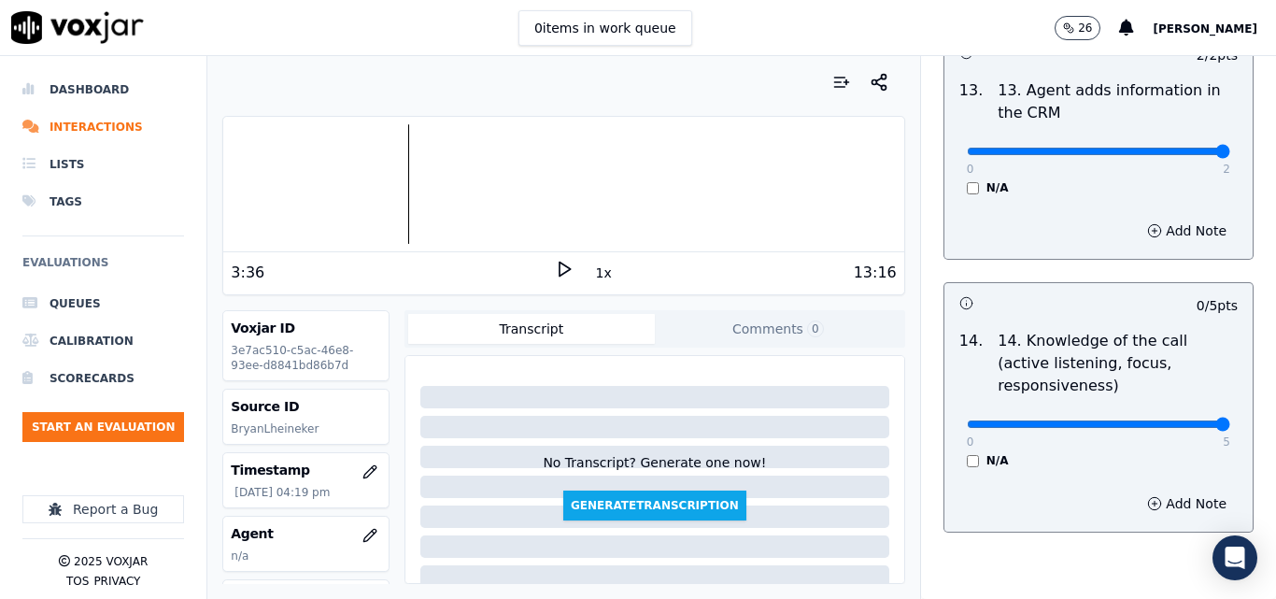
type input "5"
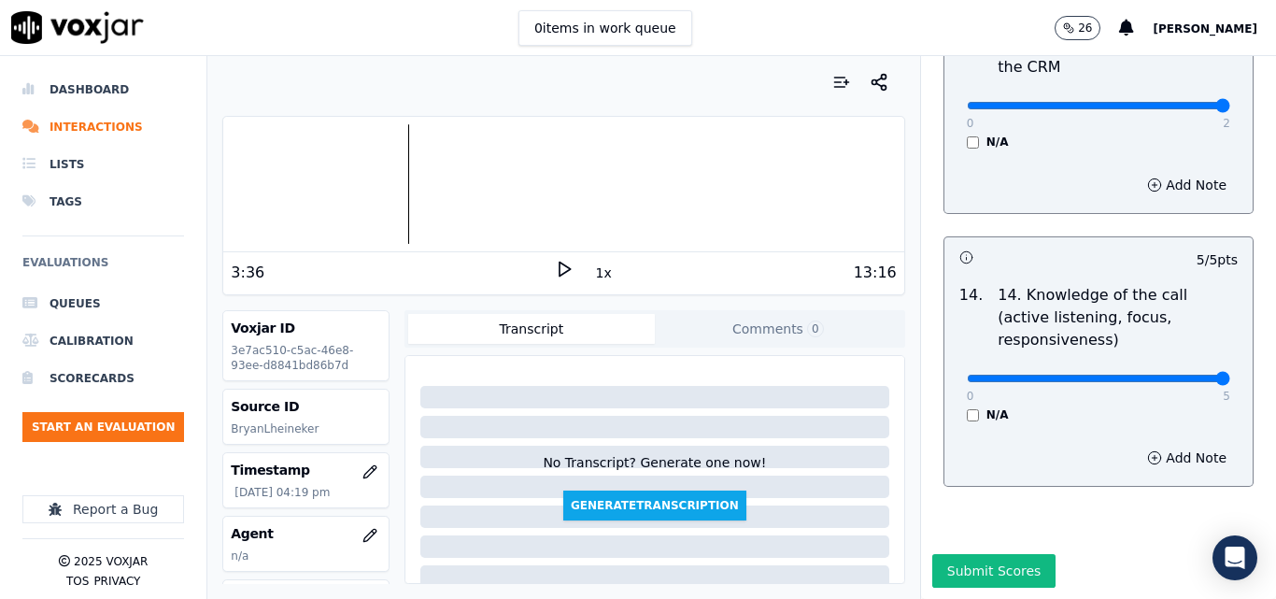
click at [1000, 554] on button "Submit Scores" at bounding box center [994, 571] width 124 height 34
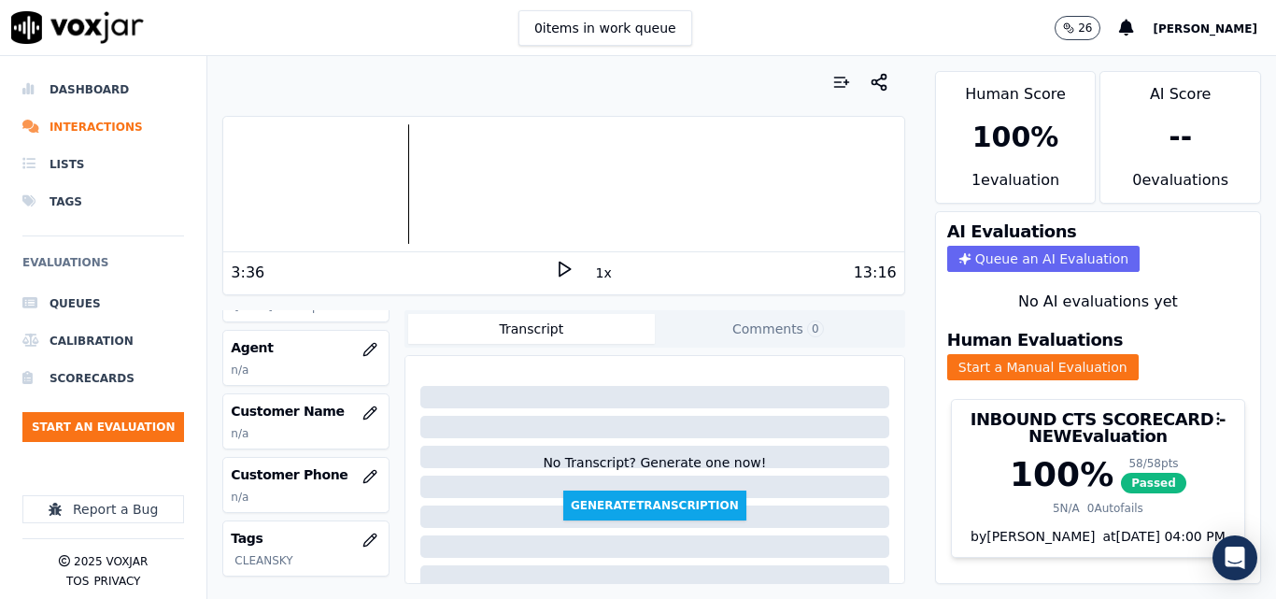
scroll to position [187, 0]
click at [361, 406] on button "button" at bounding box center [369, 411] width 37 height 37
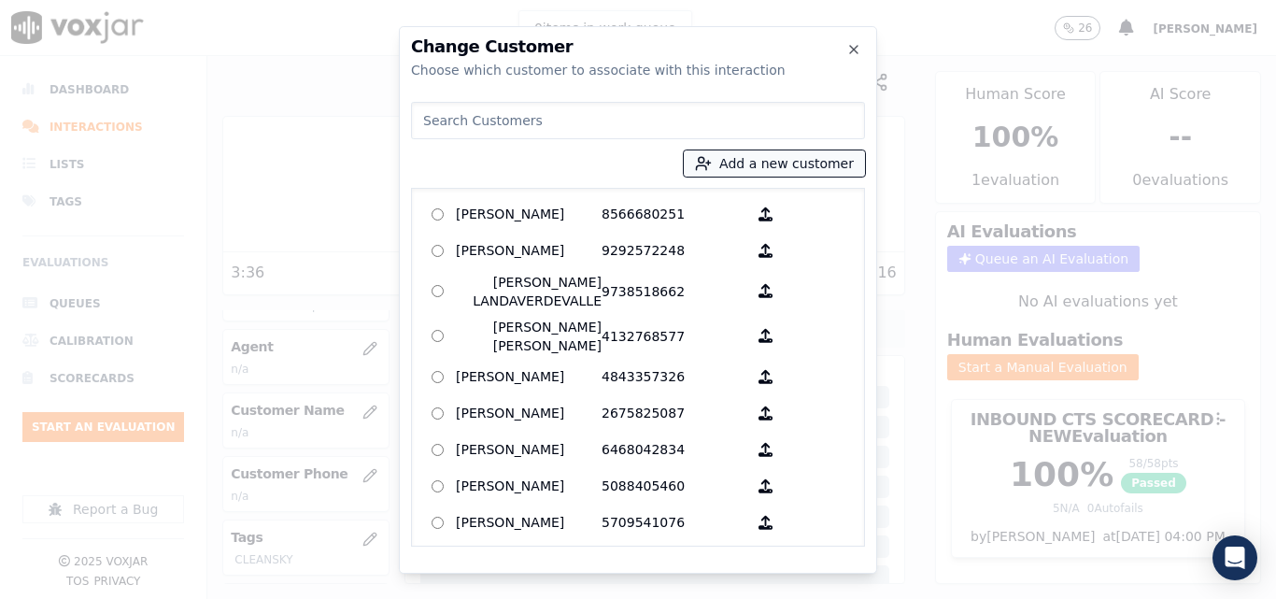
click at [742, 161] on button "Add a new customer" at bounding box center [774, 163] width 181 height 26
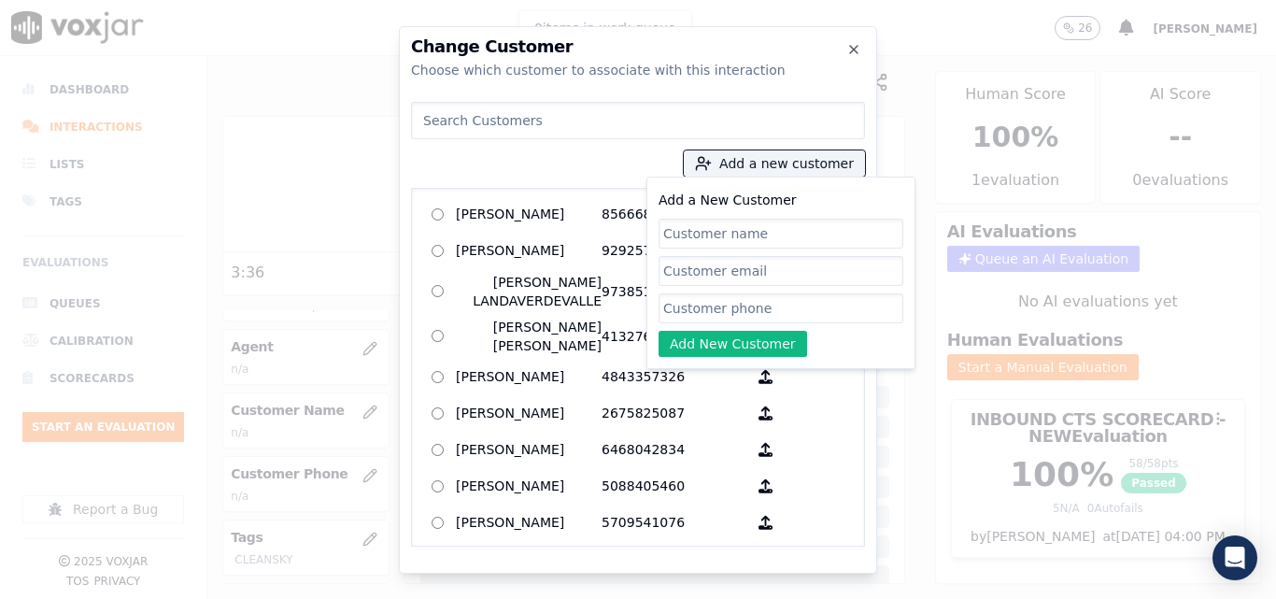
click at [784, 234] on input "Add a New Customer" at bounding box center [781, 234] width 245 height 30
type input "[PERSON_NAME]"
click at [712, 309] on input "Add a New Customer" at bounding box center [781, 308] width 245 height 30
click at [765, 293] on input "Add a New Customer" at bounding box center [781, 308] width 245 height 30
paste input "7323107096"
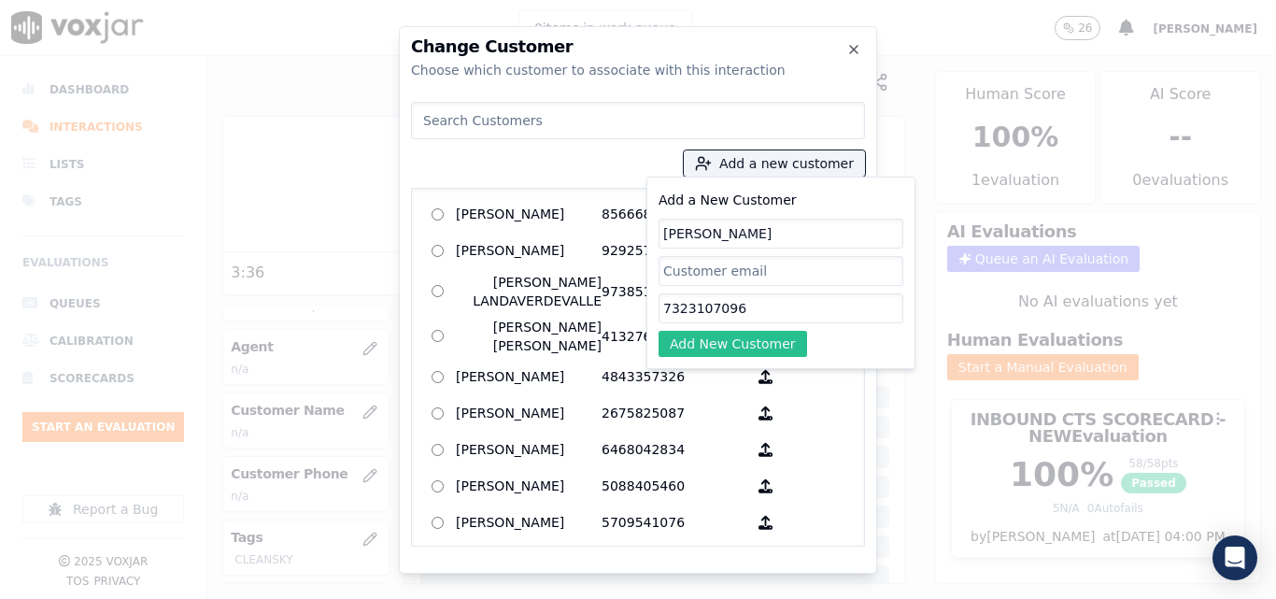
type input "7323107096"
click at [752, 332] on button "Add New Customer" at bounding box center [733, 344] width 149 height 26
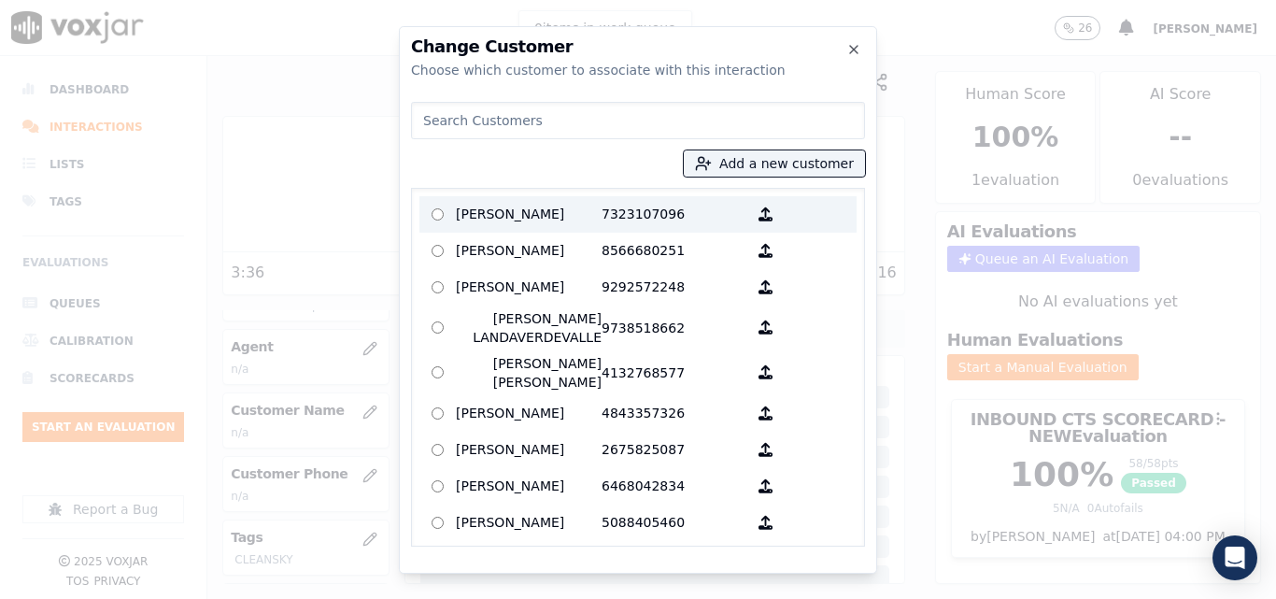
click at [583, 221] on p "[PERSON_NAME]" at bounding box center [529, 214] width 146 height 29
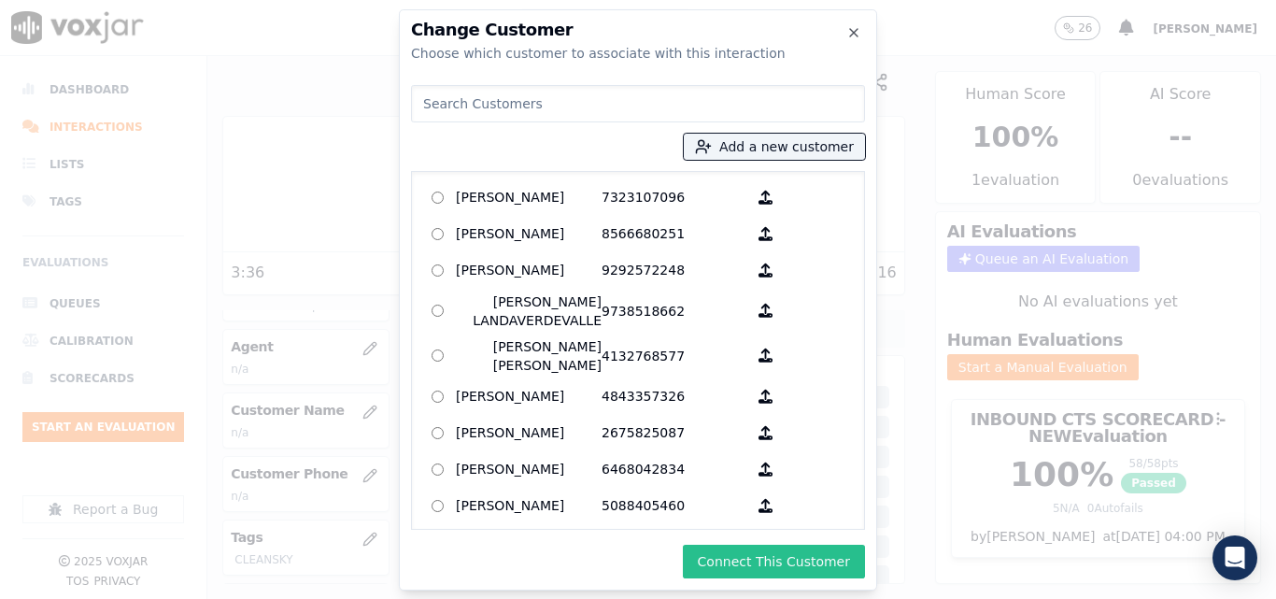
click at [828, 566] on button "Connect This Customer" at bounding box center [774, 562] width 182 height 34
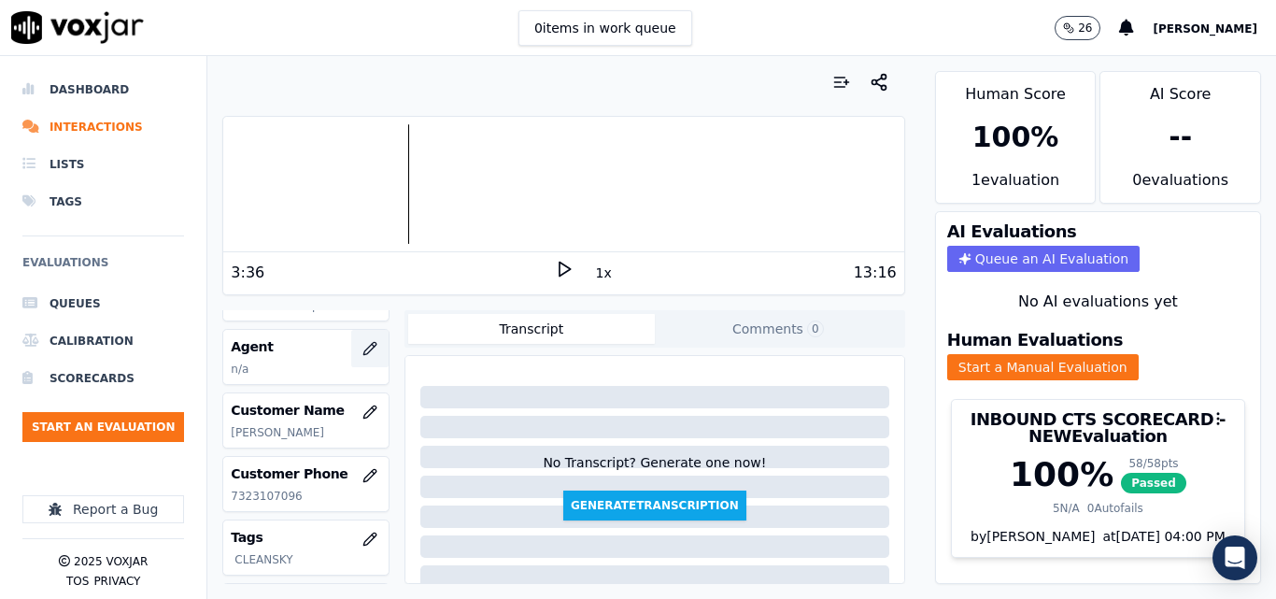
click at [353, 340] on button "button" at bounding box center [369, 348] width 37 height 37
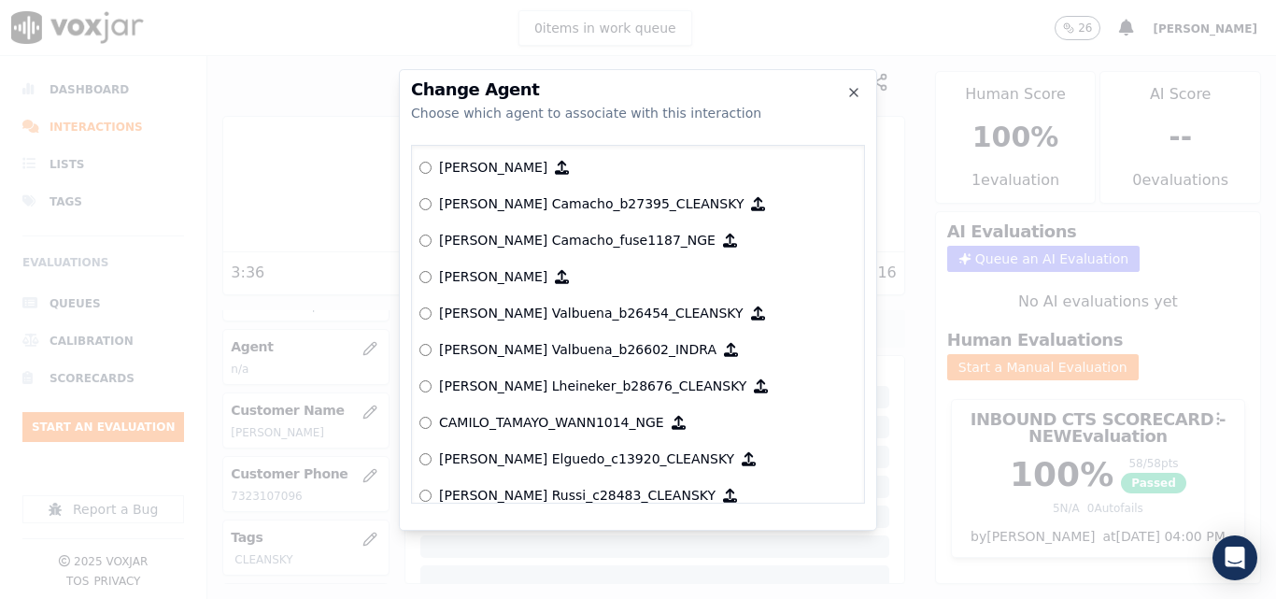
scroll to position [1188, 0]
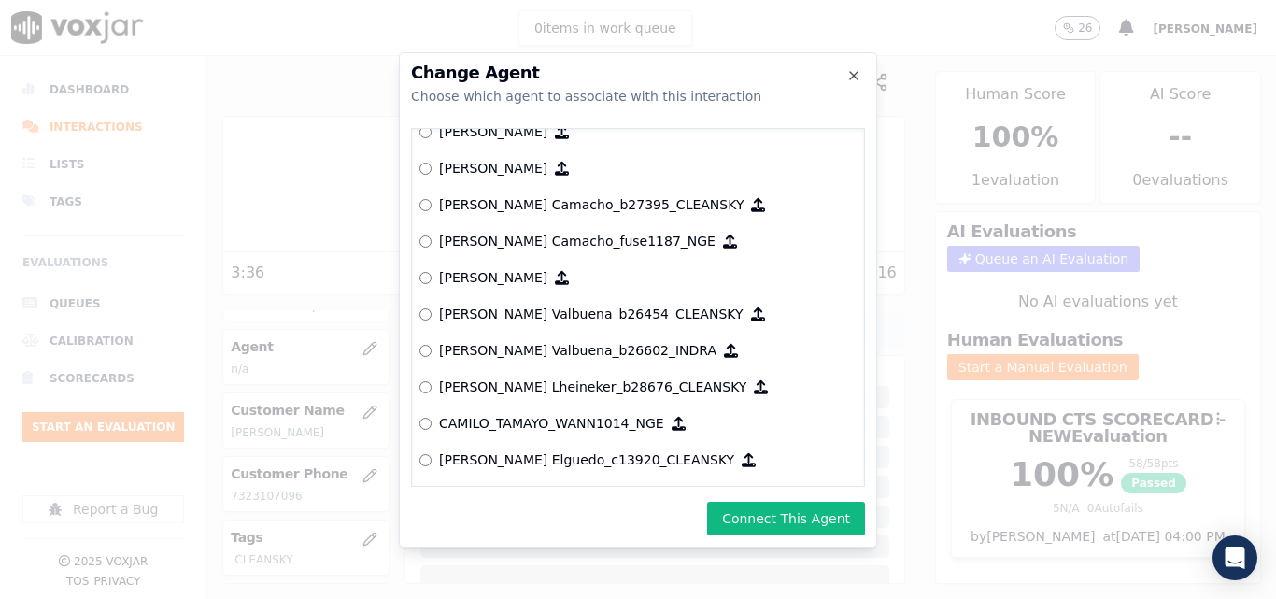
click at [753, 496] on div "Change Agent Choose which agent to associate with this interaction null Yeraldi…" at bounding box center [638, 299] width 478 height 495
click at [759, 517] on button "Connect This Agent" at bounding box center [786, 519] width 158 height 34
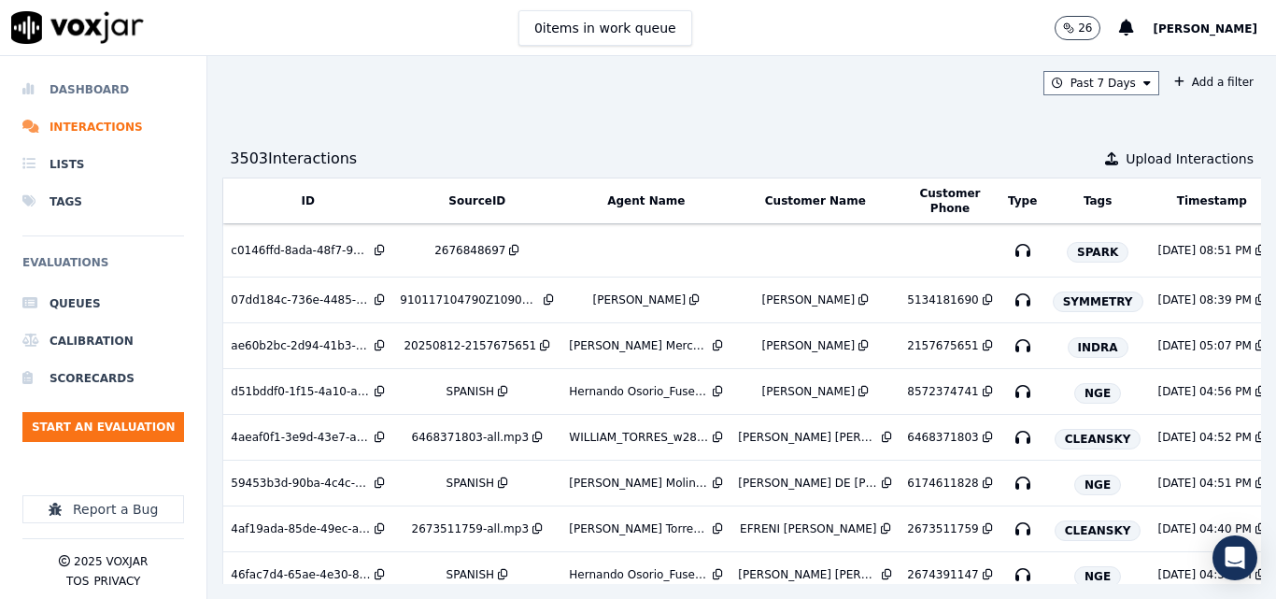
click at [100, 73] on li "Dashboard" at bounding box center [103, 89] width 162 height 37
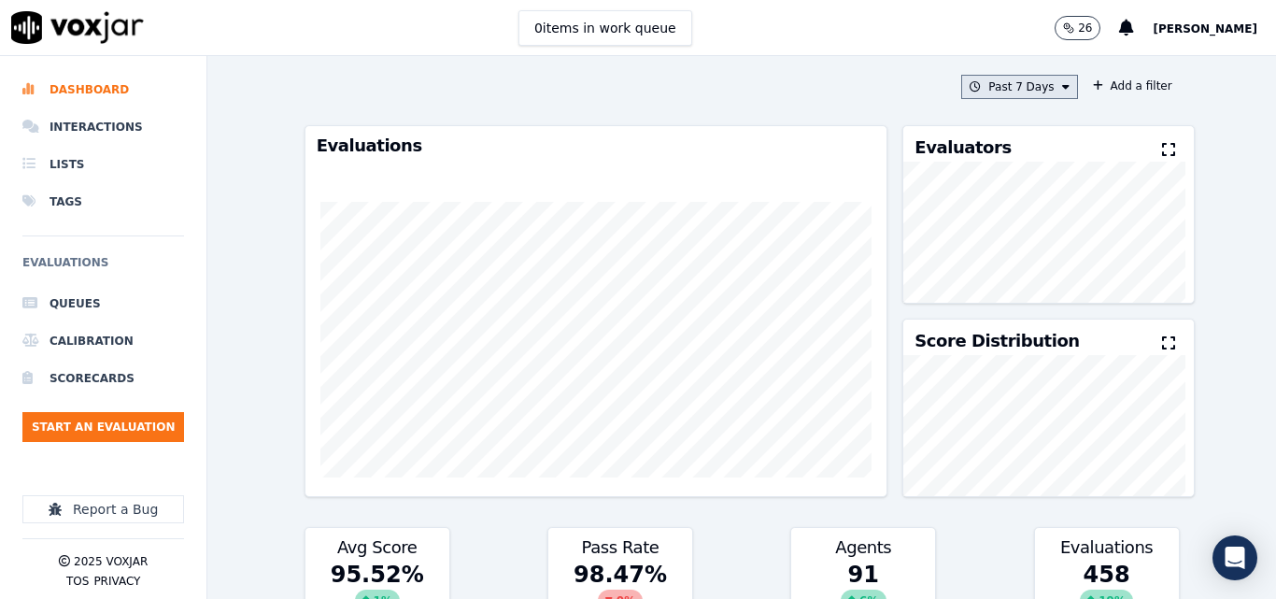
click at [1014, 87] on button "Past 7 Days" at bounding box center [1019, 87] width 116 height 24
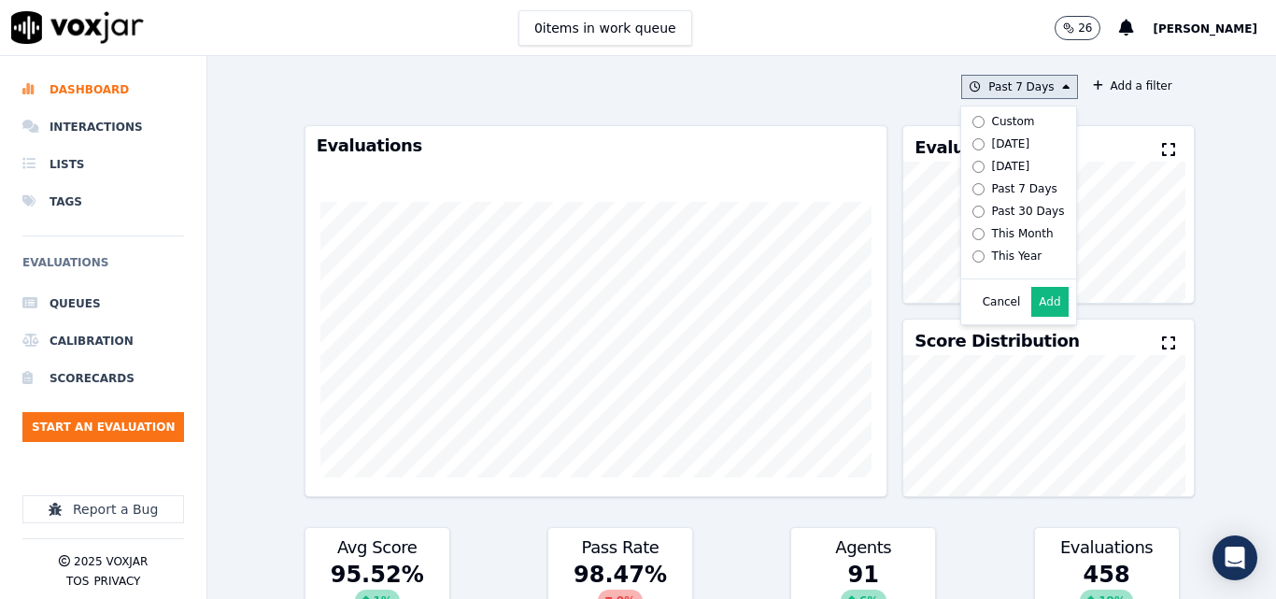
click at [1000, 133] on label "[DATE]" at bounding box center [1015, 144] width 100 height 22
click at [1031, 316] on button "Add" at bounding box center [1049, 302] width 36 height 30
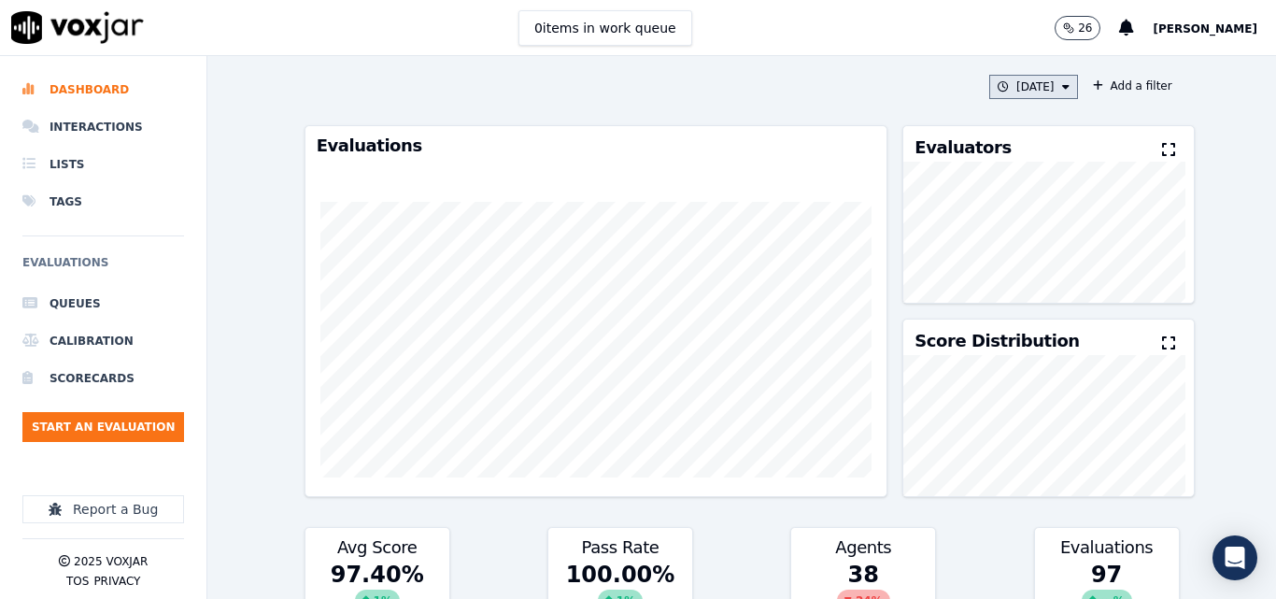
click at [1014, 78] on button "Today" at bounding box center [1033, 87] width 89 height 24
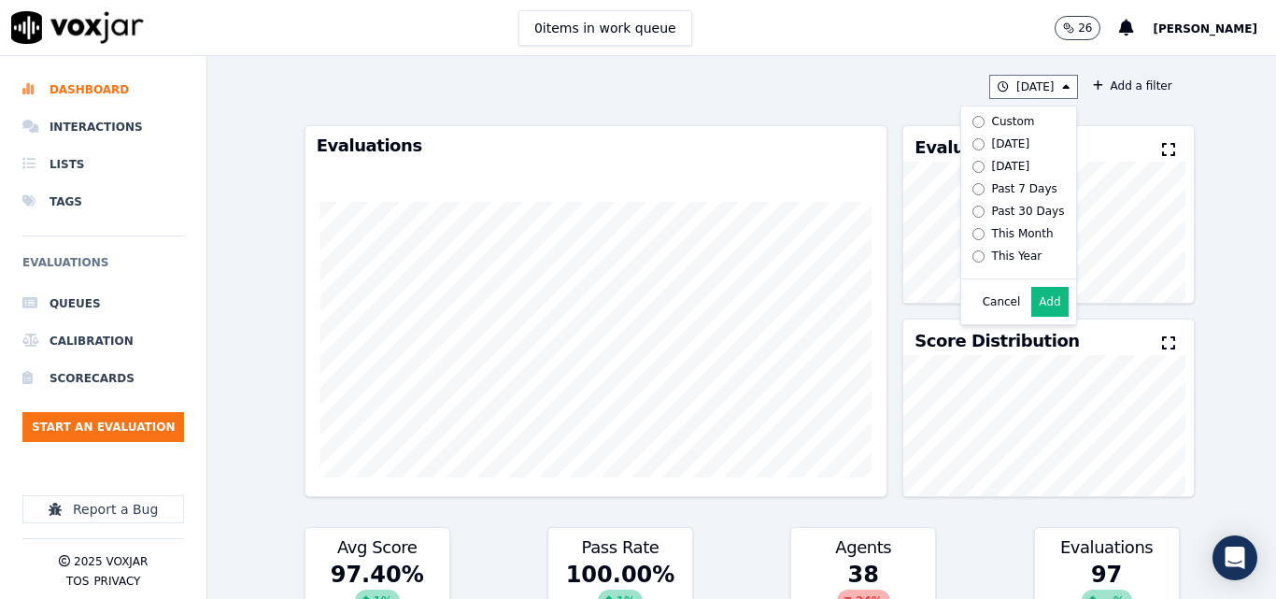
click at [1032, 148] on label "Today" at bounding box center [1015, 144] width 100 height 22
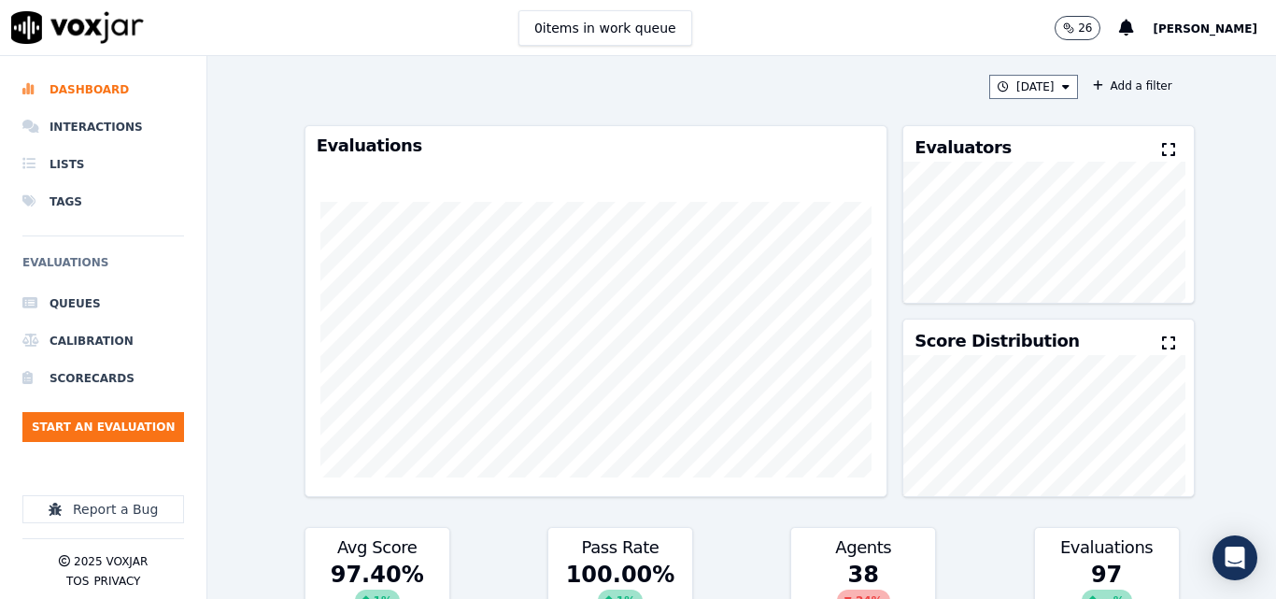
click at [1162, 142] on button at bounding box center [1172, 150] width 21 height 22
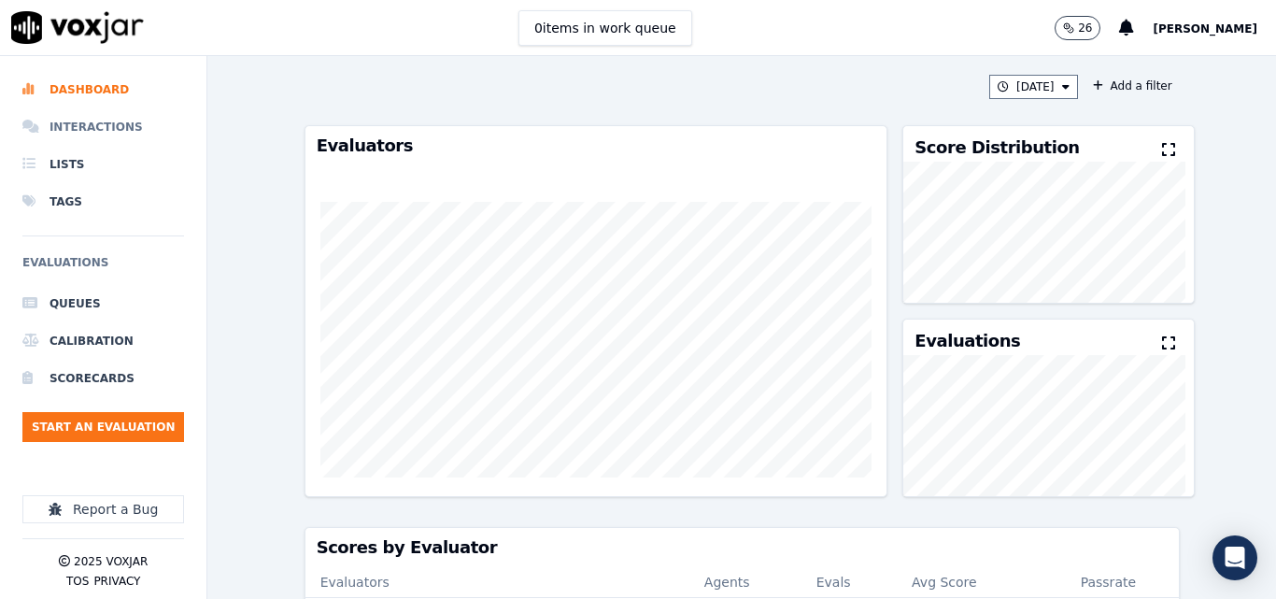
click at [107, 131] on li "Interactions" at bounding box center [103, 126] width 162 height 37
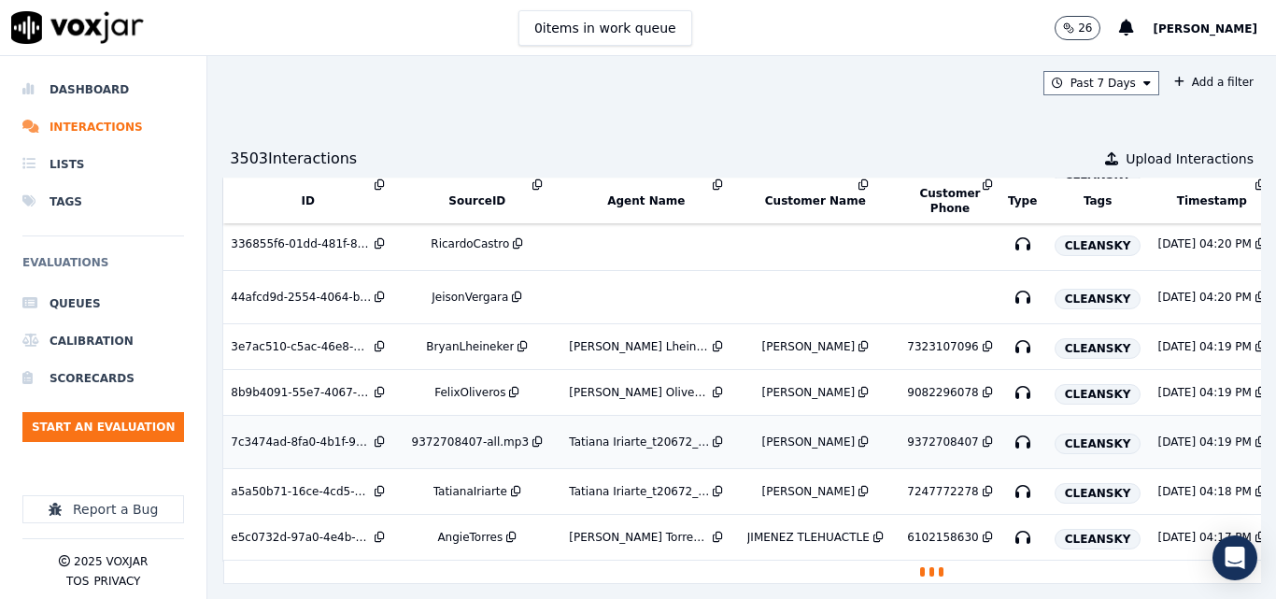
scroll to position [662, 0]
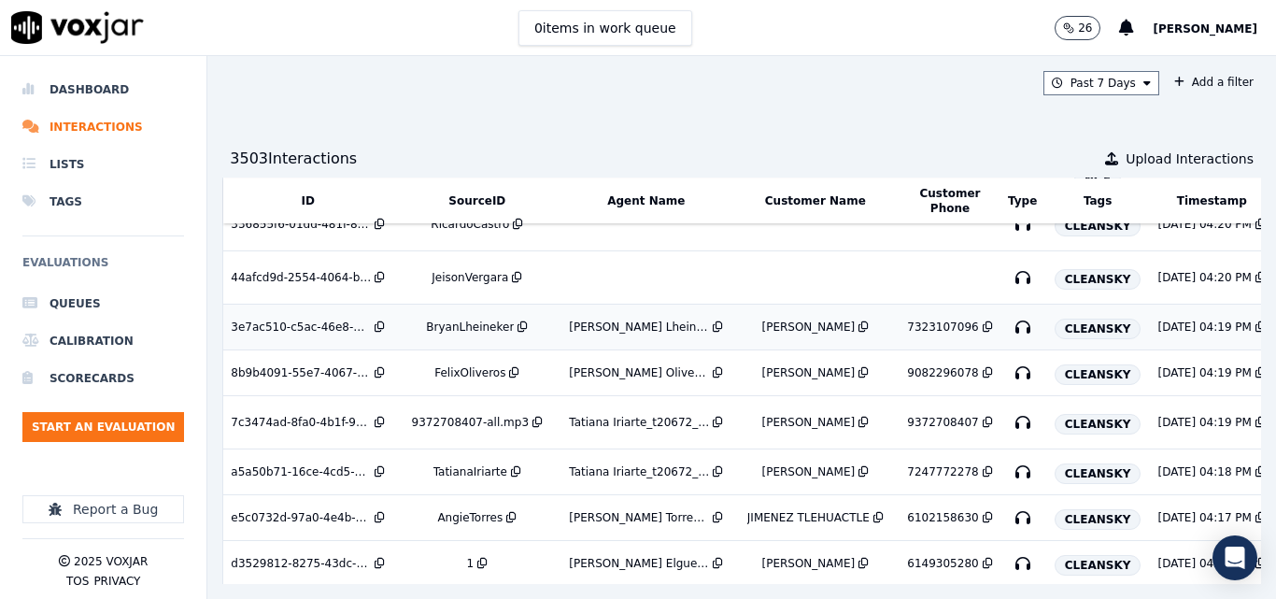
click at [459, 334] on div "BryanLheineker" at bounding box center [470, 326] width 88 height 15
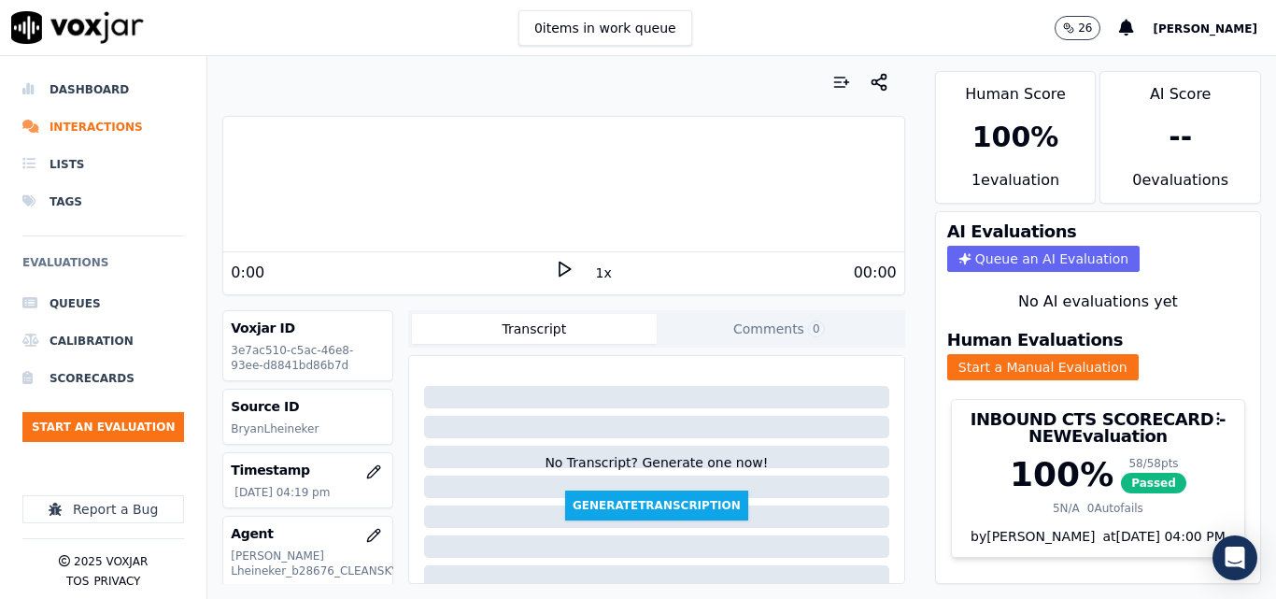
click at [774, 17] on div "0 items in work queue 26 [PERSON_NAME]" at bounding box center [638, 28] width 1276 height 56
click at [555, 277] on icon at bounding box center [564, 269] width 19 height 19
click at [560, 269] on rect at bounding box center [561, 269] width 3 height 12
click at [558, 263] on icon at bounding box center [564, 269] width 19 height 19
drag, startPoint x: 553, startPoint y: 261, endPoint x: 587, endPoint y: 277, distance: 37.2
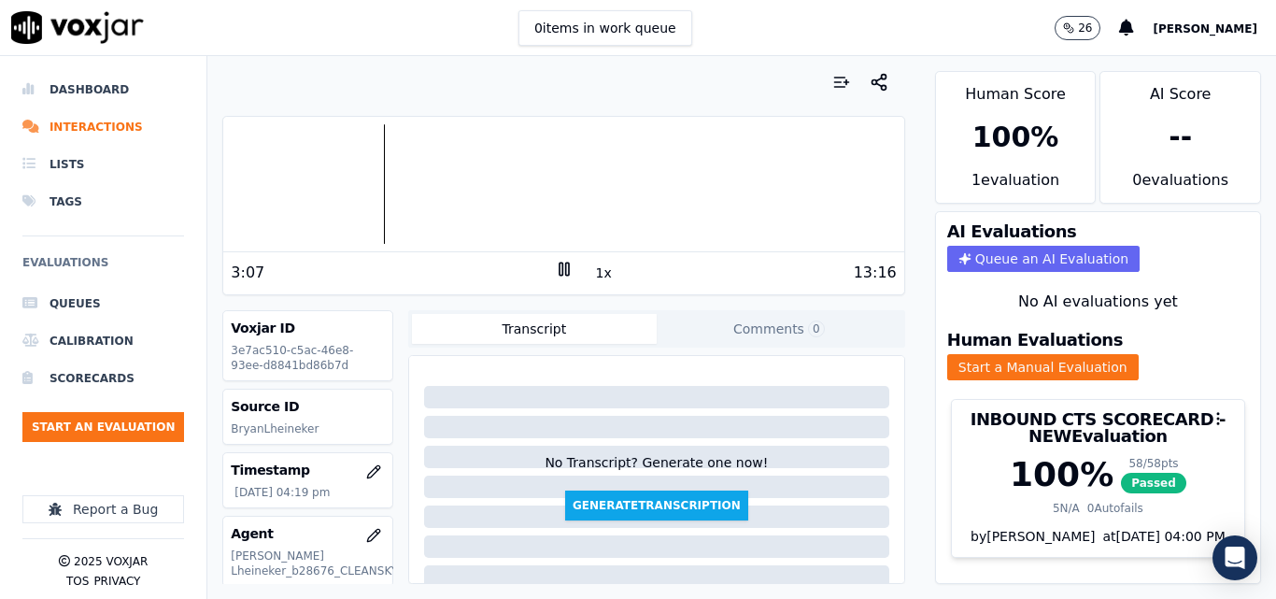
click at [553, 262] on div "3:07 1x 13:16" at bounding box center [563, 272] width 680 height 40
click at [555, 264] on icon at bounding box center [564, 269] width 19 height 19
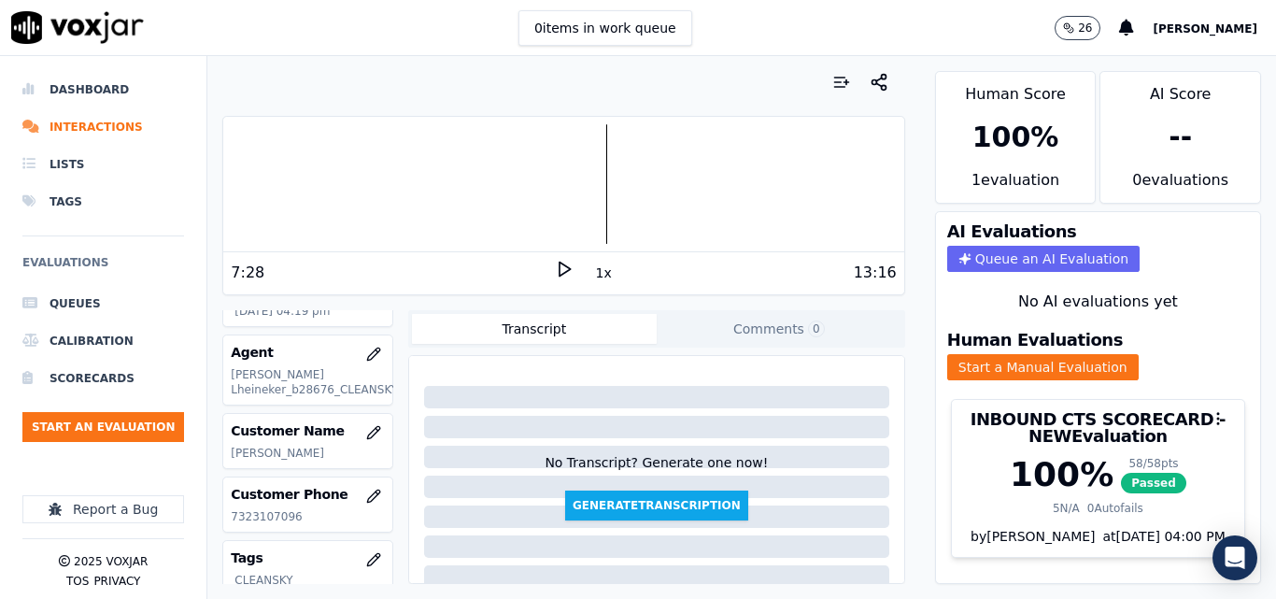
scroll to position [187, 0]
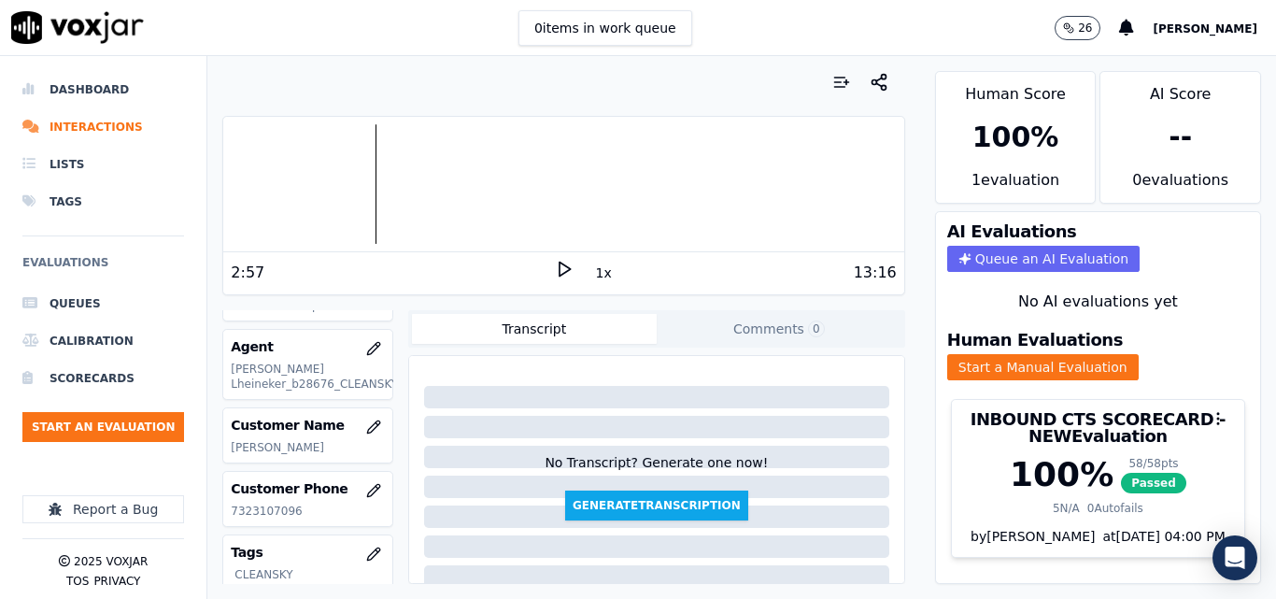
click at [371, 231] on div at bounding box center [563, 184] width 680 height 120
click at [555, 260] on icon at bounding box center [564, 269] width 19 height 19
click at [557, 262] on icon at bounding box center [564, 269] width 19 height 19
click at [546, 169] on div at bounding box center [563, 184] width 680 height 120
click at [558, 262] on icon at bounding box center [564, 269] width 19 height 19
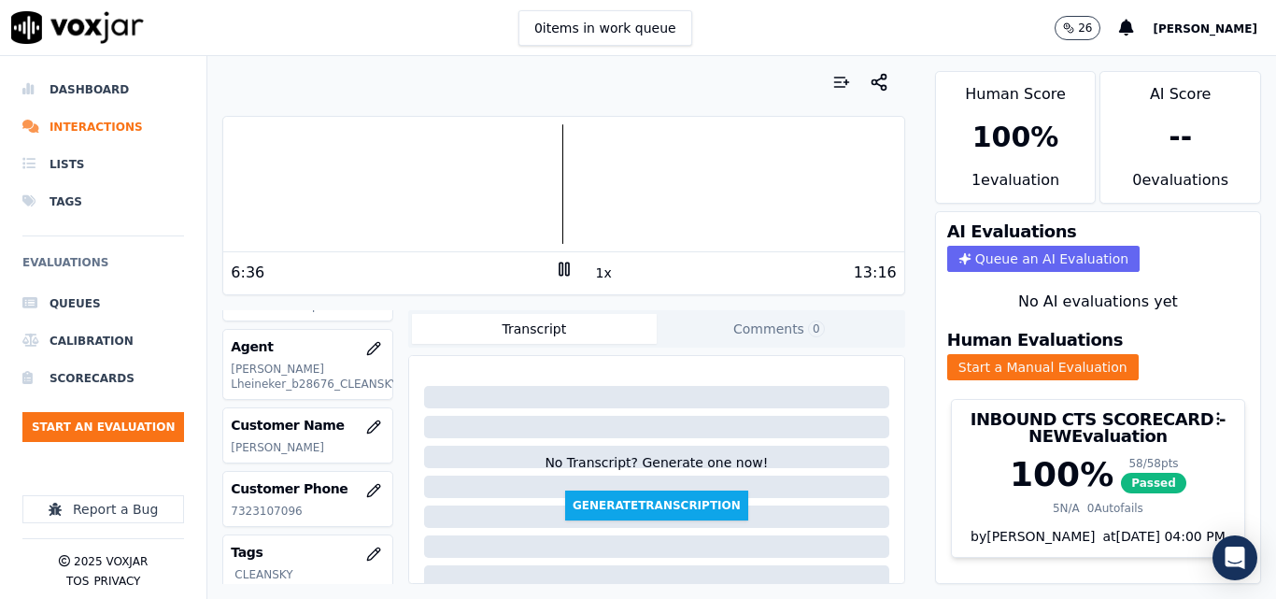
click at [550, 253] on div "6:36 1x 13:16" at bounding box center [563, 272] width 680 height 40
click at [560, 268] on rect at bounding box center [561, 269] width 3 height 12
click at [386, 220] on div at bounding box center [563, 184] width 680 height 120
click at [560, 264] on polygon at bounding box center [565, 270] width 11 height 14
click at [560, 264] on rect at bounding box center [561, 269] width 3 height 12
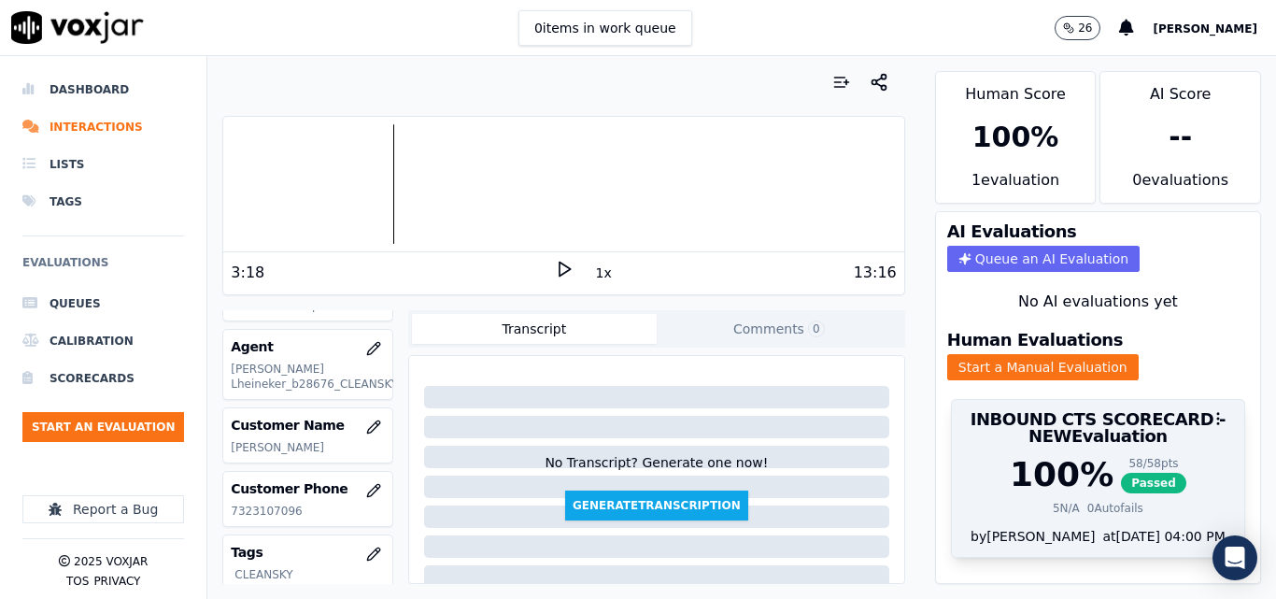
drag, startPoint x: 1107, startPoint y: 480, endPoint x: 1110, endPoint y: 469, distance: 11.6
click at [1121, 477] on span "Passed" at bounding box center [1153, 483] width 65 height 21
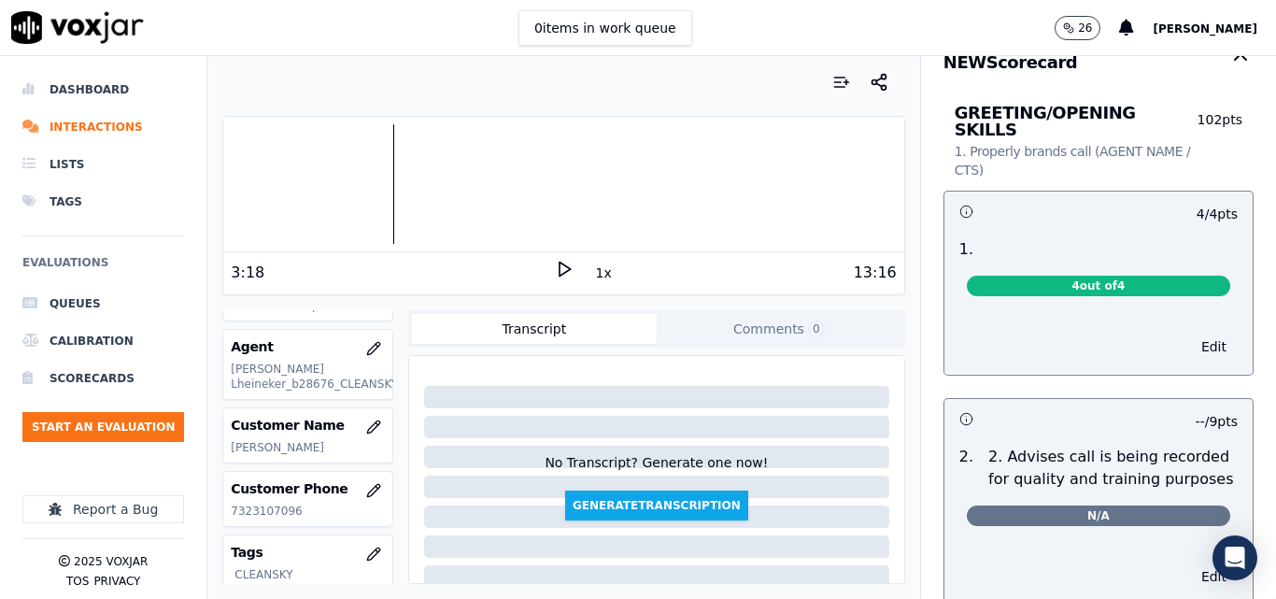
scroll to position [0, 0]
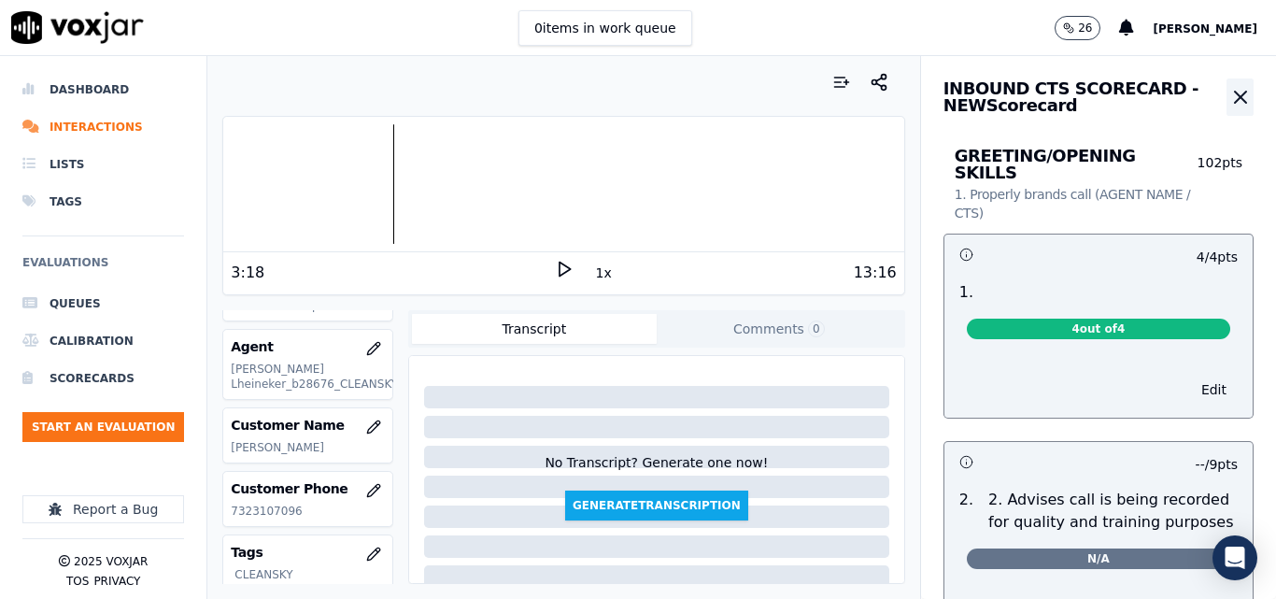
click at [1235, 93] on icon "button" at bounding box center [1240, 97] width 11 height 11
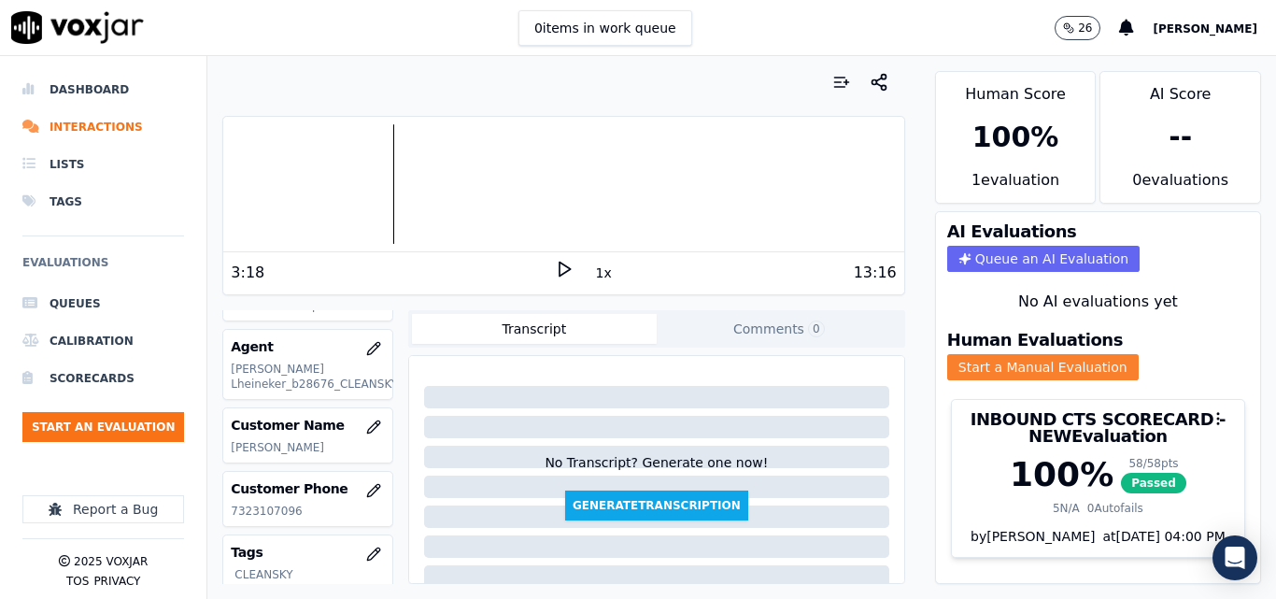
click at [1084, 371] on button "Start a Manual Evaluation" at bounding box center [1043, 367] width 192 height 26
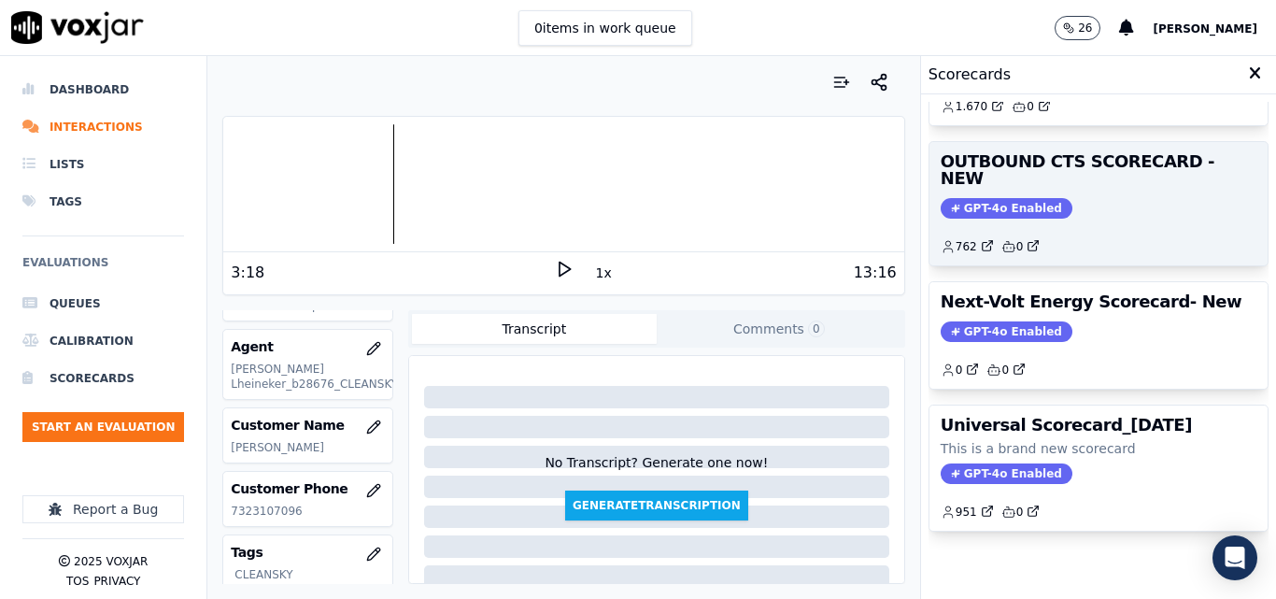
scroll to position [408, 0]
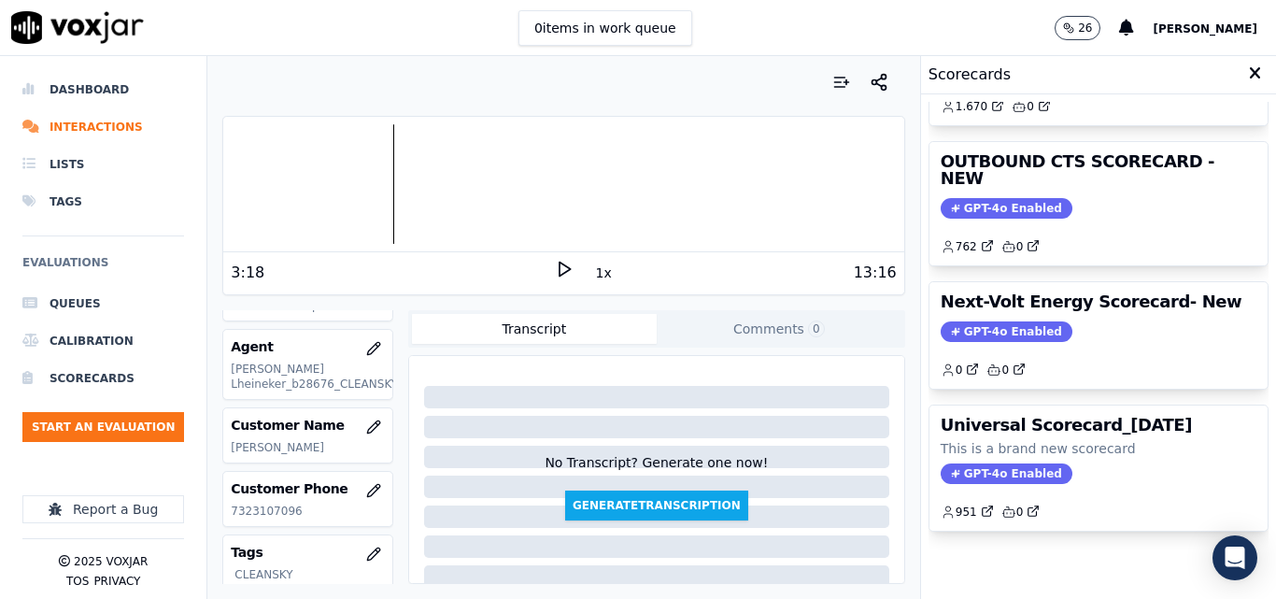
click at [1146, 416] on div "Universal Scorecard_05/13/2025 This is a brand new scorecard GPT-4o Enabled 951…" at bounding box center [1099, 467] width 338 height 125
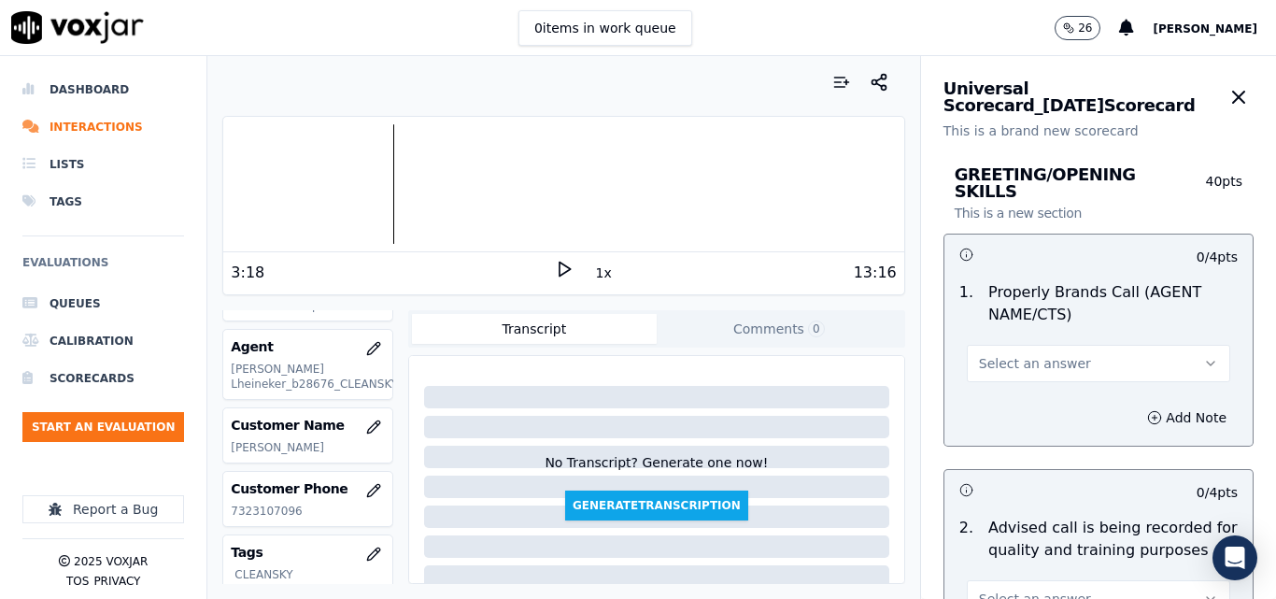
click at [1145, 345] on button "Select an answer" at bounding box center [1098, 363] width 263 height 37
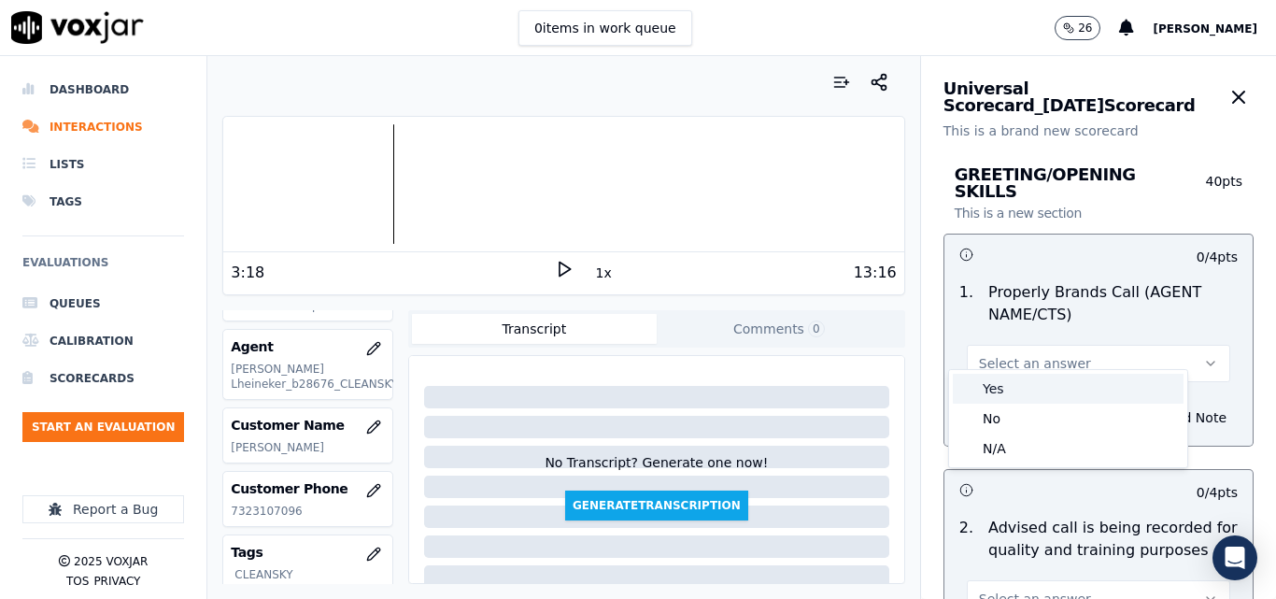
click at [1018, 387] on div "Yes" at bounding box center [1068, 389] width 231 height 30
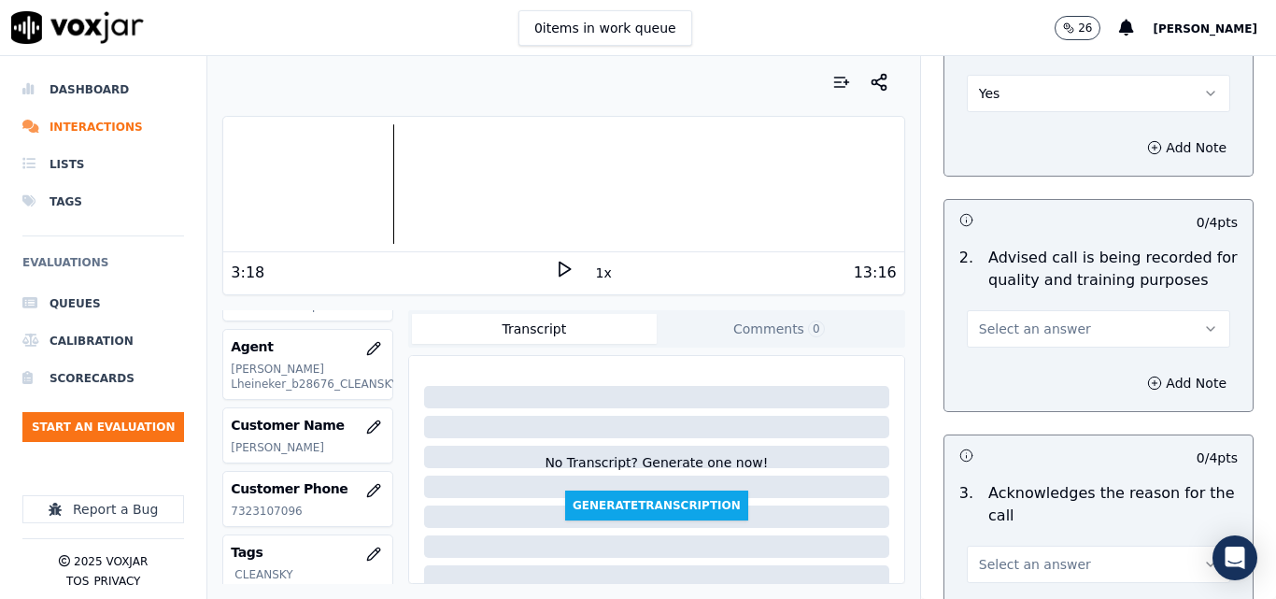
scroll to position [280, 0]
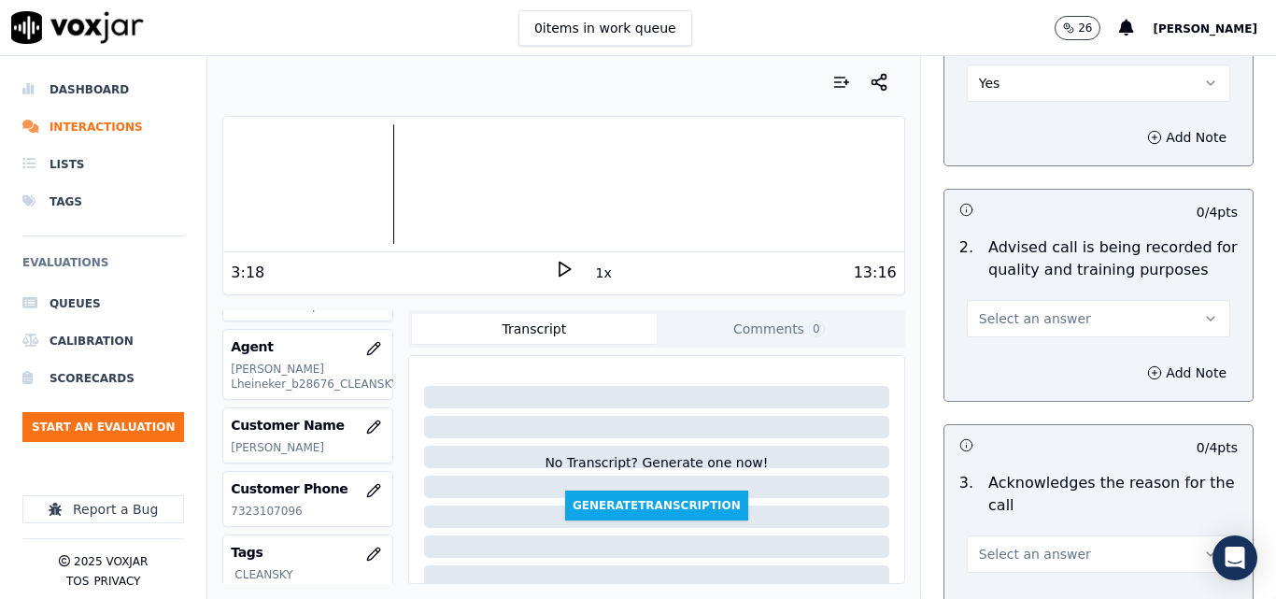
click at [1157, 305] on button "Select an answer" at bounding box center [1098, 318] width 263 height 37
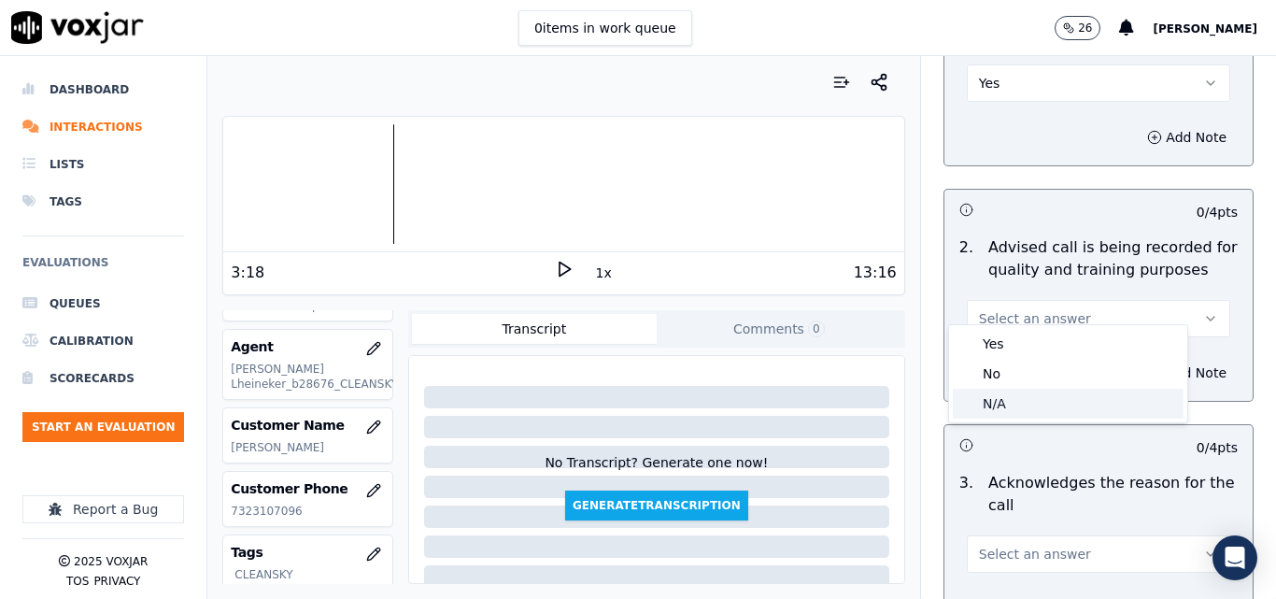
click at [1014, 400] on div "N/A" at bounding box center [1068, 404] width 231 height 30
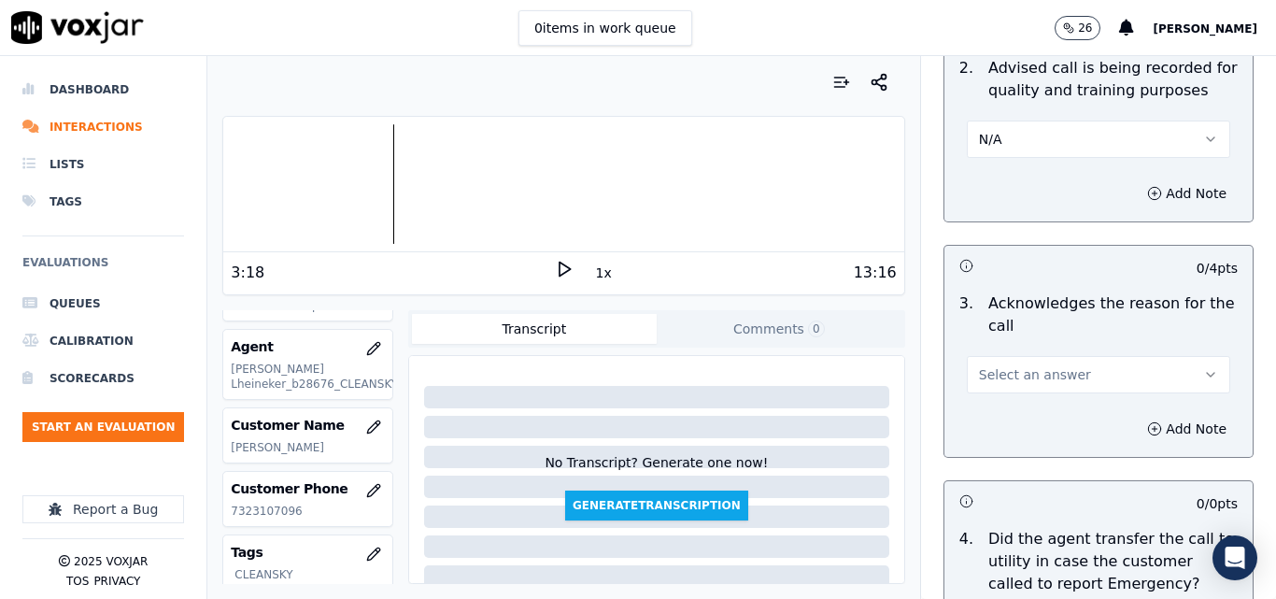
scroll to position [467, 0]
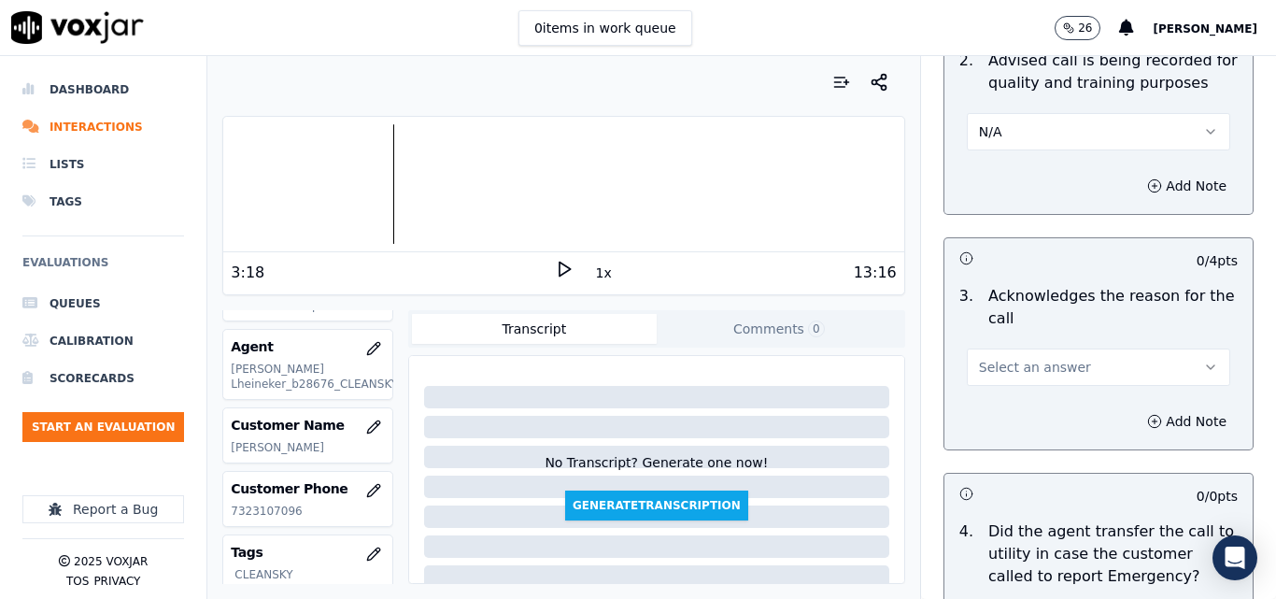
click at [1103, 357] on button "Select an answer" at bounding box center [1098, 366] width 263 height 37
click at [1054, 393] on div "Yes" at bounding box center [1068, 392] width 231 height 30
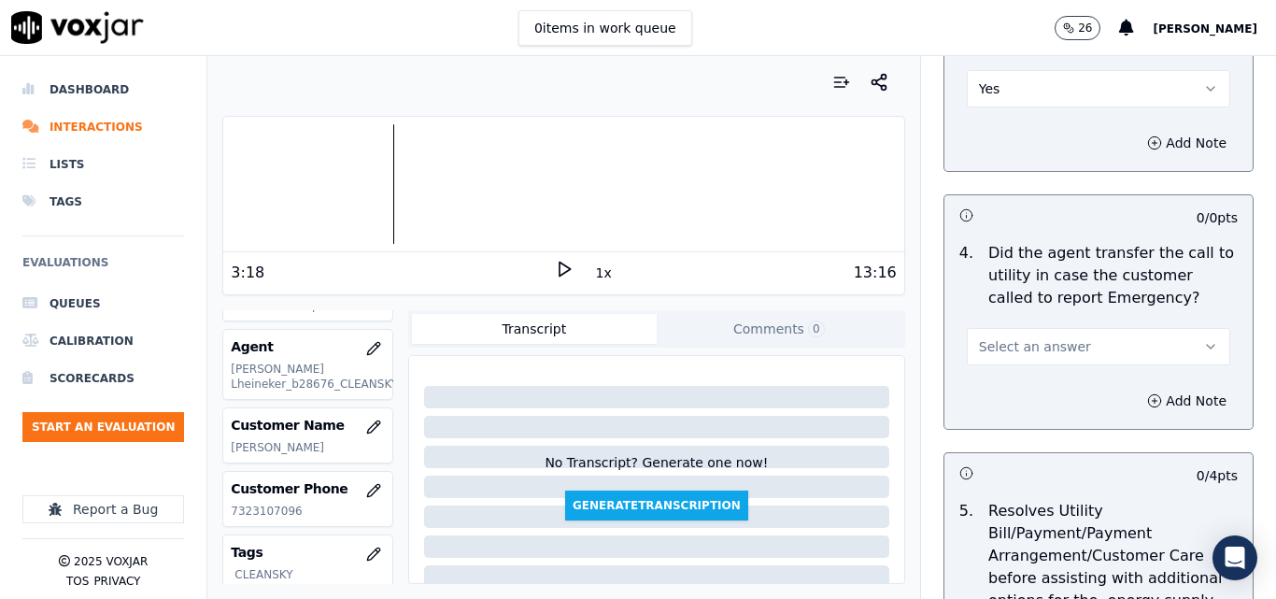
scroll to position [747, 0]
click at [1102, 332] on button "Select an answer" at bounding box center [1098, 344] width 263 height 37
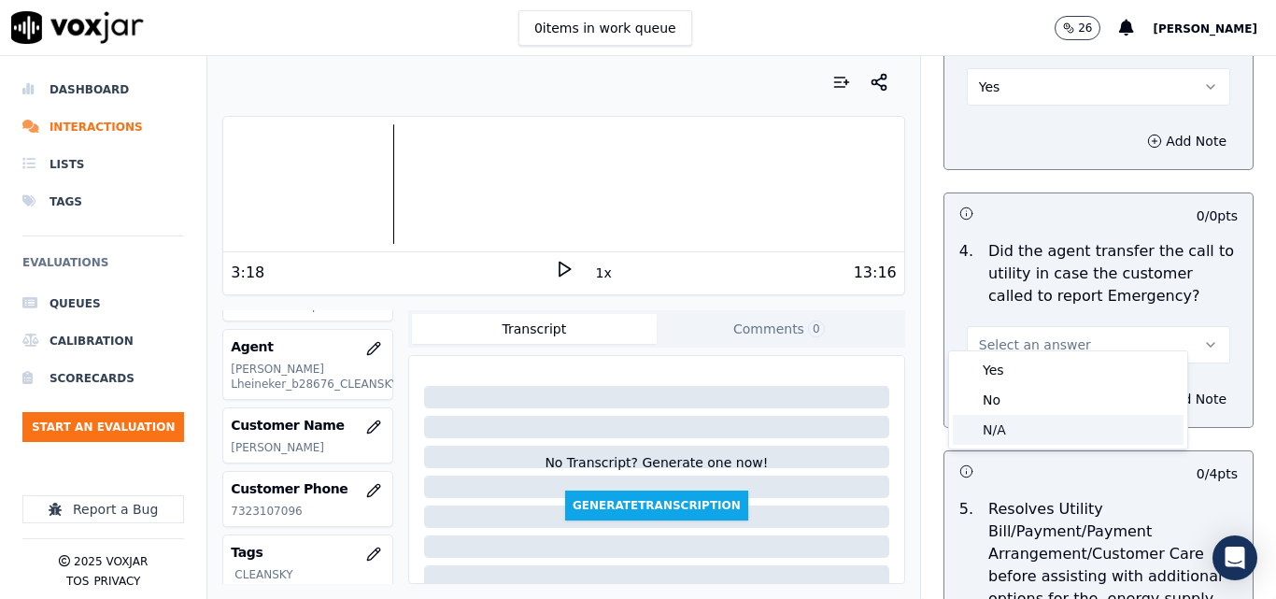
click at [1037, 421] on div "N/A" at bounding box center [1068, 430] width 231 height 30
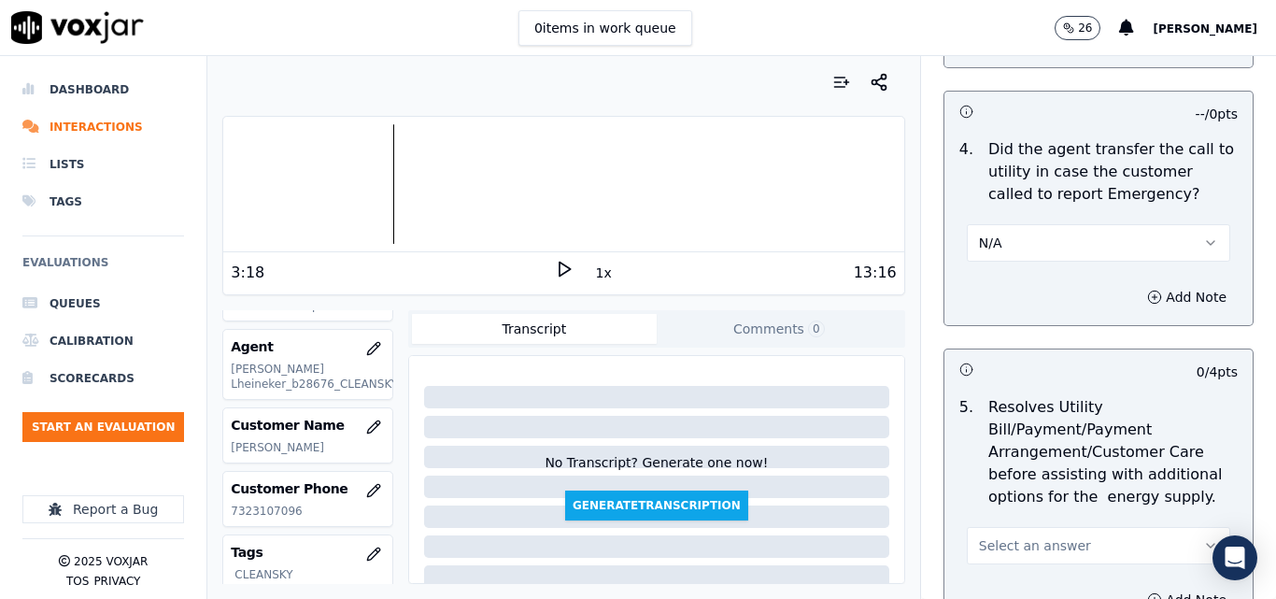
scroll to position [934, 0]
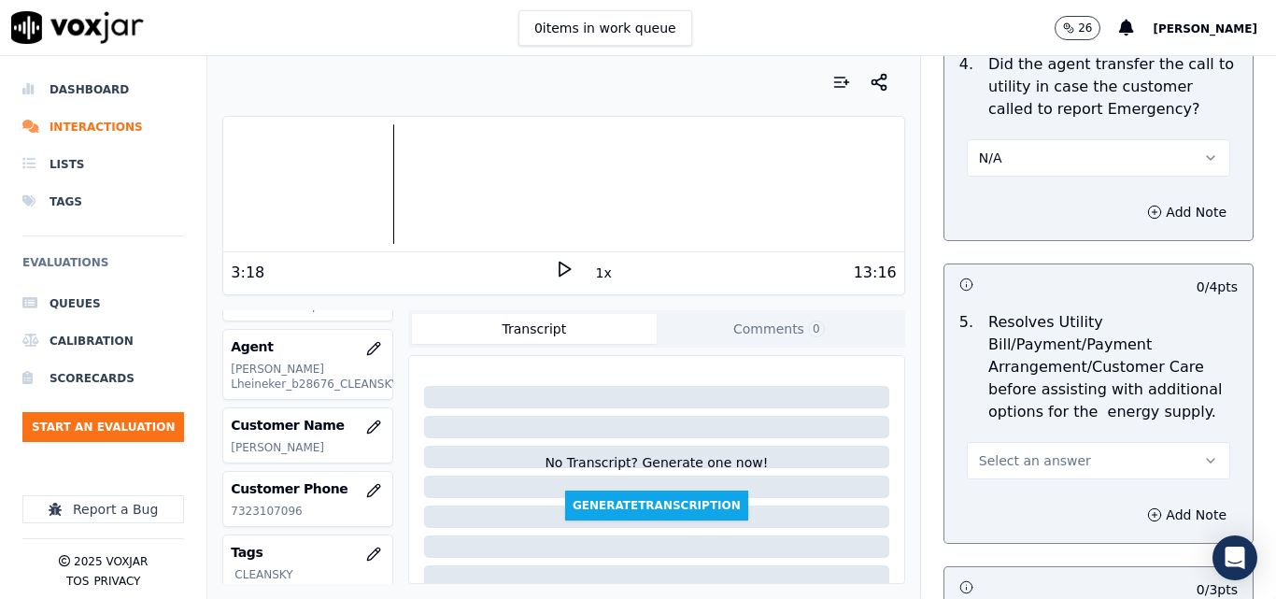
click at [1029, 442] on button "Select an answer" at bounding box center [1098, 460] width 263 height 37
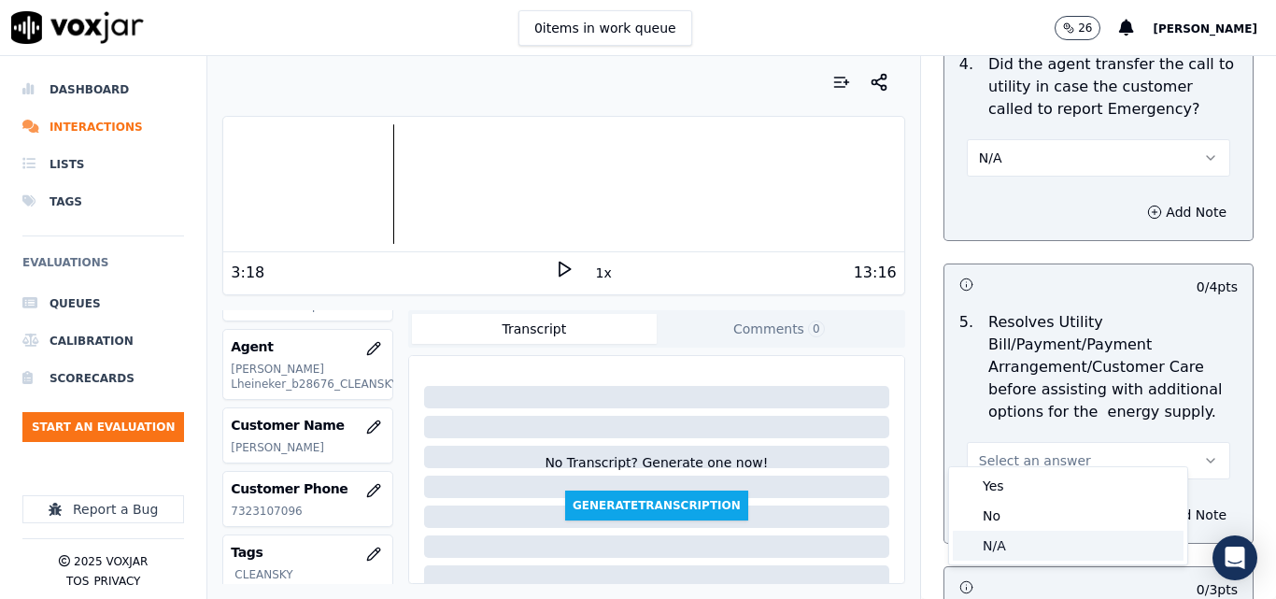
click at [1000, 537] on div "N/A" at bounding box center [1068, 546] width 231 height 30
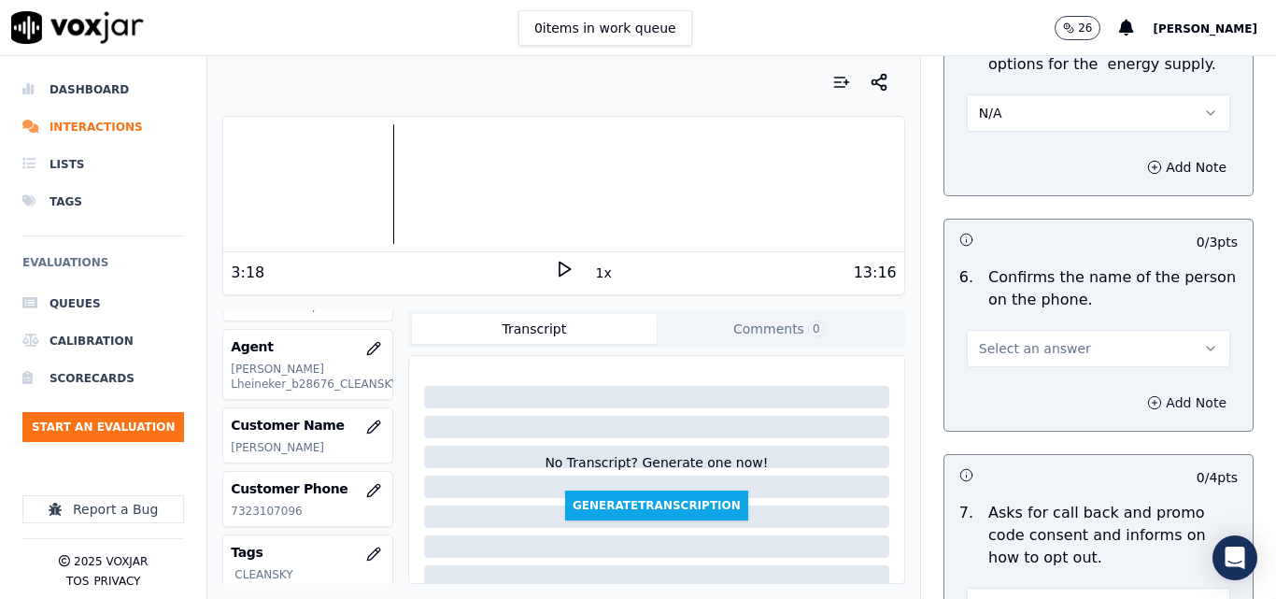
scroll to position [1308, 0]
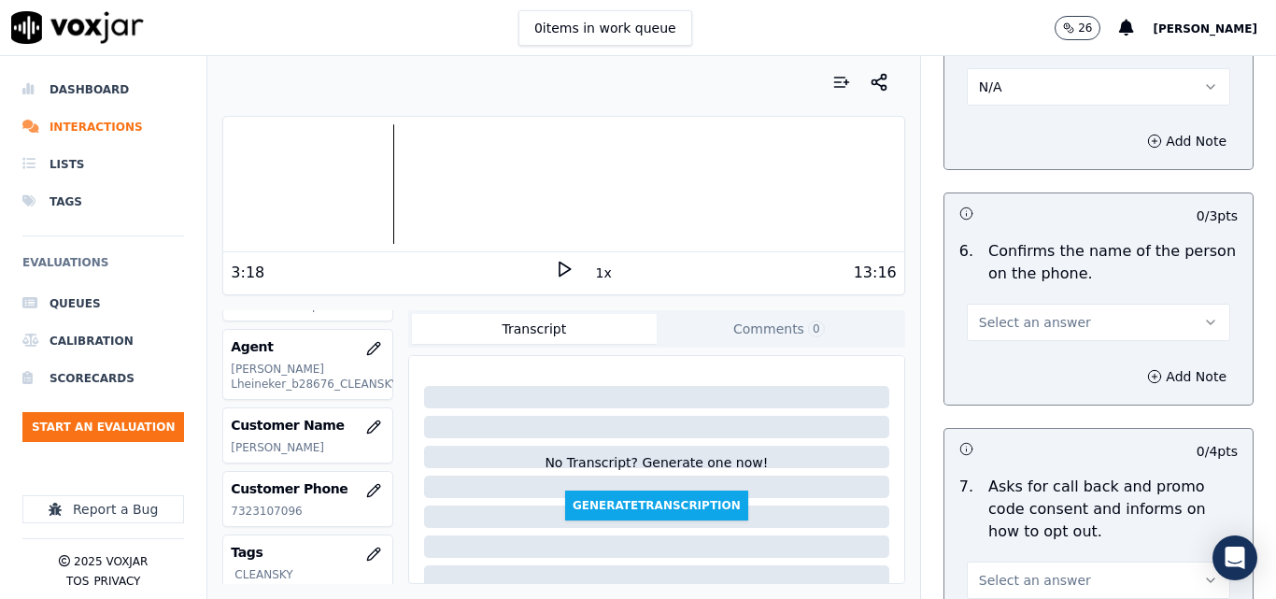
click at [1096, 304] on button "Select an answer" at bounding box center [1098, 322] width 263 height 37
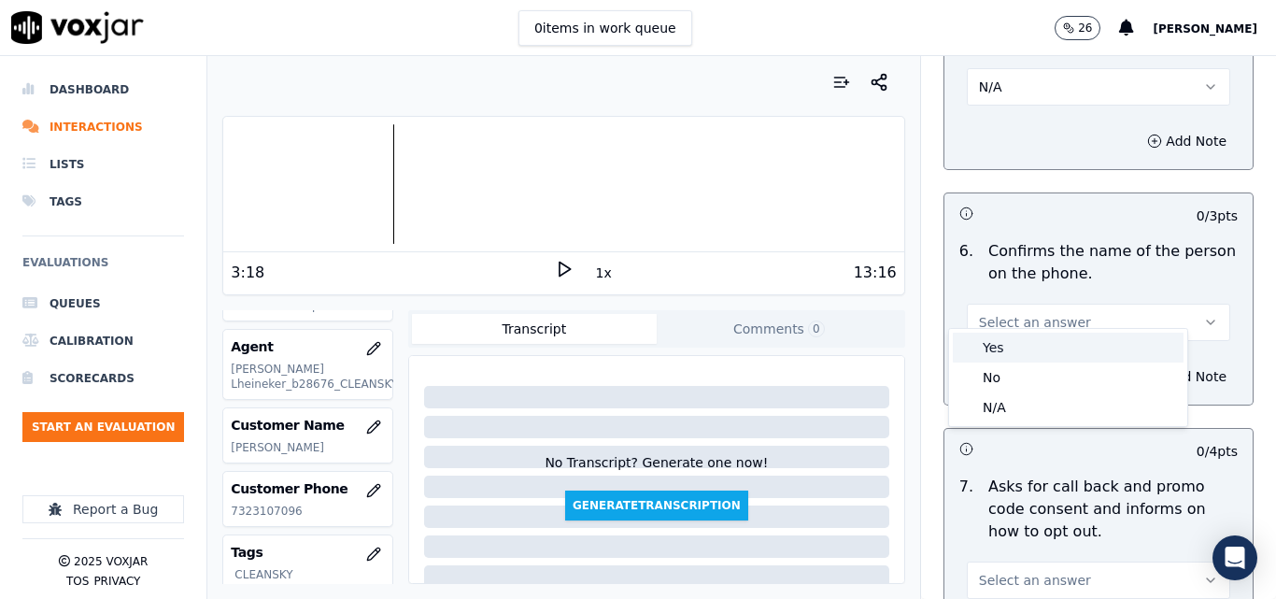
click at [1026, 337] on div "Yes" at bounding box center [1068, 348] width 231 height 30
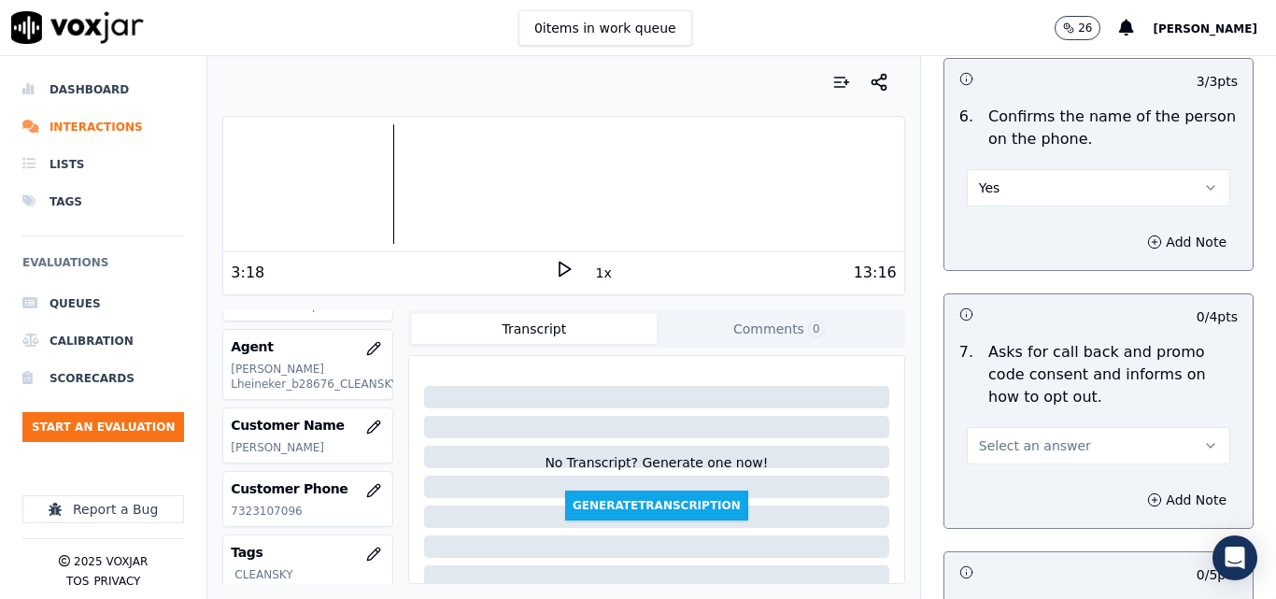
scroll to position [1682, 0]
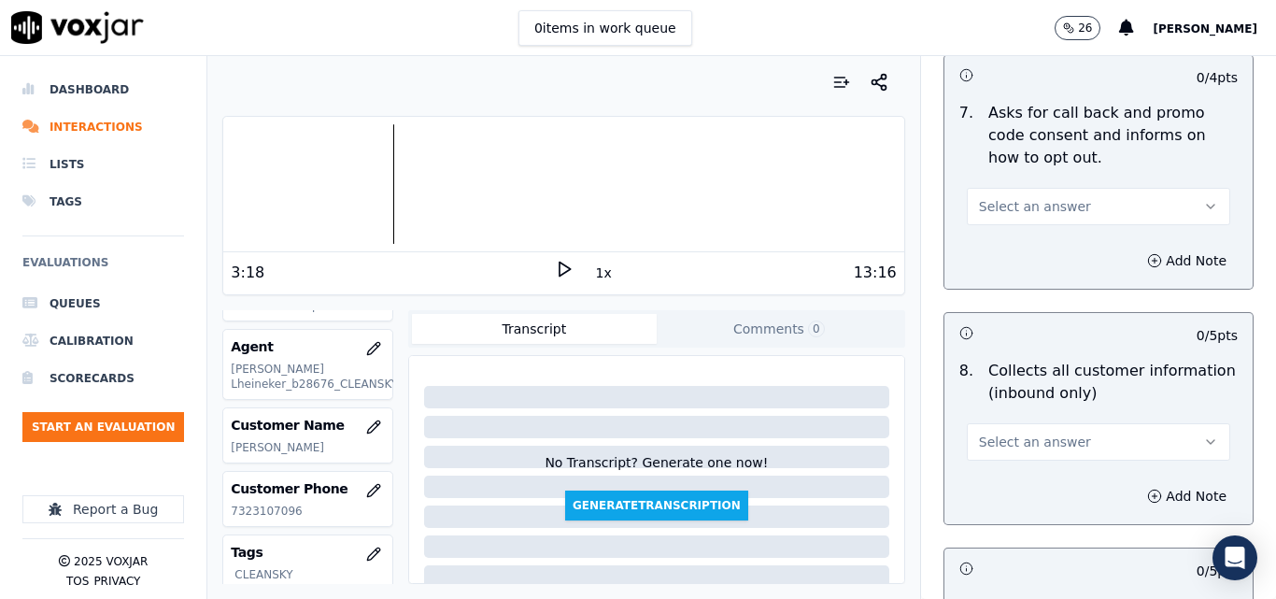
click at [1081, 189] on button "Select an answer" at bounding box center [1098, 206] width 263 height 37
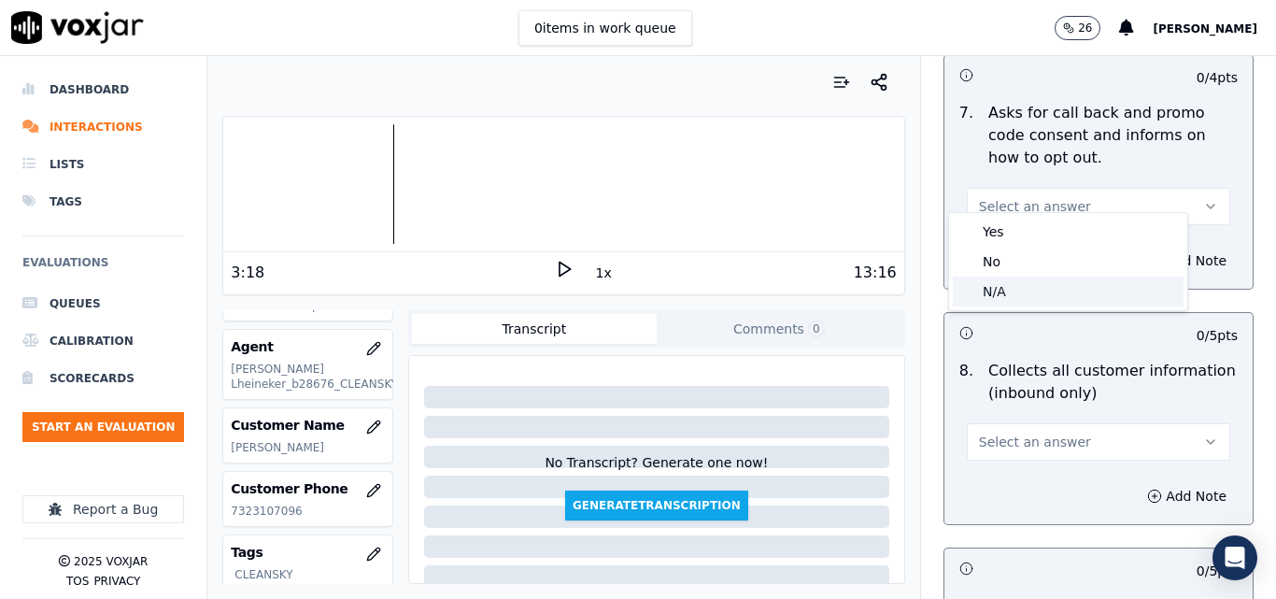
click at [1028, 289] on div "N/A" at bounding box center [1068, 292] width 231 height 30
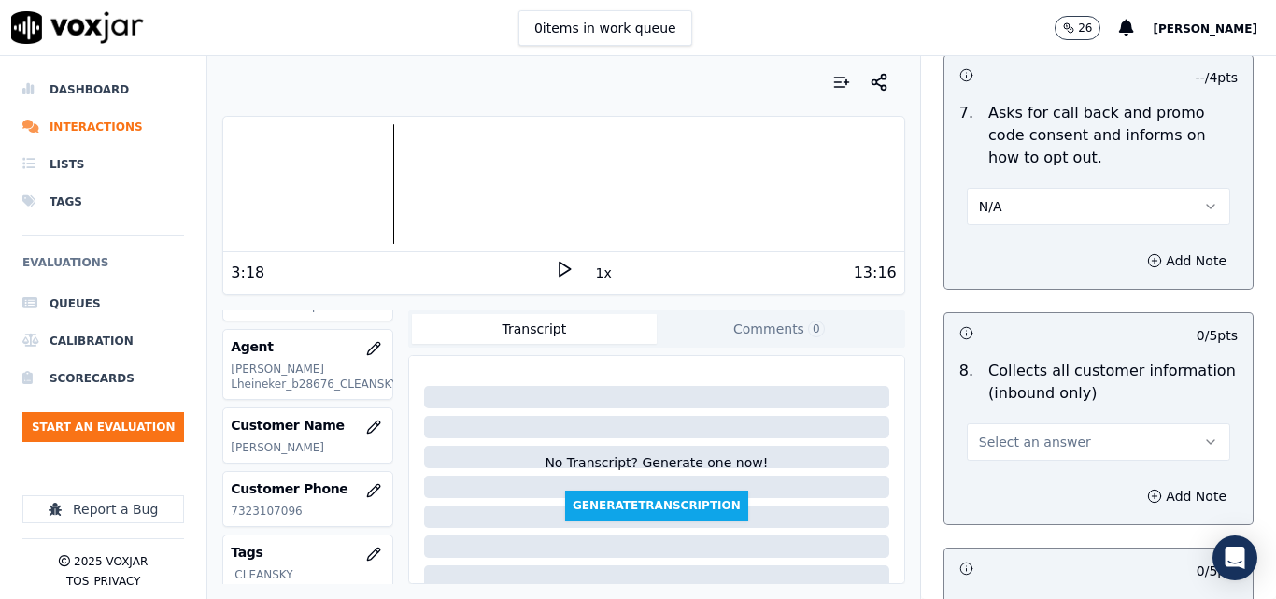
drag, startPoint x: 1118, startPoint y: 417, endPoint x: 1092, endPoint y: 431, distance: 29.7
click at [1115, 423] on button "Select an answer" at bounding box center [1098, 441] width 263 height 37
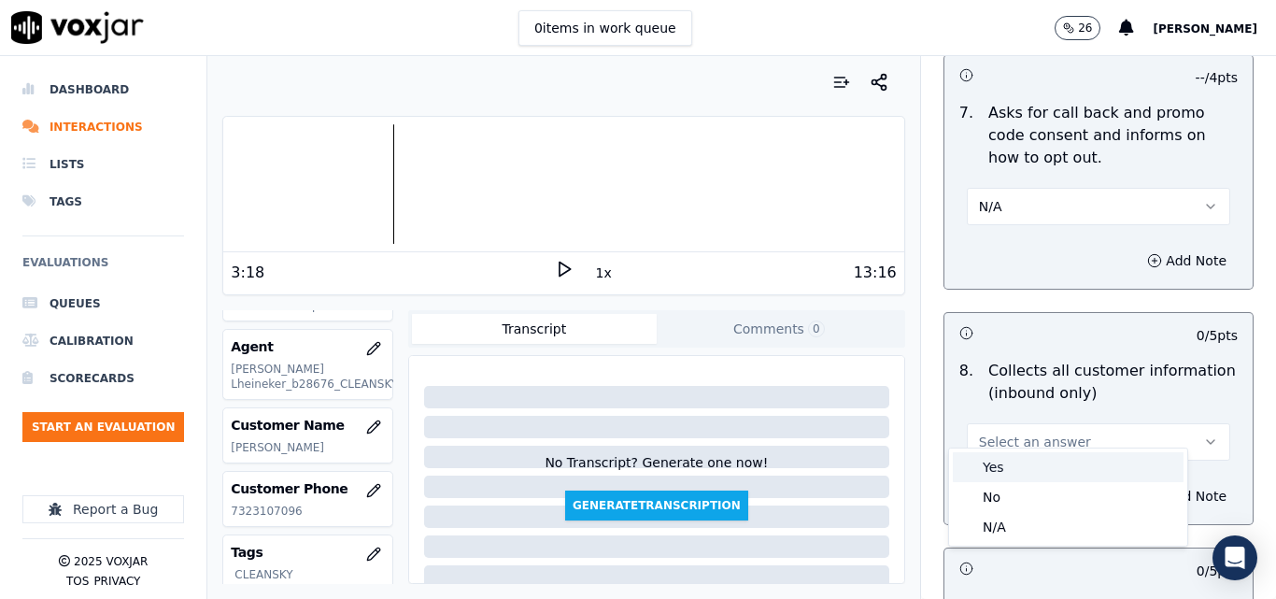
click at [1055, 455] on div "Yes" at bounding box center [1068, 467] width 231 height 30
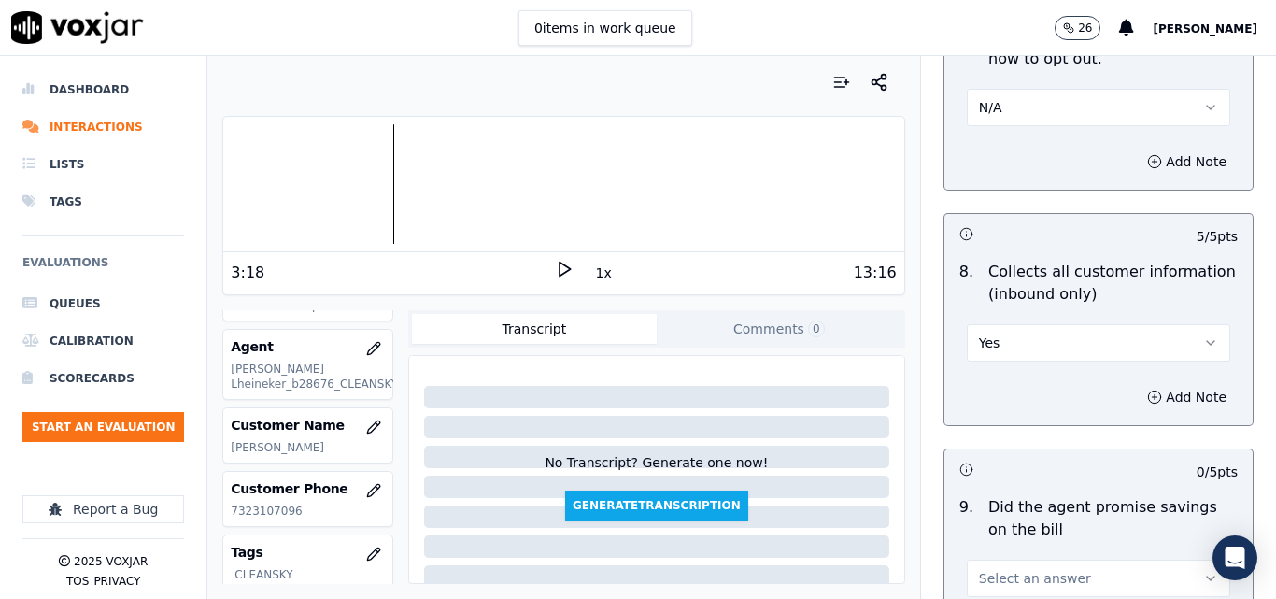
scroll to position [2055, 0]
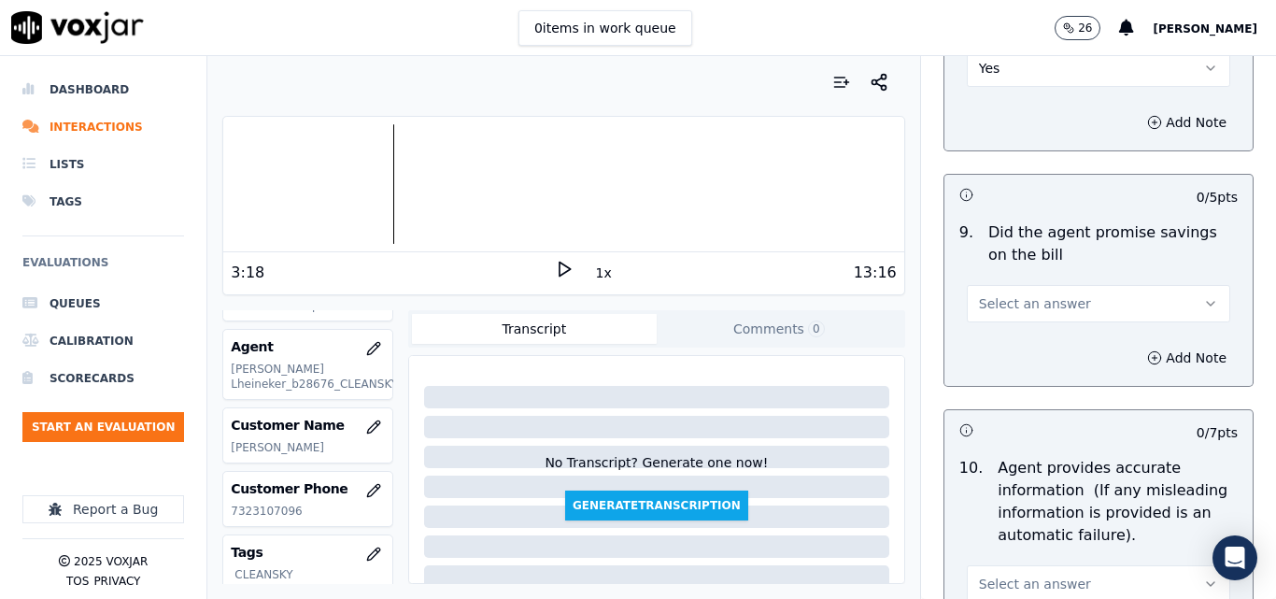
click at [1130, 285] on button "Select an answer" at bounding box center [1098, 303] width 263 height 37
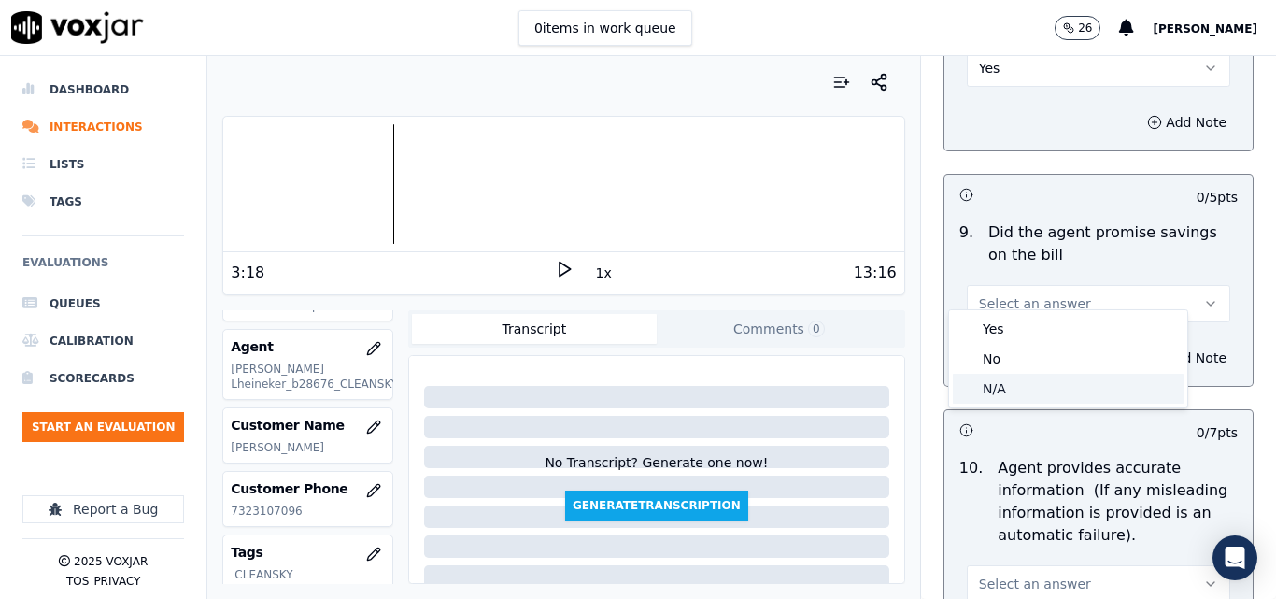
click at [1016, 384] on div "N/A" at bounding box center [1068, 389] width 231 height 30
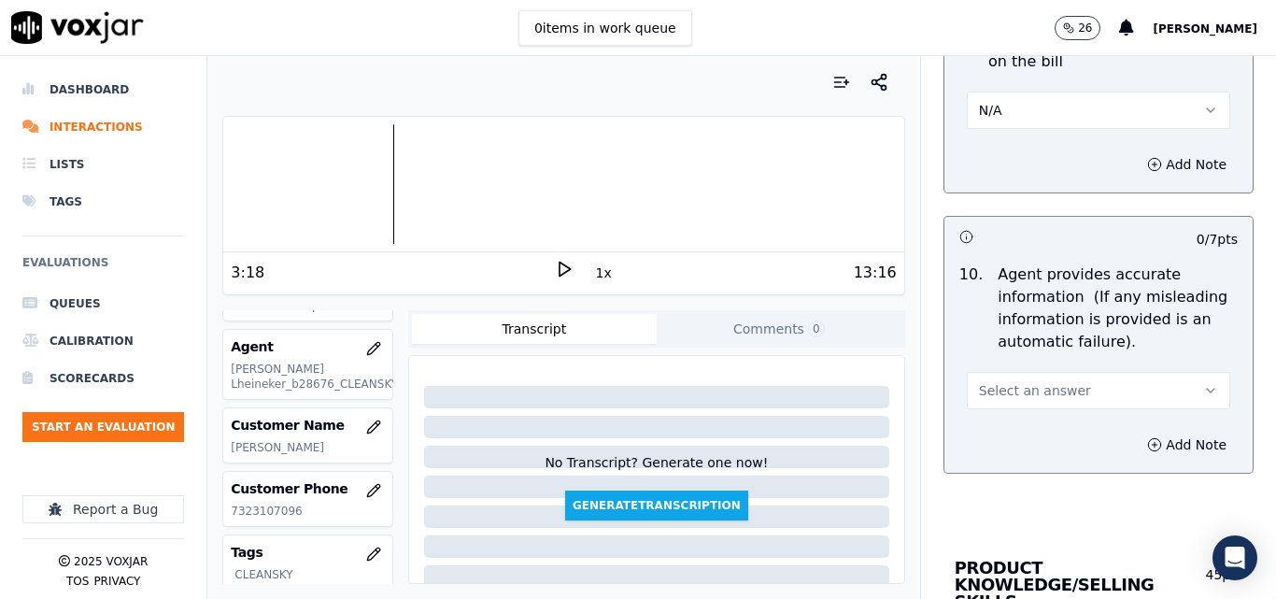
scroll to position [2335, 0]
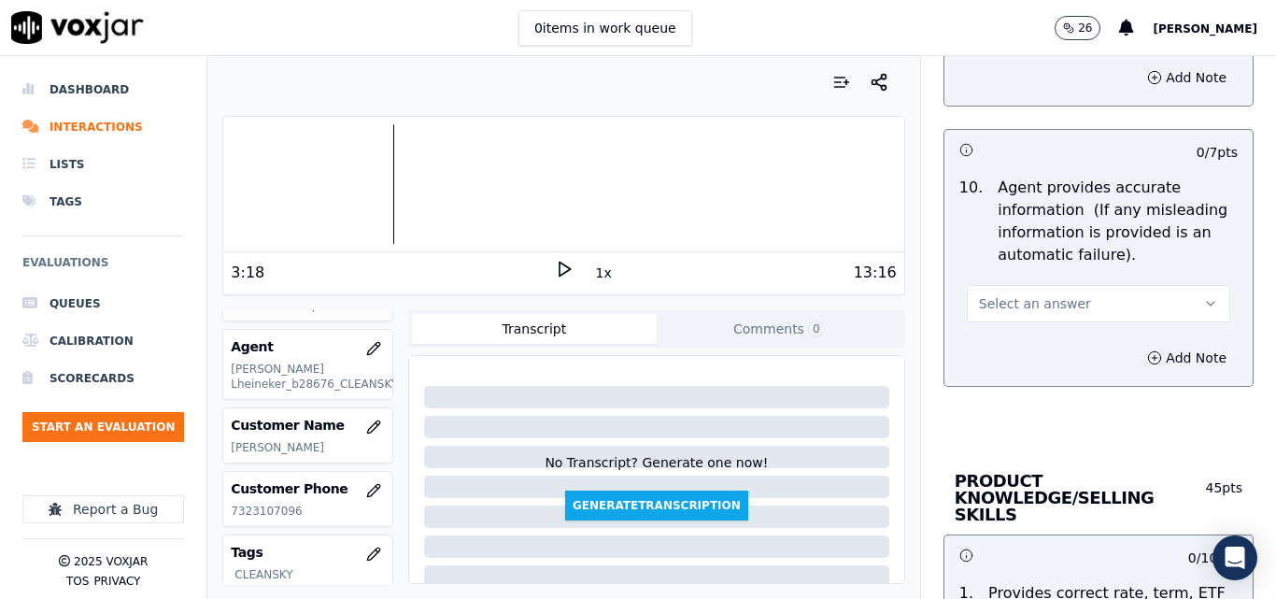
click at [1160, 285] on button "Select an answer" at bounding box center [1098, 303] width 263 height 37
click at [990, 358] on div "No" at bounding box center [1068, 359] width 231 height 30
click at [1182, 345] on button "Add Note" at bounding box center [1187, 358] width 102 height 26
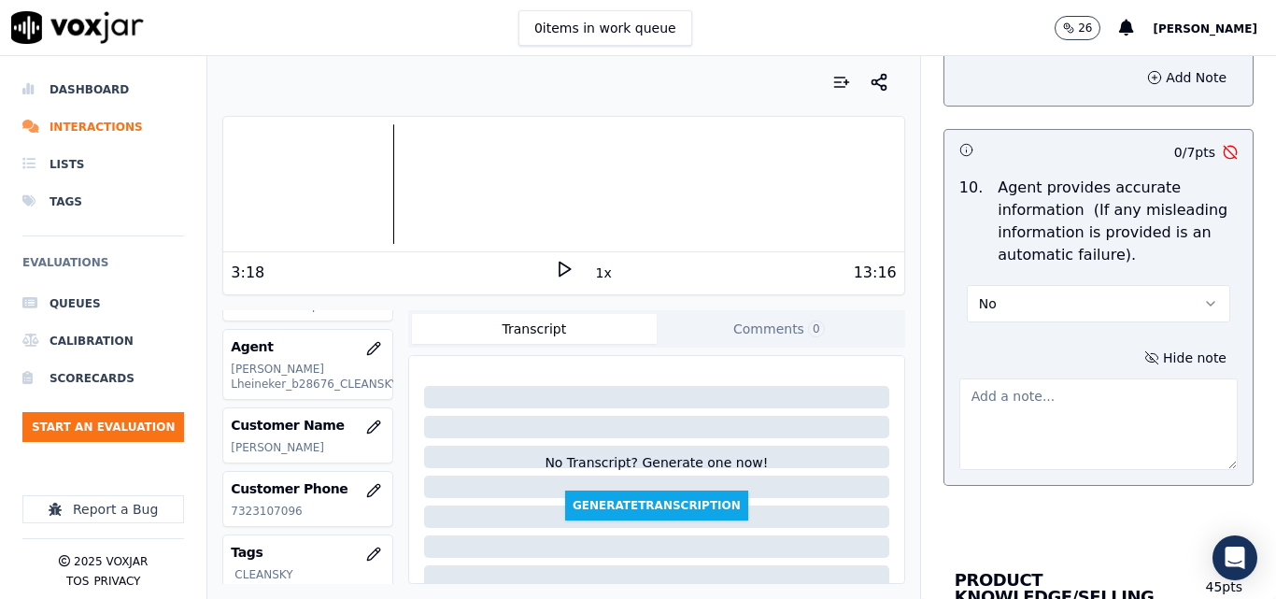
click at [1053, 393] on textarea at bounding box center [1098, 424] width 278 height 92
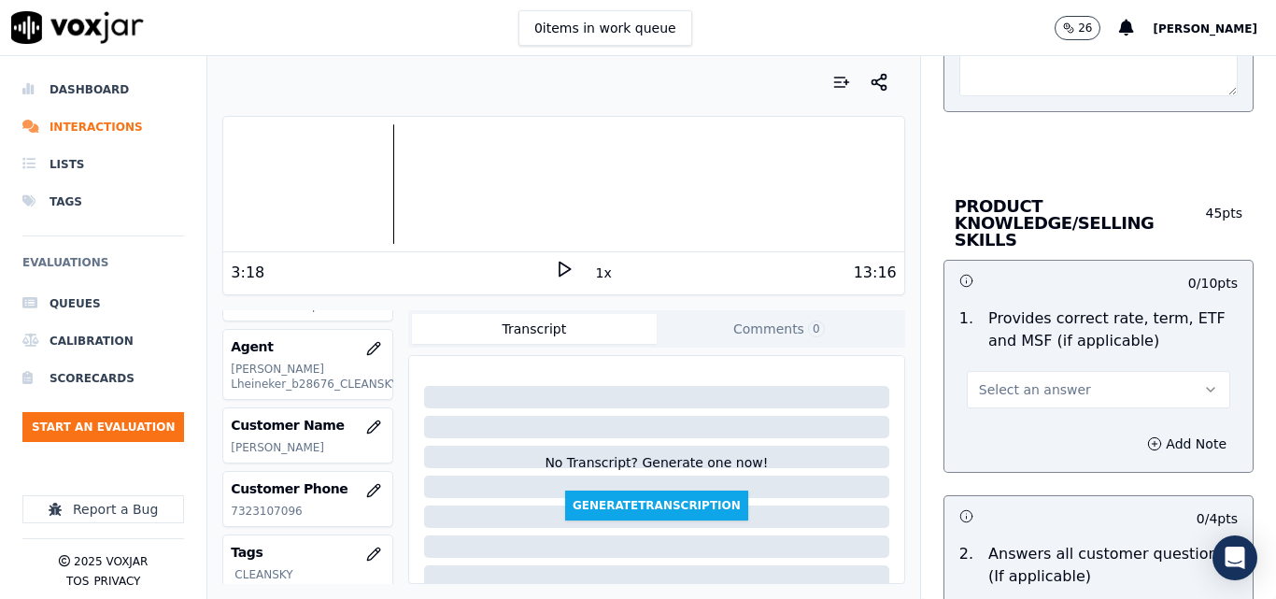
type textarea "The agents provides the incorrect rates"
click at [1156, 371] on button "Select an answer" at bounding box center [1098, 389] width 263 height 37
click at [1025, 421] on div "No" at bounding box center [1068, 428] width 231 height 30
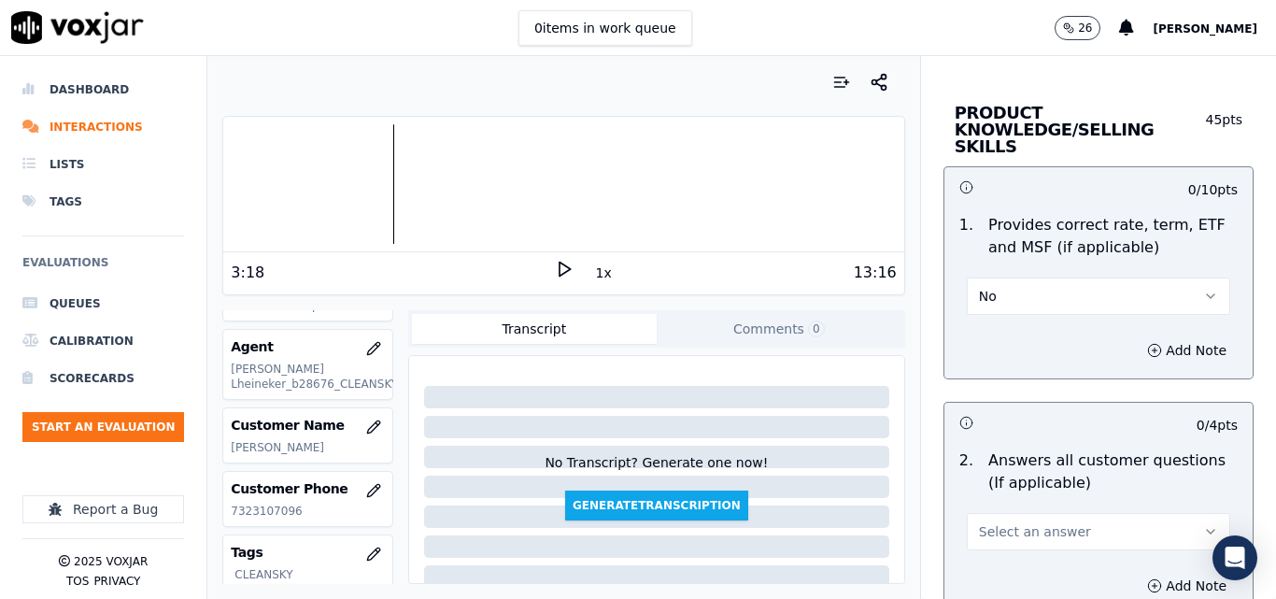
scroll to position [2896, 0]
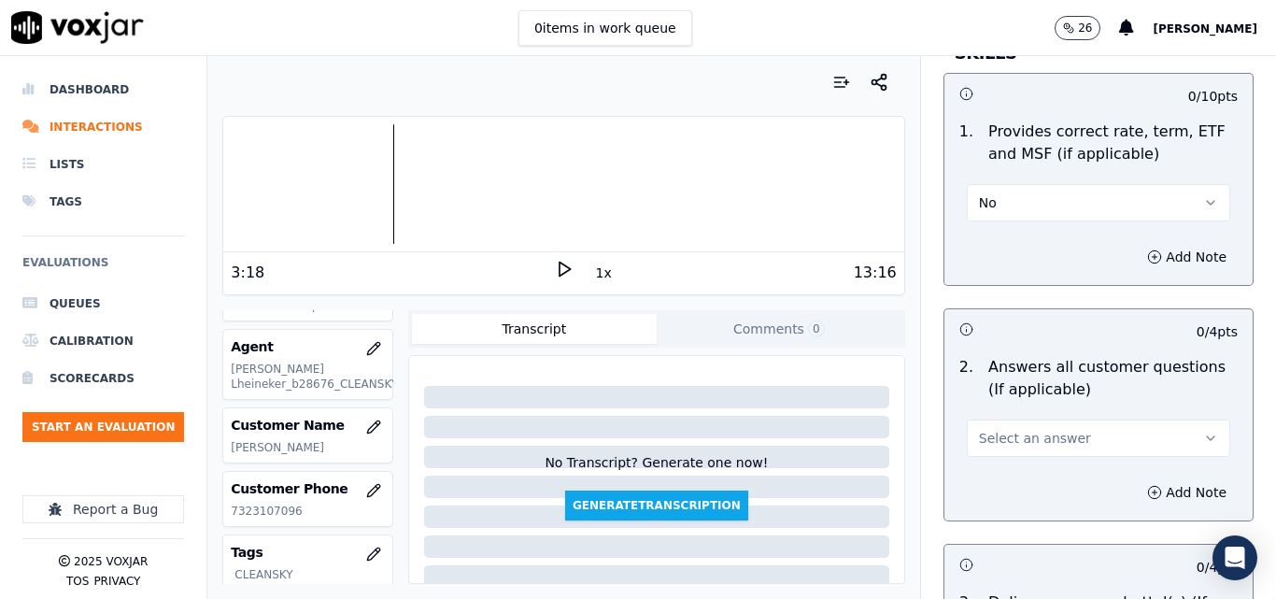
click at [1142, 419] on button "Select an answer" at bounding box center [1098, 437] width 263 height 37
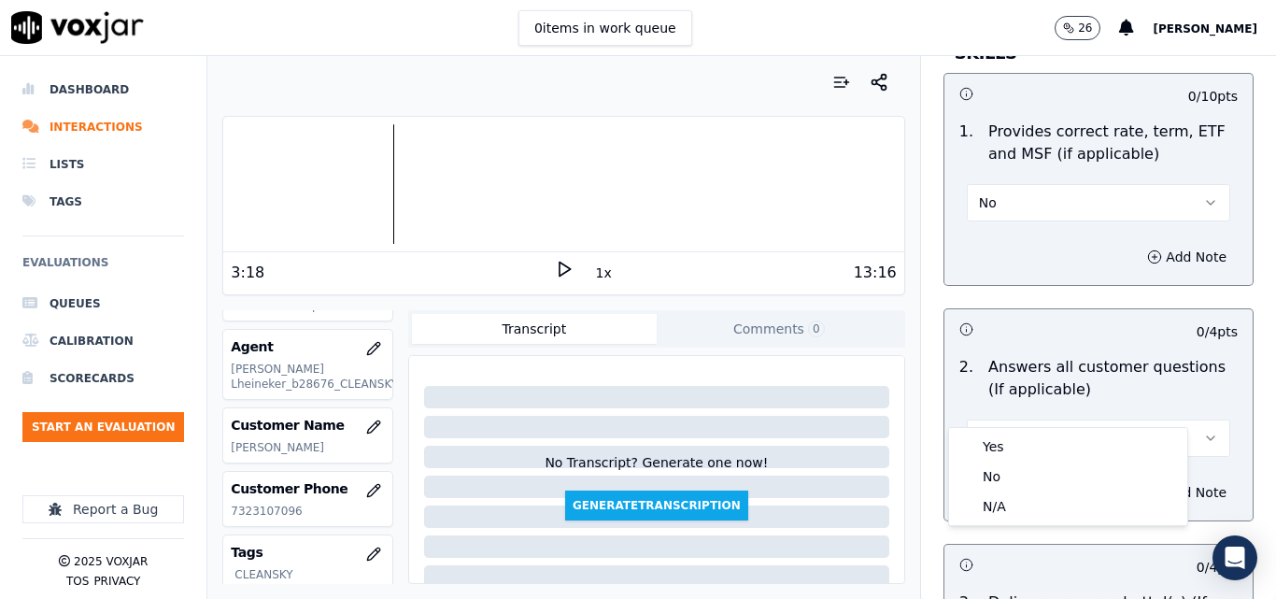
drag, startPoint x: 1081, startPoint y: 424, endPoint x: 1067, endPoint y: 435, distance: 17.9
click at [1067, 433] on div "Yes No N/A" at bounding box center [1068, 476] width 238 height 97
click at [1034, 501] on div "N/A" at bounding box center [1068, 506] width 231 height 30
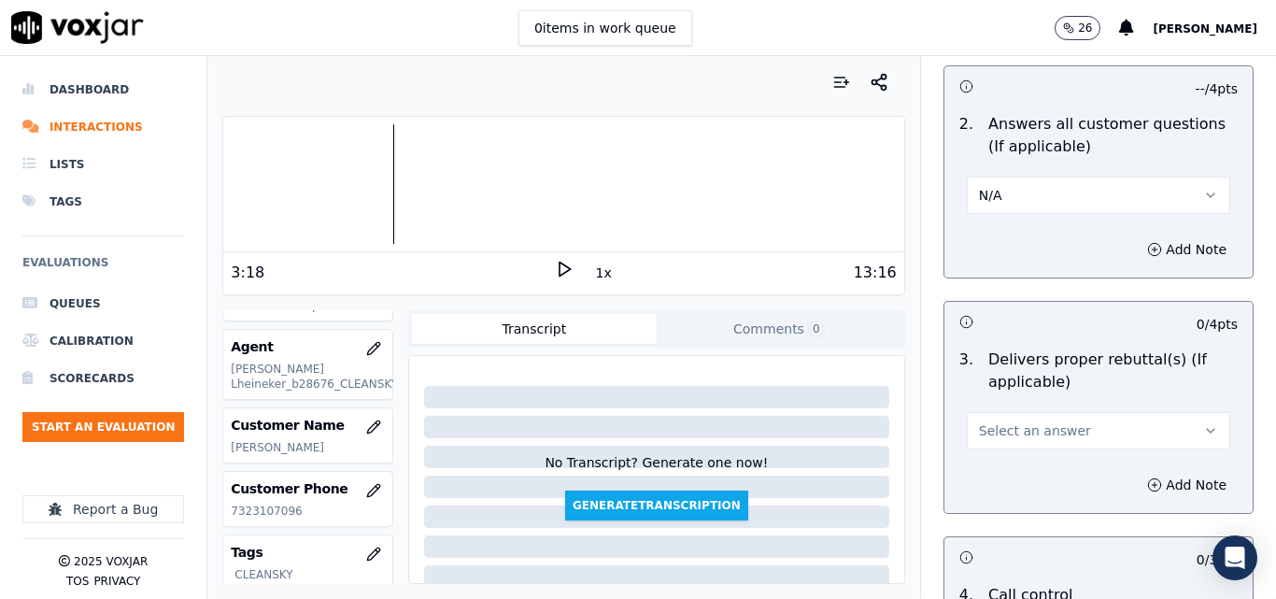
scroll to position [3176, 0]
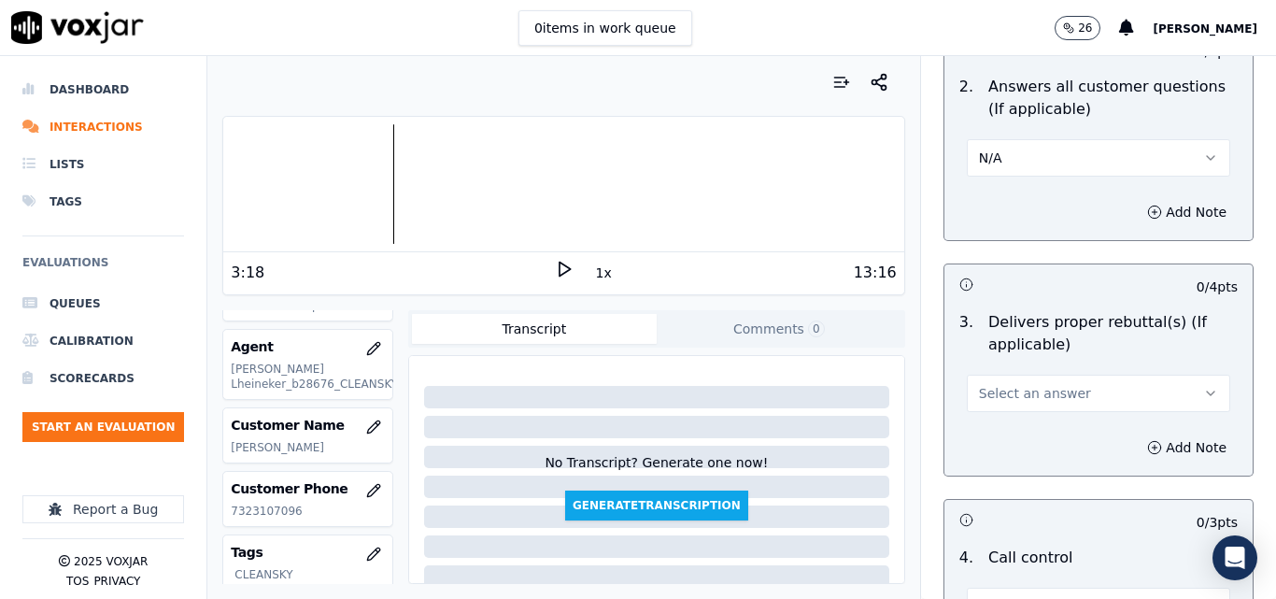
click at [1124, 375] on button "Select an answer" at bounding box center [1098, 393] width 263 height 37
click at [1064, 452] on div "N/A" at bounding box center [1068, 462] width 231 height 30
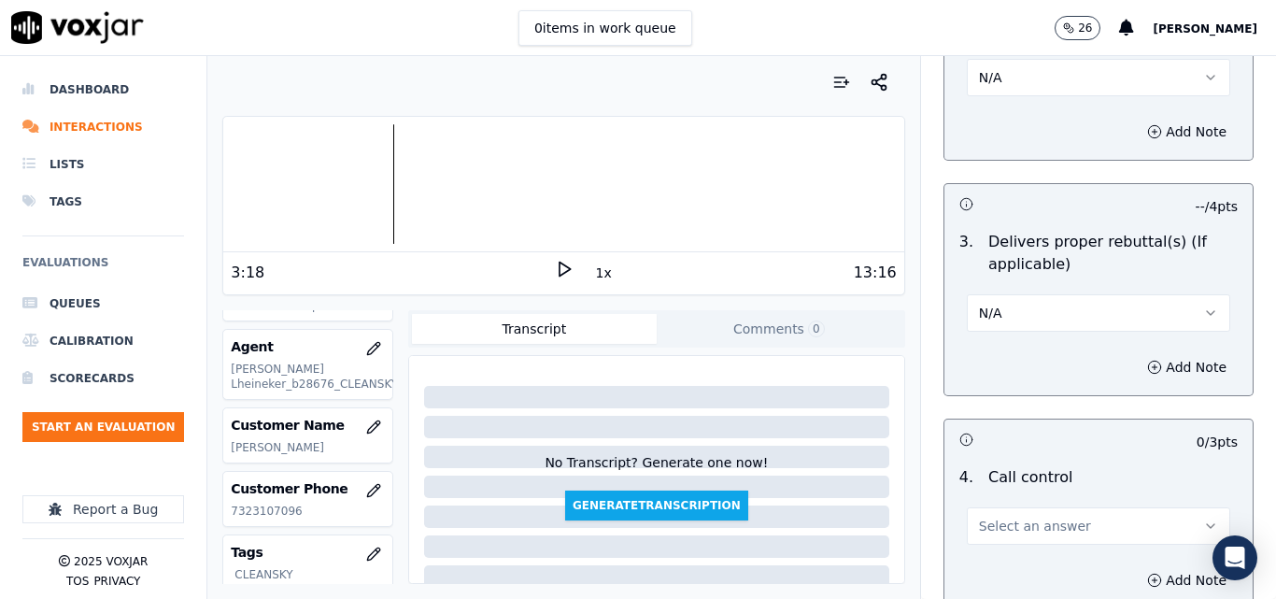
scroll to position [3456, 0]
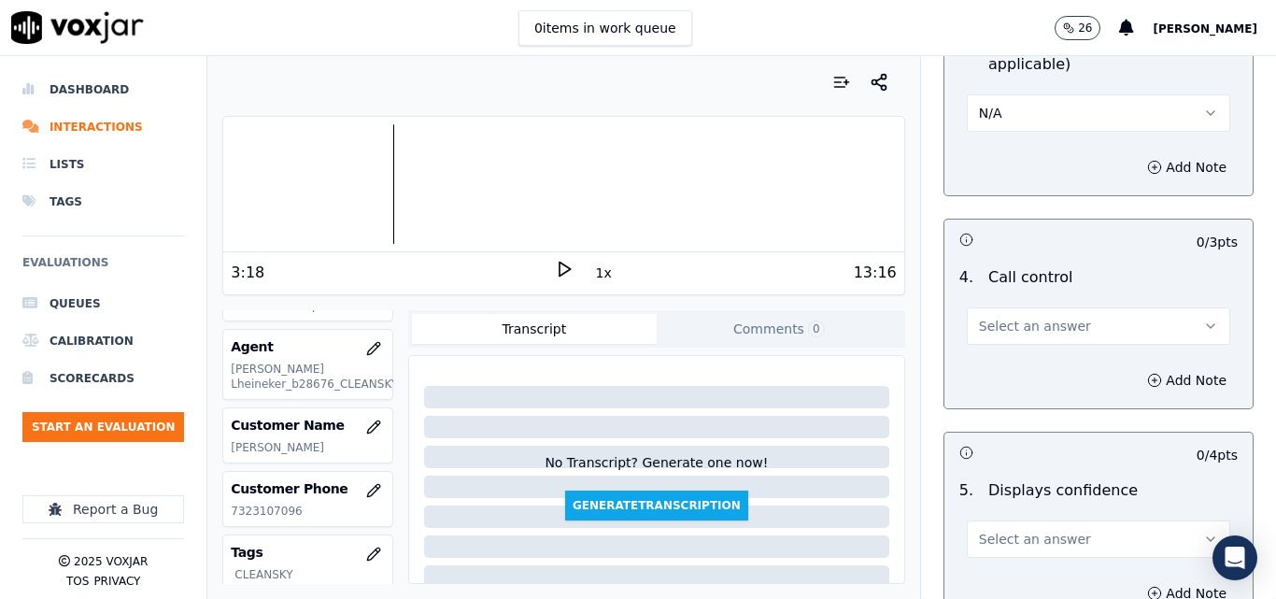
click at [1089, 307] on button "Select an answer" at bounding box center [1098, 325] width 263 height 37
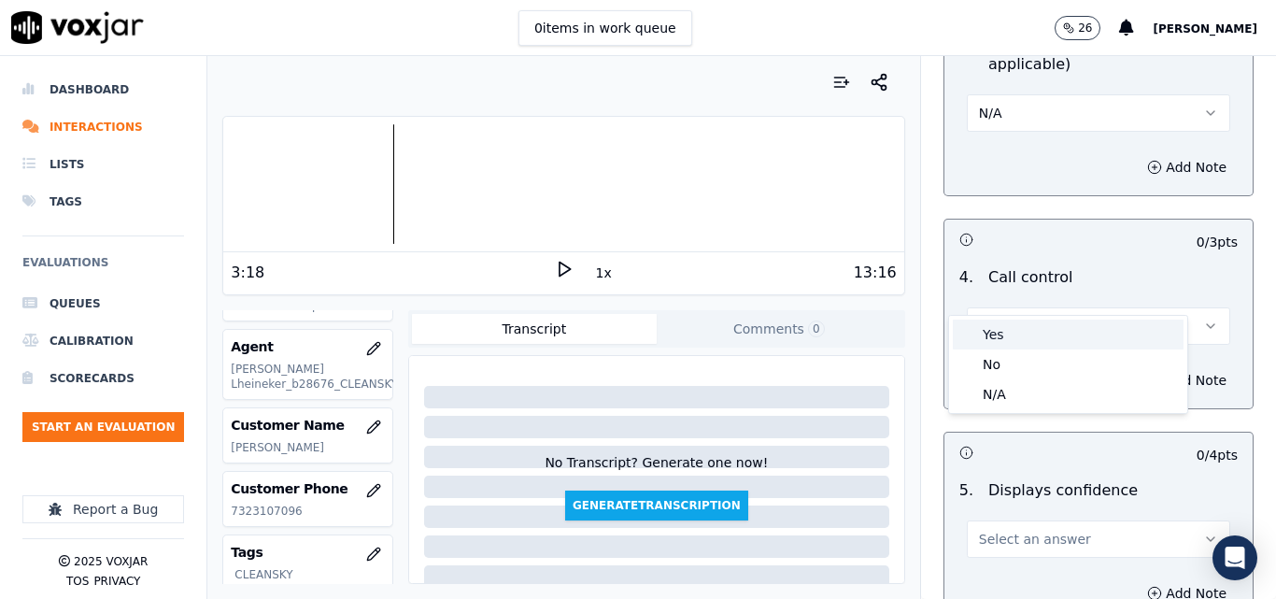
click at [1048, 338] on div "Yes" at bounding box center [1068, 334] width 231 height 30
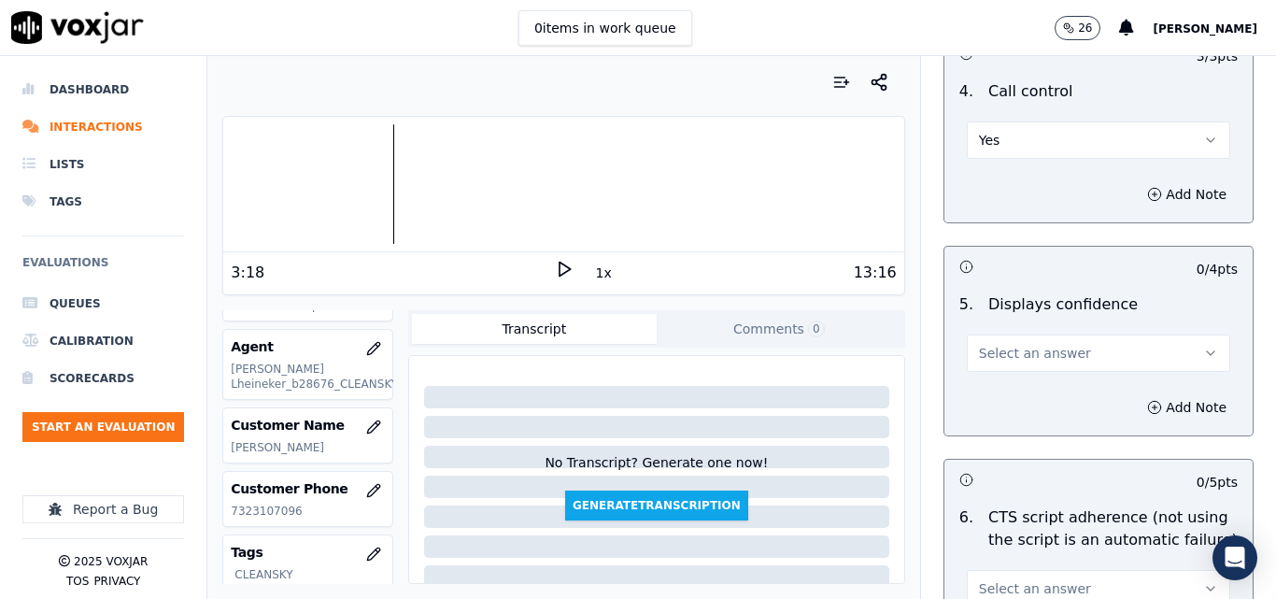
scroll to position [3643, 0]
click at [1044, 343] on span "Select an answer" at bounding box center [1035, 352] width 112 height 19
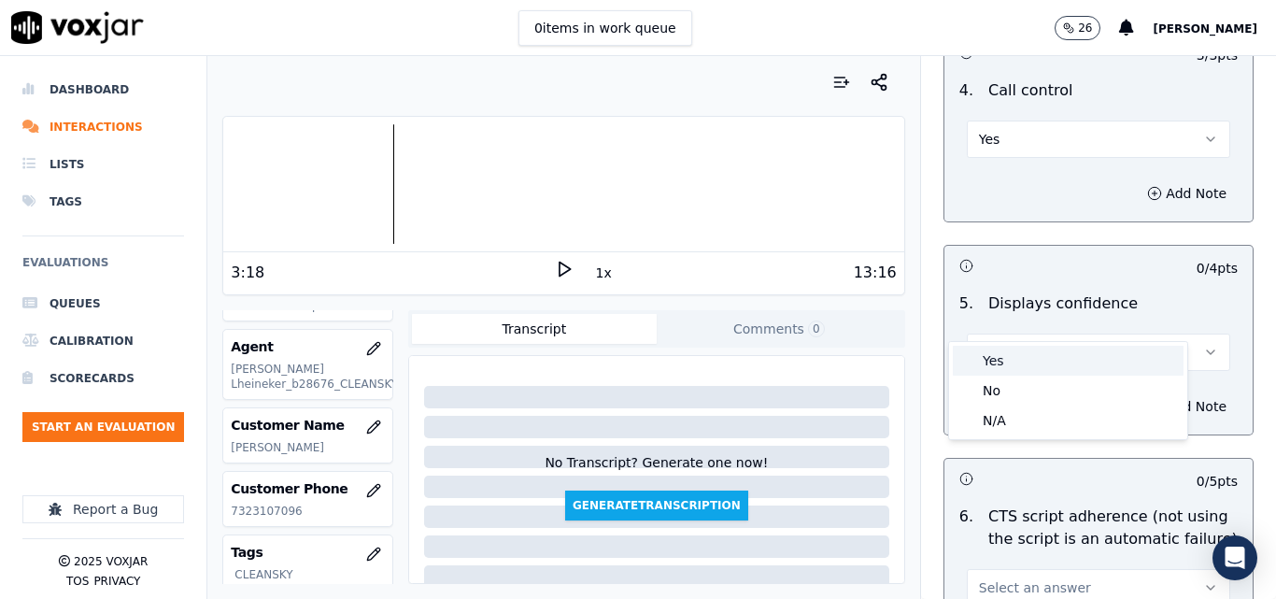
click at [1032, 355] on div "Yes" at bounding box center [1068, 361] width 231 height 30
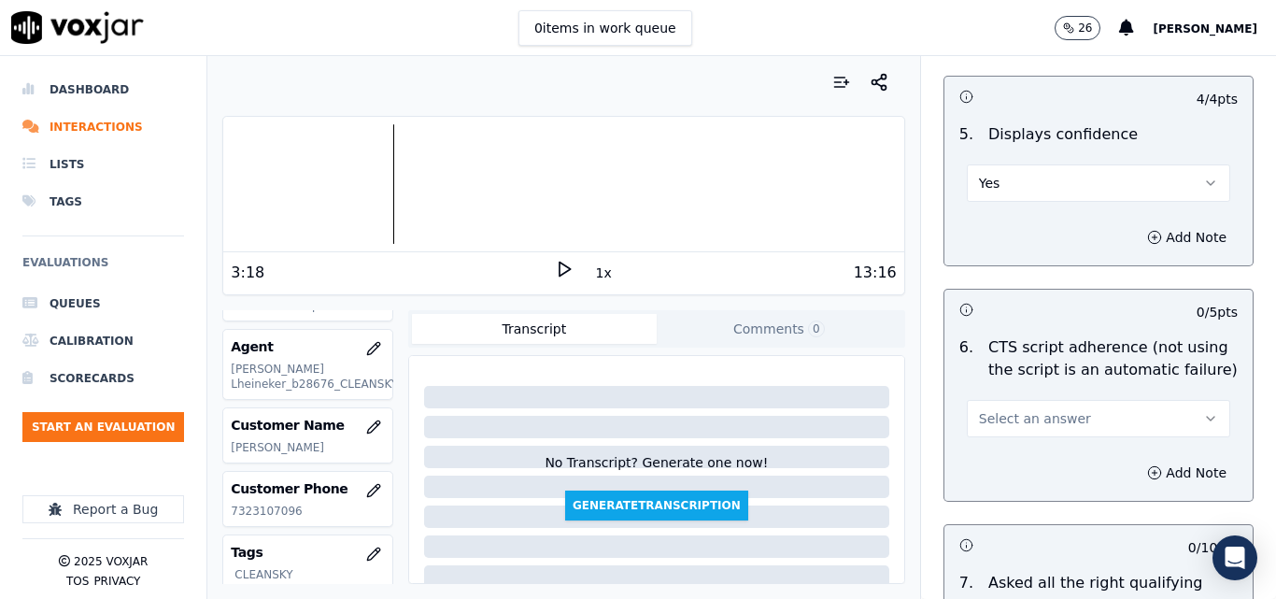
scroll to position [3830, 0]
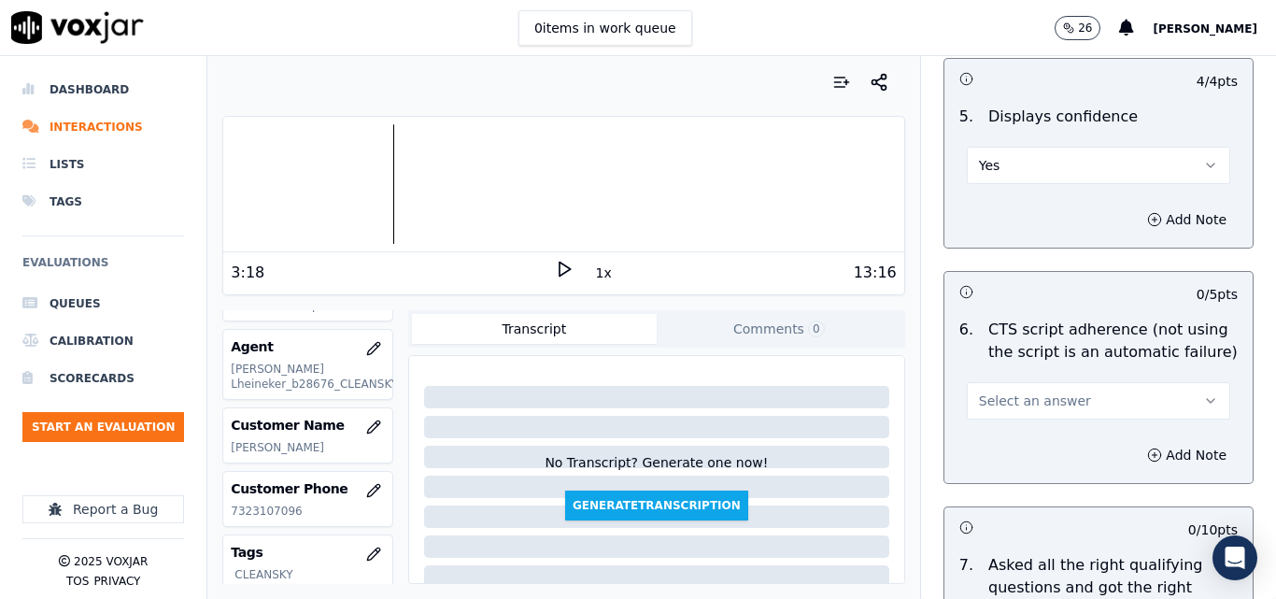
click at [1058, 382] on button "Select an answer" at bounding box center [1098, 400] width 263 height 37
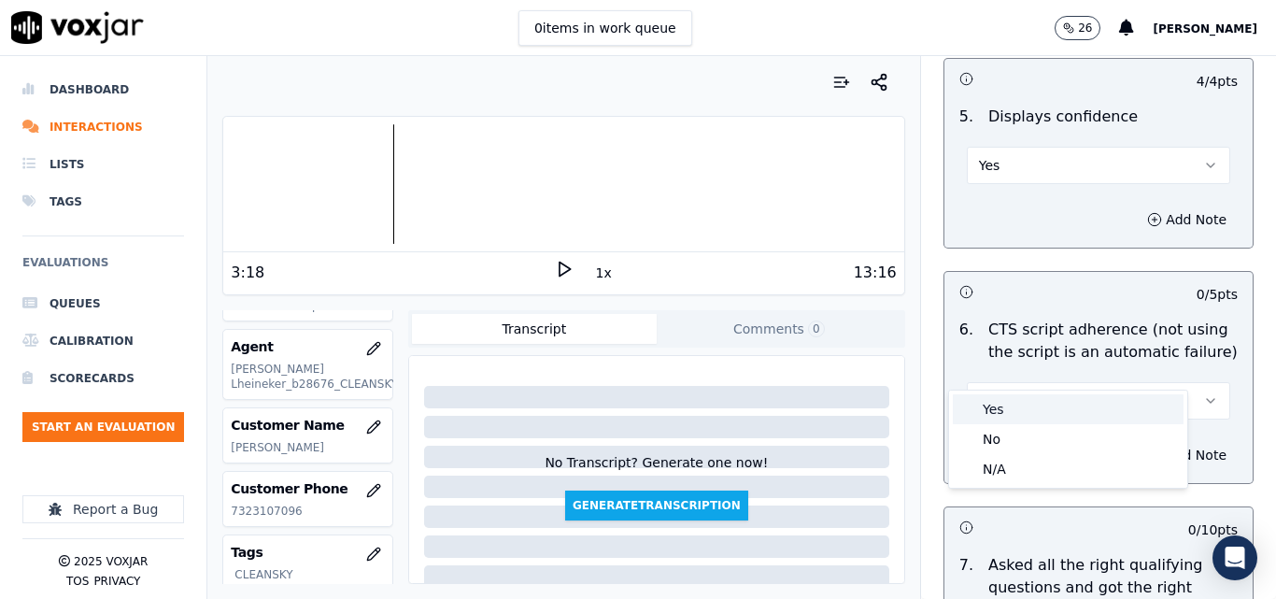
click at [1043, 402] on div "Yes" at bounding box center [1068, 409] width 231 height 30
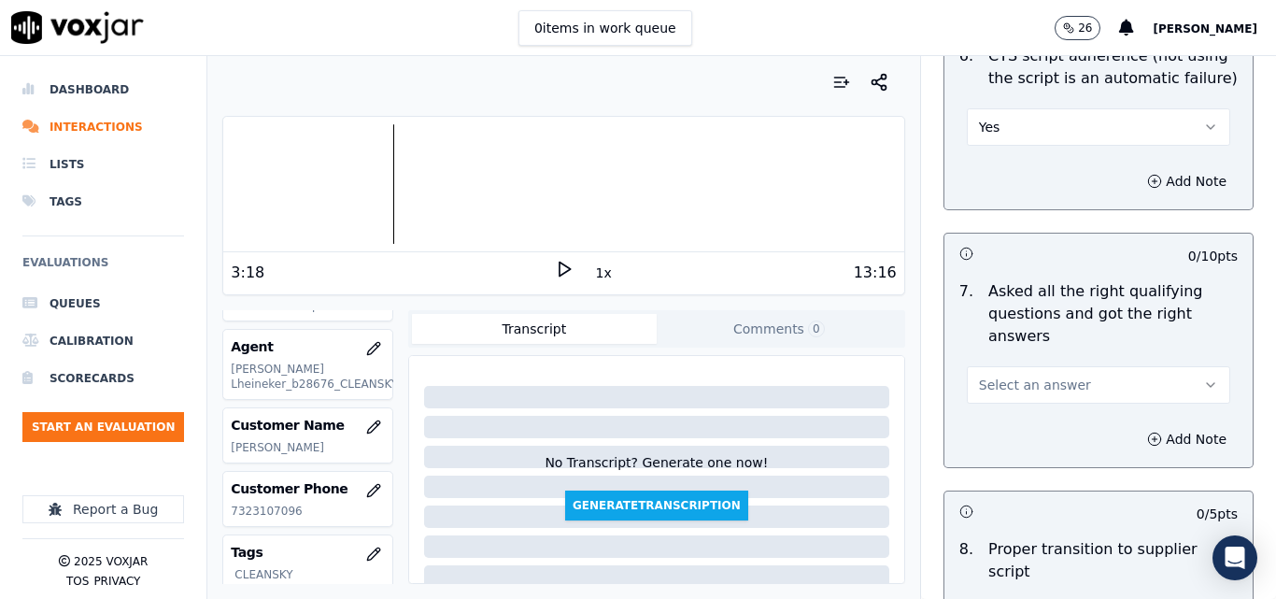
scroll to position [4110, 0]
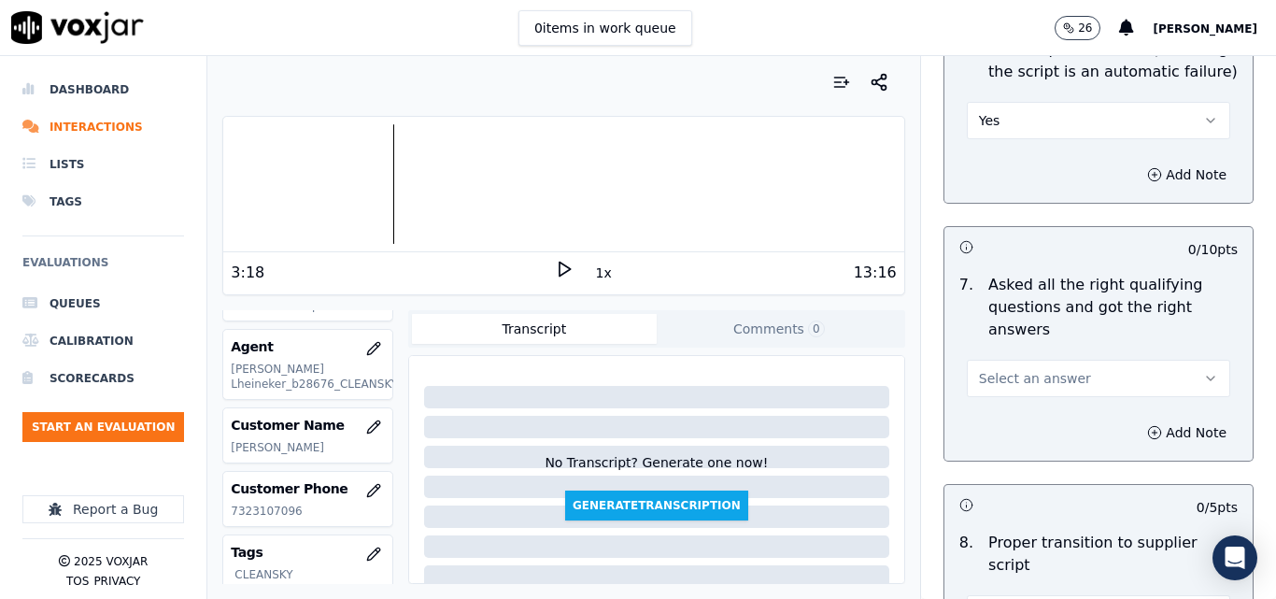
click at [1074, 360] on button "Select an answer" at bounding box center [1098, 378] width 263 height 37
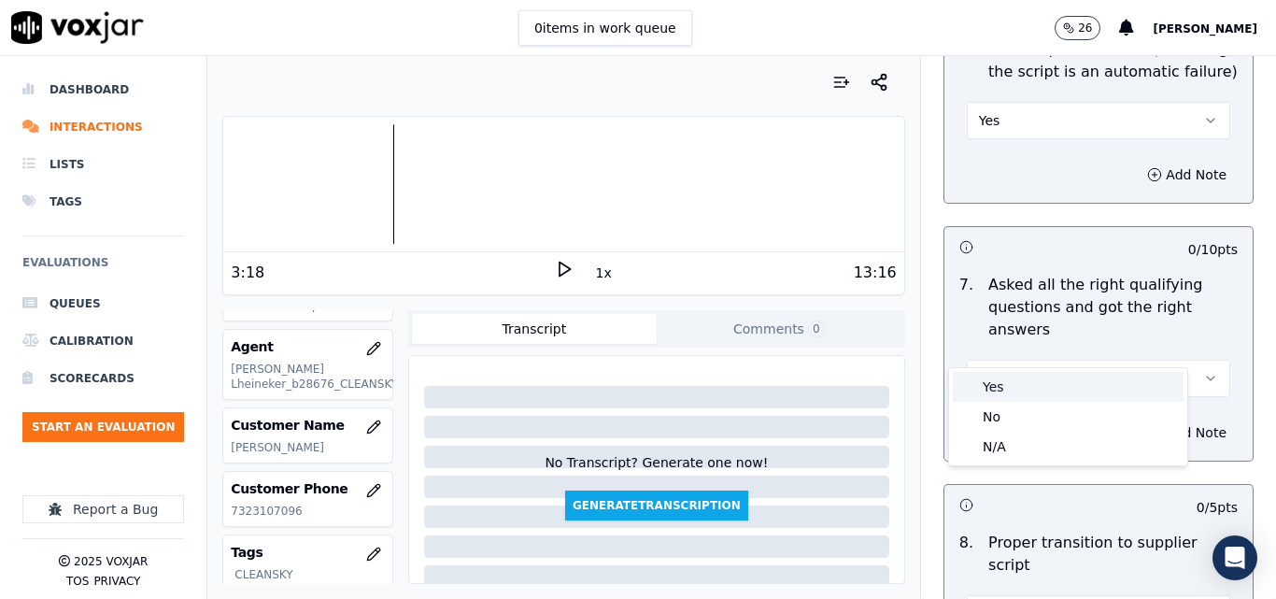
click at [1052, 383] on div "Yes" at bounding box center [1068, 387] width 231 height 30
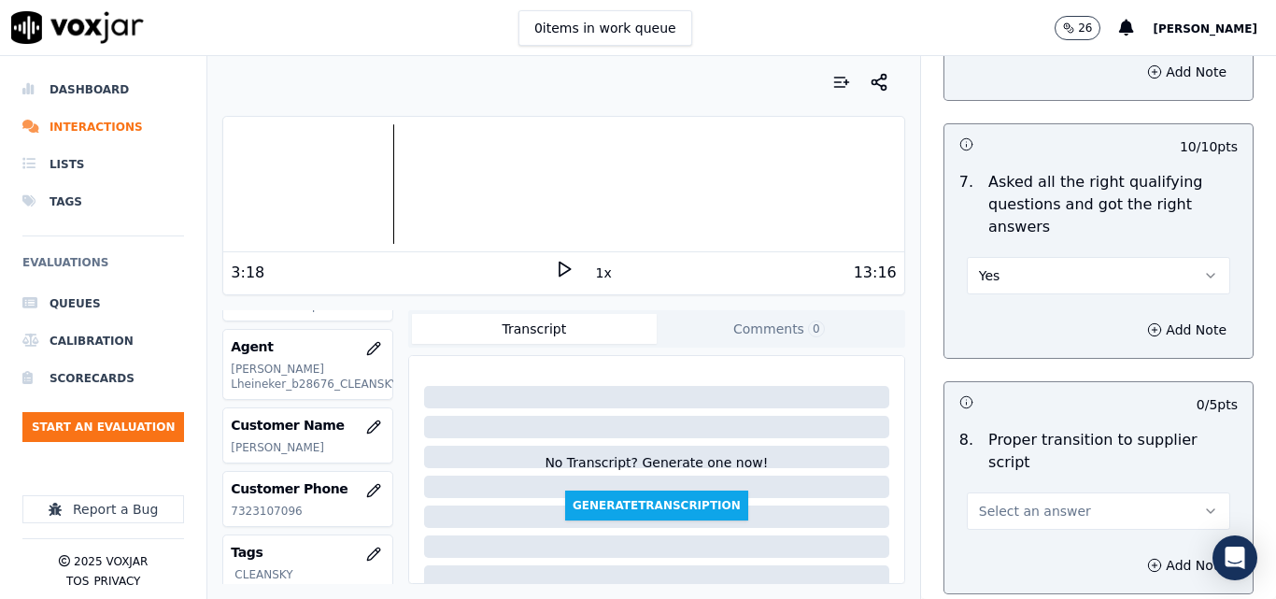
scroll to position [4391, 0]
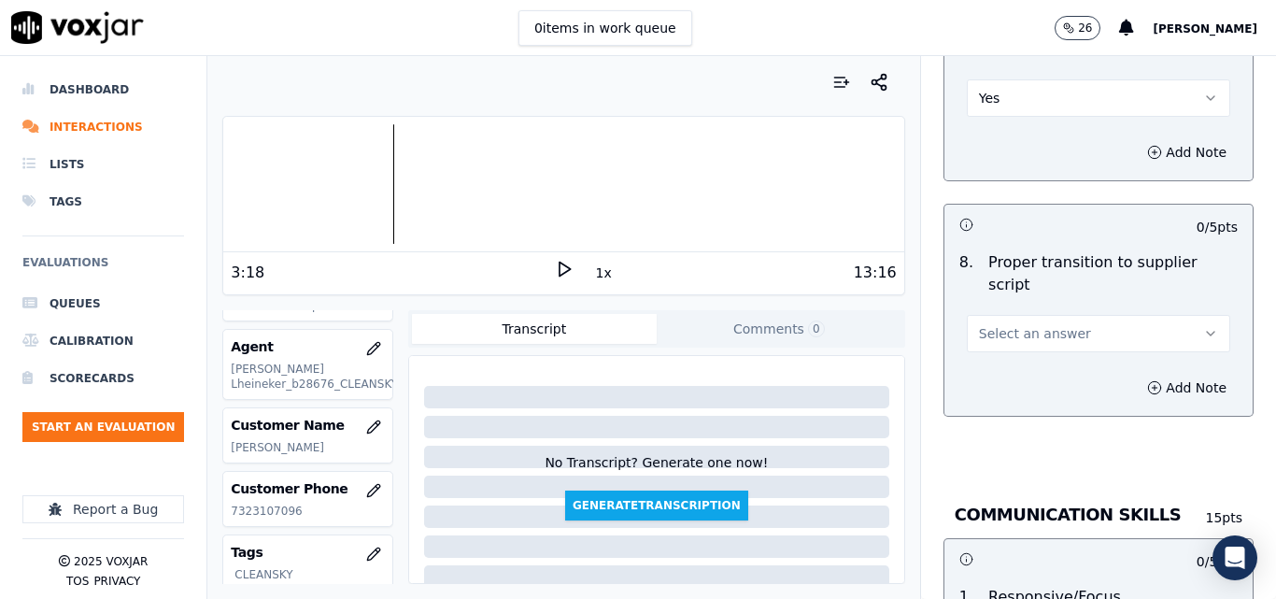
click at [1085, 296] on div "8 . Proper transition to supplier script Select an answer" at bounding box center [1098, 302] width 308 height 116
click at [1081, 315] on button "Select an answer" at bounding box center [1098, 333] width 263 height 37
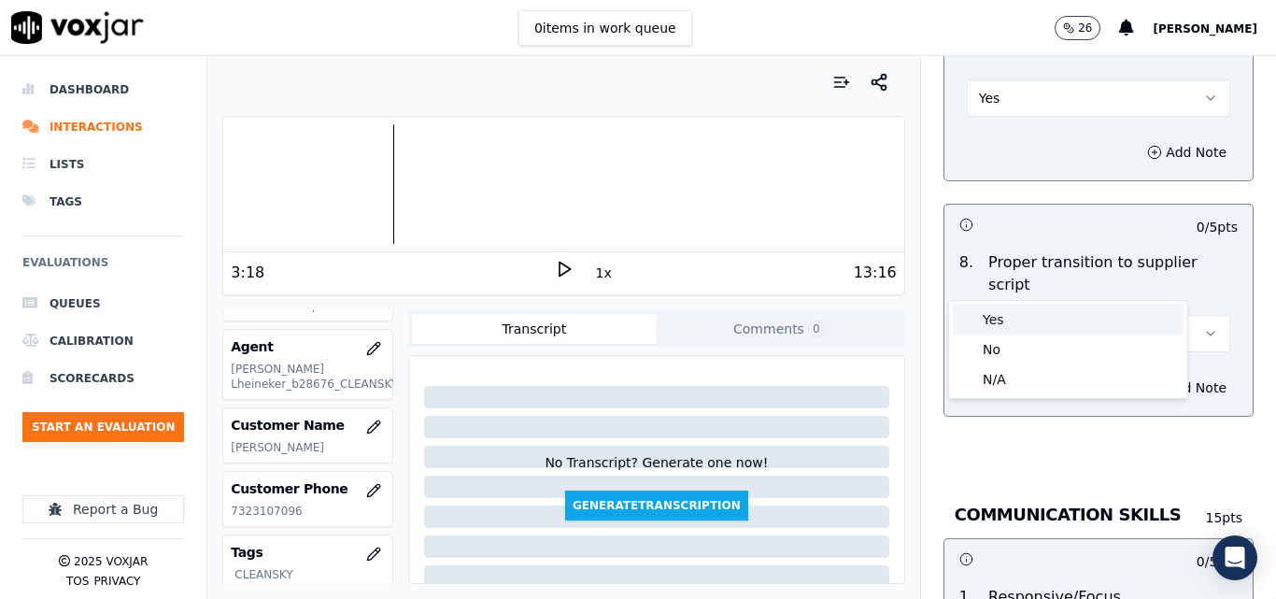
click at [1054, 320] on div "Yes" at bounding box center [1068, 320] width 231 height 30
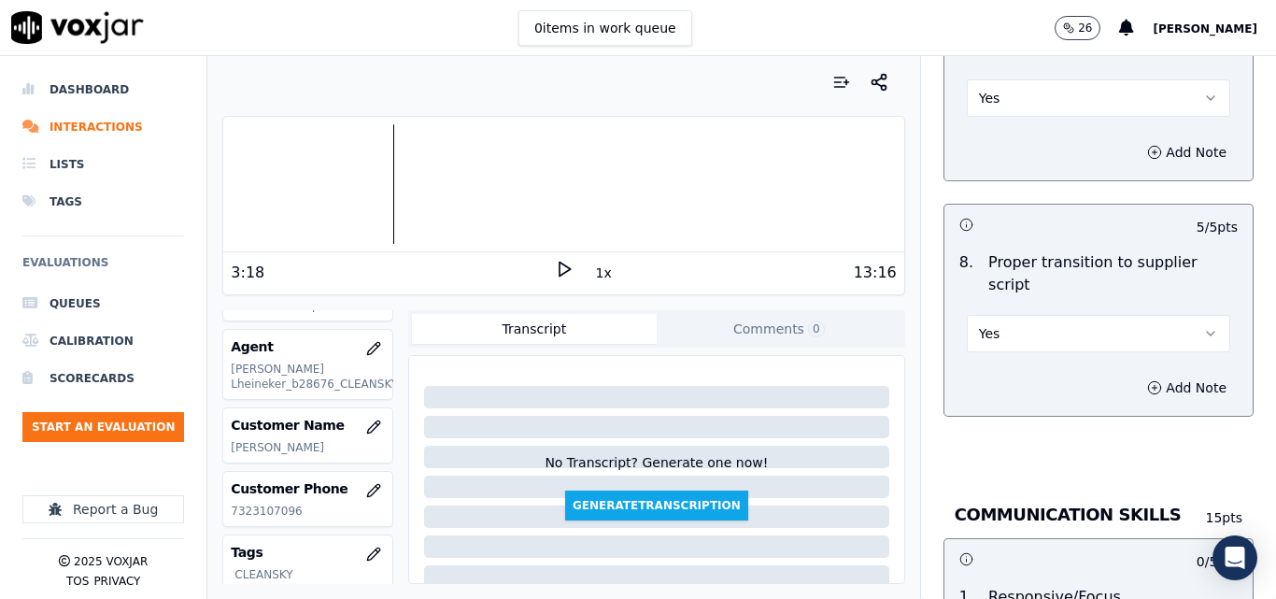
scroll to position [4671, 0]
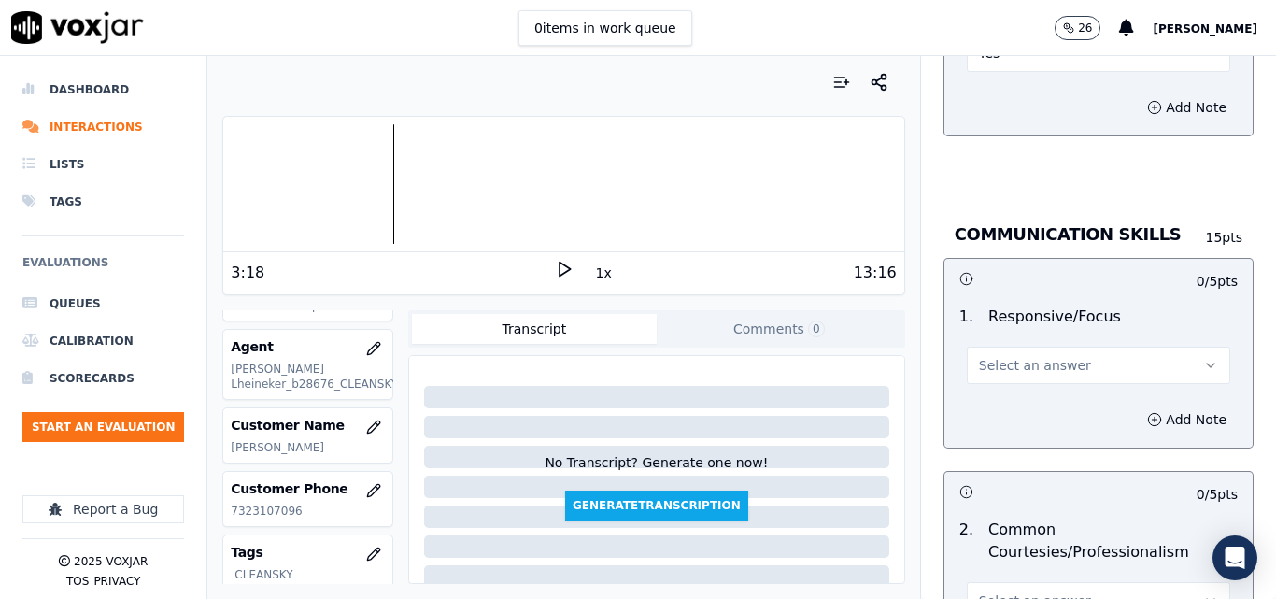
click at [1113, 347] on button "Select an answer" at bounding box center [1098, 365] width 263 height 37
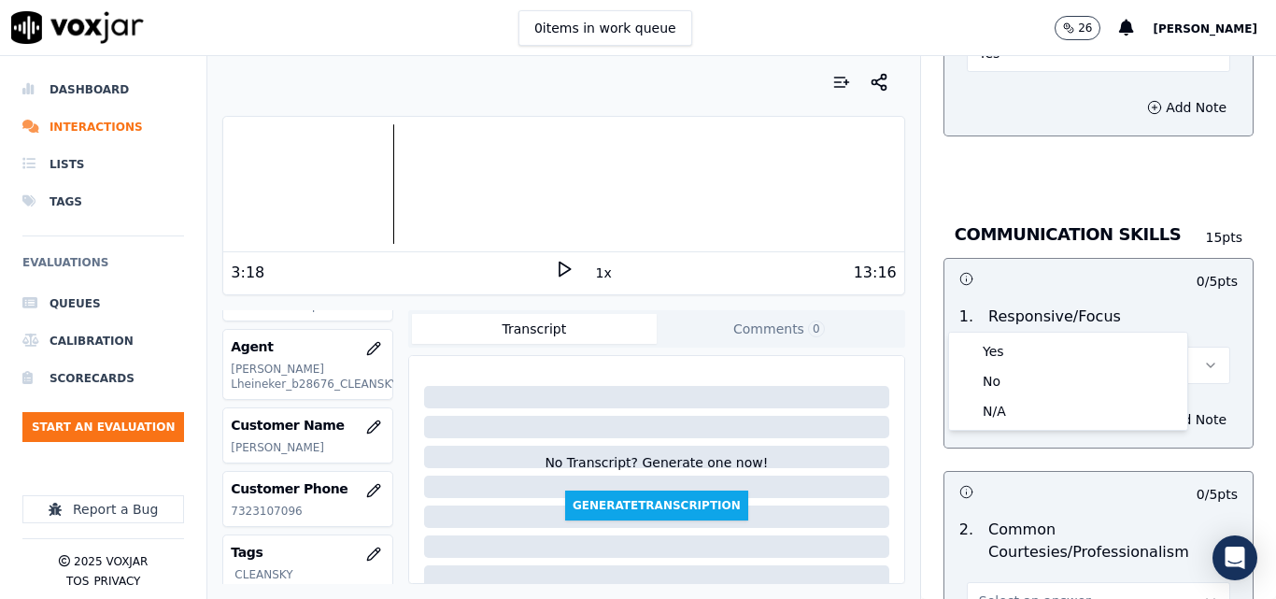
click at [1106, 347] on button "Select an answer" at bounding box center [1098, 365] width 263 height 37
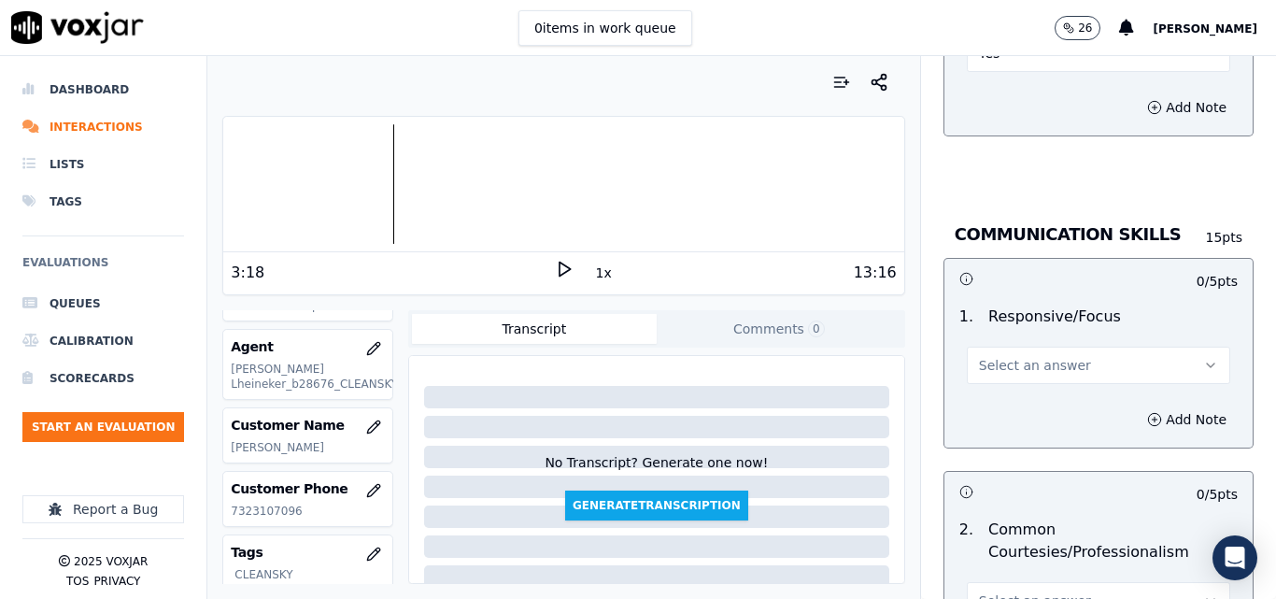
click at [1086, 347] on button "Select an answer" at bounding box center [1098, 365] width 263 height 37
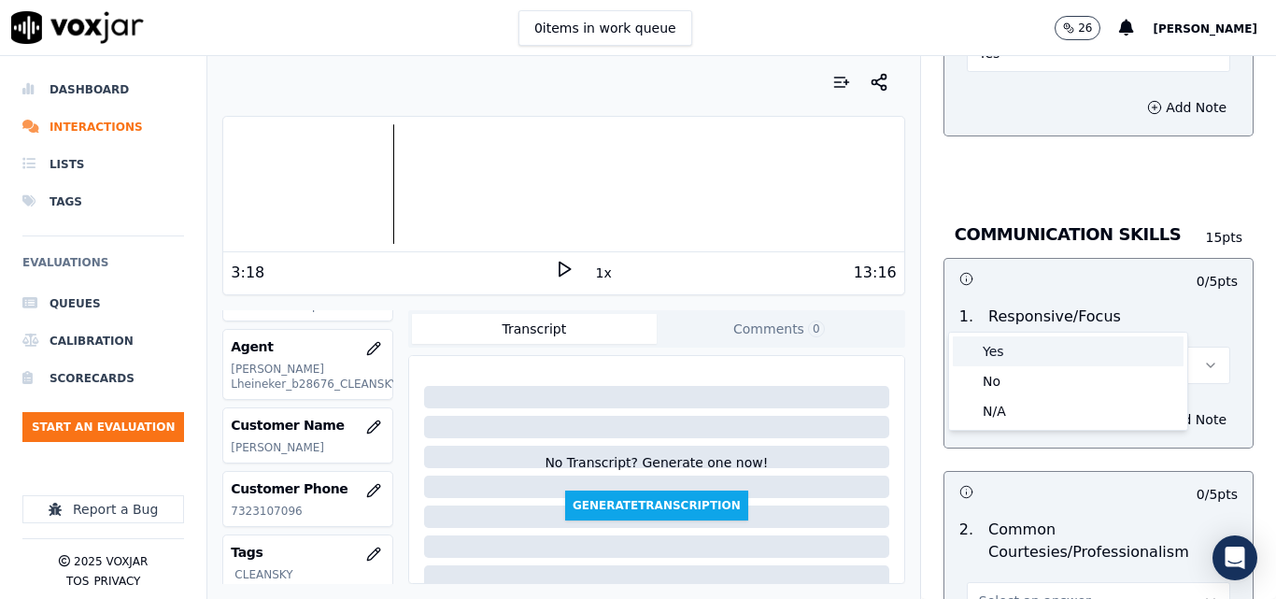
click at [1032, 357] on div "Yes" at bounding box center [1068, 351] width 231 height 30
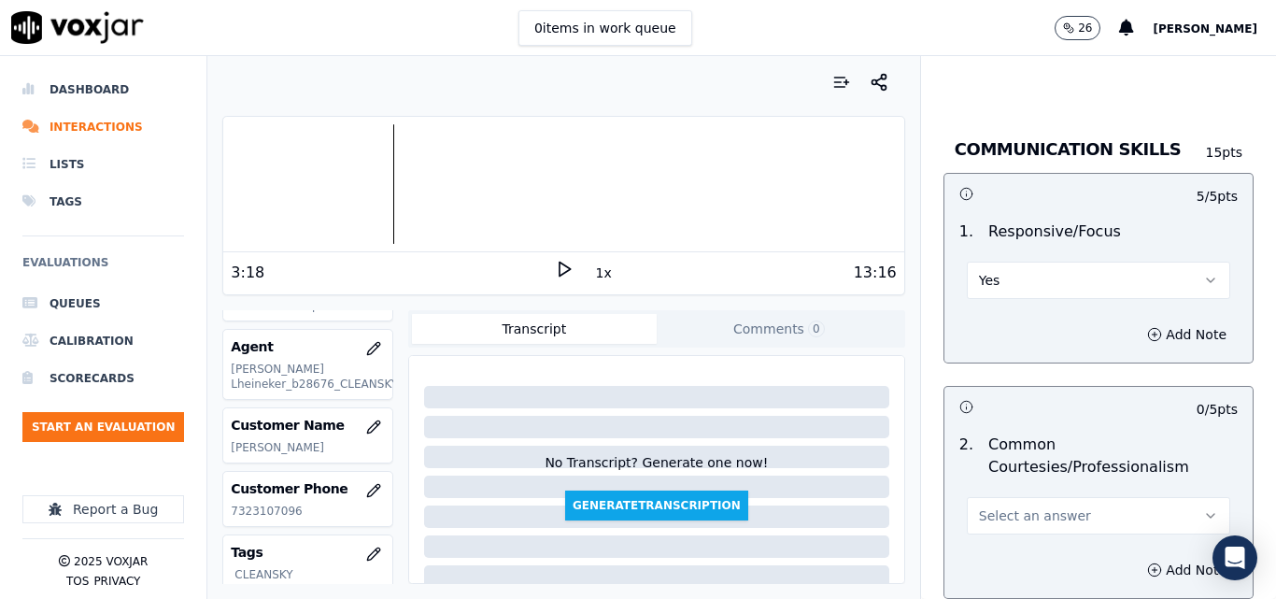
scroll to position [4951, 0]
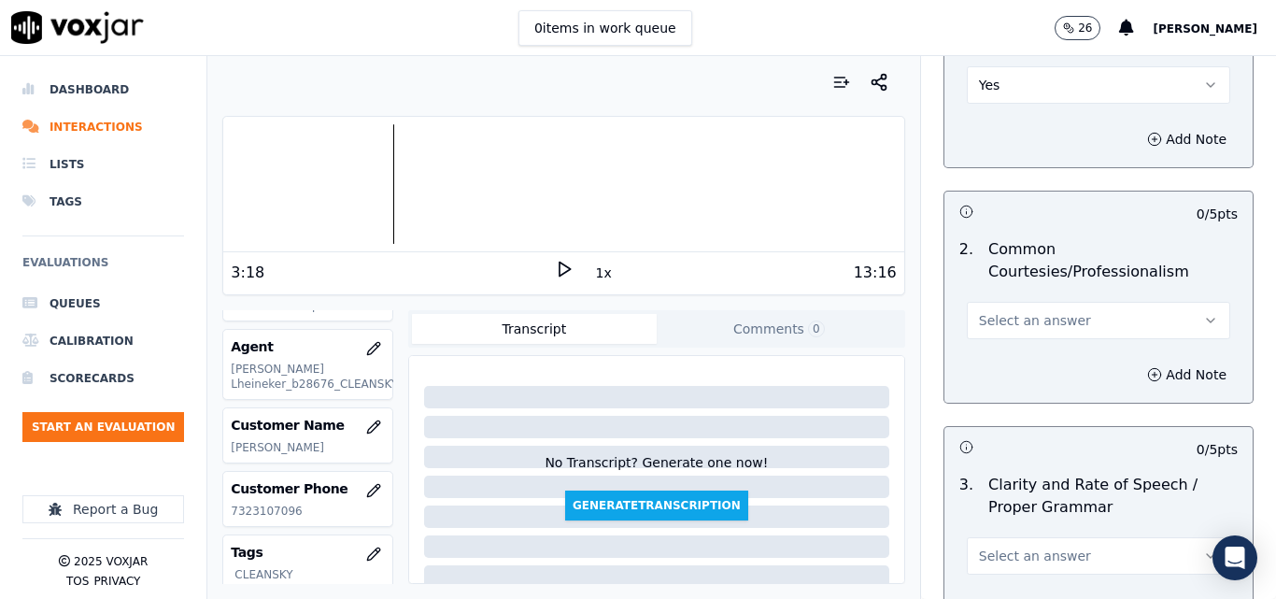
click at [1119, 302] on button "Select an answer" at bounding box center [1098, 320] width 263 height 37
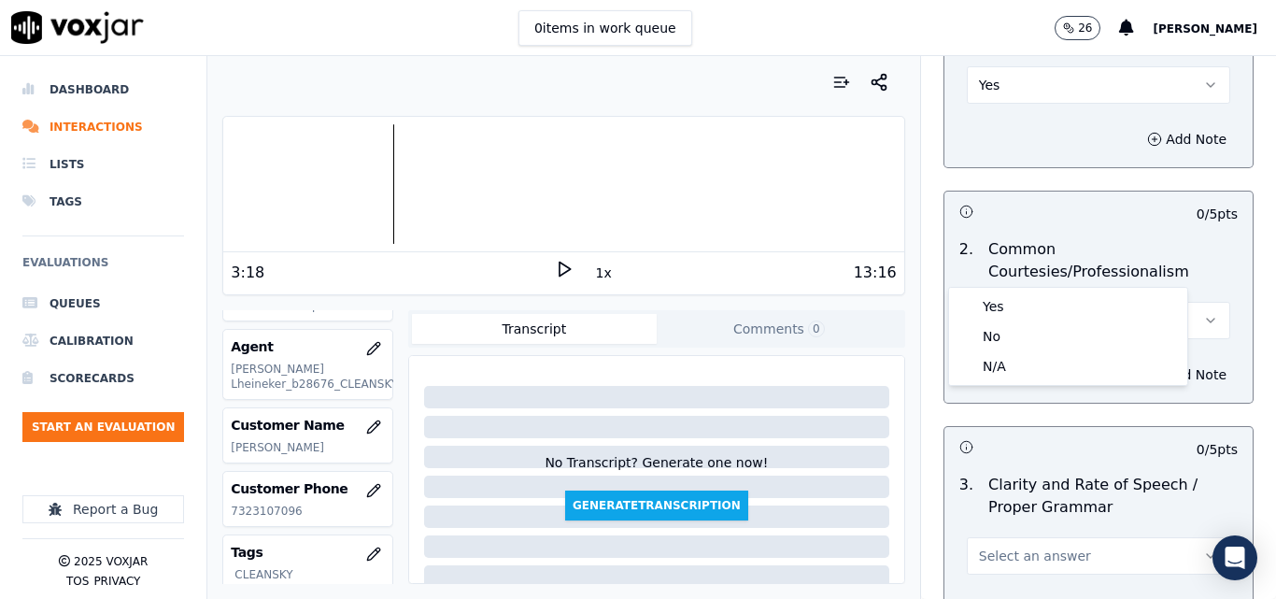
click at [1080, 285] on div "2 . Common Courtesies/Professionalism Select an answer" at bounding box center [1098, 289] width 308 height 116
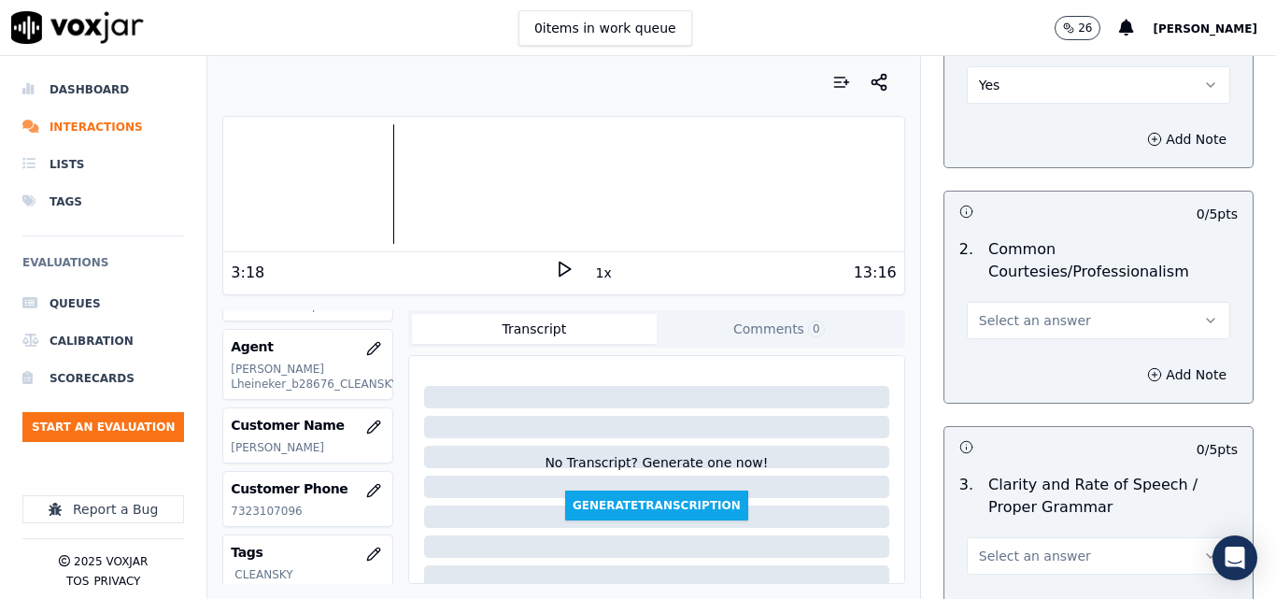
click at [1076, 347] on div "Add Note" at bounding box center [1098, 375] width 308 height 56
click at [1078, 302] on button "Select an answer" at bounding box center [1098, 320] width 263 height 37
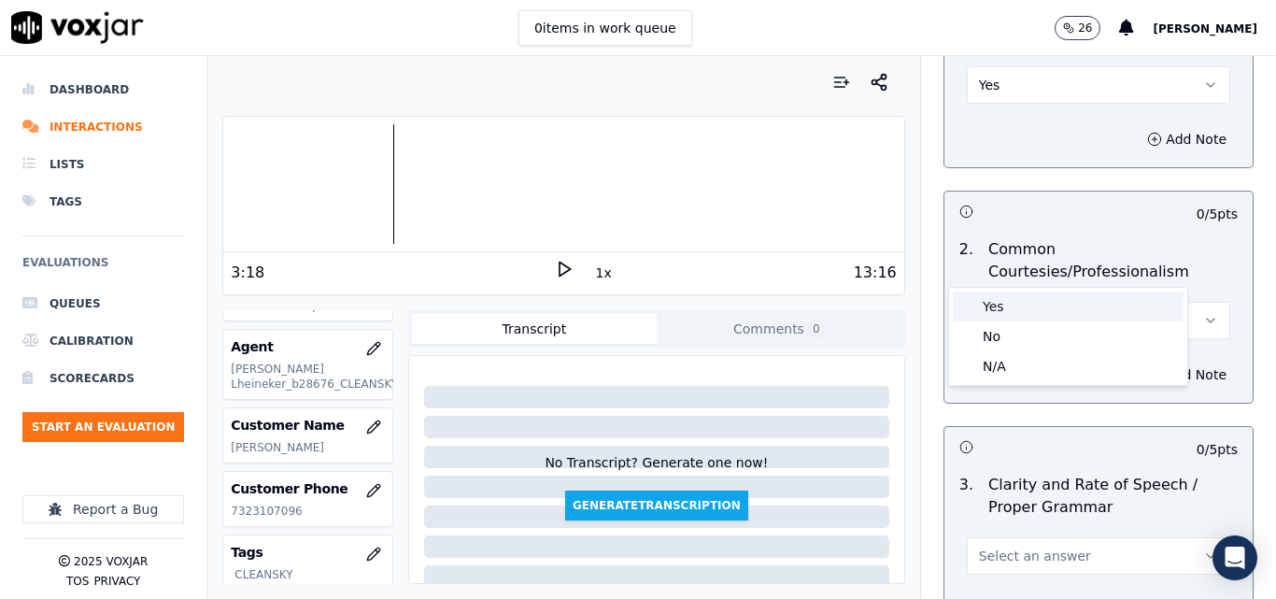
drag, startPoint x: 1070, startPoint y: 293, endPoint x: 1072, endPoint y: 316, distance: 22.6
click at [1070, 296] on div "Yes" at bounding box center [1068, 306] width 231 height 30
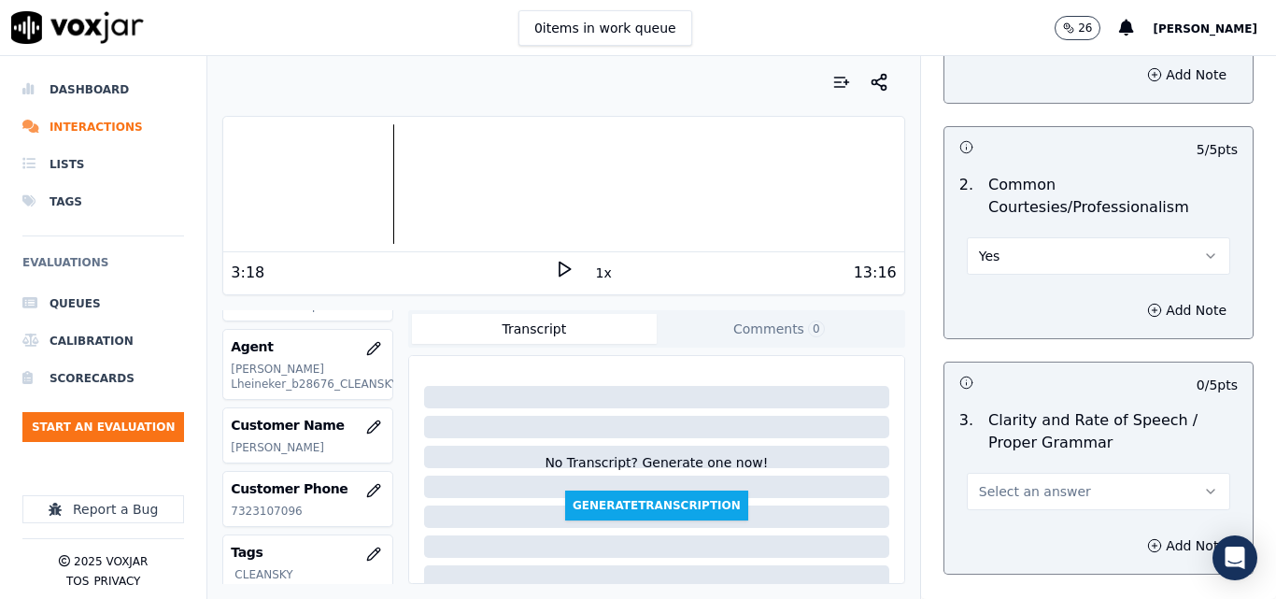
scroll to position [5089, 0]
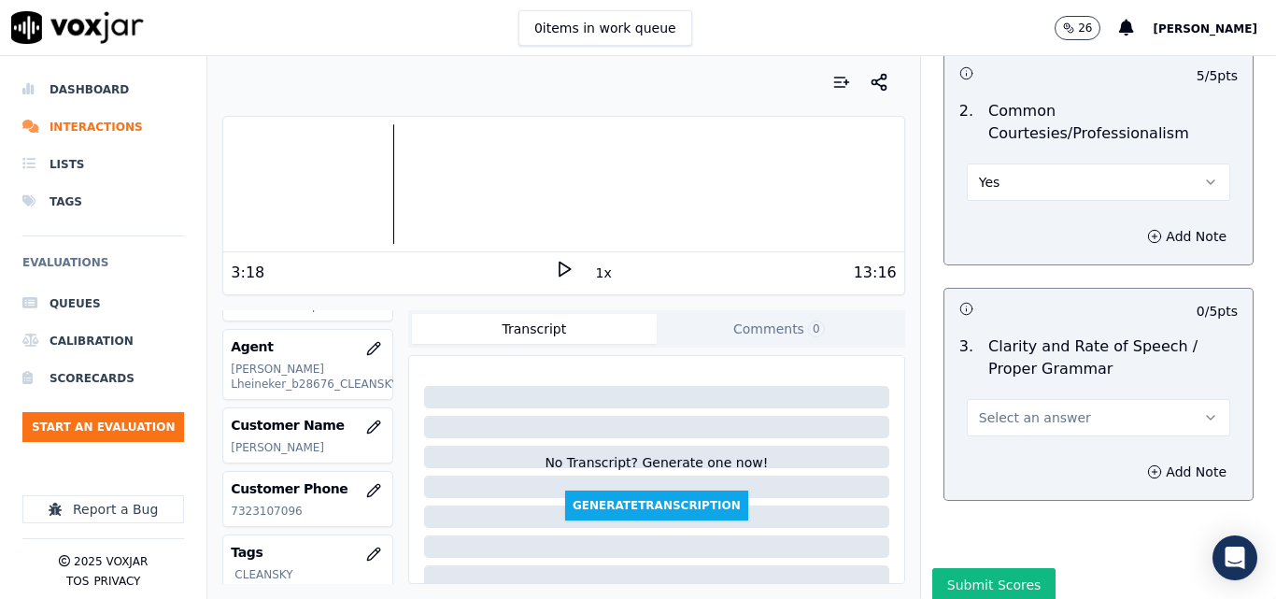
click at [1087, 399] on button "Select an answer" at bounding box center [1098, 417] width 263 height 37
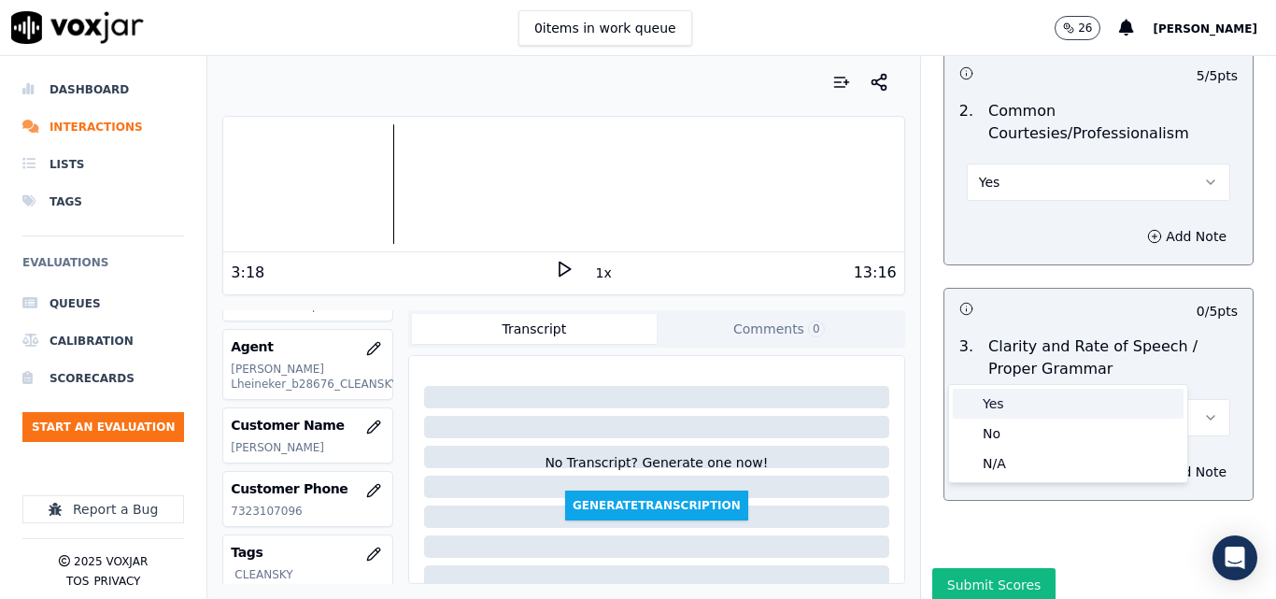
click at [1071, 401] on div "Yes" at bounding box center [1068, 404] width 231 height 30
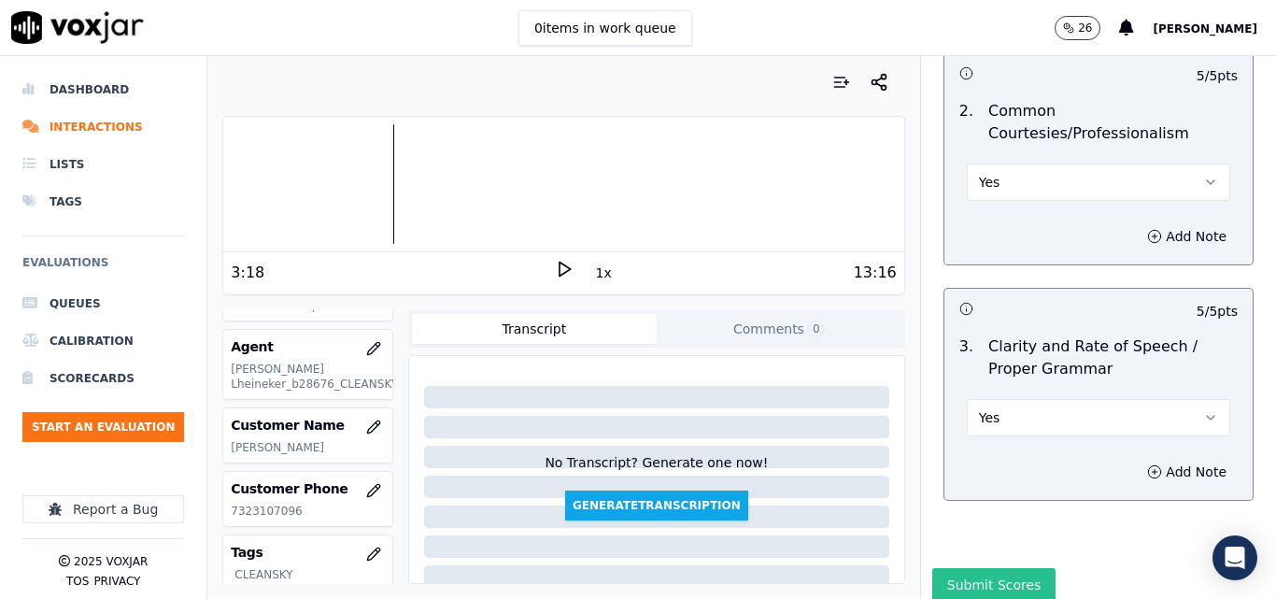
click at [1000, 568] on button "Submit Scores" at bounding box center [994, 585] width 124 height 34
click at [962, 568] on div "Saving" at bounding box center [1098, 590] width 355 height 45
click at [960, 568] on div "Saving" at bounding box center [1098, 590] width 355 height 45
click at [962, 568] on div "Saving" at bounding box center [1098, 590] width 355 height 45
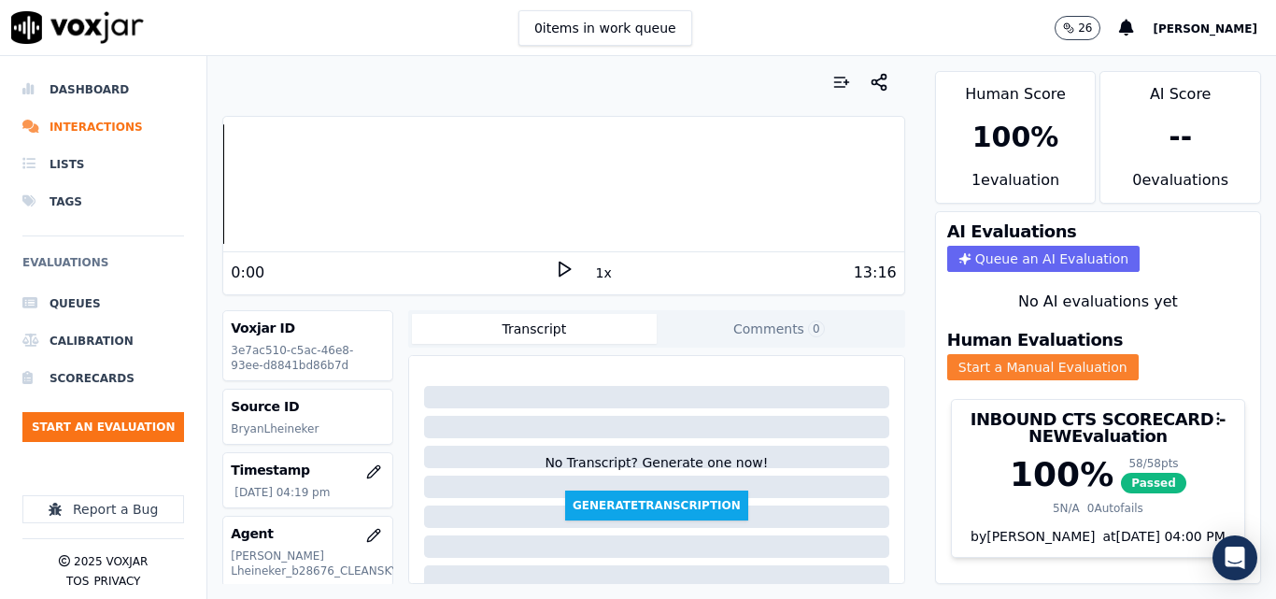
click at [1042, 364] on button "Start a Manual Evaluation" at bounding box center [1043, 367] width 192 height 26
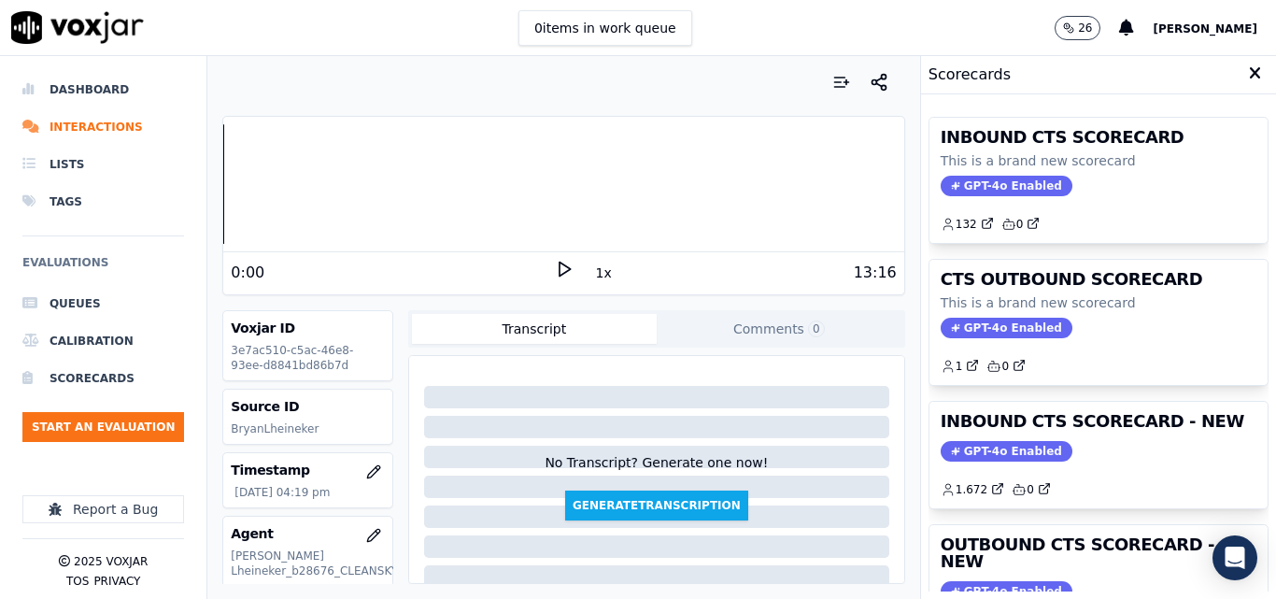
click at [1249, 72] on icon at bounding box center [1255, 73] width 12 height 17
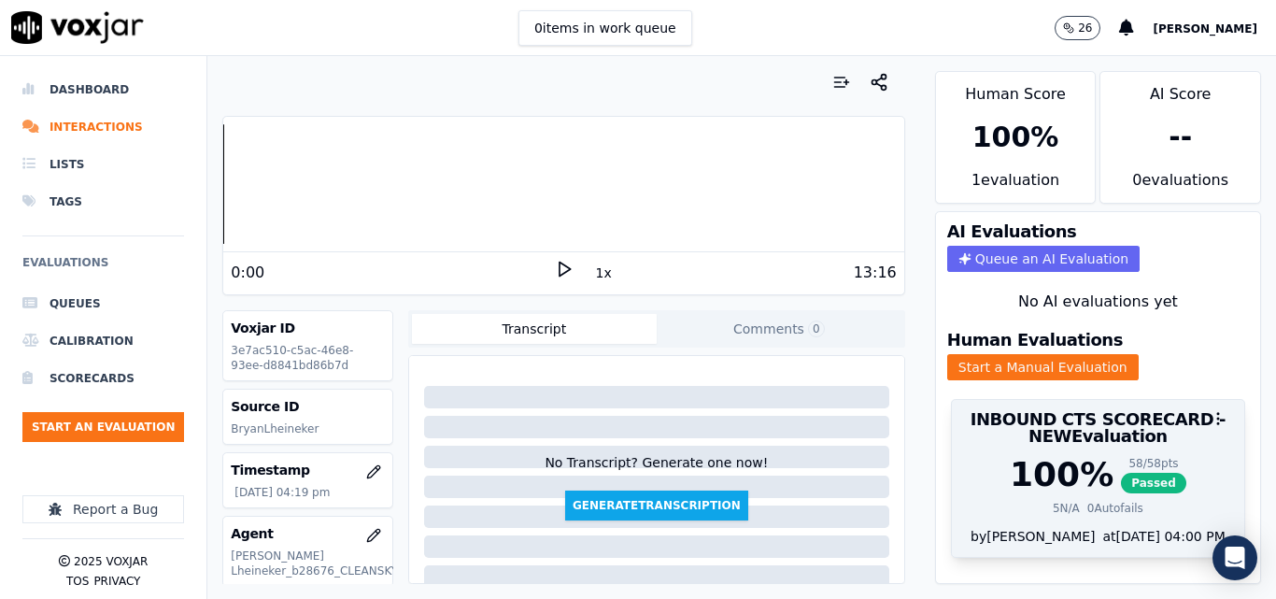
click at [1121, 473] on span "Passed" at bounding box center [1153, 483] width 65 height 21
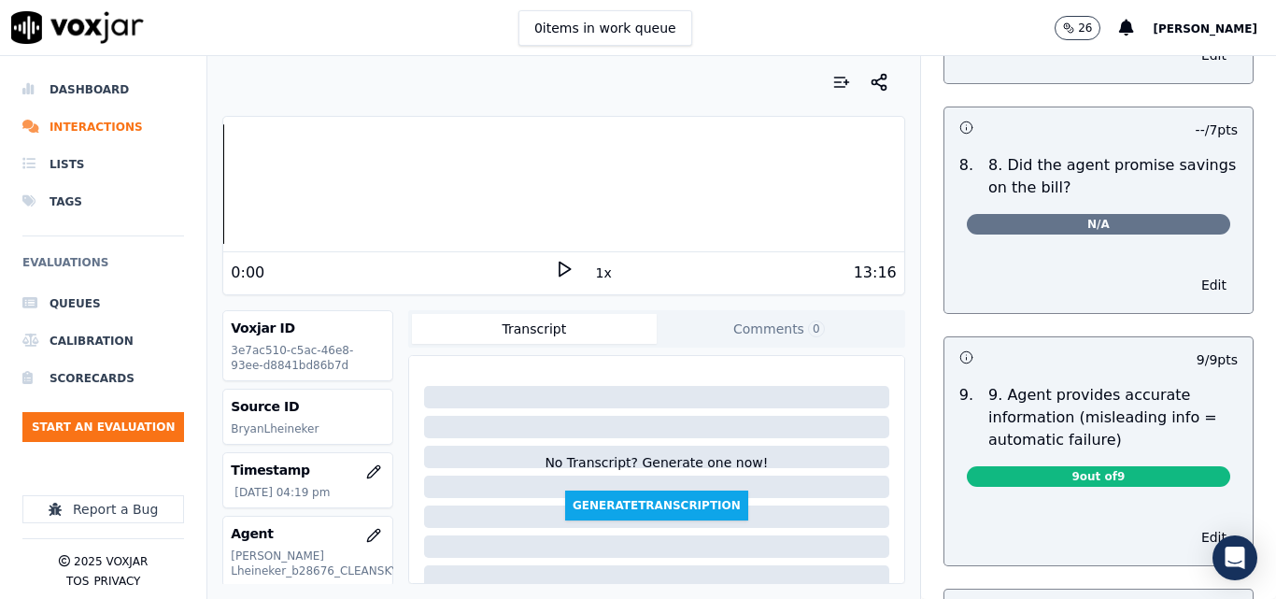
scroll to position [1962, 0]
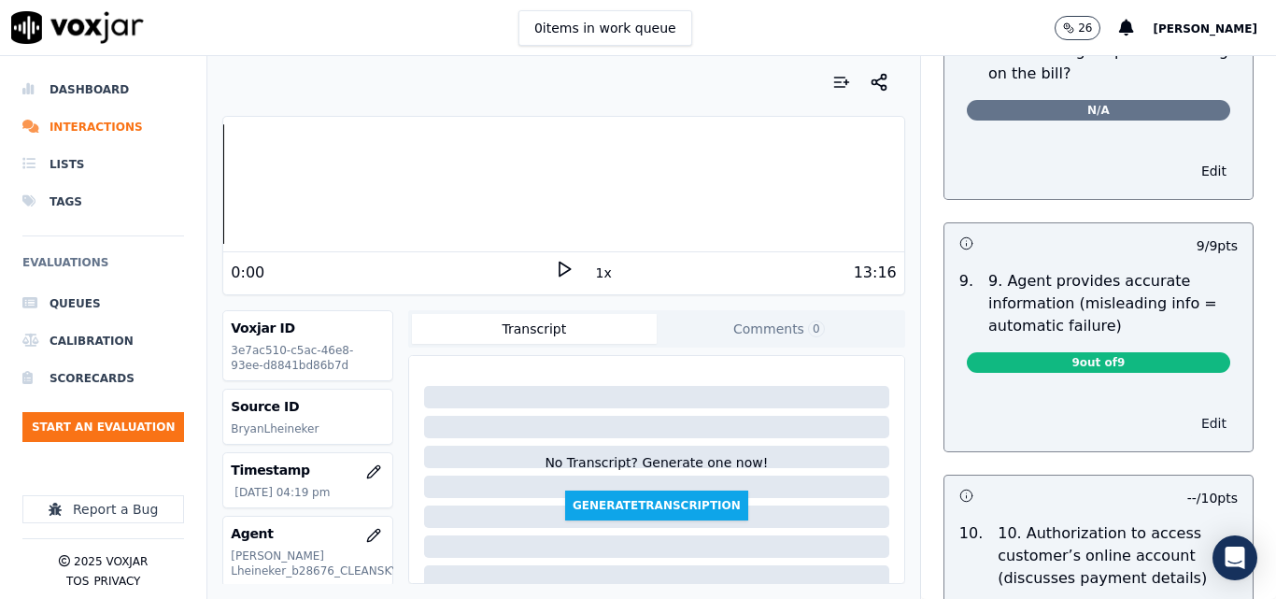
click at [1190, 410] on button "Edit" at bounding box center [1214, 423] width 48 height 26
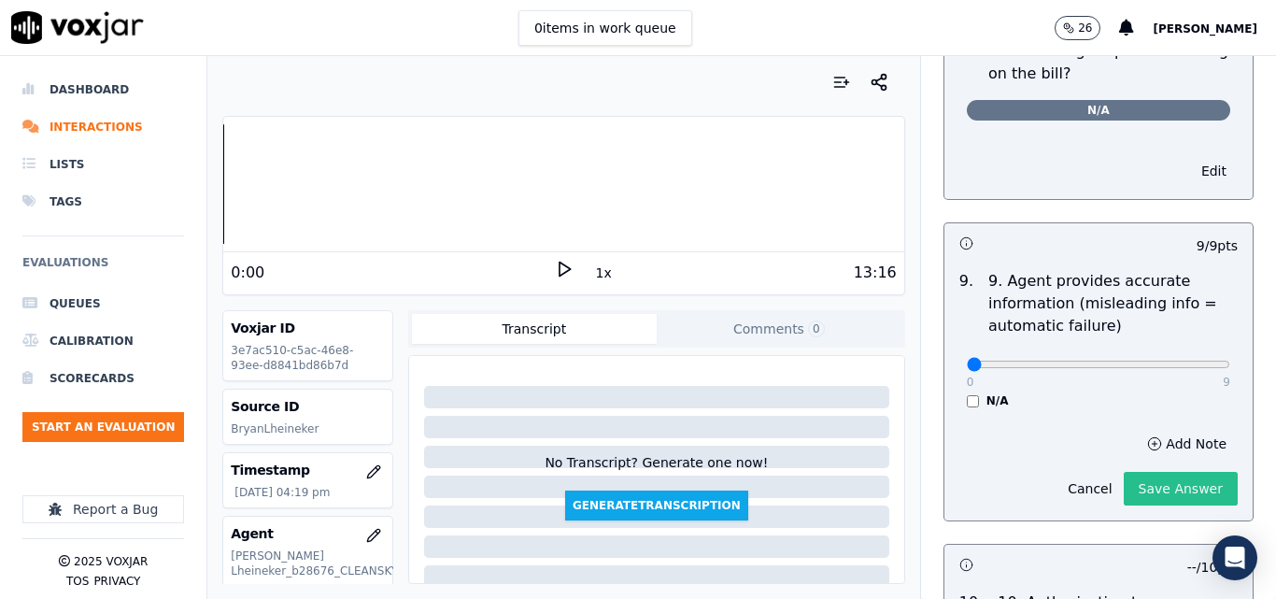
click at [1128, 472] on button "Save Answer" at bounding box center [1181, 489] width 114 height 34
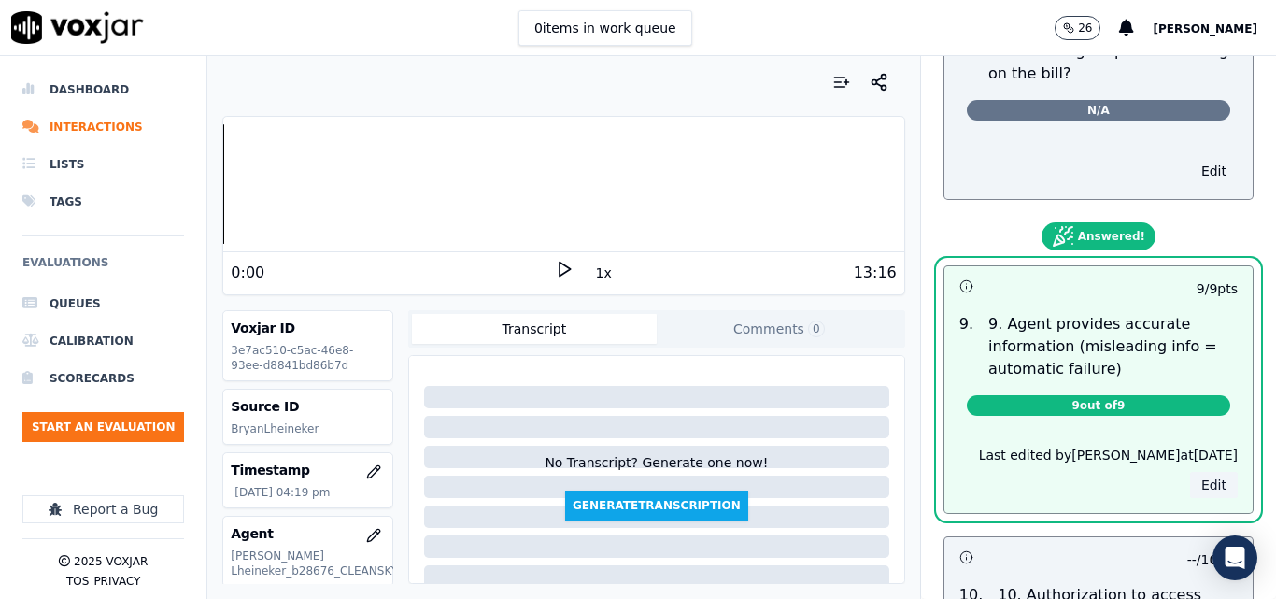
click at [1190, 480] on button "Edit" at bounding box center [1214, 485] width 48 height 26
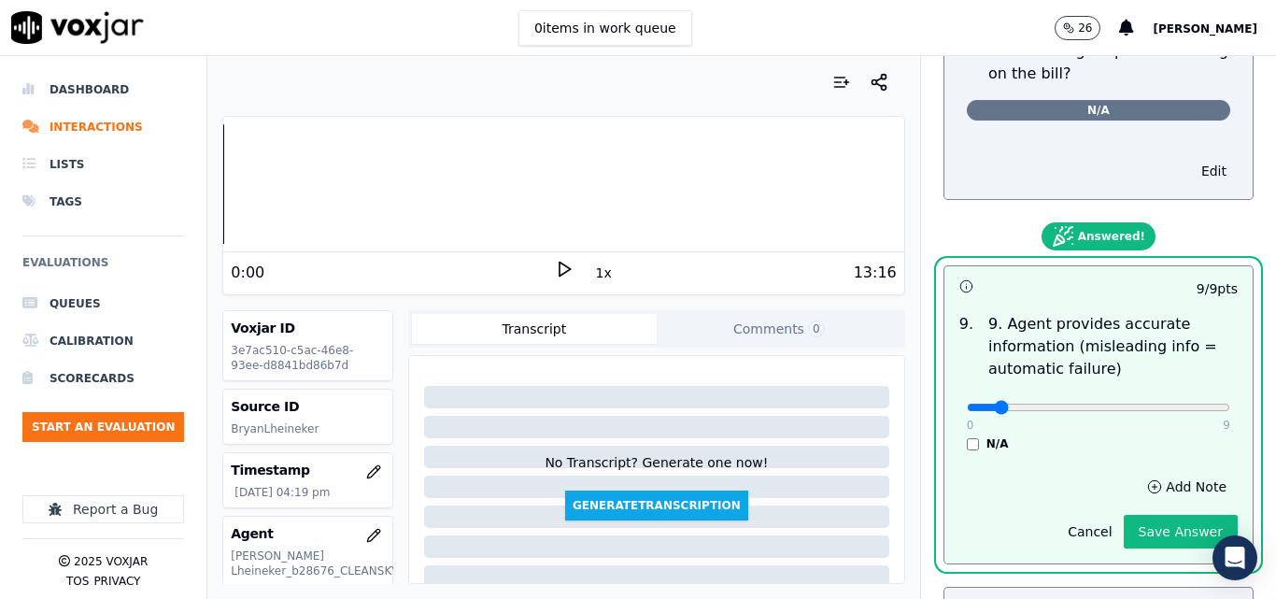
type input "0"
drag, startPoint x: 960, startPoint y: 389, endPoint x: 937, endPoint y: 479, distance: 93.6
click at [967, 411] on input "range" at bounding box center [1098, 407] width 263 height 7
click at [1136, 474] on button "Add Note" at bounding box center [1187, 487] width 102 height 26
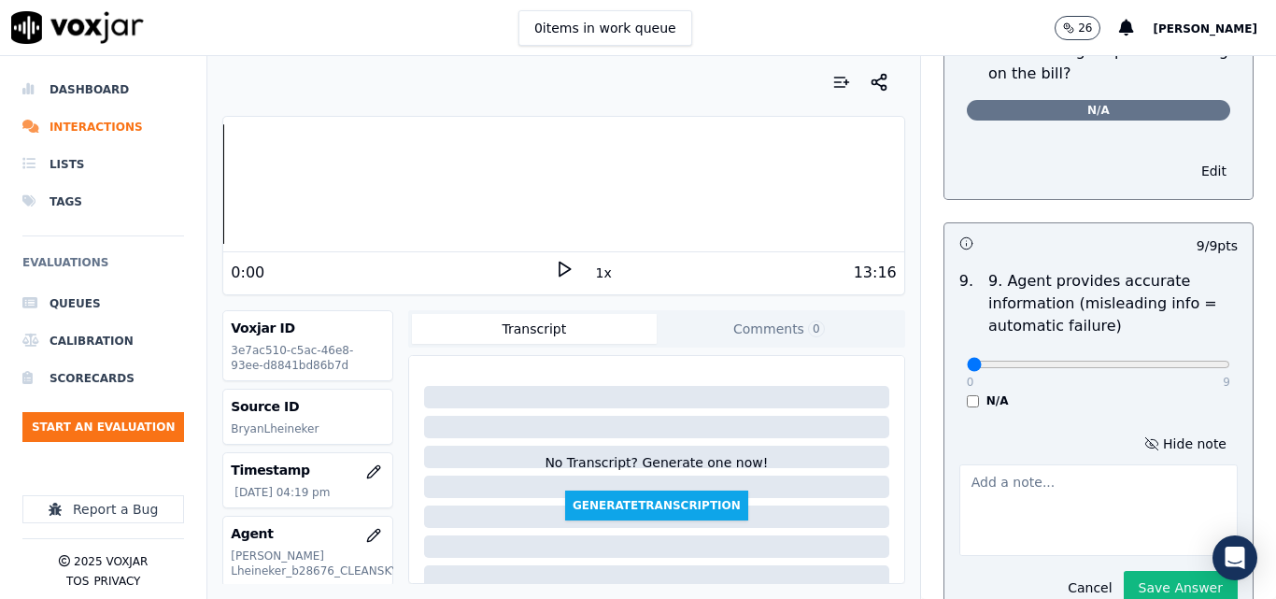
click at [1096, 500] on textarea at bounding box center [1098, 510] width 278 height 92
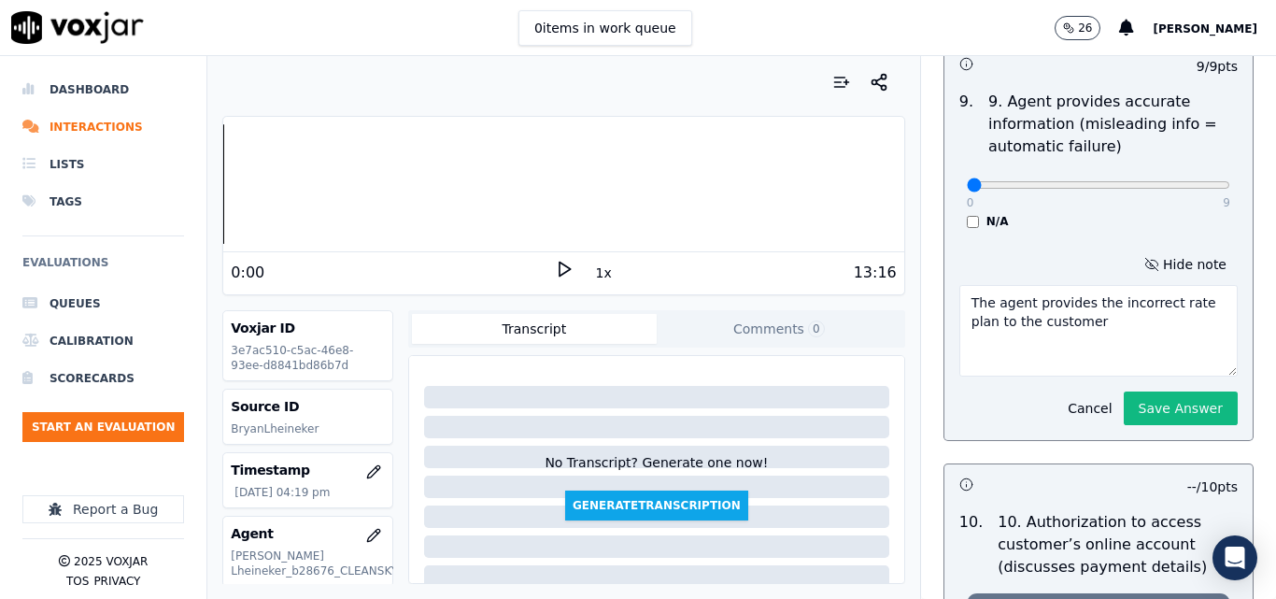
scroll to position [2149, 0]
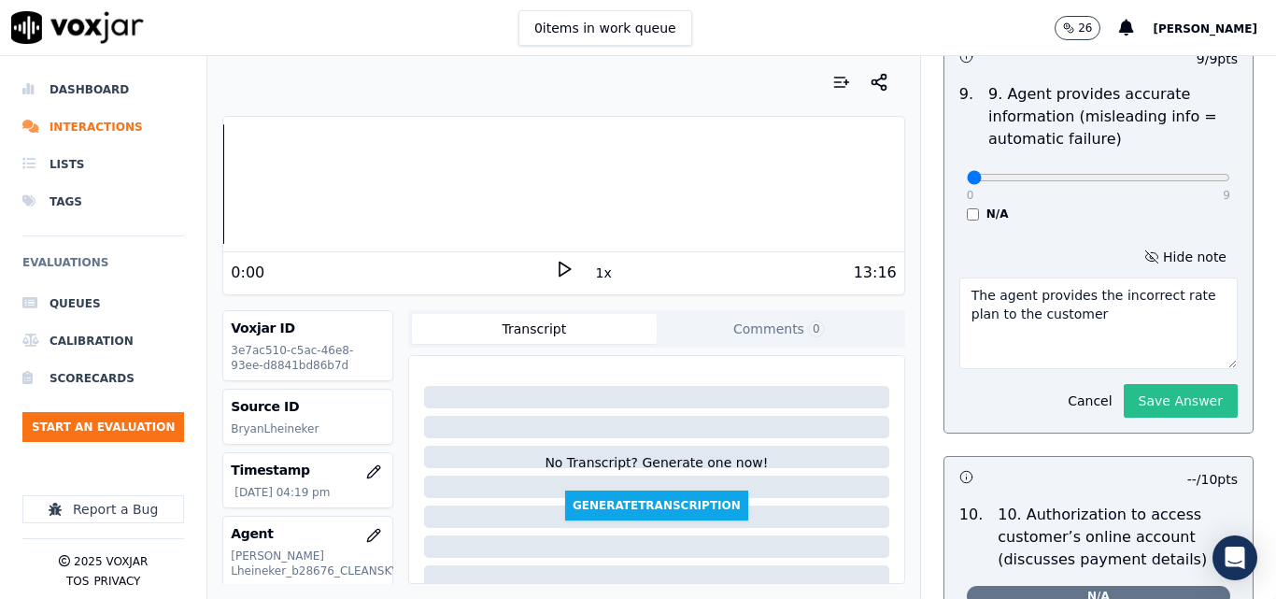
type textarea "The agent provides the incorrect rate plan to the customer"
click at [1144, 384] on button "Save Answer" at bounding box center [1181, 401] width 114 height 34
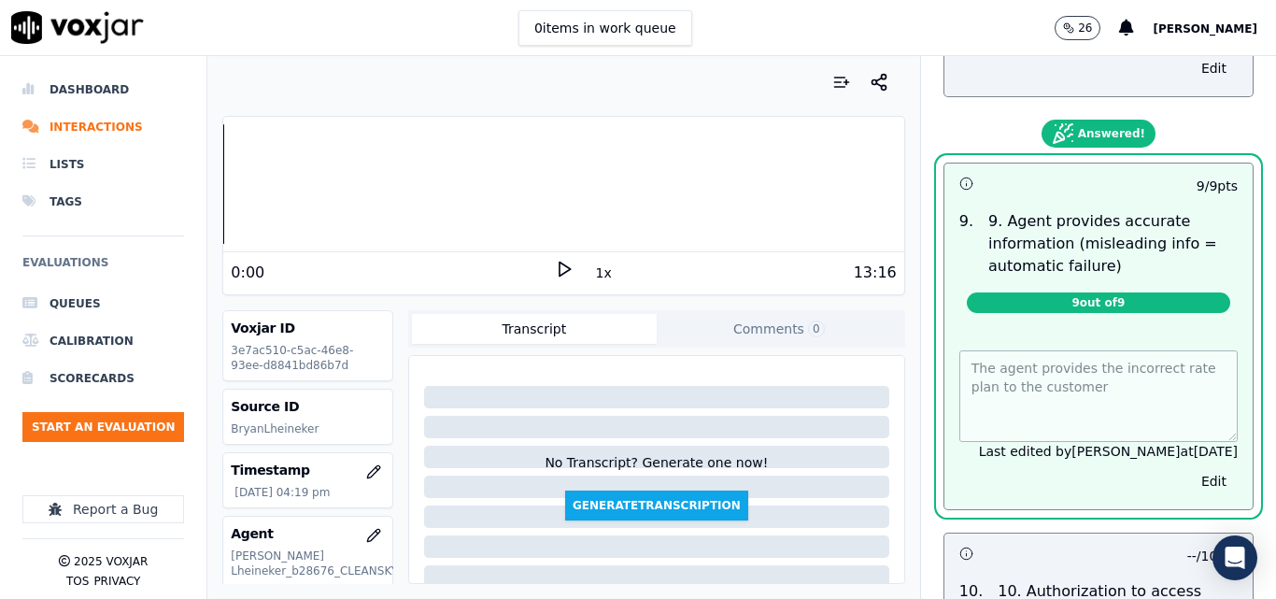
scroll to position [2098, 0]
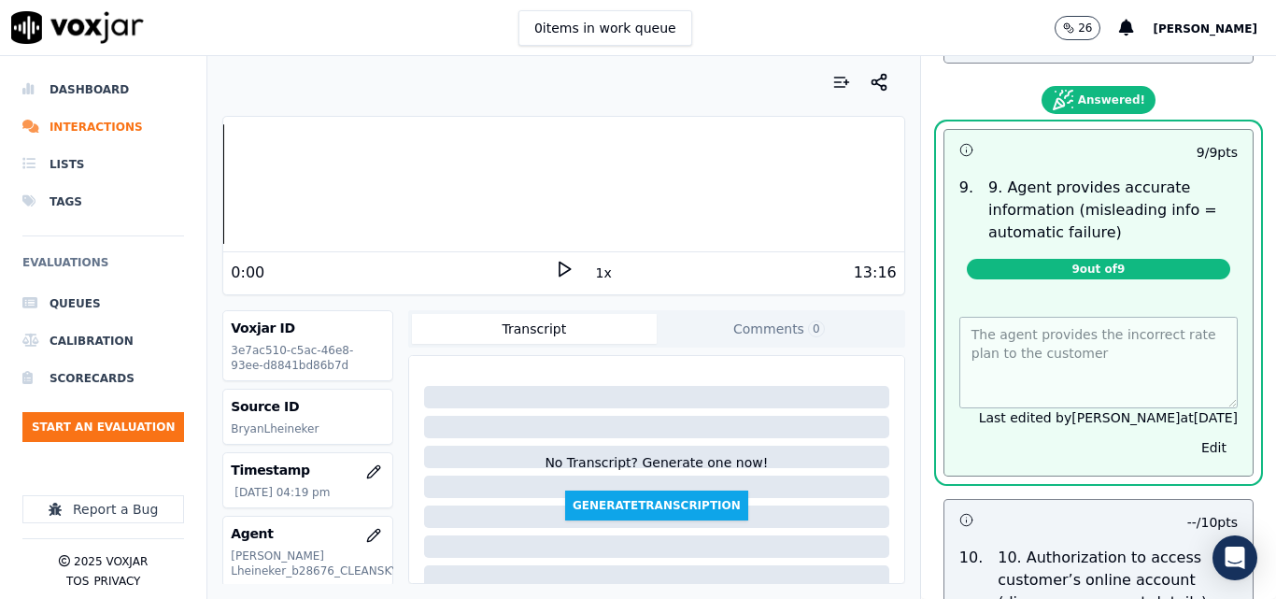
click at [1162, 259] on span "9 out of 9" at bounding box center [1098, 269] width 263 height 21
click at [1205, 444] on div "The agent provides the incorrect rate plan to the customer Last edited by [PERS…" at bounding box center [1098, 384] width 308 height 181
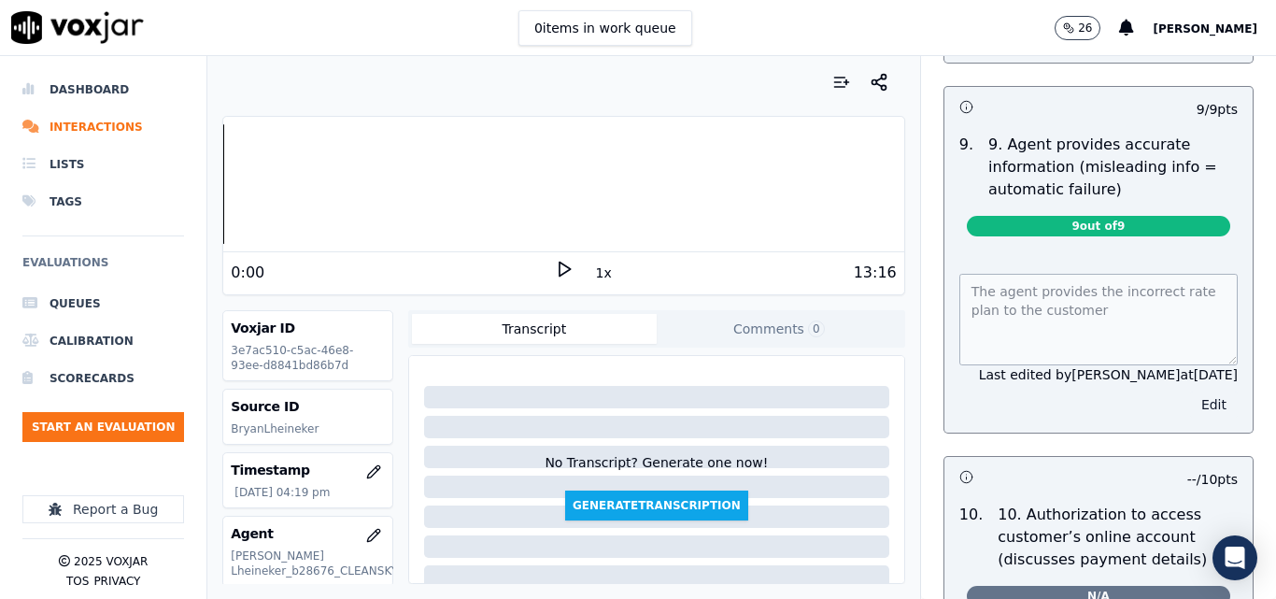
click at [1190, 400] on button "Edit" at bounding box center [1214, 404] width 48 height 26
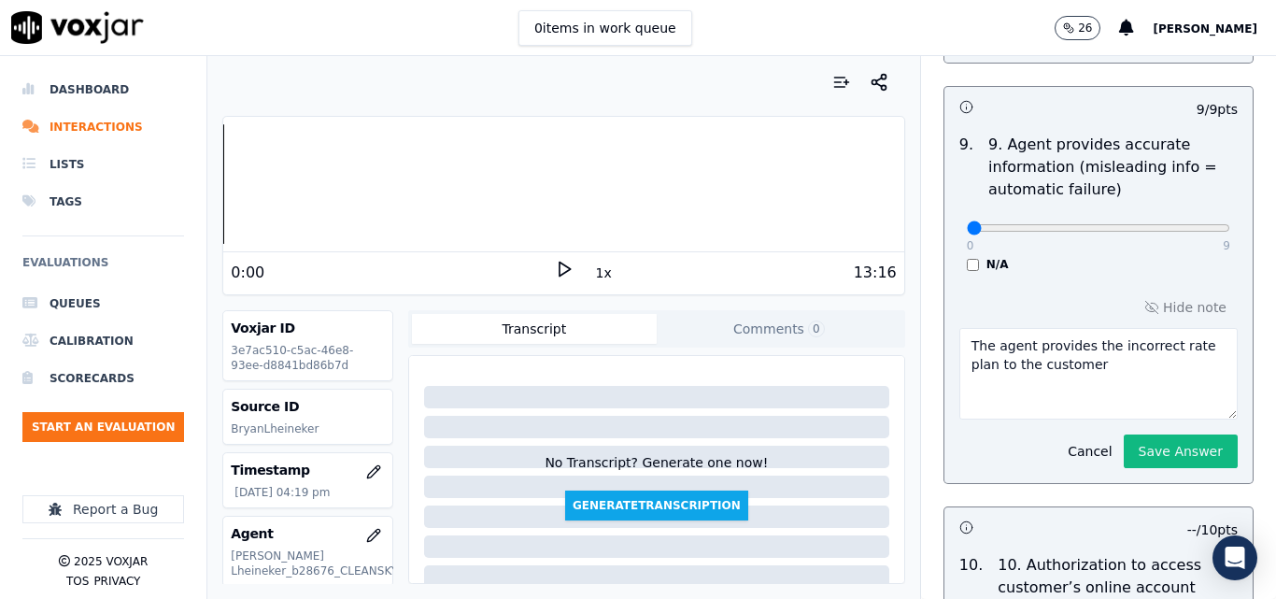
drag, startPoint x: 956, startPoint y: 220, endPoint x: 986, endPoint y: 202, distance: 34.8
click at [986, 216] on div "0 9" at bounding box center [1098, 227] width 263 height 22
click at [999, 228] on div "0 9 N/A" at bounding box center [1098, 236] width 293 height 71
click at [1001, 220] on div "0 9" at bounding box center [1098, 227] width 263 height 22
click at [1014, 224] on input "range" at bounding box center [1098, 227] width 263 height 7
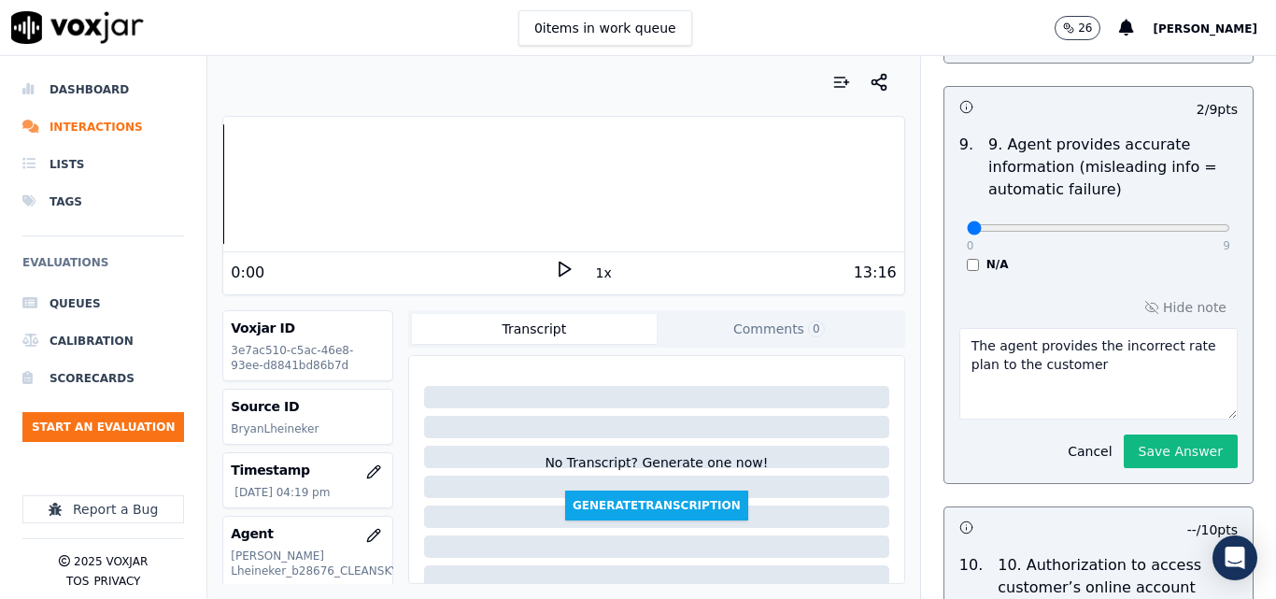
type input "0"
click at [967, 224] on input "range" at bounding box center [1098, 227] width 263 height 7
click at [1149, 450] on button "Save Answer" at bounding box center [1181, 451] width 114 height 34
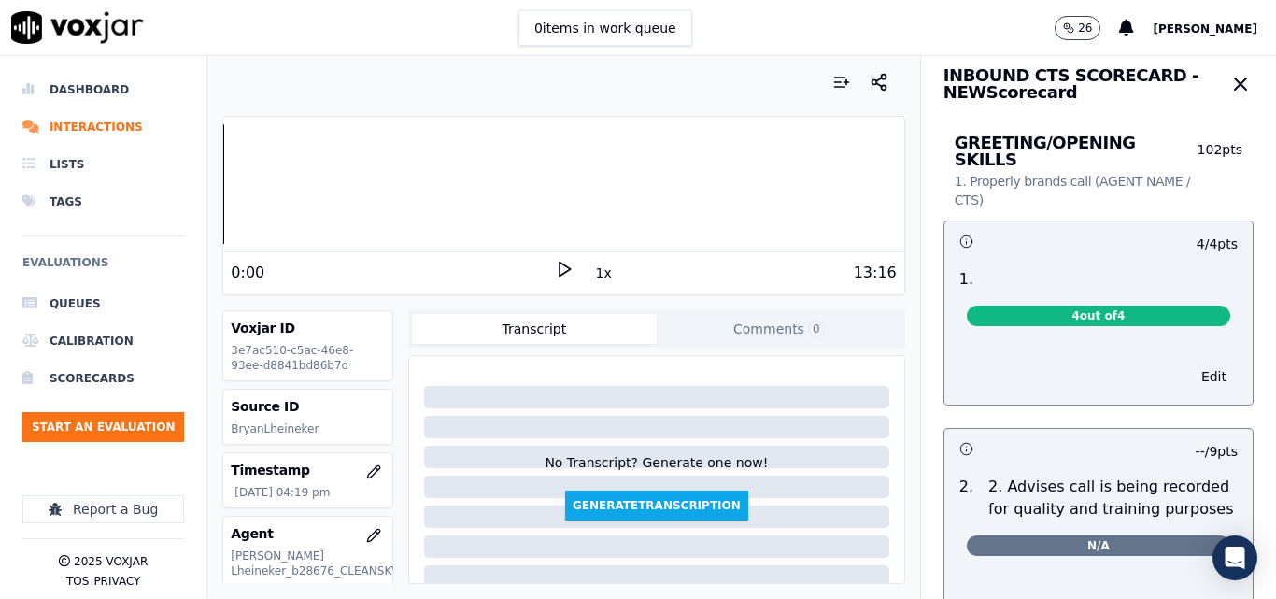
scroll to position [0, 0]
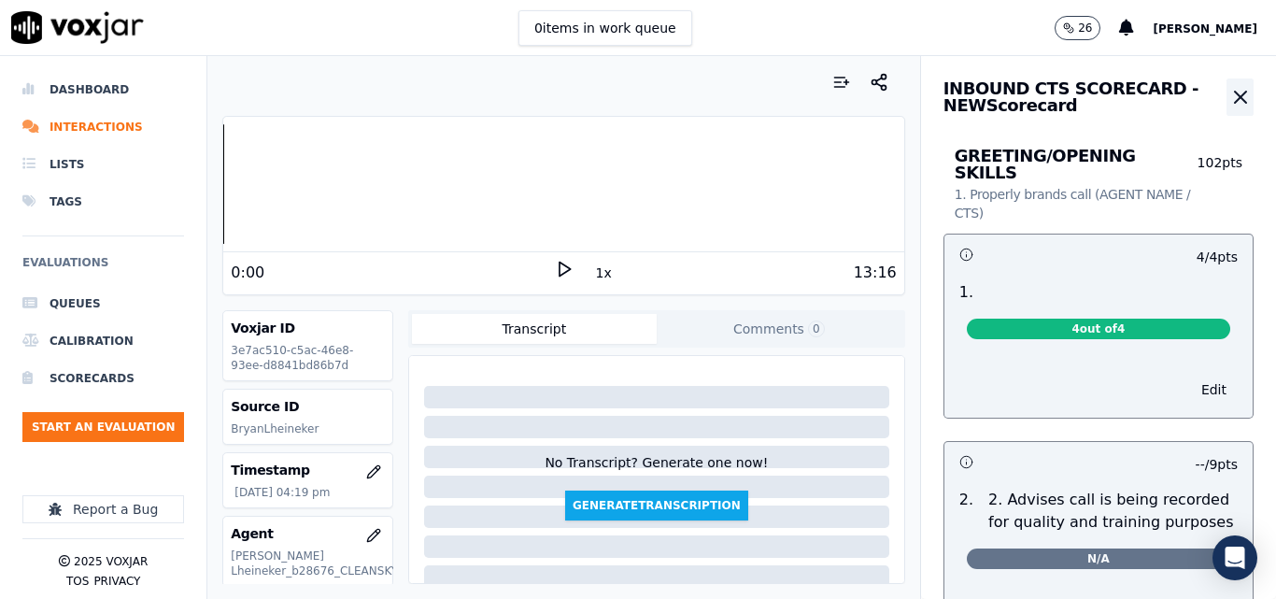
click at [1229, 96] on icon "button" at bounding box center [1240, 97] width 22 height 22
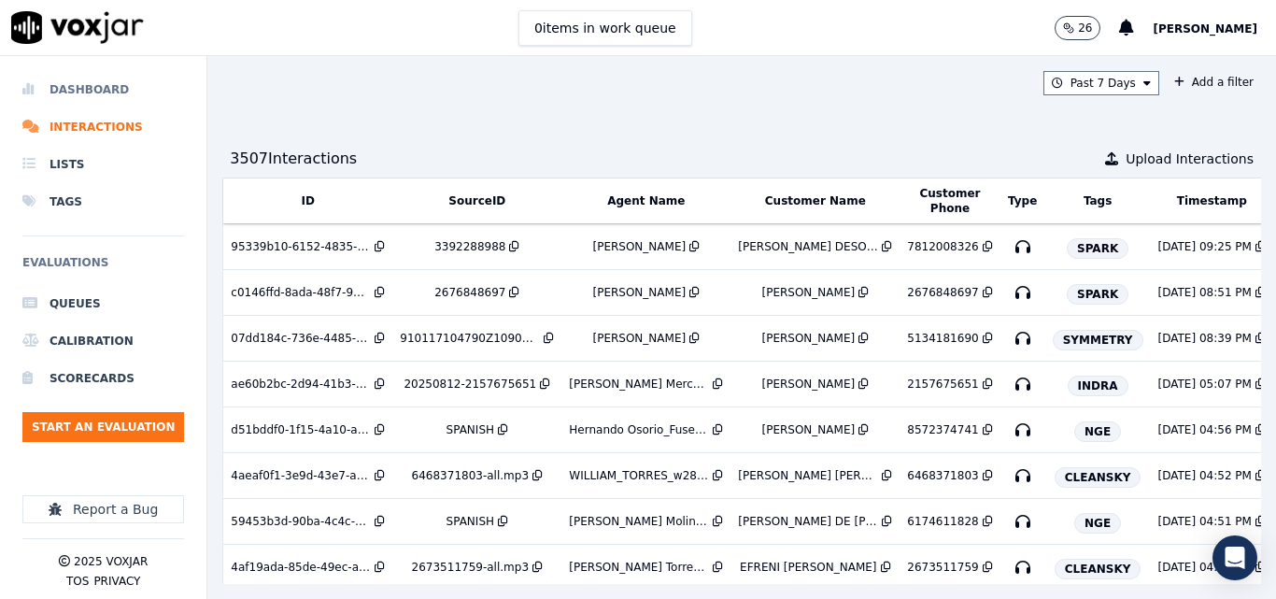
click at [104, 86] on li "Dashboard" at bounding box center [103, 89] width 162 height 37
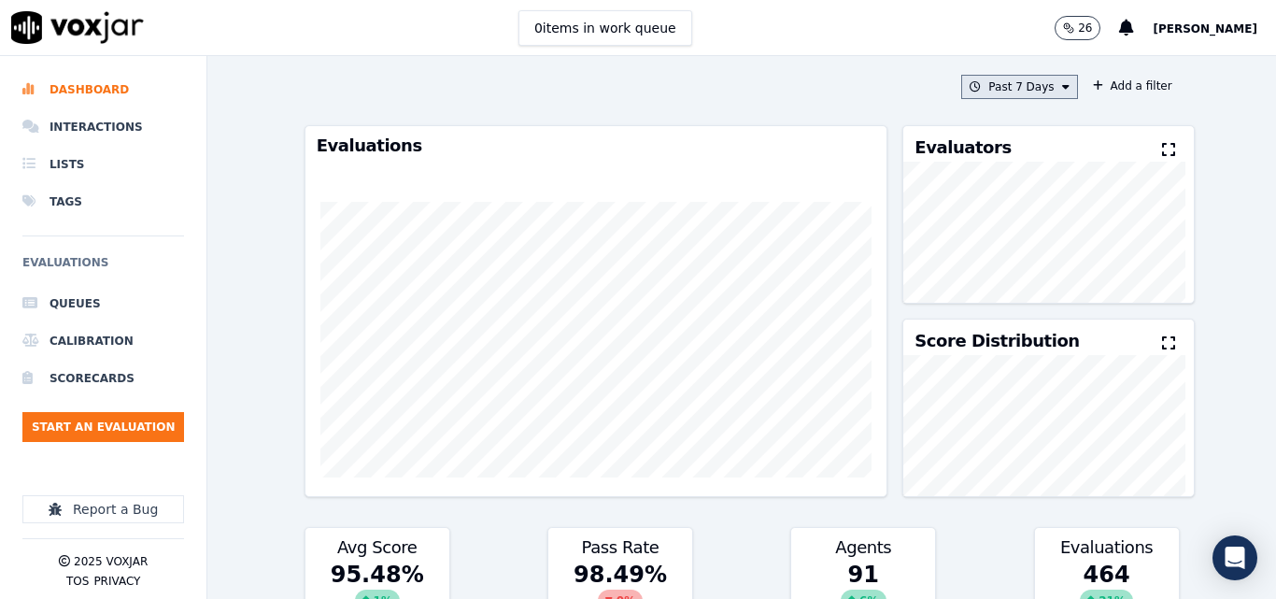
click at [1019, 83] on button "Past 7 Days" at bounding box center [1019, 87] width 116 height 24
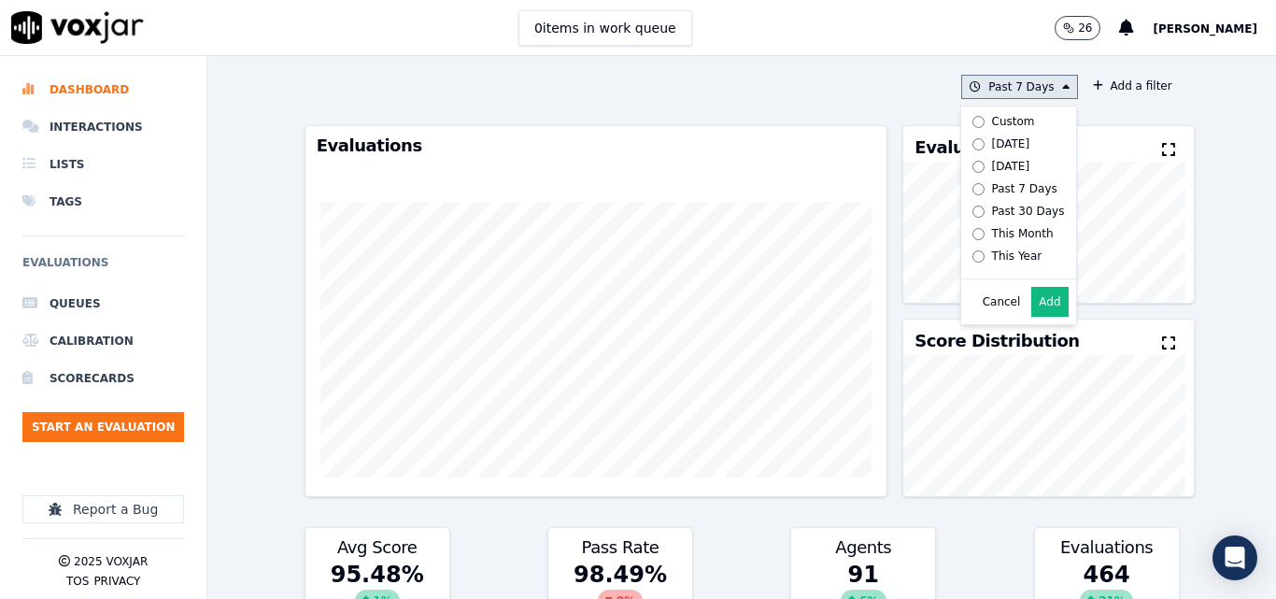
click at [992, 140] on div "[DATE]" at bounding box center [1011, 143] width 38 height 15
click at [1031, 317] on button "Add" at bounding box center [1049, 302] width 36 height 30
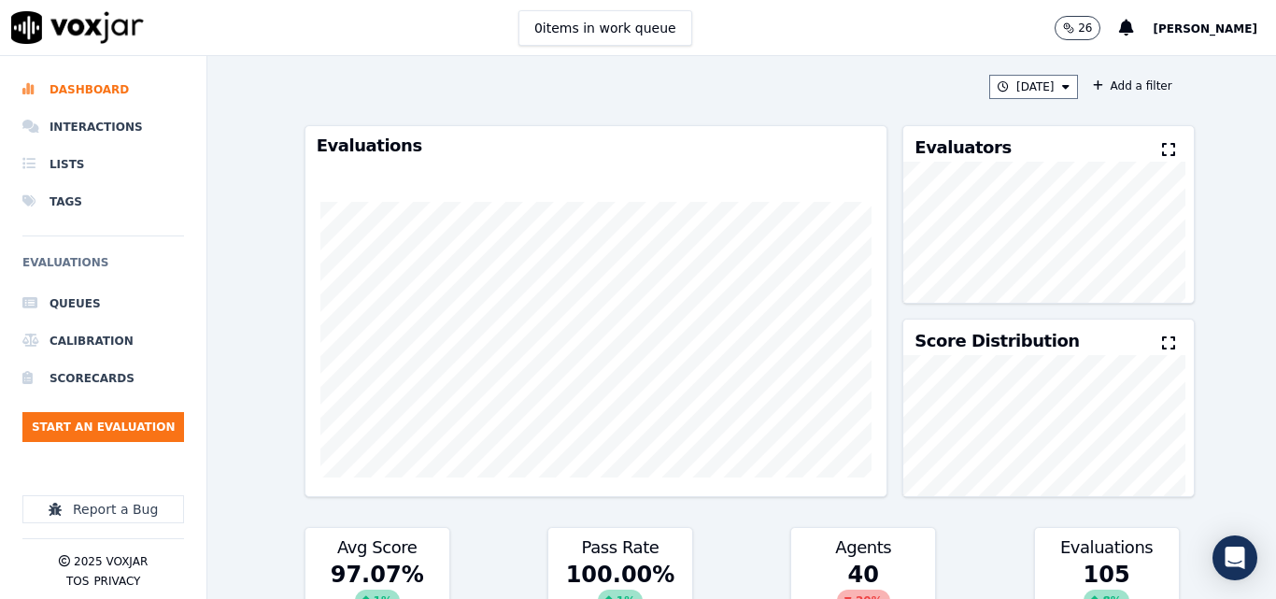
click at [1162, 148] on icon at bounding box center [1168, 149] width 13 height 15
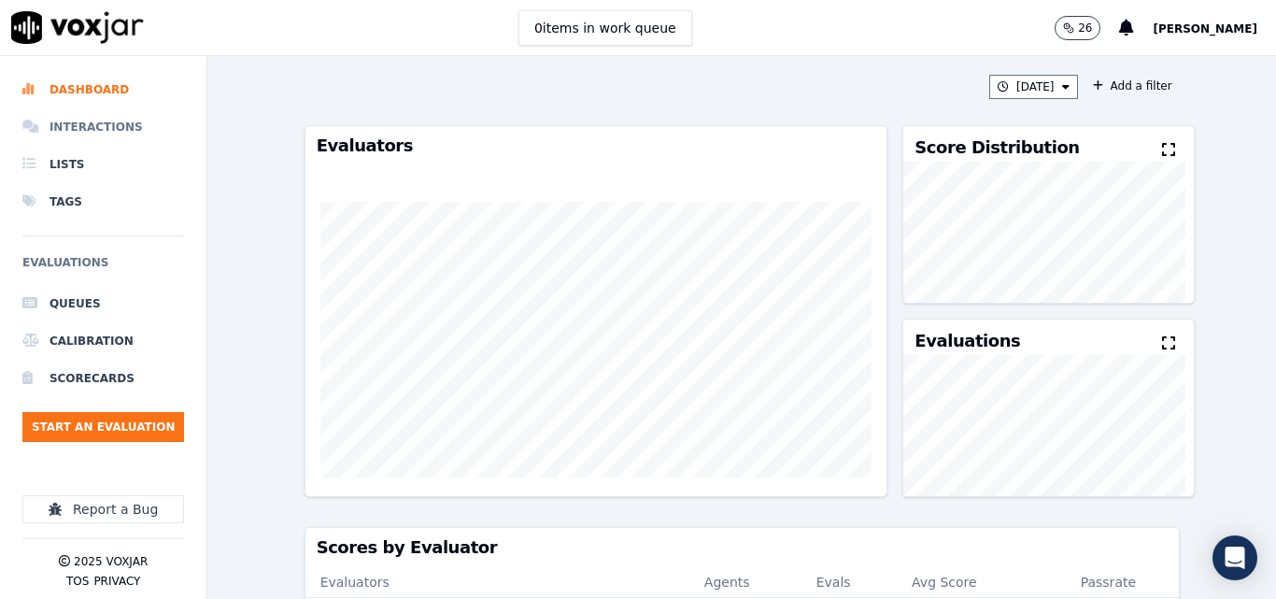
click at [109, 122] on li "Interactions" at bounding box center [103, 126] width 162 height 37
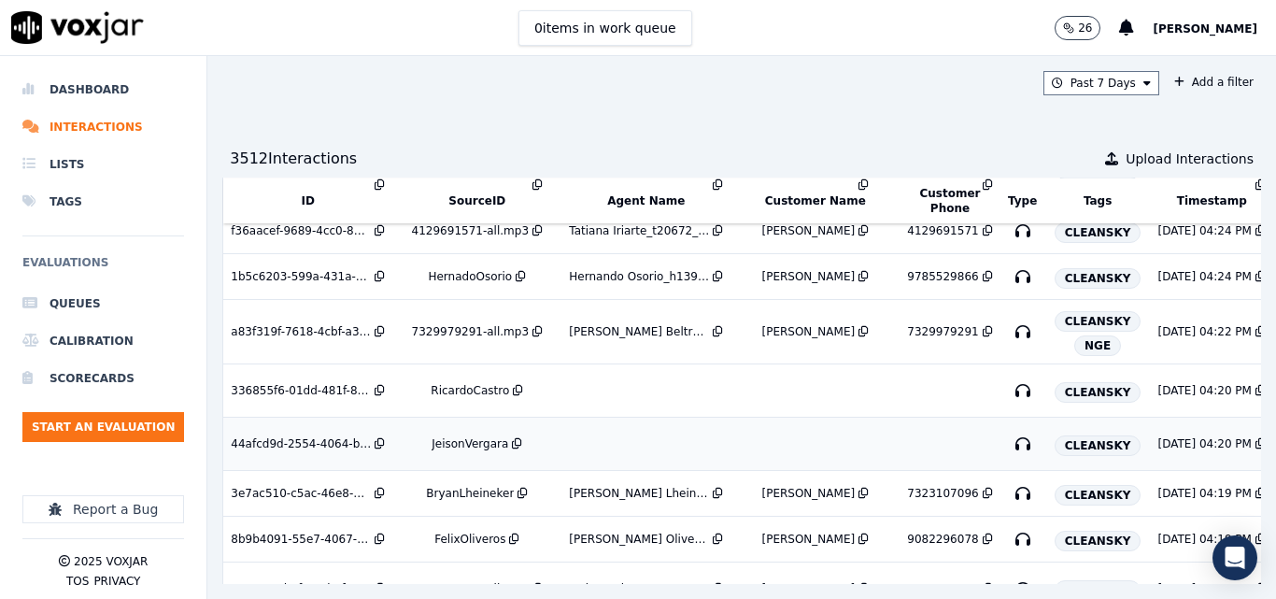
scroll to position [778, 0]
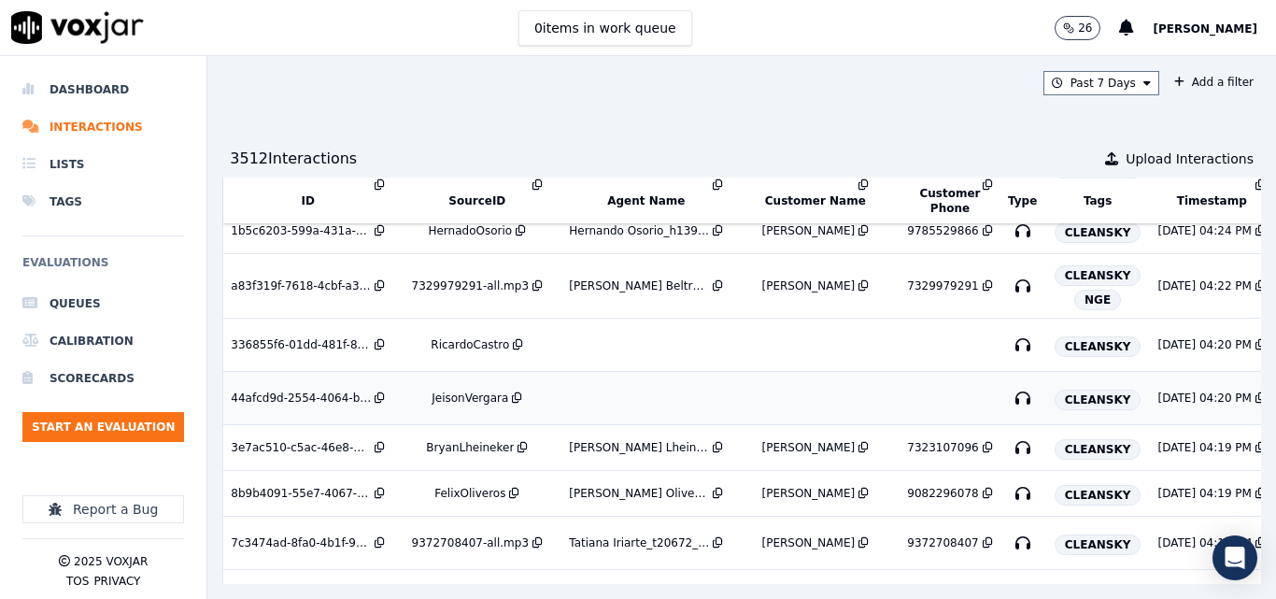
click at [475, 399] on div "JeisonVergara" at bounding box center [470, 397] width 77 height 15
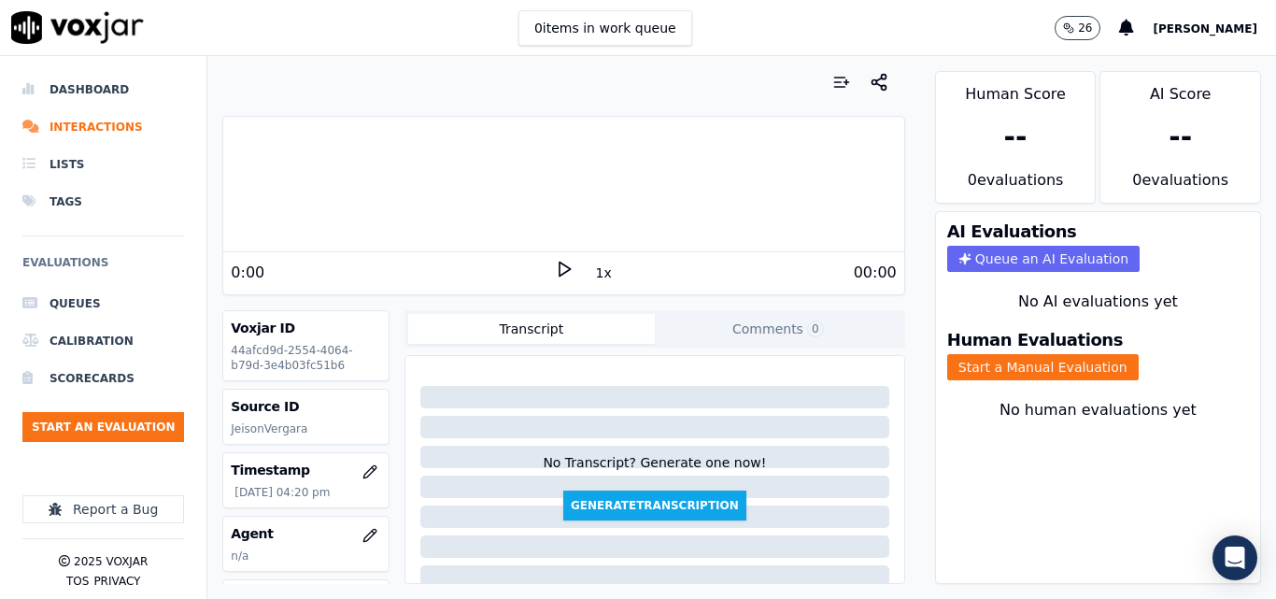
click at [741, 47] on div "0 items in work queue 26 [PERSON_NAME]" at bounding box center [638, 28] width 1276 height 56
click at [558, 269] on icon at bounding box center [564, 269] width 19 height 19
click at [555, 274] on icon at bounding box center [564, 269] width 19 height 19
click at [1002, 371] on button "Start a Manual Evaluation" at bounding box center [1043, 367] width 192 height 26
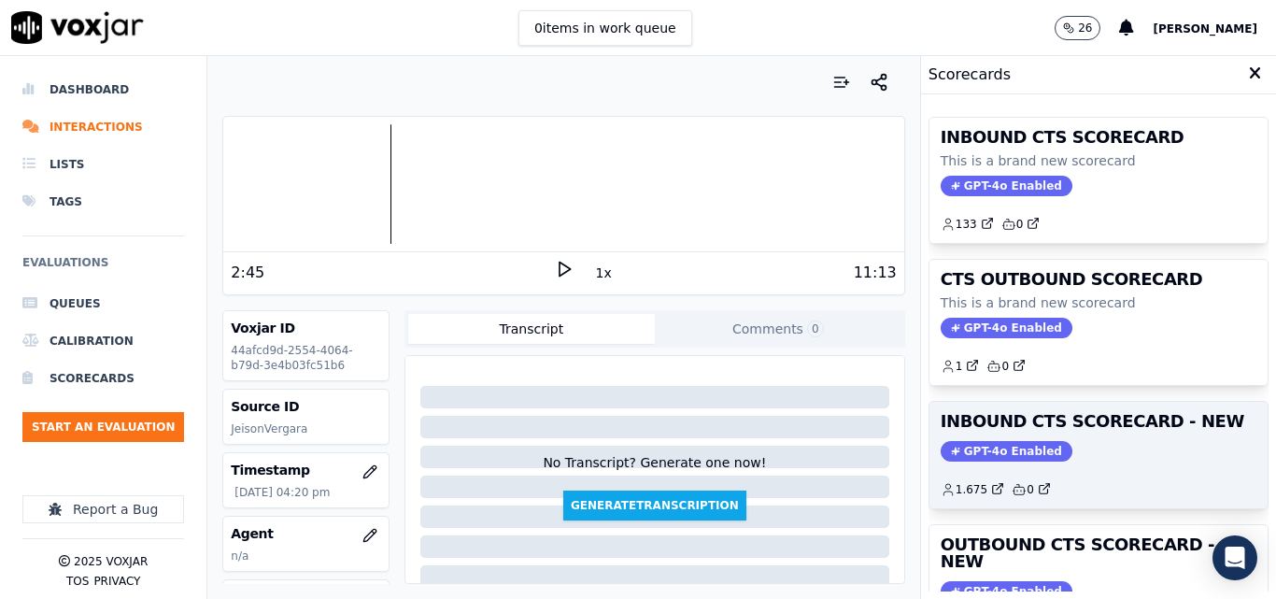
click at [1107, 420] on h3 "INBOUND CTS SCORECARD - NEW" at bounding box center [1099, 421] width 316 height 17
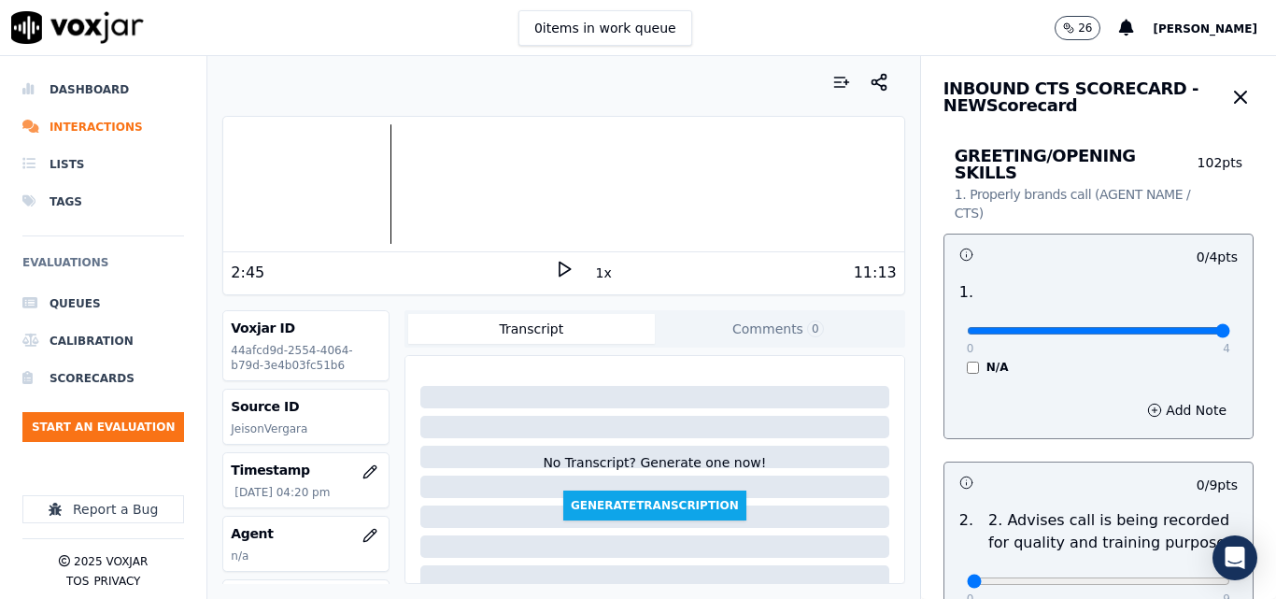
type input "4"
click at [1170, 327] on input "range" at bounding box center [1098, 330] width 263 height 7
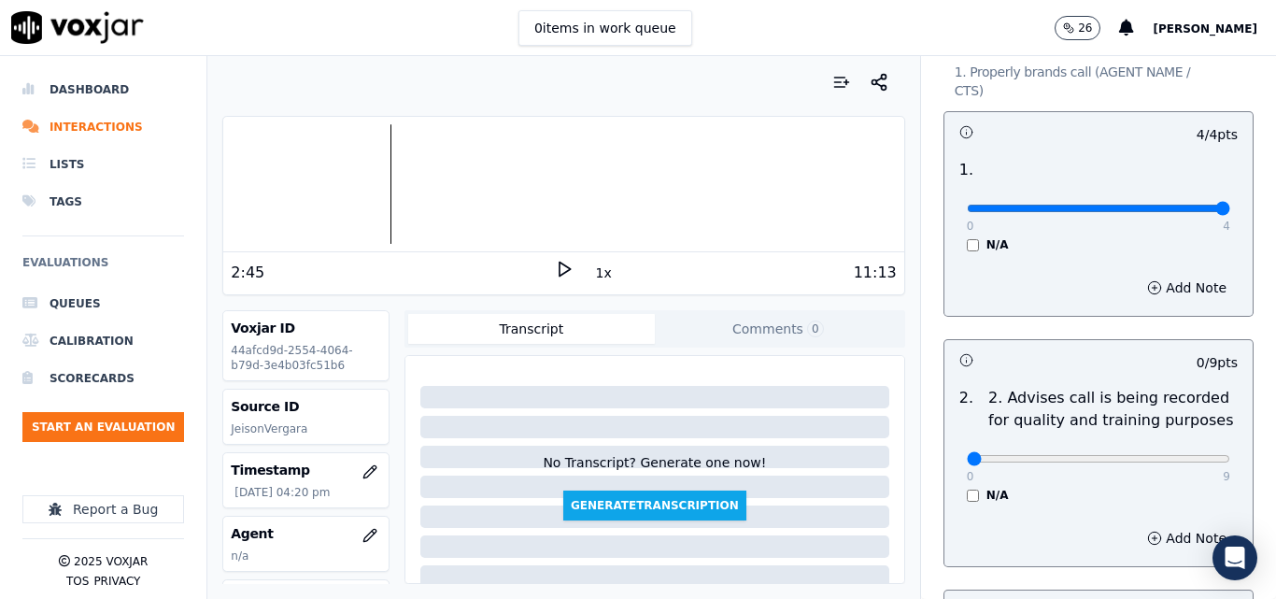
scroll to position [280, 0]
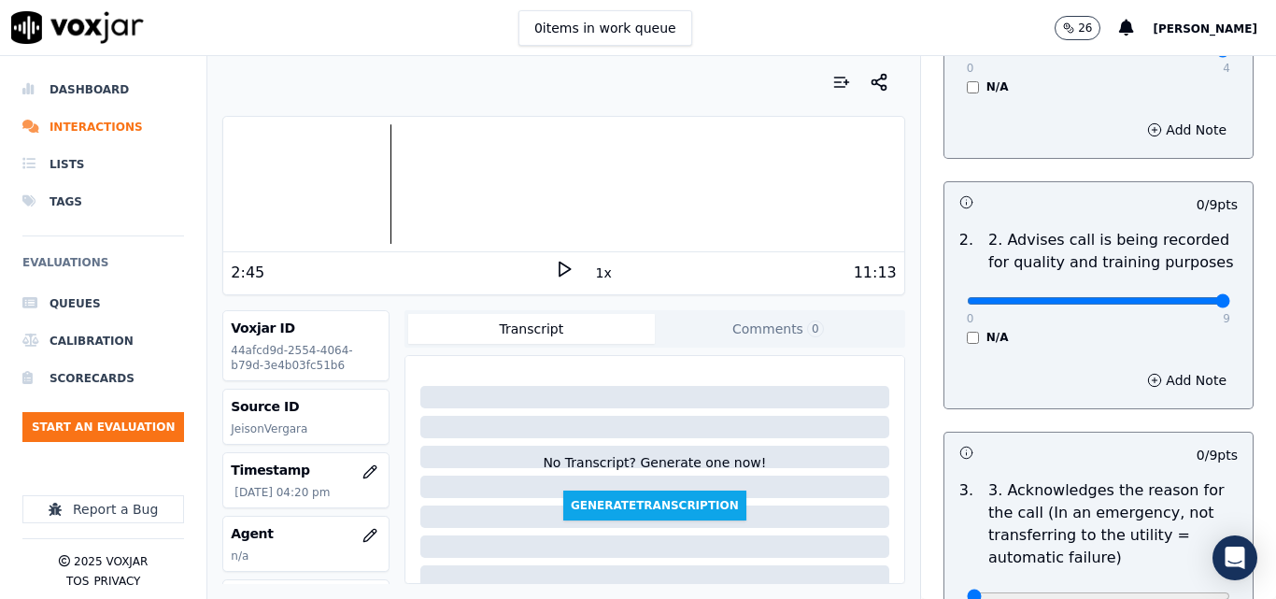
click at [1182, 54] on input "range" at bounding box center [1098, 50] width 263 height 7
drag, startPoint x: 1183, startPoint y: 287, endPoint x: 891, endPoint y: 348, distance: 297.9
type input "0"
click at [967, 54] on input "range" at bounding box center [1098, 50] width 263 height 7
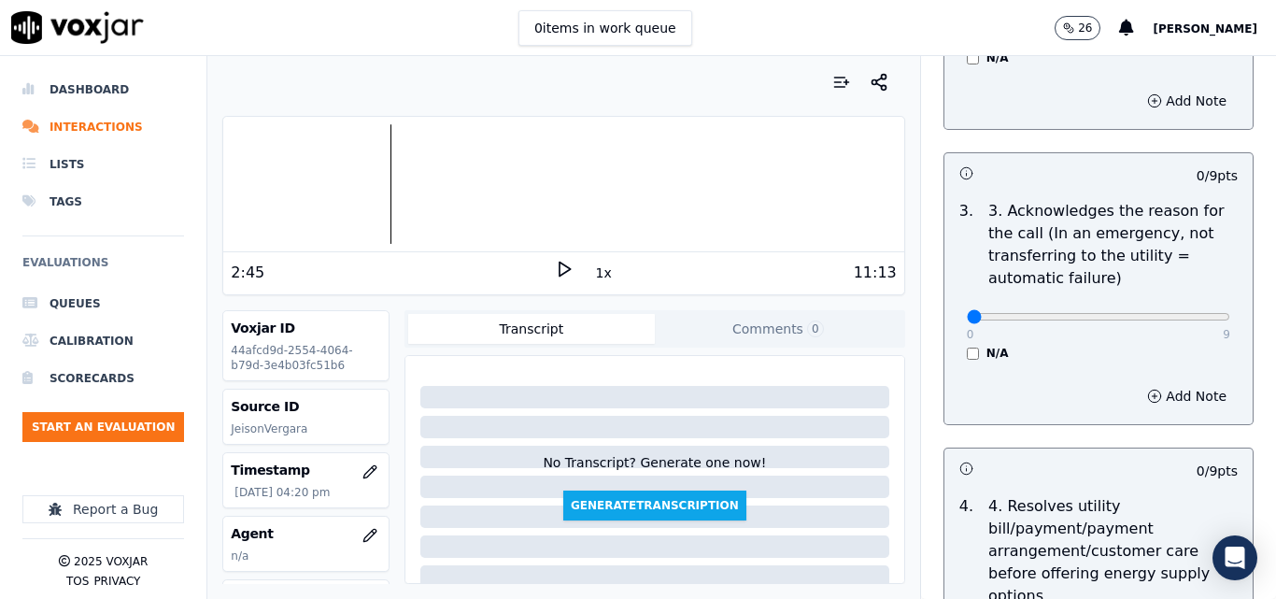
scroll to position [561, 0]
type input "9"
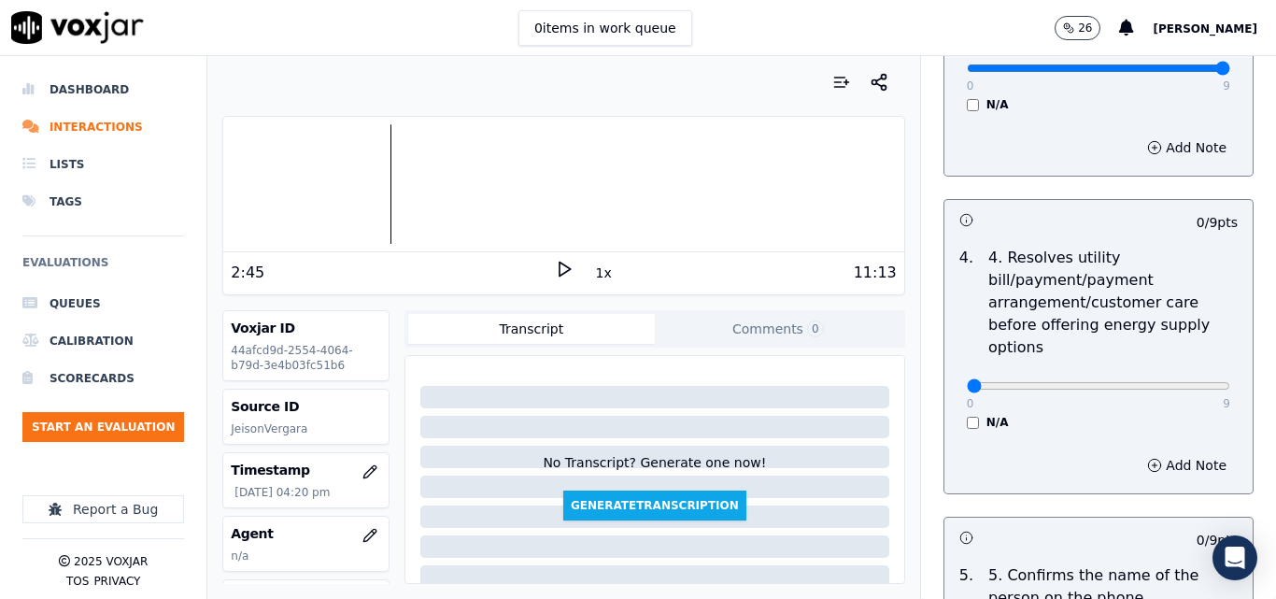
scroll to position [841, 0]
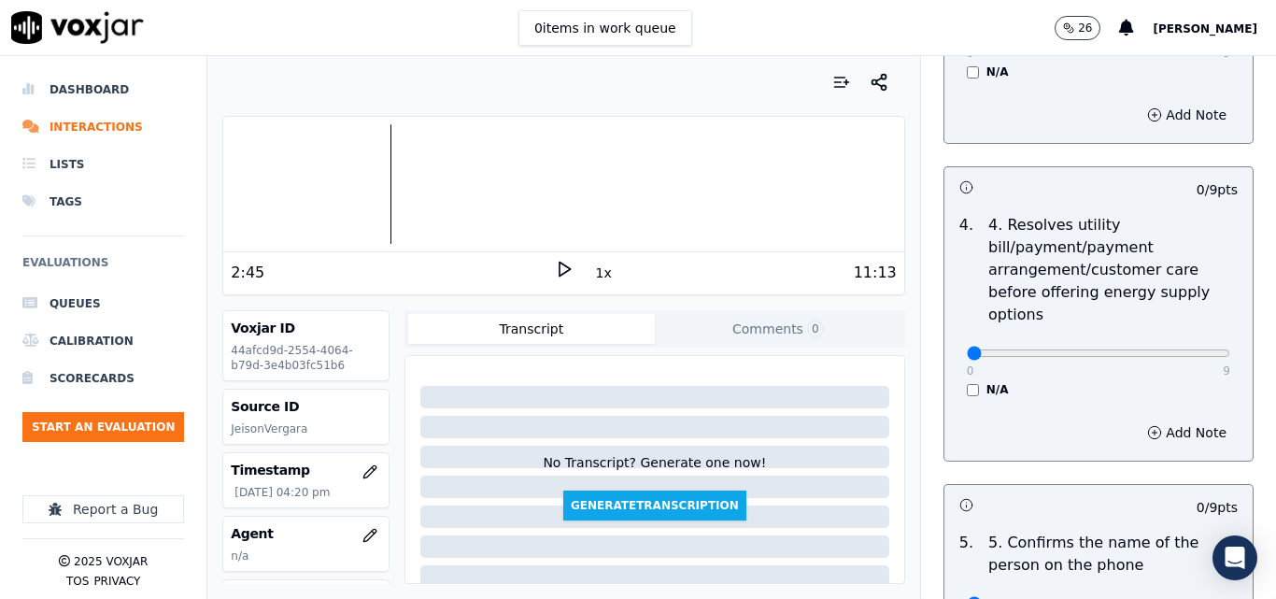
click at [967, 382] on div "N/A" at bounding box center [1098, 389] width 263 height 15
click at [952, 370] on div "0 9 N/A" at bounding box center [1098, 361] width 293 height 71
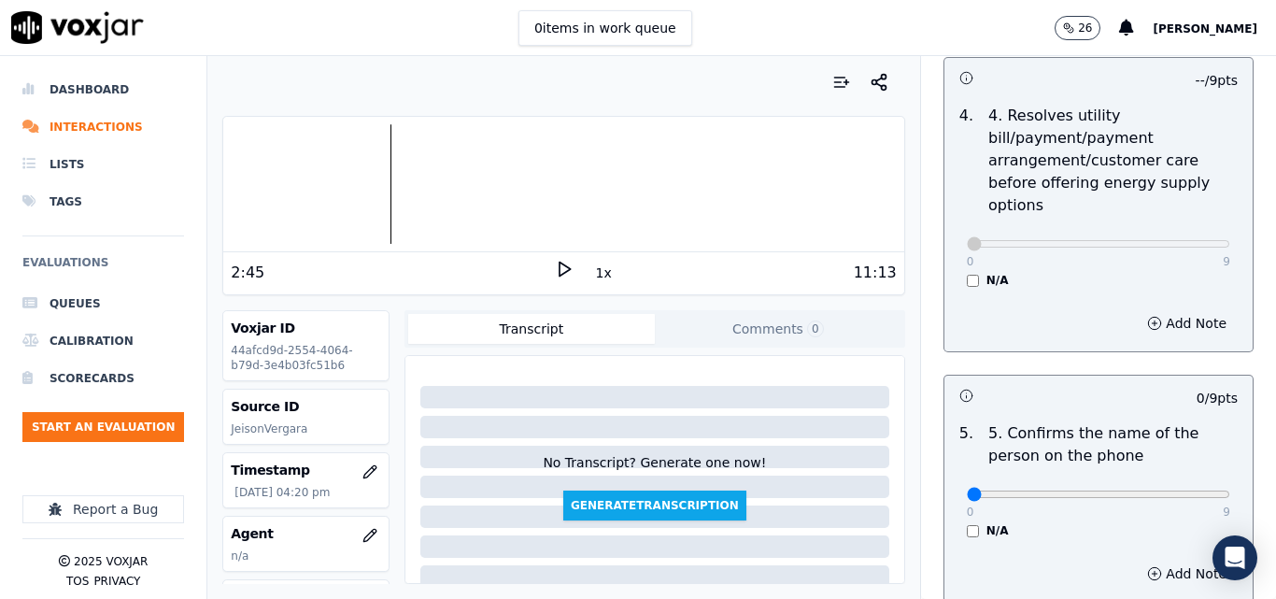
scroll to position [1121, 0]
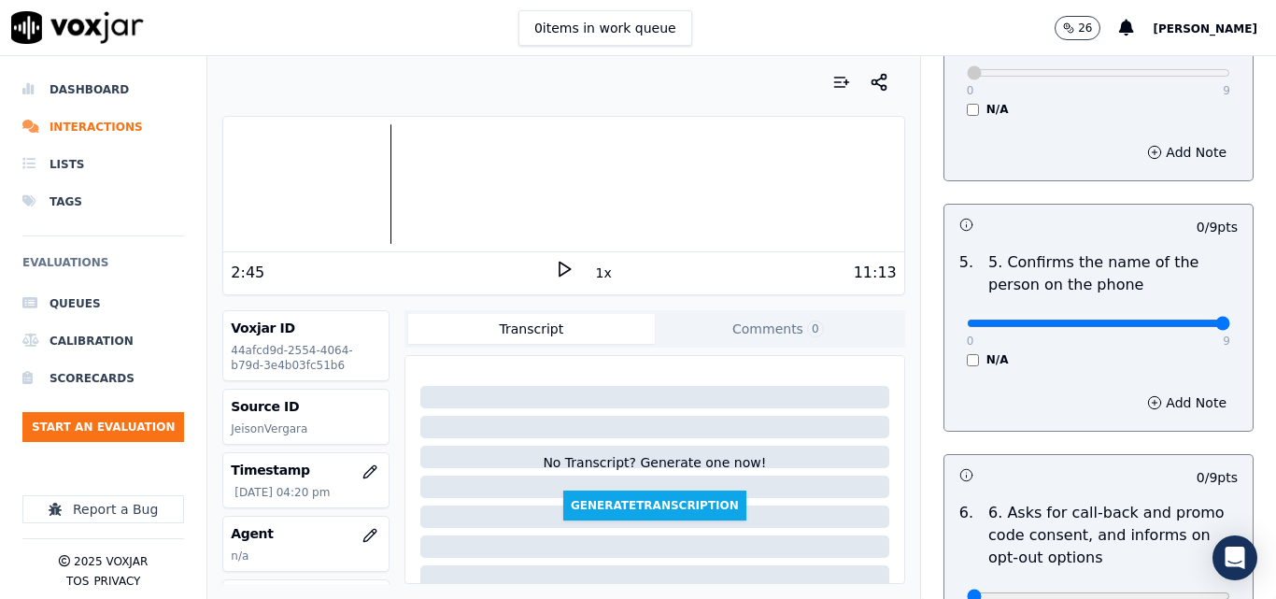
type input "9"
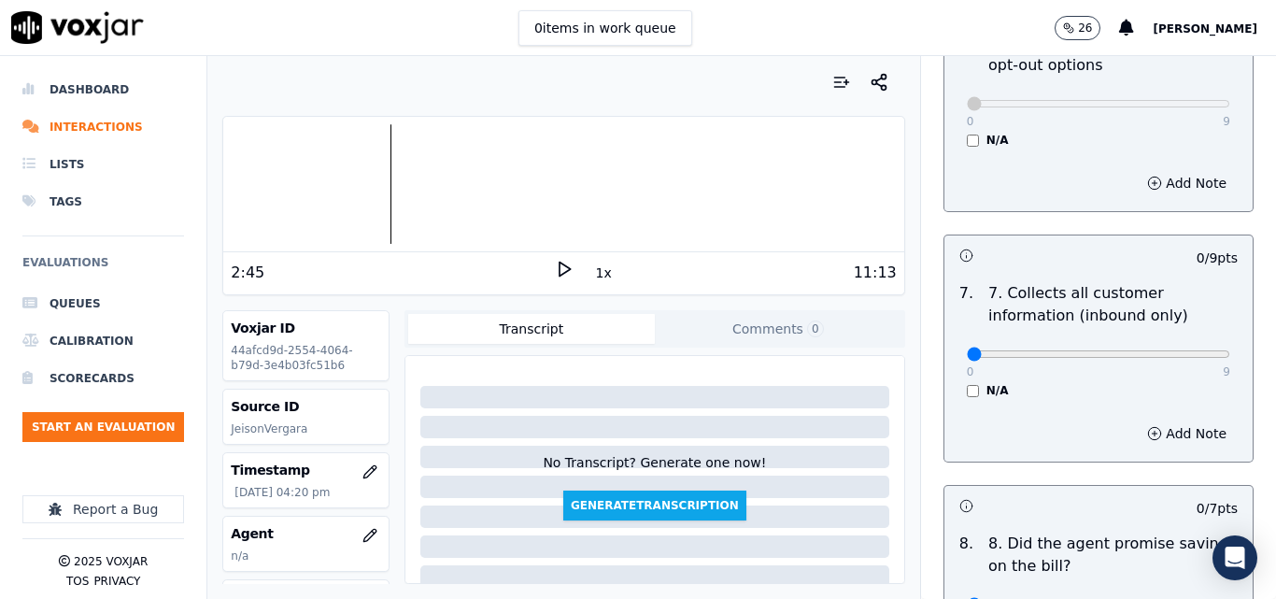
scroll to position [1682, 0]
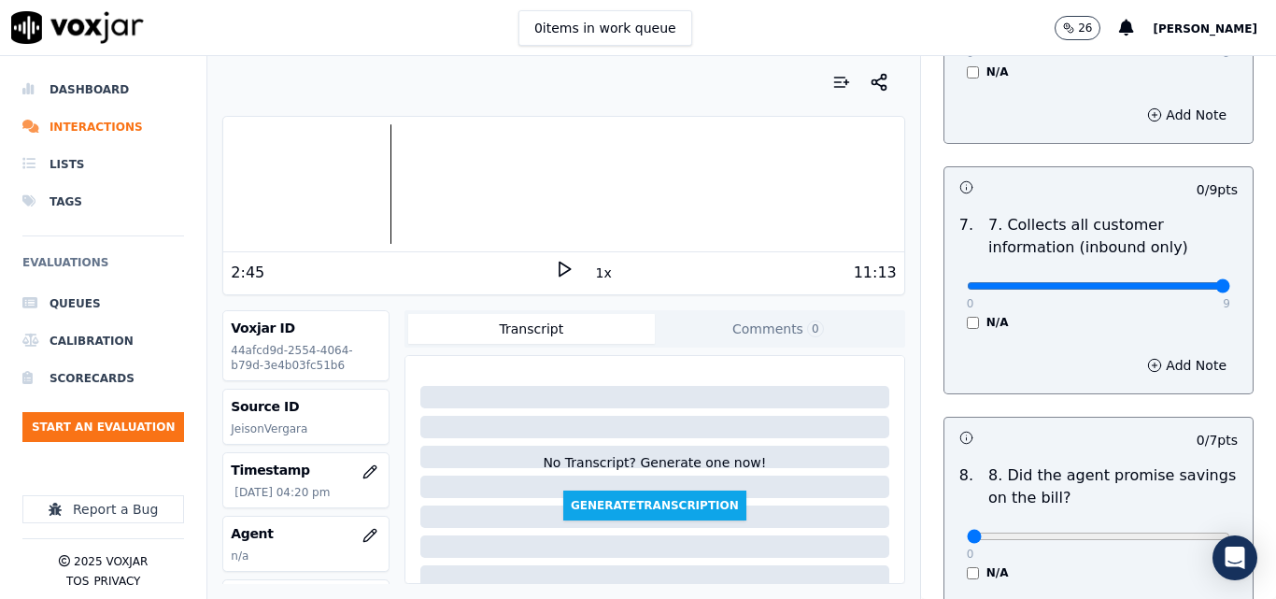
type input "9"
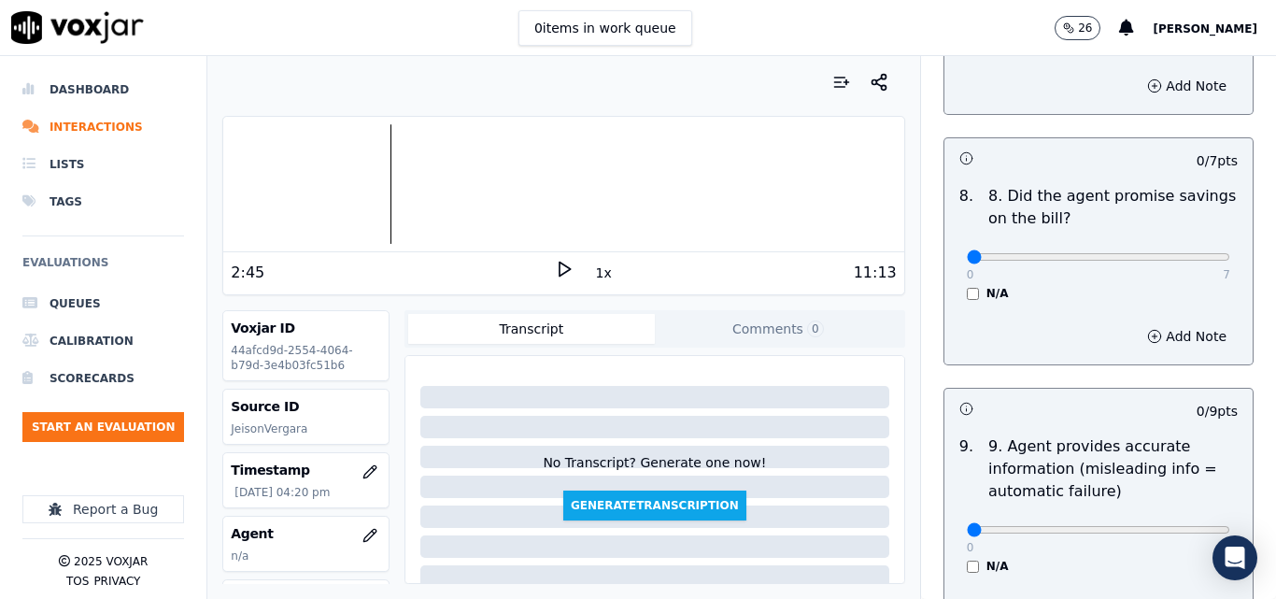
scroll to position [1962, 0]
click at [967, 285] on div "N/A" at bounding box center [1098, 292] width 263 height 15
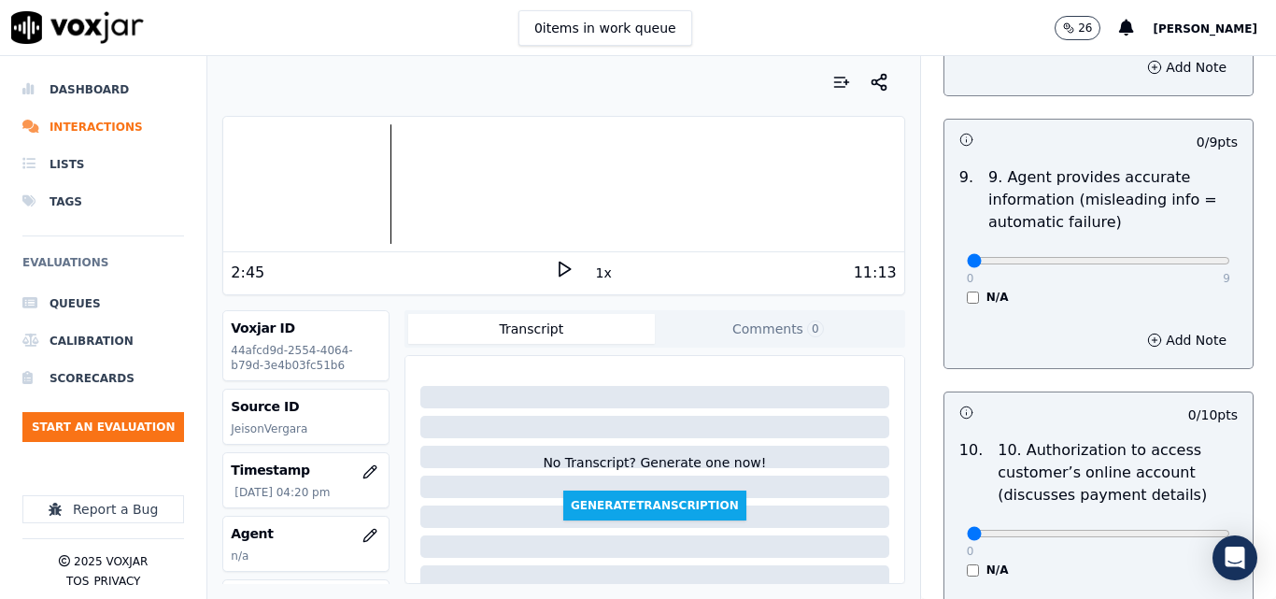
scroll to position [2242, 0]
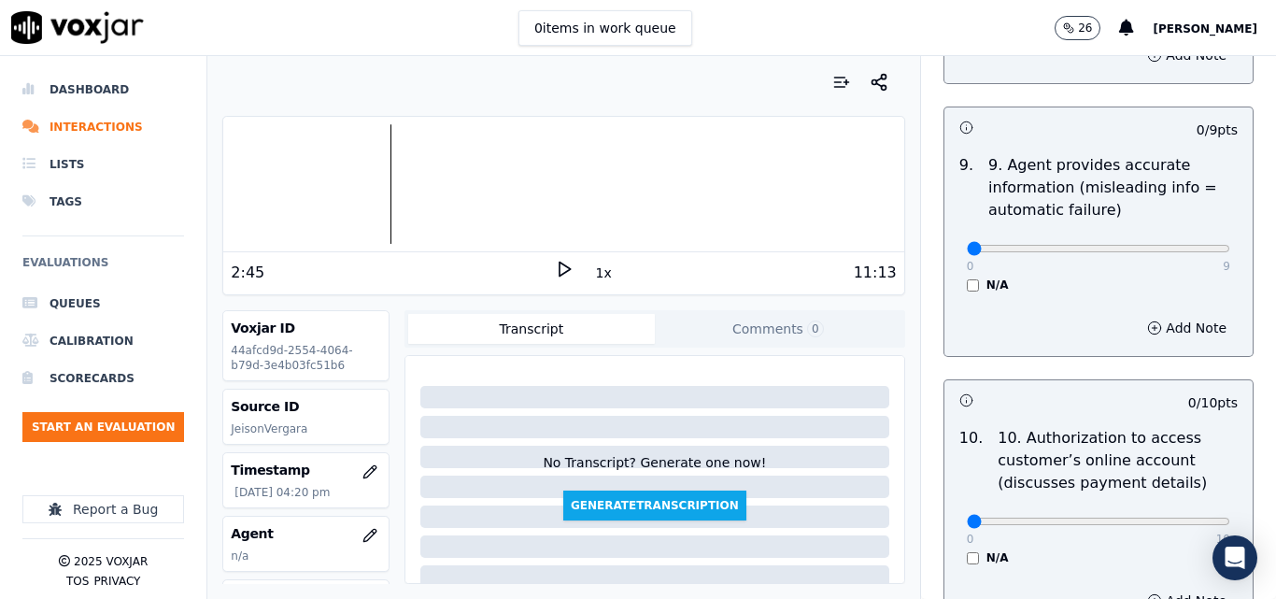
click at [1193, 232] on div "0 9 N/A" at bounding box center [1098, 256] width 293 height 71
type input "9"
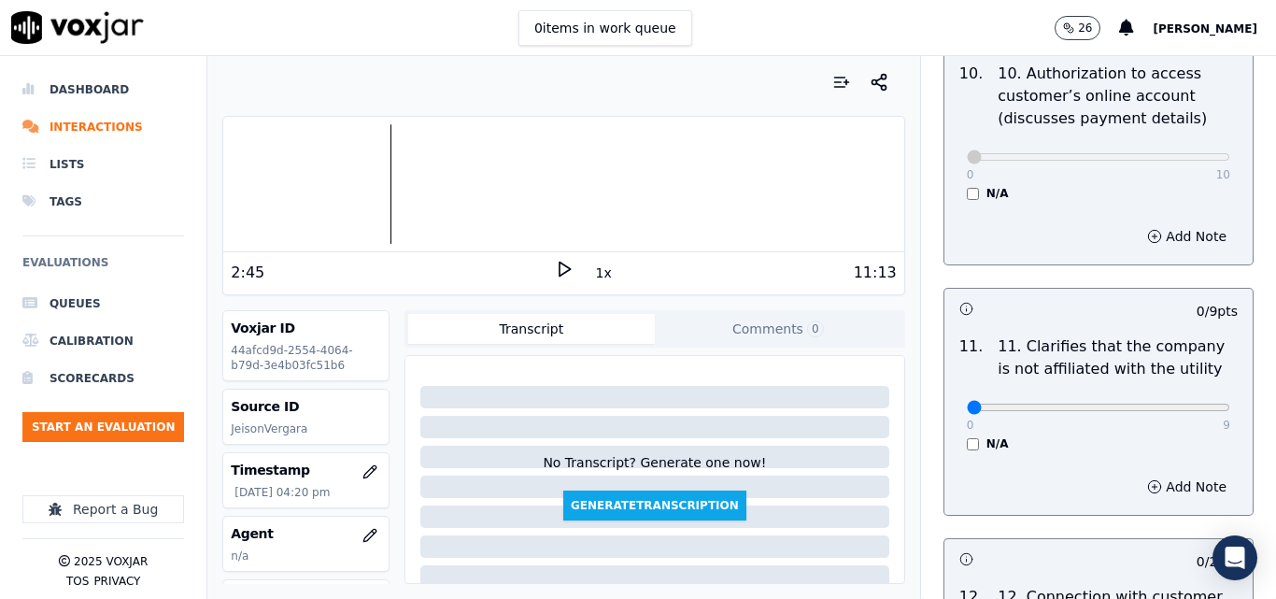
scroll to position [2803, 0]
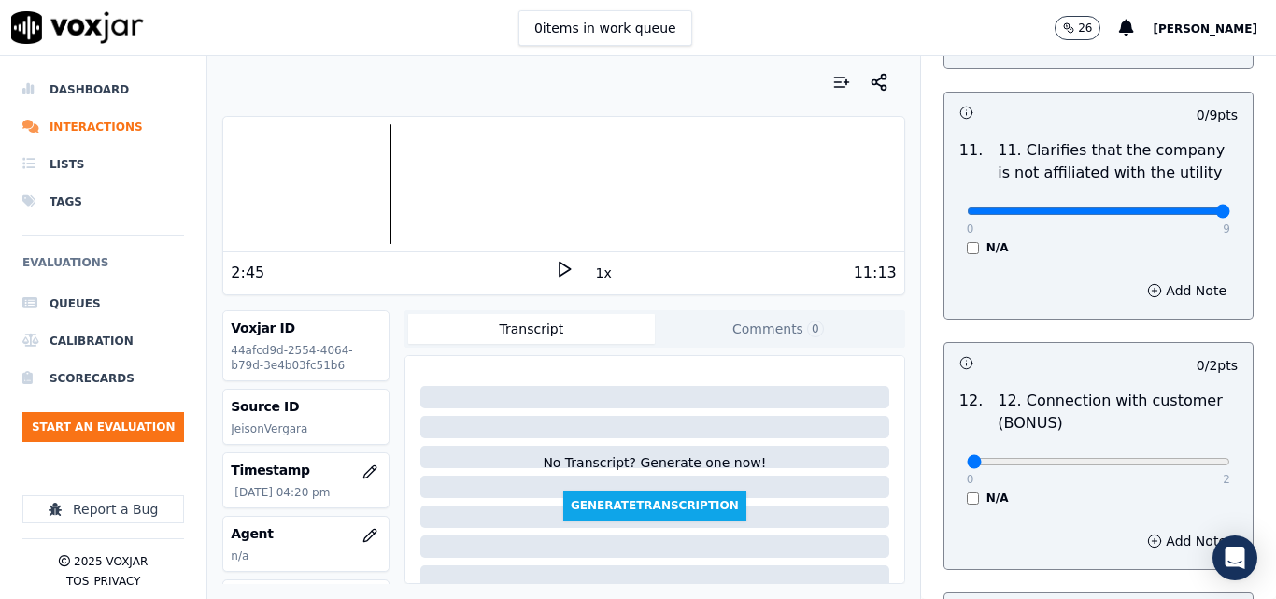
type input "9"
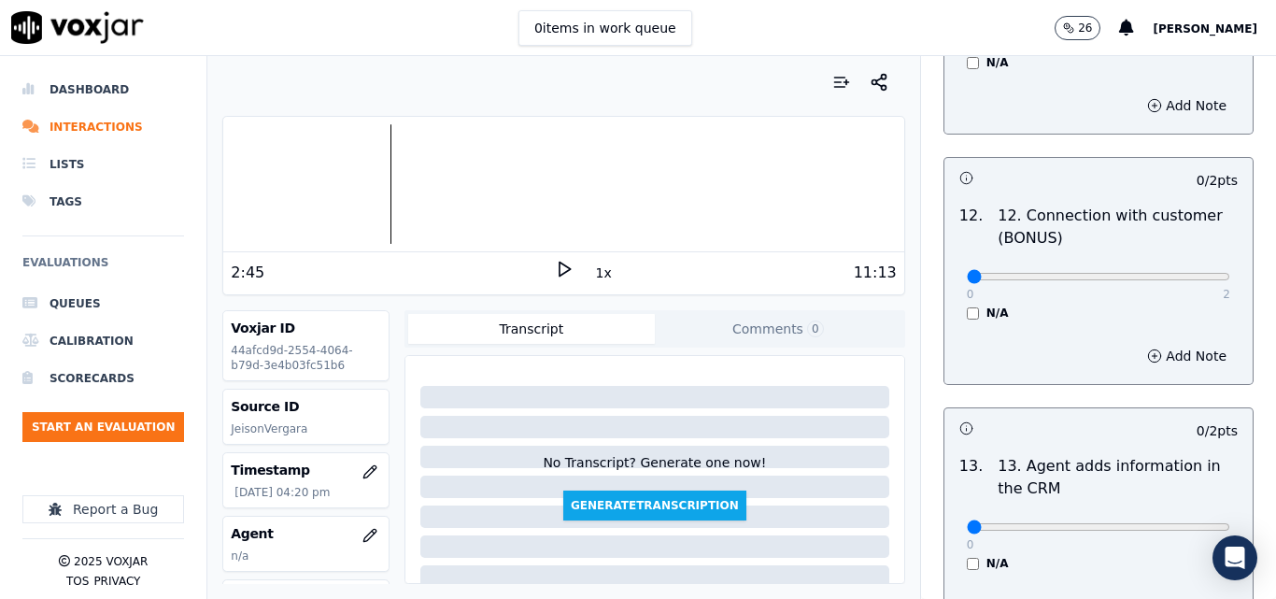
scroll to position [2989, 0]
type input "2"
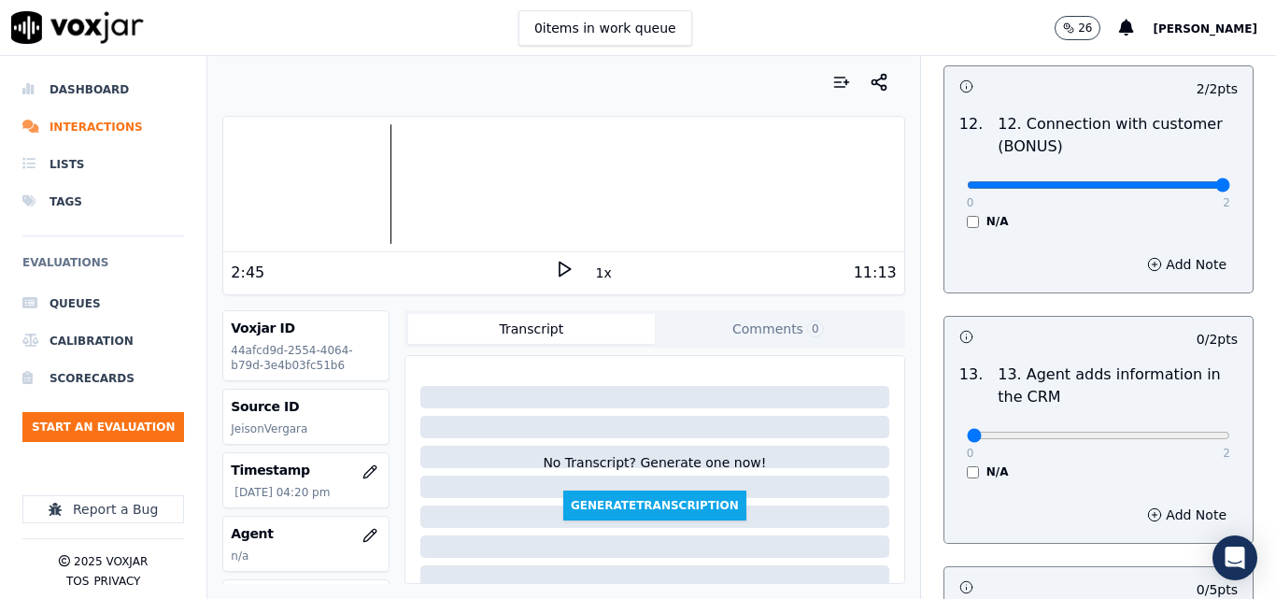
scroll to position [3270, 0]
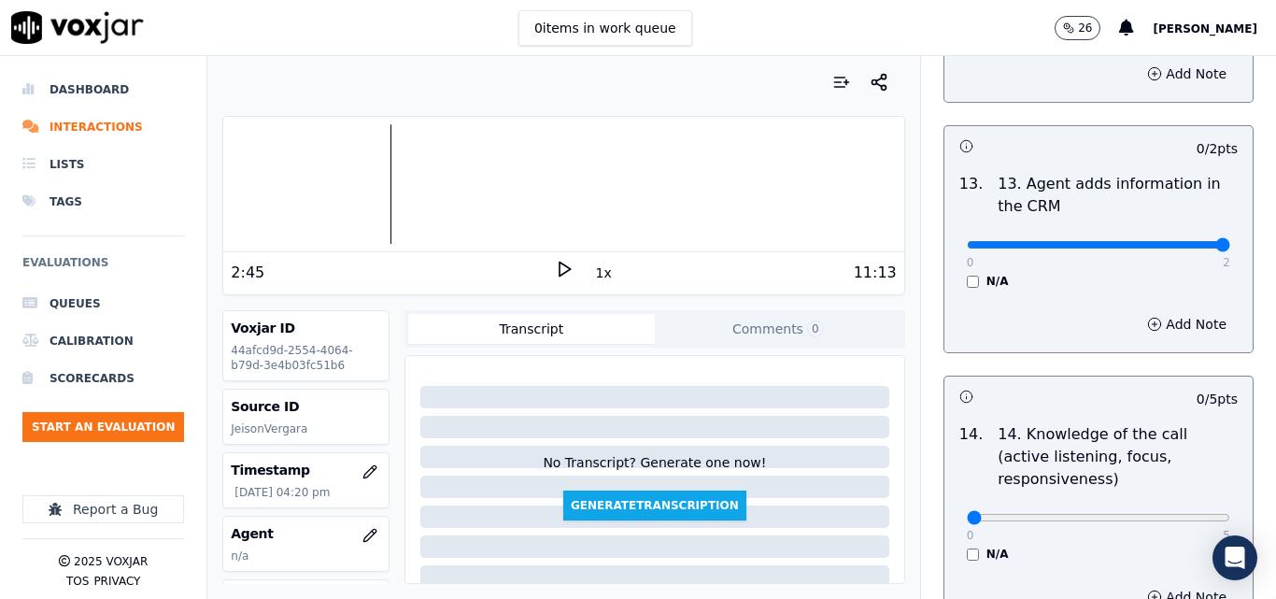
type input "2"
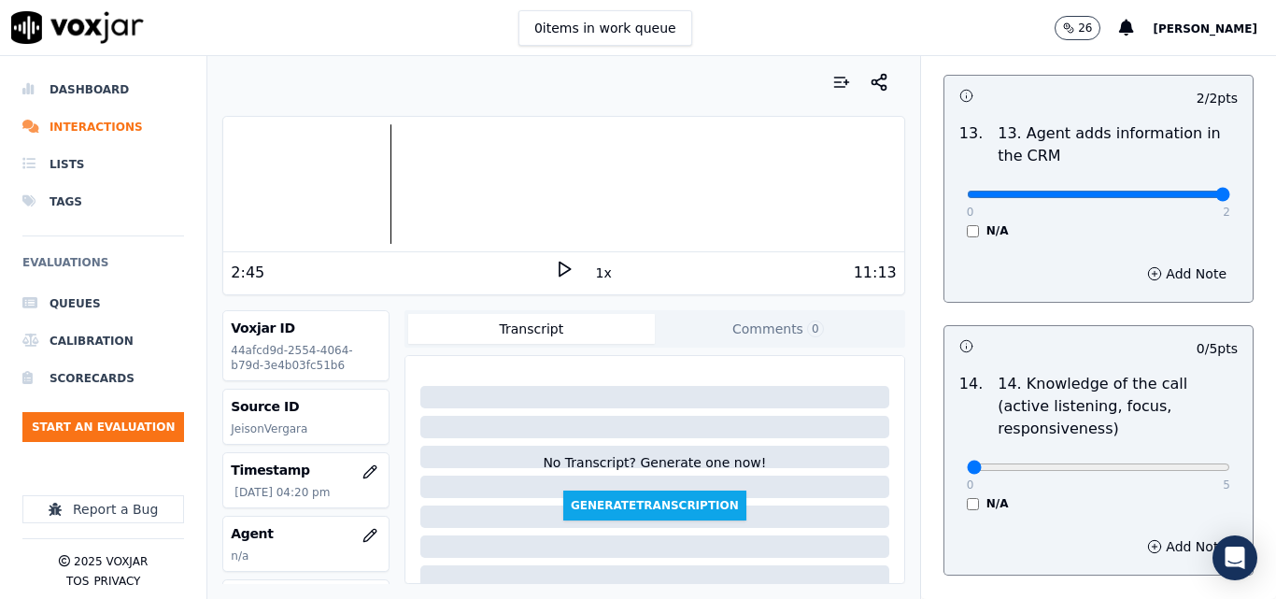
scroll to position [3412, 0]
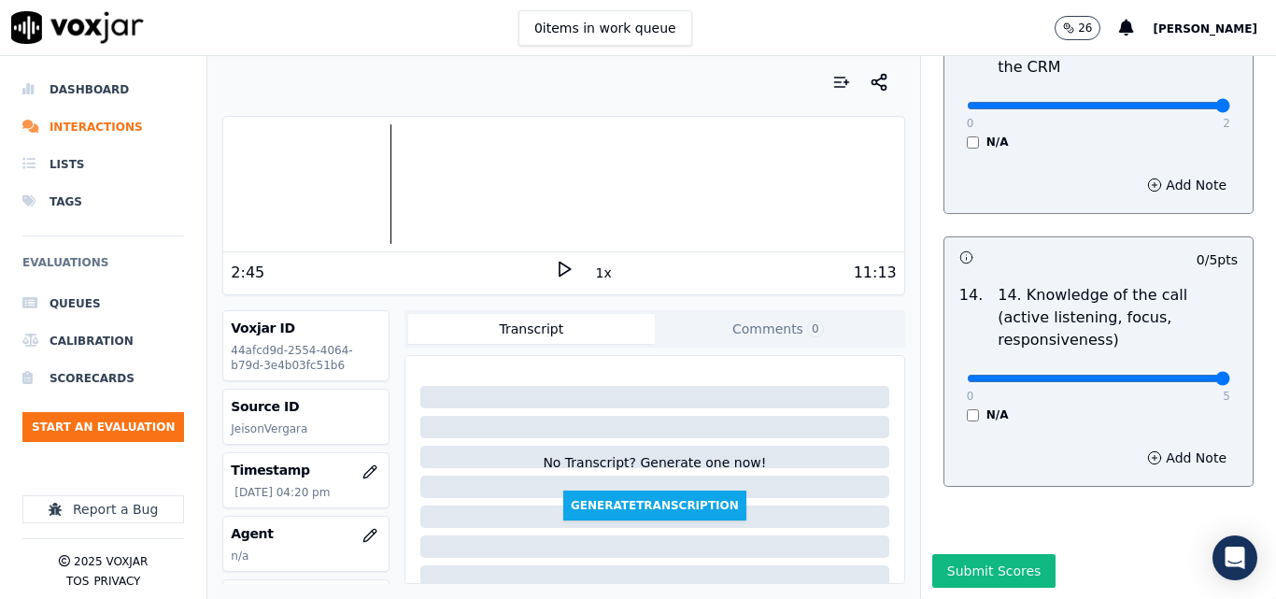
type input "5"
click at [981, 554] on button "Submit Scores" at bounding box center [994, 571] width 124 height 34
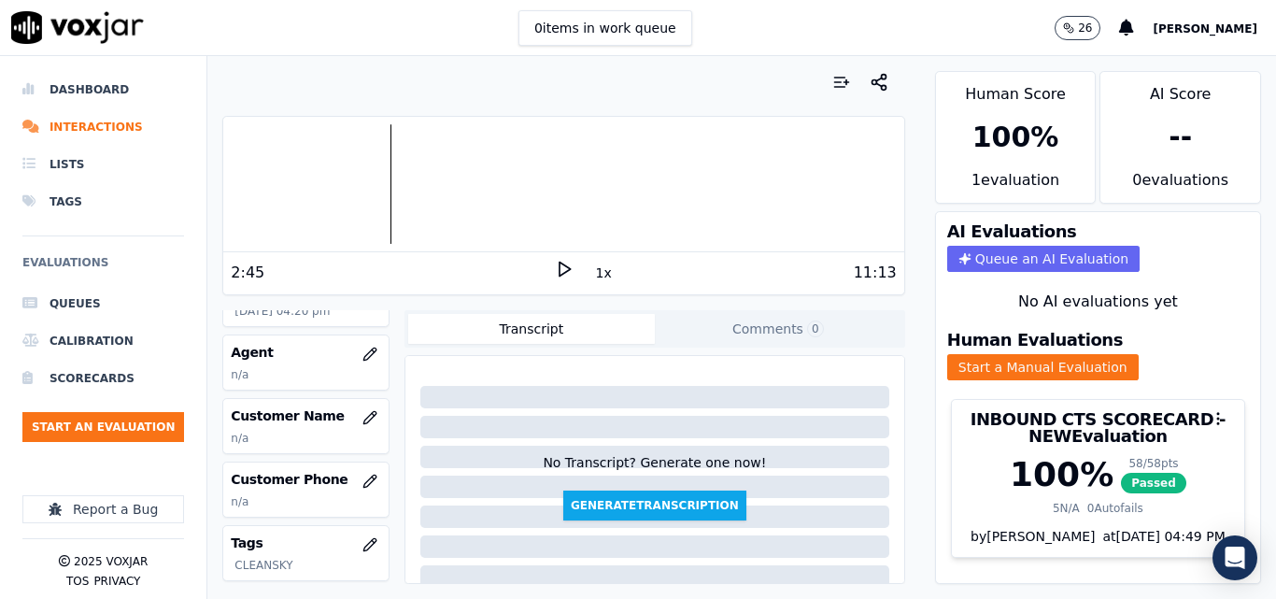
scroll to position [187, 0]
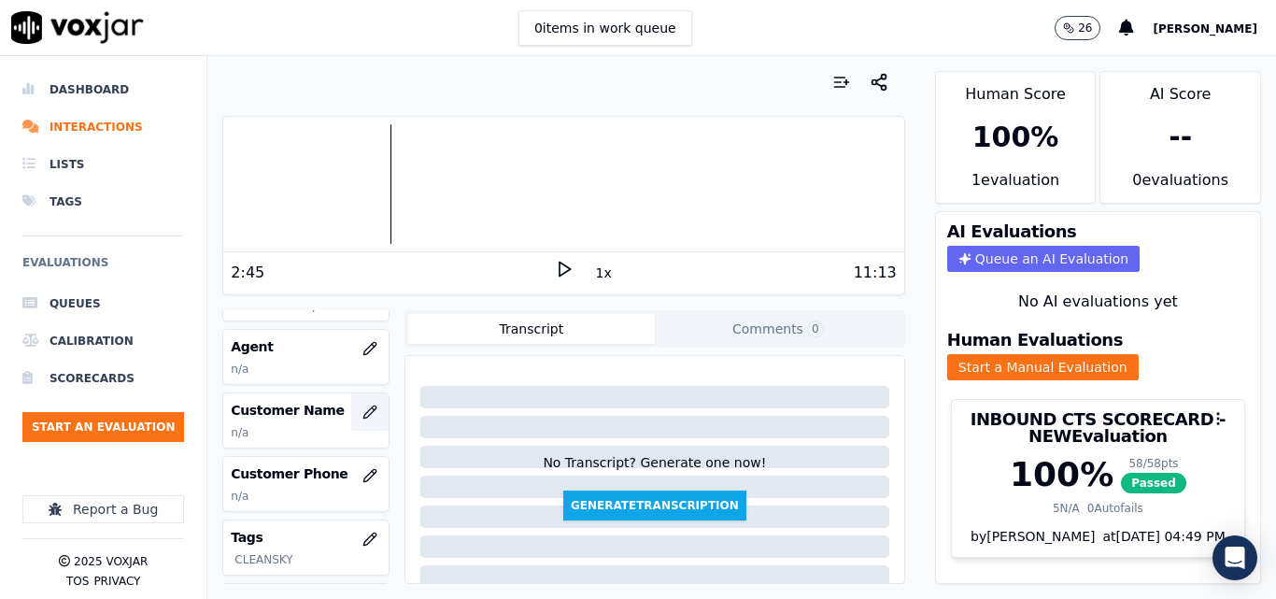
click at [353, 401] on button "button" at bounding box center [369, 411] width 37 height 37
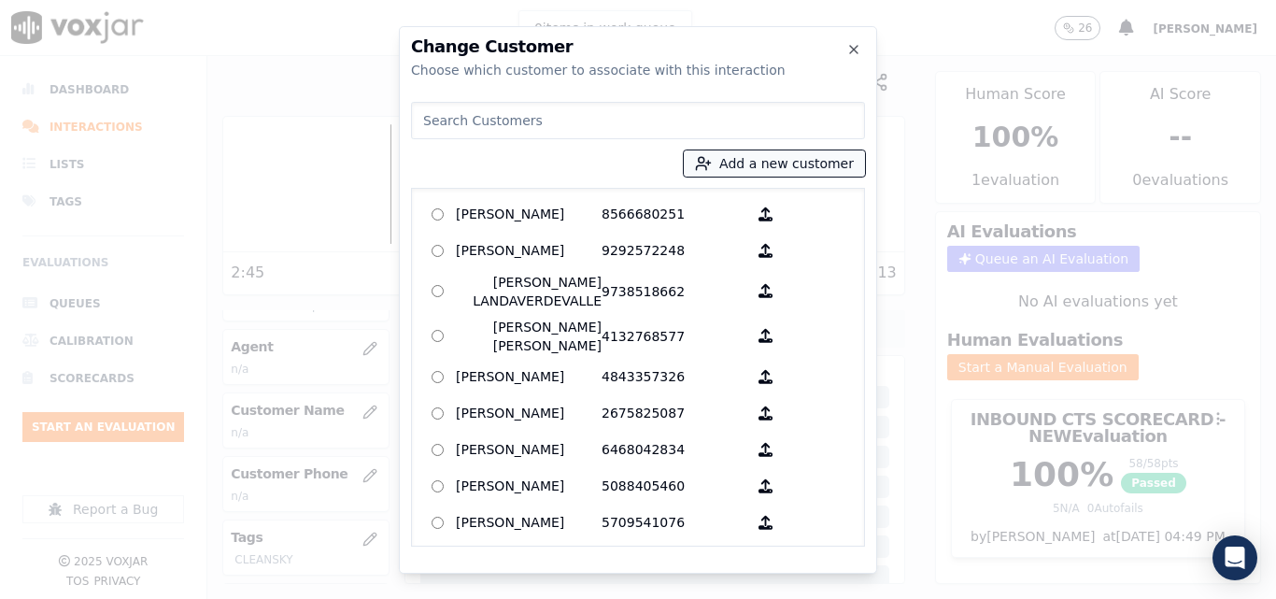
click at [754, 157] on button "Add a new customer" at bounding box center [774, 163] width 181 height 26
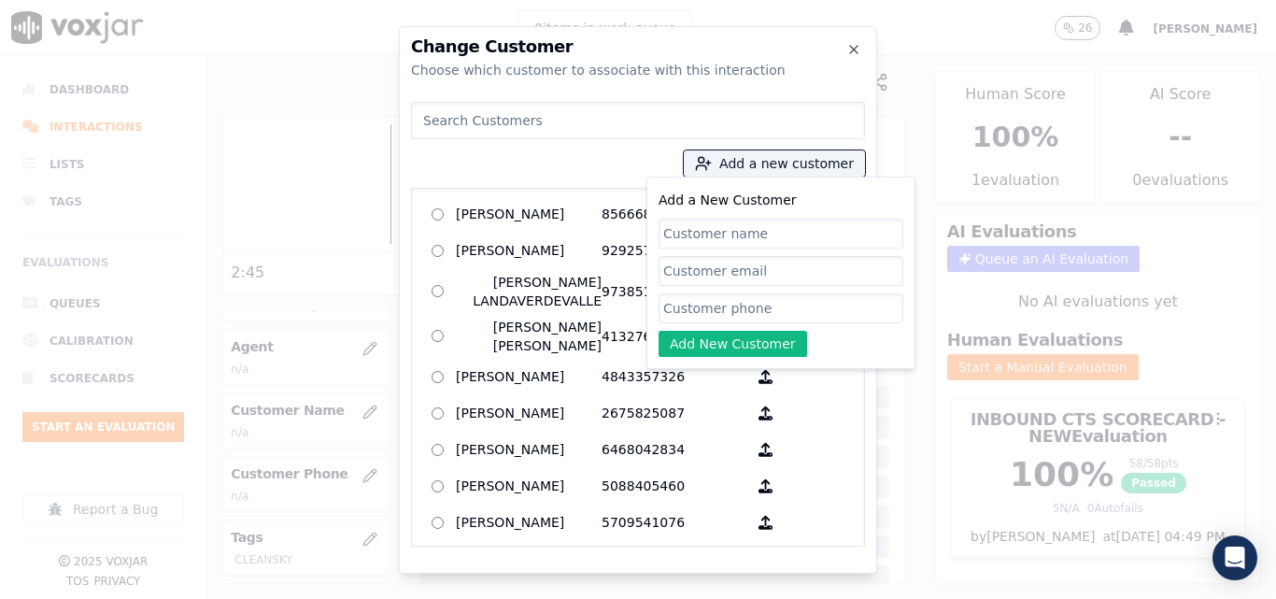
click at [753, 228] on input "Add a New Customer" at bounding box center [781, 234] width 245 height 30
type input "Belkis Bautista"
click at [785, 304] on input "Add a New Customer" at bounding box center [781, 308] width 245 height 30
click at [766, 308] on input "Add a New Customer" at bounding box center [781, 308] width 245 height 30
paste input "9782089918"
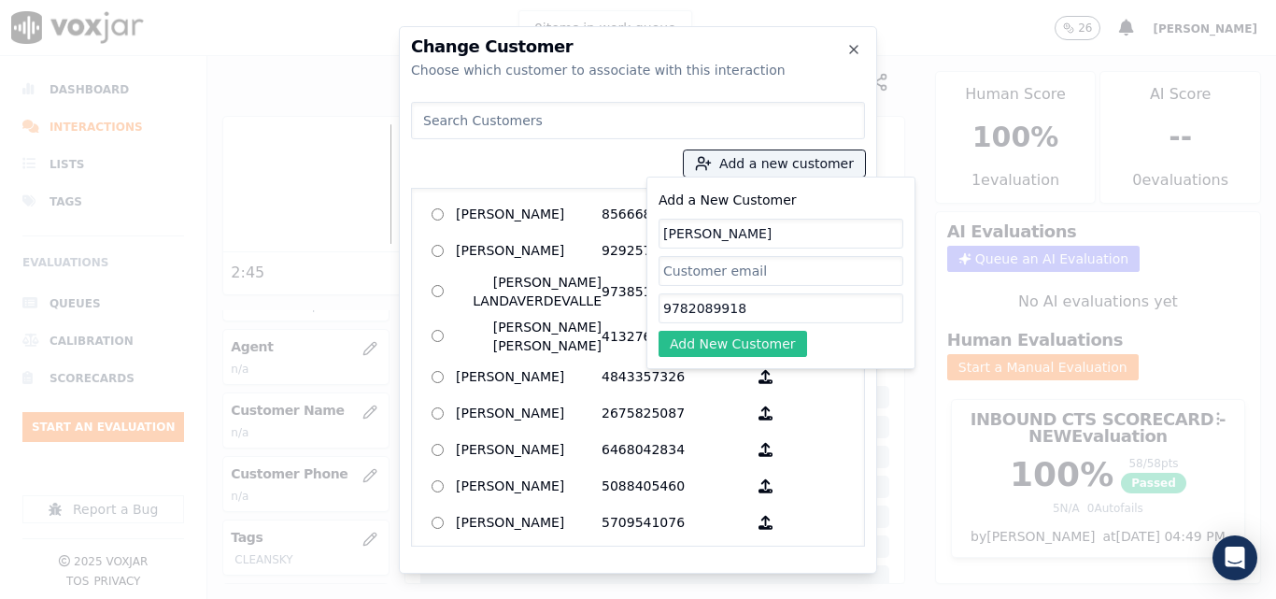
type input "9782089918"
click at [752, 336] on button "Add New Customer" at bounding box center [733, 344] width 149 height 26
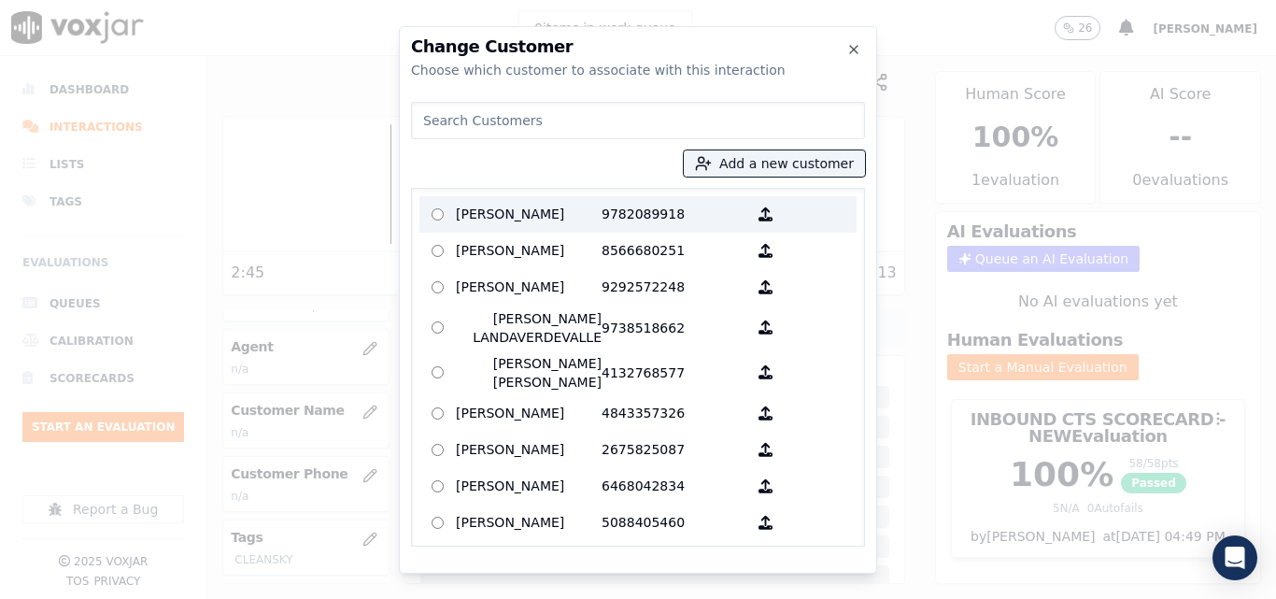
click at [573, 206] on p "Belkis Bautista" at bounding box center [529, 214] width 146 height 29
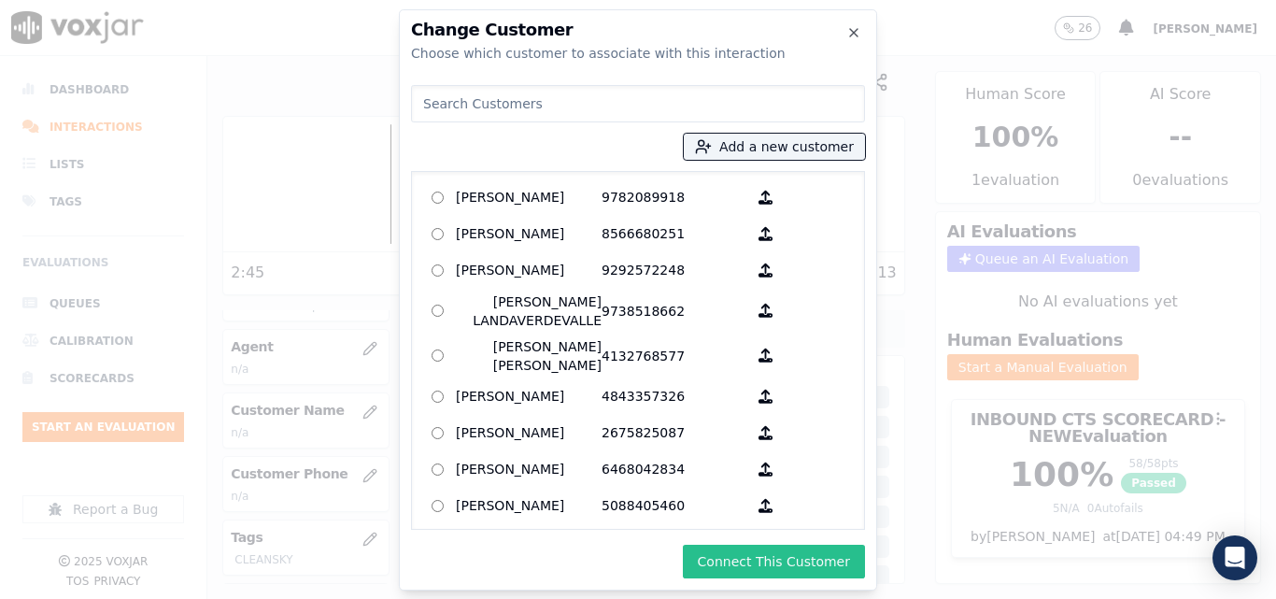
click at [769, 560] on button "Connect This Customer" at bounding box center [774, 562] width 182 height 34
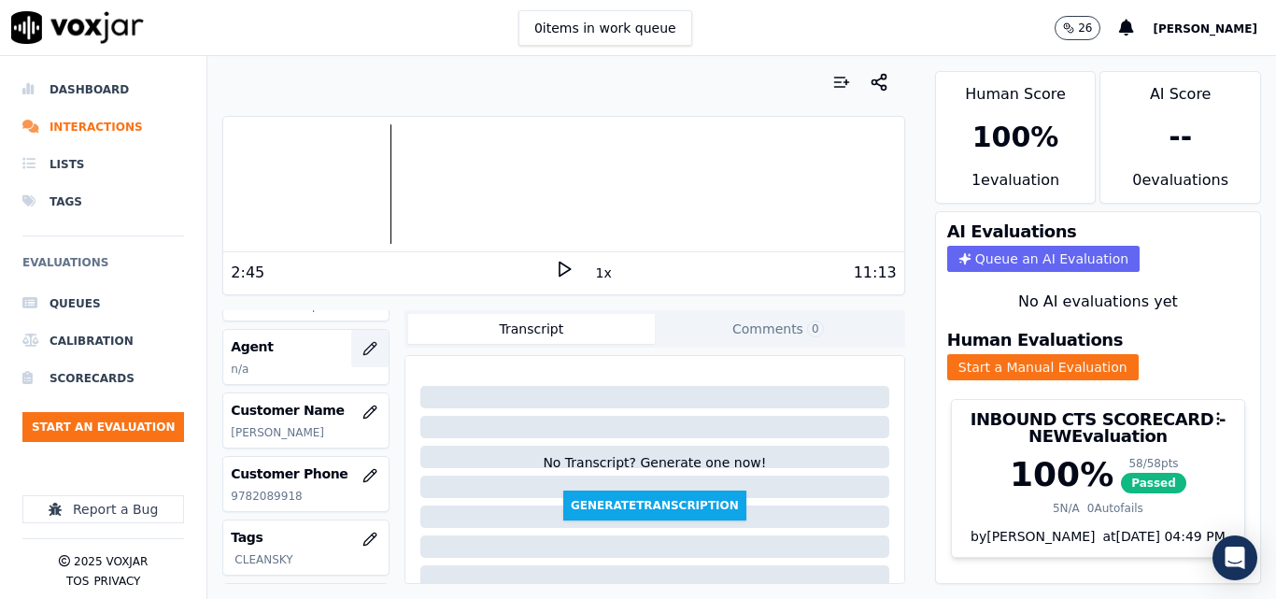
click at [362, 344] on icon "button" at bounding box center [369, 348] width 15 height 15
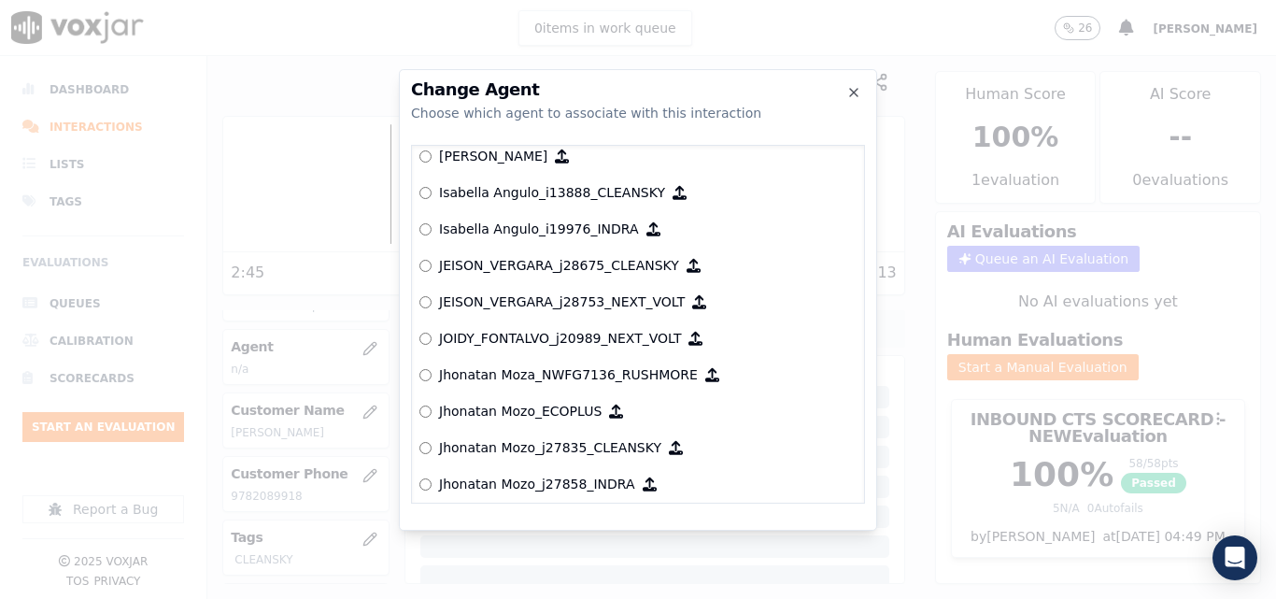
scroll to position [4528, 0]
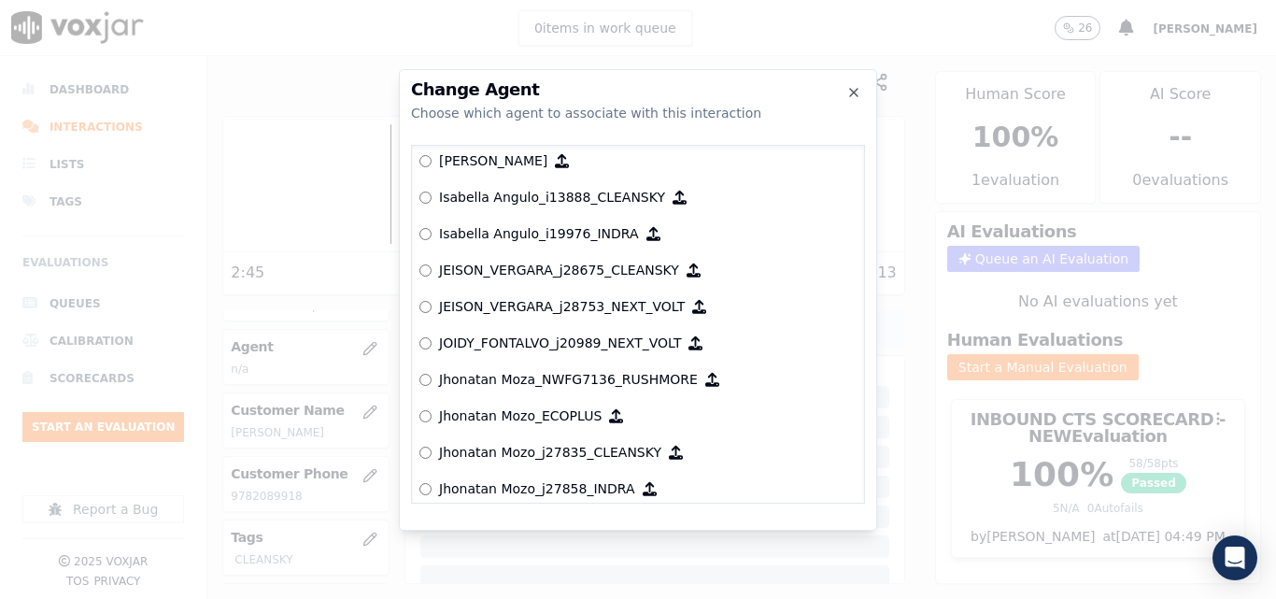
click at [468, 265] on p "JEISON_VERGARA_j28675_CLEANSKY" at bounding box center [559, 270] width 240 height 19
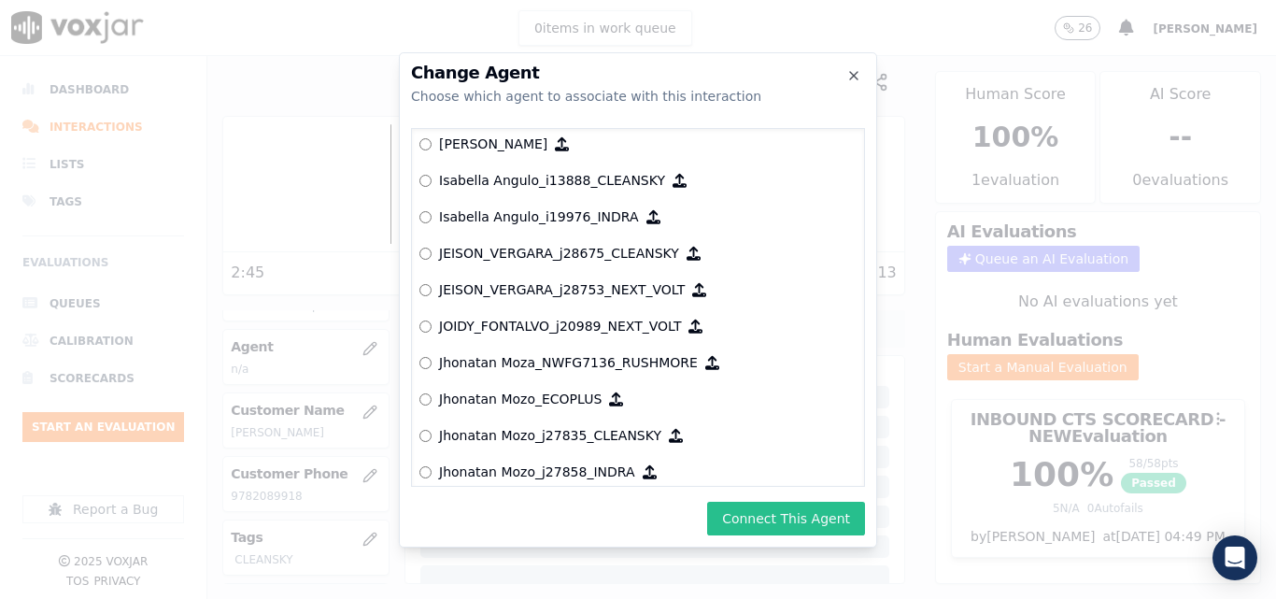
click at [743, 512] on button "Connect This Agent" at bounding box center [786, 519] width 158 height 34
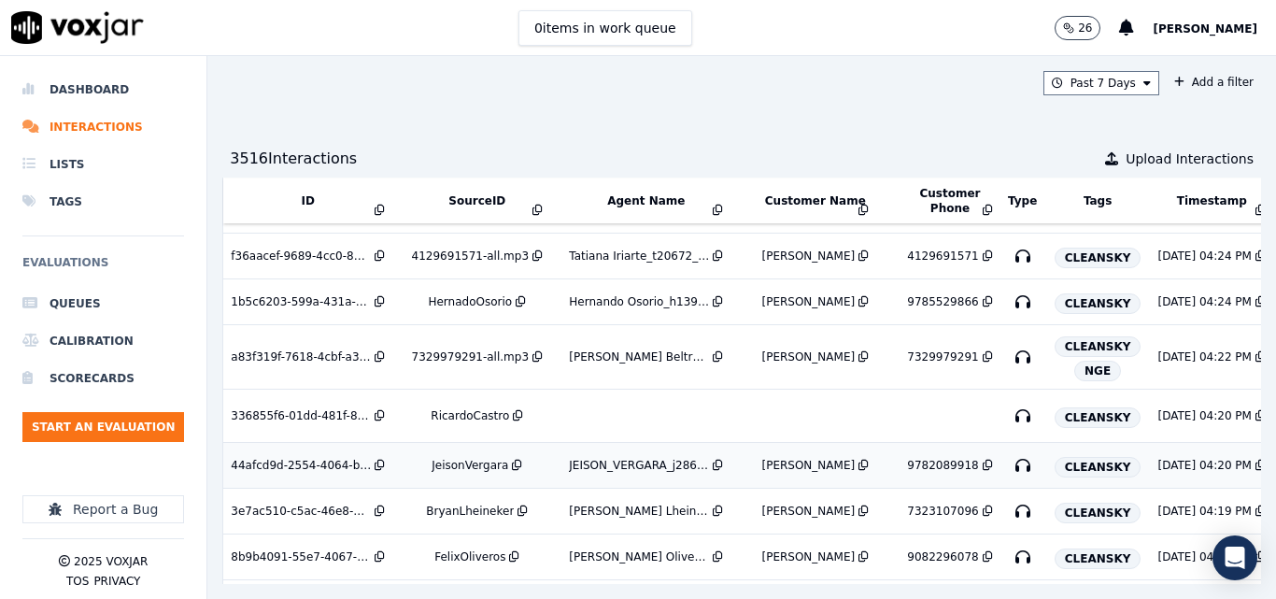
scroll to position [934, 0]
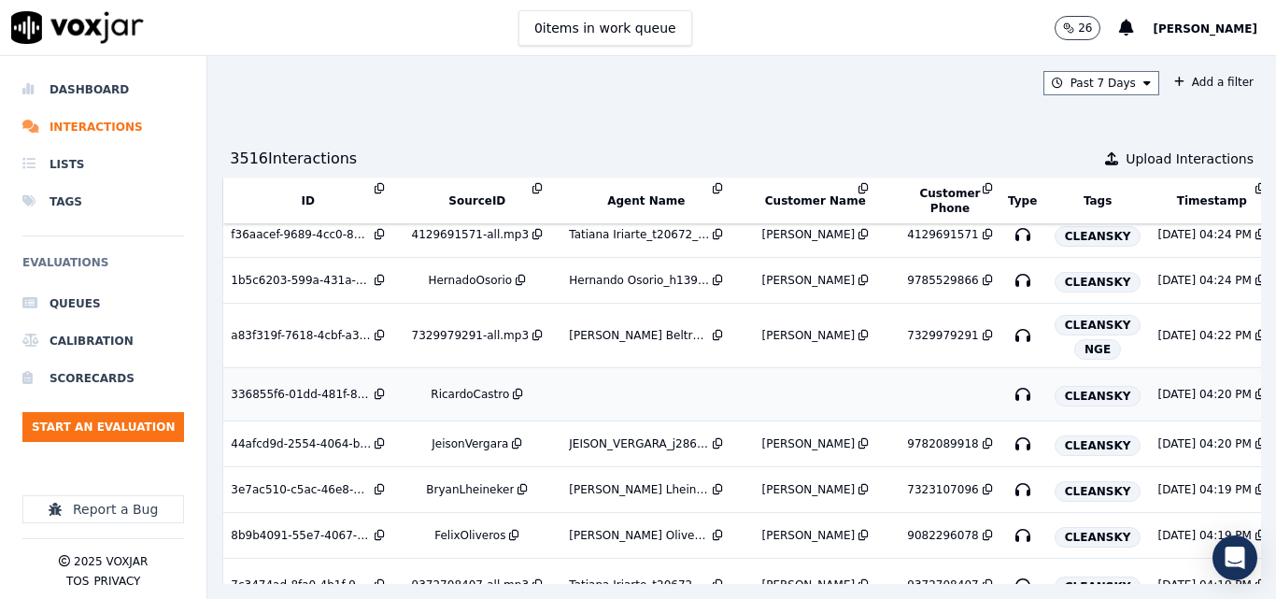
click at [432, 386] on td "RicardoCastro" at bounding box center [476, 394] width 169 height 53
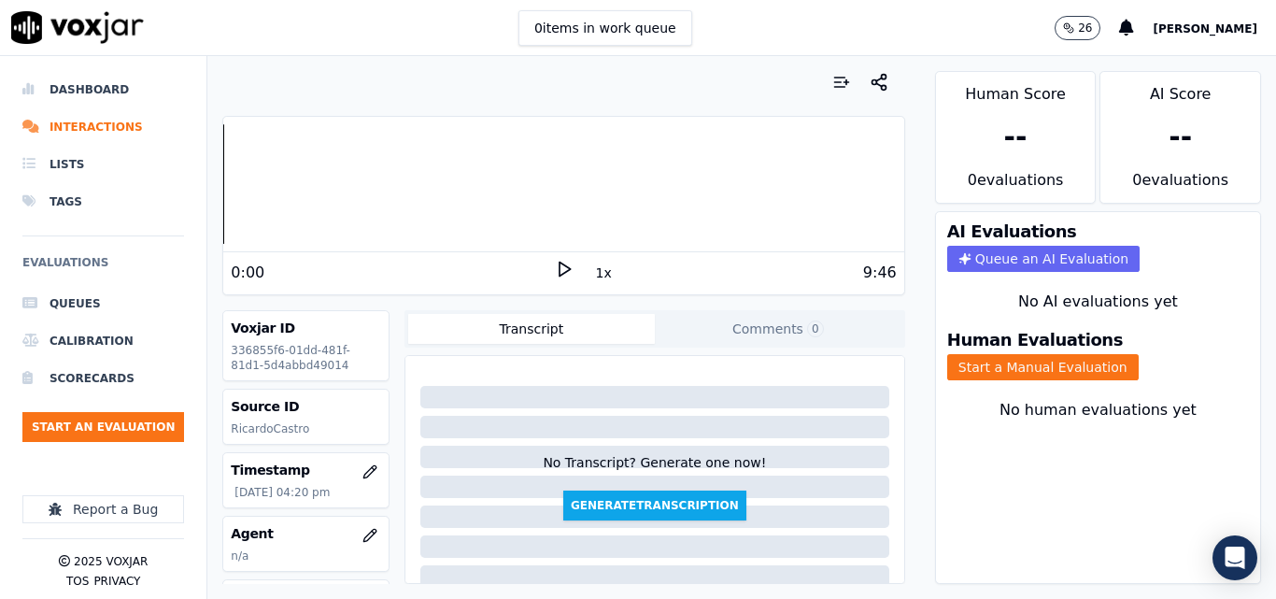
click at [718, 26] on div "0 items in work queue 26 Sheila De Castro" at bounding box center [638, 28] width 1276 height 56
click at [561, 267] on icon at bounding box center [564, 269] width 19 height 19
click at [560, 259] on div "2:38 1x 9:46" at bounding box center [563, 272] width 680 height 40
drag, startPoint x: 552, startPoint y: 259, endPoint x: 565, endPoint y: 263, distance: 13.9
click at [552, 260] on div "2:39 1x 9:46" at bounding box center [563, 272] width 680 height 40
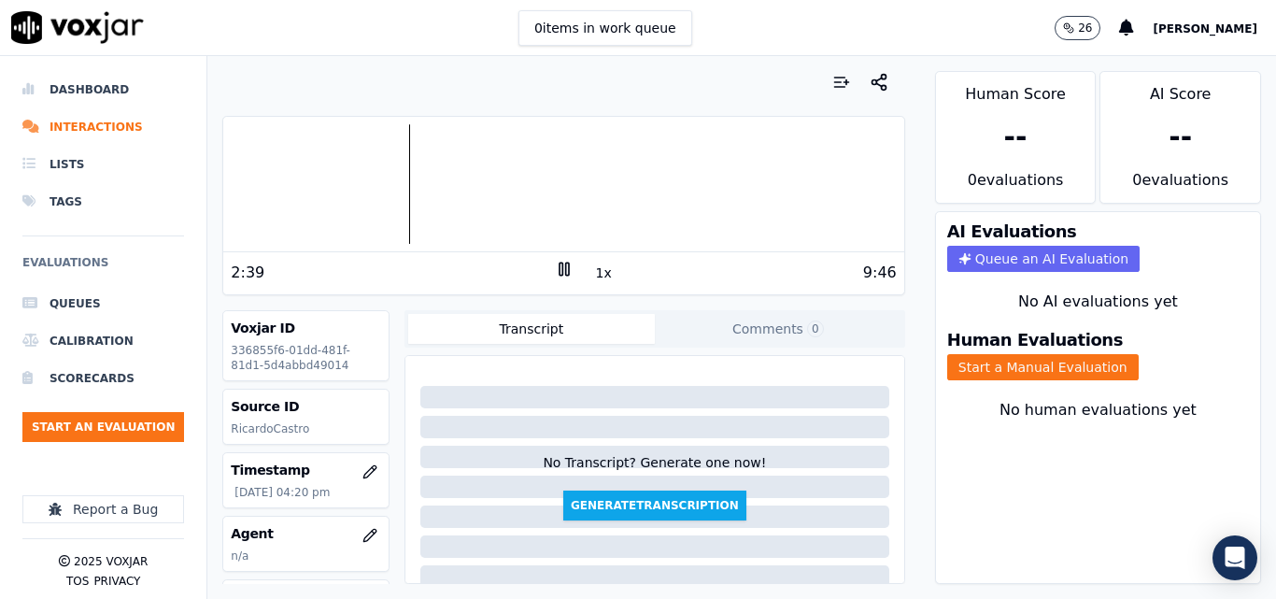
click at [555, 268] on icon at bounding box center [564, 269] width 19 height 19
click at [1082, 382] on div "Human Evaluations Start a Manual Evaluation" at bounding box center [1098, 355] width 324 height 71
click at [1079, 364] on button "Start a Manual Evaluation" at bounding box center [1043, 367] width 192 height 26
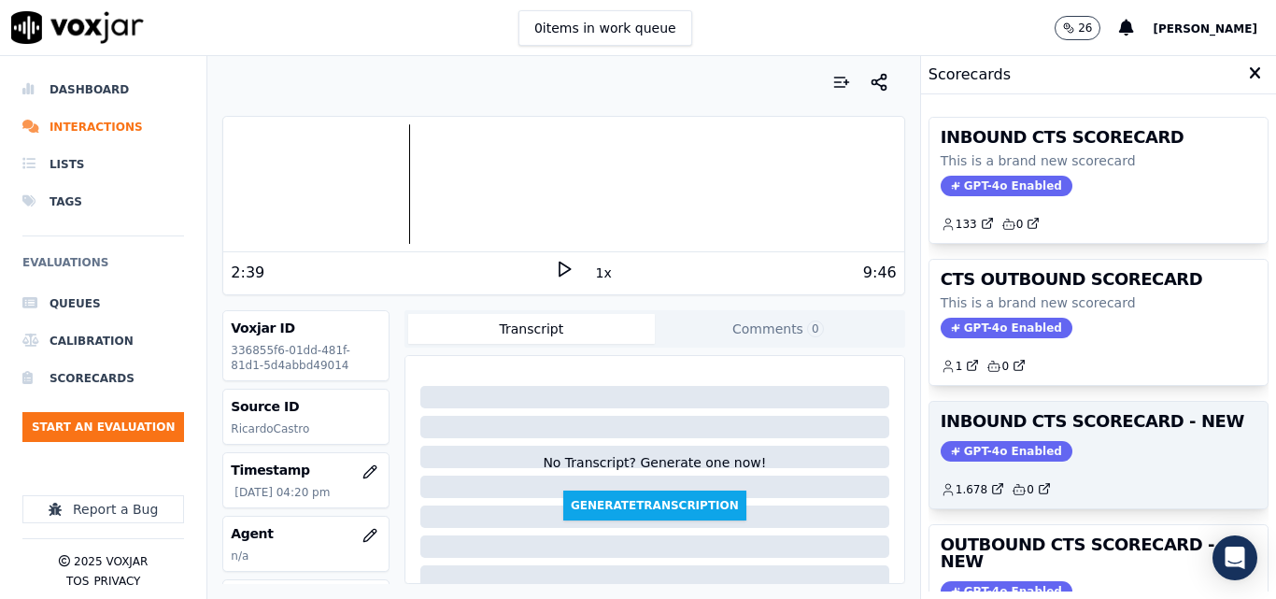
click at [1146, 422] on h3 "INBOUND CTS SCORECARD - NEW" at bounding box center [1099, 421] width 316 height 17
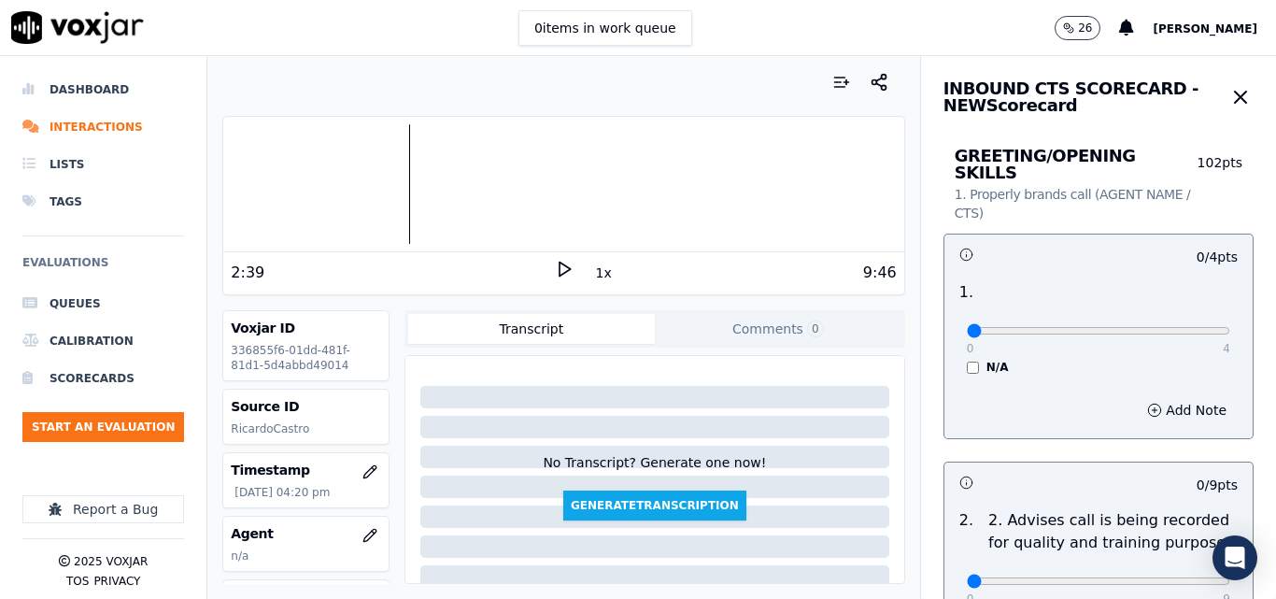
drag, startPoint x: 1171, startPoint y: 299, endPoint x: 1177, endPoint y: 316, distance: 18.0
click at [1171, 304] on div "0 4 N/A" at bounding box center [1098, 339] width 293 height 71
type input "4"
click at [1177, 327] on input "range" at bounding box center [1098, 330] width 263 height 7
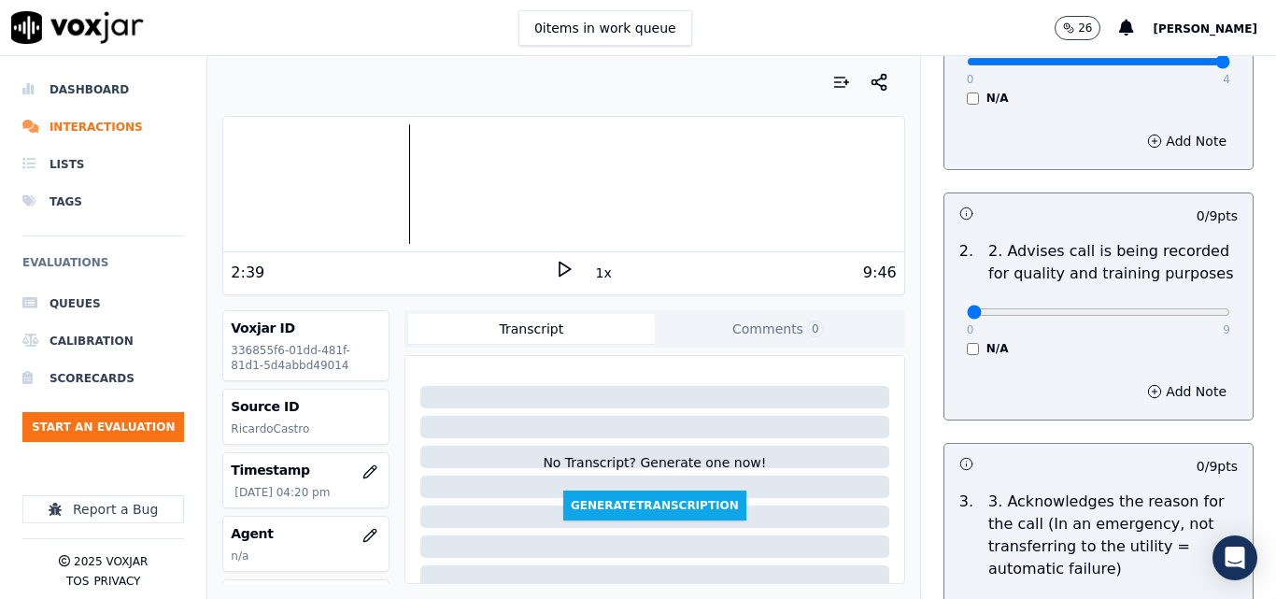
scroll to position [280, 0]
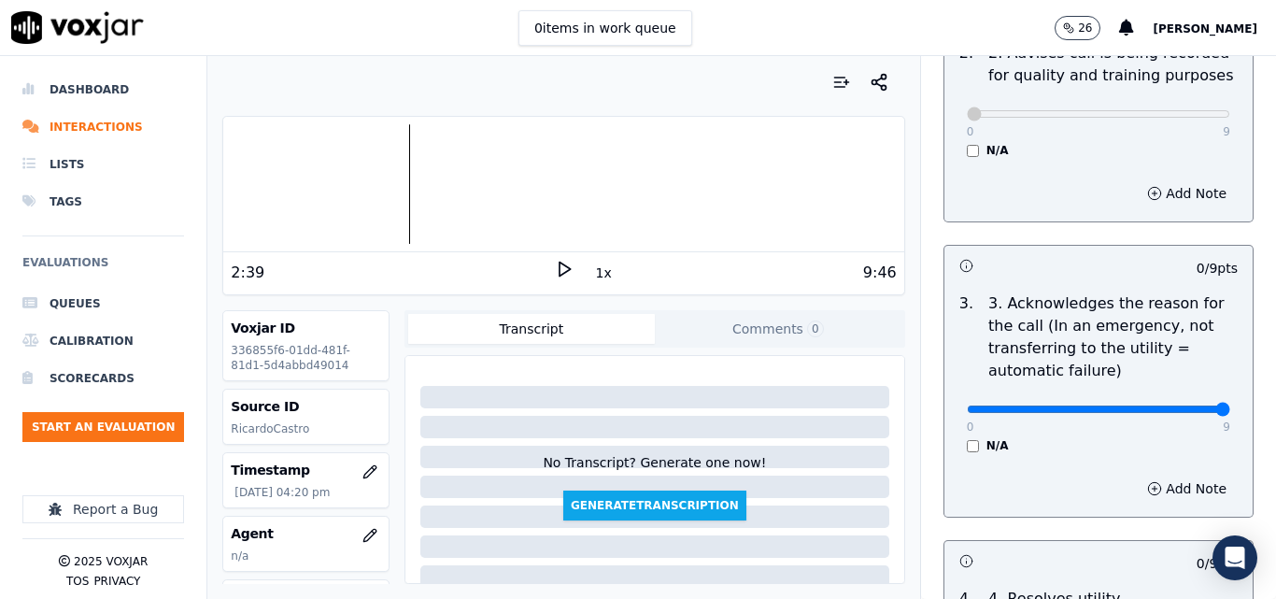
type input "9"
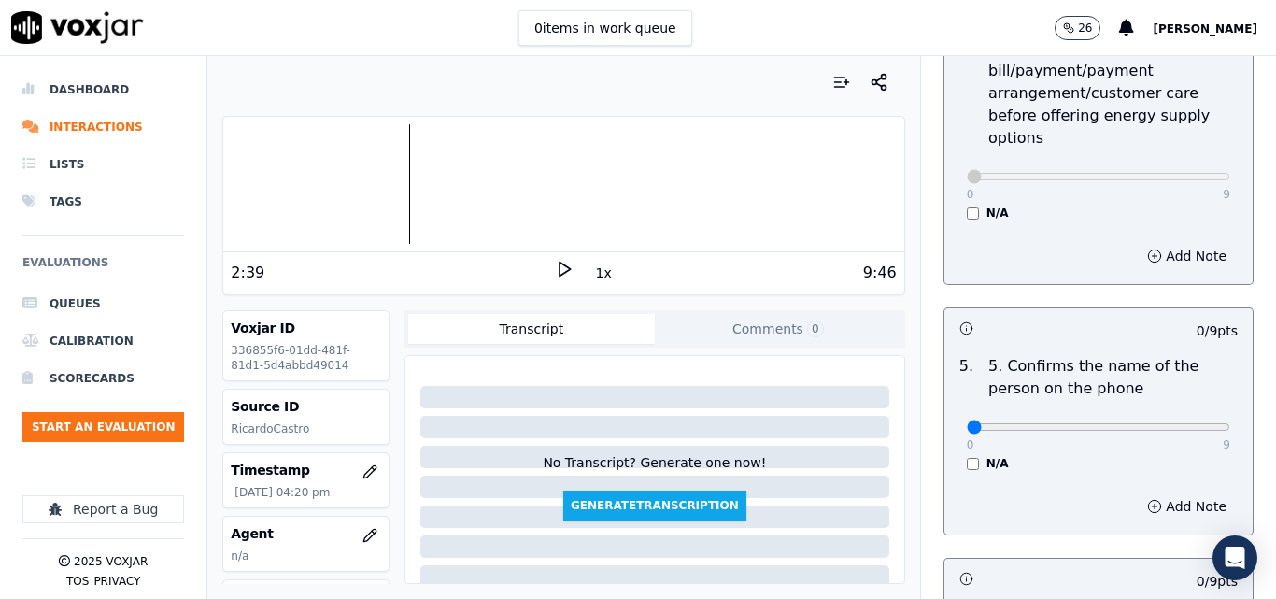
scroll to position [1028, 0]
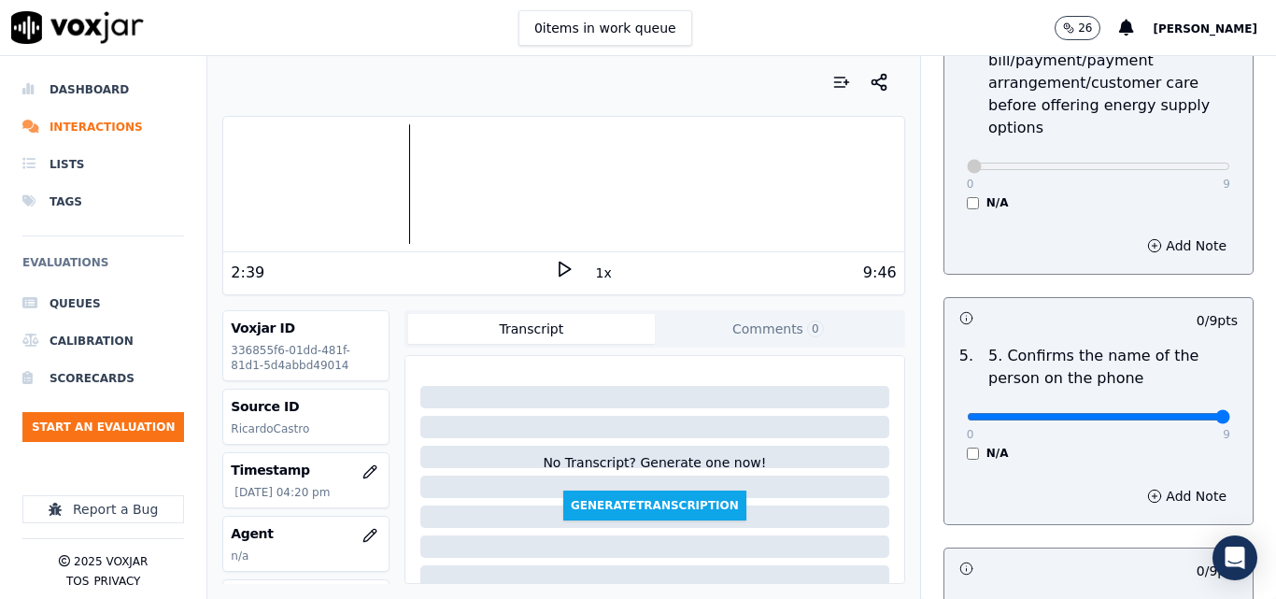
type input "9"
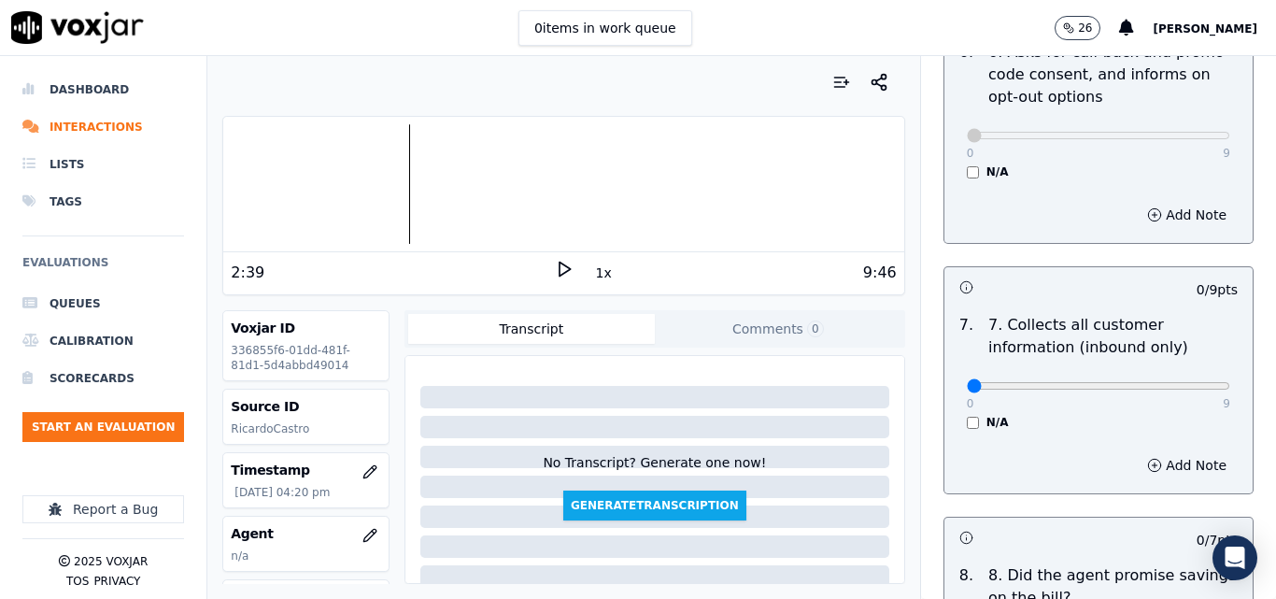
scroll to position [1588, 0]
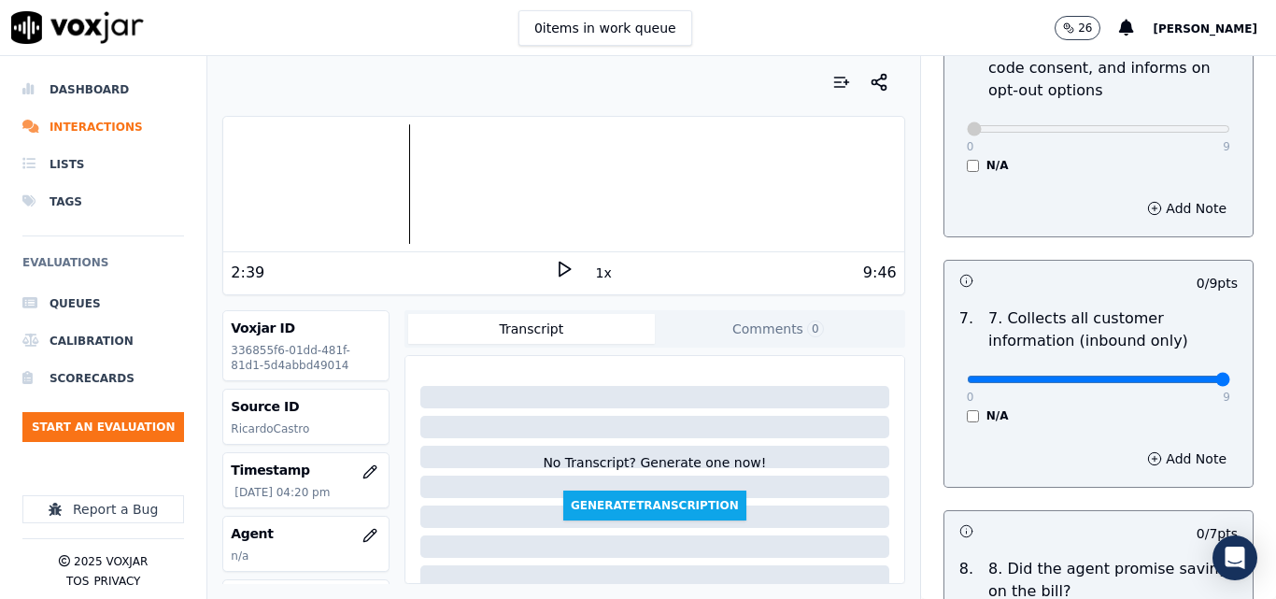
type input "9"
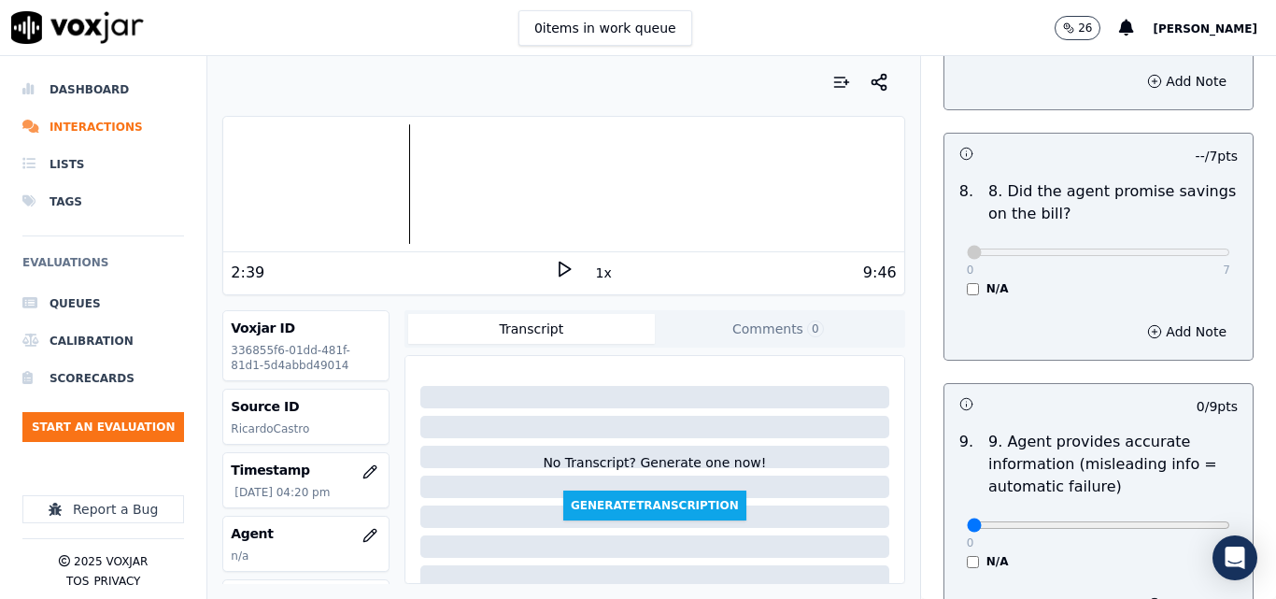
scroll to position [2055, 0]
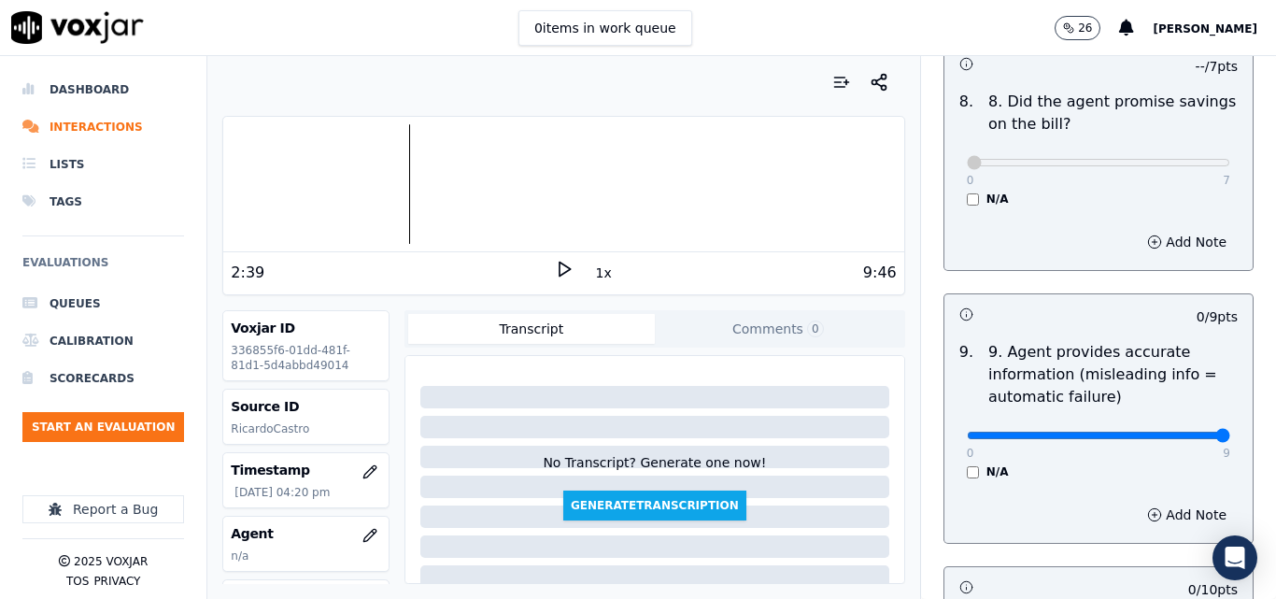
type input "9"
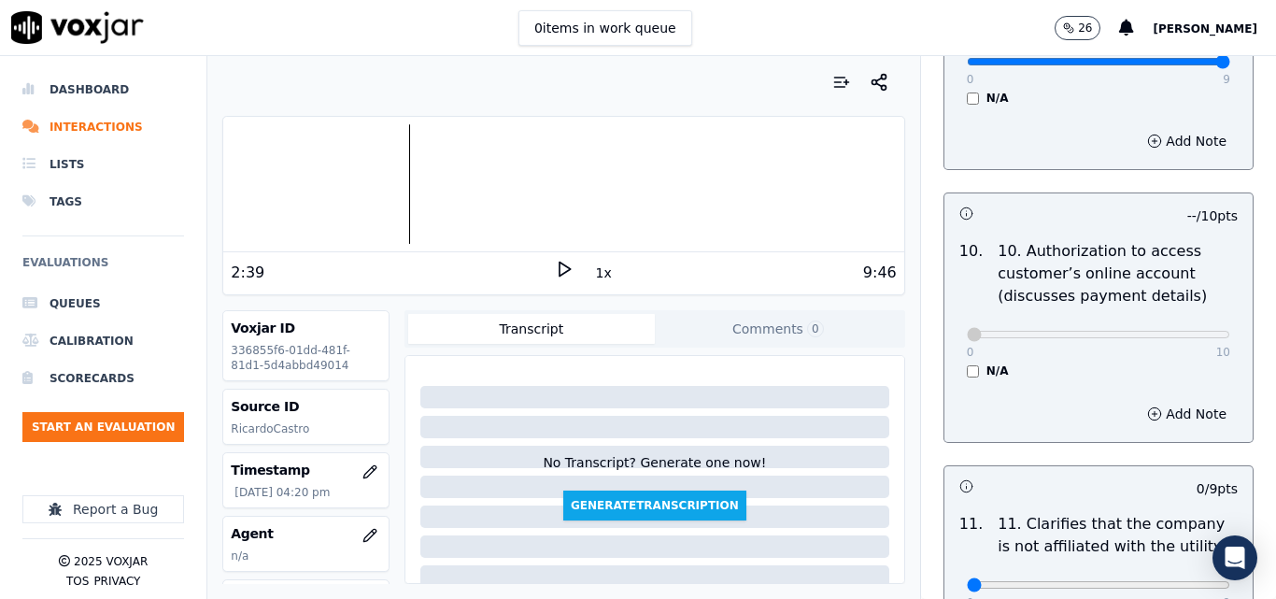
scroll to position [2616, 0]
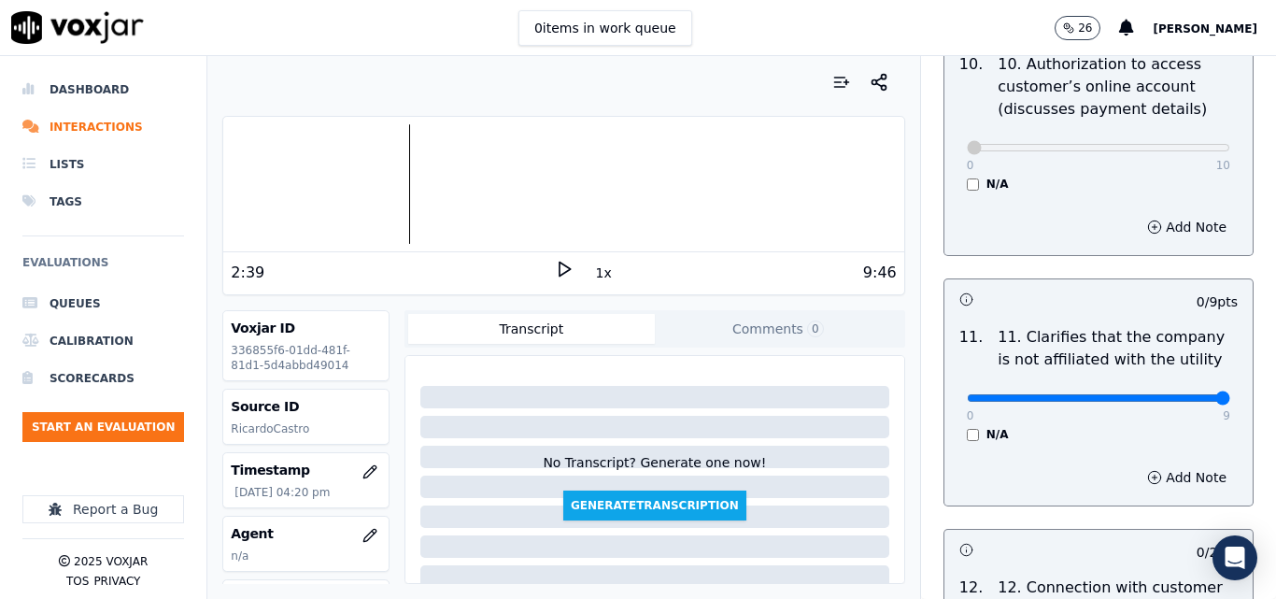
type input "9"
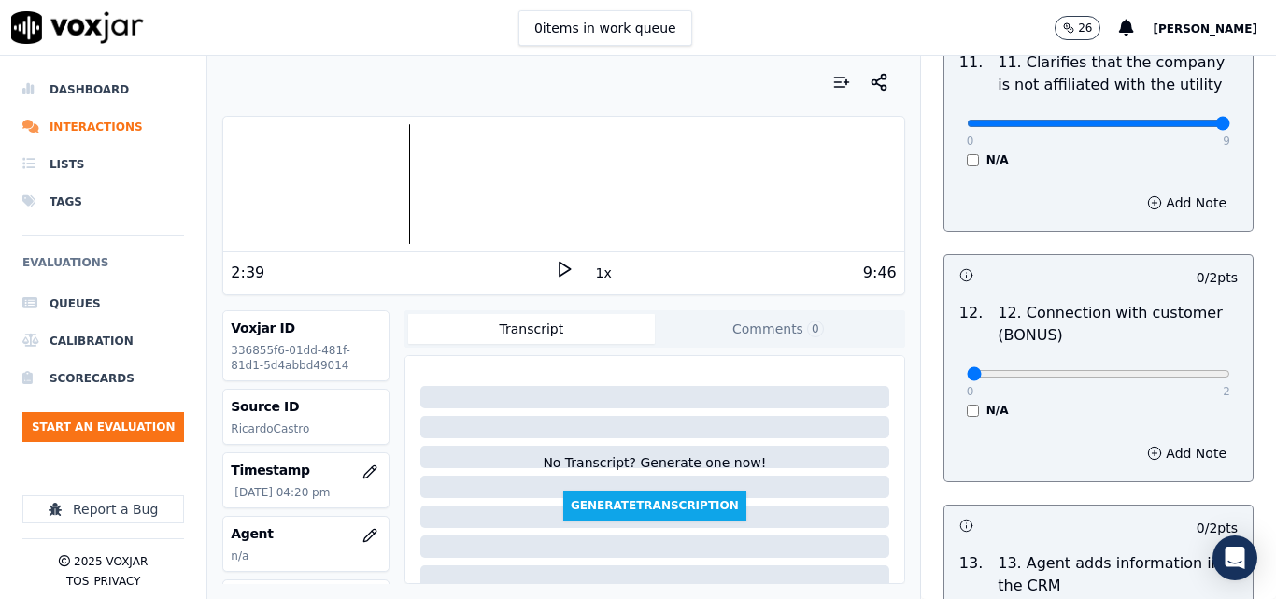
scroll to position [2896, 0]
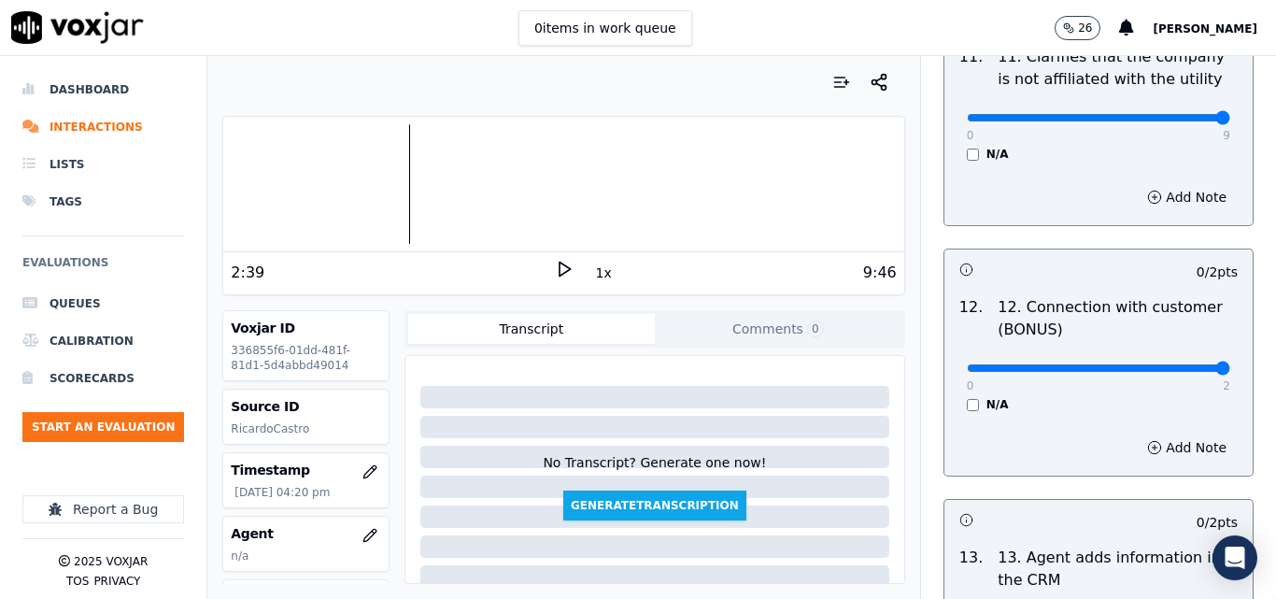
type input "2"
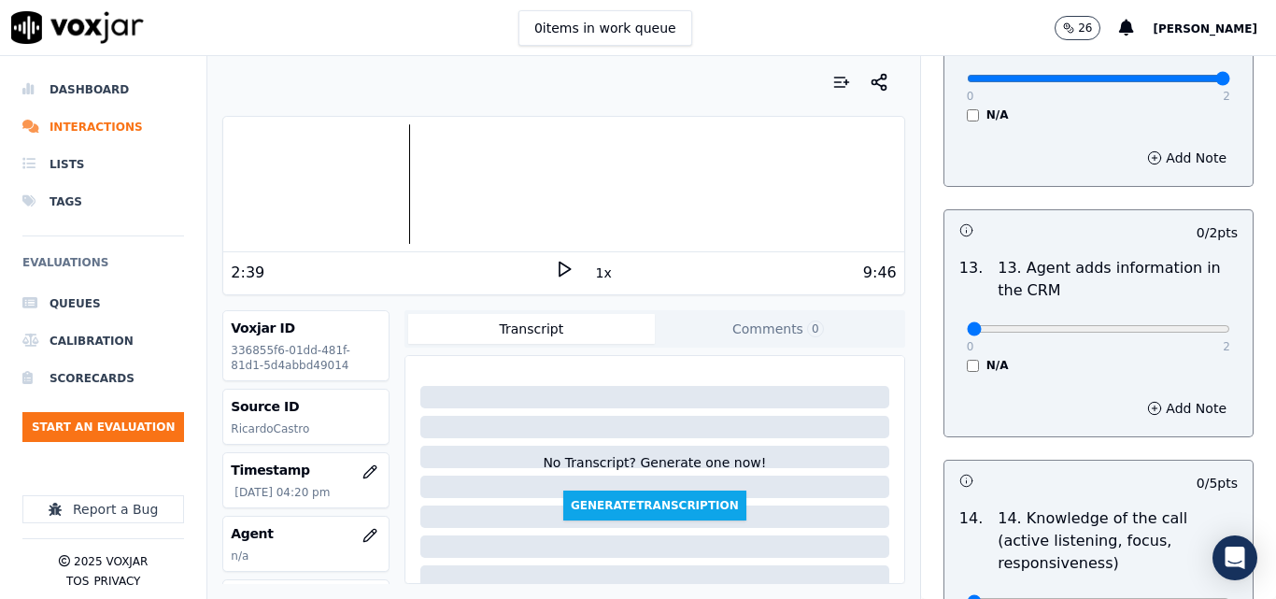
scroll to position [3270, 0]
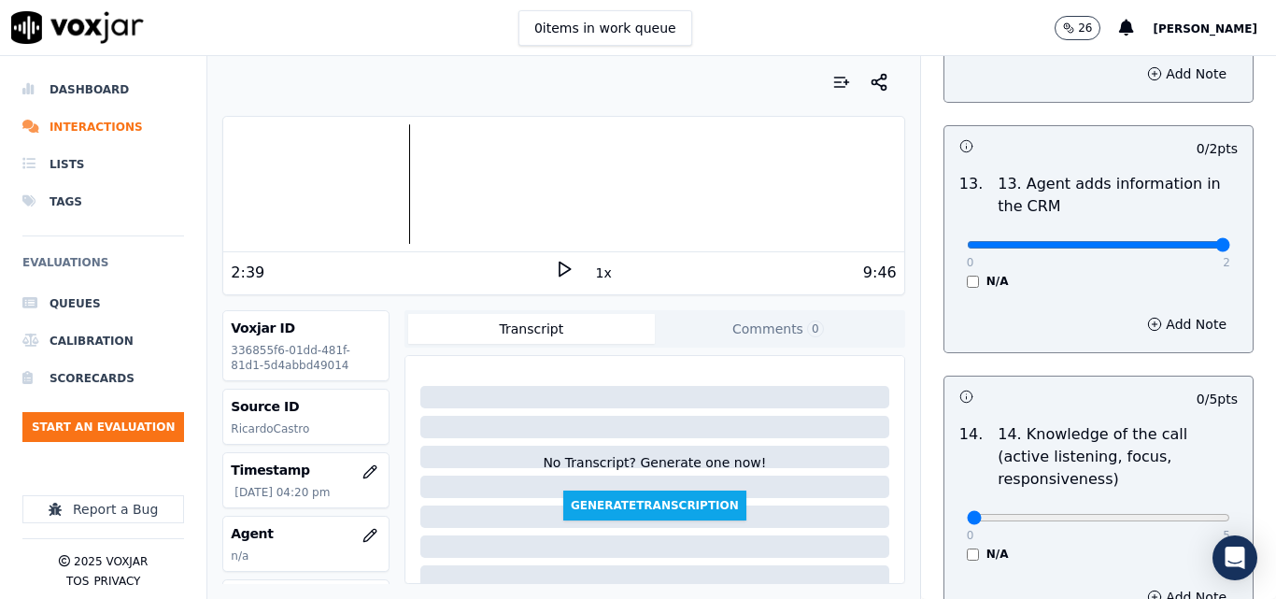
type input "2"
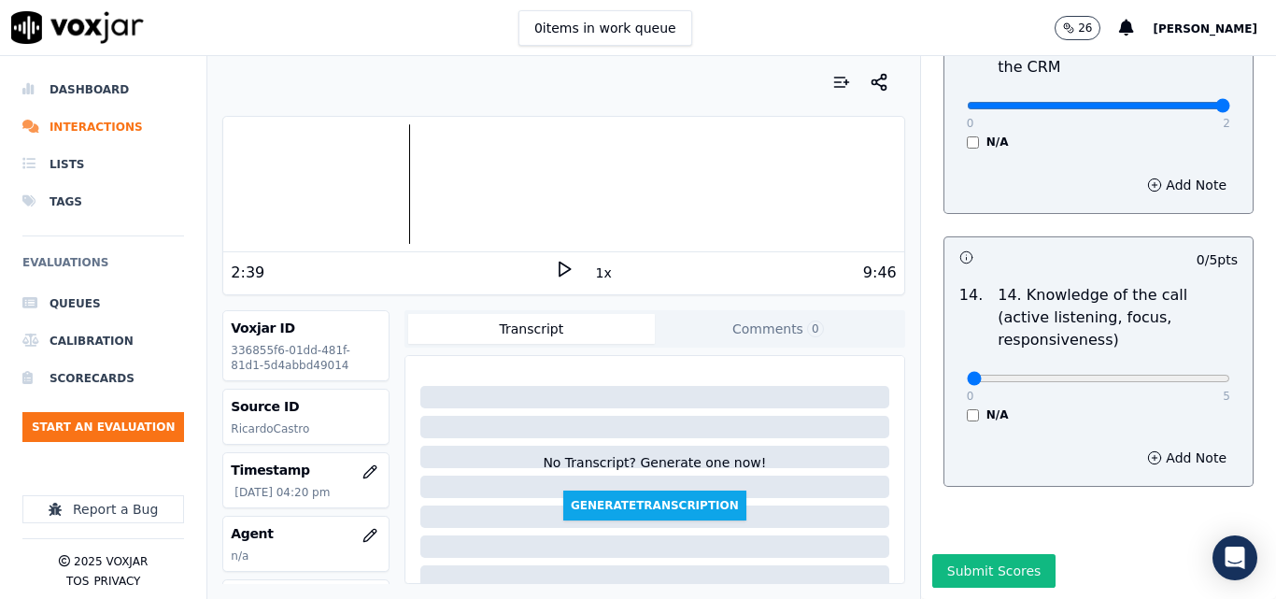
scroll to position [3412, 0]
type input "5"
click at [948, 554] on button "Submit Scores" at bounding box center [994, 571] width 124 height 34
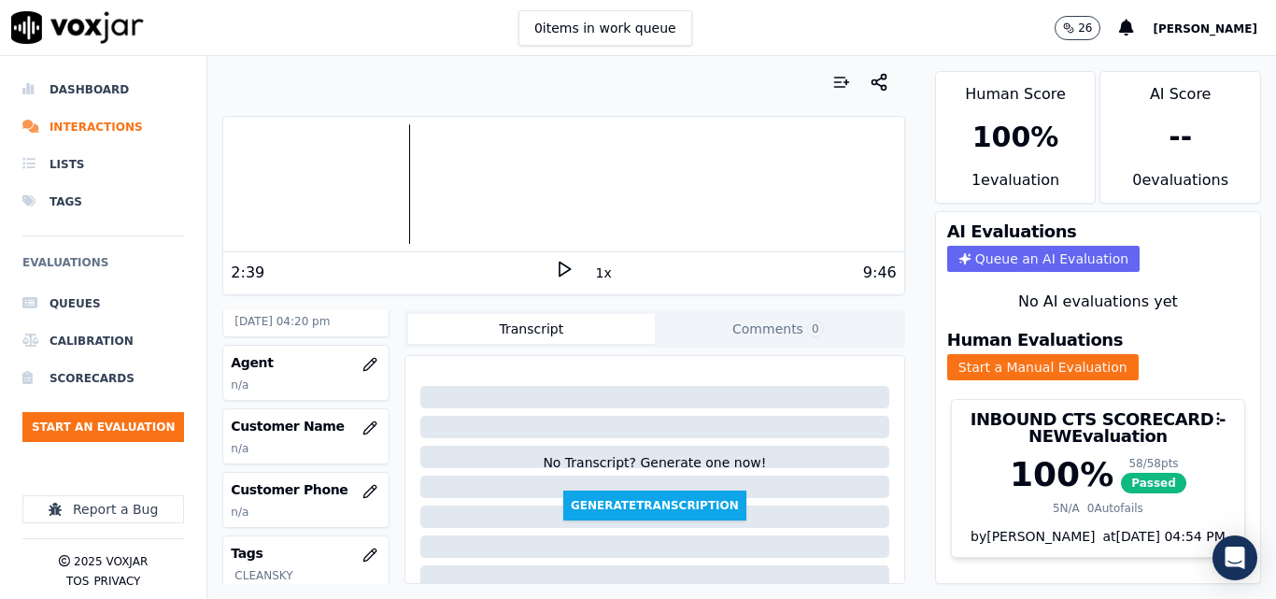
scroll to position [187, 0]
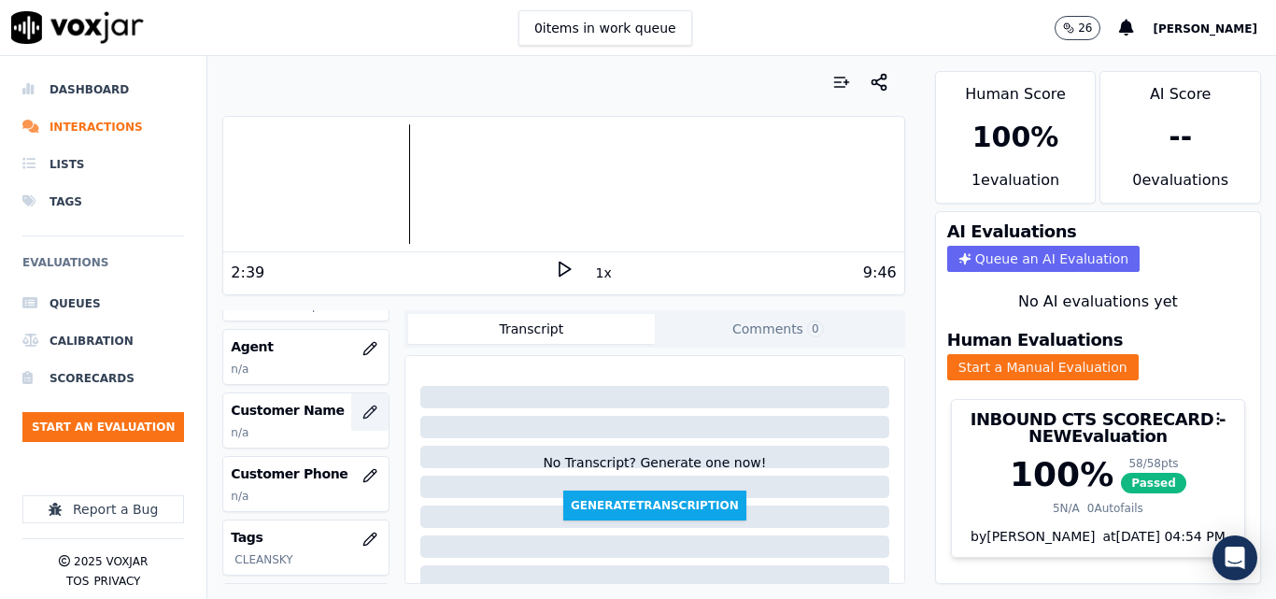
click at [363, 408] on icon "button" at bounding box center [369, 411] width 12 height 12
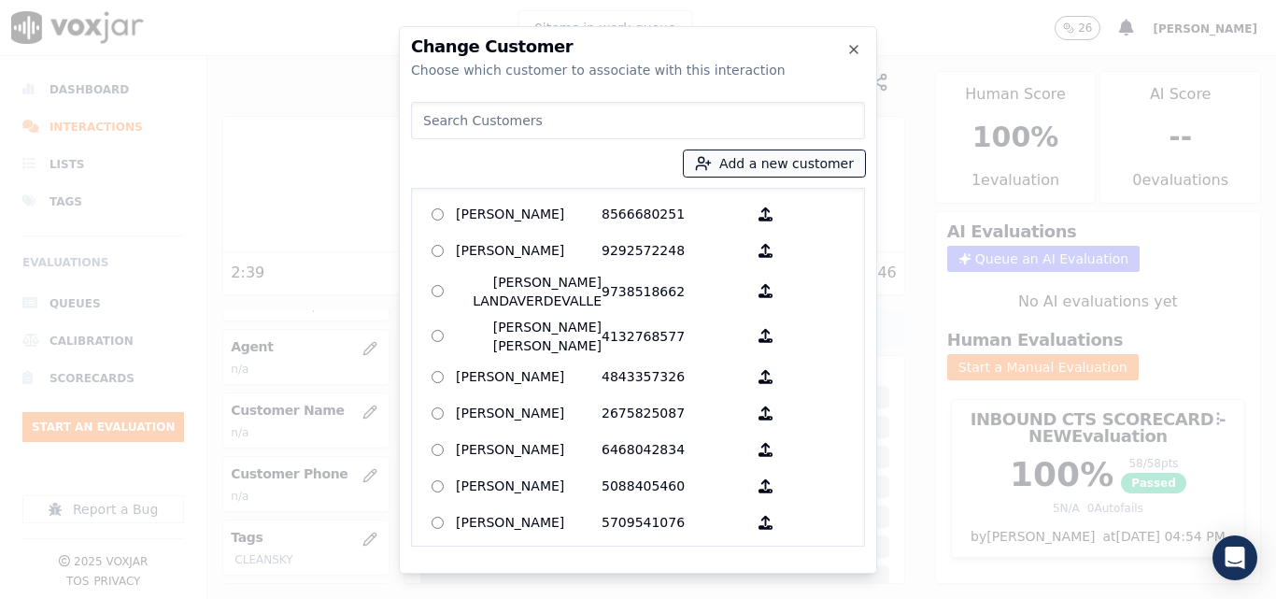
click at [773, 168] on button "Add a new customer" at bounding box center [774, 163] width 181 height 26
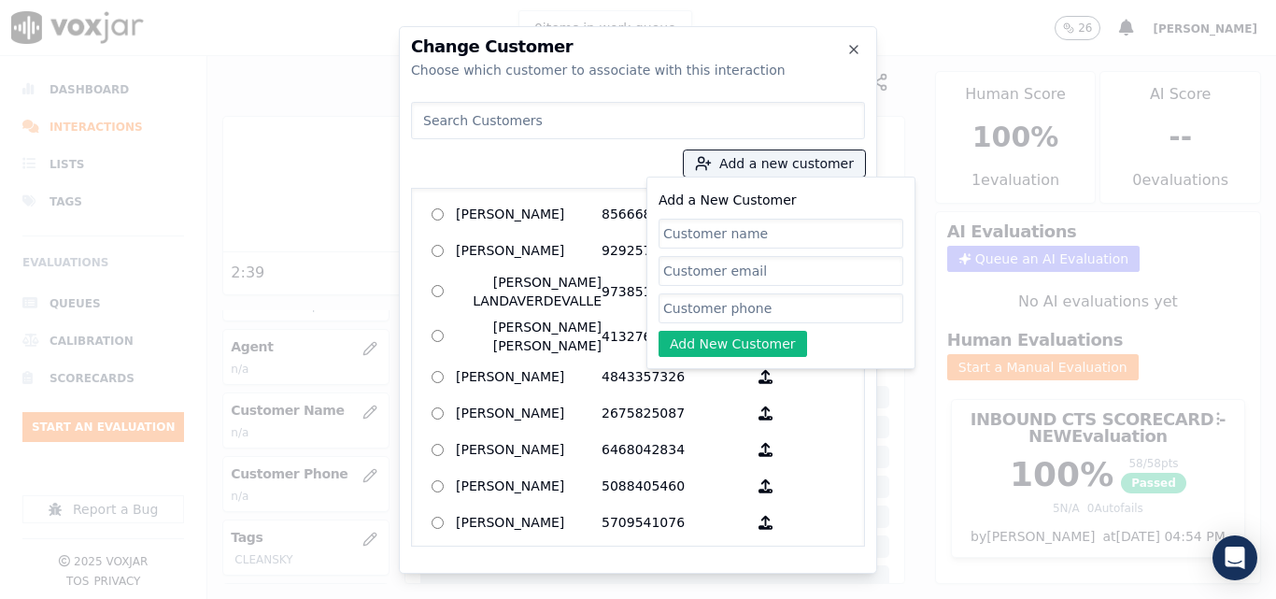
click at [791, 227] on input "Add a New Customer" at bounding box center [781, 234] width 245 height 30
type input "Paola Melendez"
click at [830, 301] on input "Add a New Customer" at bounding box center [781, 308] width 245 height 30
click at [759, 297] on input "Add a New Customer" at bounding box center [781, 308] width 245 height 30
click at [758, 308] on input "Add a New Customer" at bounding box center [781, 308] width 245 height 30
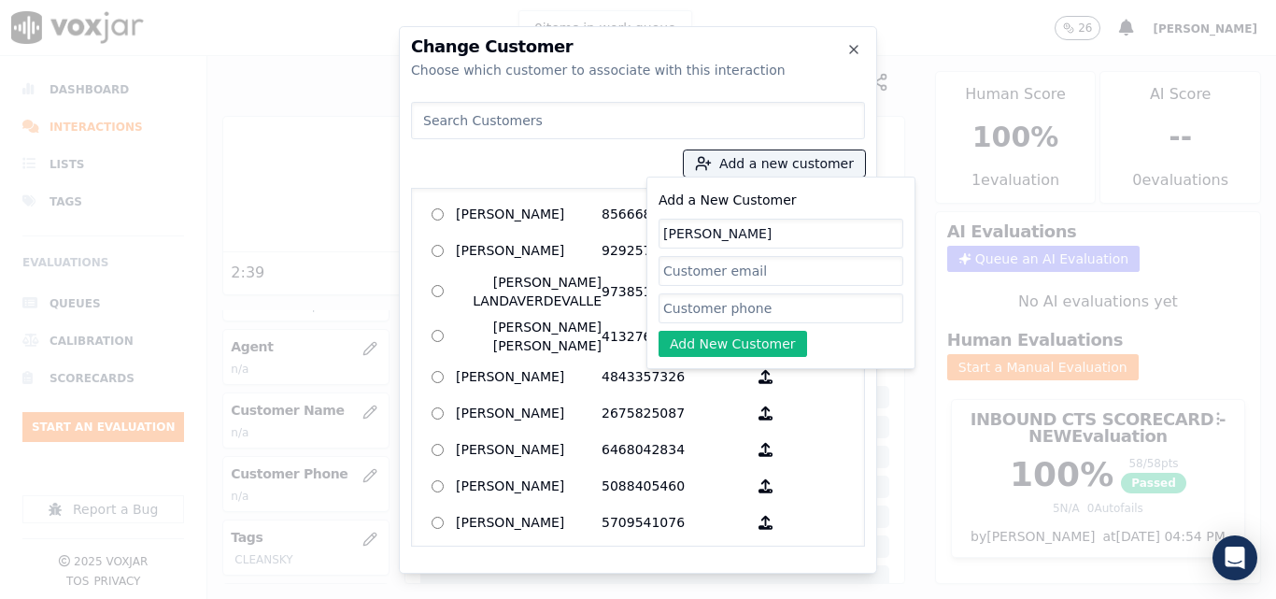
paste input "9082498411"
type input "9082498411"
click at [742, 348] on button "Add New Customer" at bounding box center [733, 344] width 149 height 26
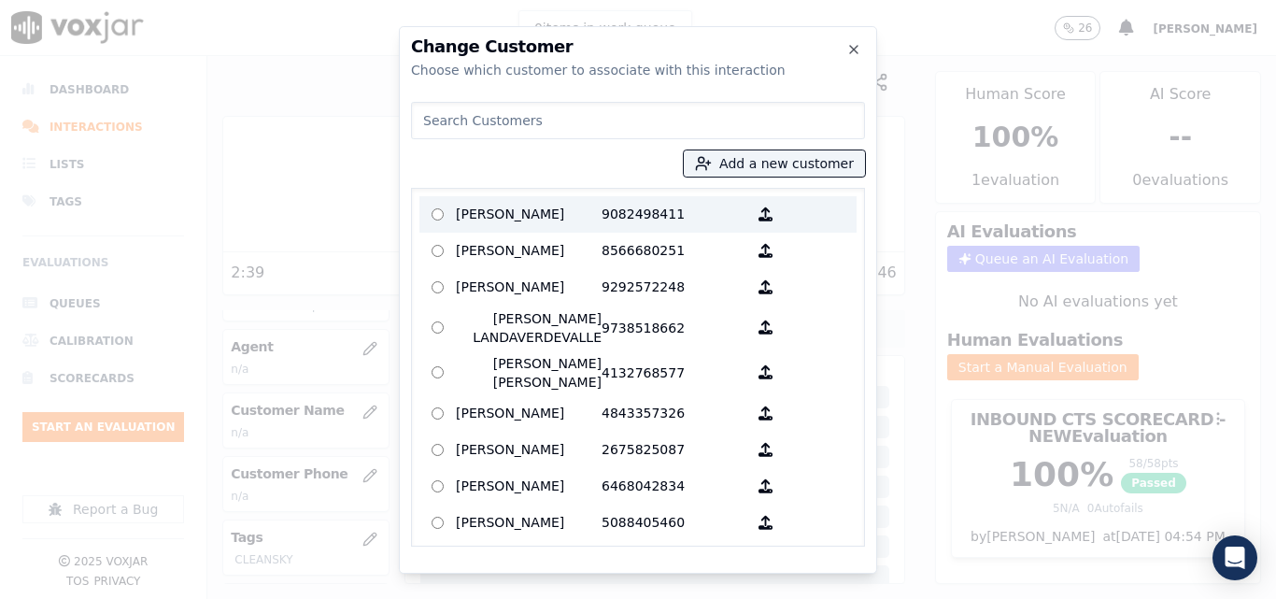
click at [589, 211] on p "Paola Melendez" at bounding box center [529, 214] width 146 height 29
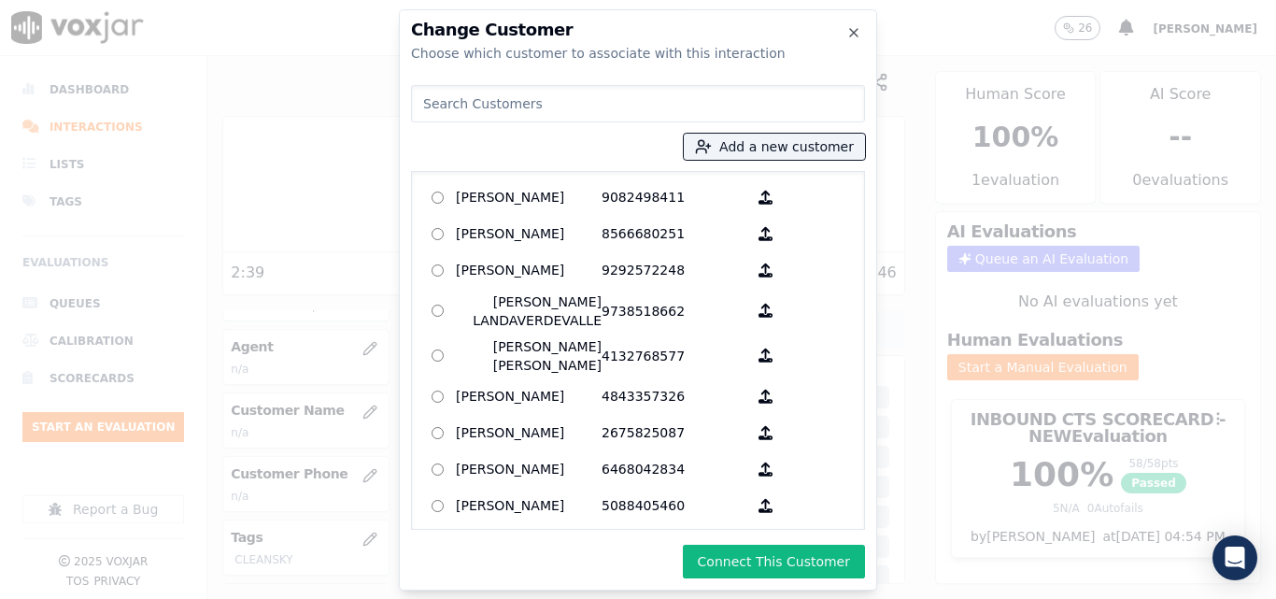
click at [788, 561] on button "Connect This Customer" at bounding box center [774, 562] width 182 height 34
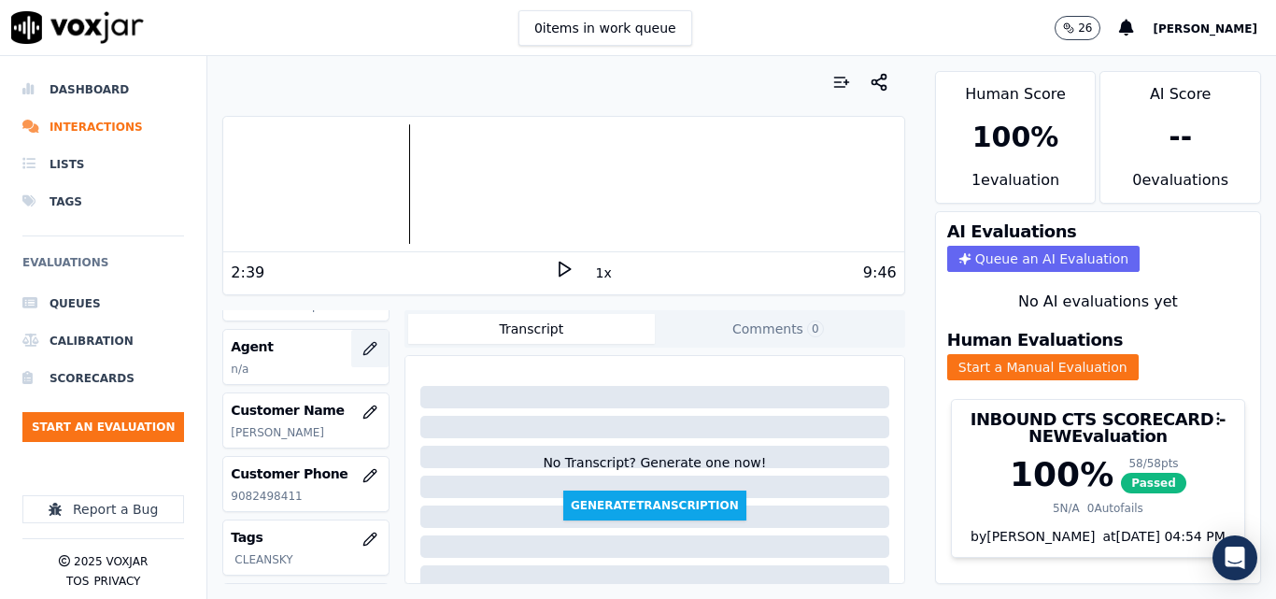
click at [351, 348] on button "button" at bounding box center [369, 348] width 37 height 37
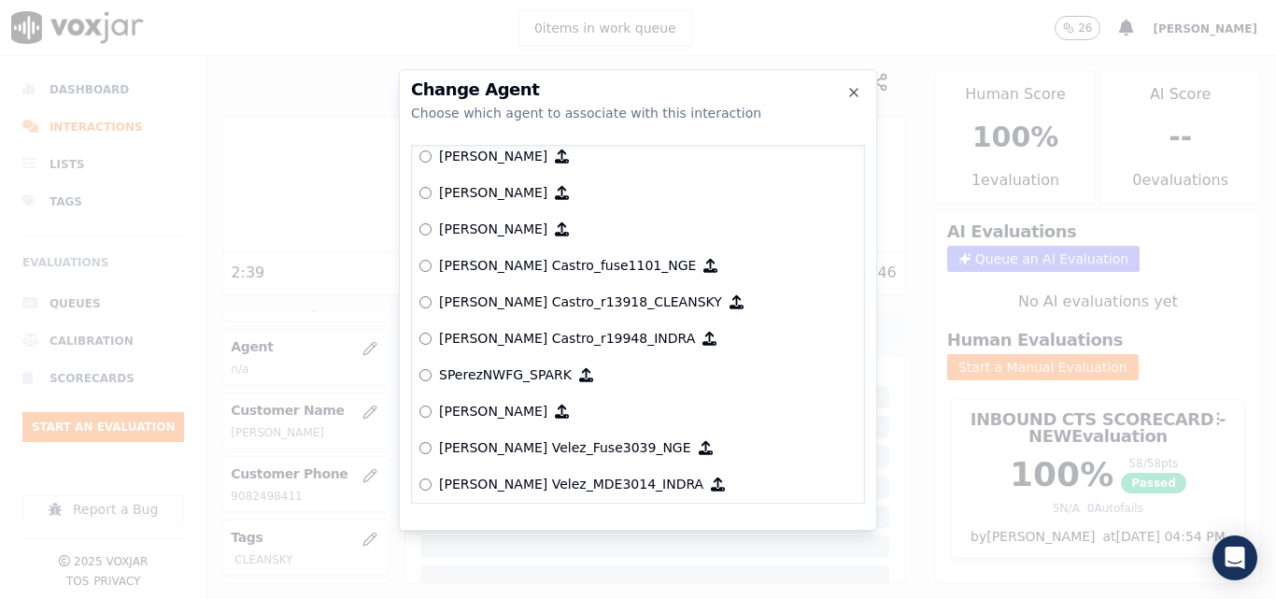
scroll to position [7357, 0]
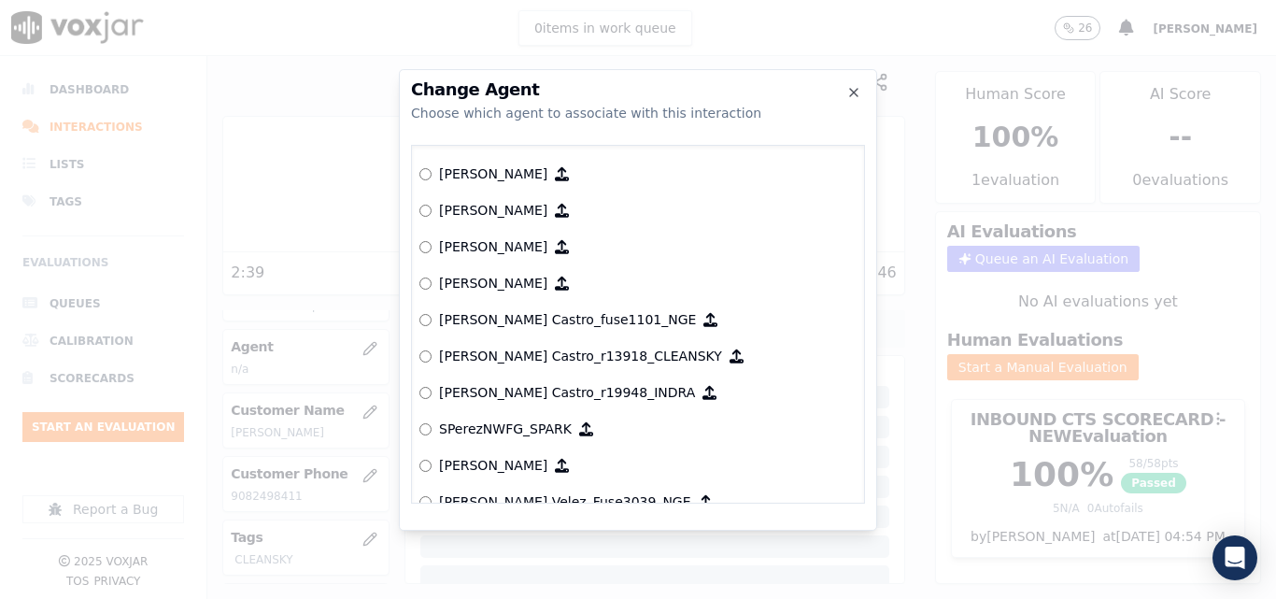
click at [419, 355] on div "null Yeraldin Dias_YDiasNWFG_SPARK ANGIE_TORRES_ATorresNWFG_SPARK ANGIE_TORRES_…" at bounding box center [638, 324] width 454 height 359
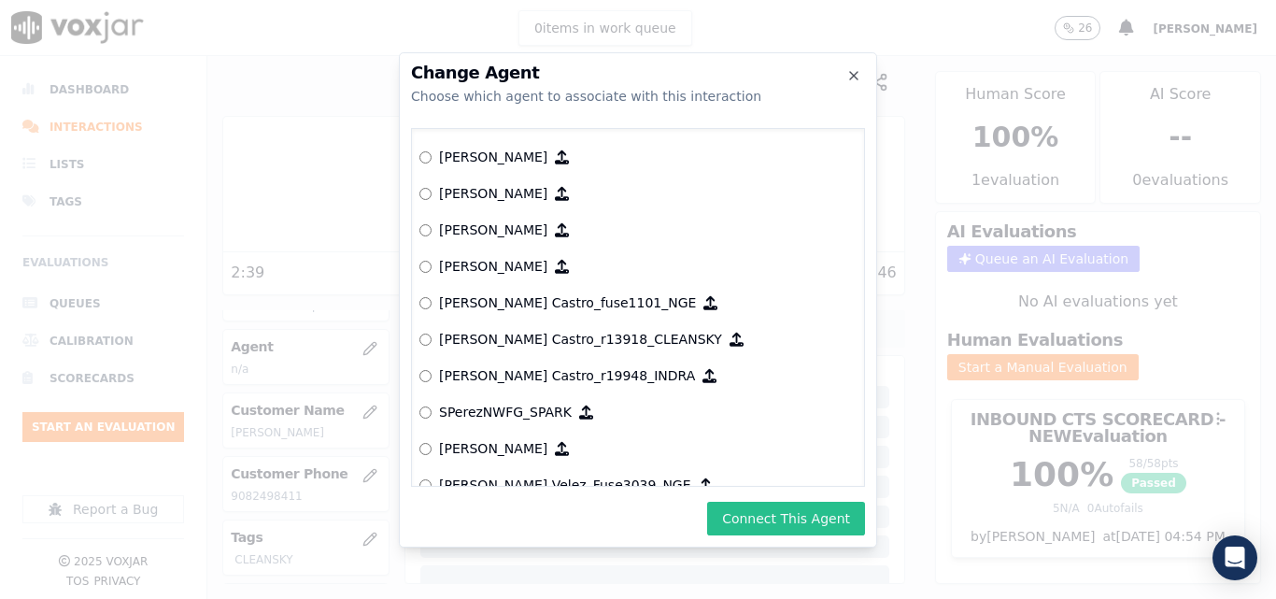
click at [795, 518] on button "Connect This Agent" at bounding box center [786, 519] width 158 height 34
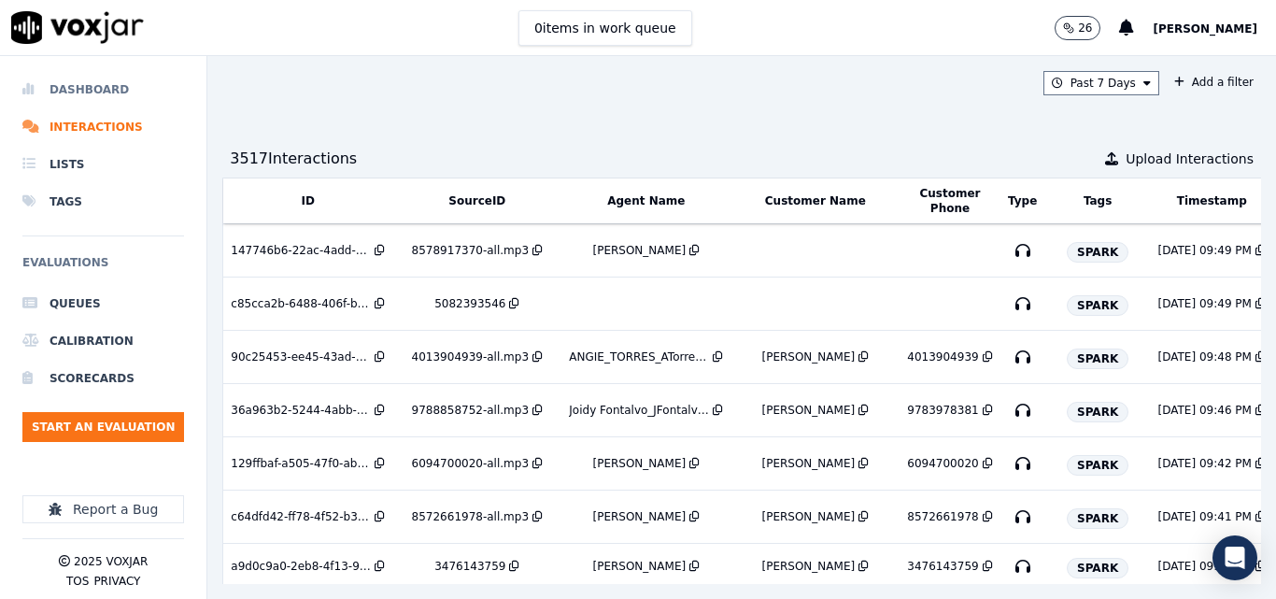
click at [106, 83] on li "Dashboard" at bounding box center [103, 89] width 162 height 37
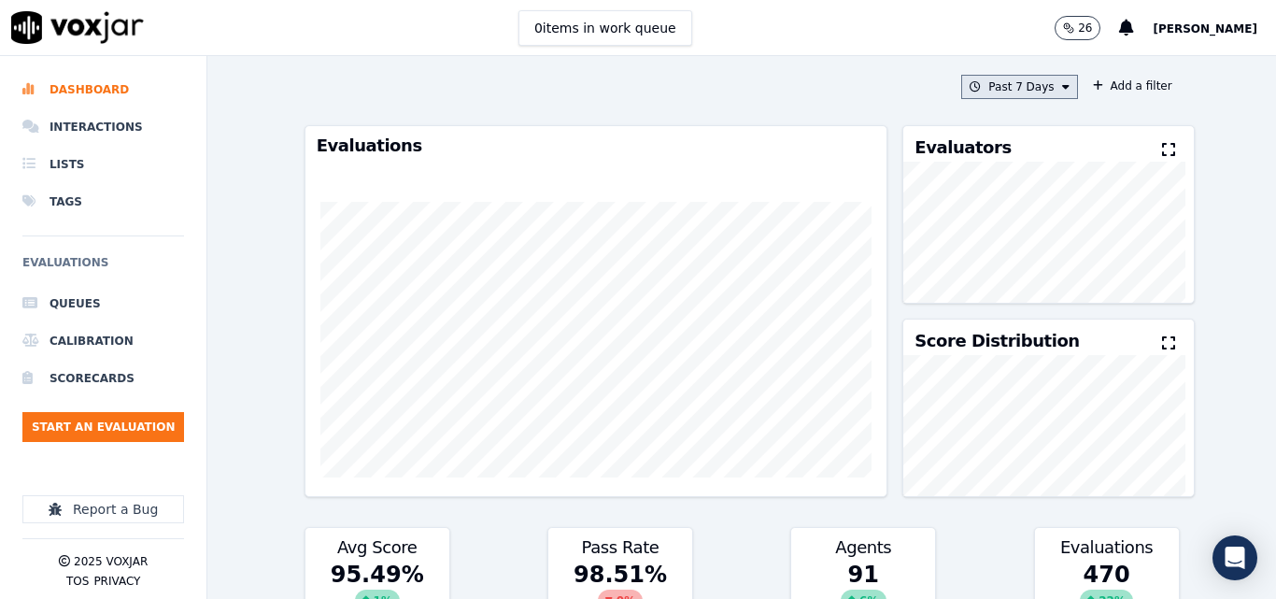
click at [998, 89] on button "Past 7 Days" at bounding box center [1019, 87] width 116 height 24
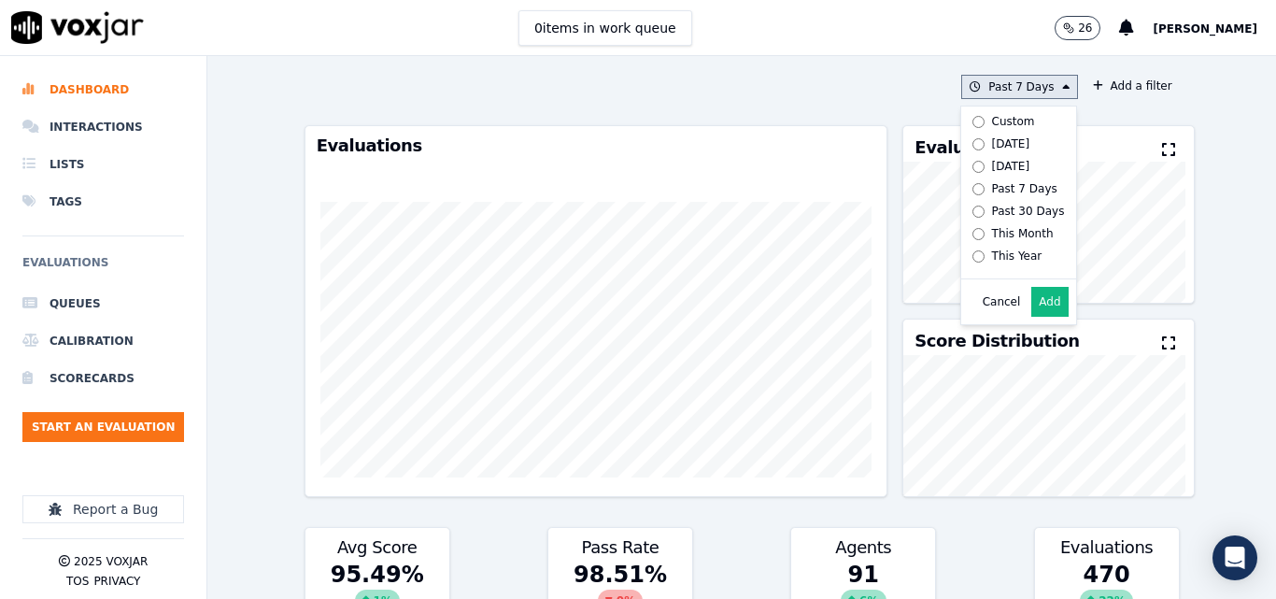
click at [992, 142] on div "[DATE]" at bounding box center [1011, 143] width 38 height 15
click at [1031, 312] on button "Add" at bounding box center [1049, 302] width 36 height 30
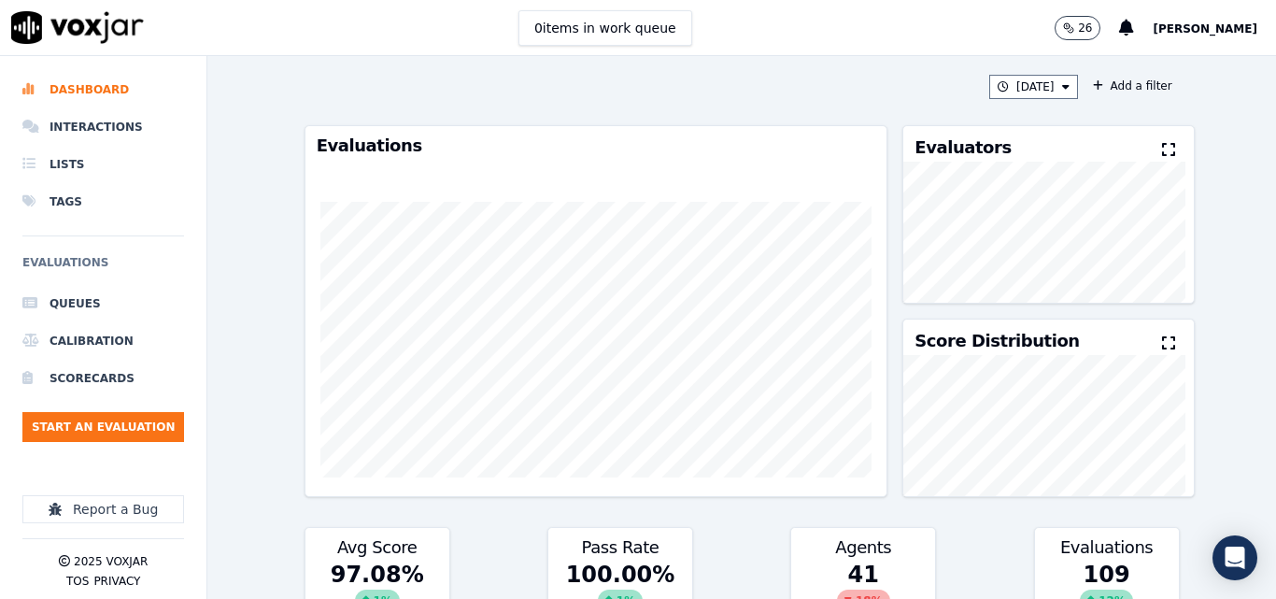
click at [1162, 149] on icon at bounding box center [1168, 149] width 13 height 15
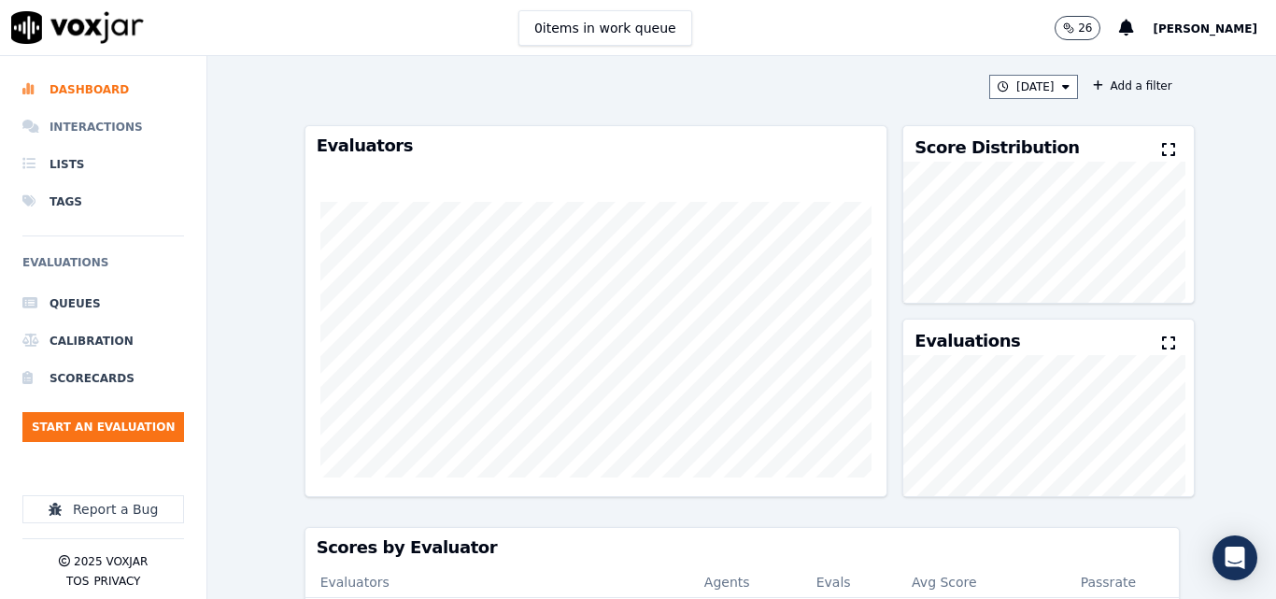
click at [93, 116] on li "Interactions" at bounding box center [103, 126] width 162 height 37
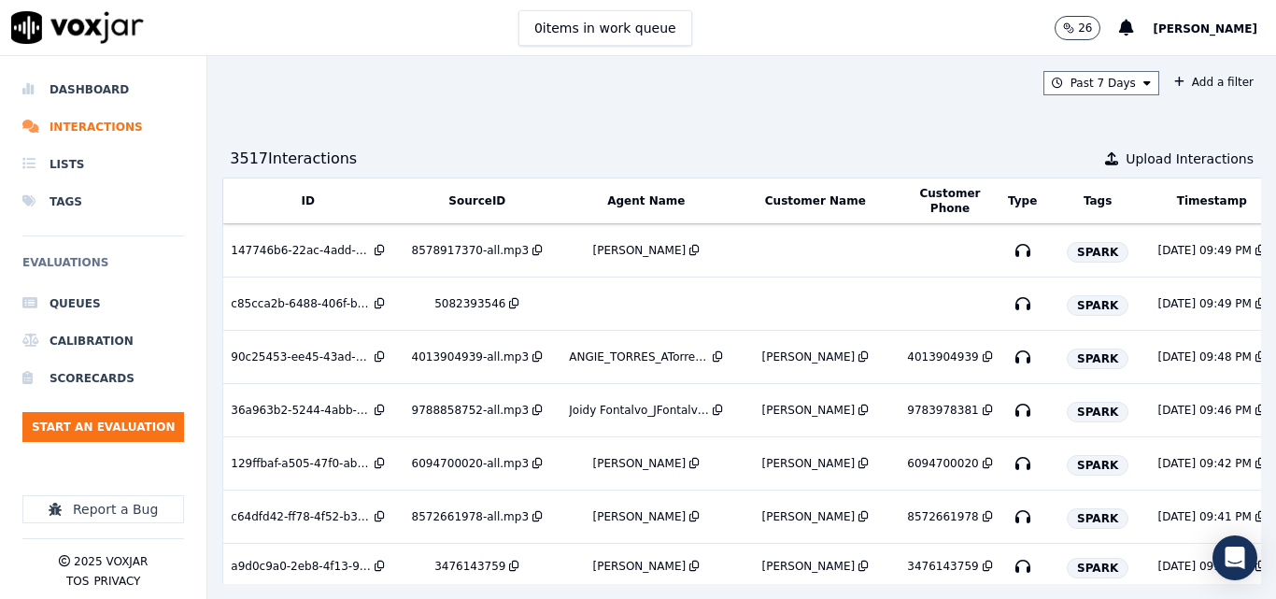
drag, startPoint x: 81, startPoint y: 85, endPoint x: 230, endPoint y: 88, distance: 148.6
click at [81, 84] on li "Dashboard" at bounding box center [103, 89] width 162 height 37
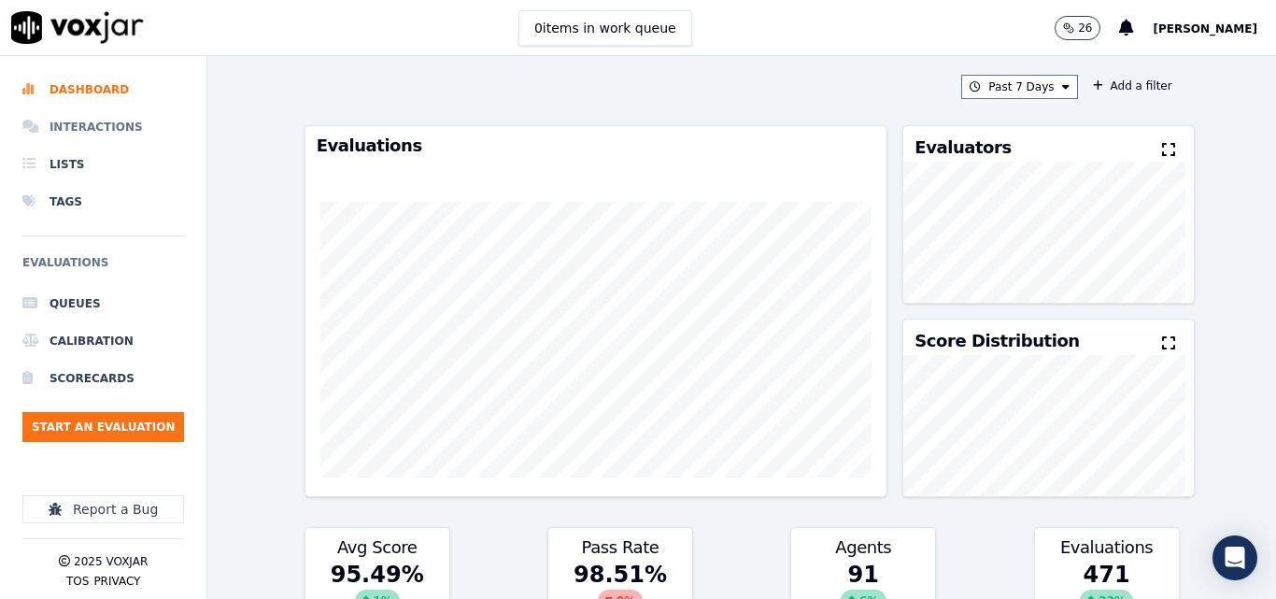
click at [89, 125] on li "Interactions" at bounding box center [103, 126] width 162 height 37
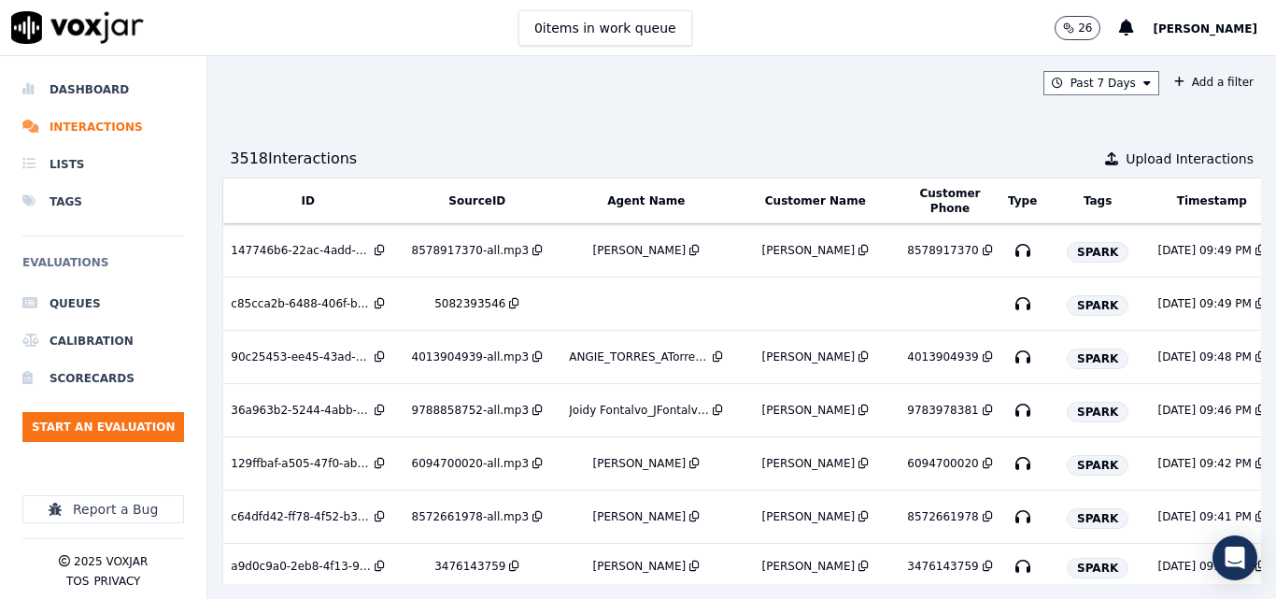
click at [85, 68] on div "Dashboard Interactions Lists Tags Evaluations Queues Calibration Scorecards Sta…" at bounding box center [103, 323] width 162 height 535
click at [79, 79] on li "Dashboard" at bounding box center [103, 89] width 162 height 37
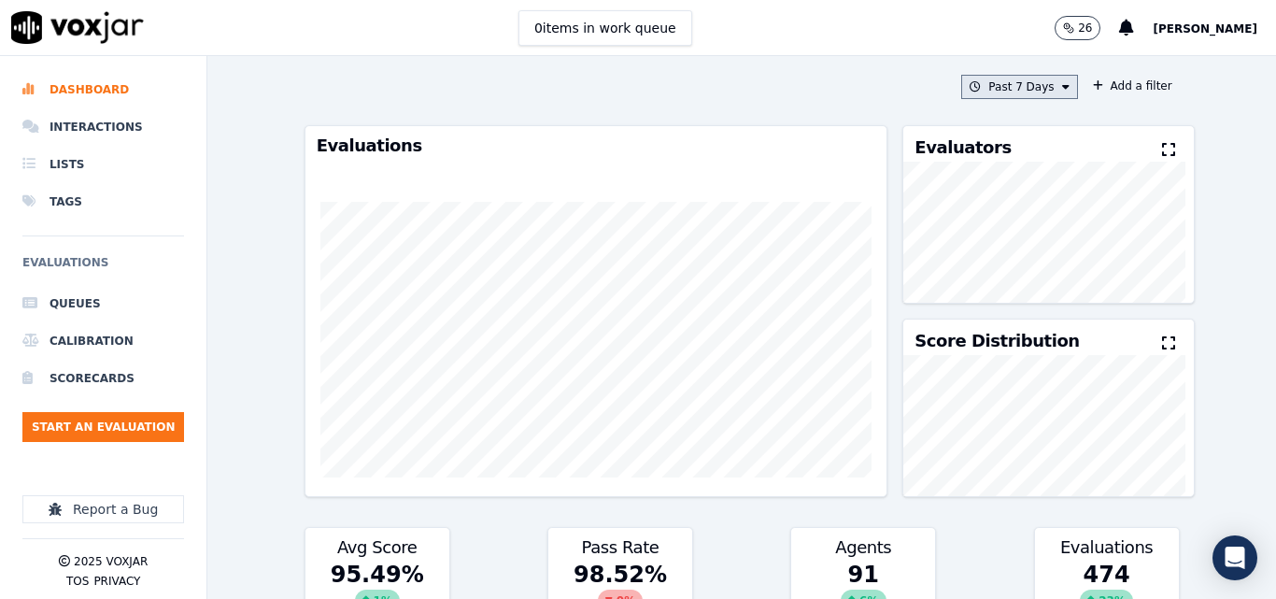
click at [1006, 78] on button "Past 7 Days" at bounding box center [1019, 87] width 116 height 24
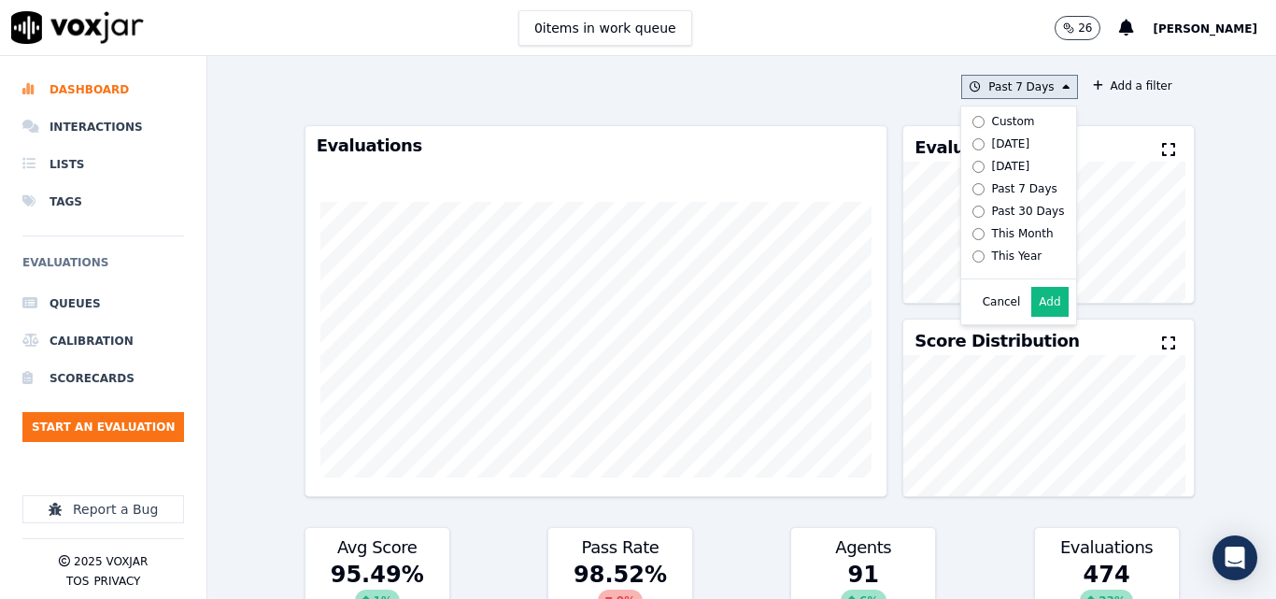
click at [980, 132] on label "Custom" at bounding box center [1015, 121] width 100 height 22
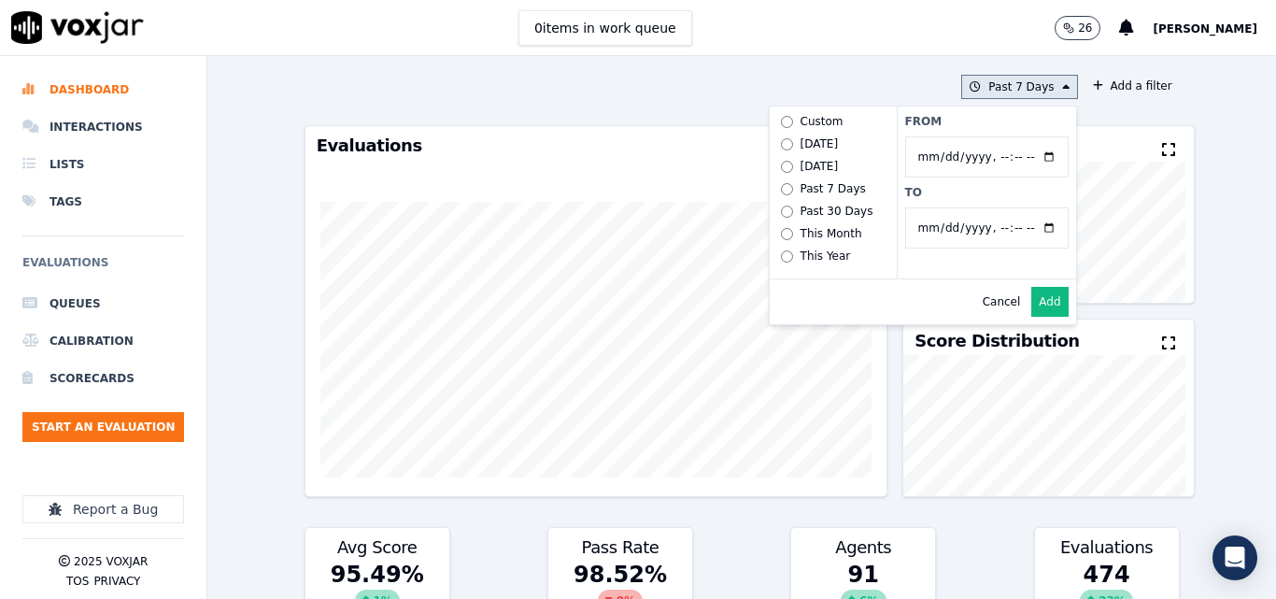
click at [995, 81] on button "Past 7 Days Custom [DATE] [DATE] Past 7 Days Past 30 Days This Month This Year …" at bounding box center [1019, 87] width 116 height 24
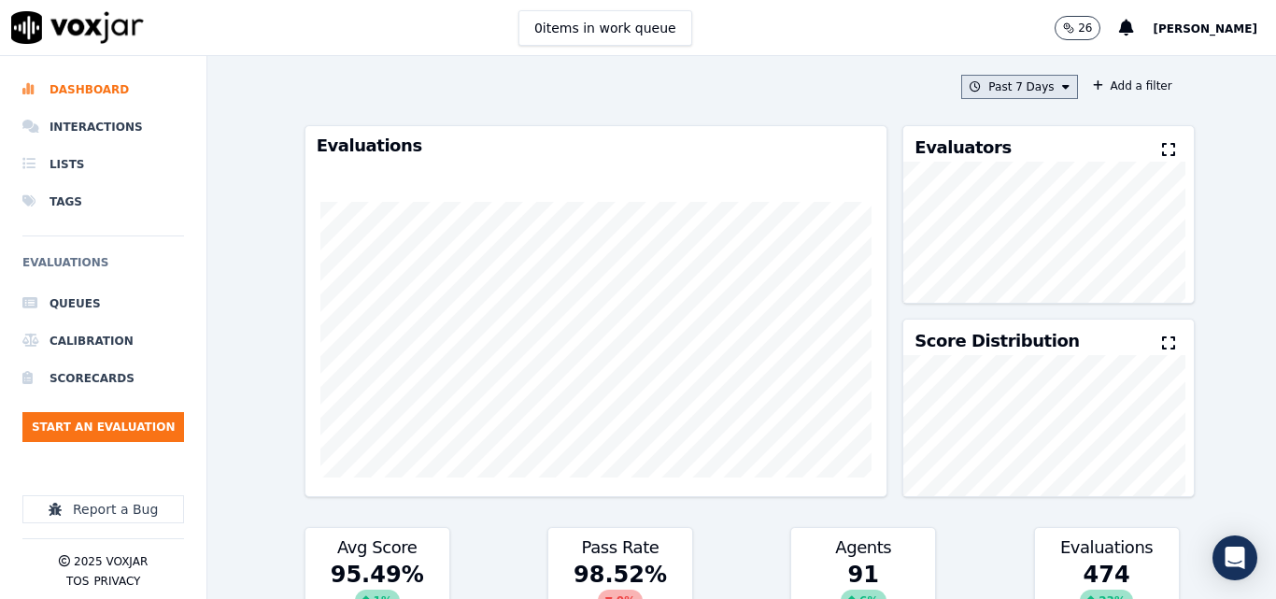
click at [995, 81] on button "Past 7 Days" at bounding box center [1019, 87] width 116 height 24
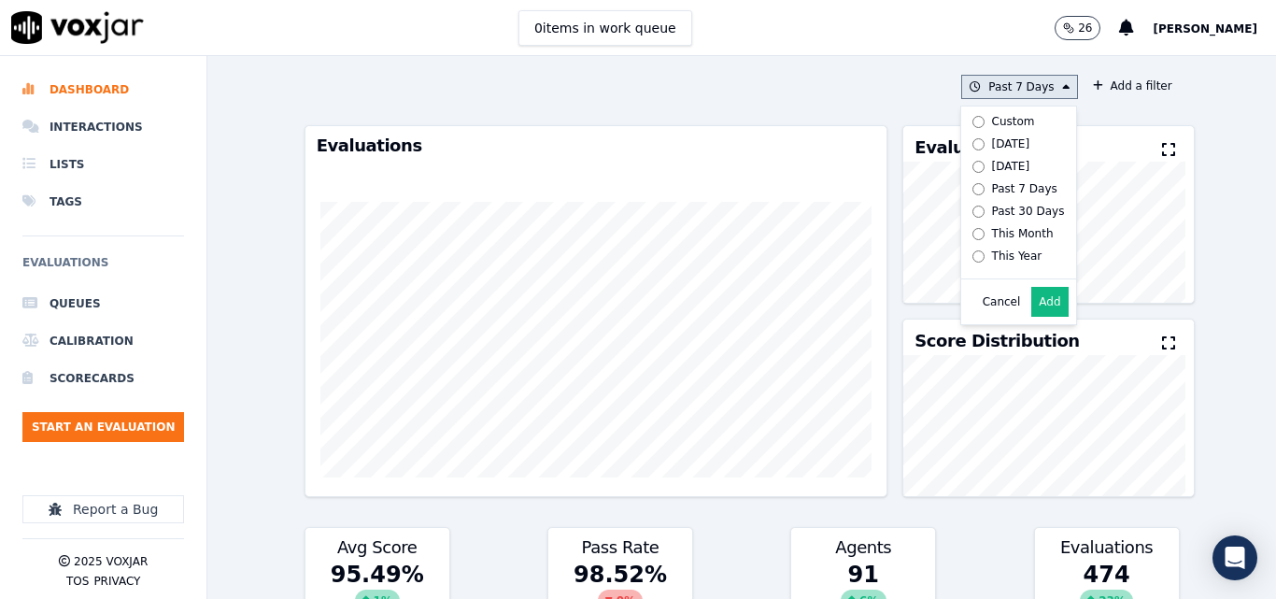
click at [992, 140] on div "[DATE]" at bounding box center [1011, 143] width 38 height 15
click at [1031, 311] on button "Add" at bounding box center [1049, 302] width 36 height 30
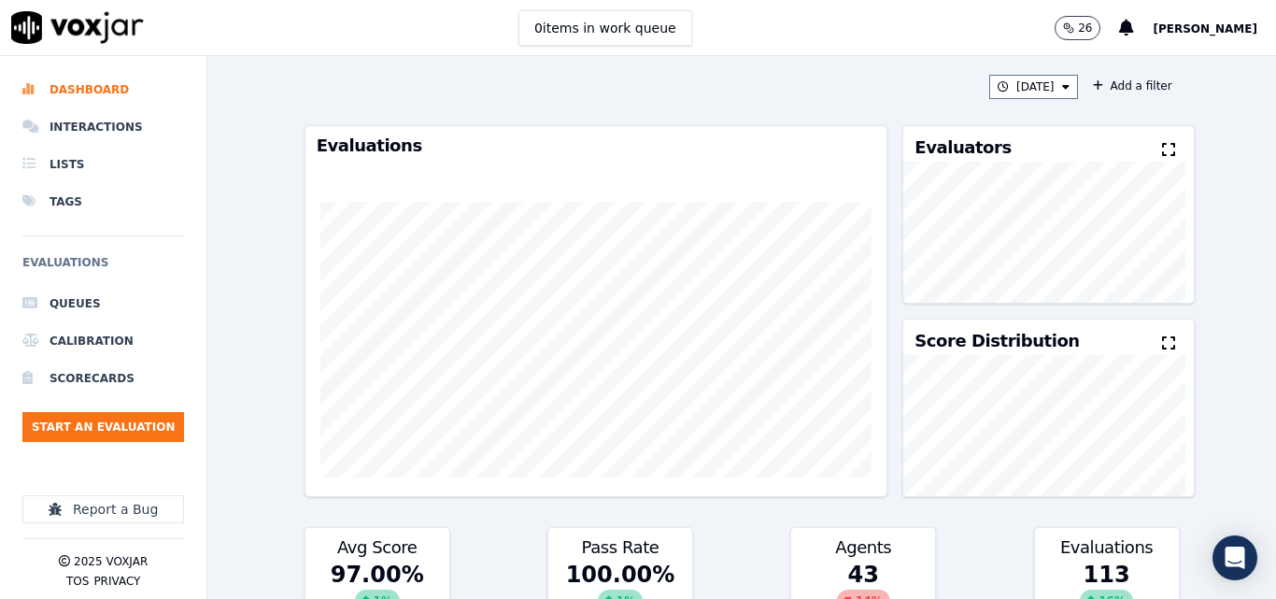
click at [1162, 144] on icon at bounding box center [1168, 149] width 13 height 15
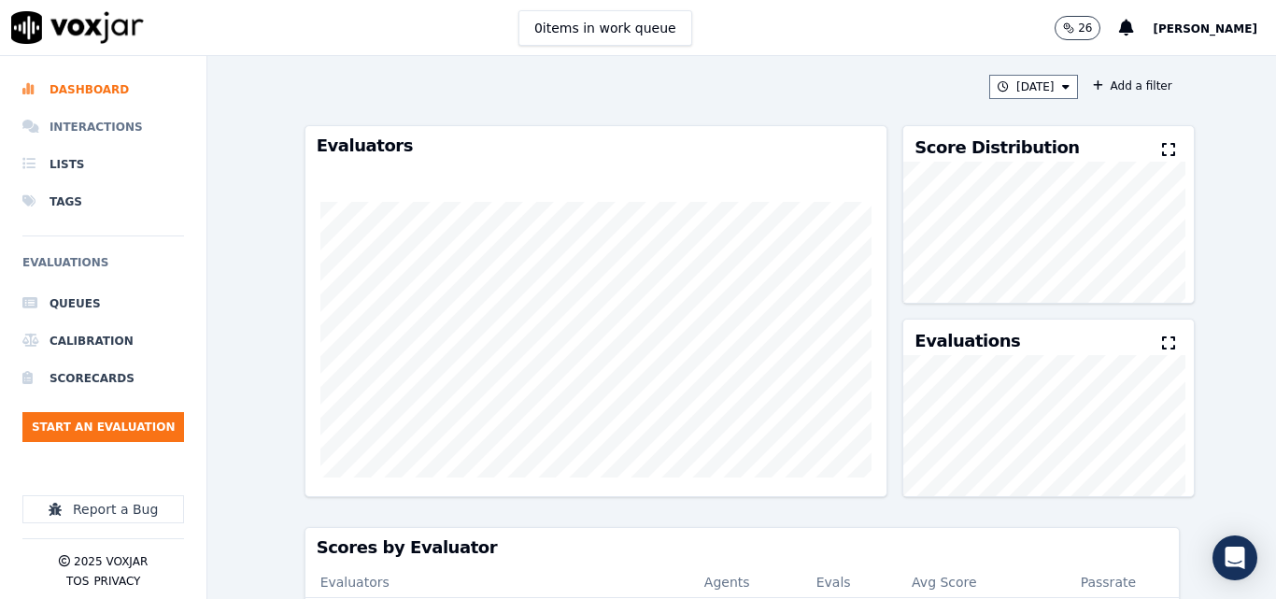
click at [95, 119] on li "Interactions" at bounding box center [103, 126] width 162 height 37
